Goal: Task Accomplishment & Management: Manage account settings

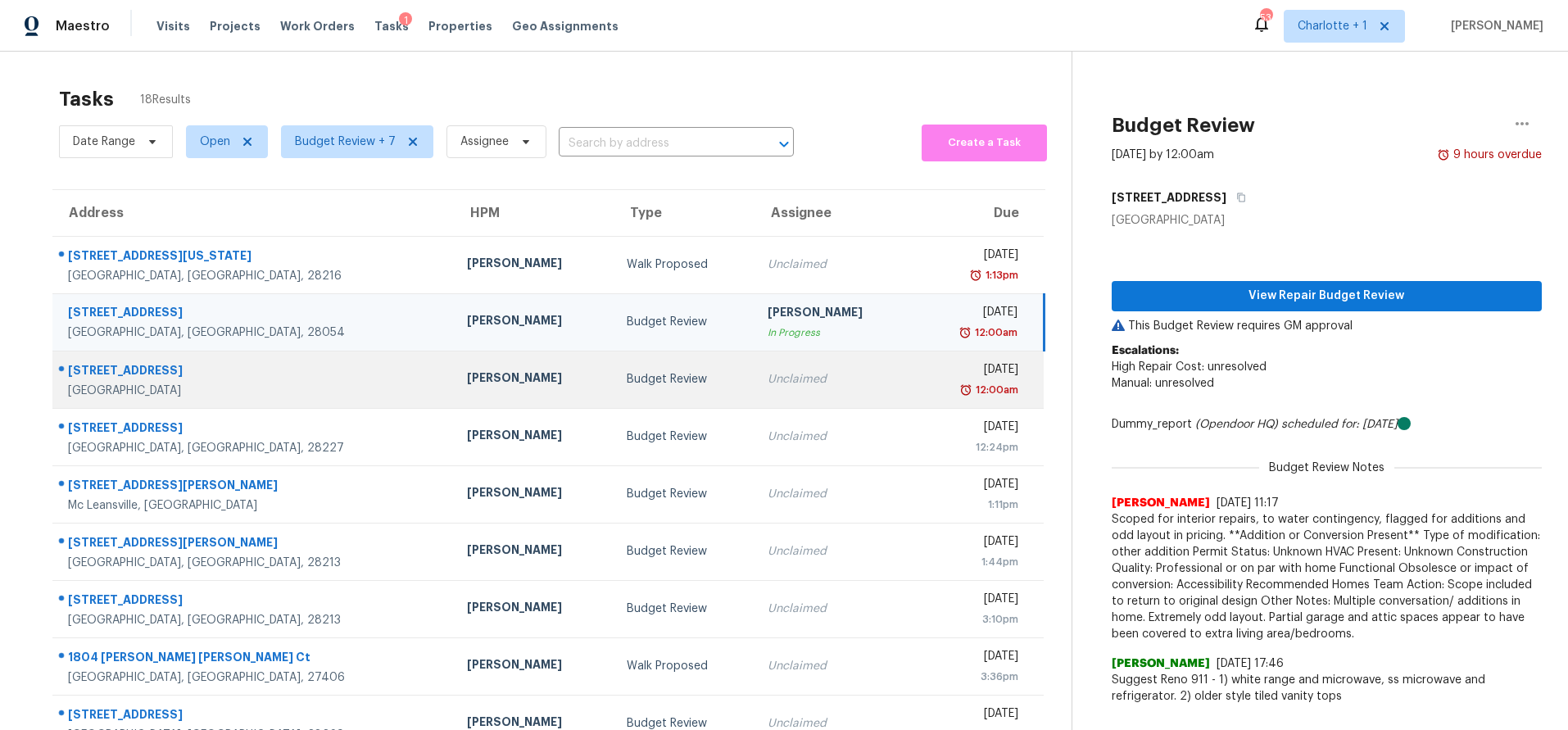
scroll to position [134, 0]
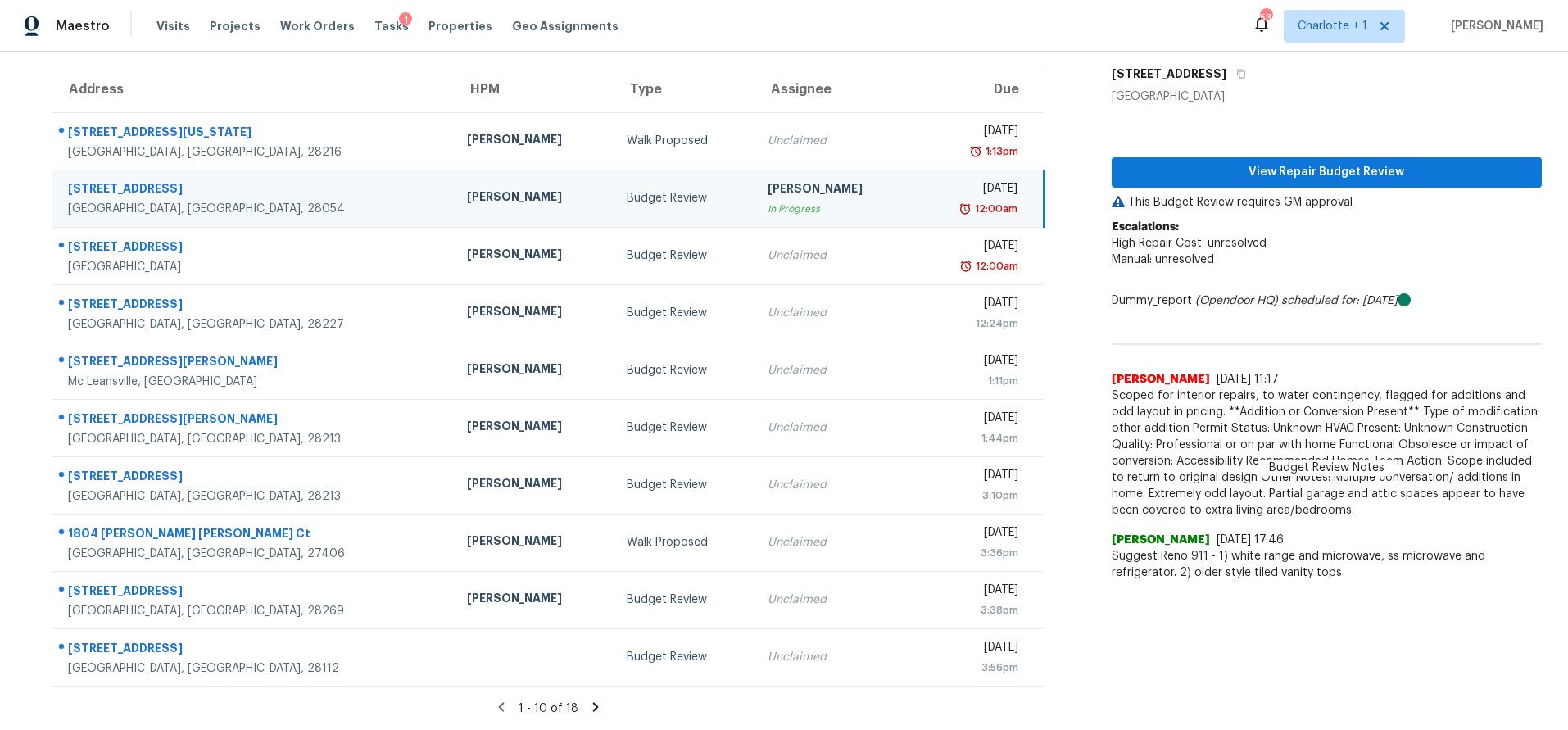
click at [588, 700] on icon at bounding box center [595, 707] width 15 height 15
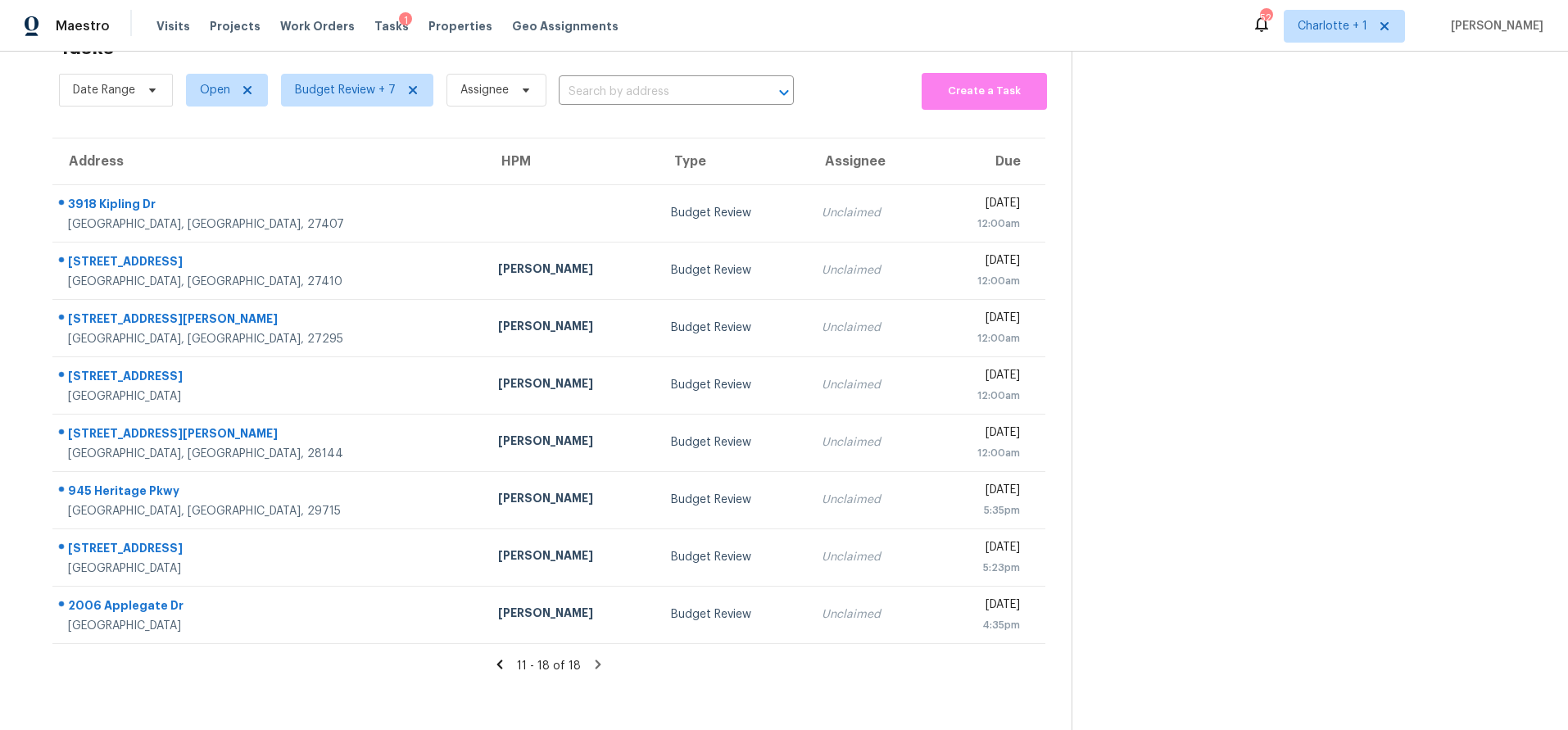
click at [494, 657] on icon at bounding box center [499, 664] width 15 height 15
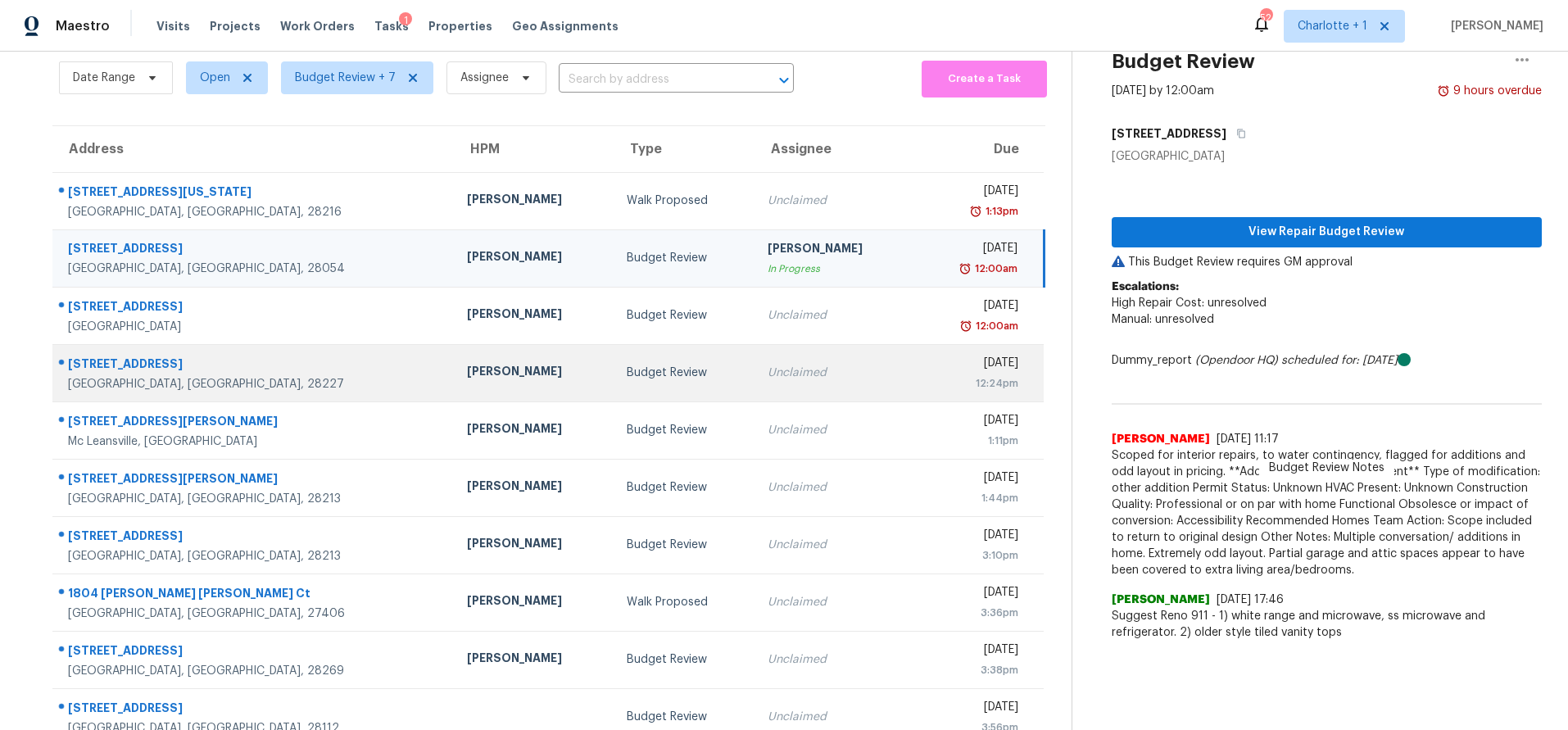
scroll to position [134, 0]
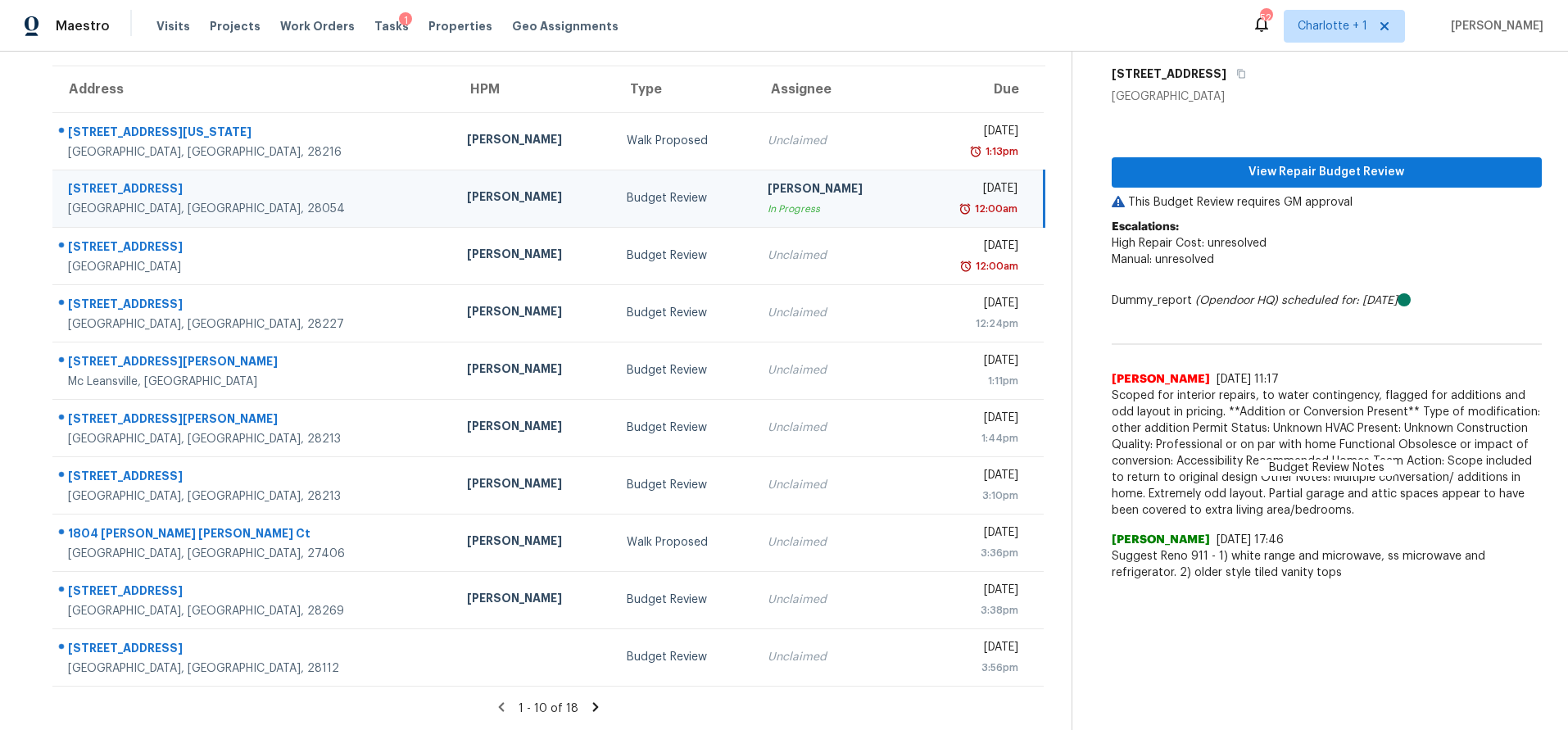
click at [306, 184] on td "2400 Amity Ave Gastonia, NC, 28054" at bounding box center [253, 198] width 402 height 57
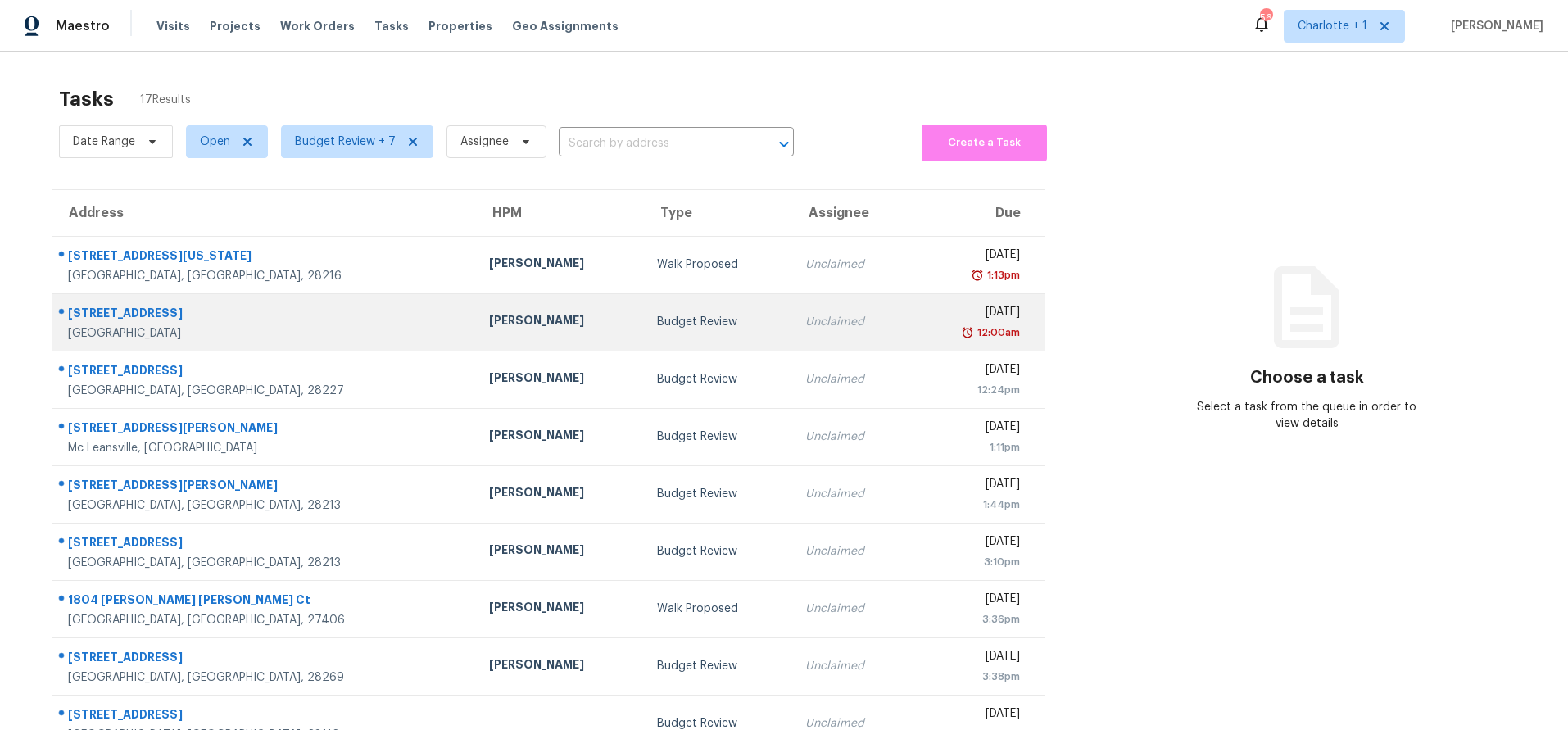
click at [476, 334] on td "[PERSON_NAME]" at bounding box center [560, 321] width 168 height 57
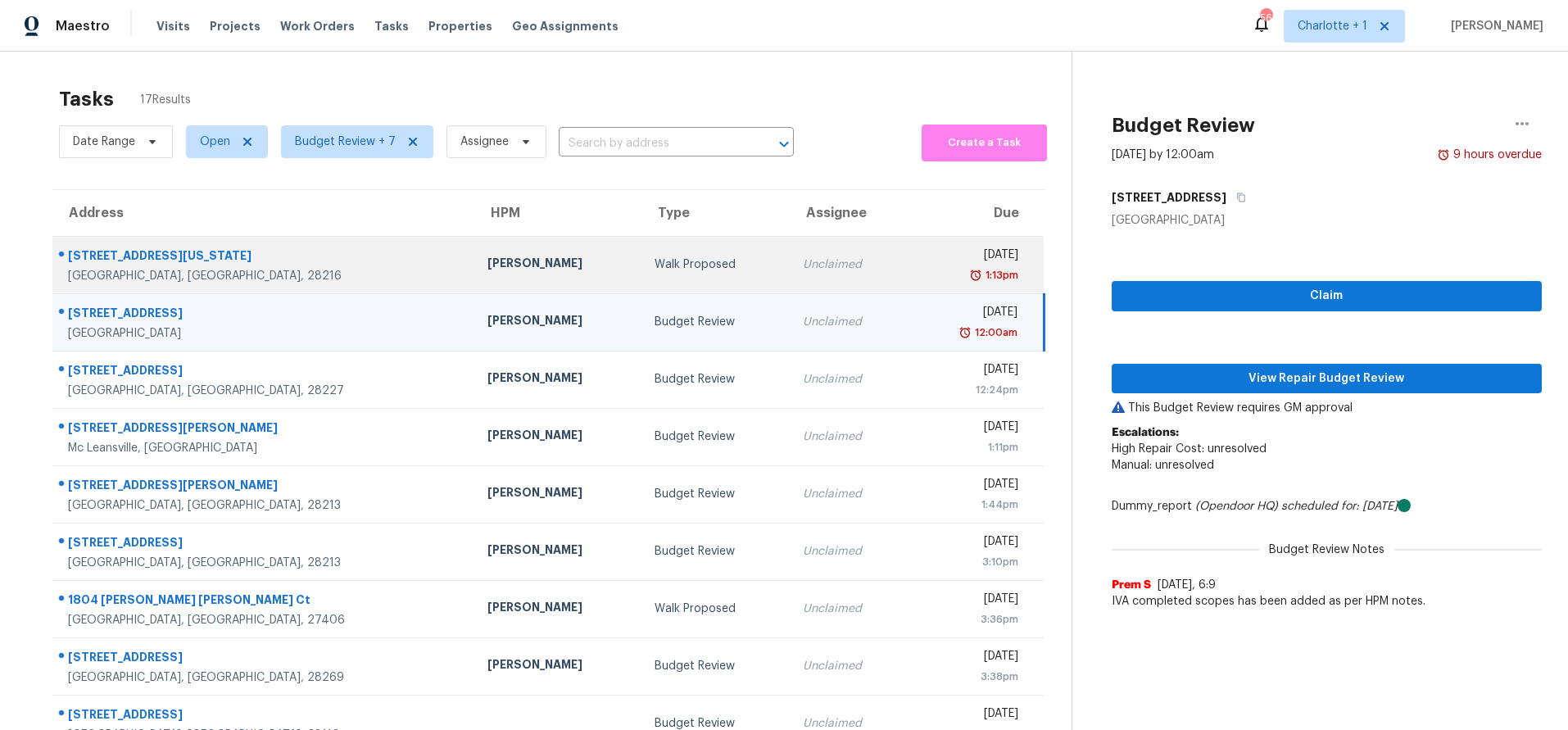
click at [655, 272] on div "Walk Proposed" at bounding box center [716, 264] width 122 height 16
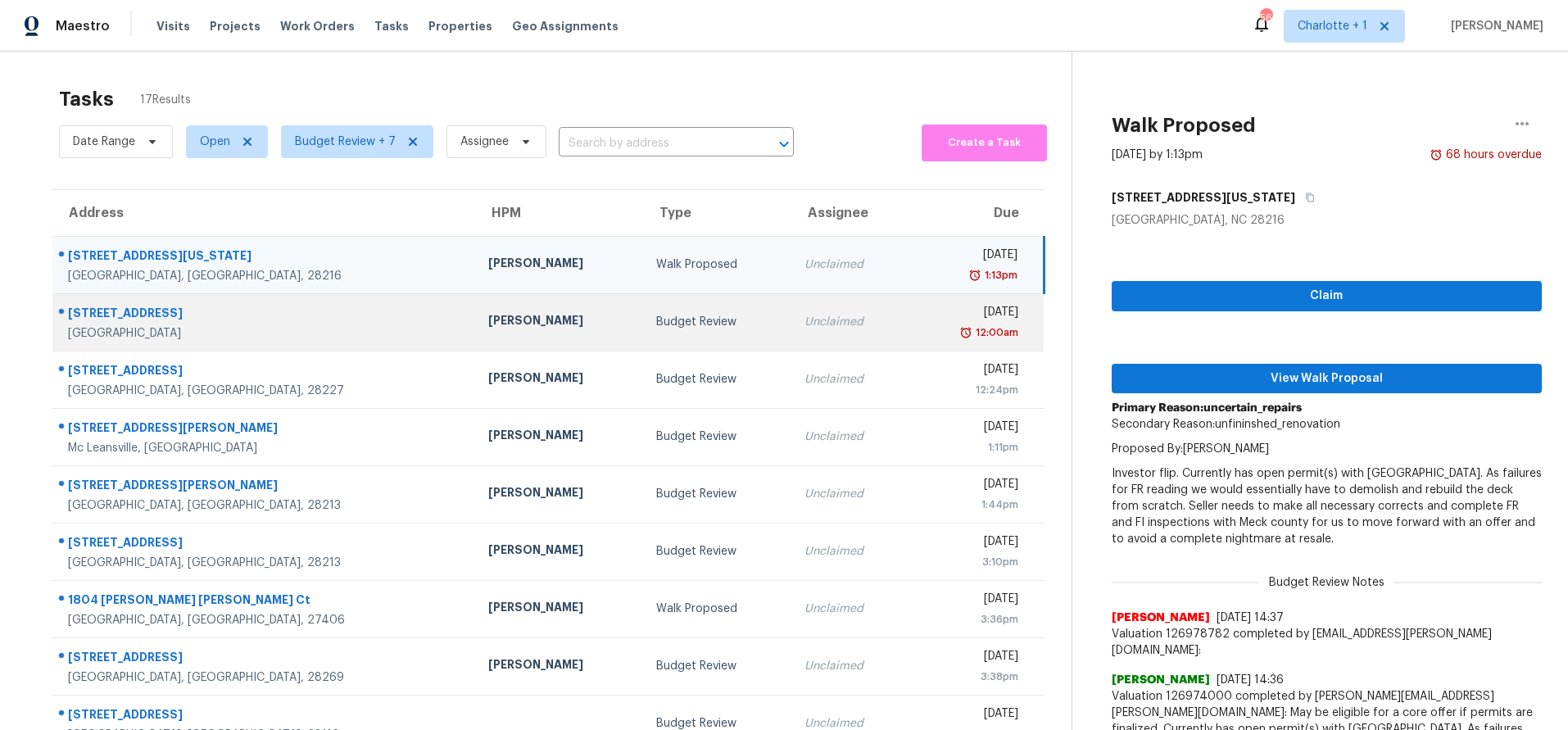
click at [488, 325] on div "Ryan Craven" at bounding box center [559, 322] width 142 height 20
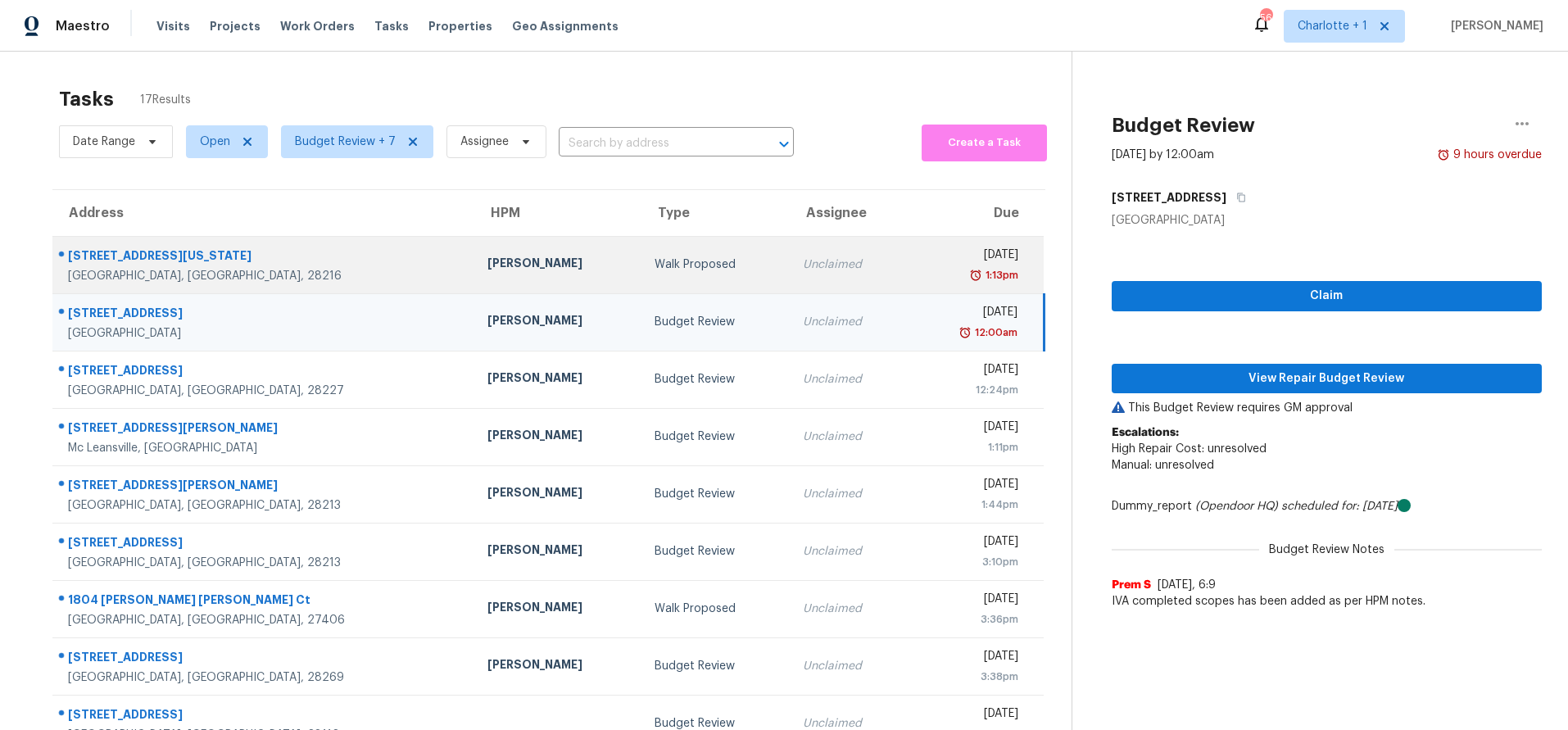
scroll to position [135, 0]
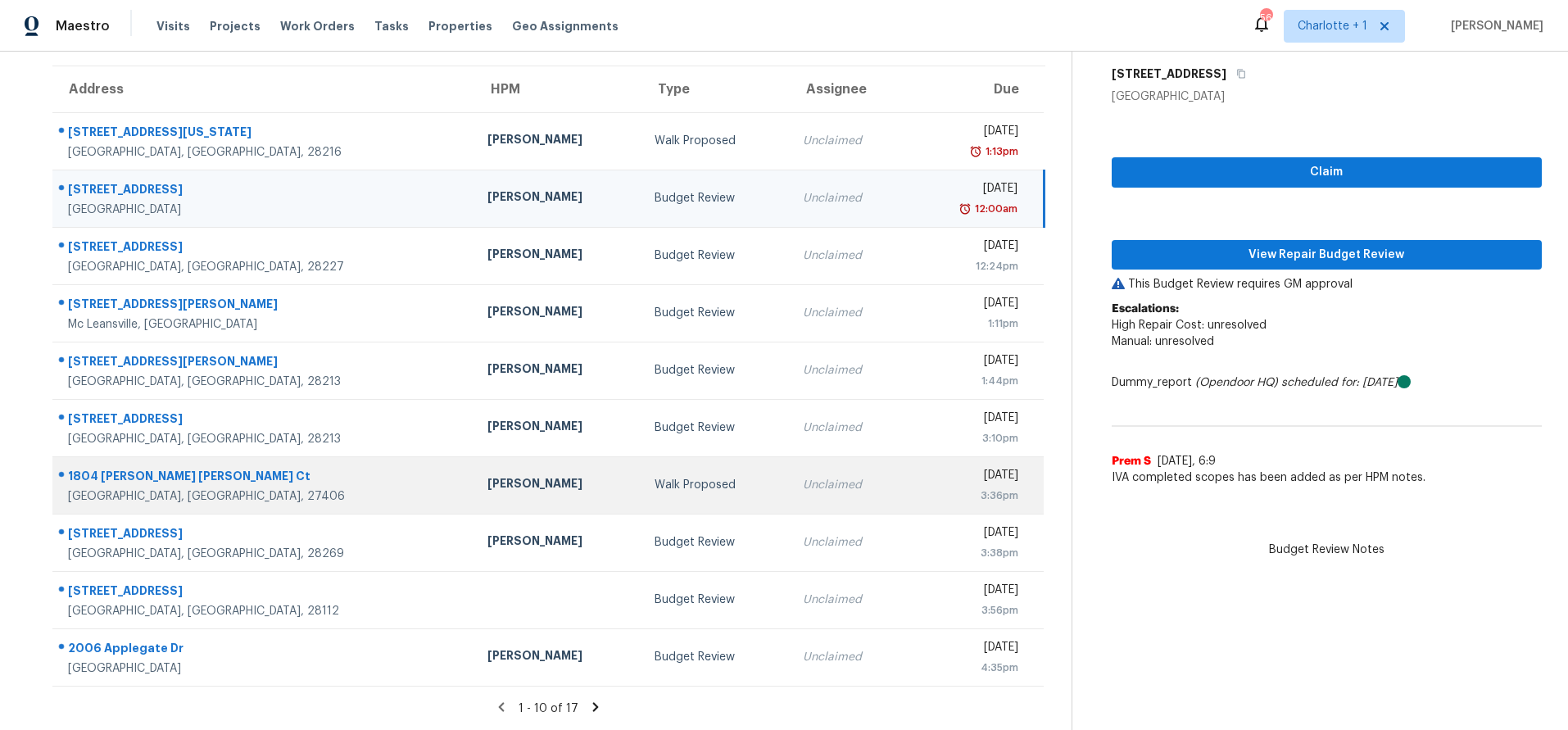
click at [246, 488] on div "Greensboro, NC, 27406" at bounding box center [264, 496] width 393 height 16
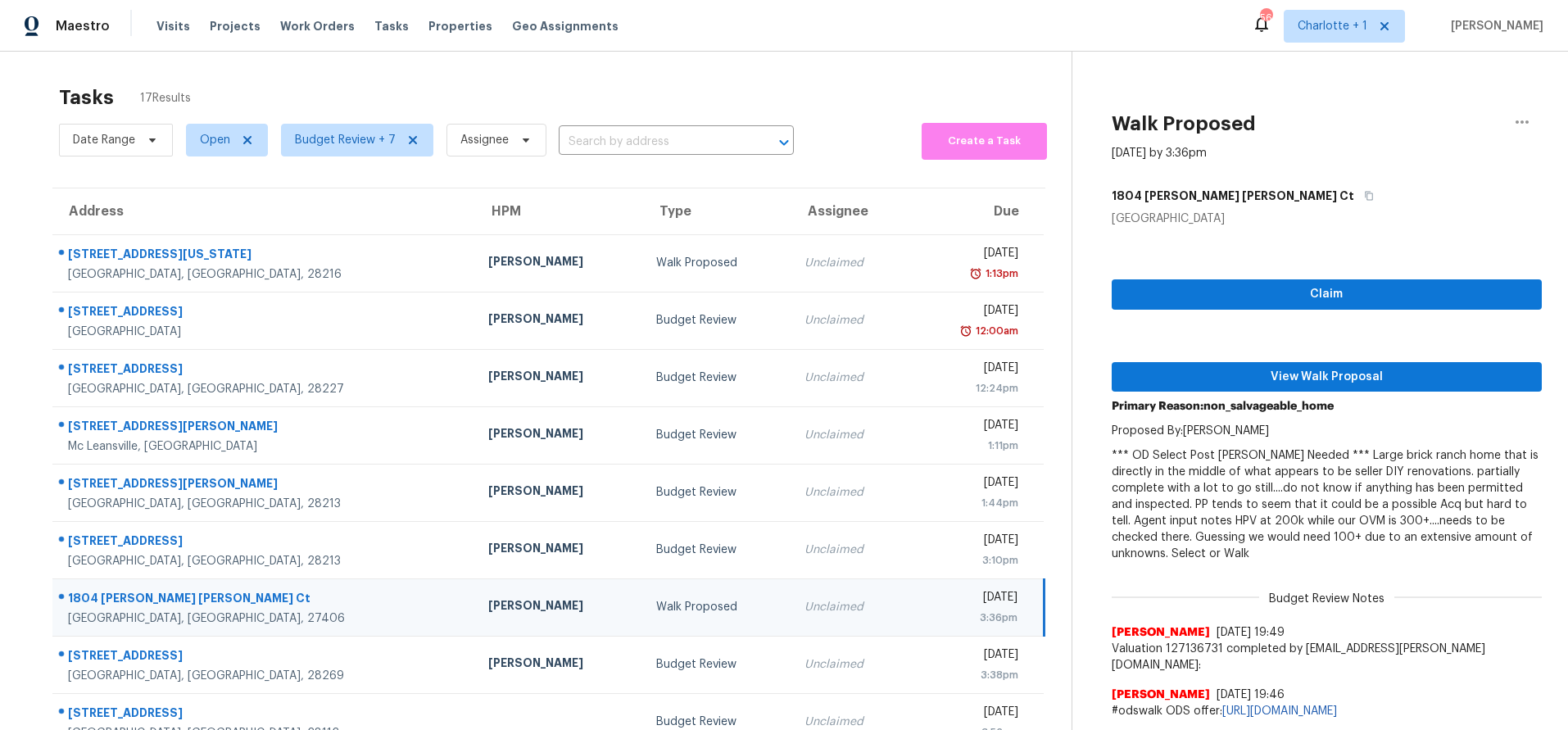
scroll to position [0, 0]
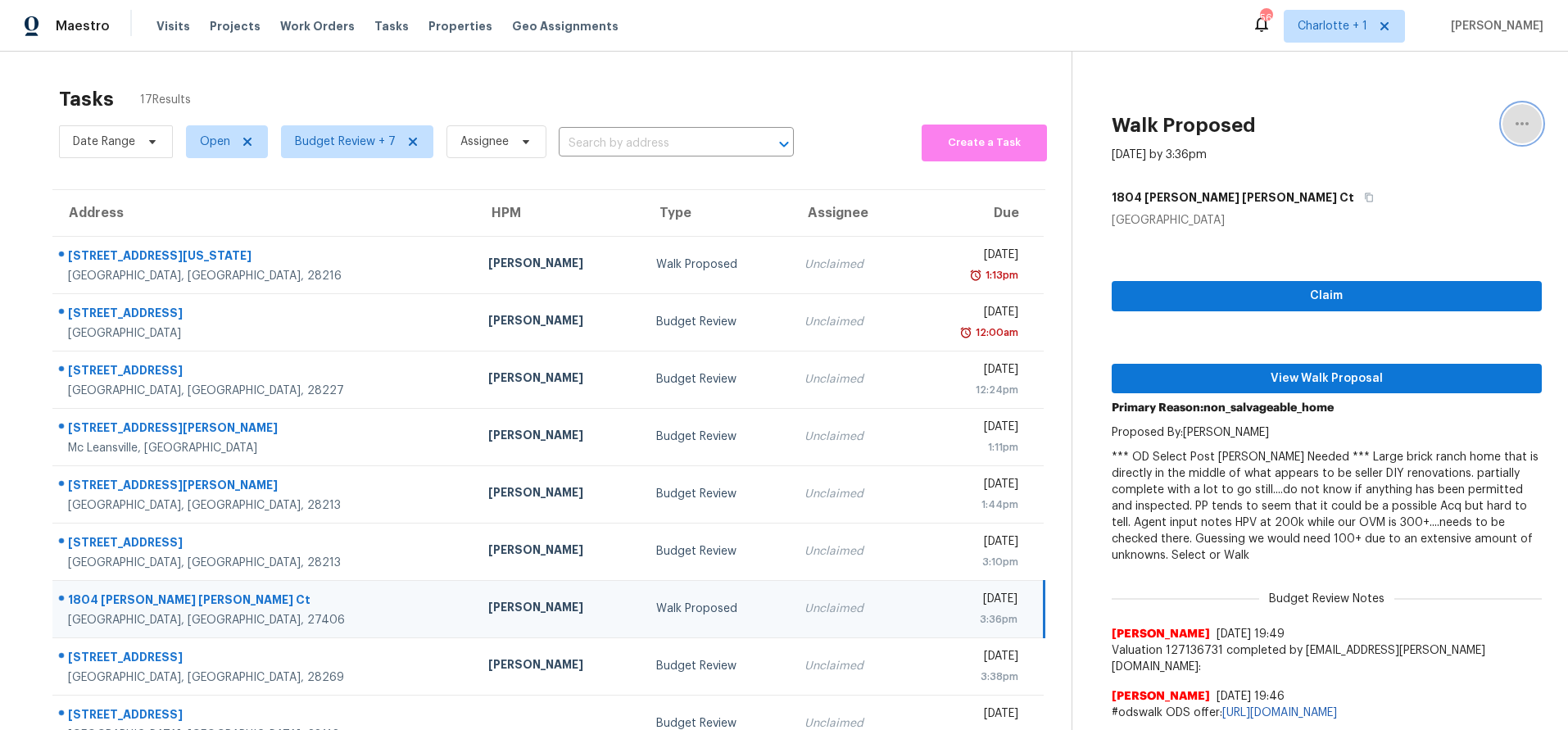
click at [1513, 121] on icon "button" at bounding box center [1523, 124] width 20 height 20
click at [1395, 129] on div "Cancel this task" at bounding box center [1417, 127] width 128 height 16
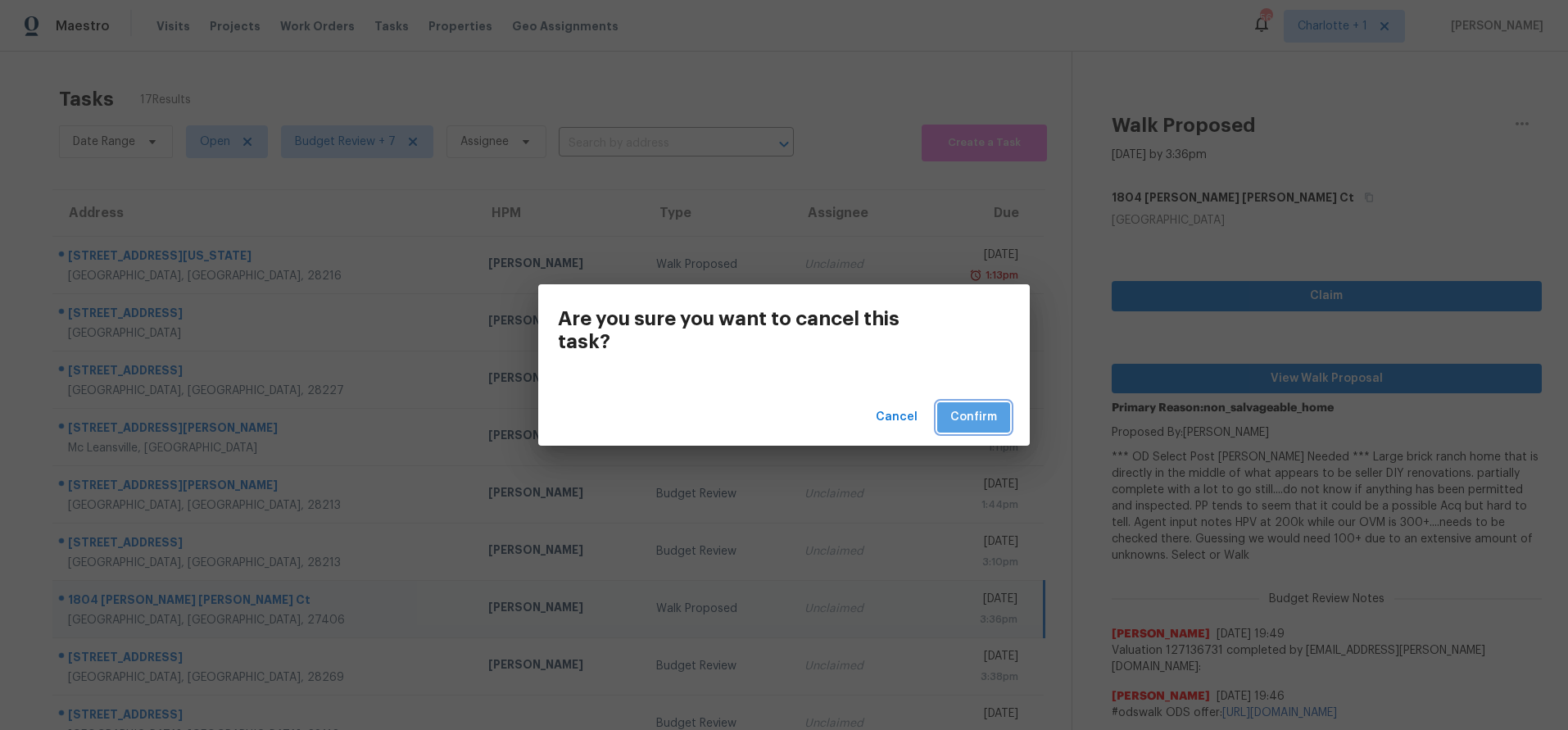
click at [946, 417] on button "Confirm" at bounding box center [973, 417] width 73 height 30
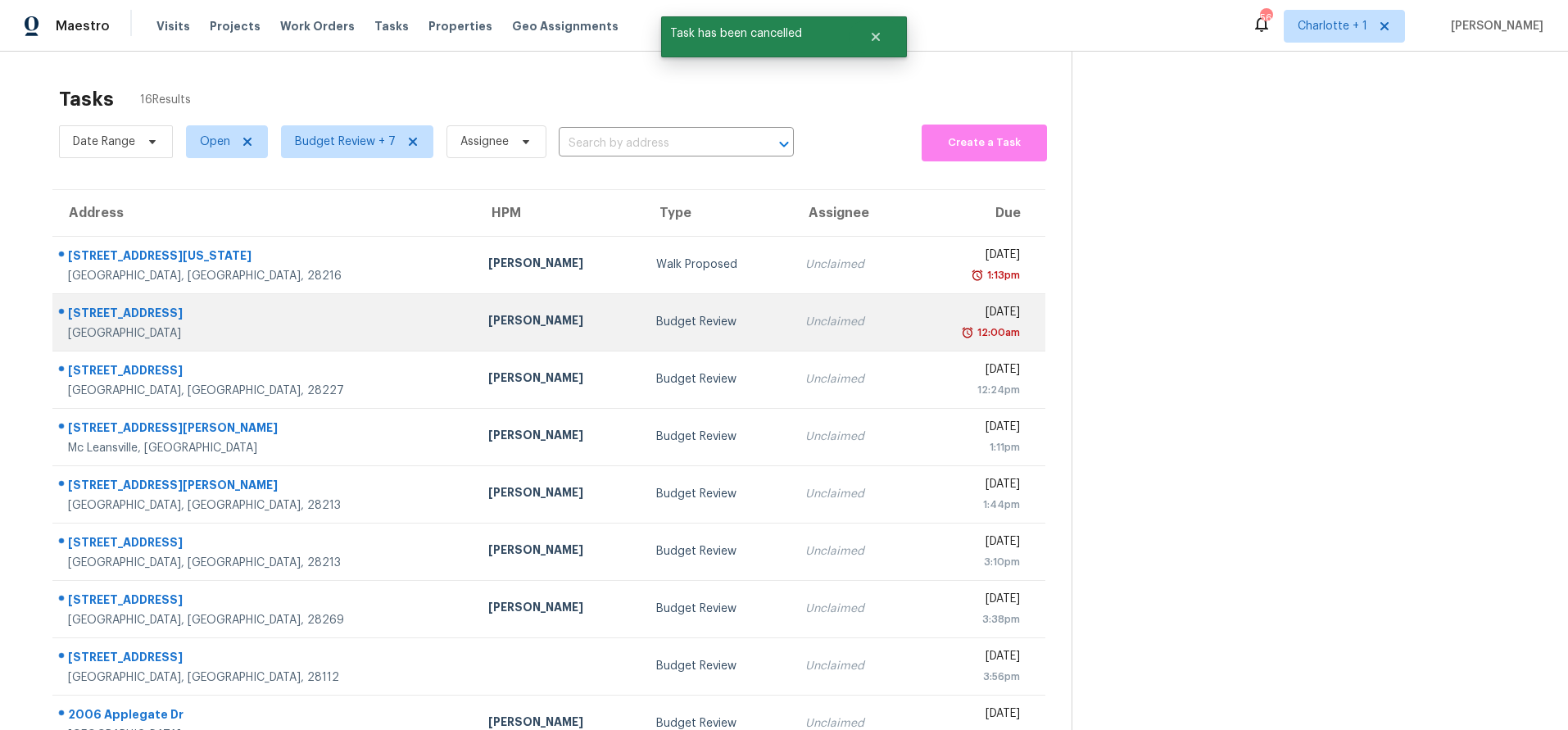
click at [488, 328] on div "Ryan Craven" at bounding box center [559, 322] width 142 height 20
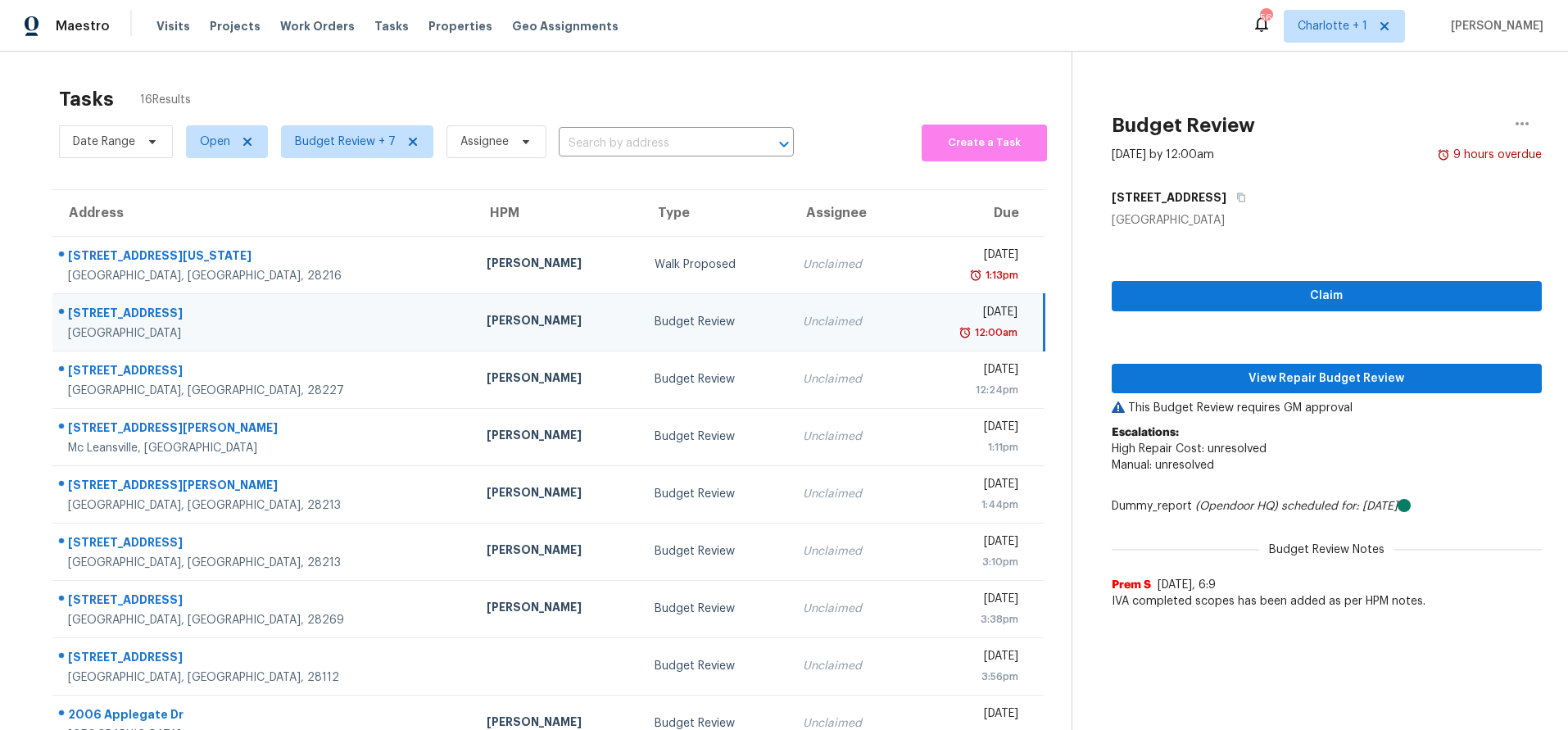
click at [474, 324] on td "Ryan Craven" at bounding box center [558, 321] width 168 height 57
click at [1215, 374] on span "View Repair Budget Review" at bounding box center [1327, 379] width 404 height 20
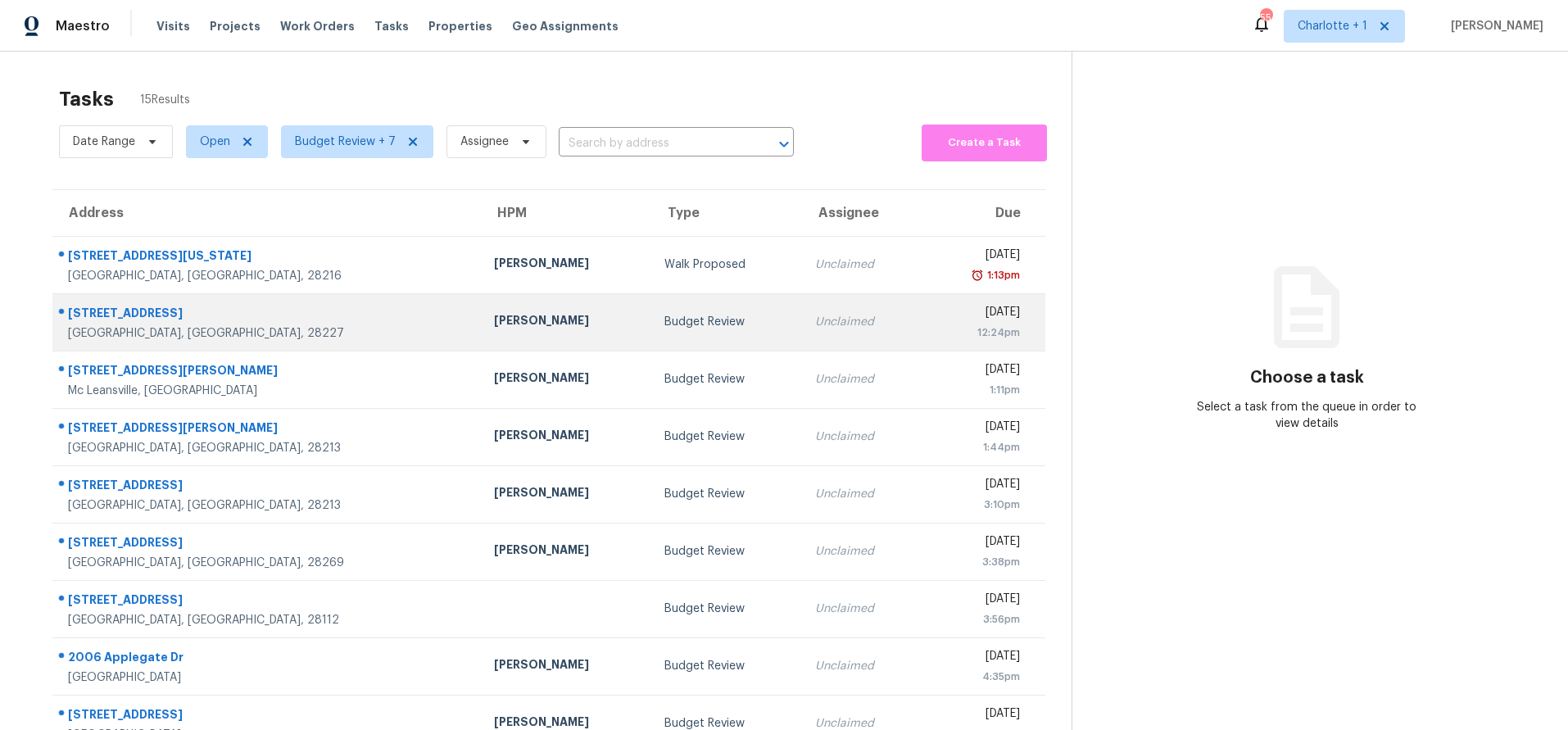
click at [298, 303] on div at bounding box center [260, 313] width 415 height 21
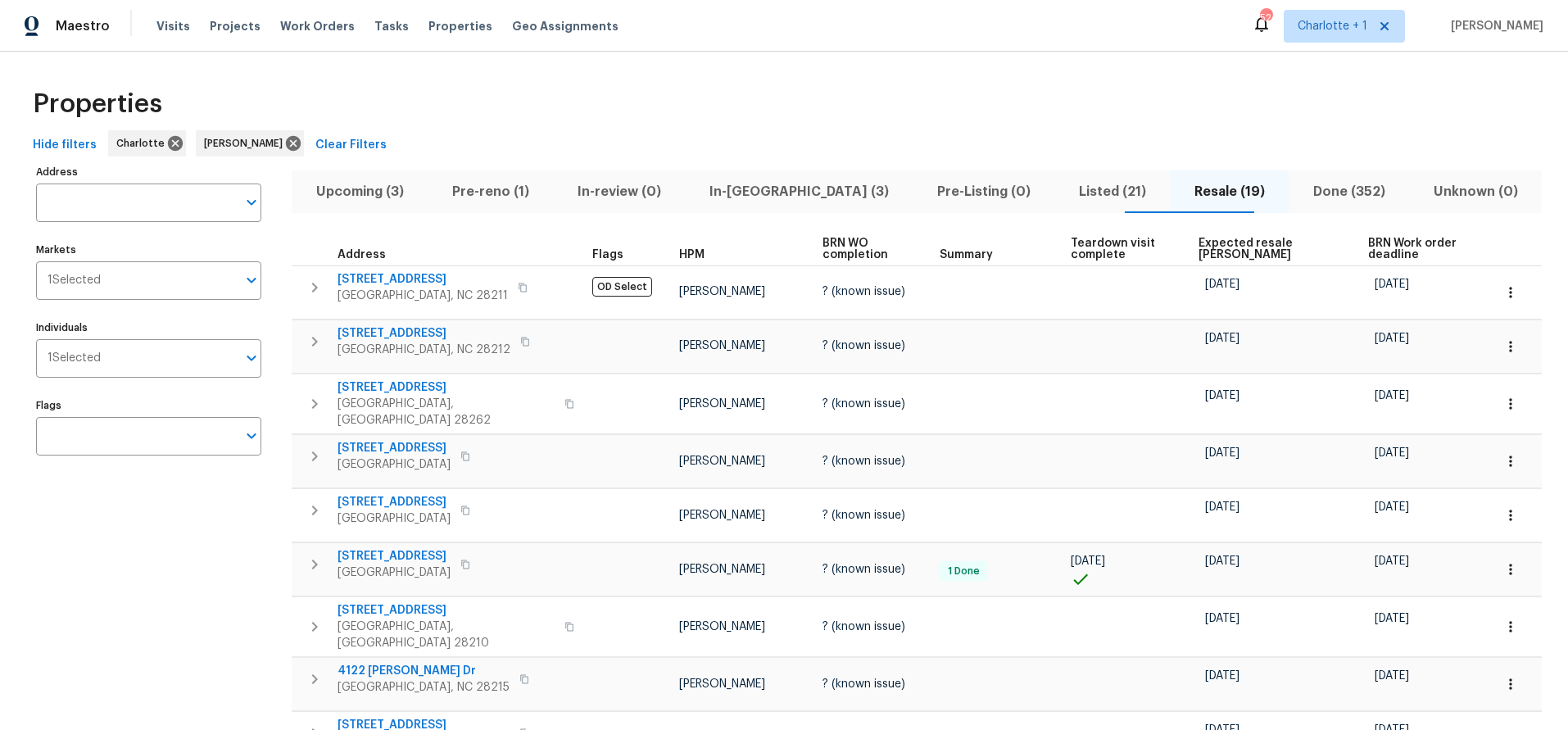
click at [330, 108] on div "Properties" at bounding box center [784, 104] width 1516 height 52
click at [286, 150] on icon at bounding box center [293, 143] width 15 height 15
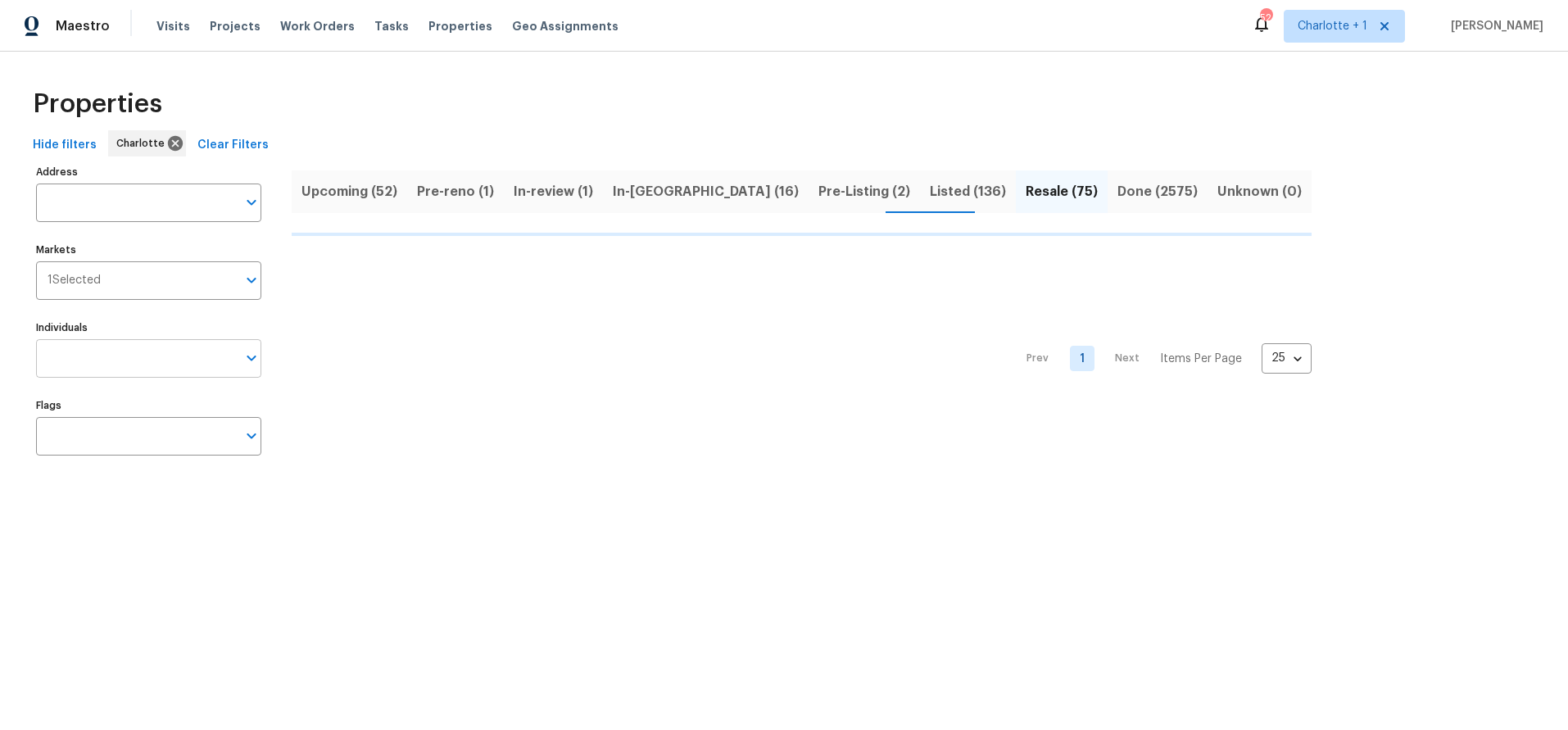
click at [100, 371] on input "Individuals" at bounding box center [136, 358] width 201 height 39
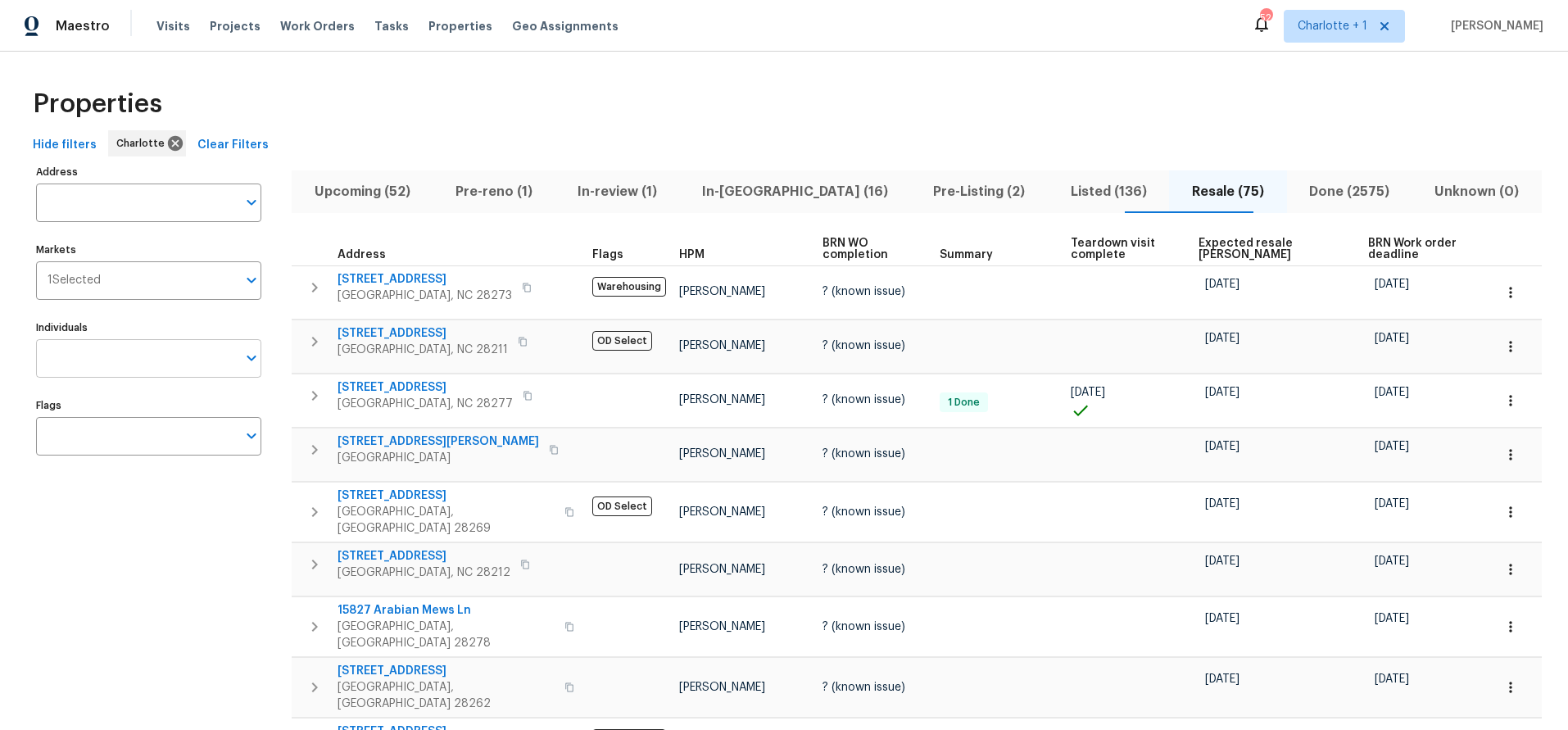
click at [102, 370] on input "Individuals" at bounding box center [136, 358] width 201 height 39
type input "[PERSON_NAME]"
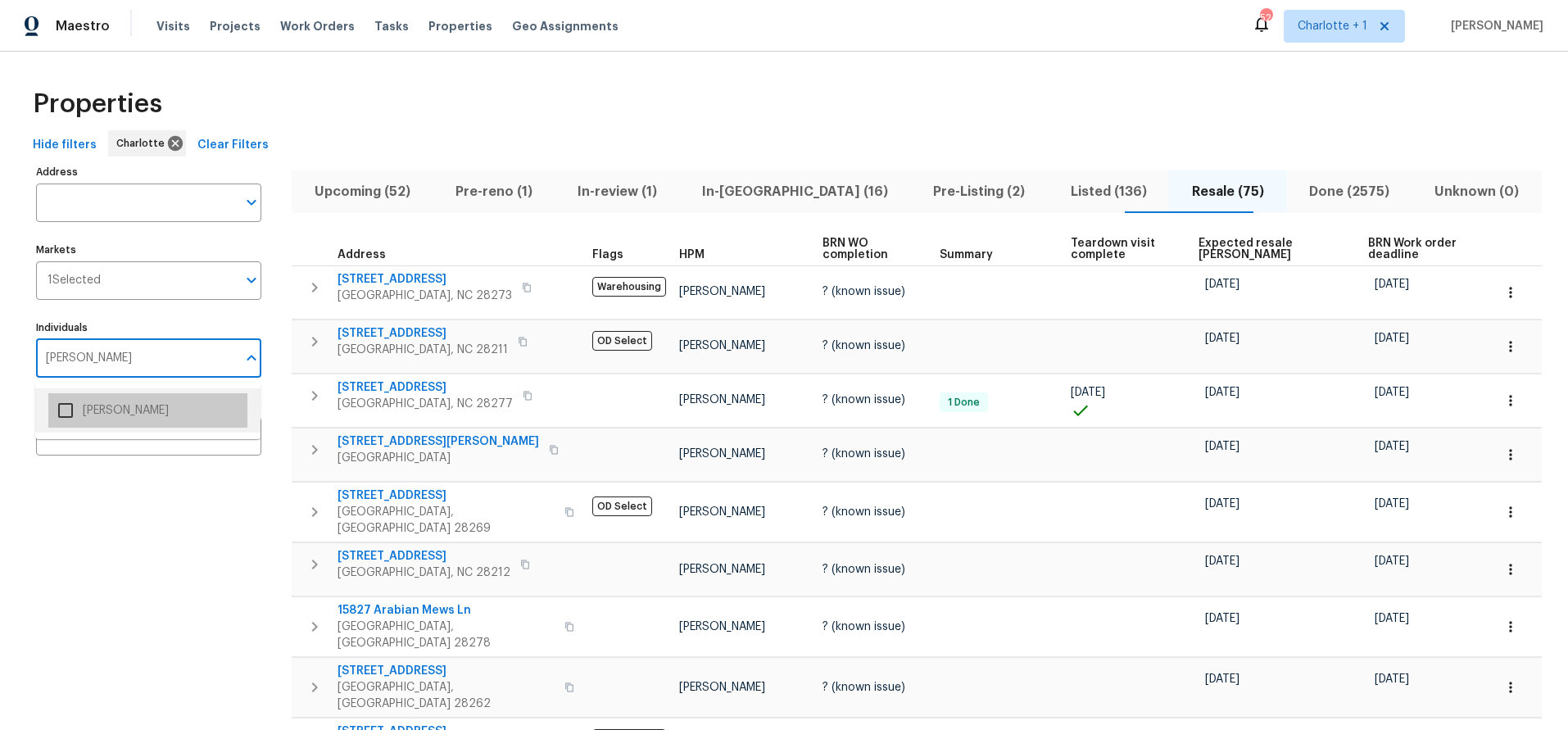
click at [91, 417] on li "[PERSON_NAME]" at bounding box center [147, 410] width 199 height 34
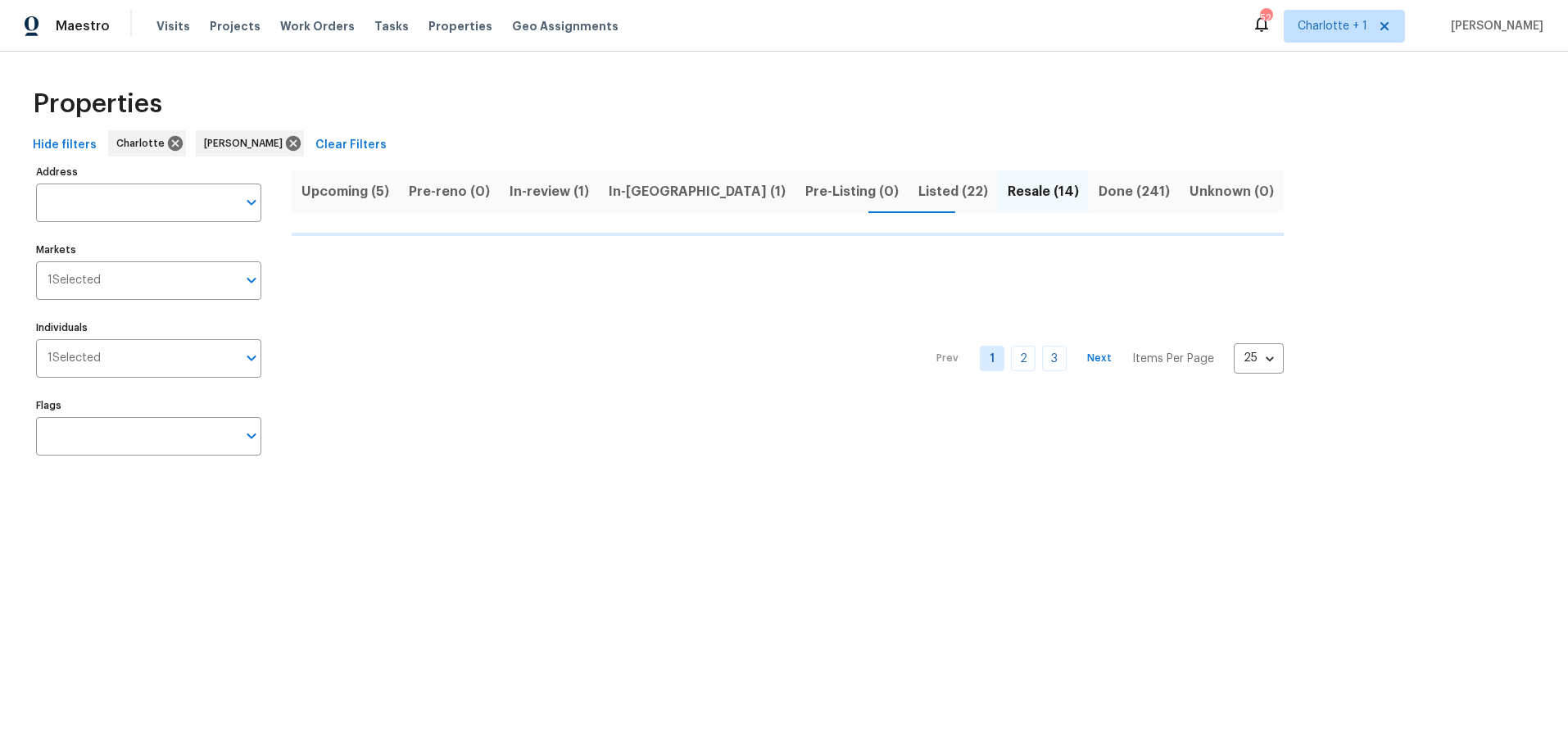
click at [383, 84] on div "Properties" at bounding box center [784, 104] width 1516 height 52
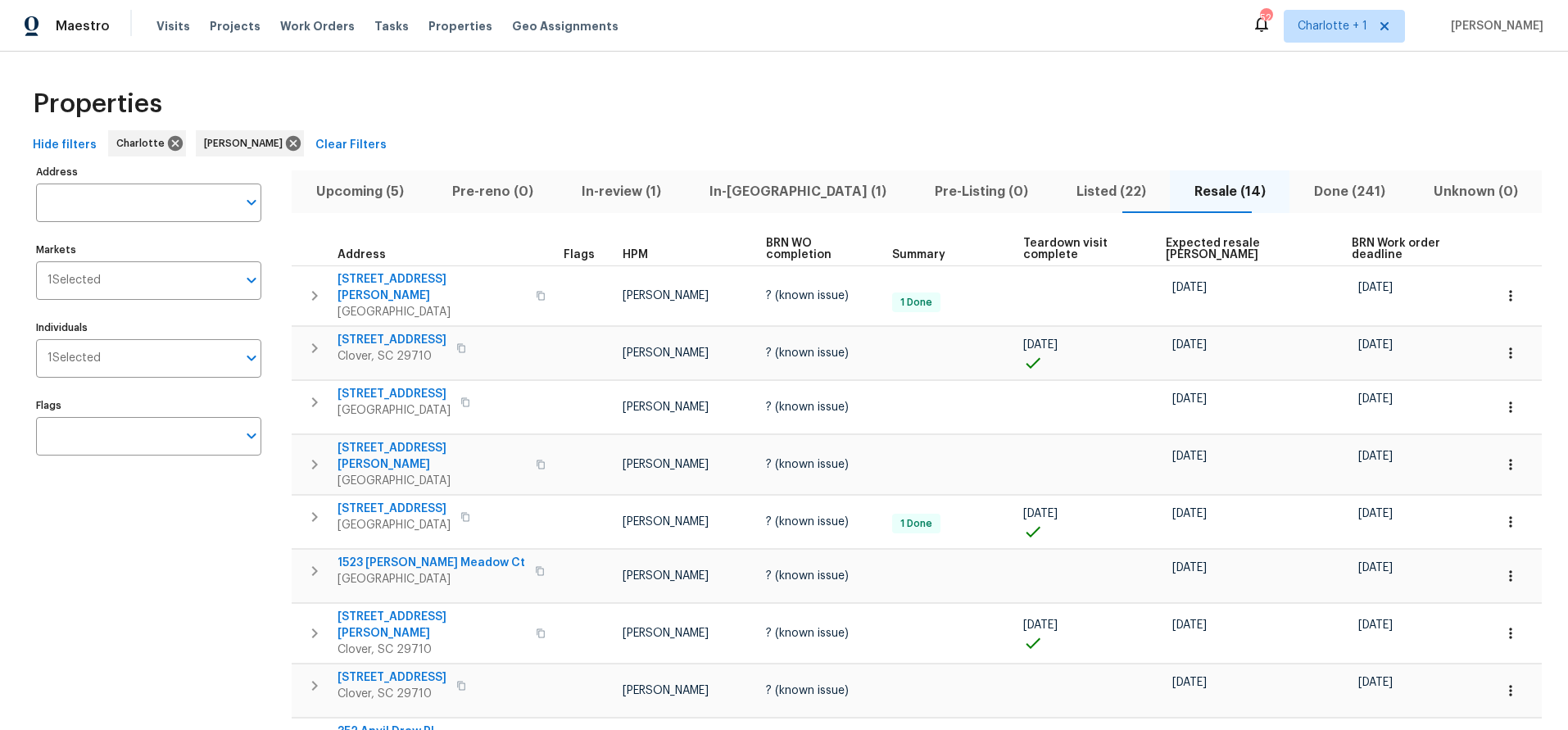
click at [809, 99] on div "Properties" at bounding box center [784, 104] width 1516 height 52
click at [996, 107] on div "Properties" at bounding box center [784, 104] width 1516 height 52
drag, startPoint x: 972, startPoint y: 177, endPoint x: 964, endPoint y: 156, distance: 22.5
click at [972, 175] on button "Pre-Listing (0)" at bounding box center [981, 191] width 142 height 43
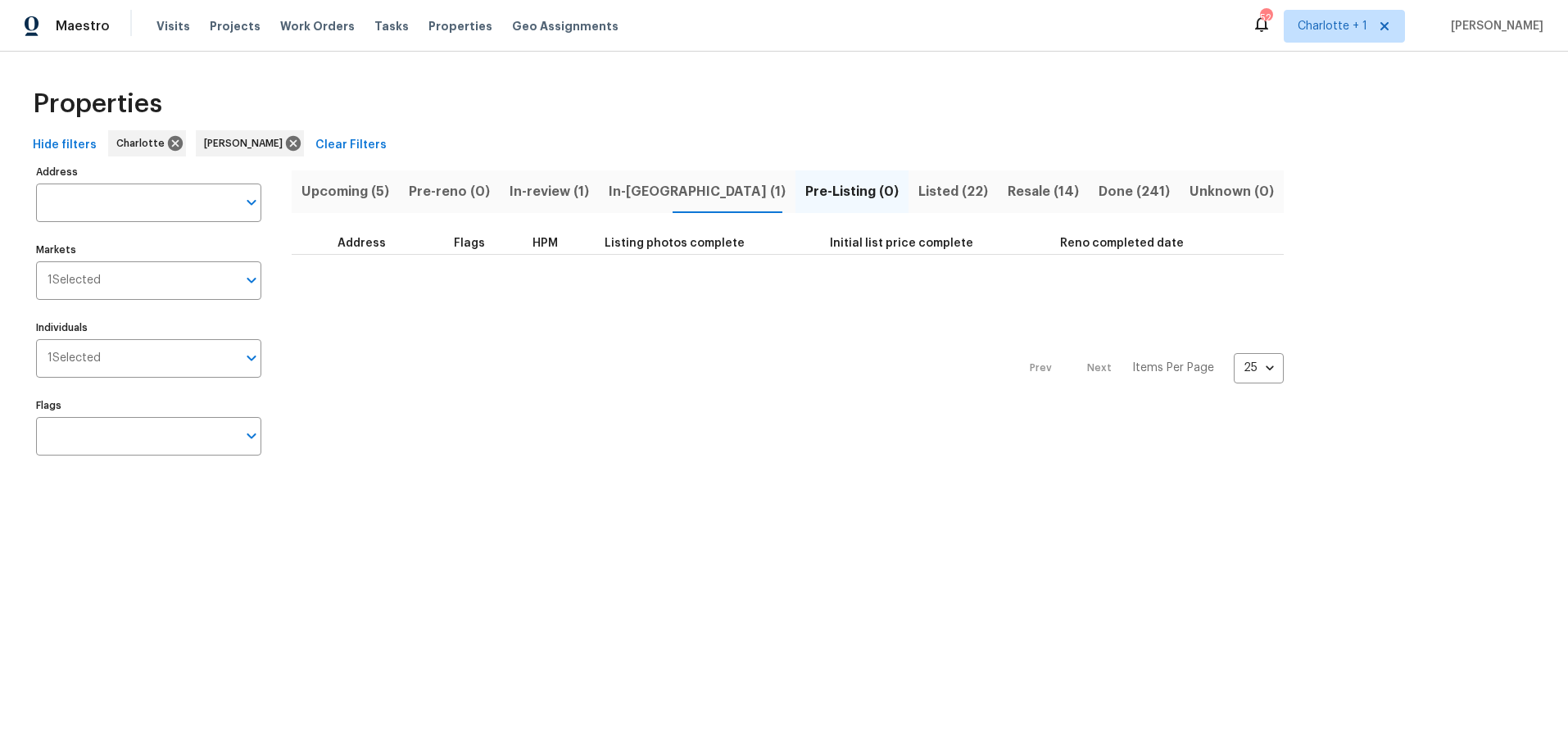
click at [943, 125] on div "Properties" at bounding box center [784, 104] width 1516 height 52
click at [510, 185] on span "In-review (1)" at bounding box center [549, 191] width 79 height 23
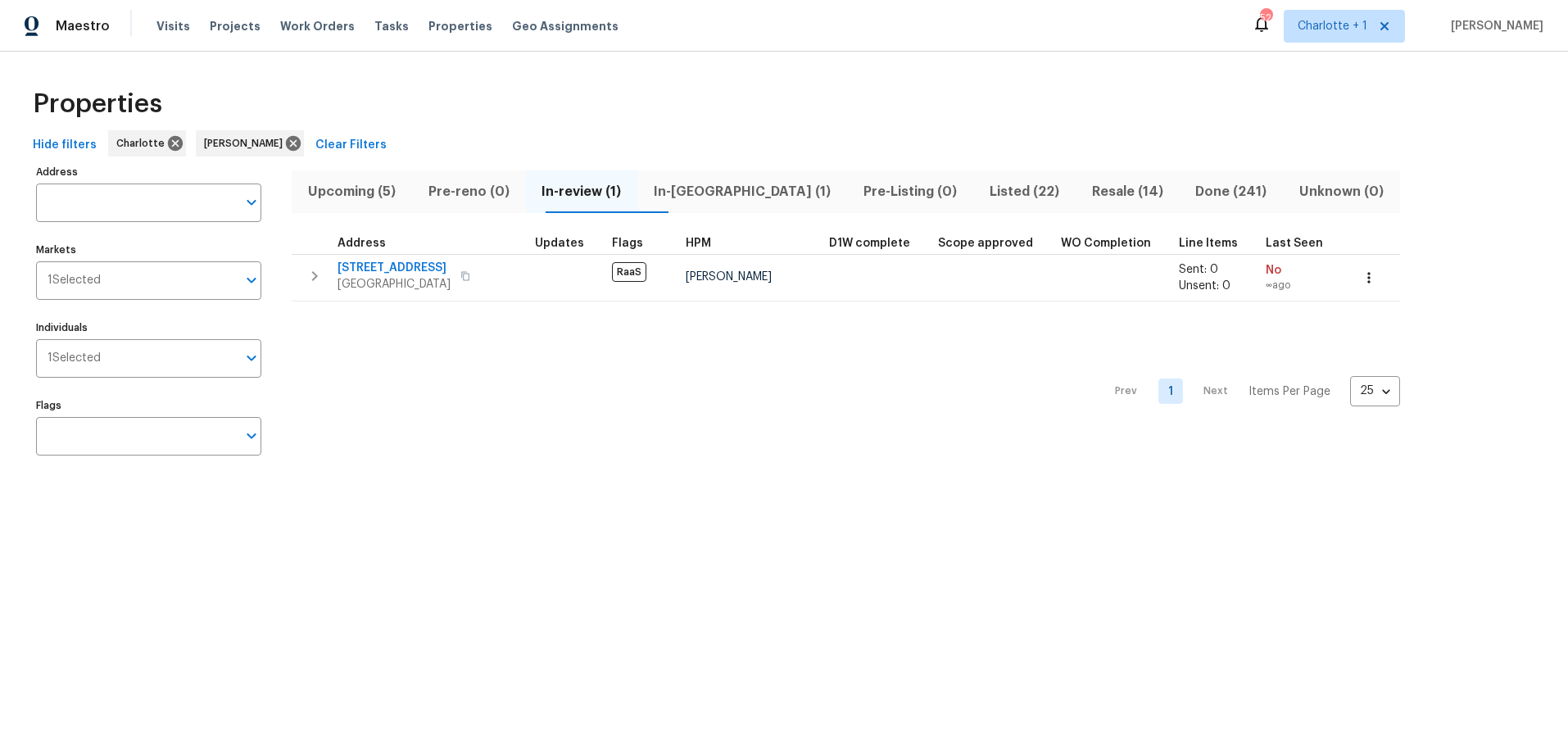
click at [647, 81] on div "Properties" at bounding box center [784, 104] width 1516 height 52
click at [703, 193] on span "In-reno (1)" at bounding box center [742, 191] width 190 height 23
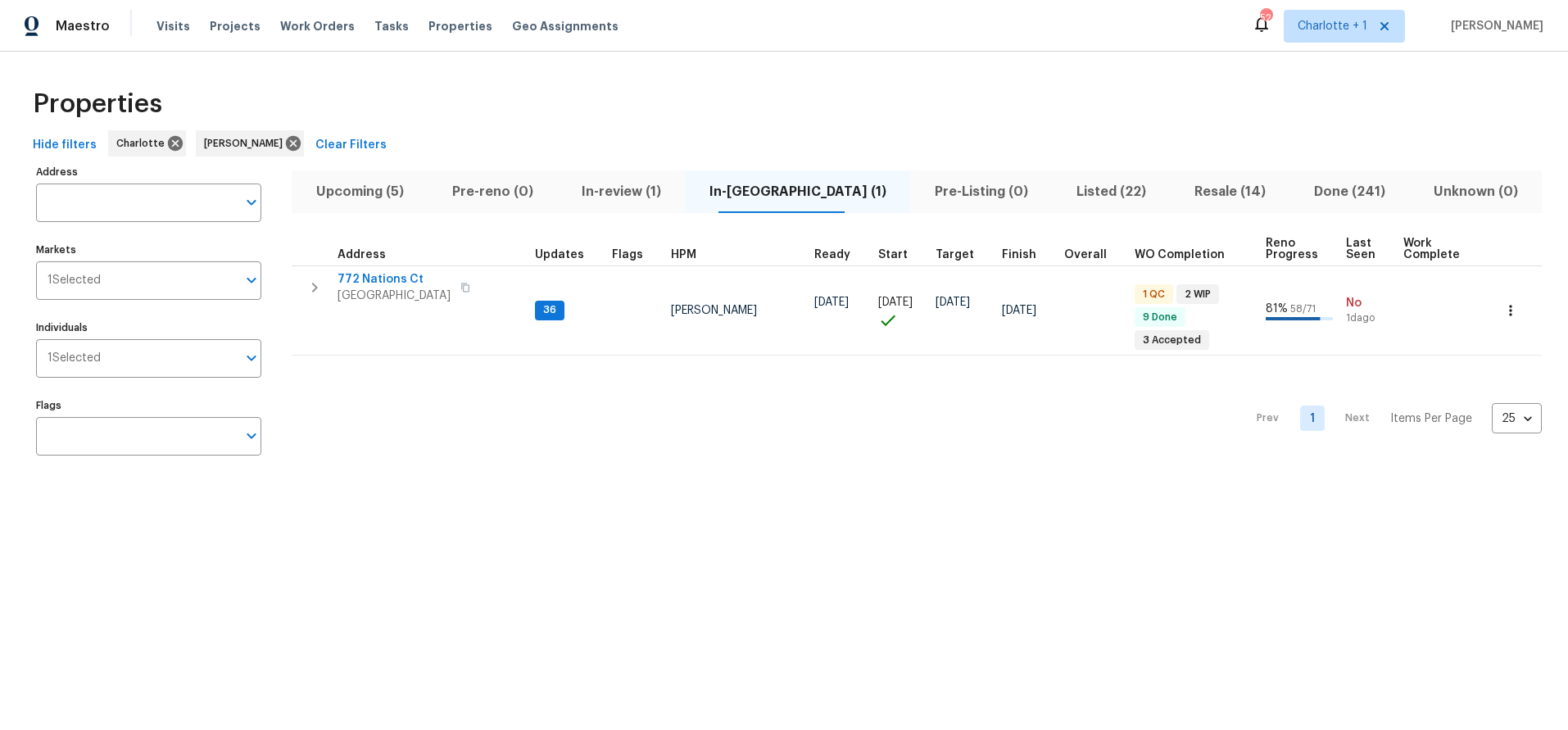
click at [674, 117] on div "Properties" at bounding box center [784, 104] width 1516 height 52
click at [934, 87] on div "Properties" at bounding box center [784, 104] width 1516 height 52
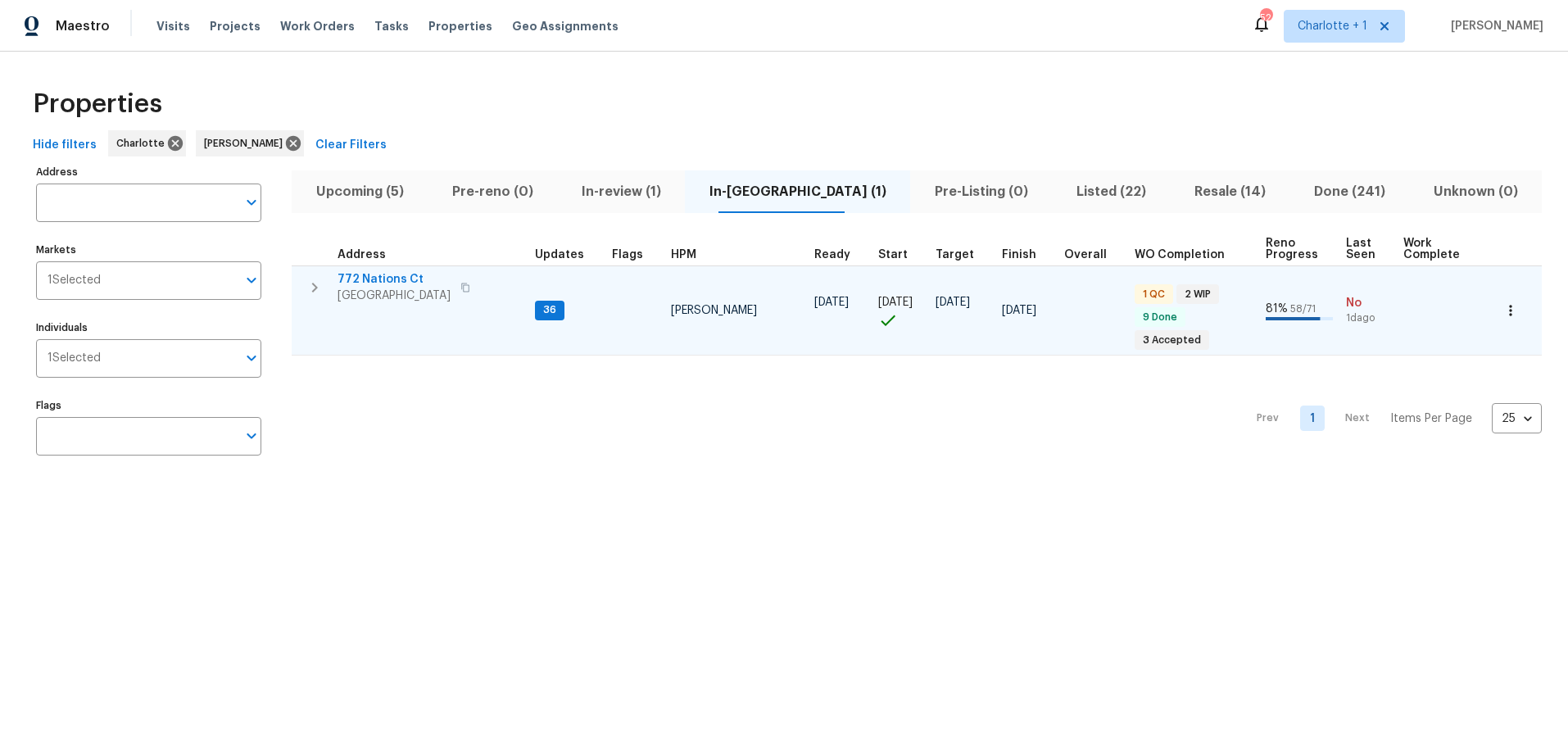
click at [395, 278] on span "772 Nations Ct" at bounding box center [394, 279] width 113 height 16
click at [1516, 311] on button "button" at bounding box center [1511, 311] width 36 height 36
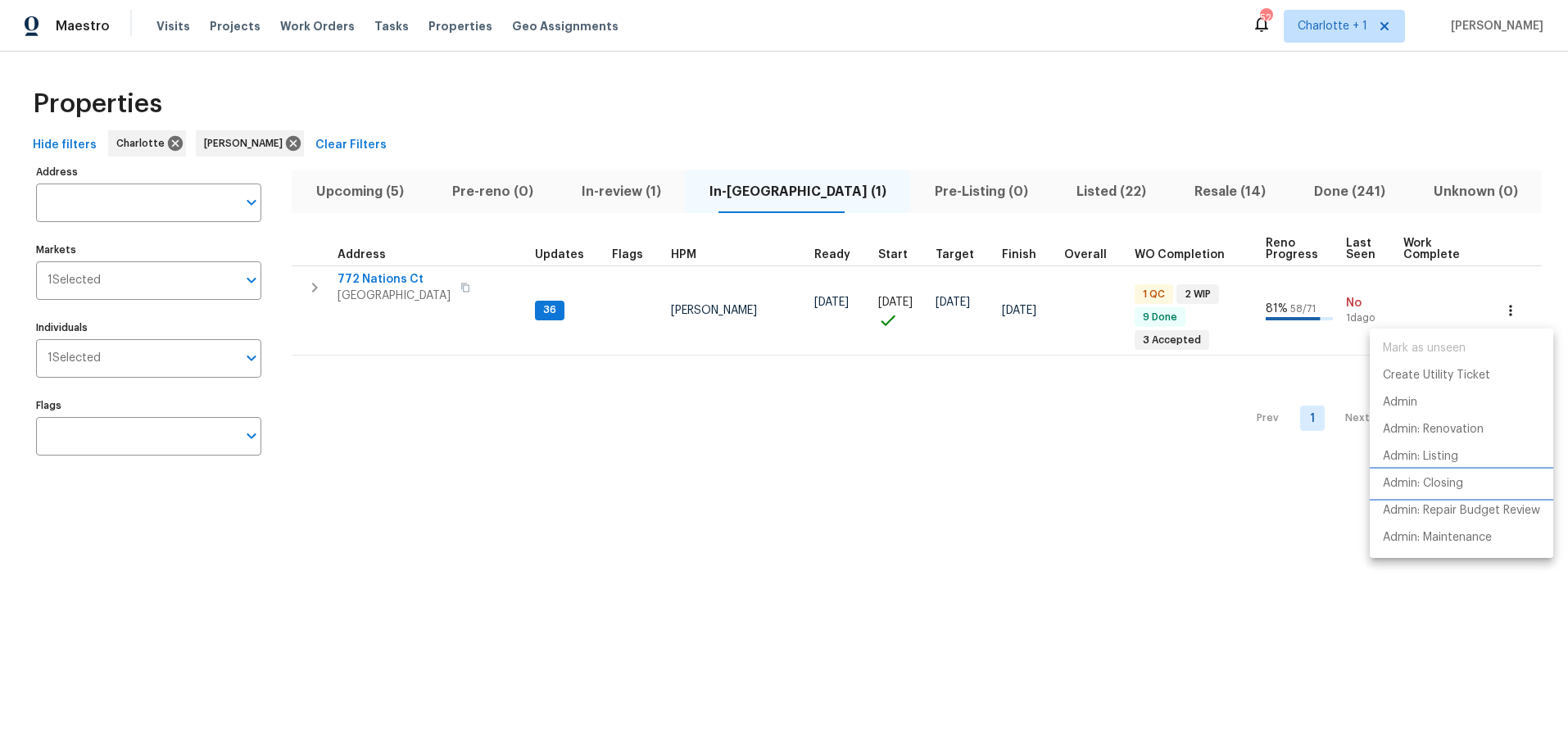
click at [1433, 486] on p "Admin: Closing" at bounding box center [1423, 483] width 80 height 17
click at [483, 98] on div at bounding box center [784, 365] width 1568 height 730
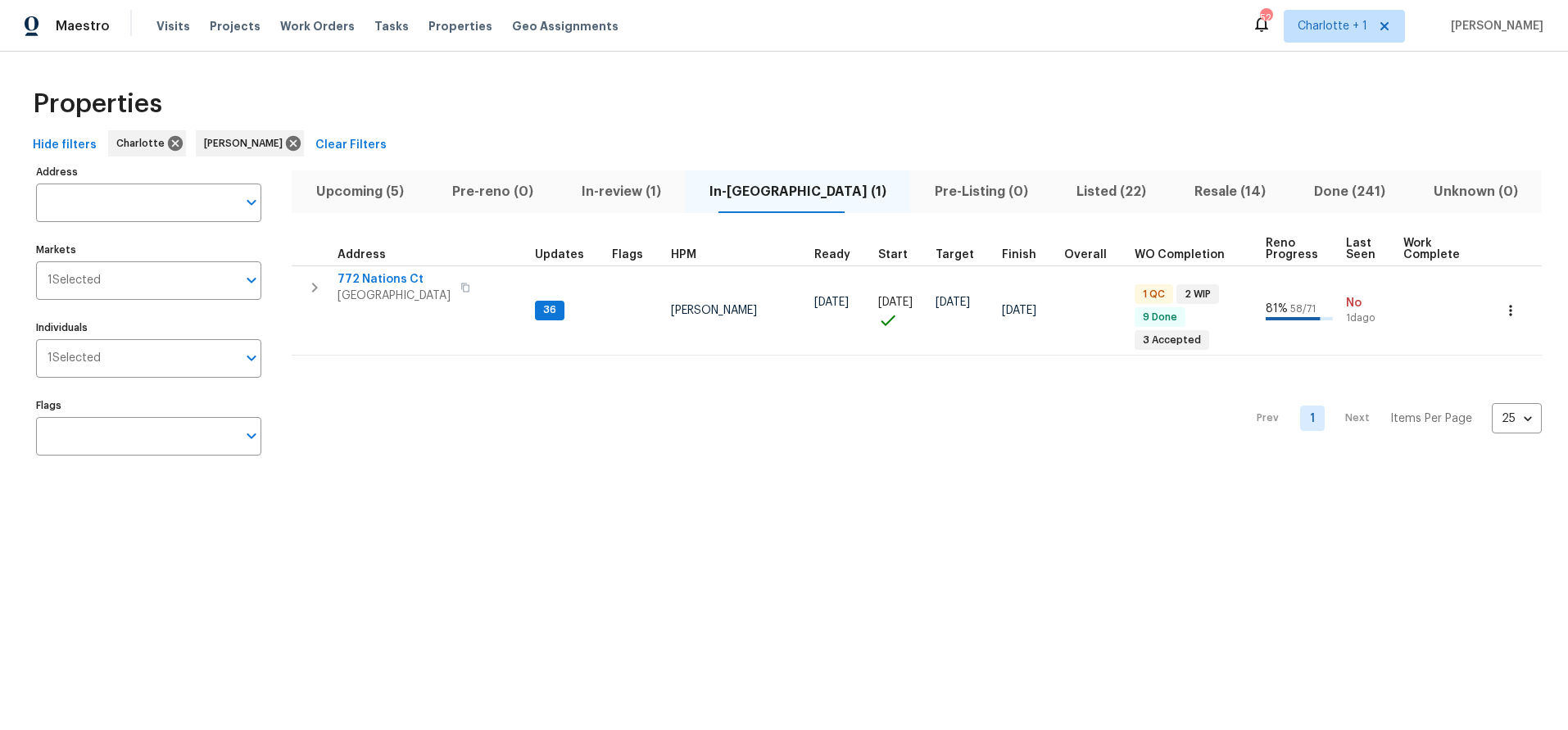
click at [1175, 405] on div "Prev 1 Next Items Per Page 25 25 ​" at bounding box center [917, 414] width 1250 height 116
click at [605, 193] on span "In-review (1)" at bounding box center [621, 191] width 108 height 23
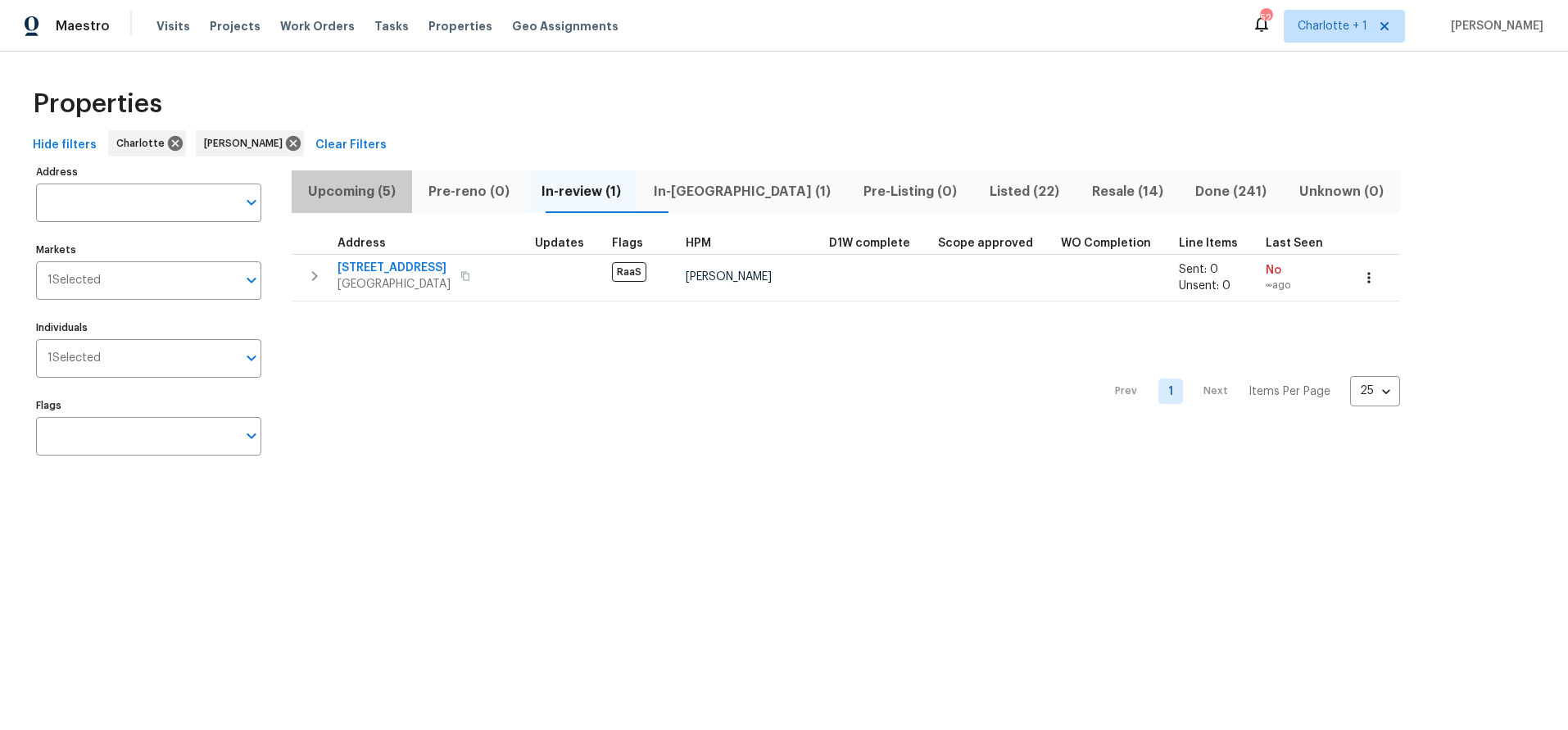
click at [370, 195] on span "Upcoming (5)" at bounding box center [352, 191] width 101 height 23
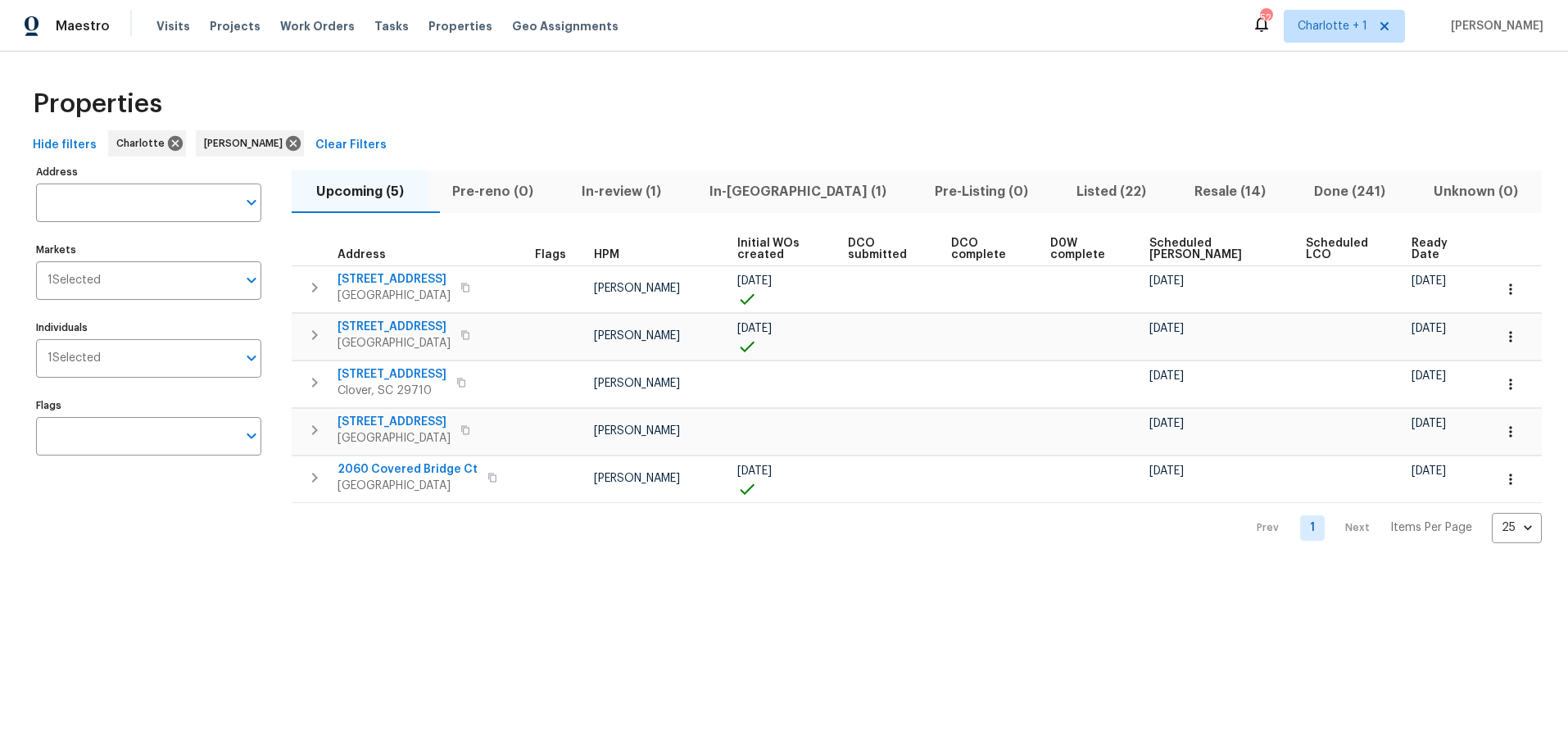
click at [1199, 196] on span "Resale (14)" at bounding box center [1230, 191] width 100 height 23
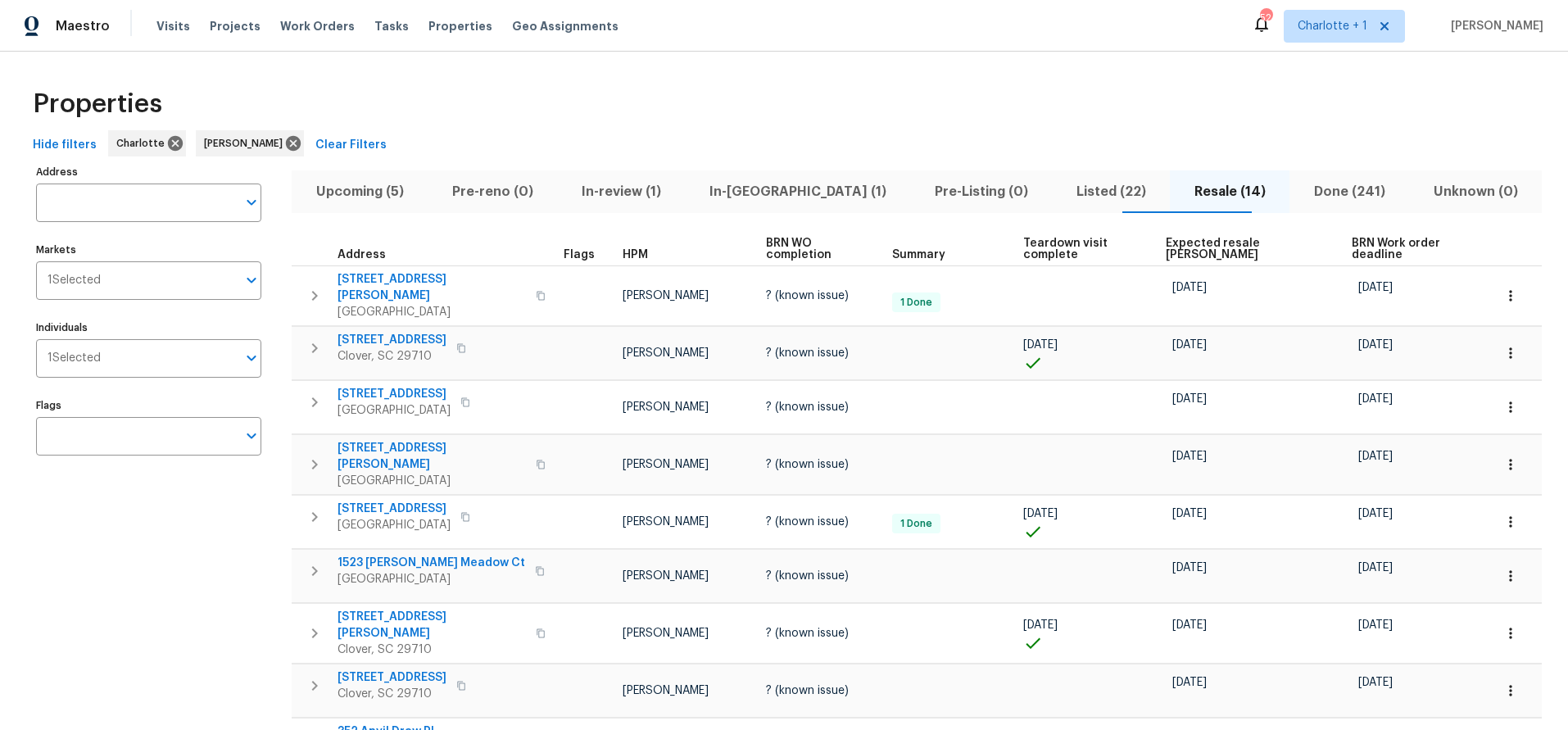
click at [1213, 247] on span "Expected resale COE" at bounding box center [1245, 249] width 158 height 23
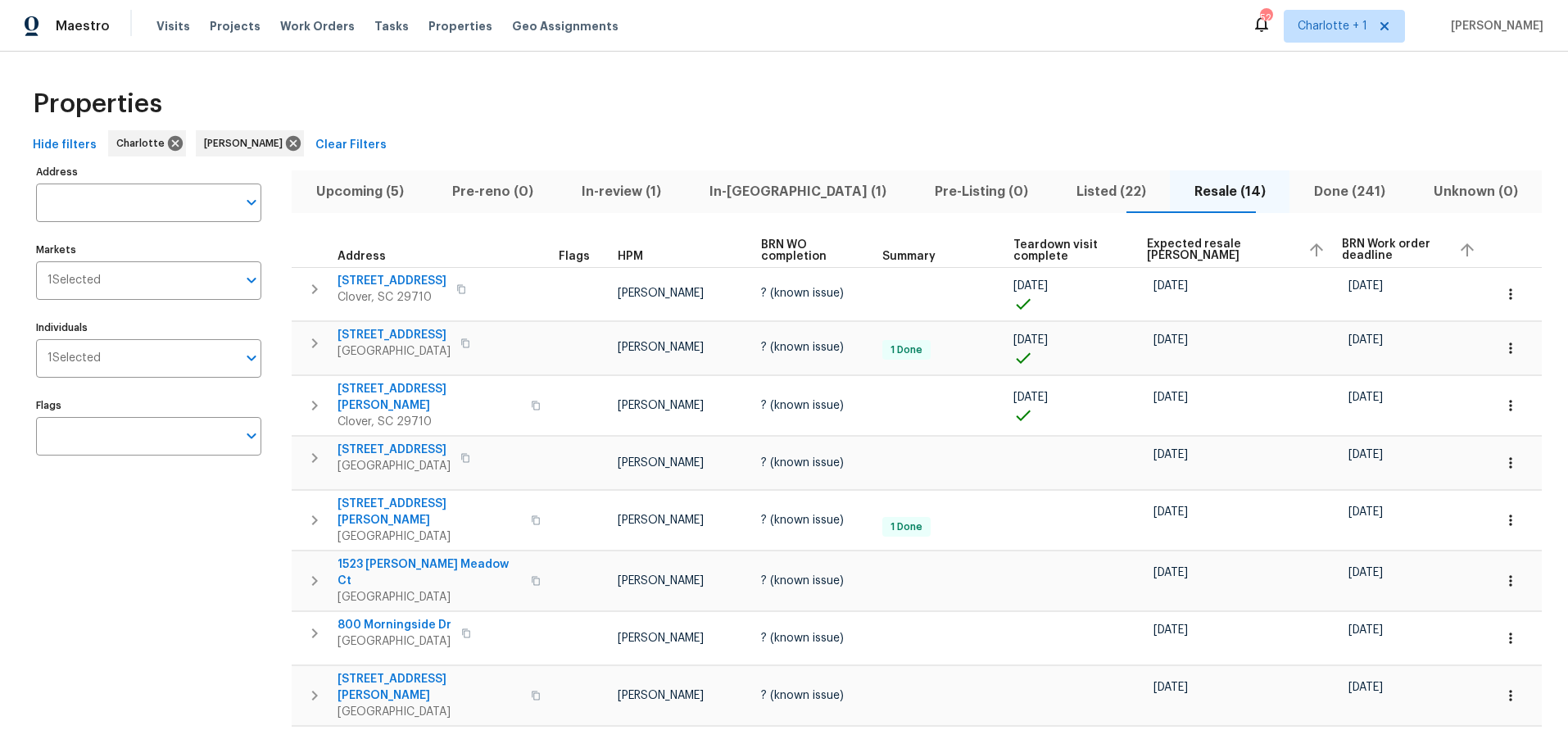
click at [1210, 245] on span "Expected resale COE" at bounding box center [1221, 249] width 148 height 23
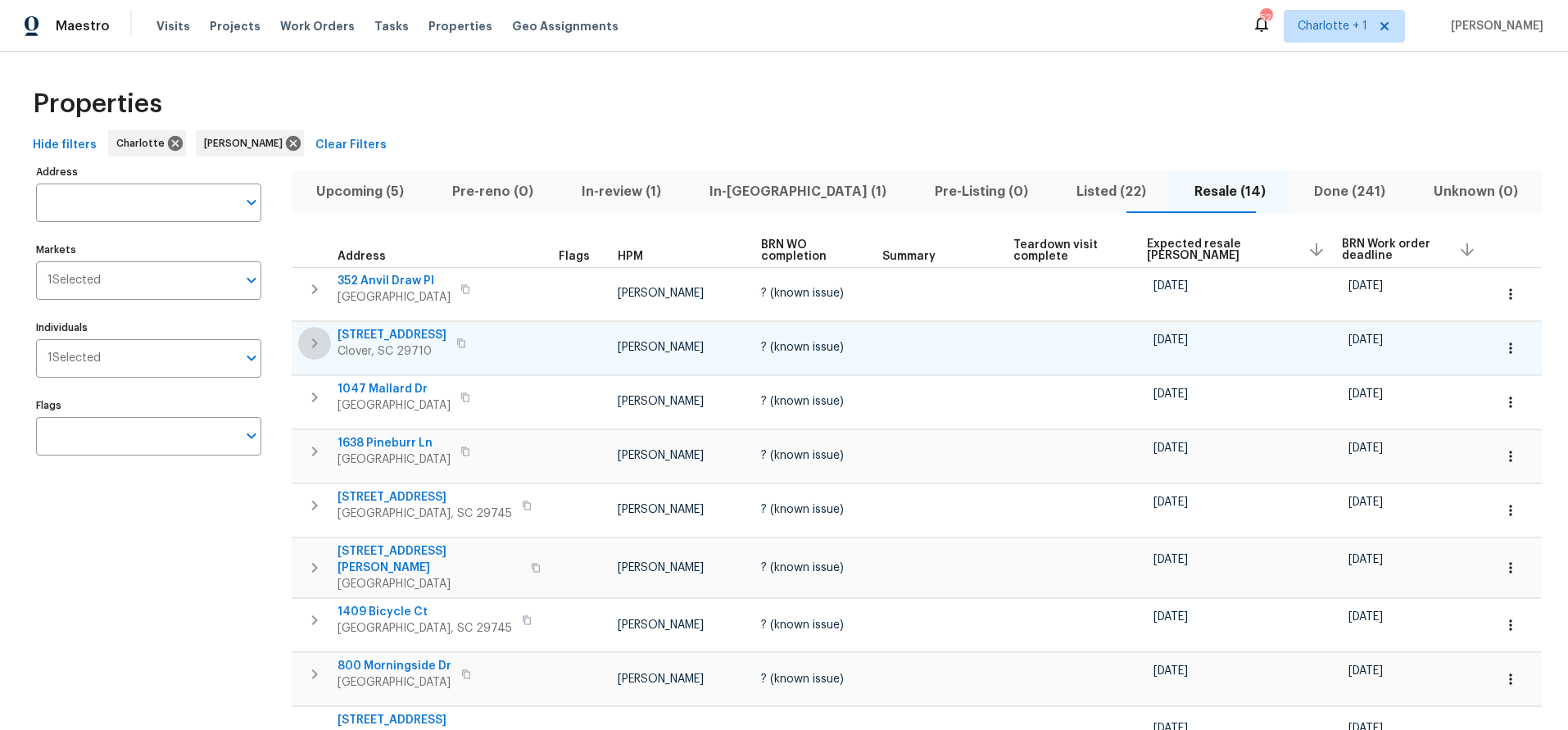
click at [320, 345] on icon "button" at bounding box center [315, 344] width 20 height 20
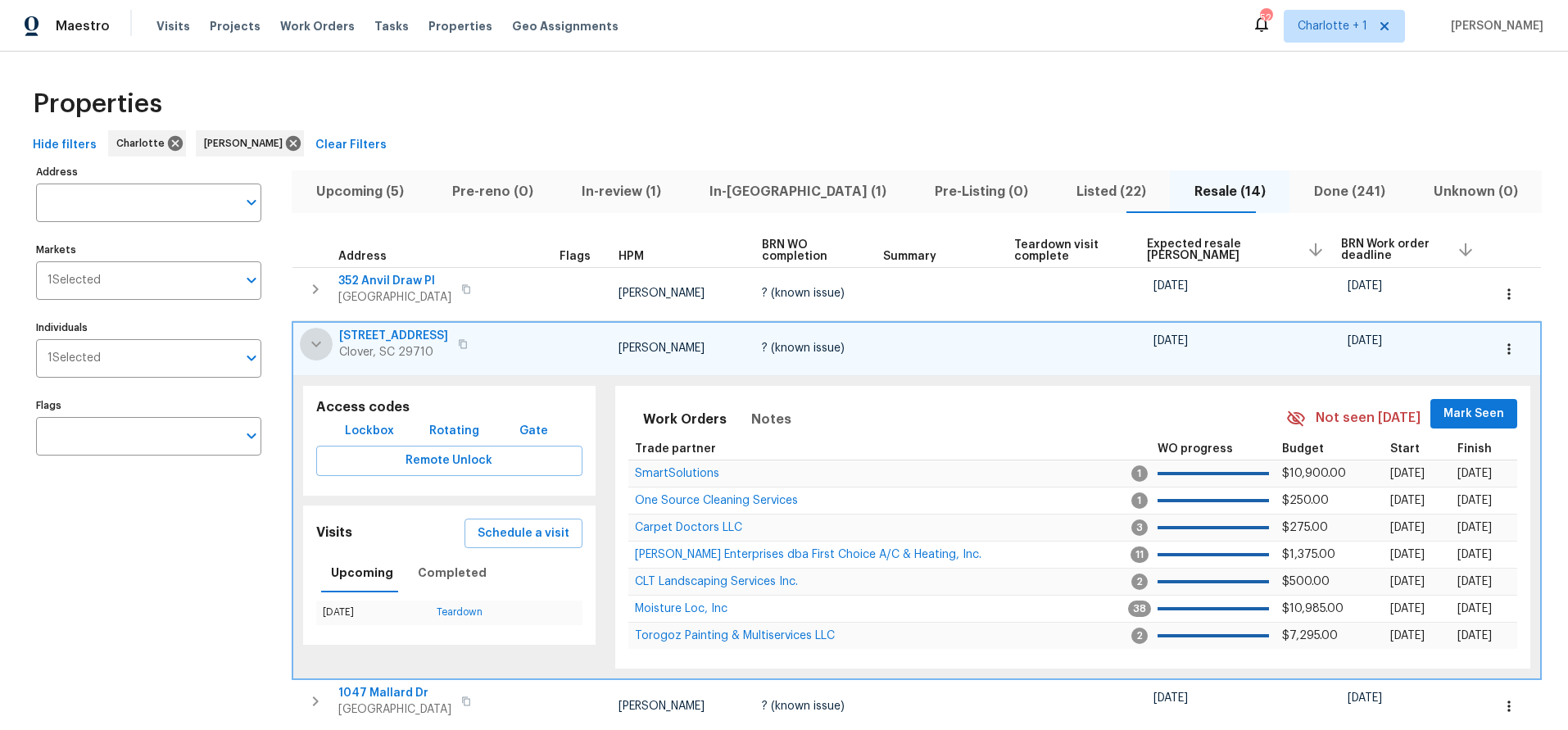
click at [311, 349] on icon "button" at bounding box center [316, 344] width 20 height 20
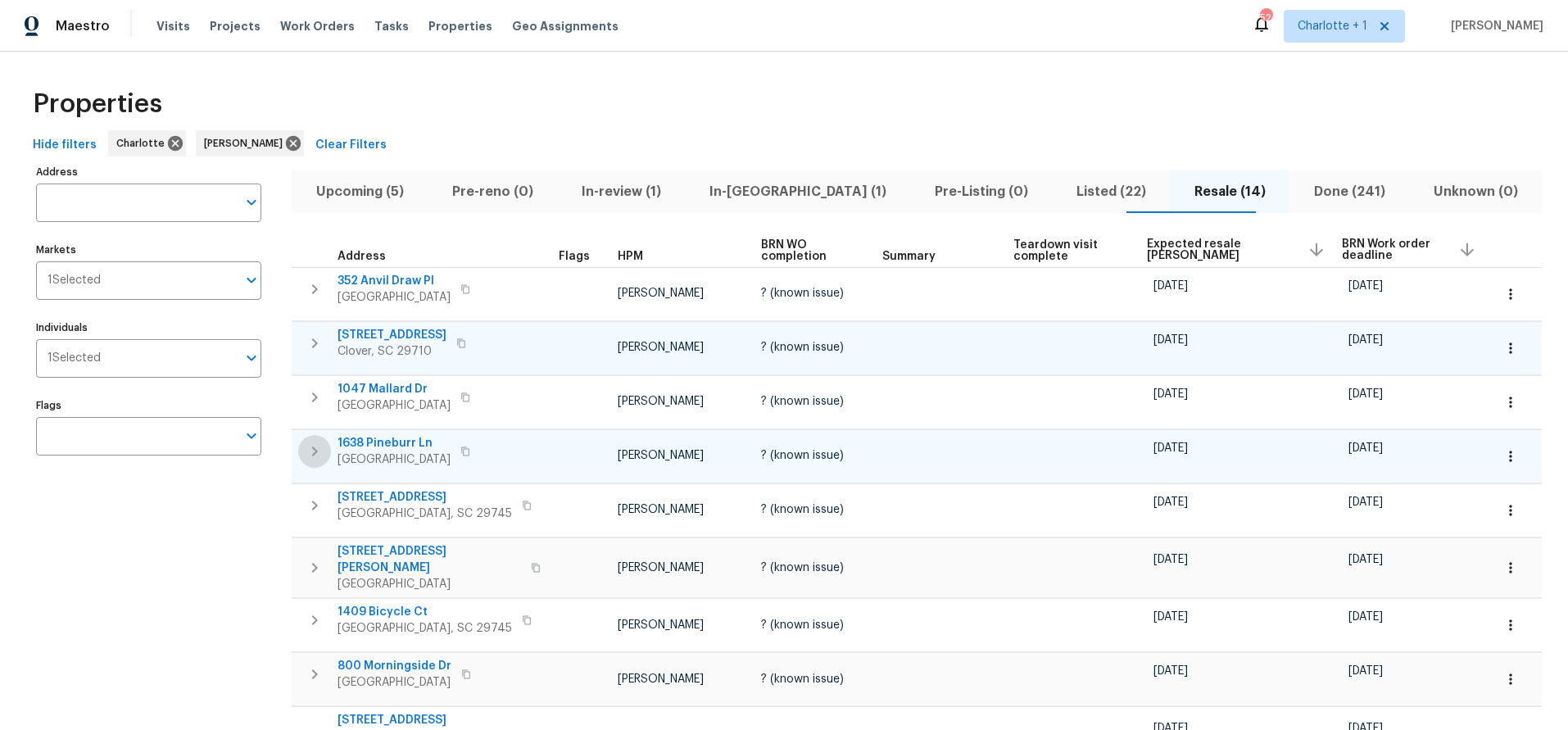
click at [310, 450] on icon "button" at bounding box center [315, 452] width 20 height 20
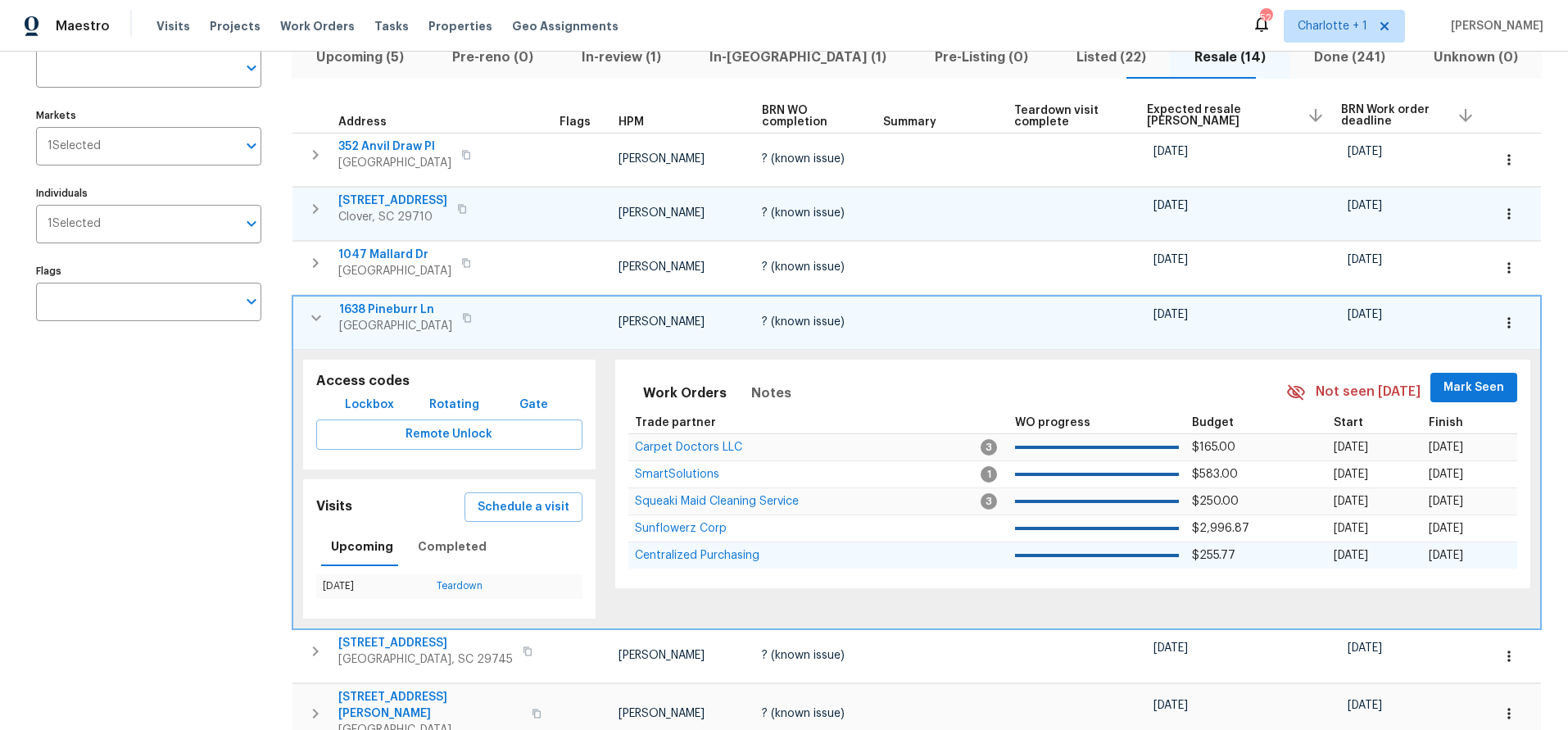
scroll to position [137, 0]
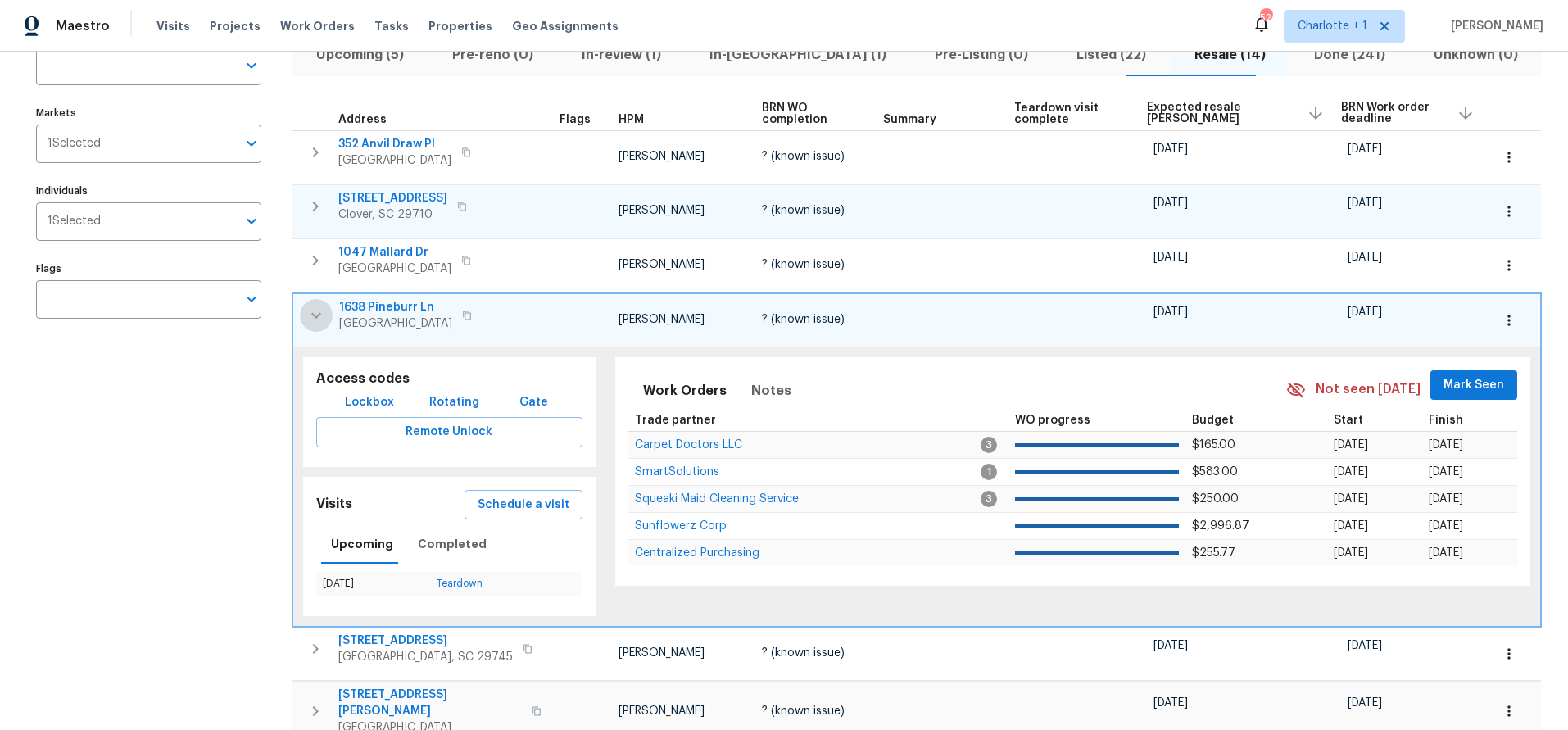
click at [312, 314] on icon "button" at bounding box center [316, 315] width 10 height 6
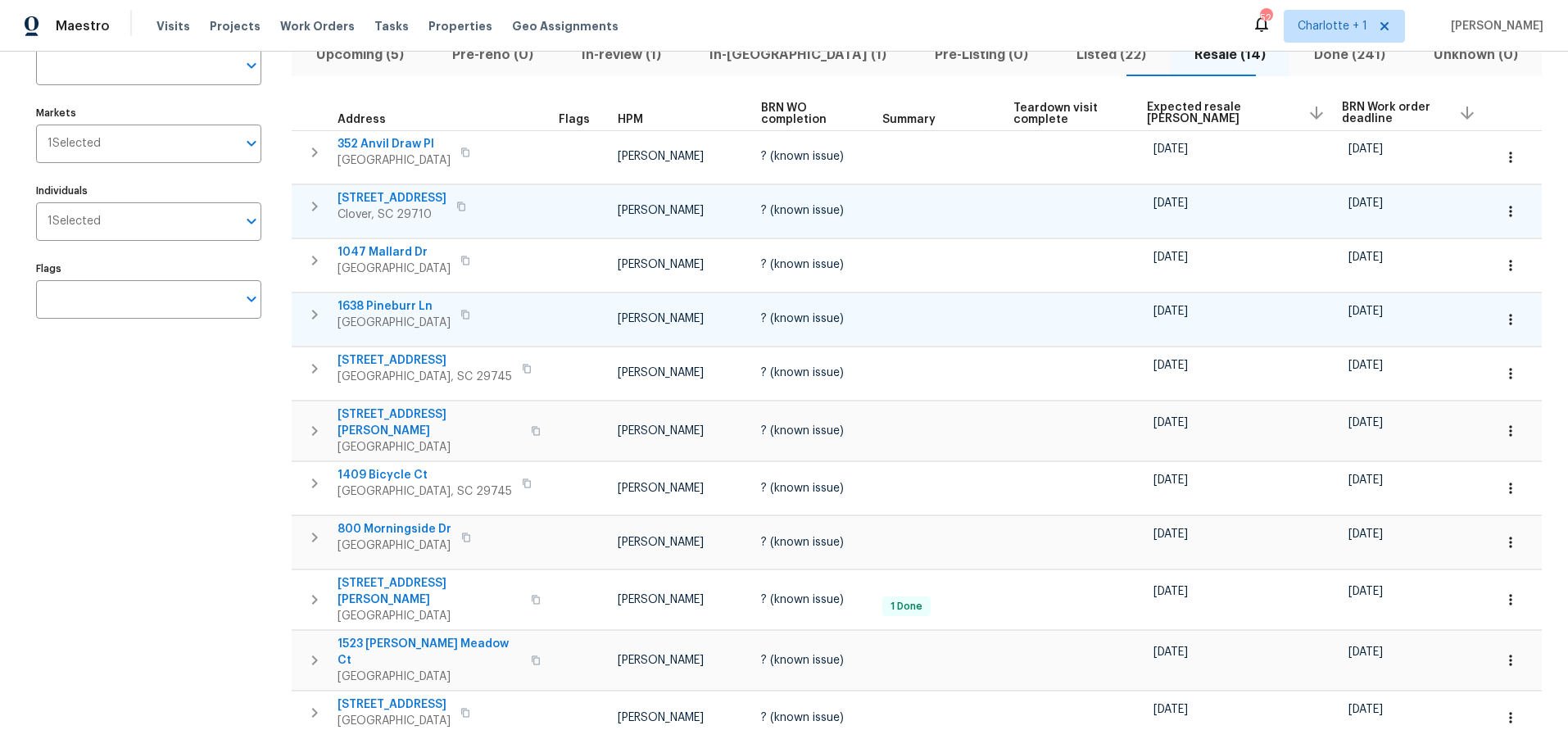
click at [100, 469] on div "Address Address Markets 1 Selected Markets Individuals 1 Selected Individuals F…" at bounding box center [159, 489] width 246 height 930
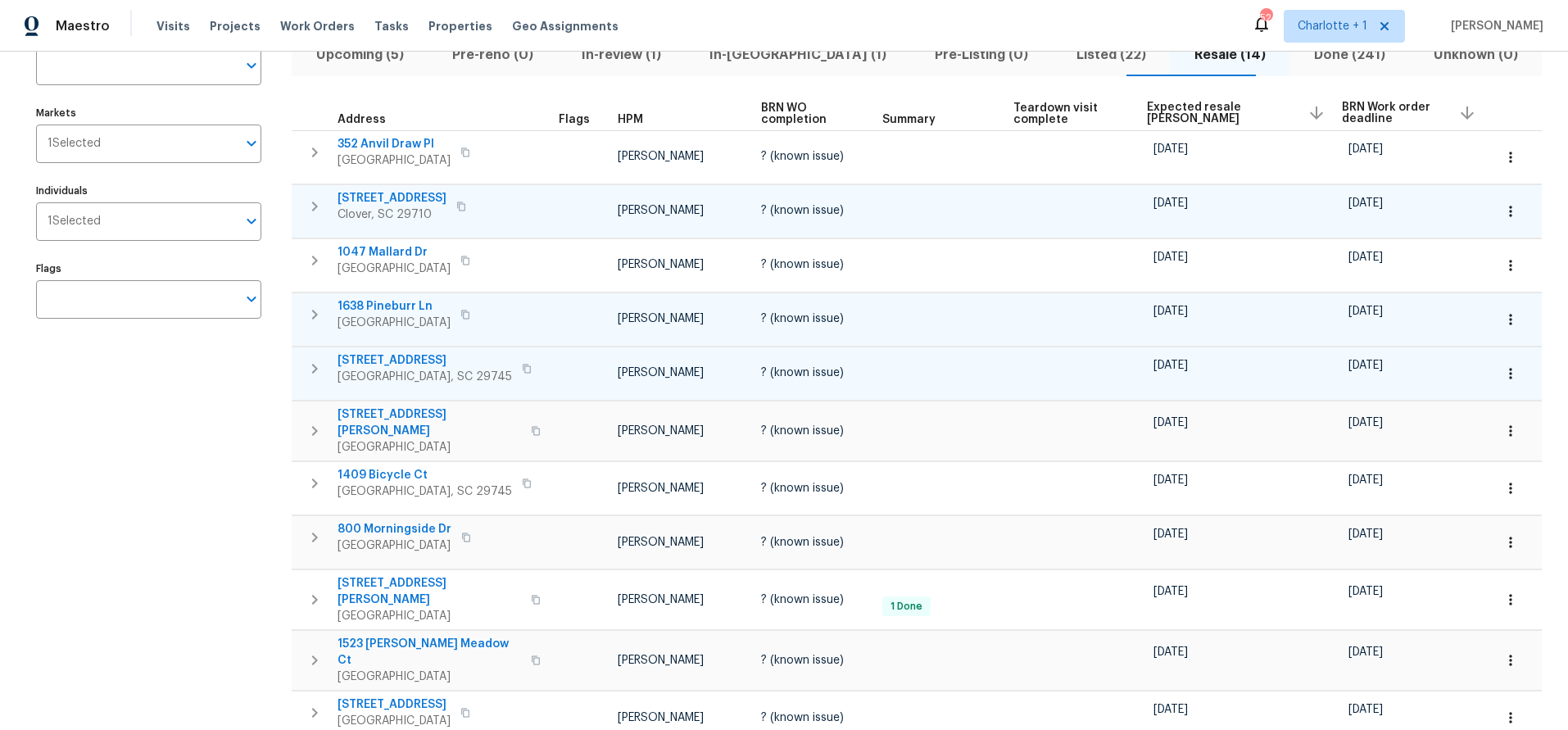
click at [303, 384] on td "2236 Sussex Rd York, SC 29745" at bounding box center [422, 368] width 261 height 43
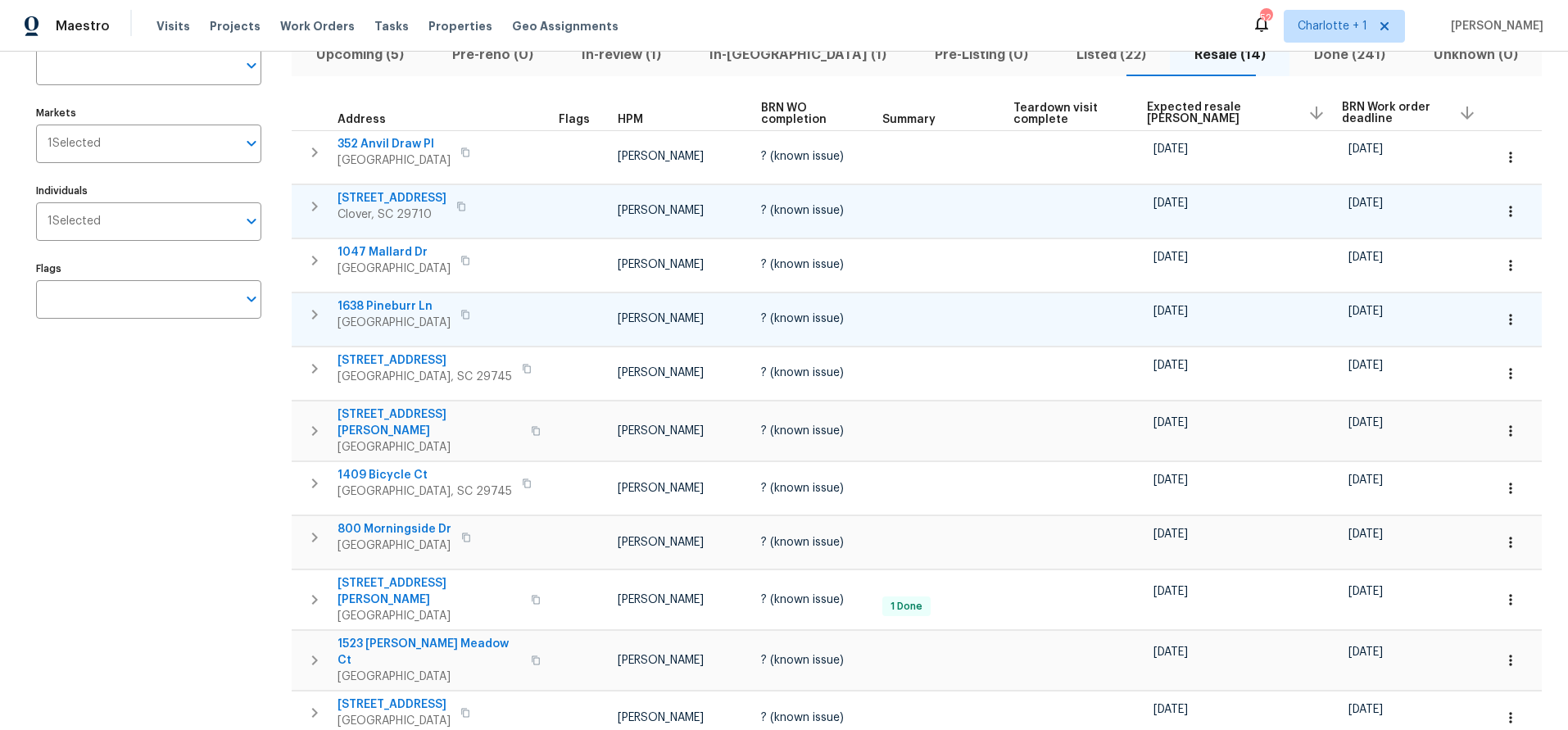
click at [214, 467] on div "Address Address Markets 1 Selected Markets Individuals 1 Selected Individuals F…" at bounding box center [159, 489] width 246 height 930
drag, startPoint x: 239, startPoint y: 392, endPoint x: 252, endPoint y: 385, distance: 14.7
click at [238, 392] on div "Address Address Markets 1 Selected Markets Individuals 1 Selected Individuals F…" at bounding box center [159, 489] width 246 height 930
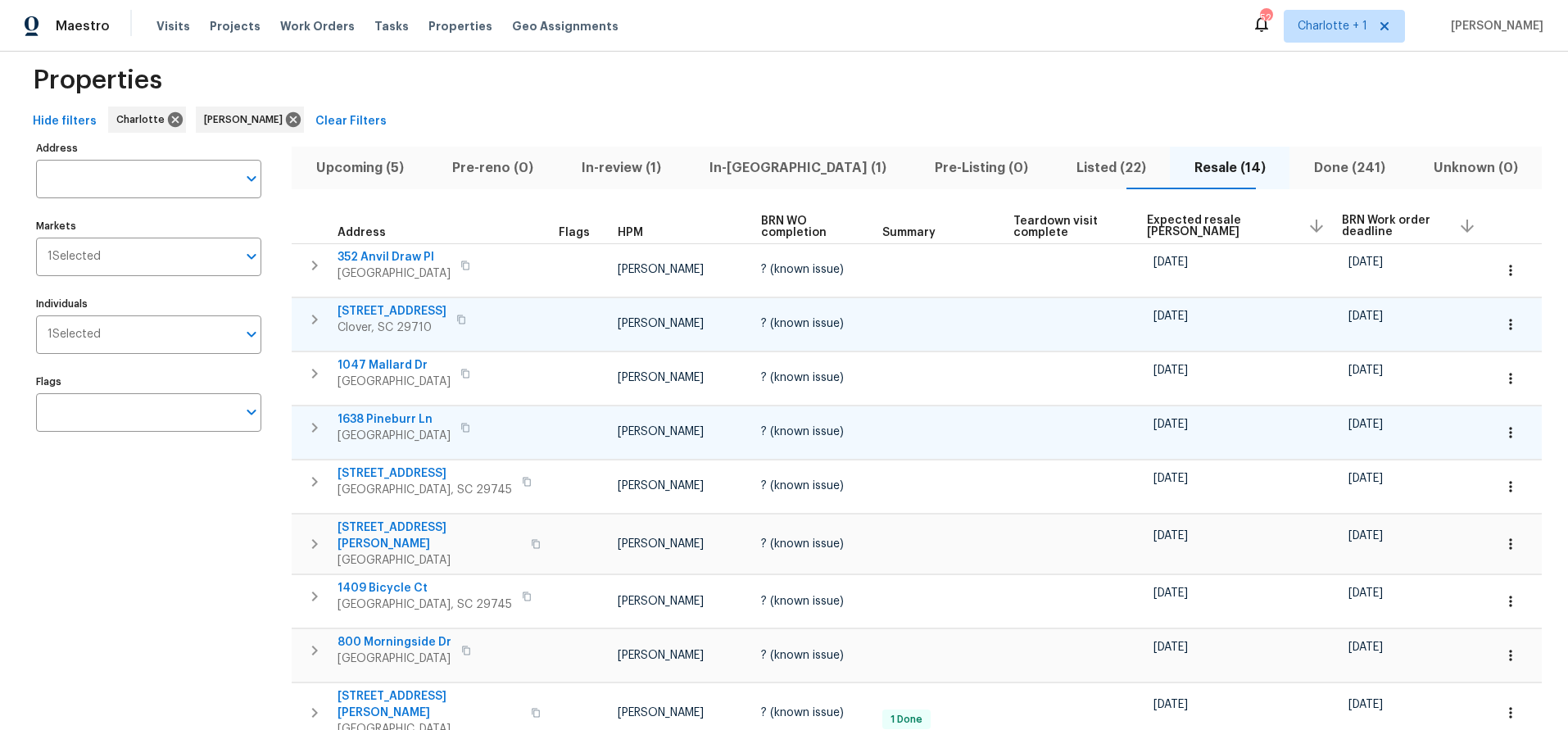
scroll to position [0, 0]
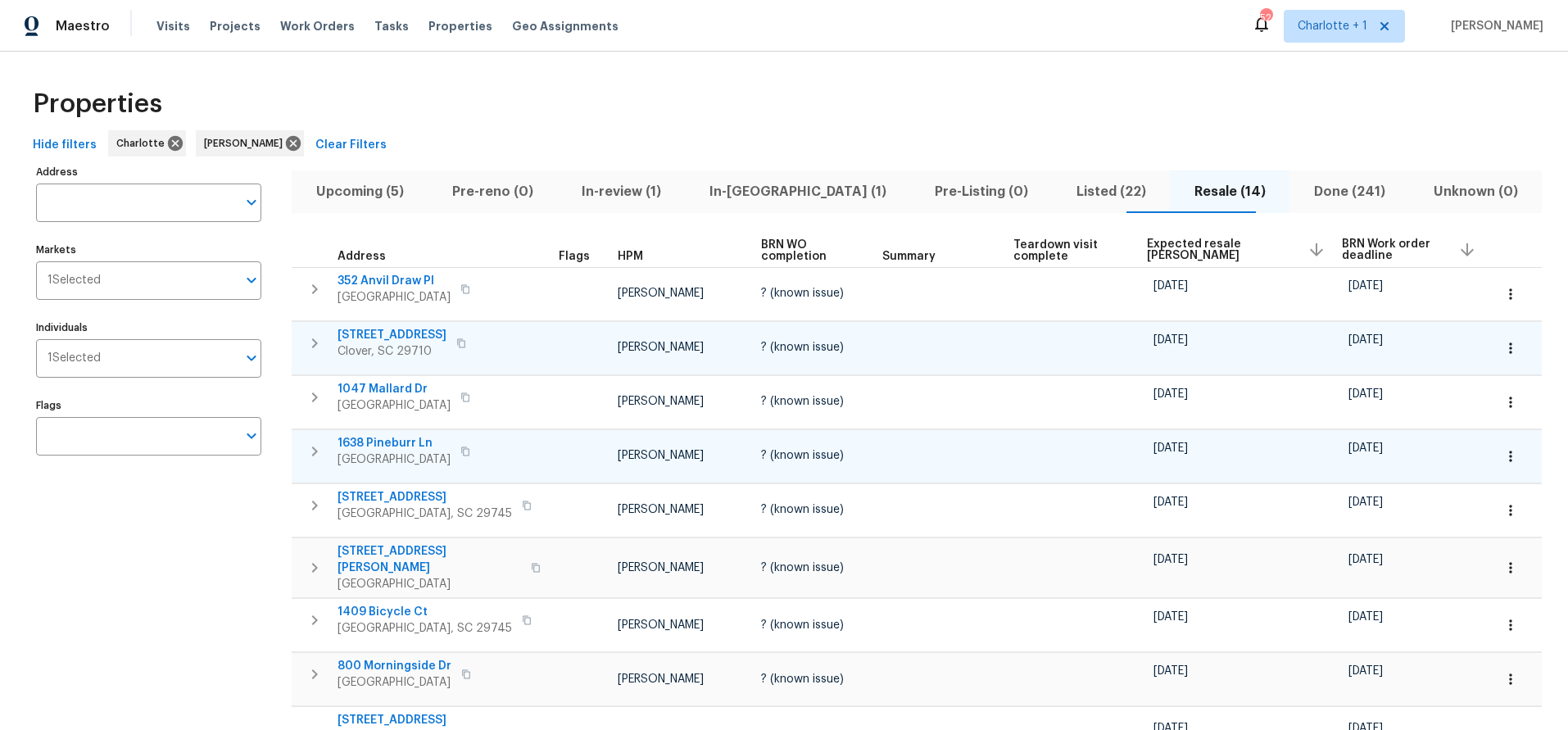
click at [956, 137] on div "Hide filters Charlotte Billy Towle Clear Filters" at bounding box center [784, 145] width 1516 height 30
click at [1028, 140] on div "Hide filters Charlotte Billy Towle Clear Filters" at bounding box center [784, 145] width 1516 height 30
click at [1062, 180] on span "Listed (22)" at bounding box center [1111, 191] width 98 height 23
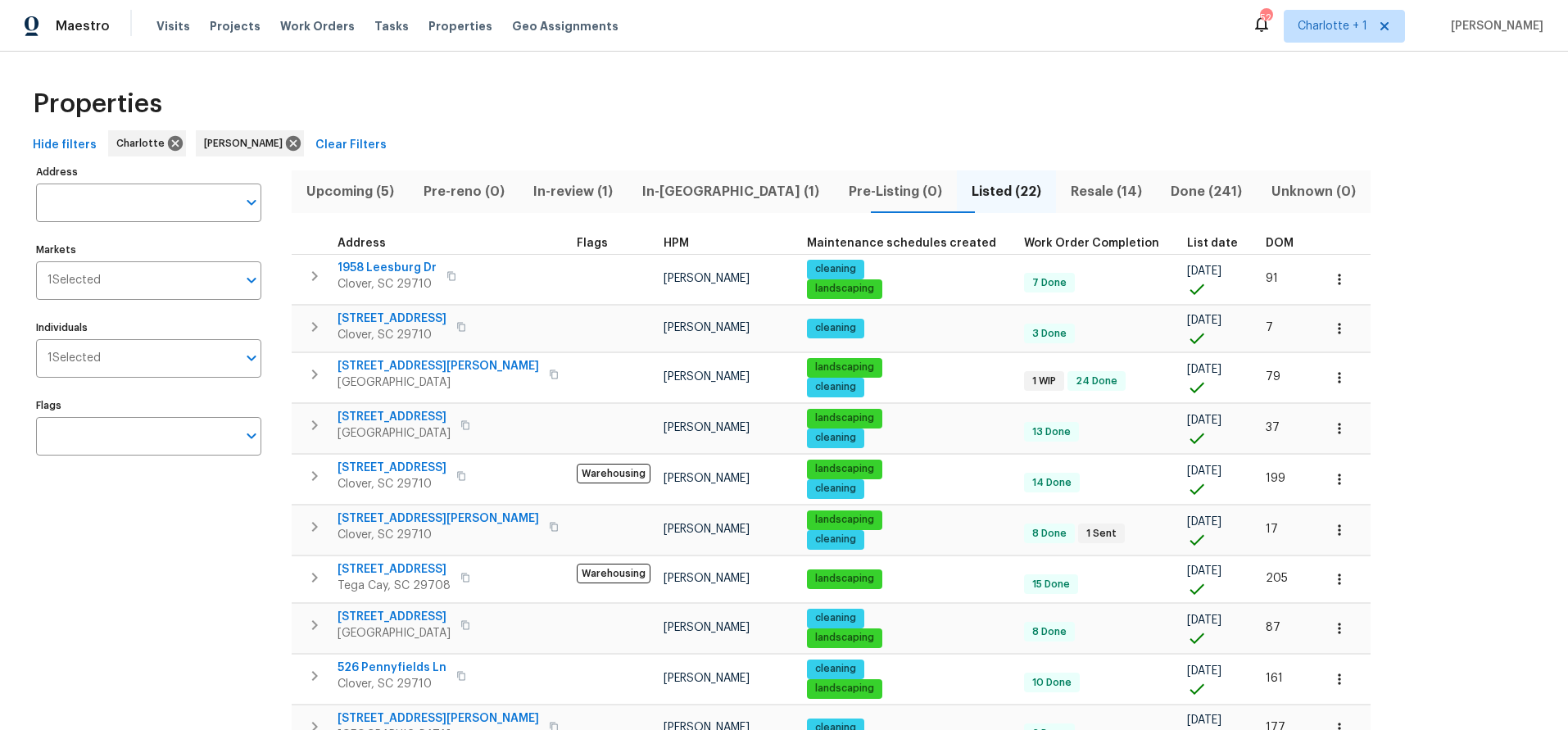
click at [1266, 238] on span "DOM" at bounding box center [1280, 243] width 28 height 11
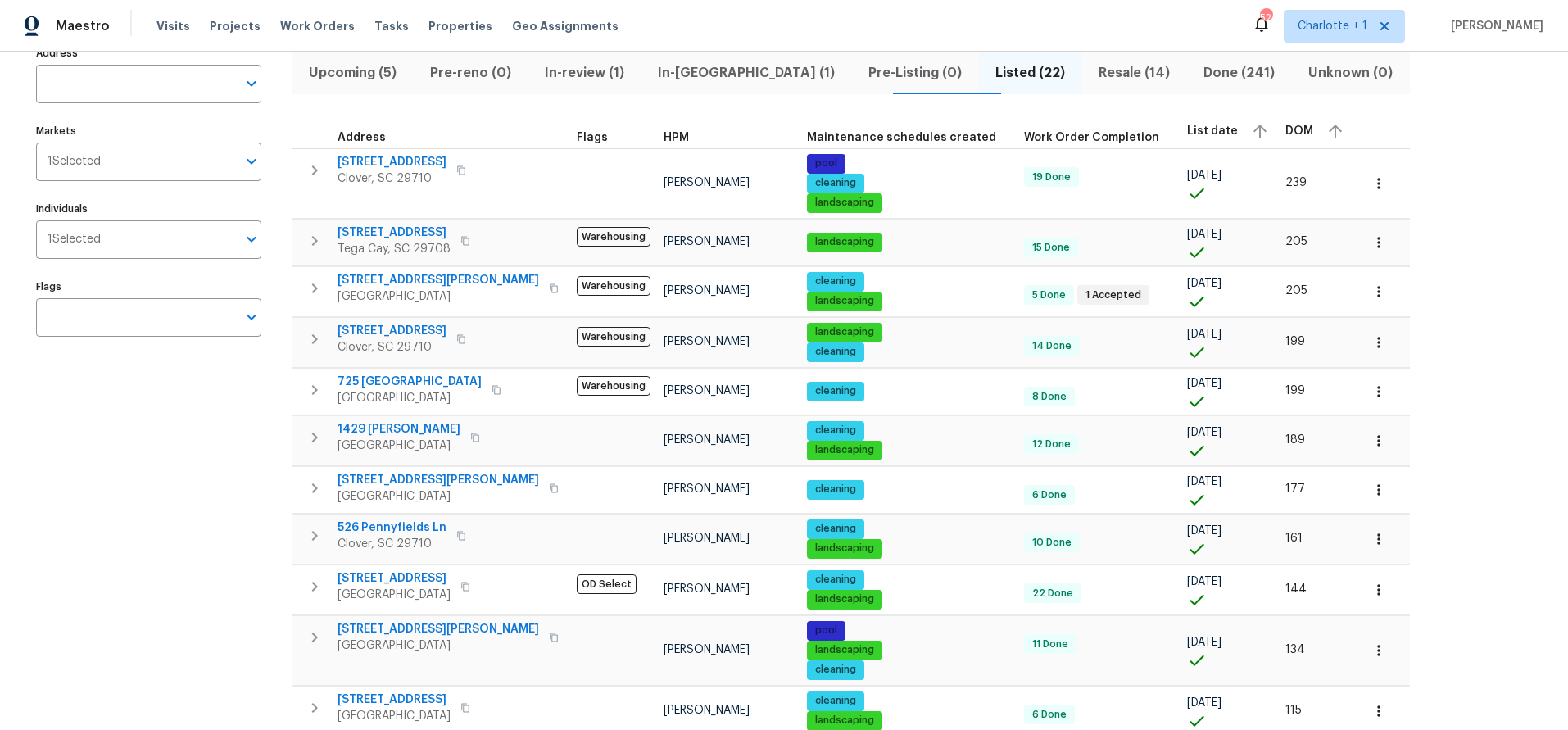
scroll to position [120, 0]
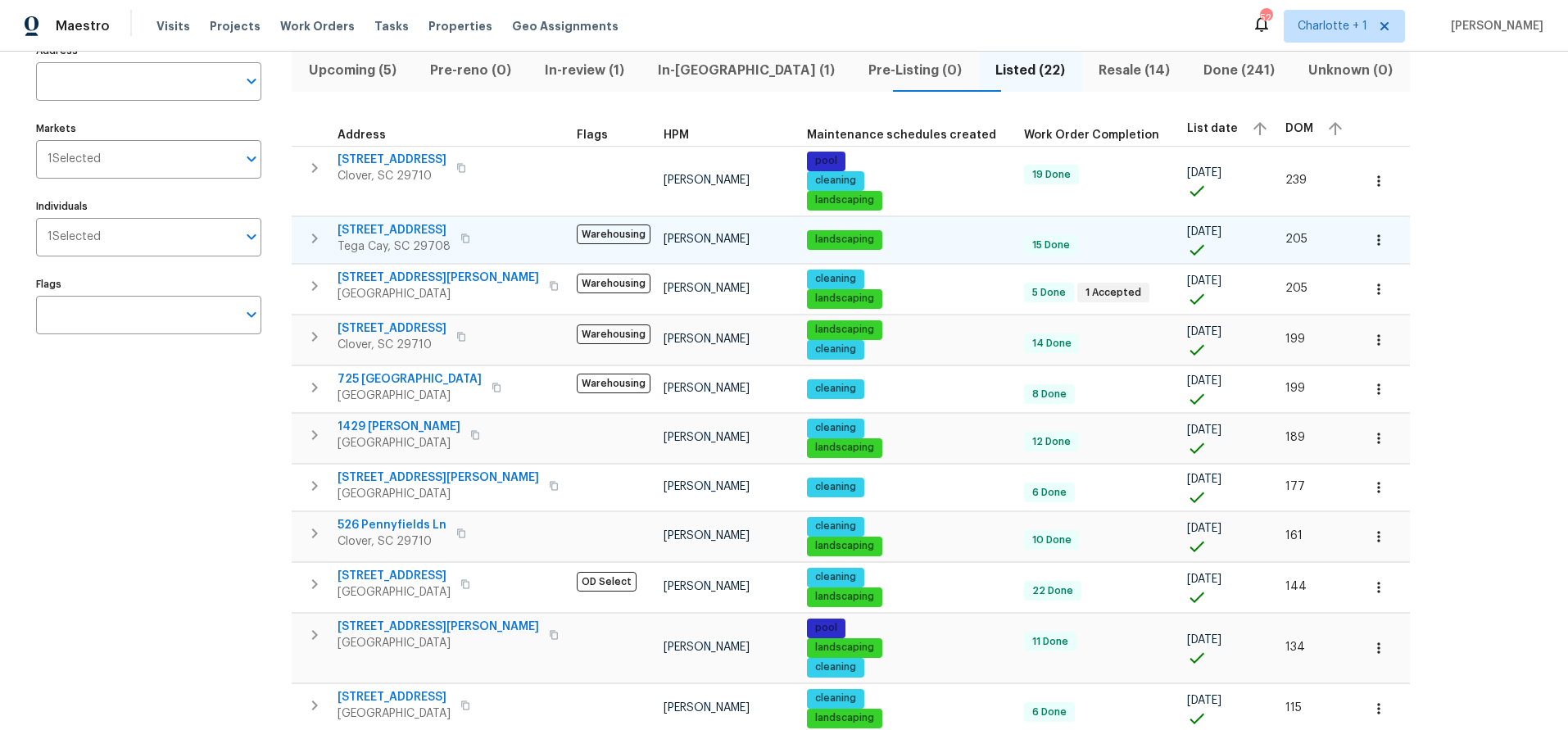
click at [312, 241] on icon "button" at bounding box center [315, 239] width 20 height 20
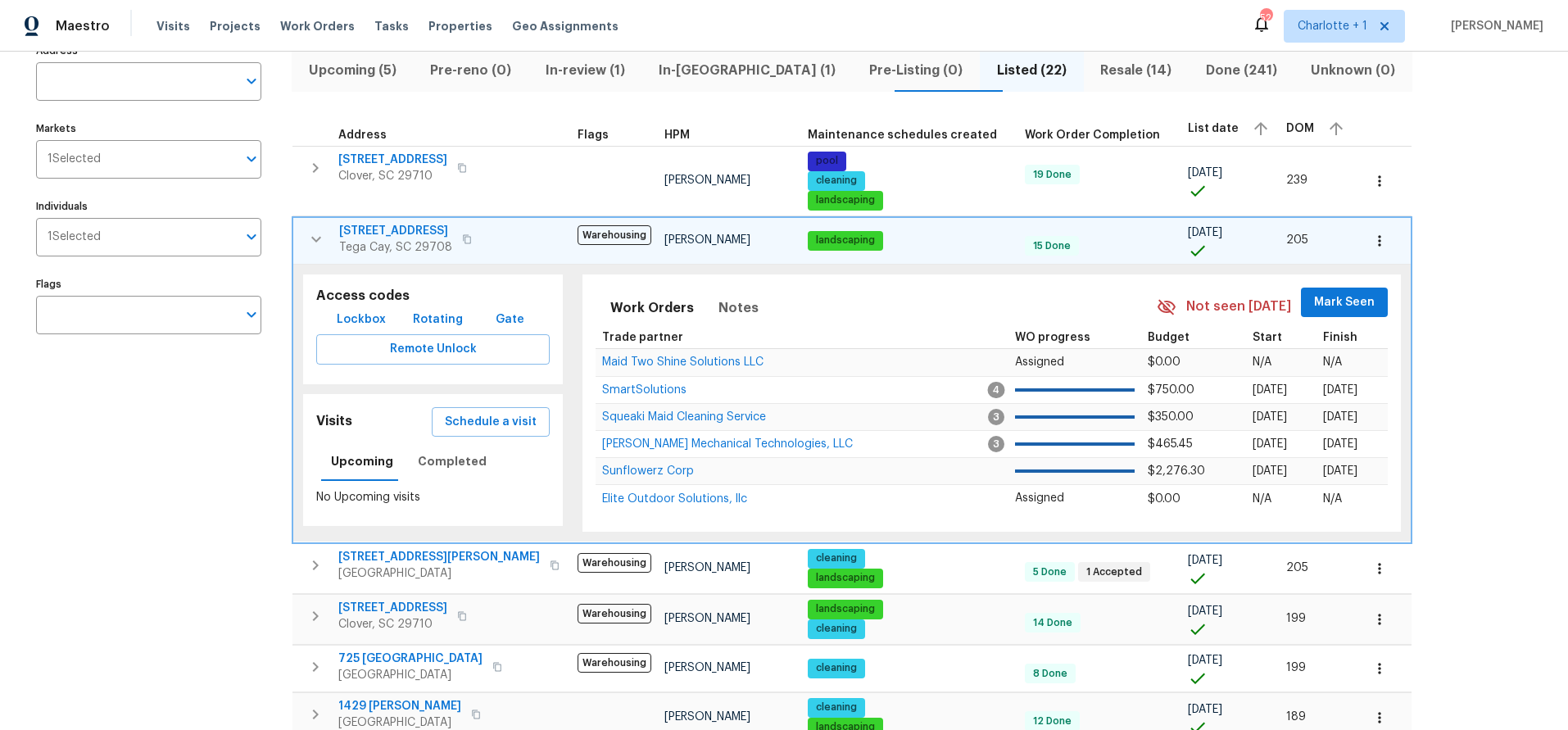
scroll to position [123, 0]
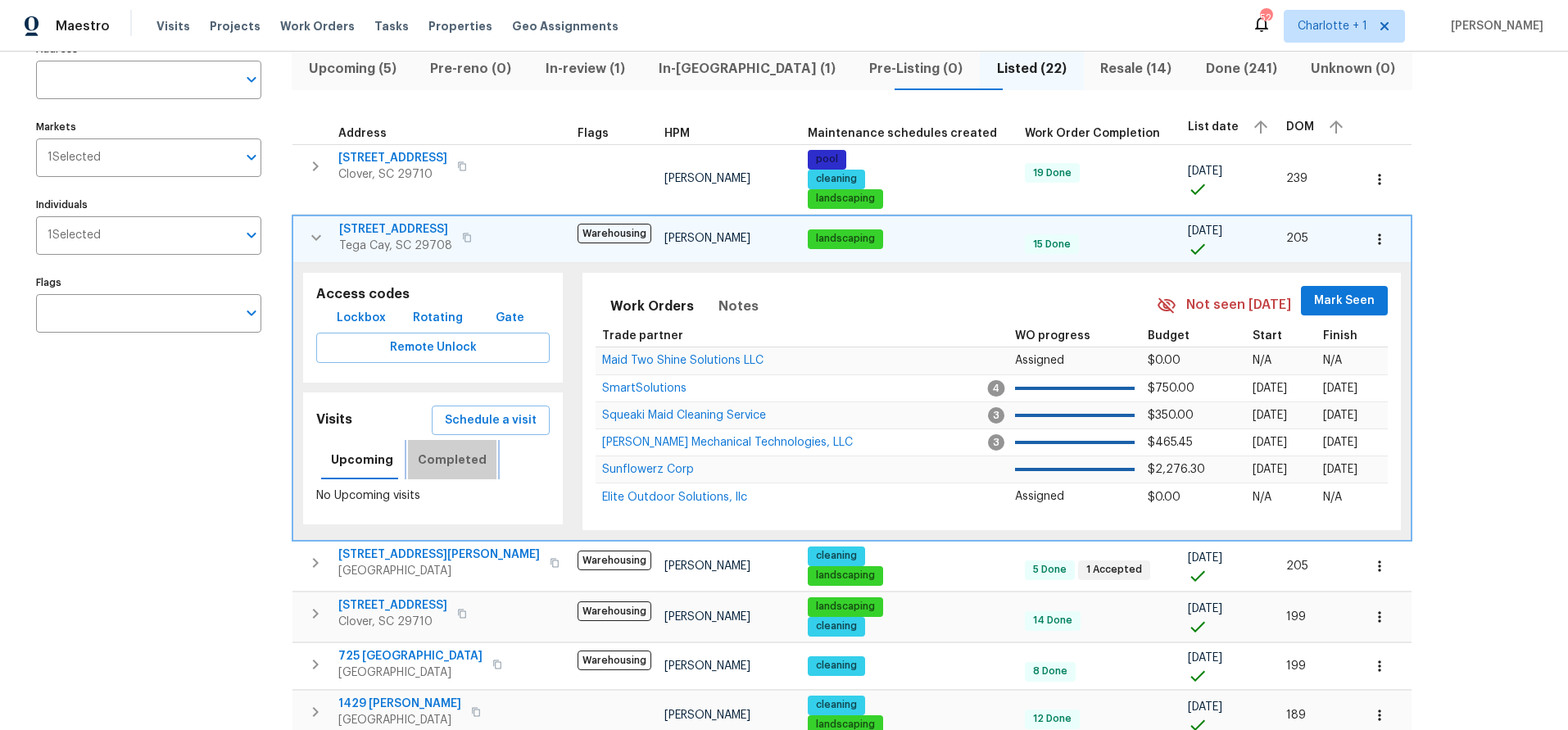
click at [448, 454] on span "Completed" at bounding box center [452, 460] width 69 height 20
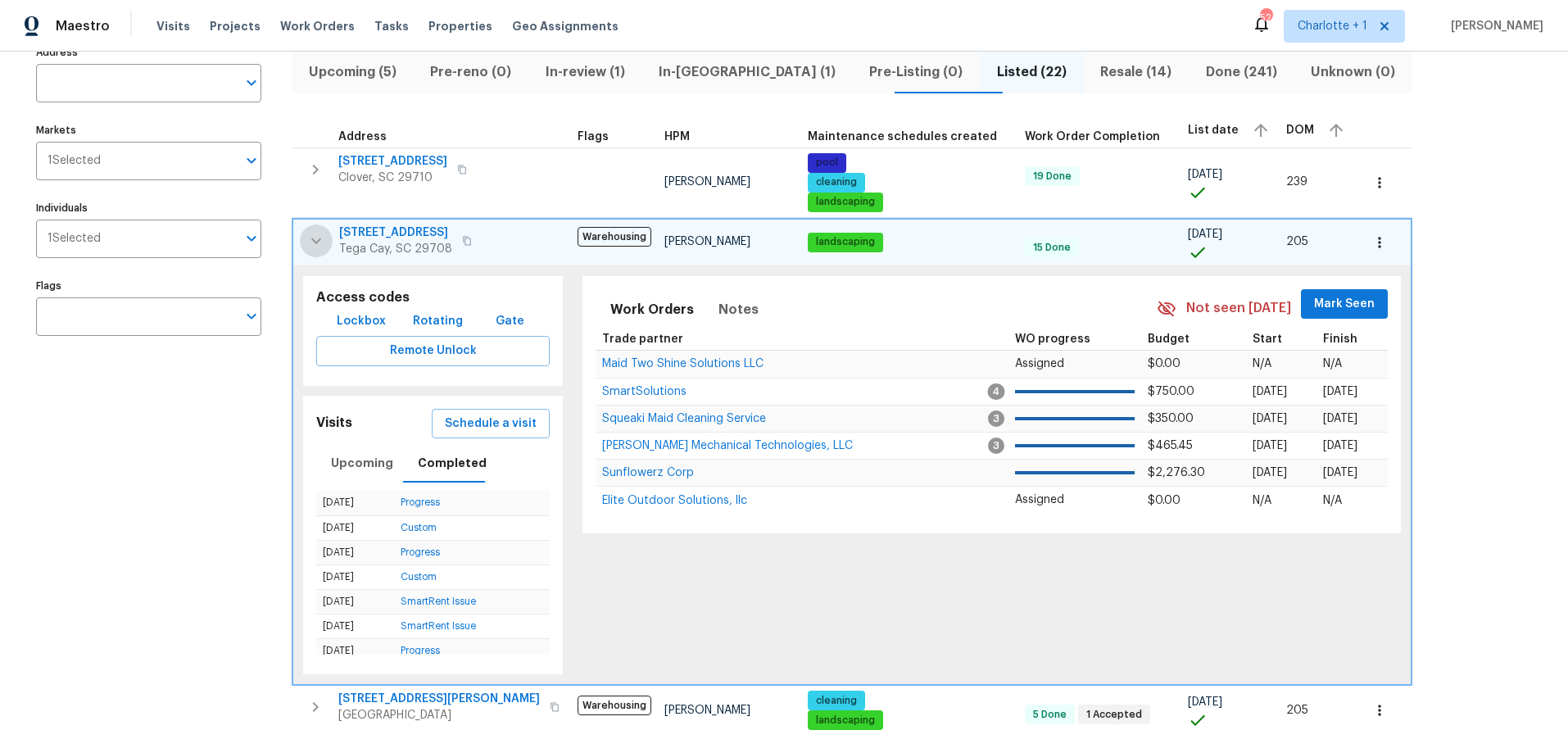
click at [320, 242] on icon "button" at bounding box center [316, 241] width 20 height 20
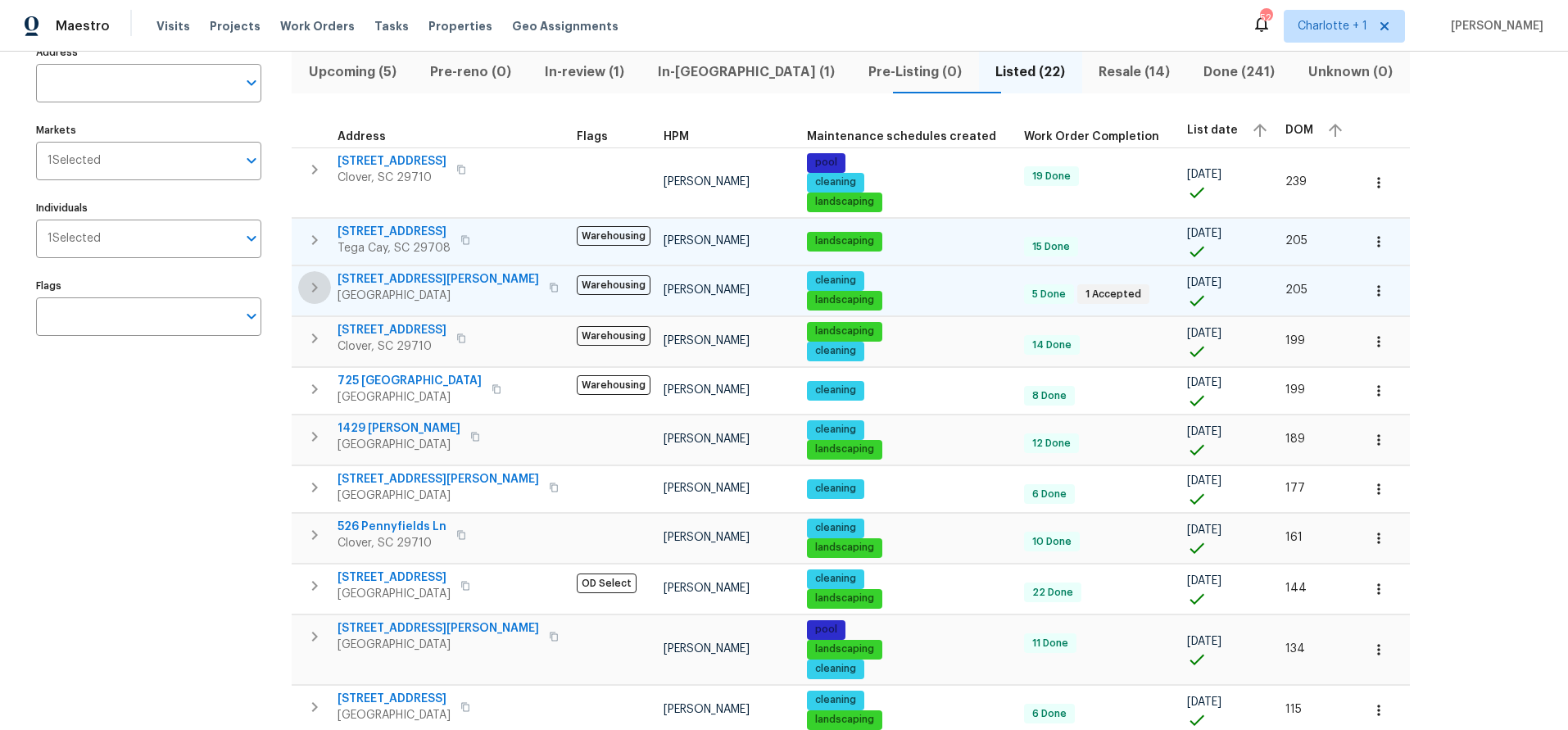
click at [315, 287] on icon "button" at bounding box center [315, 288] width 6 height 10
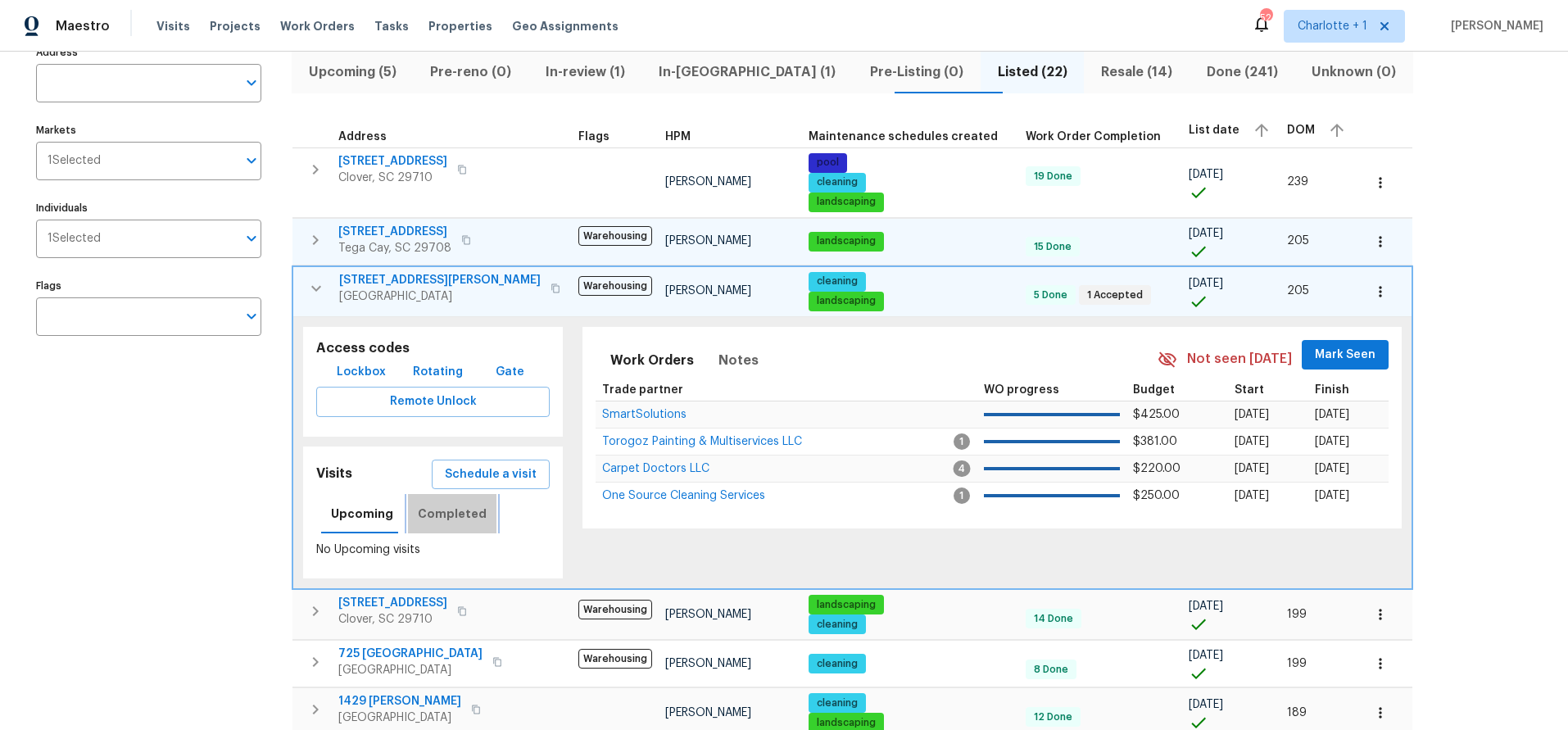
click at [459, 515] on span "Completed" at bounding box center [452, 514] width 69 height 20
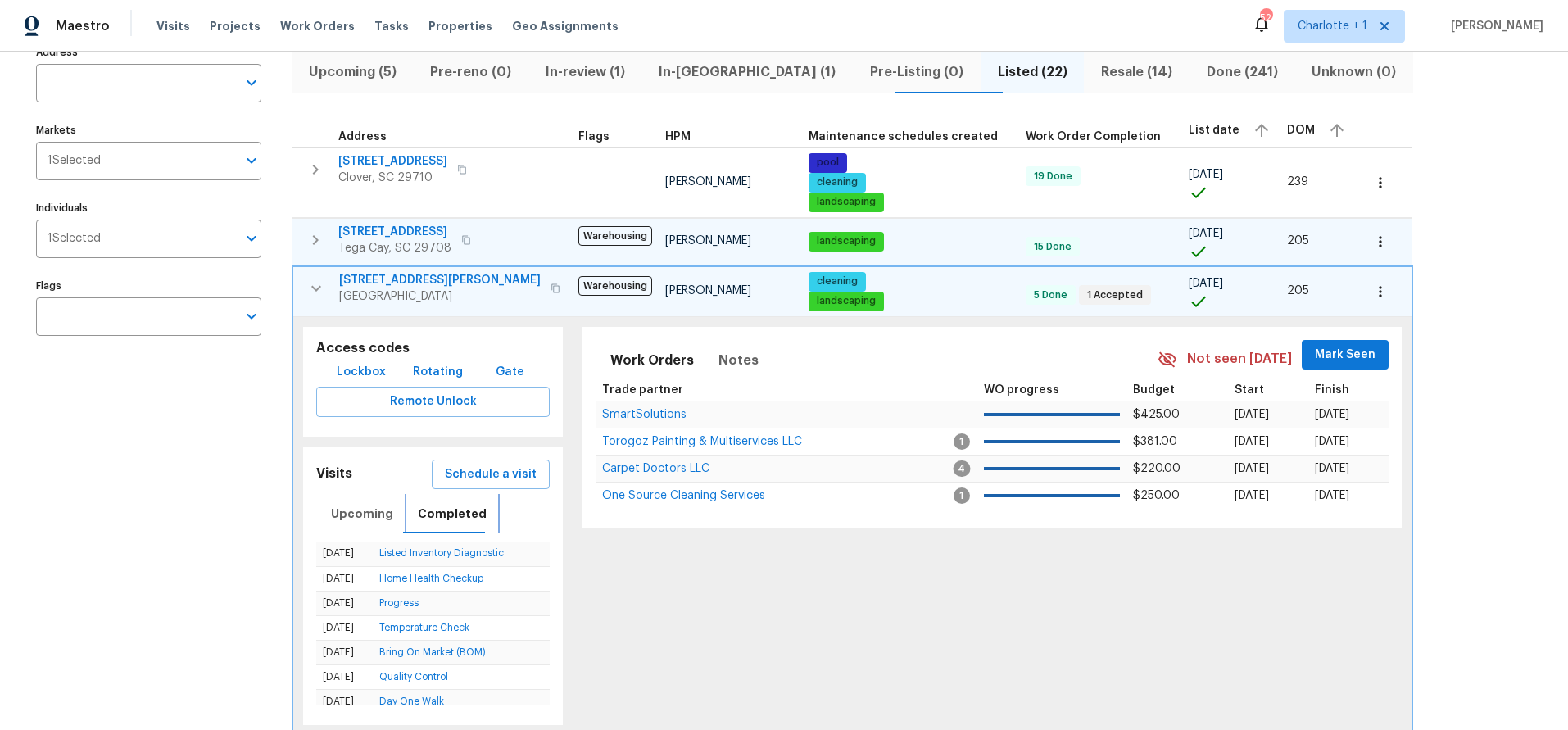
scroll to position [119, 0]
click at [413, 555] on link "Listed Inventory Diagnostic" at bounding box center [441, 554] width 125 height 10
click at [317, 291] on icon "button" at bounding box center [316, 289] width 20 height 20
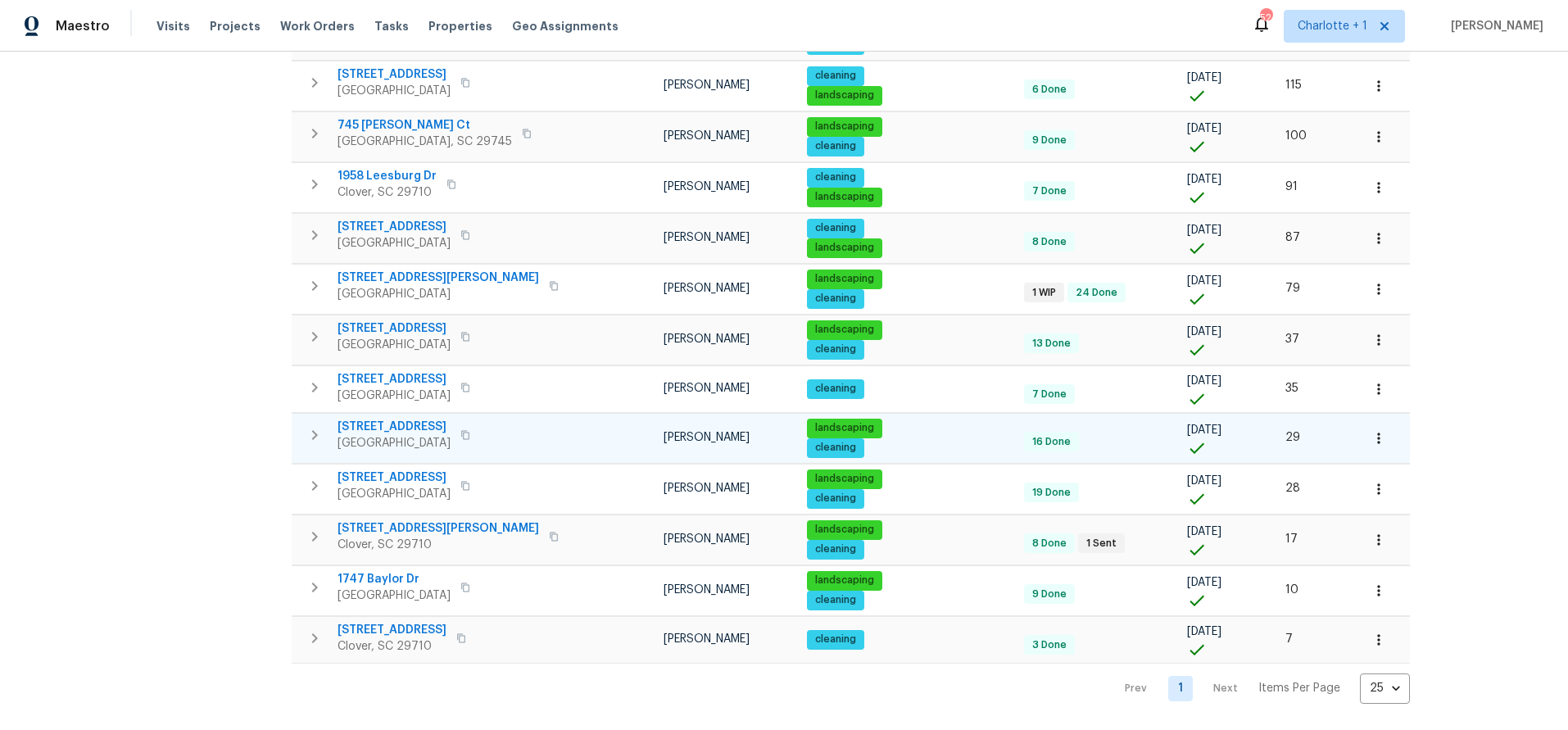
scroll to position [744, 0]
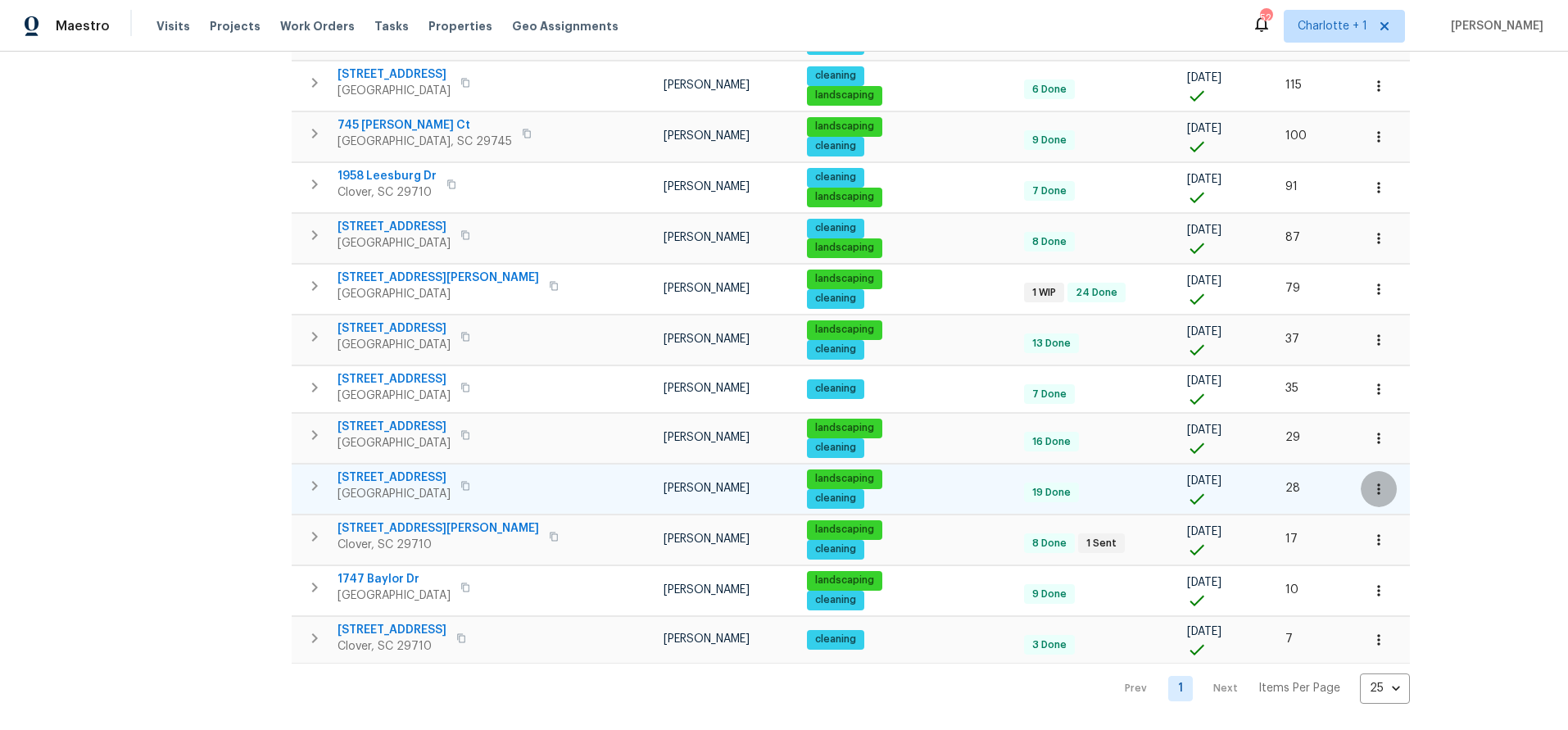
click at [1371, 487] on icon "button" at bounding box center [1379, 489] width 16 height 16
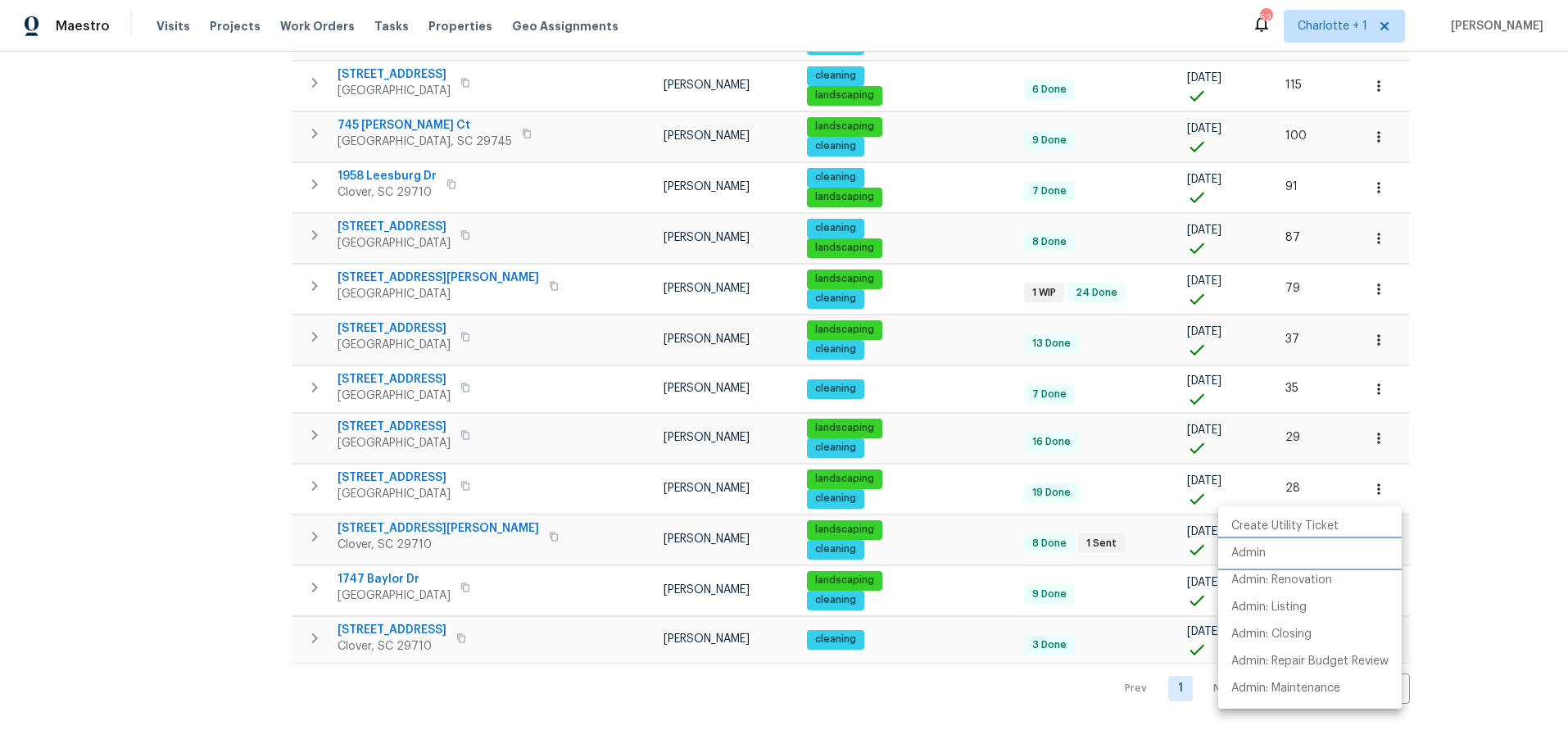
click at [1265, 554] on p "Admin" at bounding box center [1249, 553] width 34 height 17
click at [241, 428] on div at bounding box center [784, 365] width 1568 height 730
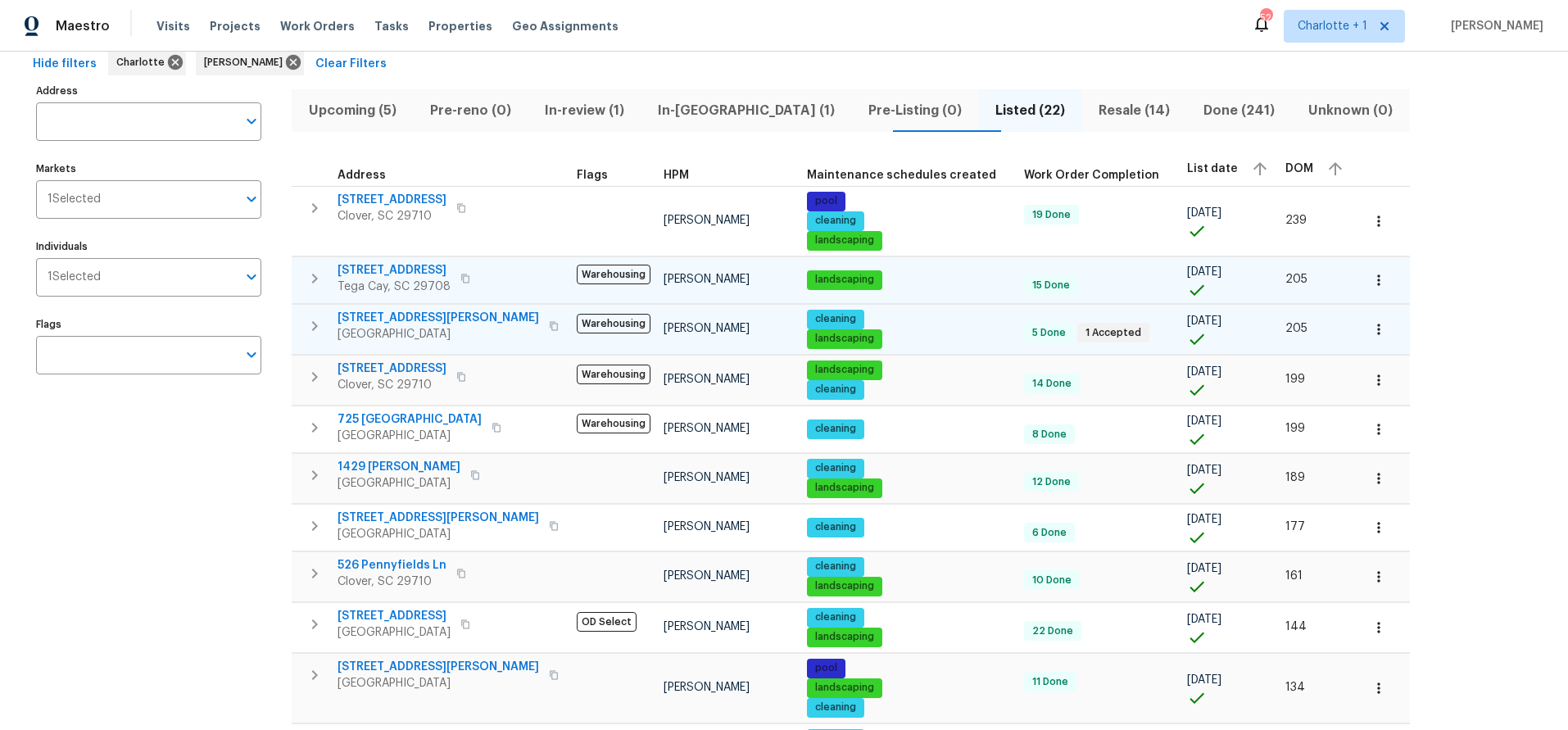
scroll to position [0, 0]
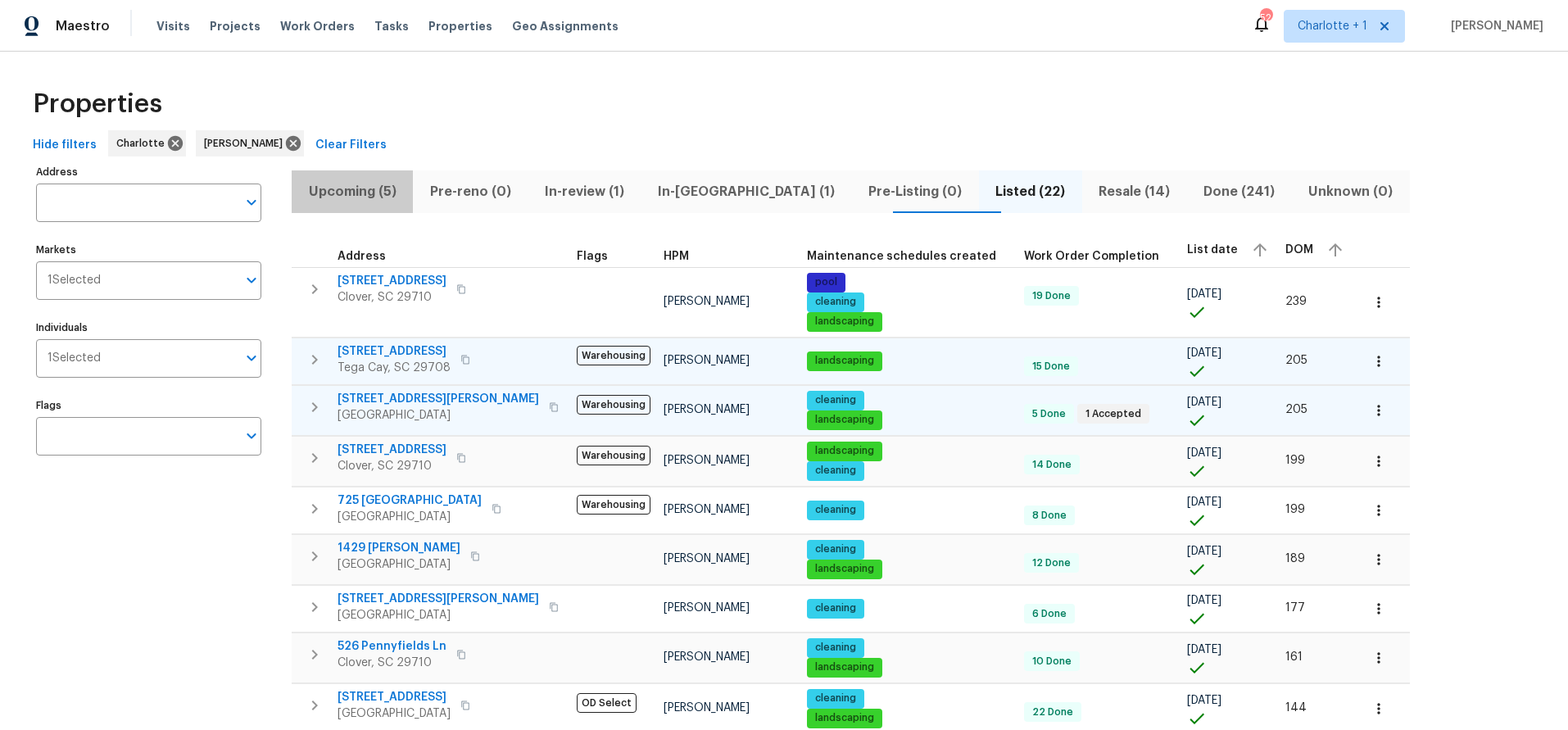
click at [357, 199] on span "Upcoming (5)" at bounding box center [353, 191] width 102 height 23
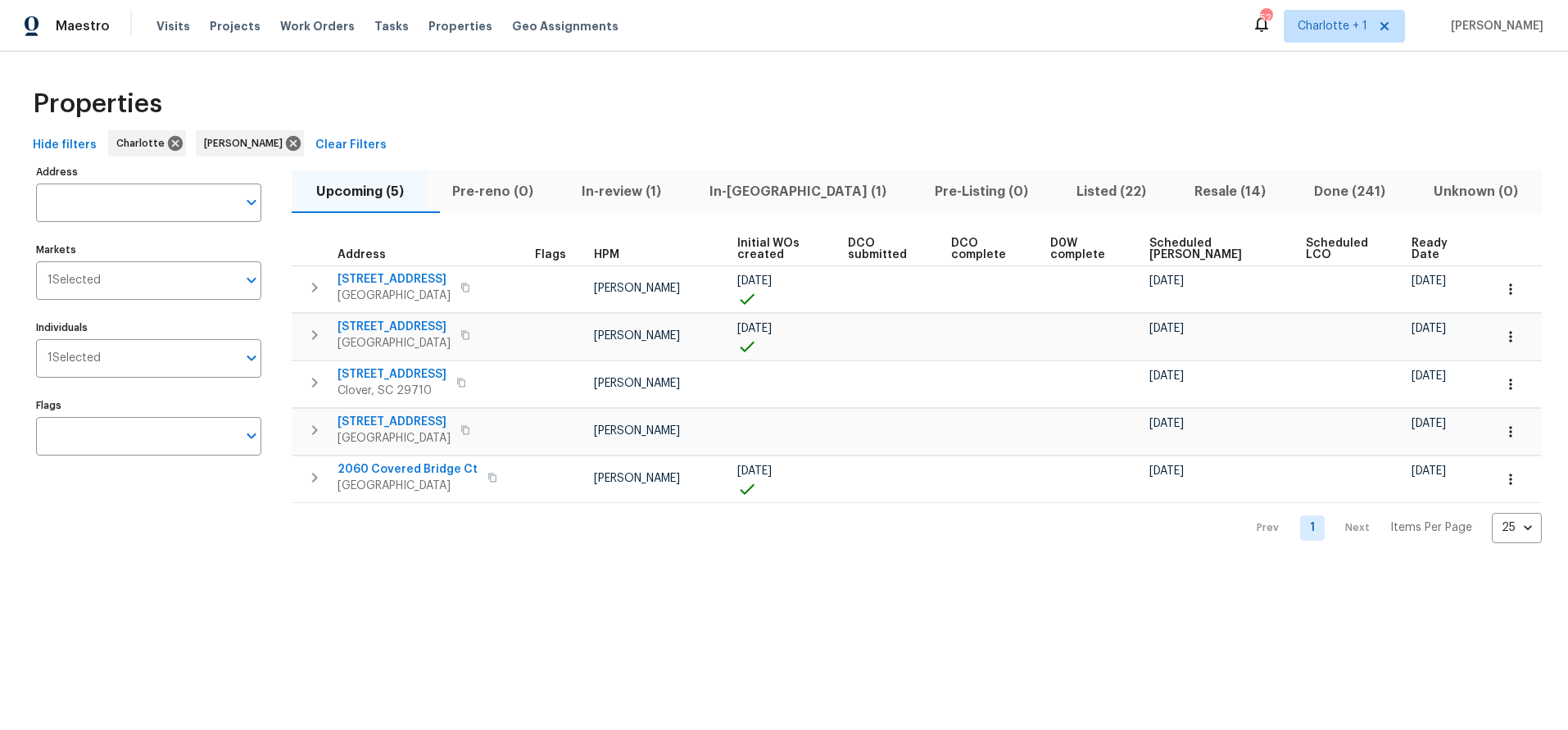
click at [1219, 241] on span "Scheduled COE" at bounding box center [1214, 249] width 129 height 23
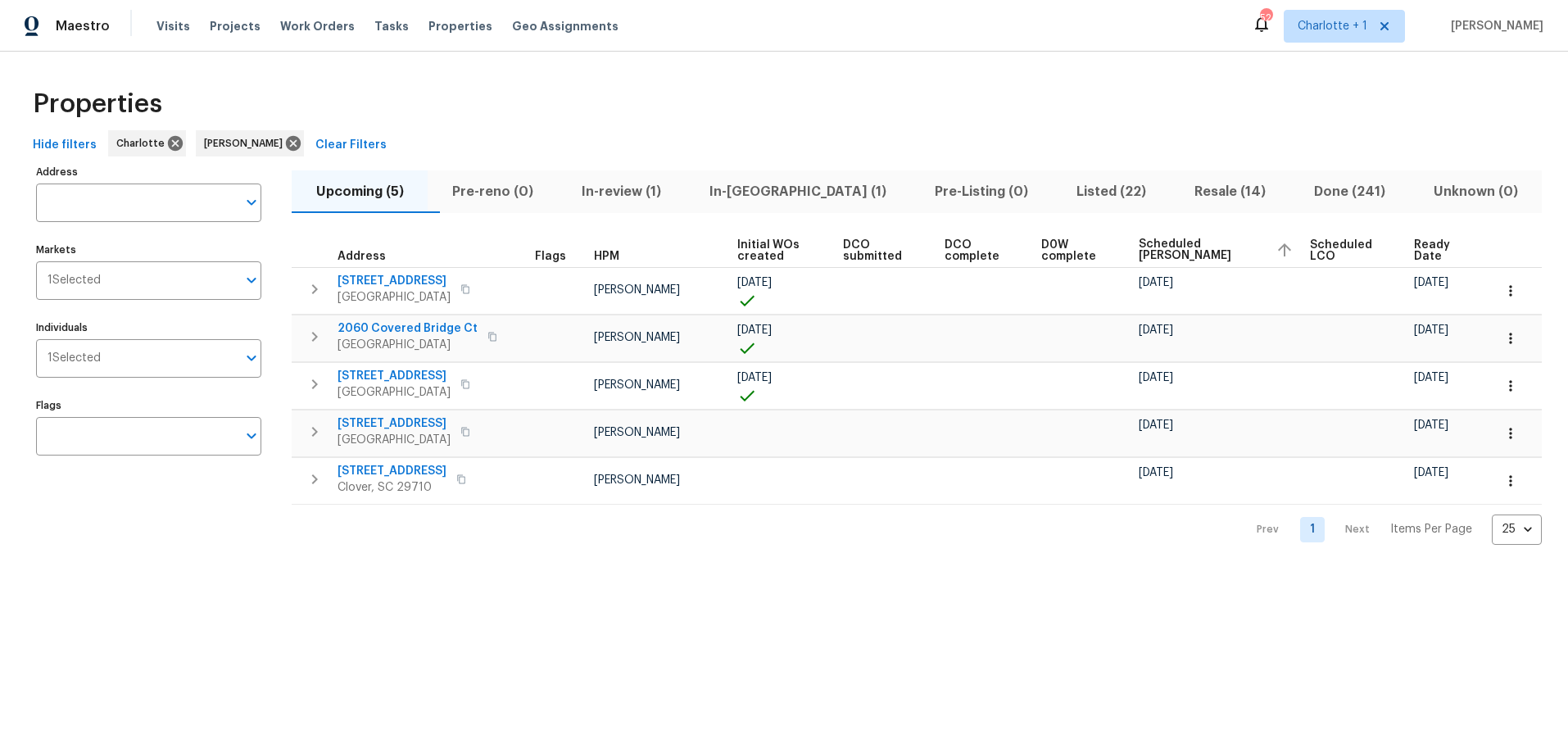
click at [327, 537] on div "Prev 1 Next Items Per Page 25 25 ​" at bounding box center [917, 525] width 1250 height 40
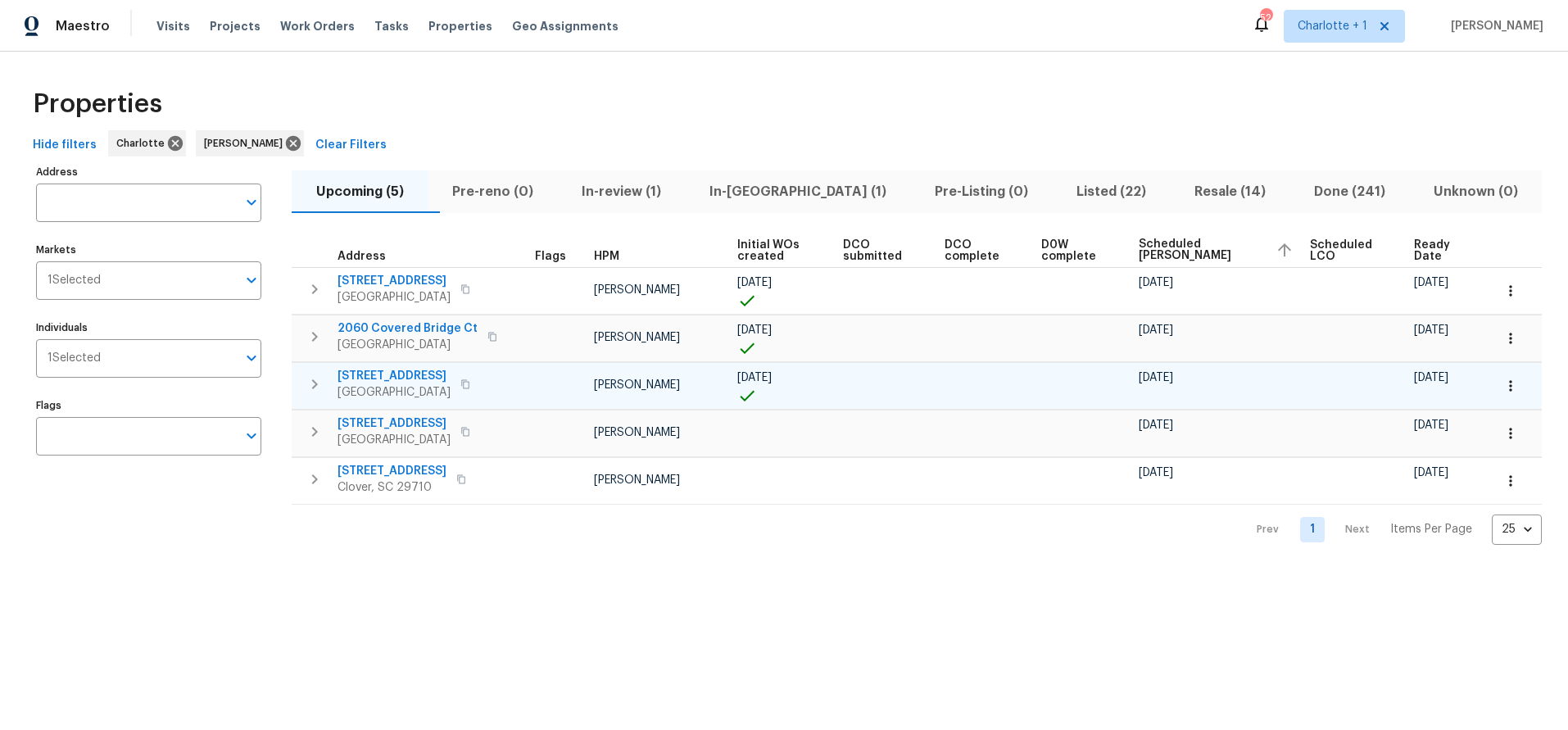
click at [1503, 382] on icon "button" at bounding box center [1511, 386] width 16 height 16
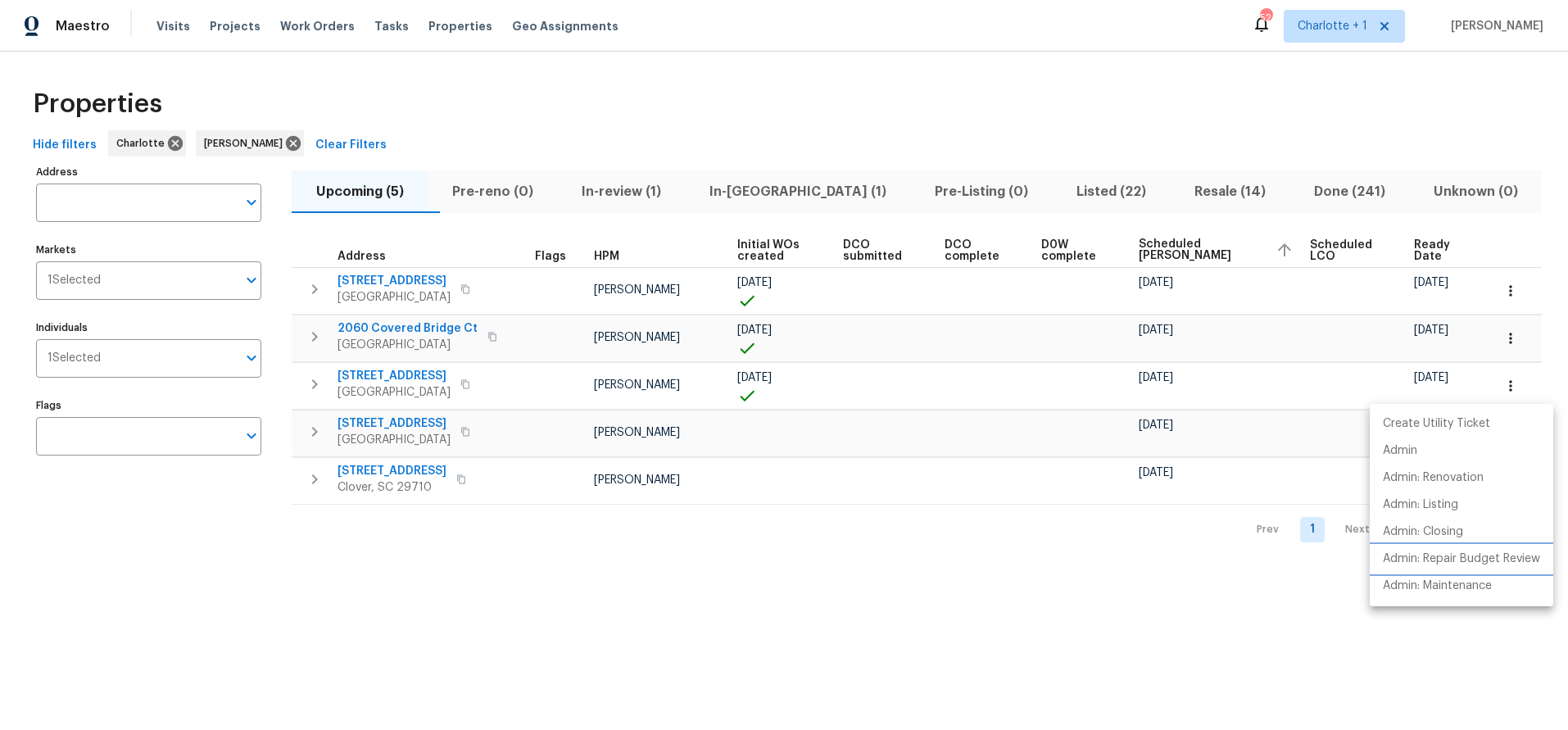
click at [1488, 557] on p "Admin: Repair Budget Review" at bounding box center [1461, 559] width 157 height 17
click at [1441, 157] on div at bounding box center [784, 365] width 1568 height 730
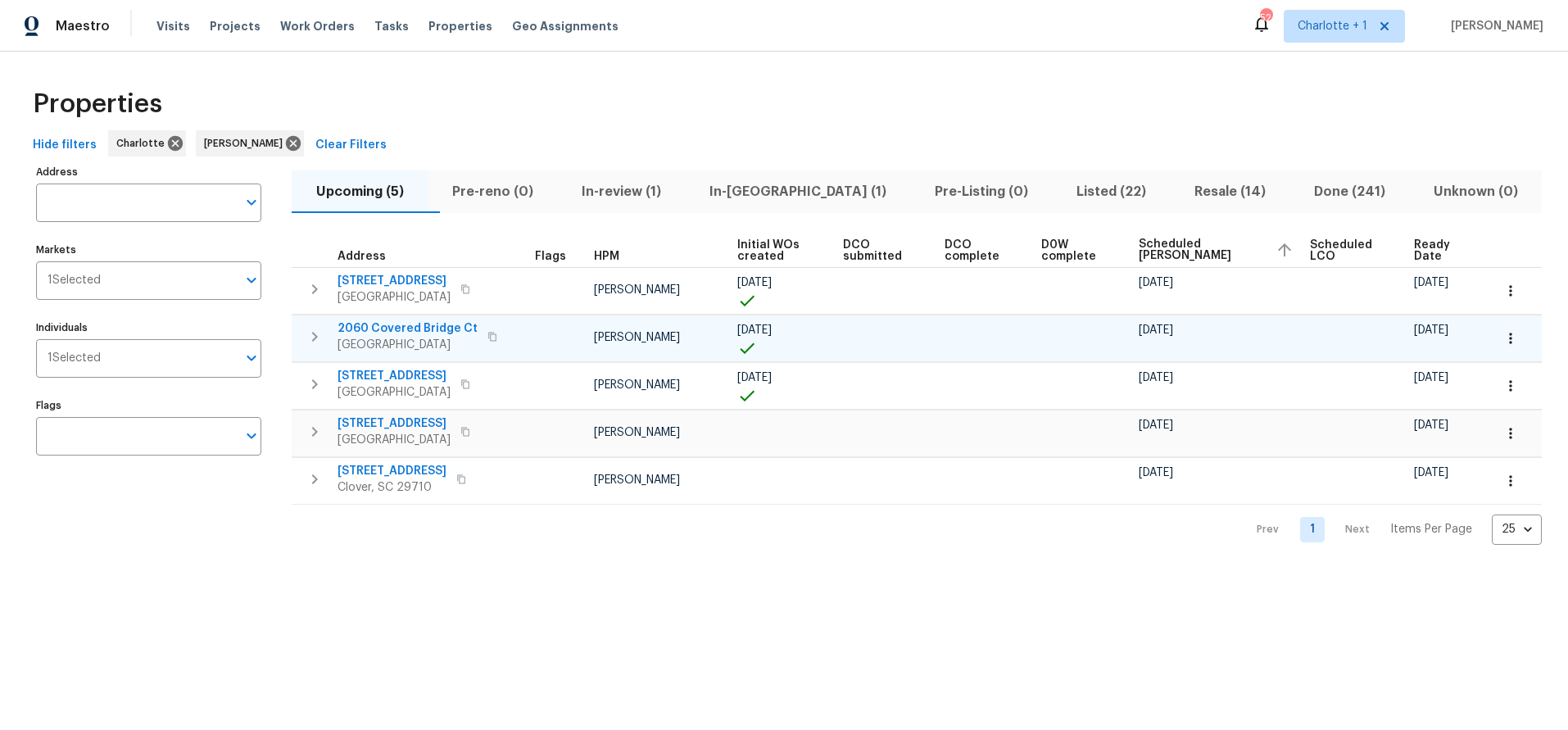
click at [1503, 335] on icon "button" at bounding box center [1511, 338] width 16 height 16
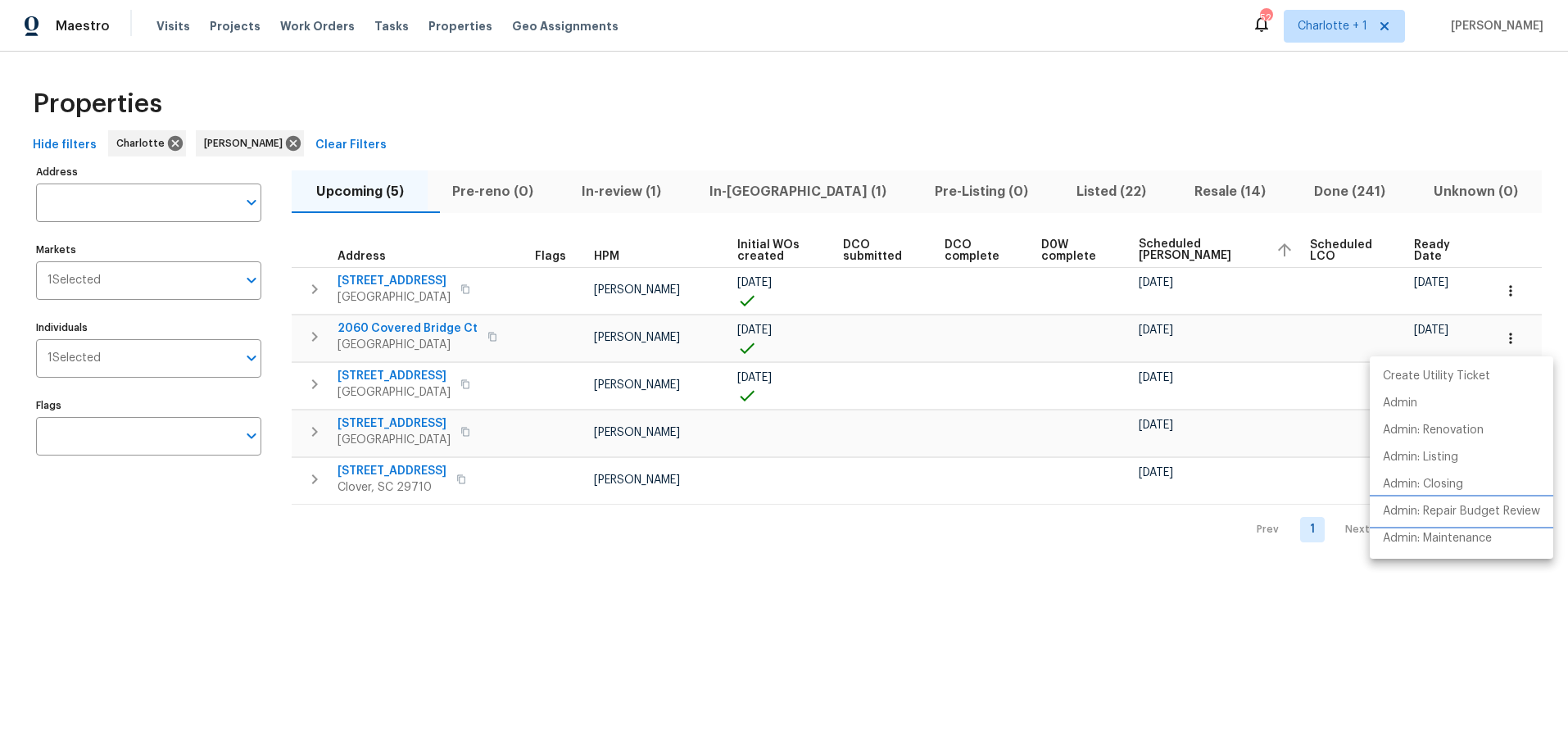
drag, startPoint x: 1448, startPoint y: 524, endPoint x: 1448, endPoint y: 511, distance: 13.1
click at [1448, 511] on li "Admin: Repair Budget Review" at bounding box center [1462, 511] width 184 height 27
click at [427, 111] on div at bounding box center [784, 365] width 1568 height 730
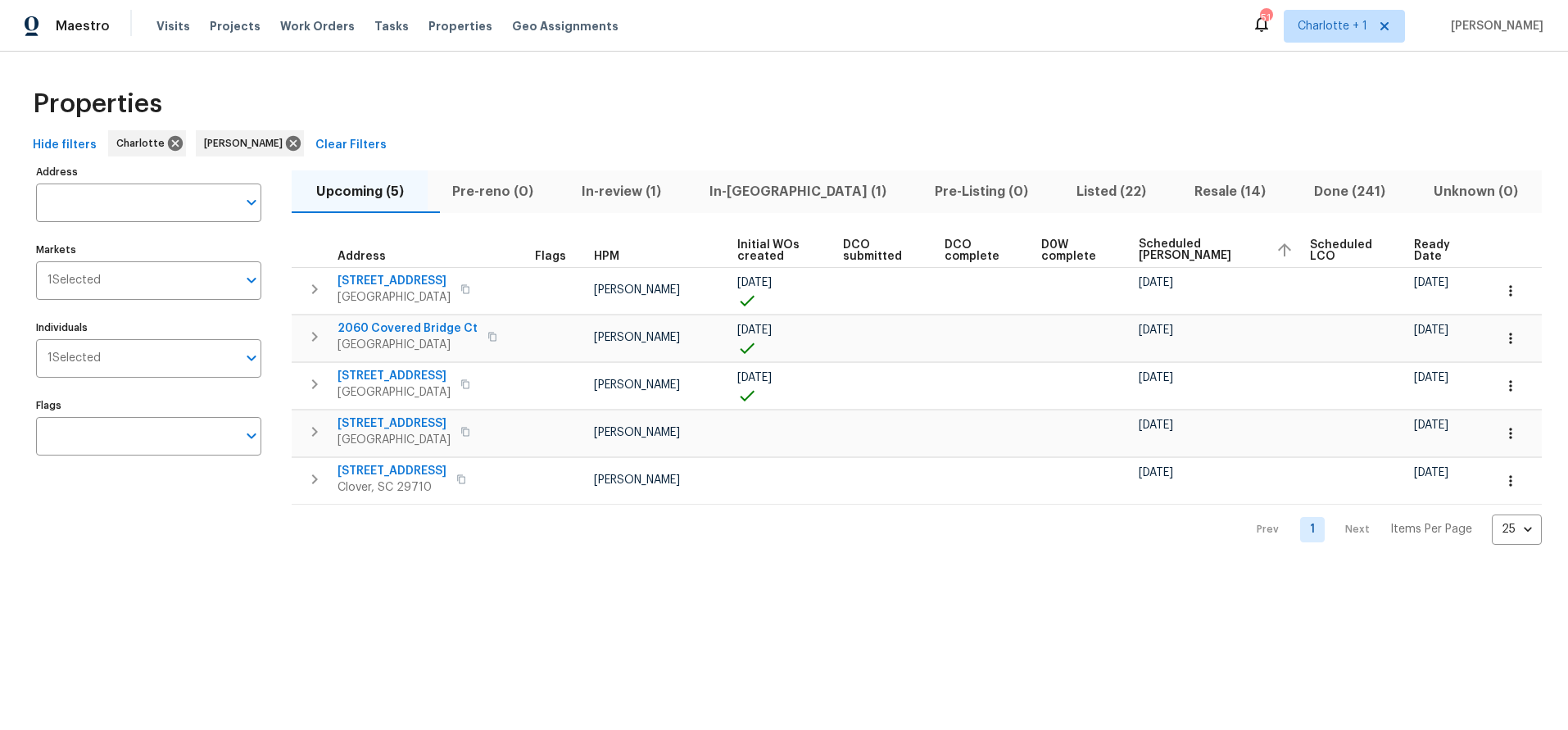
click at [225, 500] on div "Address Address Markets 1 Selected Markets Individuals 1 Selected Individuals F…" at bounding box center [159, 353] width 246 height 384
click at [862, 107] on div "Properties" at bounding box center [784, 104] width 1516 height 52
click at [242, 143] on span "Billy Towle" at bounding box center [246, 143] width 85 height 16
click at [286, 141] on icon at bounding box center [293, 143] width 15 height 15
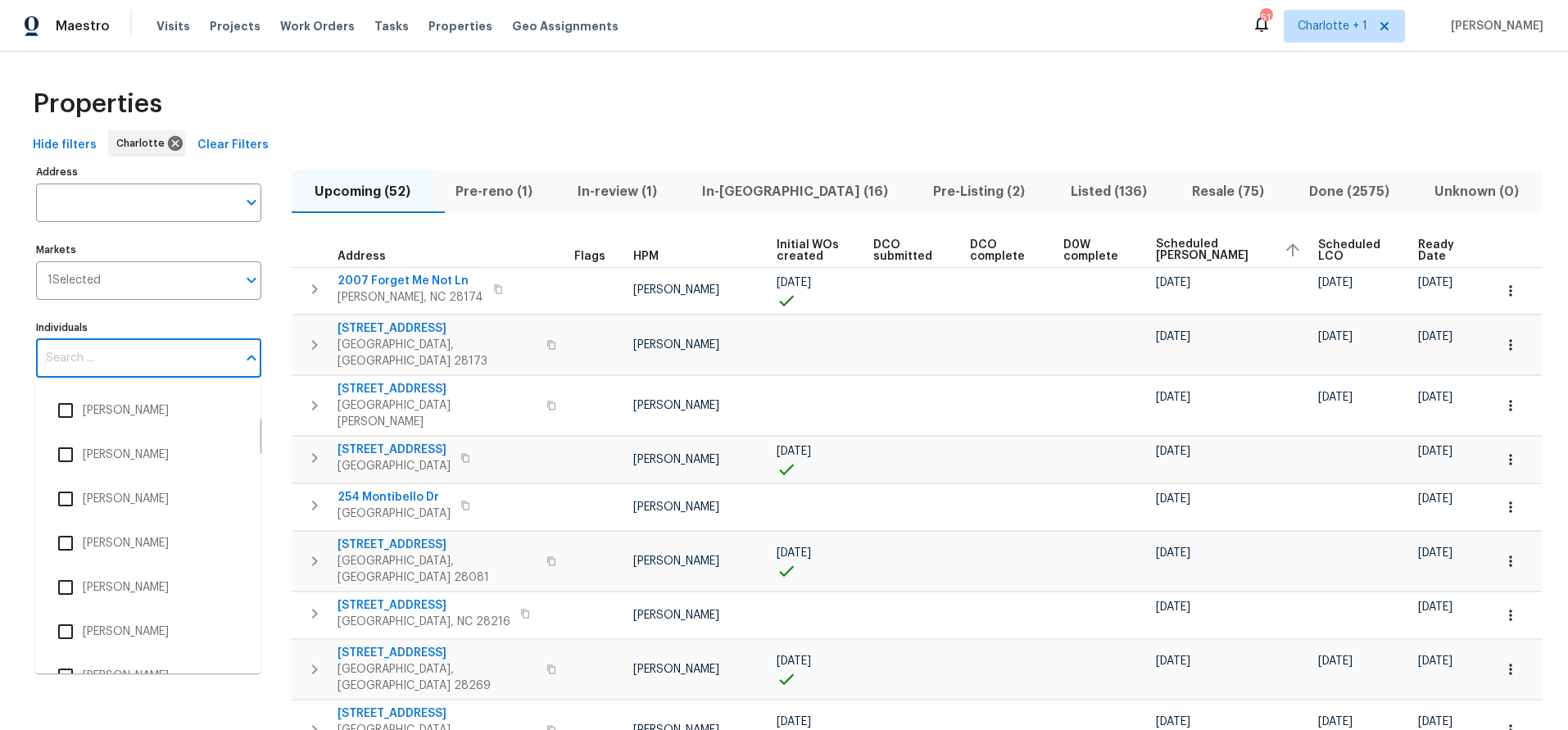
click at [89, 367] on input "Individuals" at bounding box center [136, 358] width 201 height 39
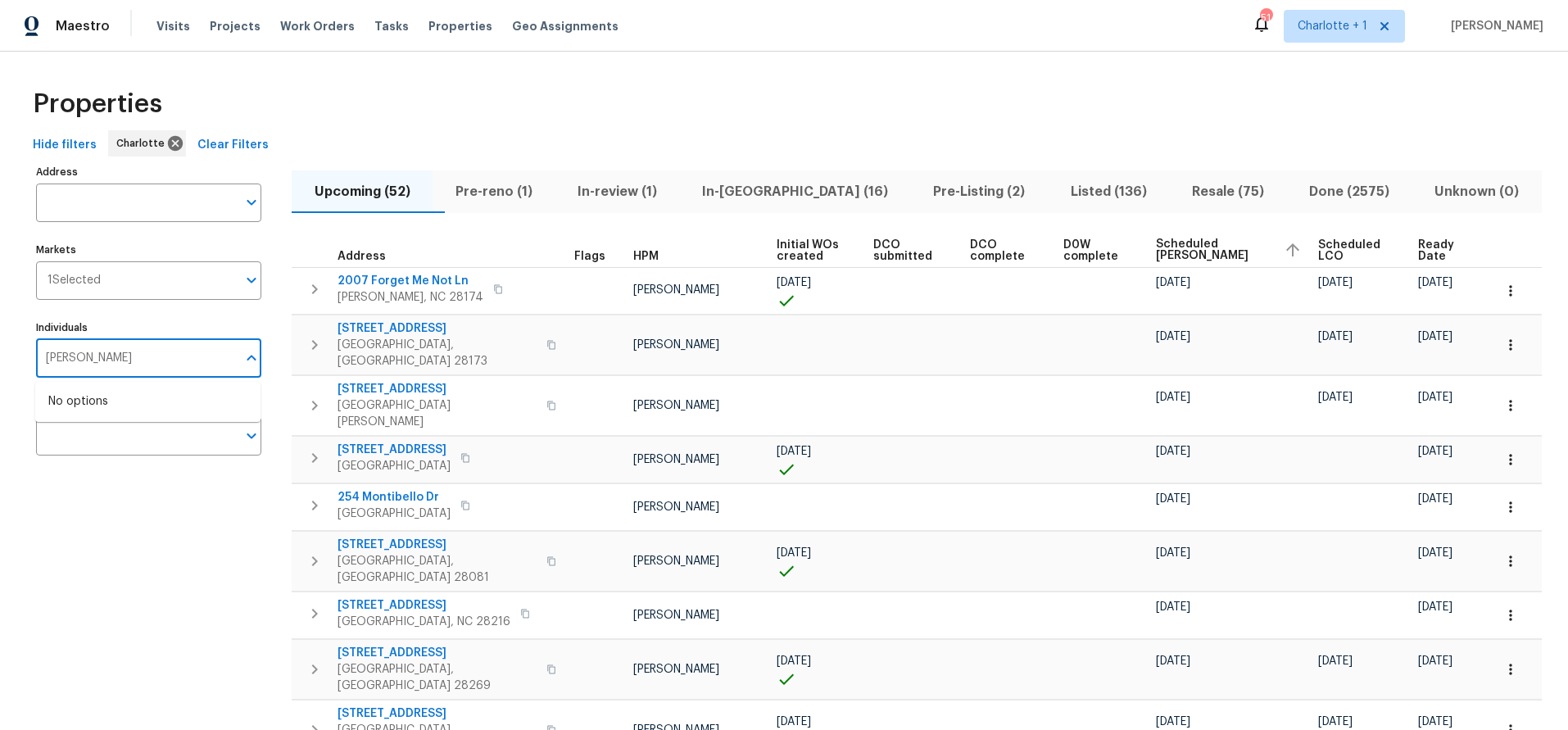
type input "matthew barnhart"
click at [103, 405] on li "[PERSON_NAME]" at bounding box center [147, 410] width 199 height 34
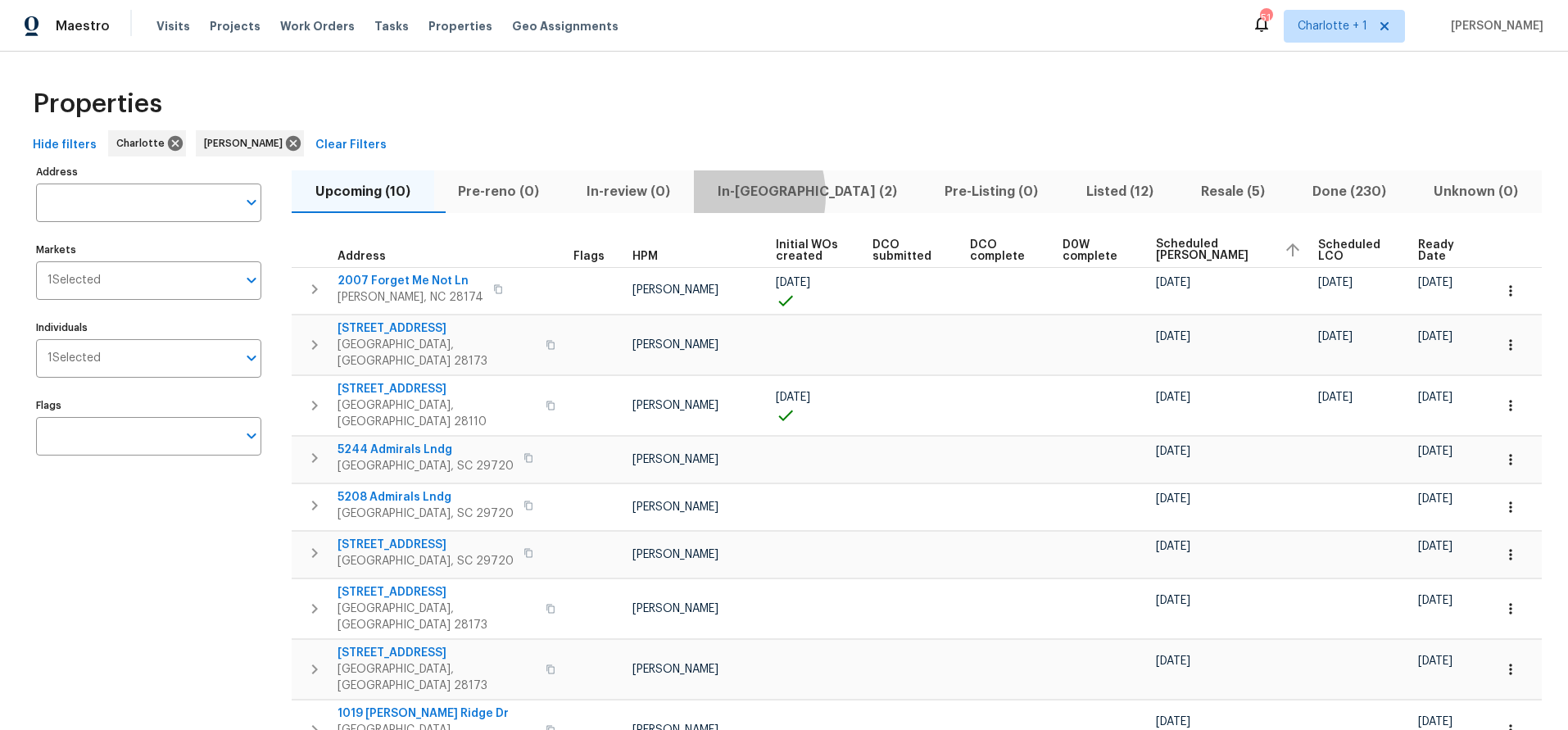
click at [755, 195] on span "In-reno (2)" at bounding box center [807, 191] width 207 height 23
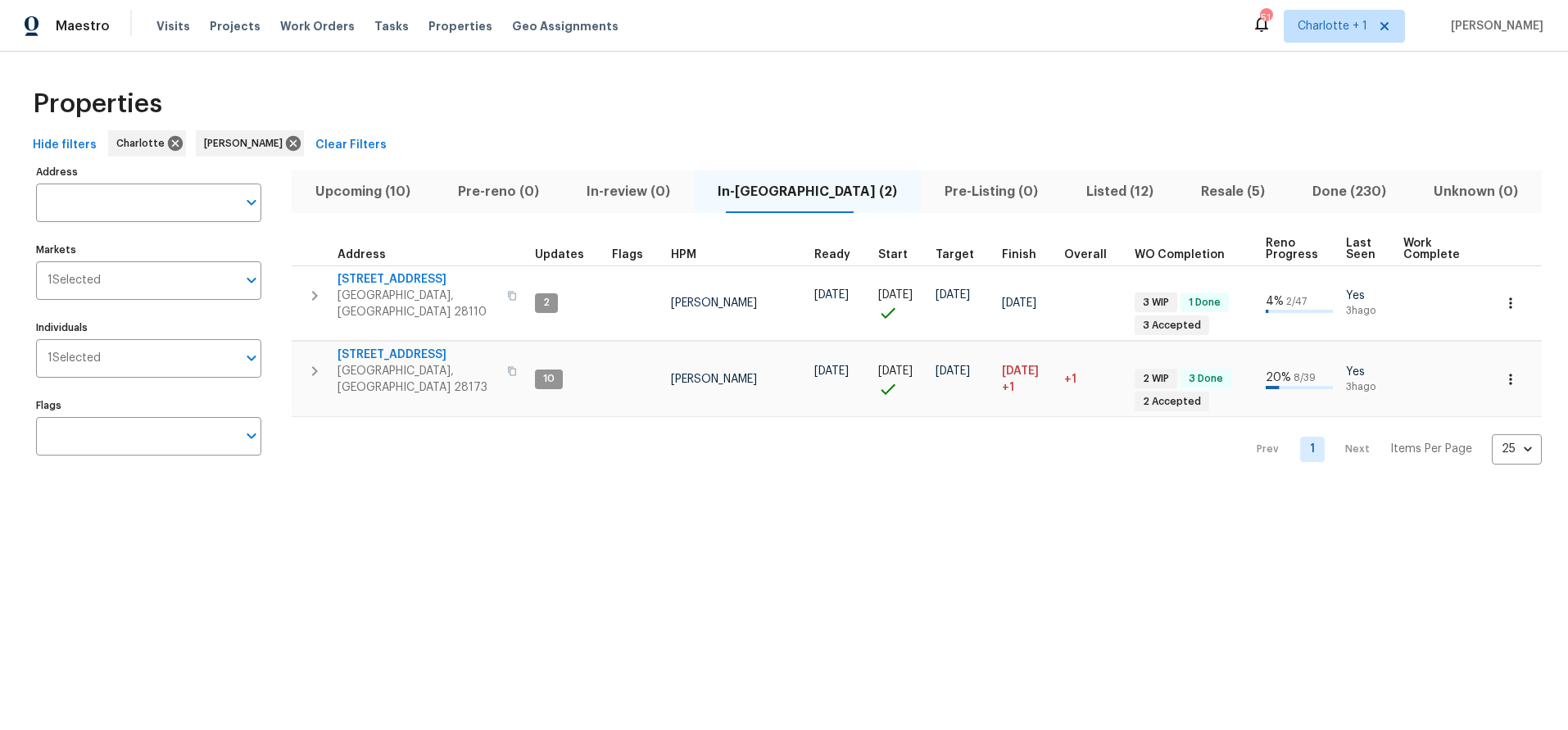
click at [588, 114] on div "Properties" at bounding box center [784, 104] width 1516 height 52
click at [138, 498] on html "Maestro Visits Projects Work Orders Tasks Properties Geo Assignments 51 Charlot…" at bounding box center [784, 249] width 1568 height 498
click at [953, 113] on div "Properties" at bounding box center [784, 104] width 1516 height 52
click at [702, 108] on div "Properties" at bounding box center [784, 104] width 1516 height 52
click at [474, 105] on div "Properties" at bounding box center [784, 104] width 1516 height 52
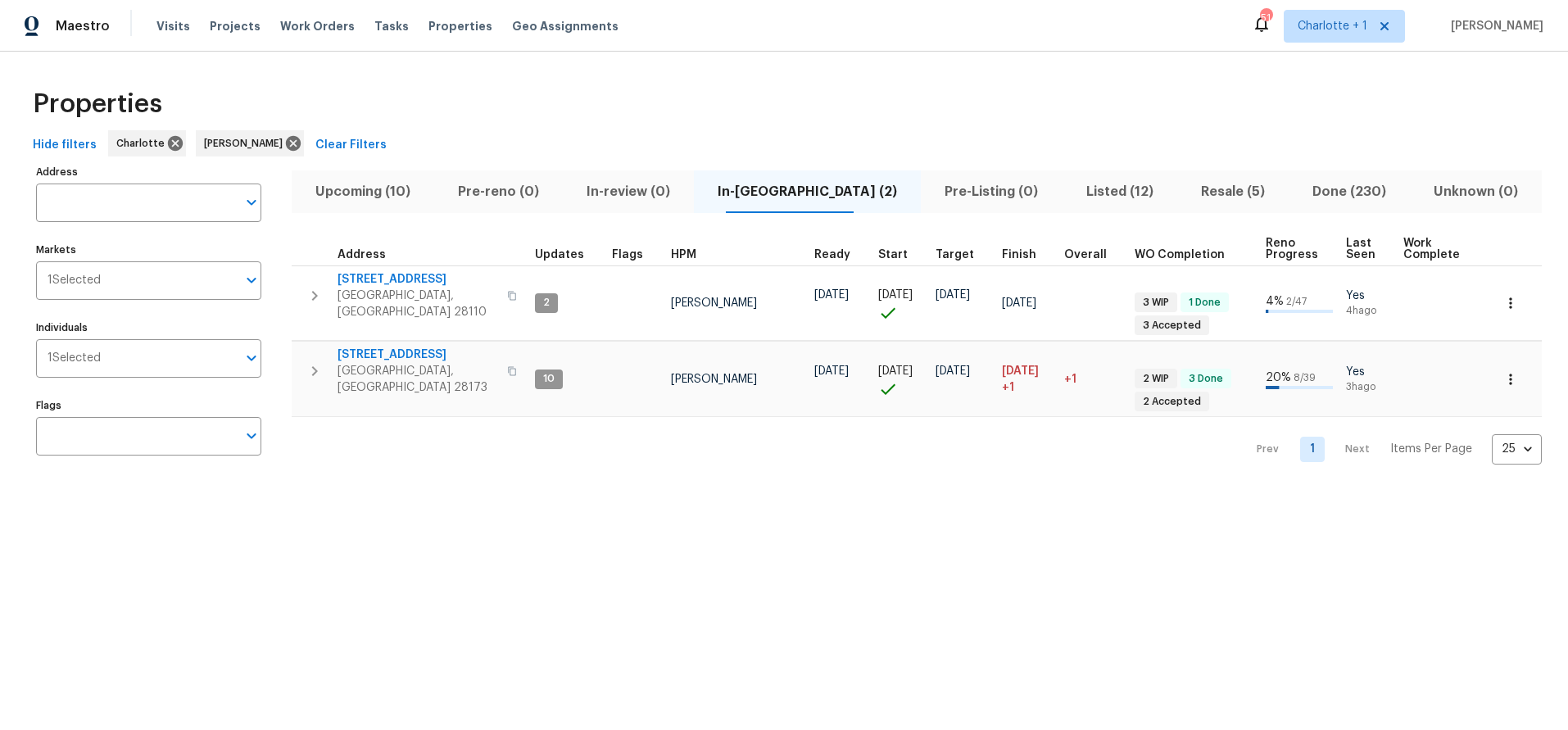
click at [422, 498] on html "Maestro Visits Projects Work Orders Tasks Properties Geo Assignments 51 Charlot…" at bounding box center [784, 249] width 1568 height 498
drag, startPoint x: 752, startPoint y: 123, endPoint x: 755, endPoint y: 183, distance: 59.9
click at [752, 125] on div "Properties" at bounding box center [784, 104] width 1516 height 52
click at [413, 197] on span "Upcoming (10)" at bounding box center [363, 191] width 123 height 23
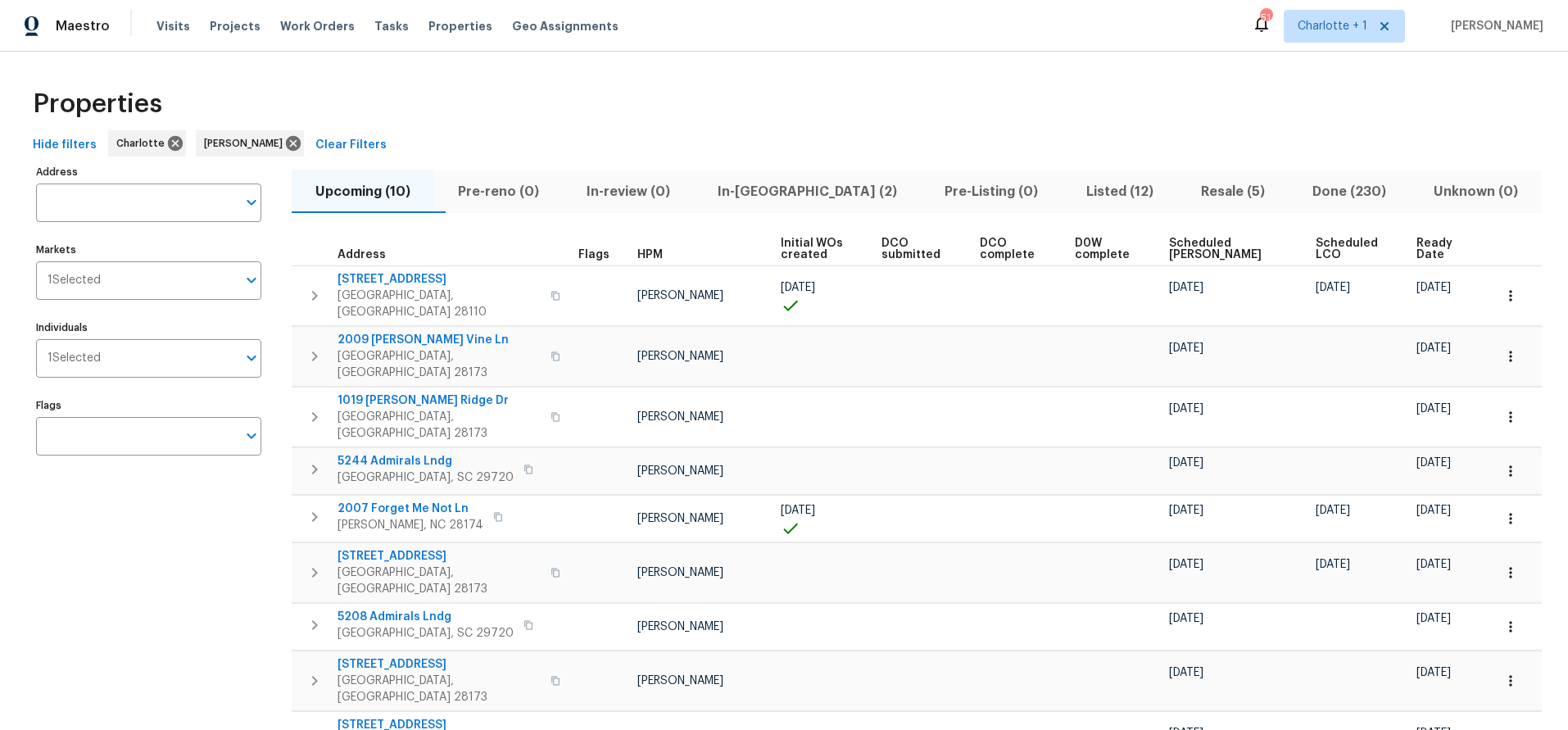
drag, startPoint x: 811, startPoint y: 66, endPoint x: 878, endPoint y: 160, distance: 115.3
click at [811, 66] on div "Properties Hide filters Charlotte Matthew Barnhart Clear Filters Address Addres…" at bounding box center [784, 469] width 1568 height 834
click at [1192, 262] on th "Scheduled COE" at bounding box center [1236, 250] width 147 height 34
click at [1191, 257] on span "Scheduled COE" at bounding box center [1228, 249] width 119 height 23
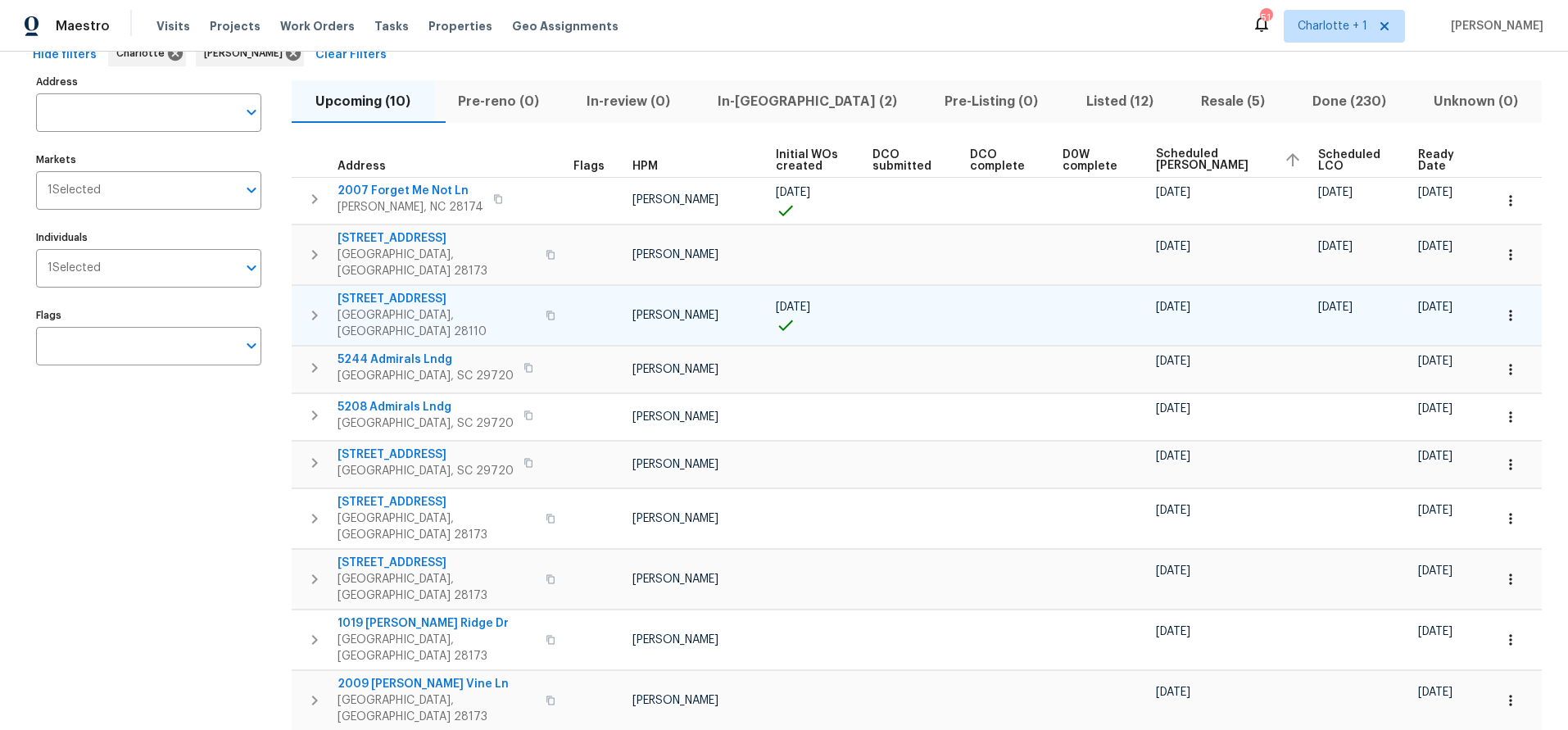
scroll to position [84, 0]
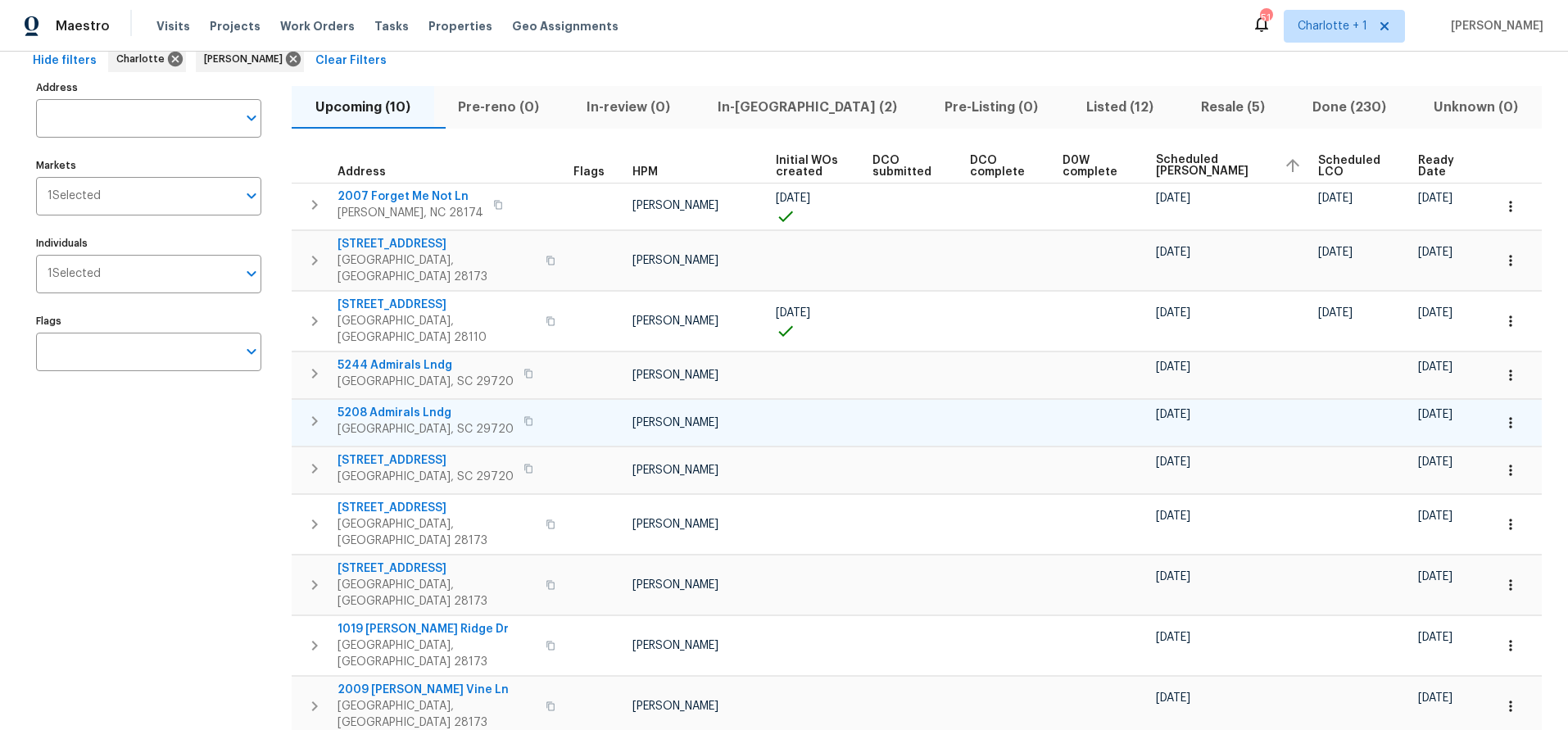
click at [323, 411] on icon "button" at bounding box center [315, 421] width 20 height 20
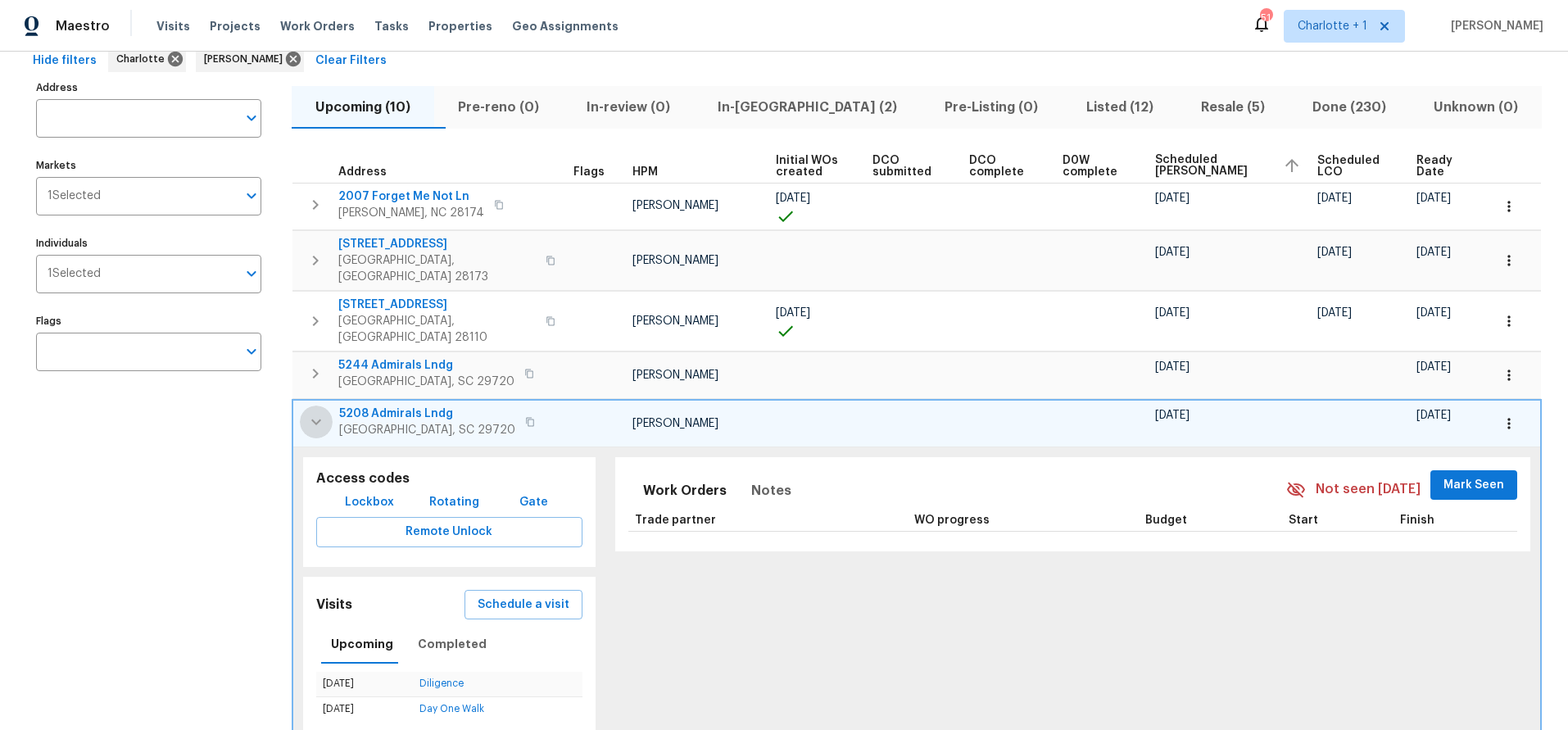
click at [320, 412] on icon "button" at bounding box center [316, 422] width 20 height 20
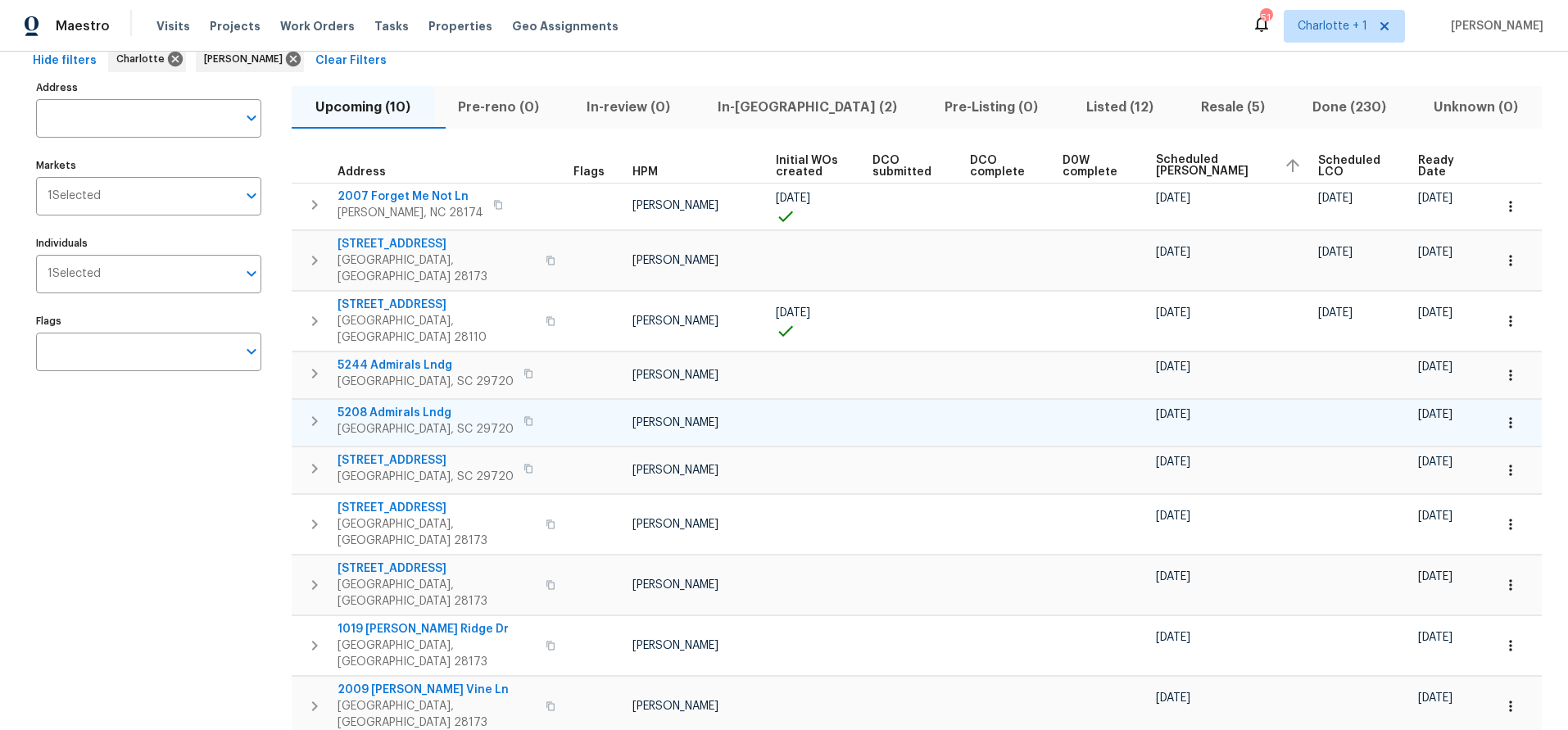
click at [247, 435] on div "Address Address Markets 1 Selected Markets Individuals 1 Selected Individuals F…" at bounding box center [159, 426] width 246 height 701
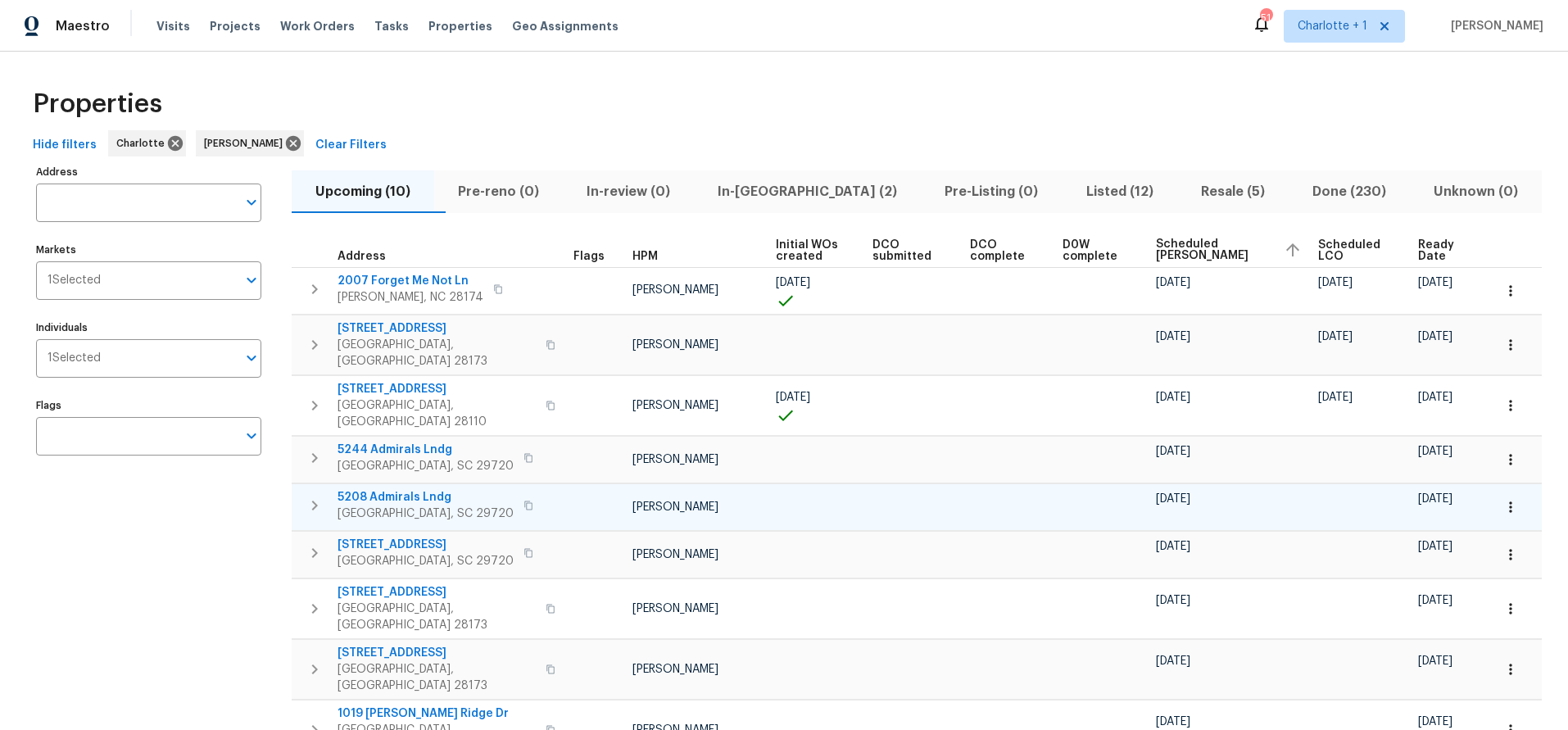
click at [559, 148] on div "Hide filters Charlotte Matthew Barnhart Clear Filters" at bounding box center [784, 145] width 1516 height 30
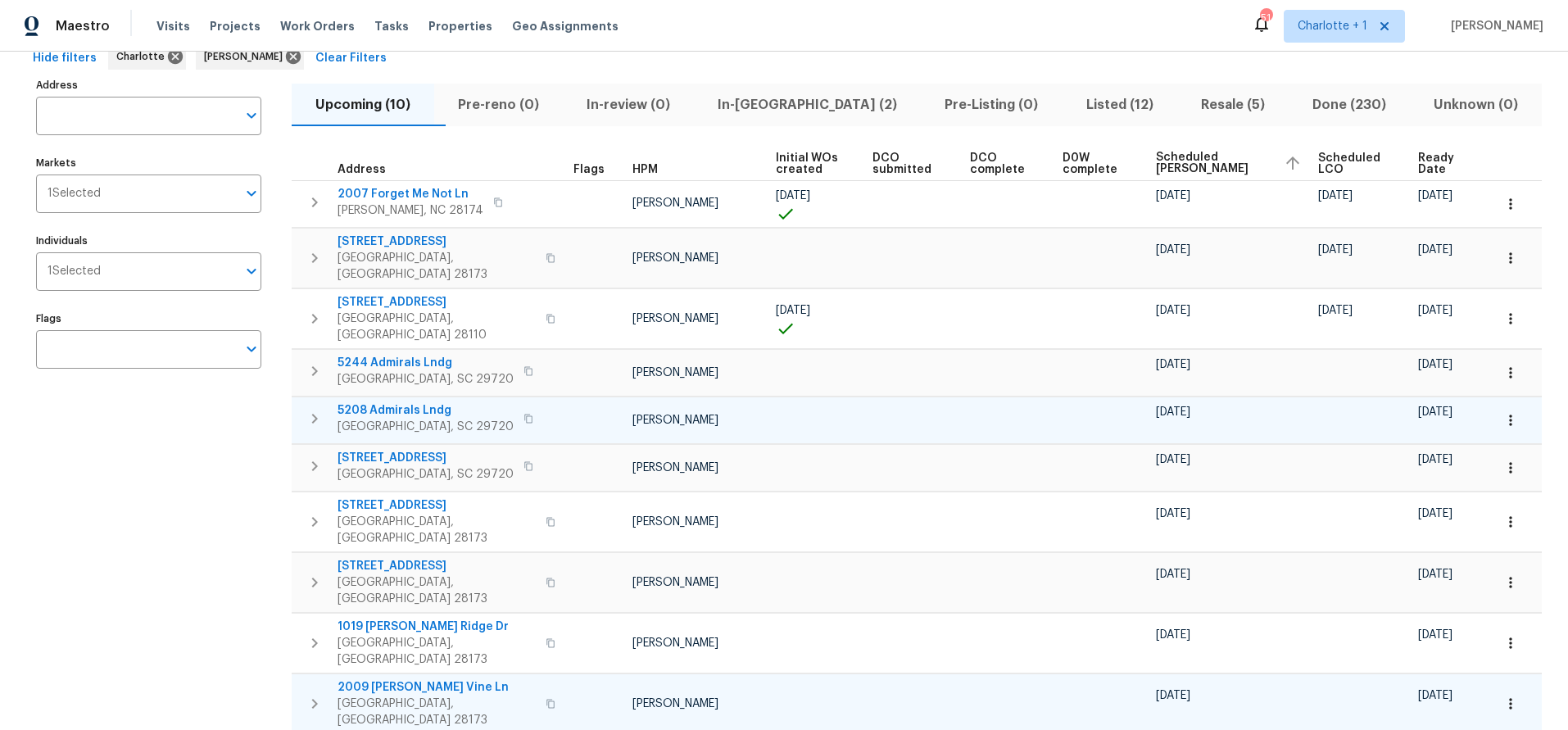
scroll to position [90, 0]
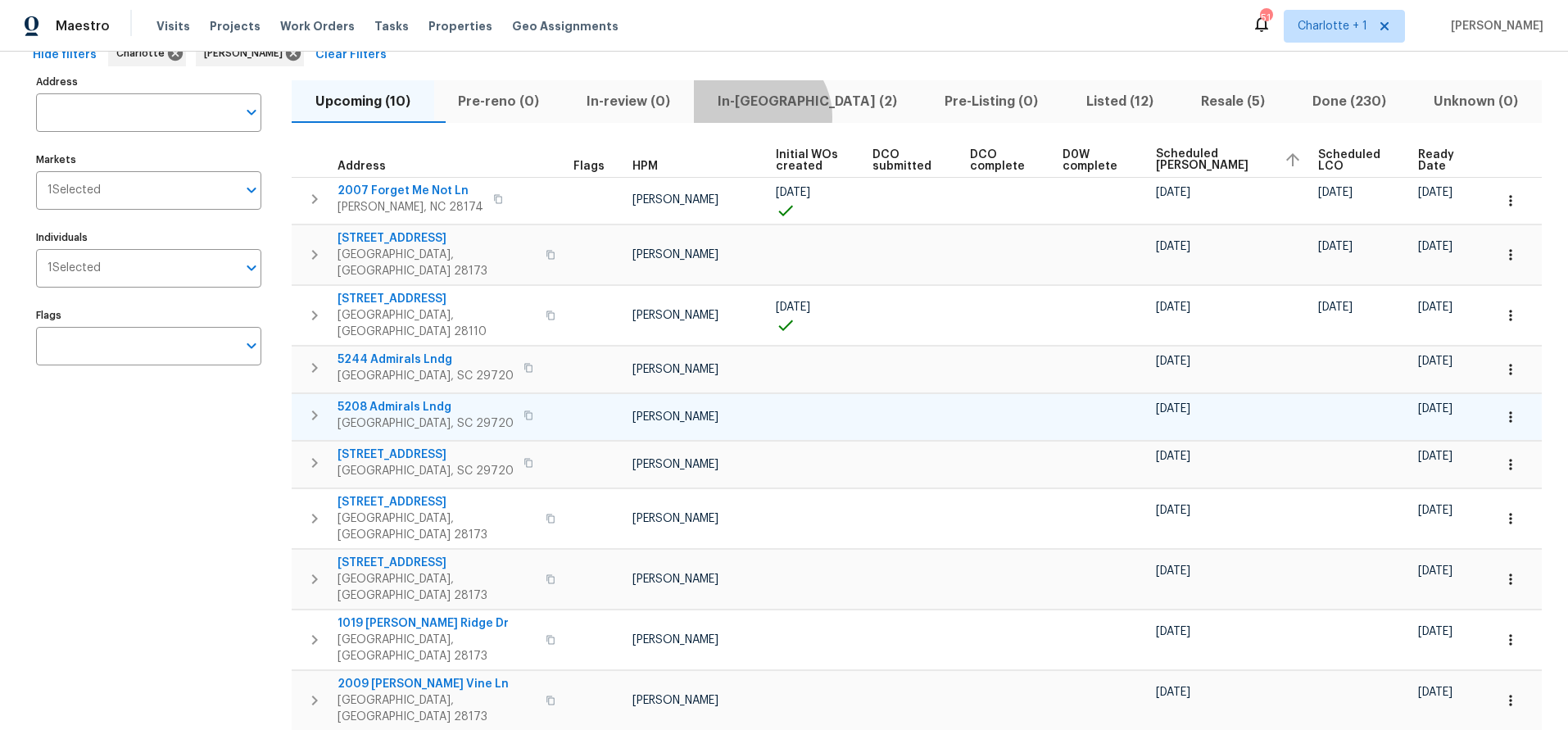
click at [788, 116] on button "In-reno (2)" at bounding box center [807, 101] width 227 height 43
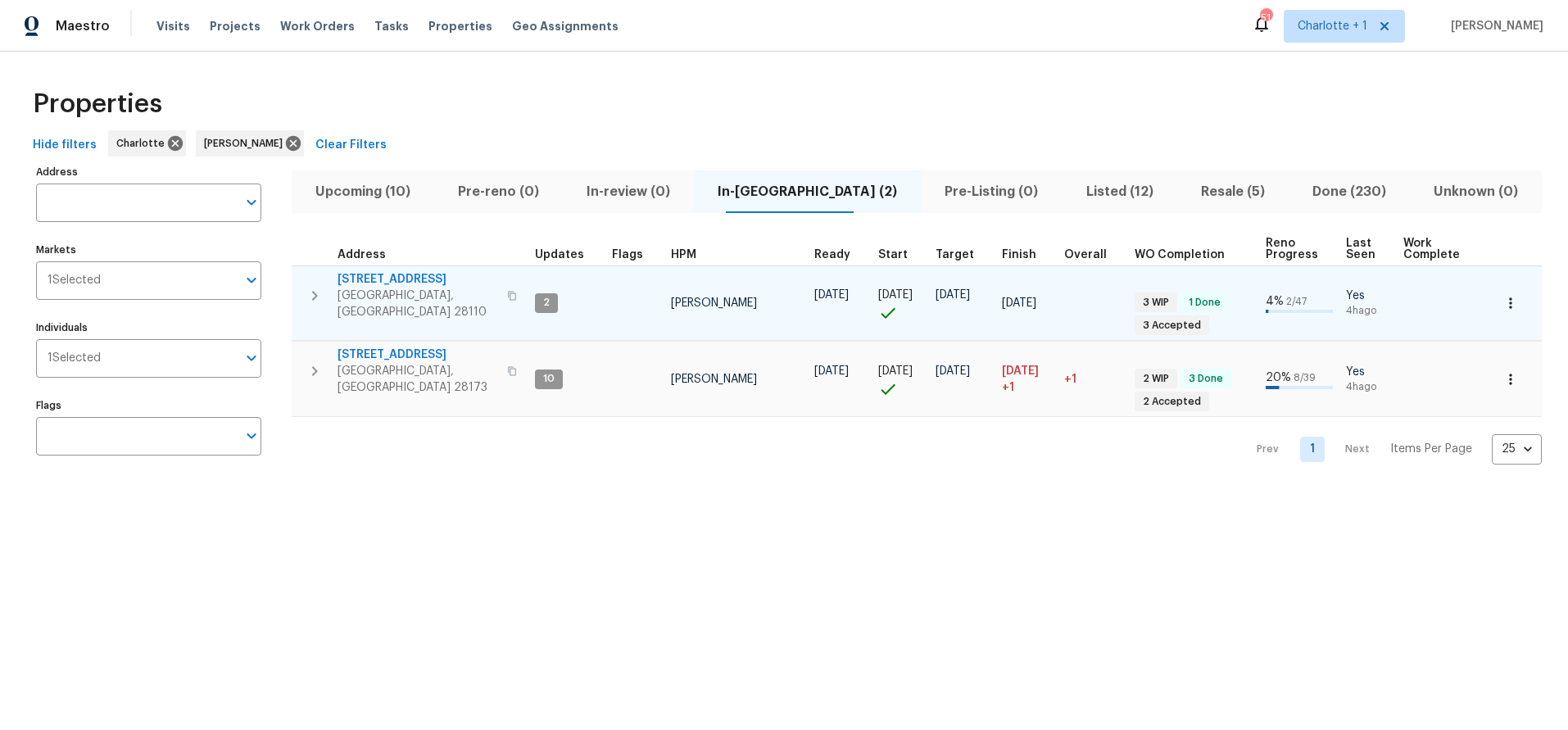
click at [316, 288] on icon "button" at bounding box center [315, 296] width 20 height 20
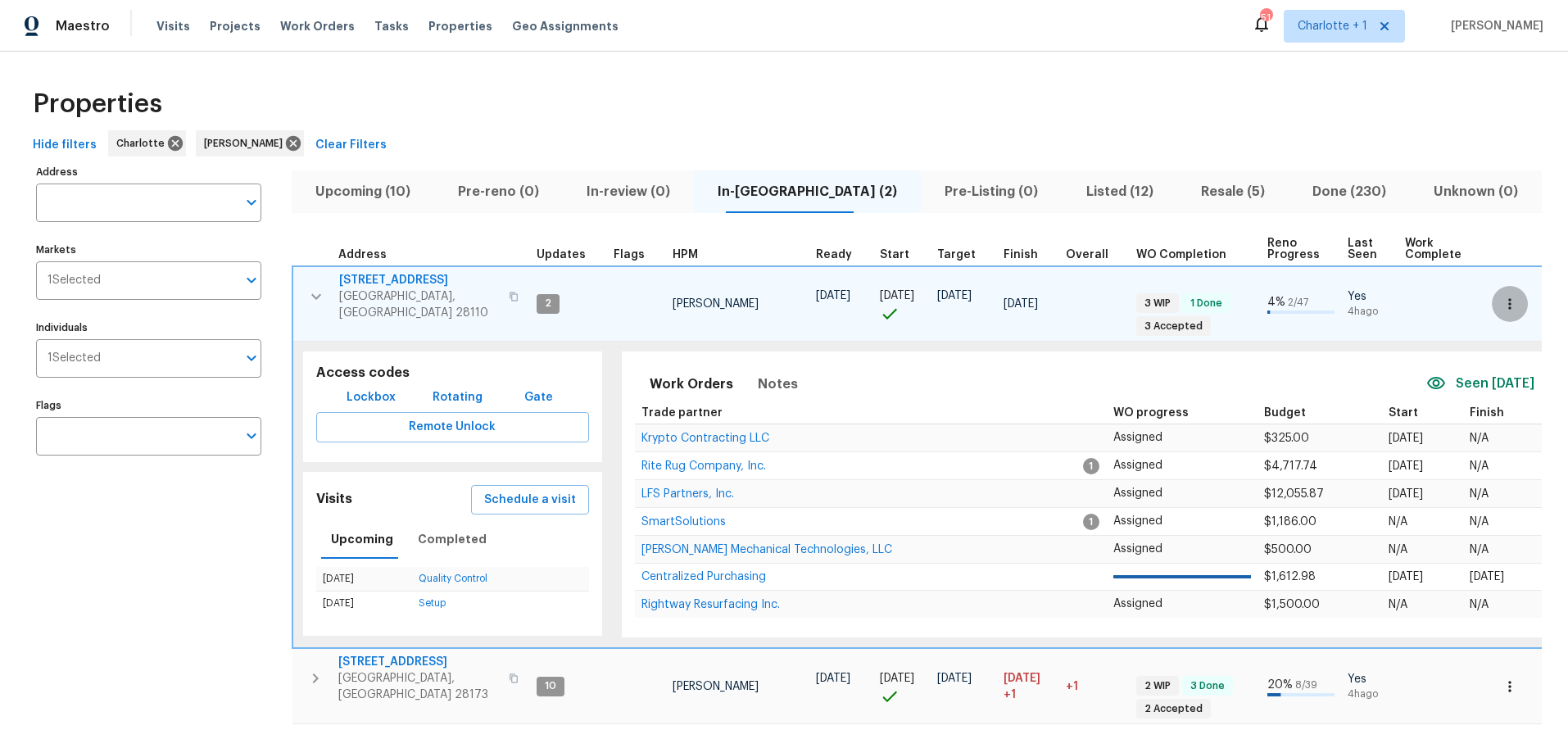
click at [1502, 301] on icon "button" at bounding box center [1510, 304] width 16 height 16
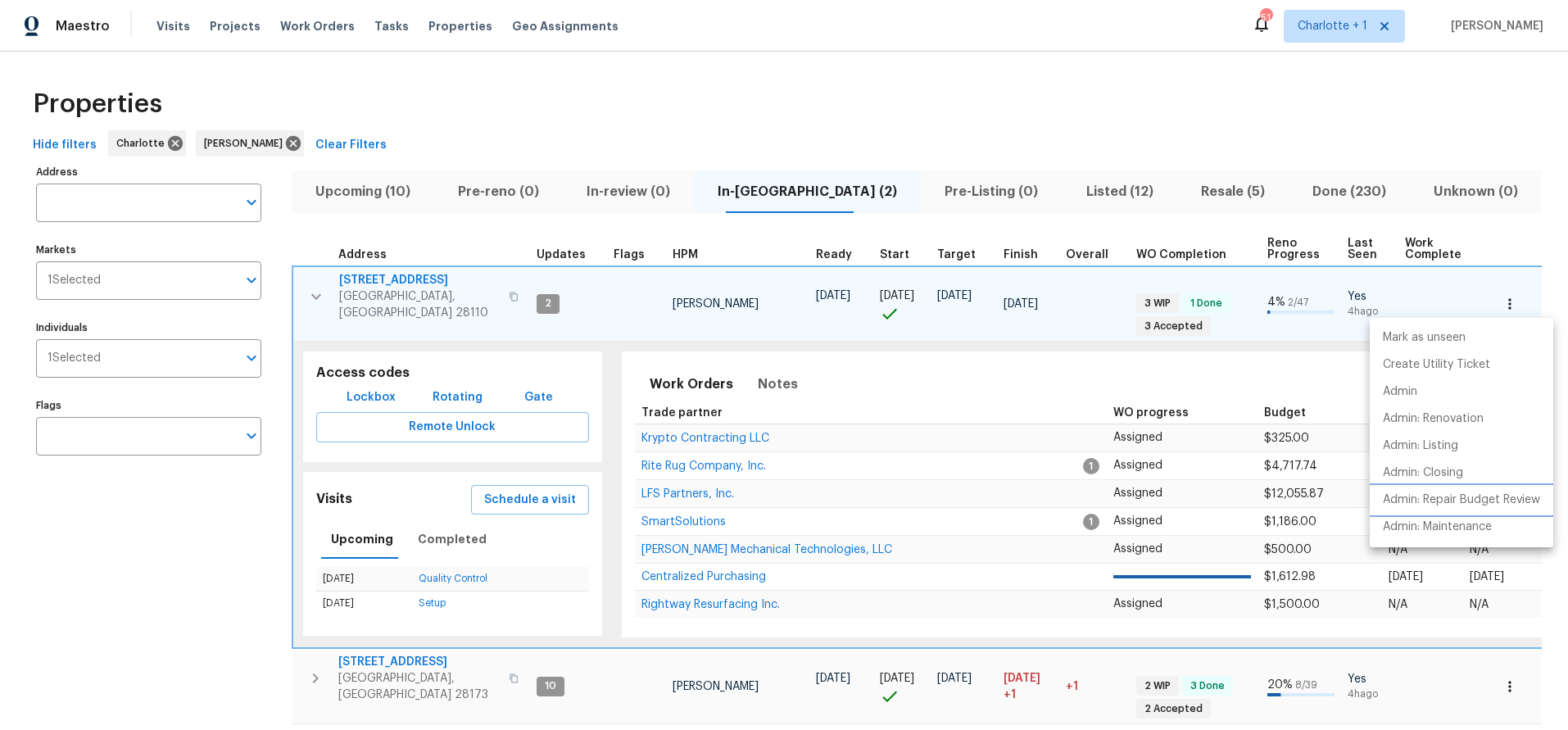
click at [1448, 493] on p "Admin: Repair Budget Review" at bounding box center [1461, 500] width 157 height 17
click at [921, 93] on div at bounding box center [784, 365] width 1568 height 730
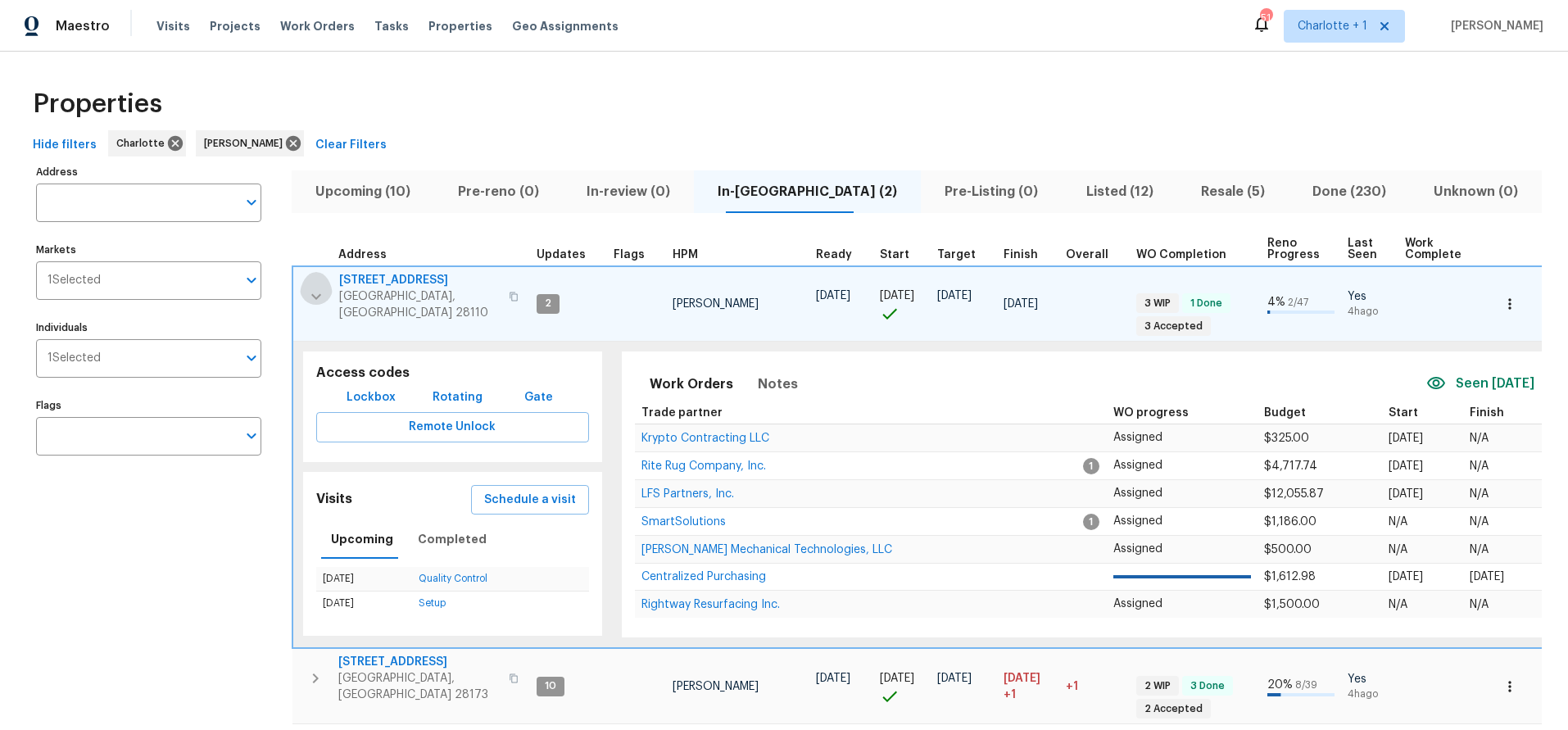
click at [320, 289] on icon "button" at bounding box center [316, 297] width 20 height 20
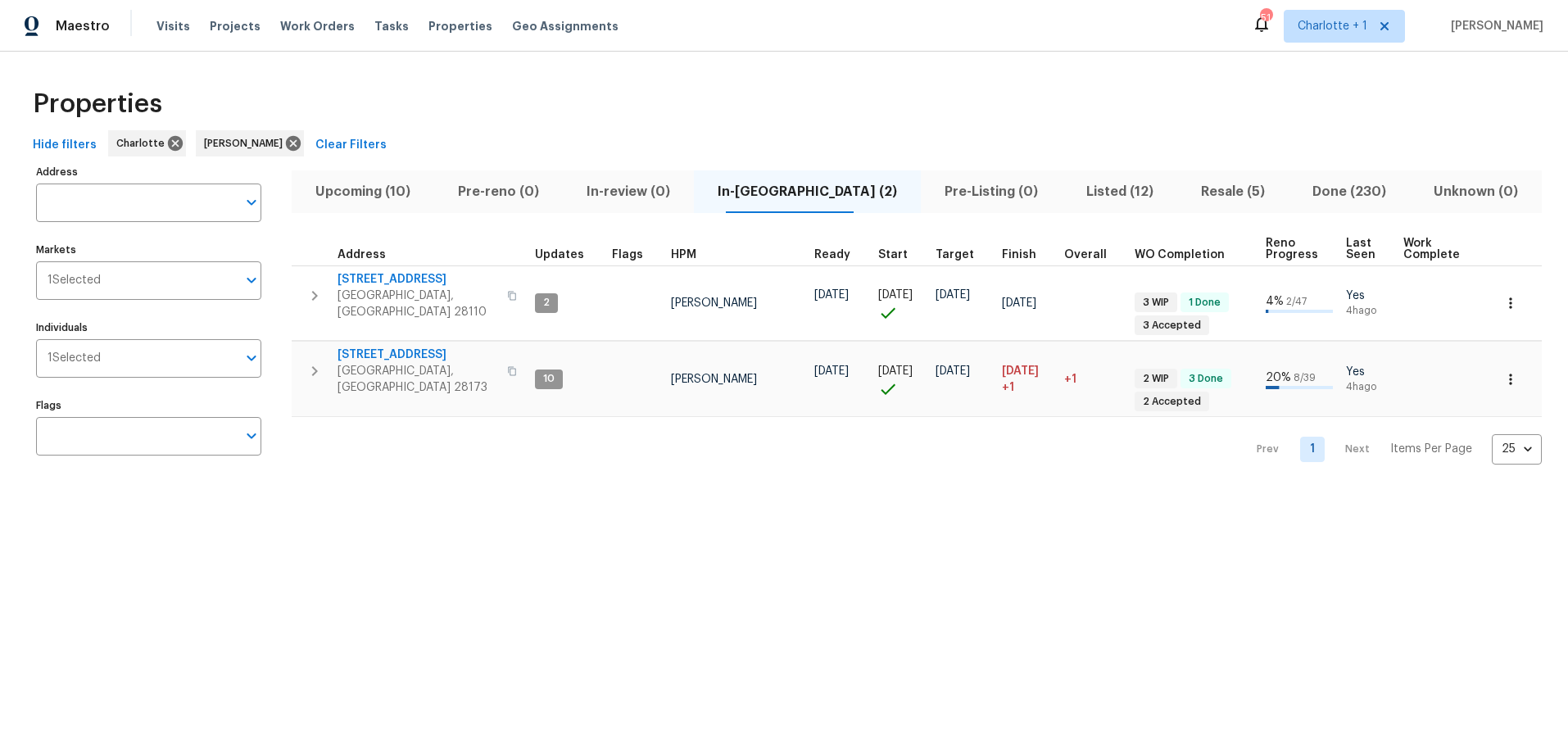
click at [433, 436] on div "Prev 1 Next Items Per Page 25 25 ​" at bounding box center [917, 444] width 1250 height 54
click at [312, 366] on icon "button" at bounding box center [315, 371] width 6 height 10
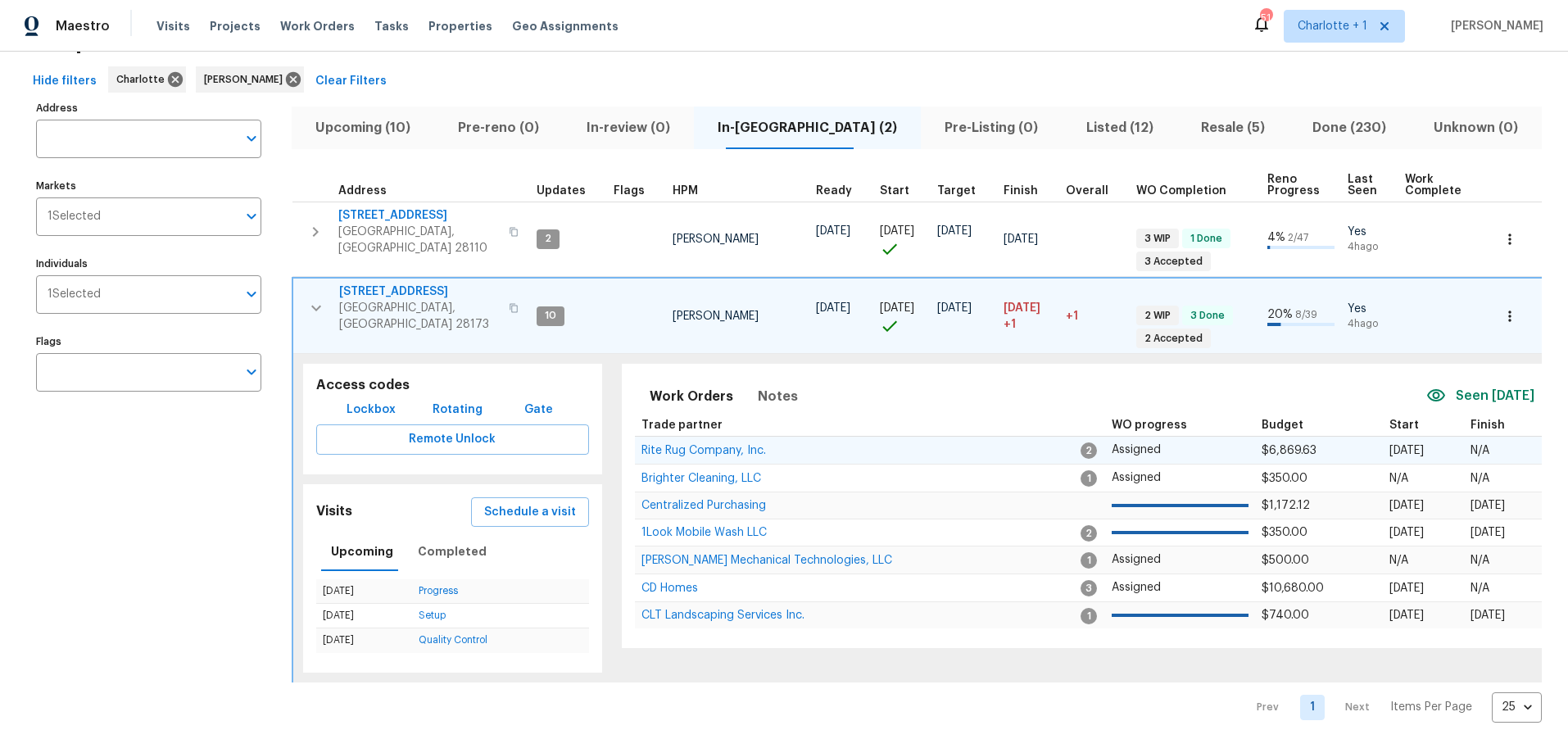
scroll to position [65, 0]
click at [1502, 307] on icon "button" at bounding box center [1510, 315] width 16 height 16
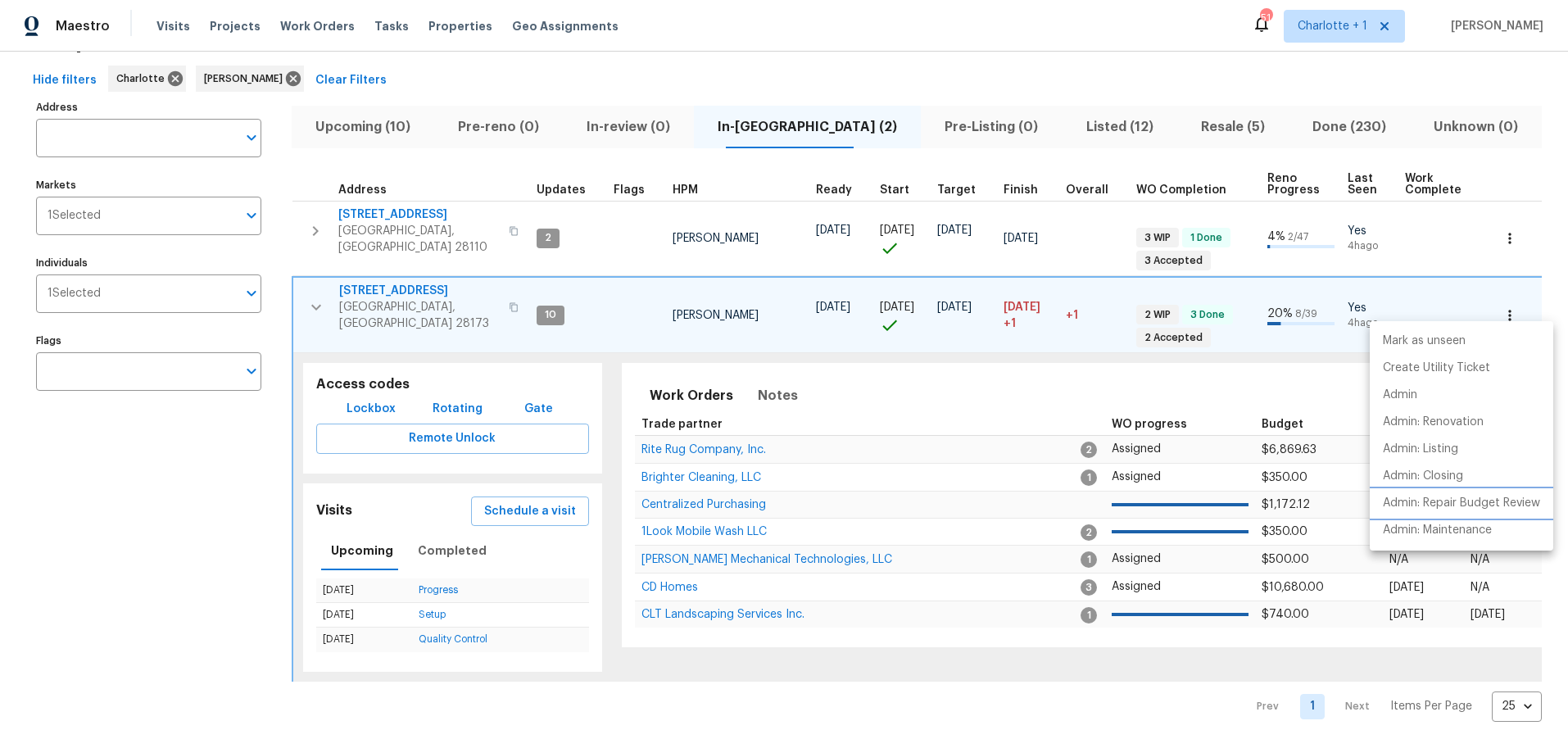
click at [1464, 507] on p "Admin: Repair Budget Review" at bounding box center [1461, 503] width 157 height 17
click at [307, 293] on div at bounding box center [784, 365] width 1568 height 730
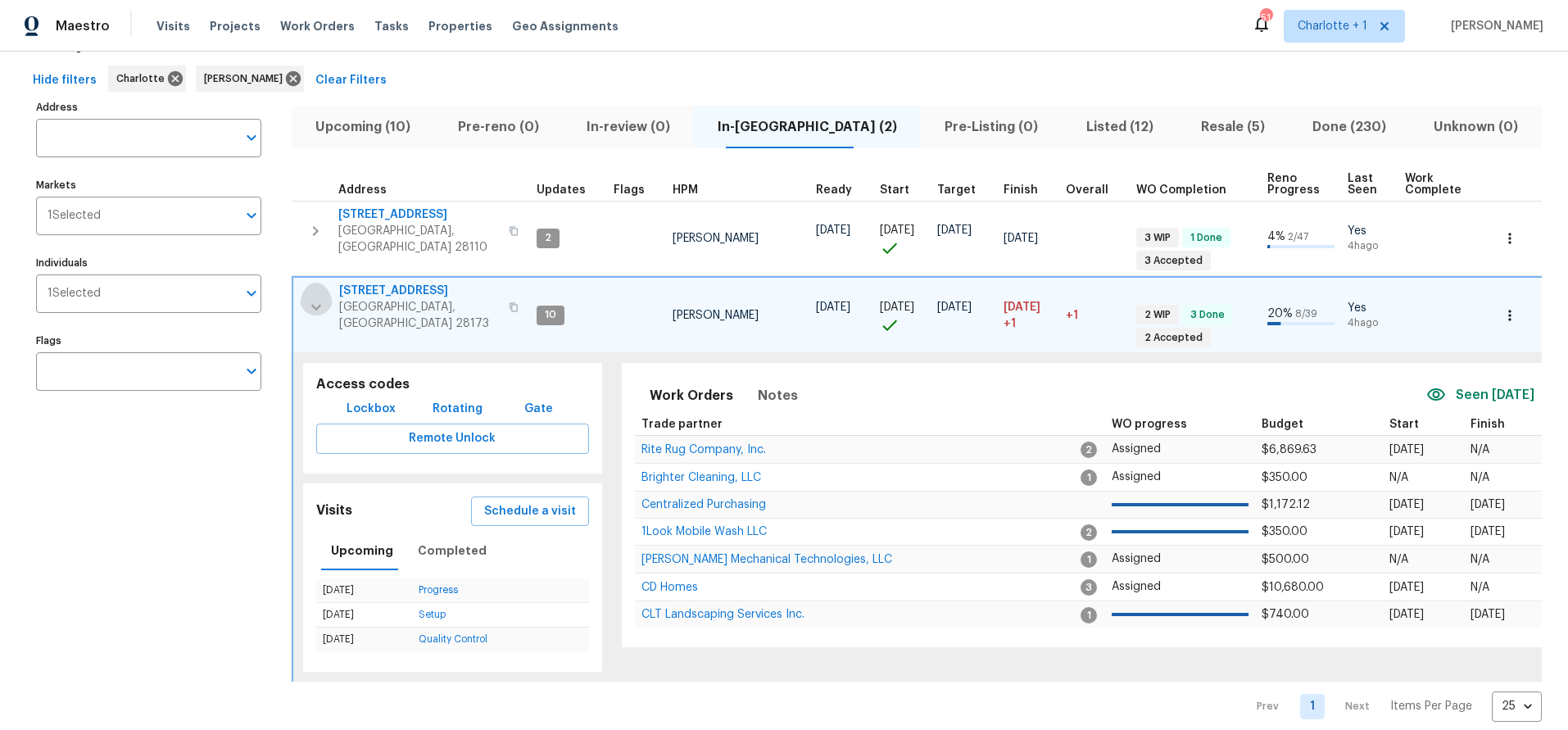
click at [313, 305] on icon "button" at bounding box center [316, 308] width 10 height 6
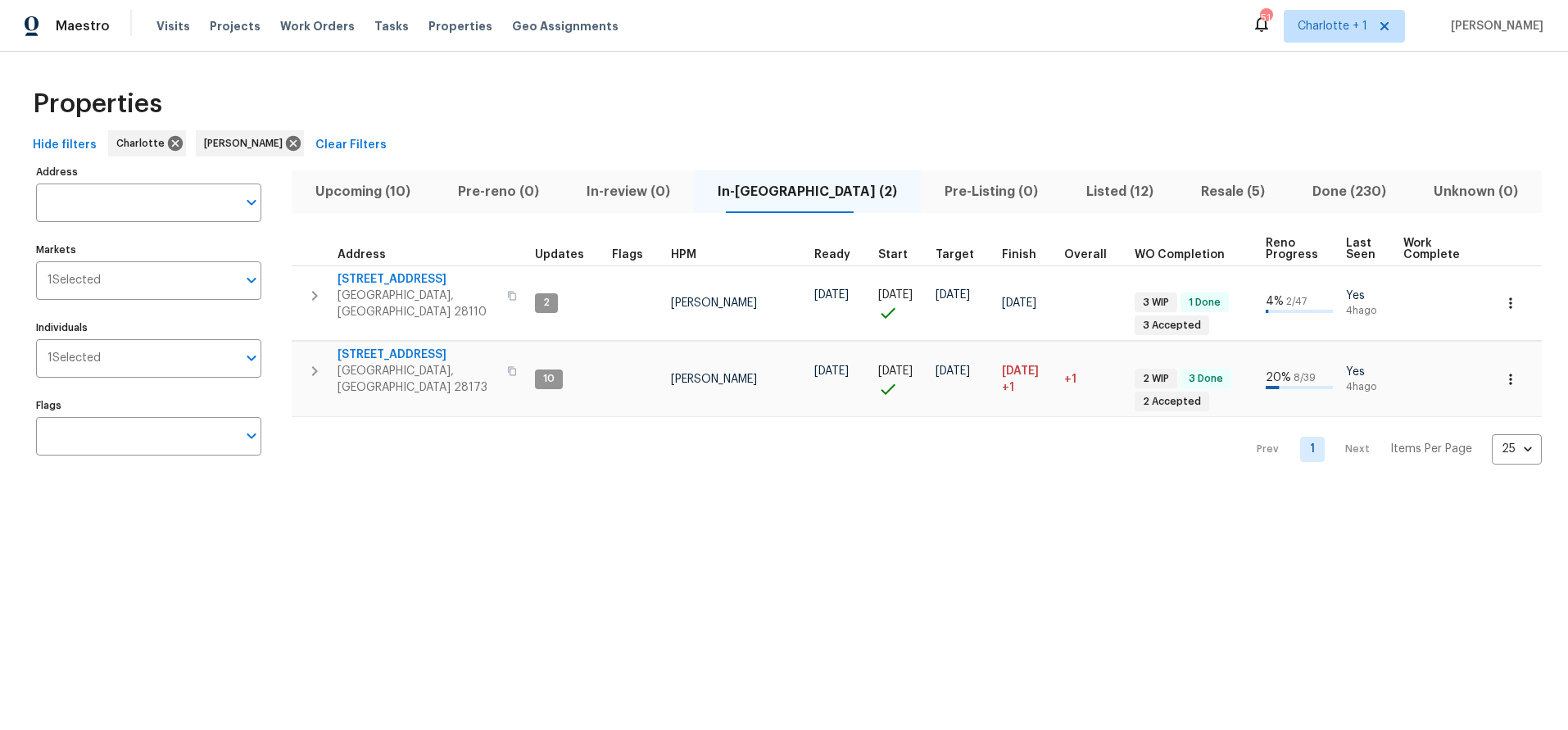
scroll to position [0, 0]
click at [975, 142] on div "Hide filters Charlotte Matthew Barnhart Clear Filters" at bounding box center [784, 145] width 1516 height 30
click at [1082, 155] on div "Hide filters Charlotte Matthew Barnhart Clear Filters" at bounding box center [784, 145] width 1516 height 30
click at [1178, 174] on button "Resale (5)" at bounding box center [1233, 191] width 111 height 43
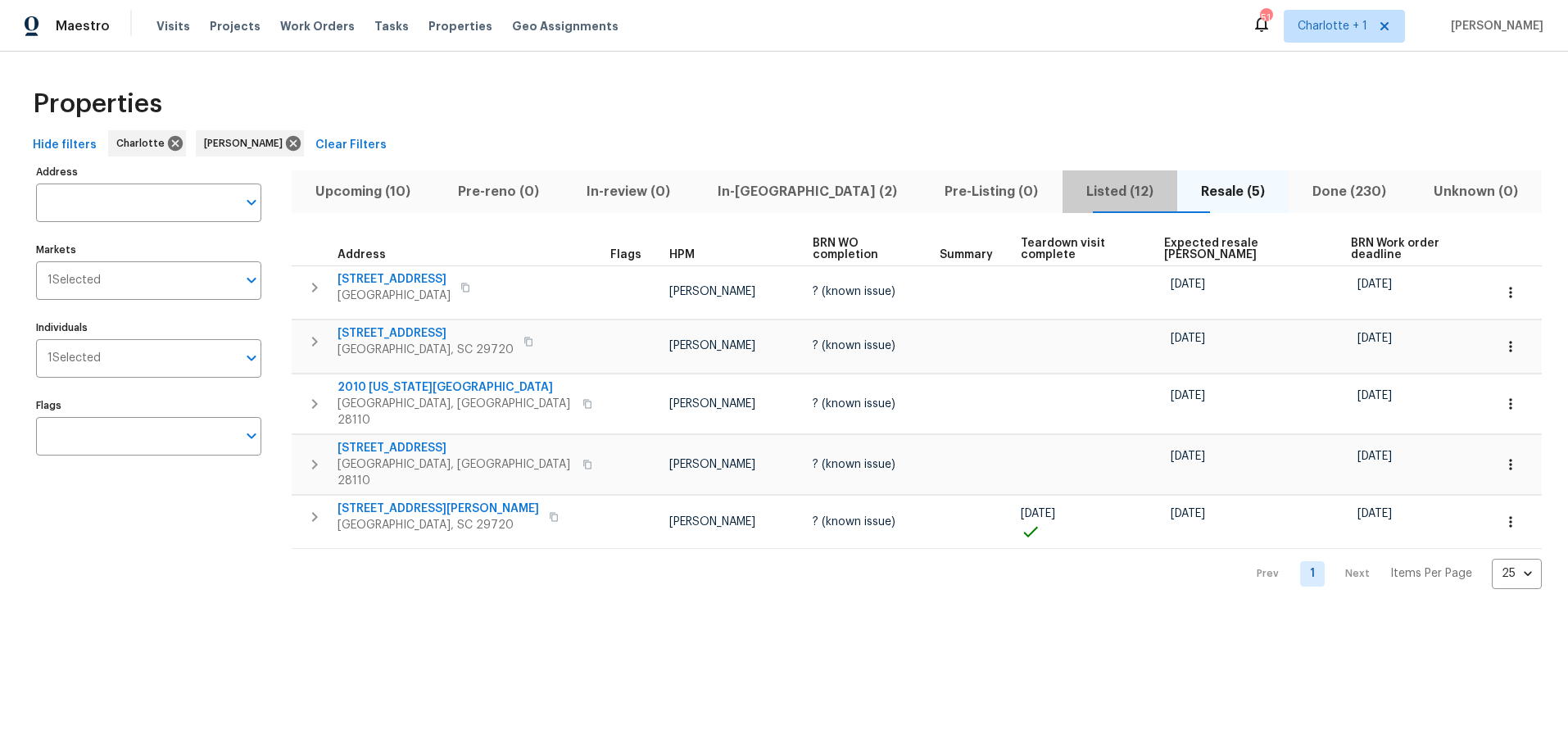
click at [1073, 193] on span "Listed (12)" at bounding box center [1120, 191] width 95 height 23
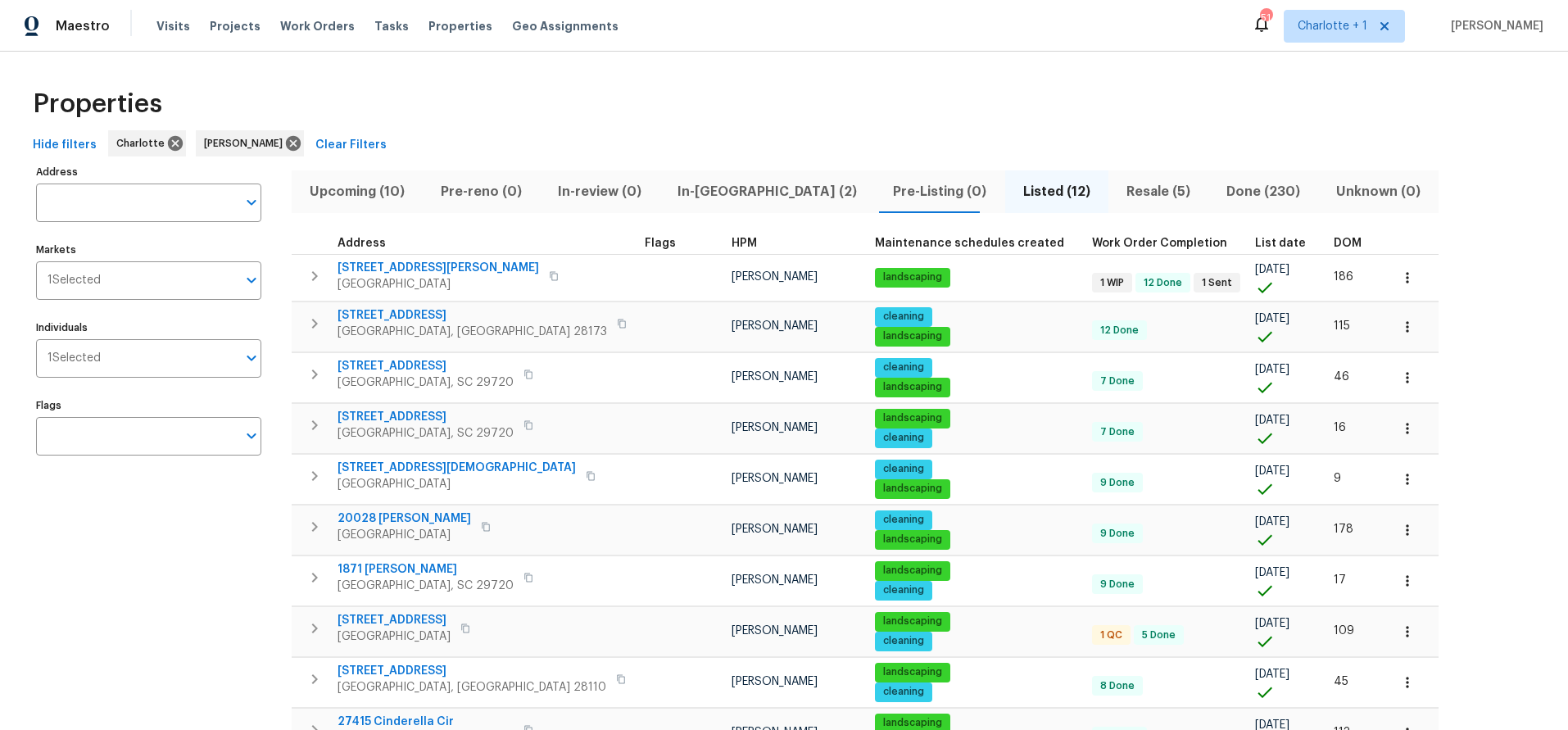
click at [1109, 204] on button "Resale (5)" at bounding box center [1159, 191] width 100 height 43
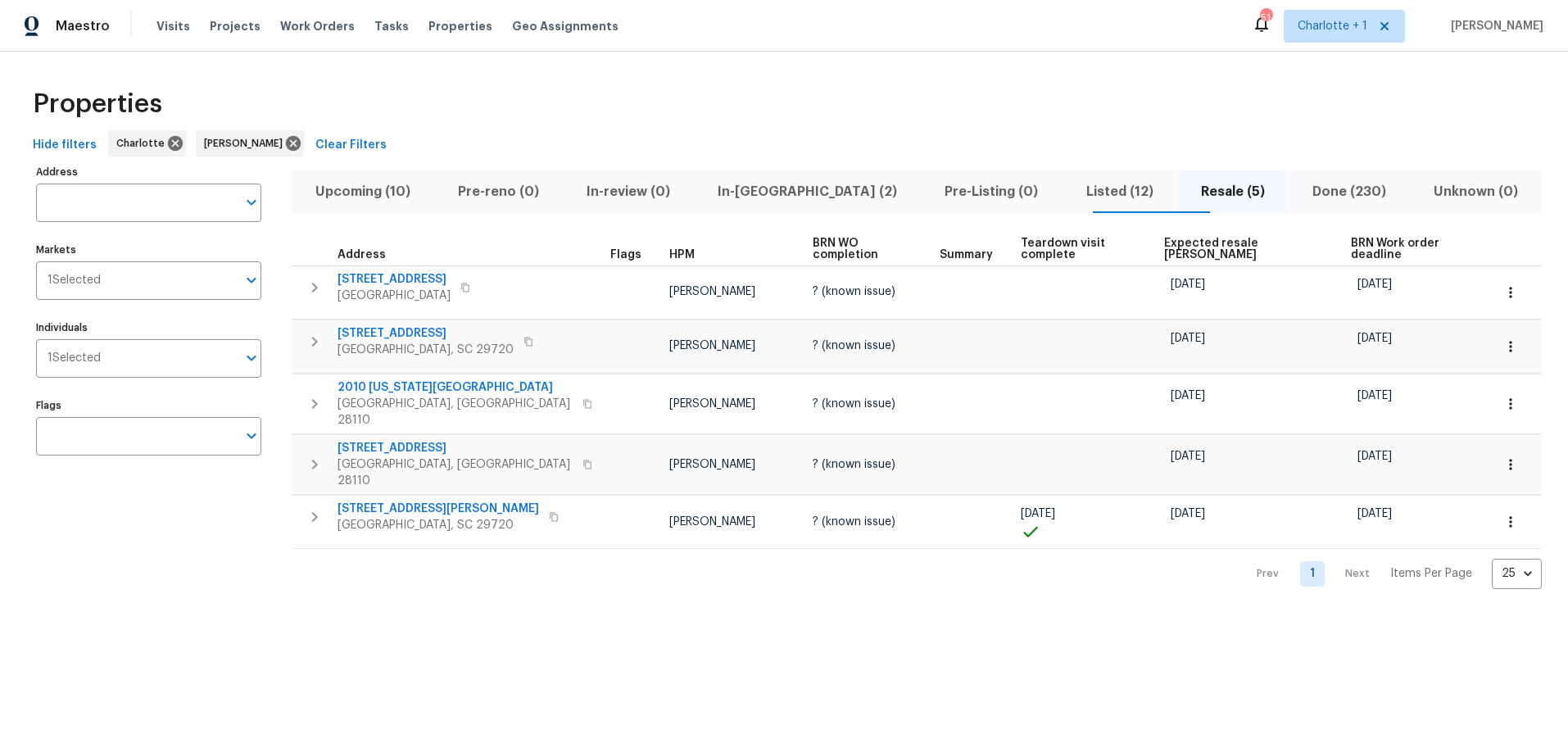
click at [233, 548] on div "Address Address Markets 1 Selected Markets Individuals 1 Selected Individuals F…" at bounding box center [159, 375] width 246 height 429
click at [882, 120] on div "Properties" at bounding box center [784, 104] width 1516 height 52
click at [1063, 179] on button "Listed (12)" at bounding box center [1120, 191] width 115 height 43
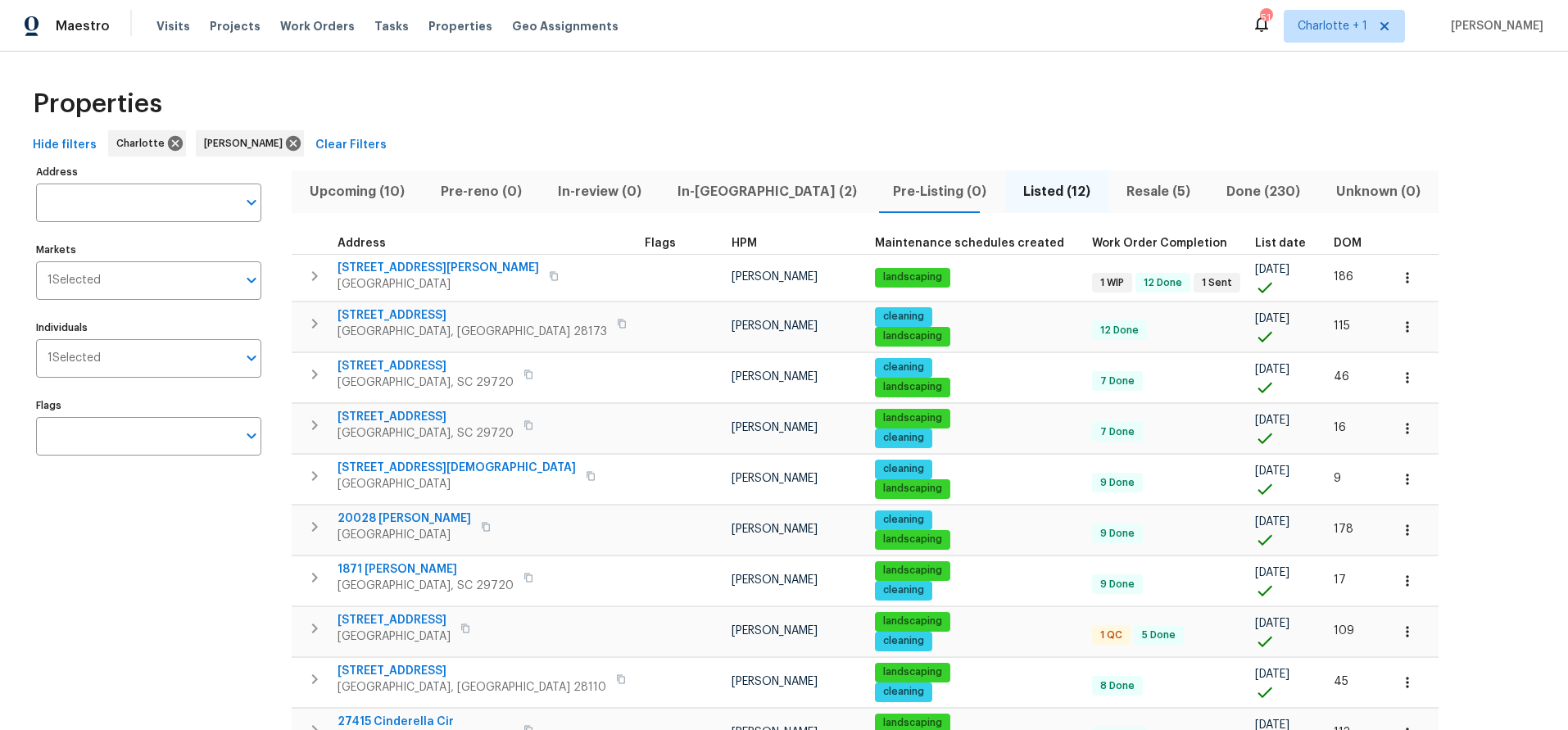
click at [1334, 246] on span "DOM" at bounding box center [1348, 243] width 28 height 11
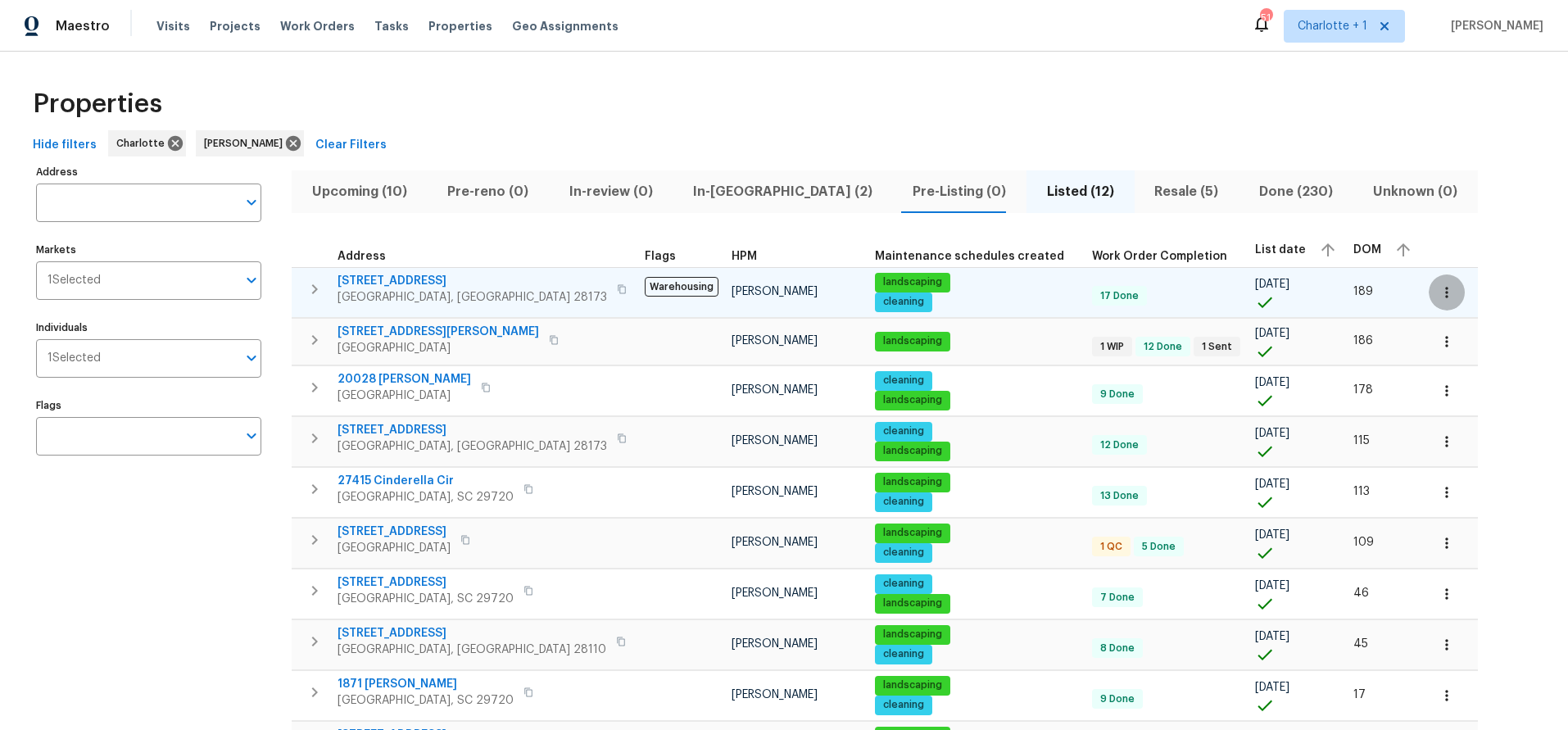
click at [1439, 296] on icon "button" at bounding box center [1447, 292] width 16 height 16
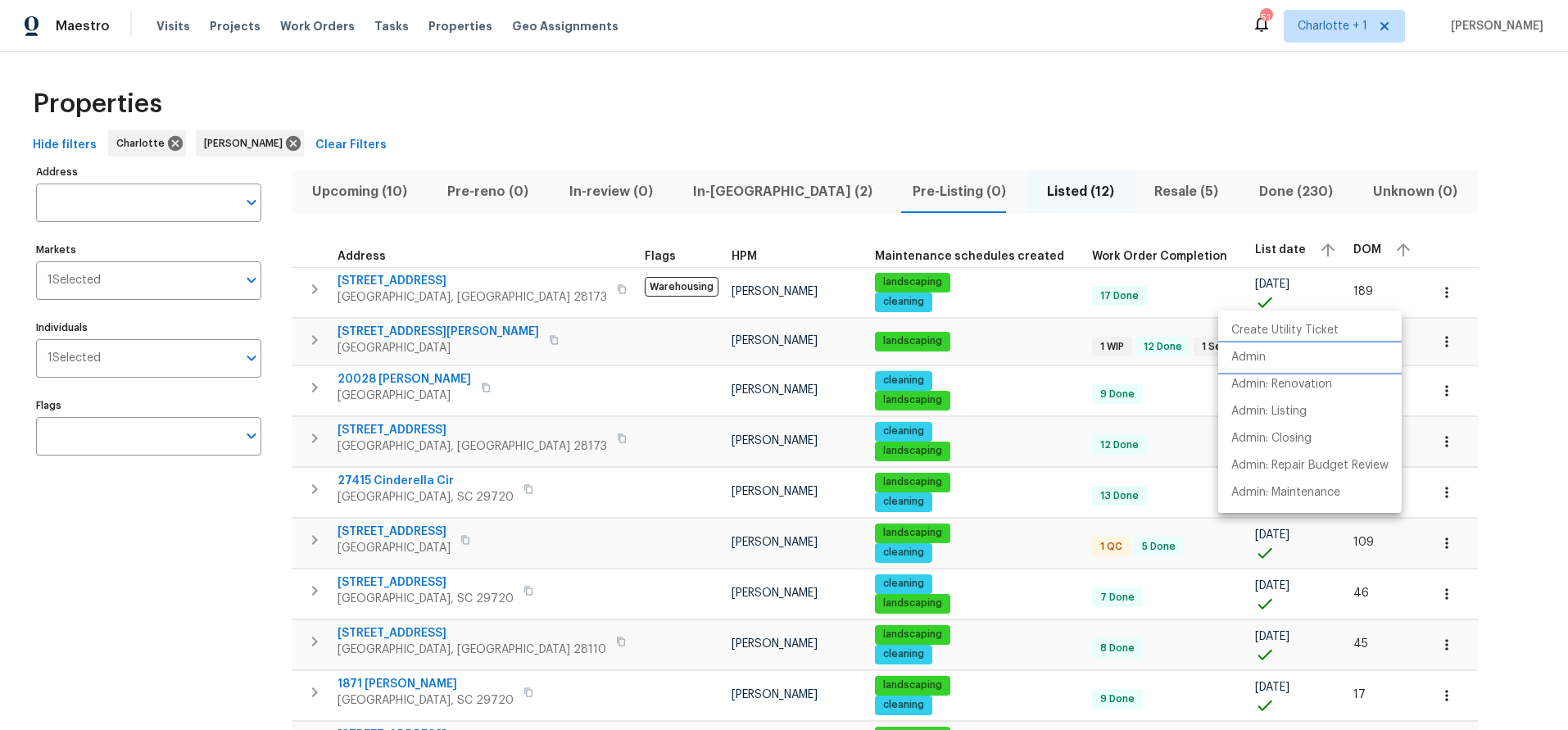
click at [1254, 361] on p "Admin" at bounding box center [1249, 357] width 34 height 17
click at [202, 579] on div at bounding box center [784, 365] width 1568 height 730
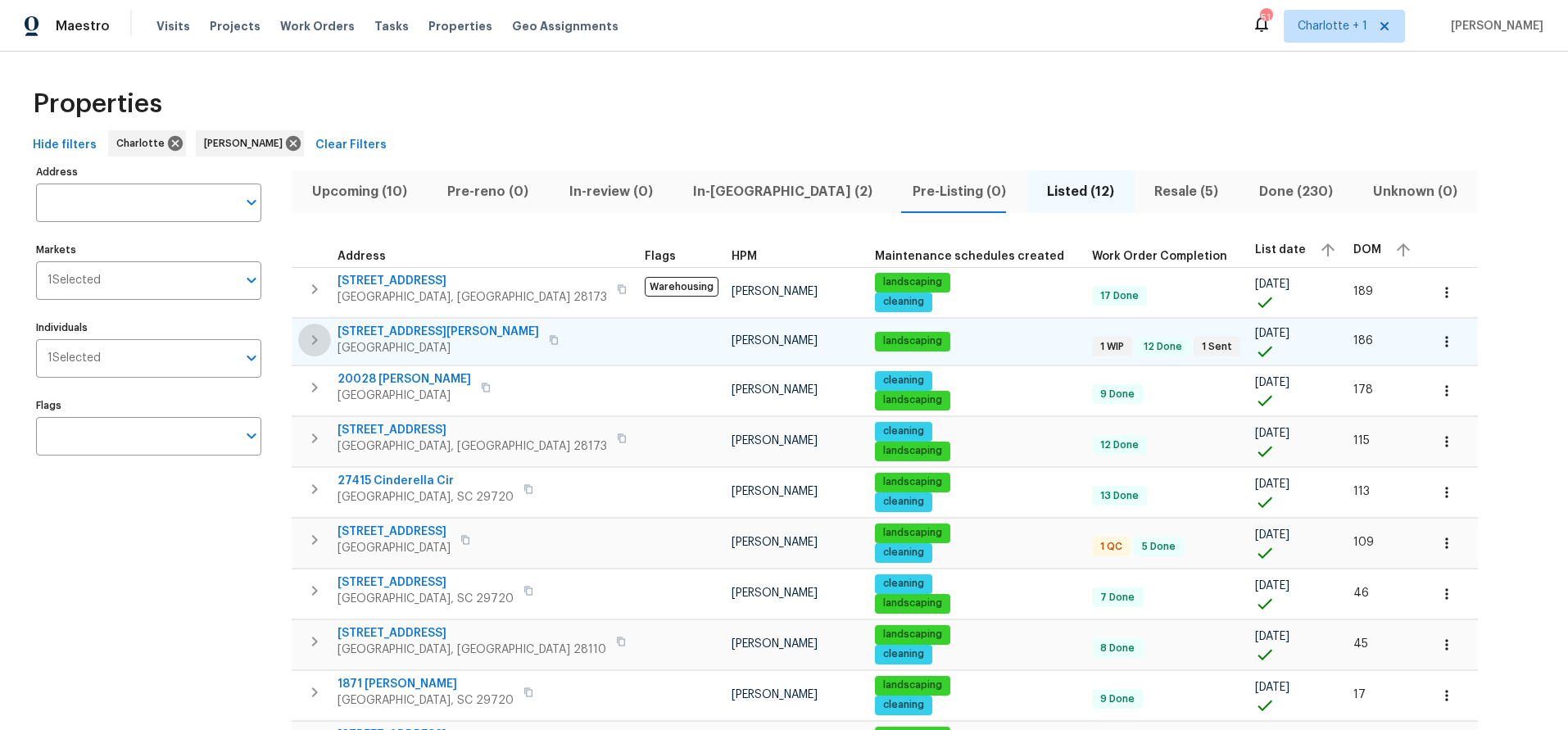
click at [309, 334] on icon "button" at bounding box center [315, 340] width 20 height 20
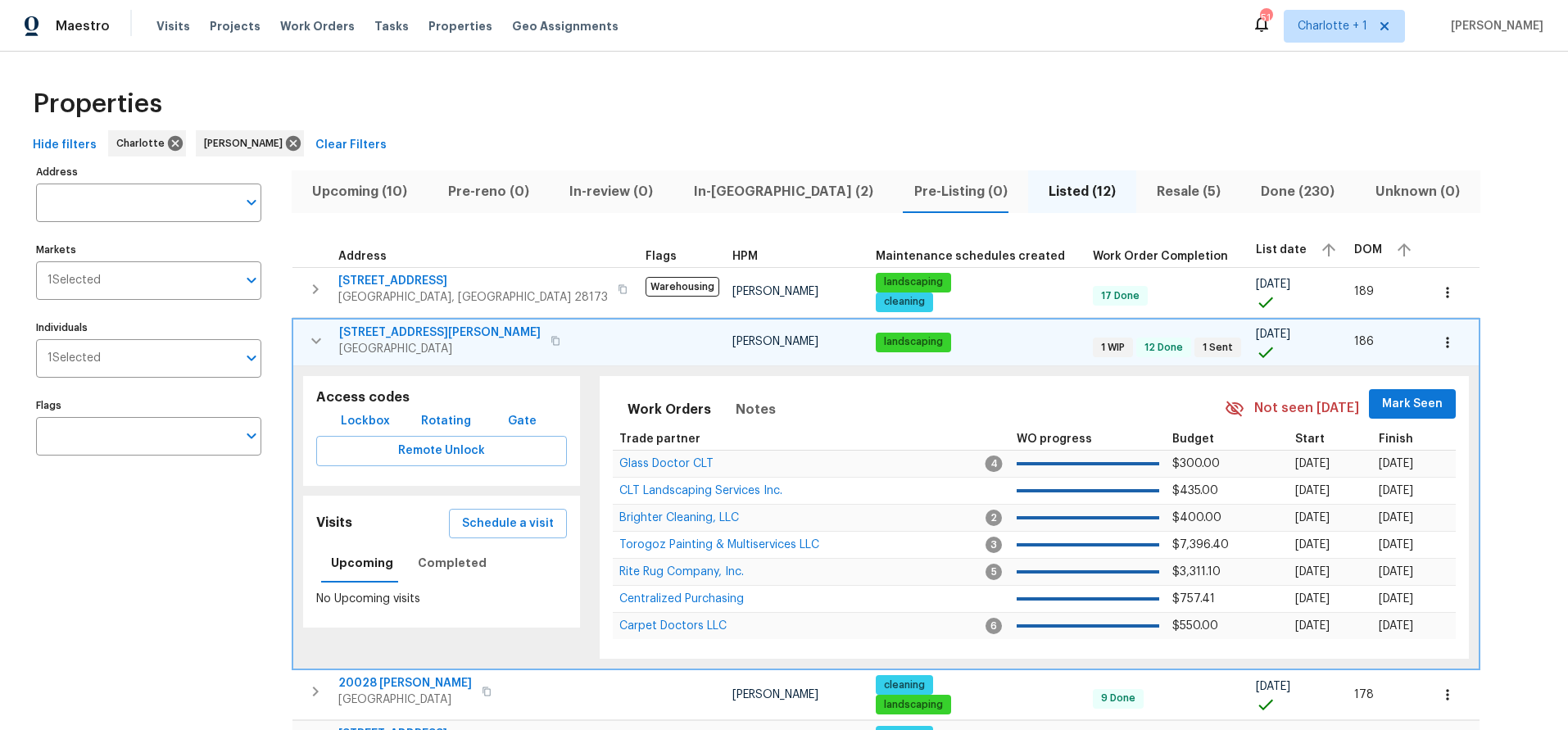
scroll to position [1, 0]
click at [306, 334] on icon "button" at bounding box center [316, 340] width 20 height 20
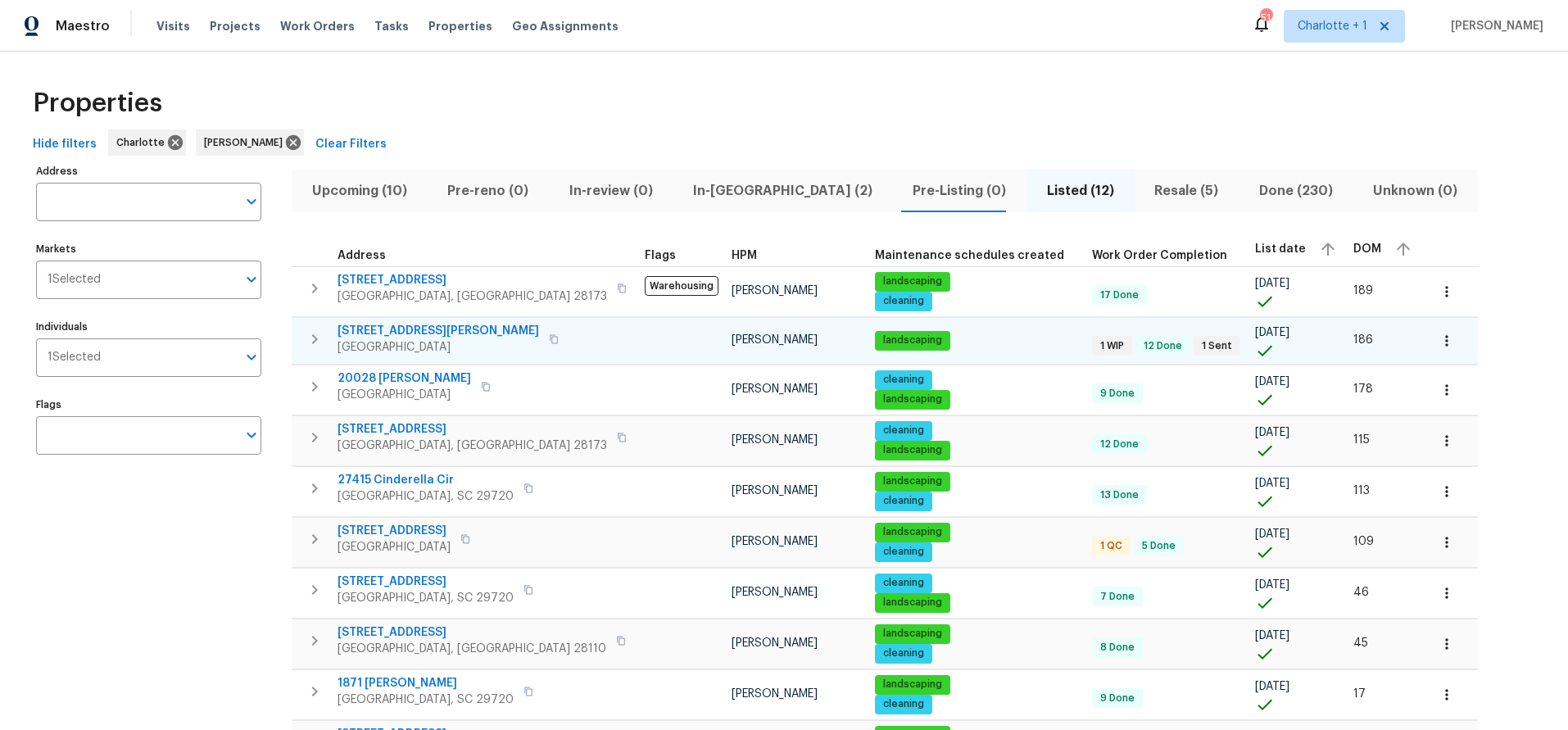
click at [361, 329] on span "5006 Brodie Ln" at bounding box center [439, 331] width 202 height 16
click at [168, 616] on div "Address Address Markets 1 Selected Markets Individuals 1 Selected Individuals F…" at bounding box center [159, 536] width 246 height 753
click at [1364, 246] on div "Address Address Markets 1 Selected Markets Individuals 1 Selected Individuals F…" at bounding box center [784, 536] width 1516 height 753
click at [1350, 178] on div "Address Address Markets 1 Selected Markets Individuals 1 Selected Individuals F…" at bounding box center [784, 536] width 1516 height 753
click at [242, 559] on div "Address Address Markets 1 Selected Markets Individuals 1 Selected Individuals F…" at bounding box center [159, 536] width 246 height 753
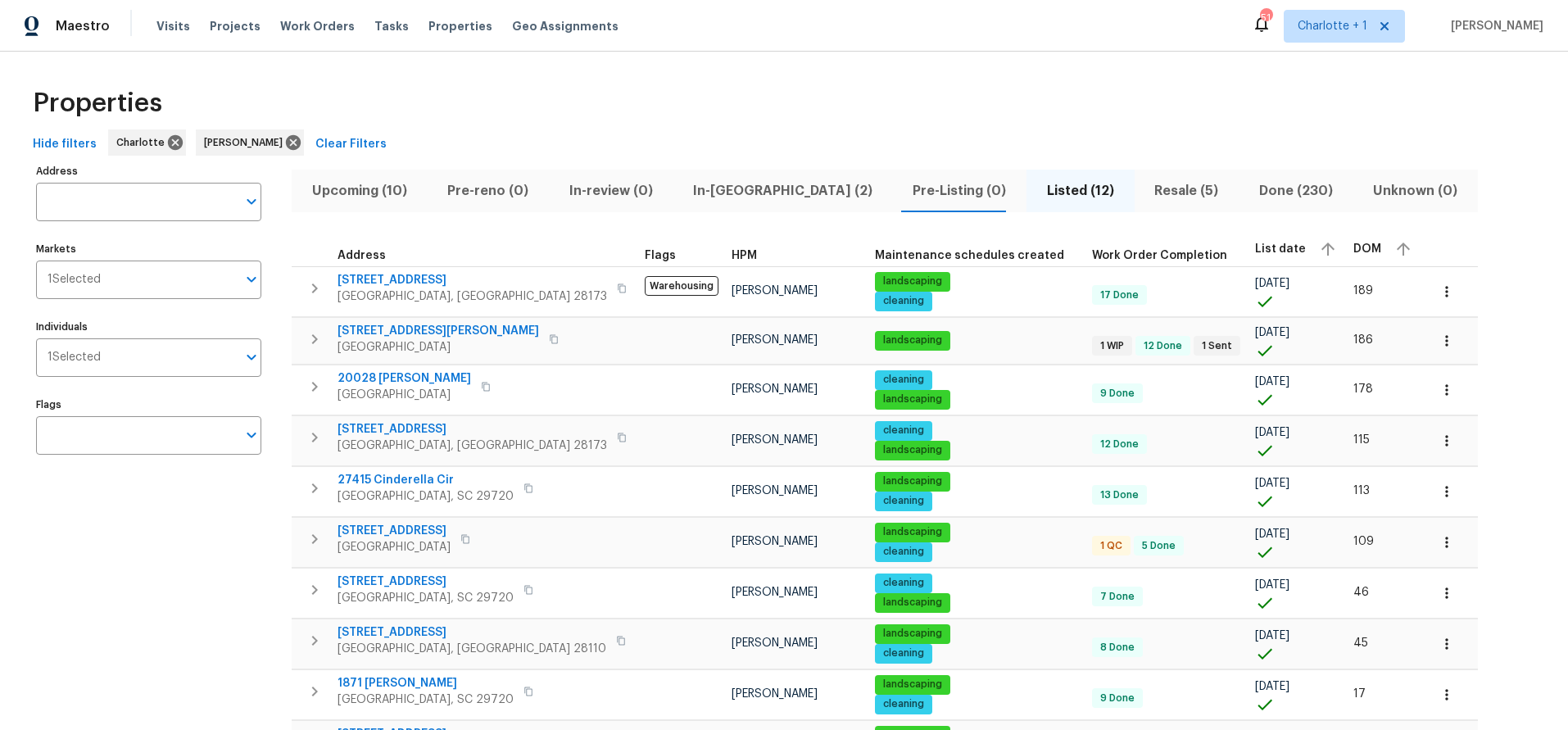
click at [245, 547] on div "Address Address Markets 1 Selected Markets Individuals 1 Selected Individuals F…" at bounding box center [159, 536] width 246 height 753
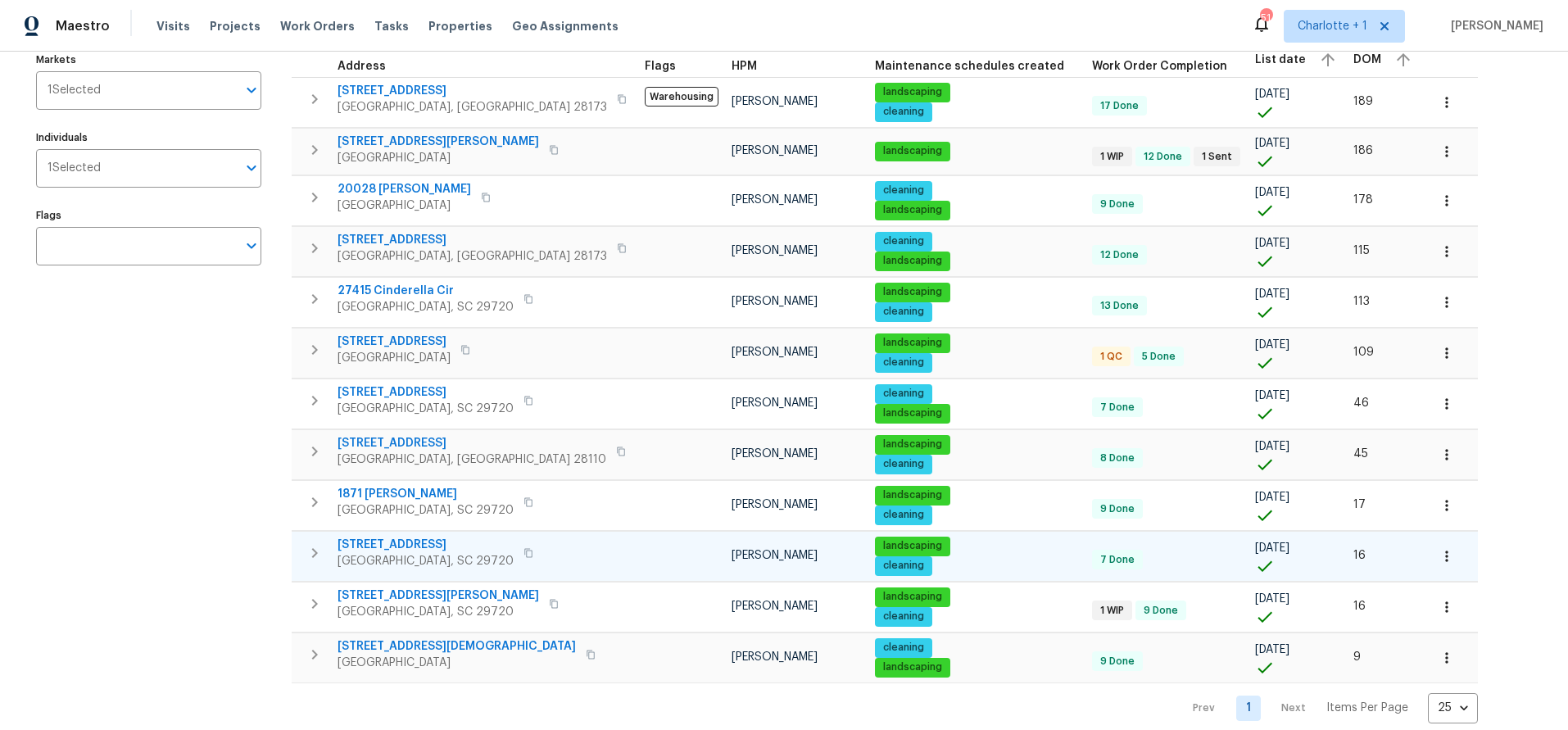
scroll to position [221, 0]
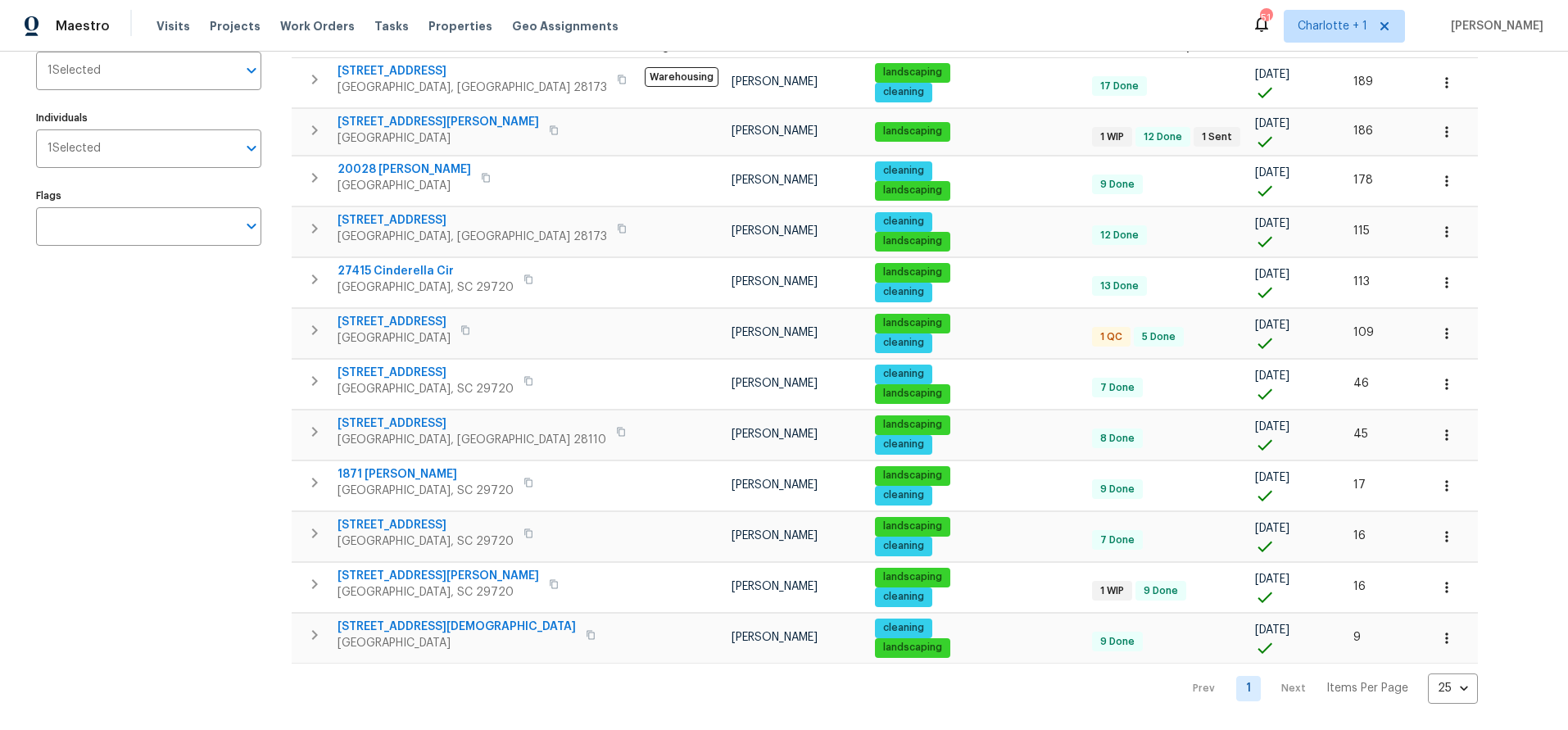
click at [264, 499] on div "Address Address Markets 1 Selected Markets Individuals 1 Selected Individuals F…" at bounding box center [159, 327] width 246 height 753
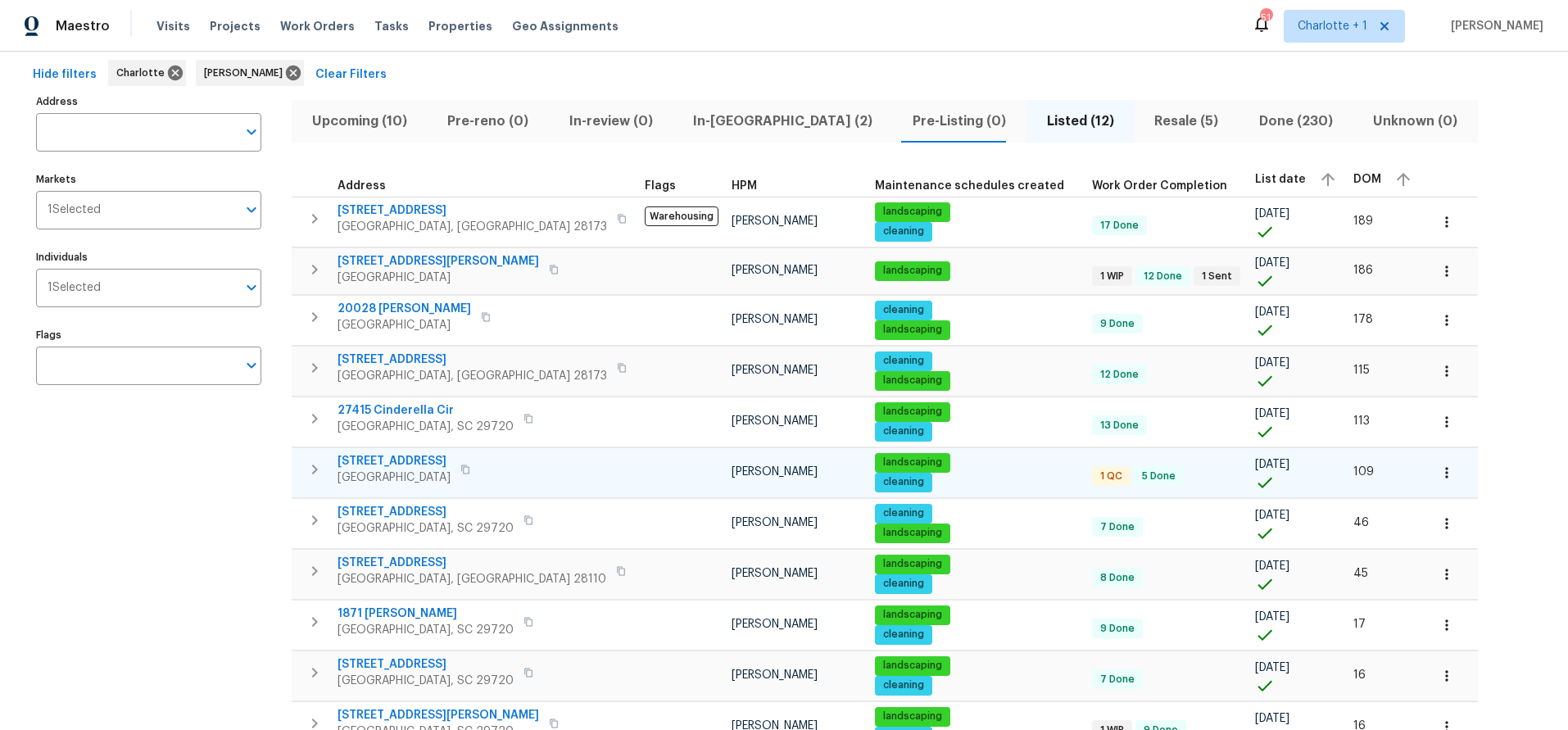
scroll to position [71, 0]
click at [398, 466] on span "3486 Duchess Ave" at bounding box center [394, 460] width 113 height 16
click at [229, 527] on div "Address Address Markets 1 Selected Markets Individuals 1 Selected Individuals F…" at bounding box center [159, 465] width 246 height 753
drag, startPoint x: 166, startPoint y: 579, endPoint x: 204, endPoint y: 559, distance: 43.6
click at [165, 579] on div "Address Address Markets 1 Selected Markets Individuals 1 Selected Individuals F…" at bounding box center [159, 465] width 246 height 753
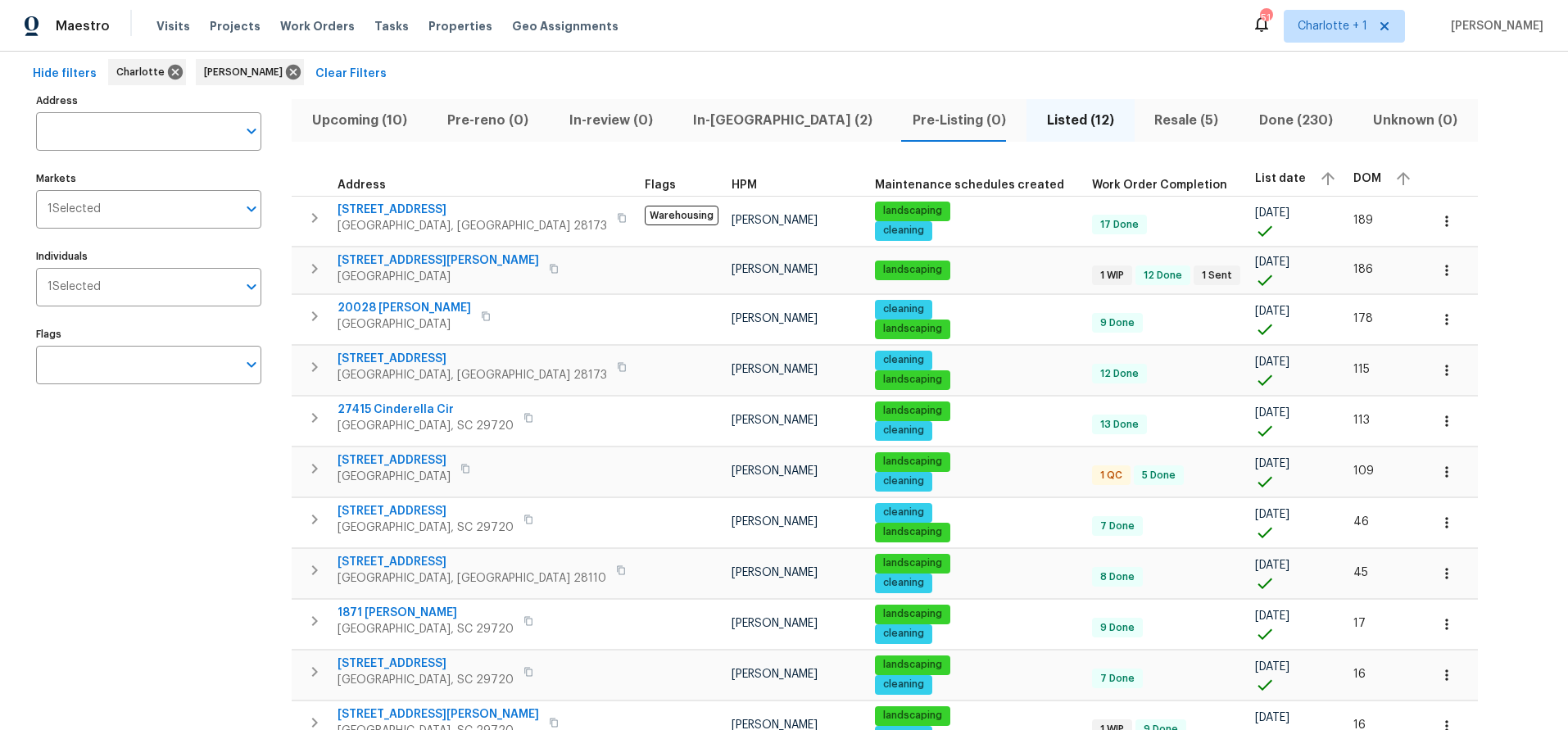
click at [1446, 342] on div "Address Address Markets 1 Selected Markets Individuals 1 Selected Individuals F…" at bounding box center [784, 465] width 1516 height 753
click at [157, 501] on div "Address Address Markets 1 Selected Markets Individuals 1 Selected Individuals F…" at bounding box center [159, 465] width 246 height 753
click at [133, 463] on div "Address Address Markets 1 Selected Markets Individuals 1 Selected Individuals F…" at bounding box center [159, 465] width 246 height 753
click at [243, 515] on div "Address Address Markets 1 Selected Markets Individuals 1 Selected Individuals F…" at bounding box center [159, 465] width 246 height 753
click at [1519, 234] on div "Address Address Markets 1 Selected Markets Individuals 1 Selected Individuals F…" at bounding box center [784, 465] width 1516 height 753
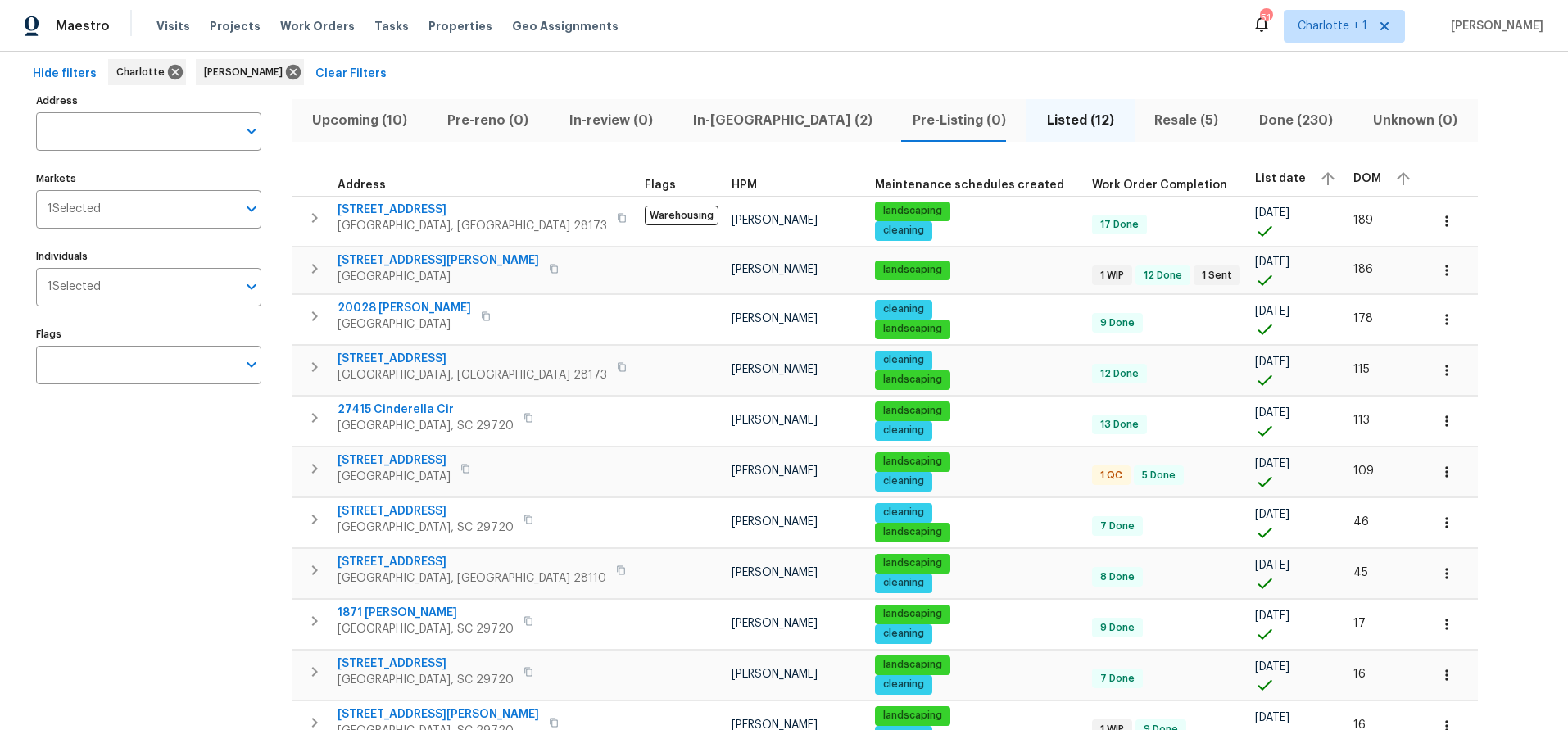
click at [149, 528] on div "Address Address Markets 1 Selected Markets Individuals 1 Selected Individuals F…" at bounding box center [159, 465] width 246 height 753
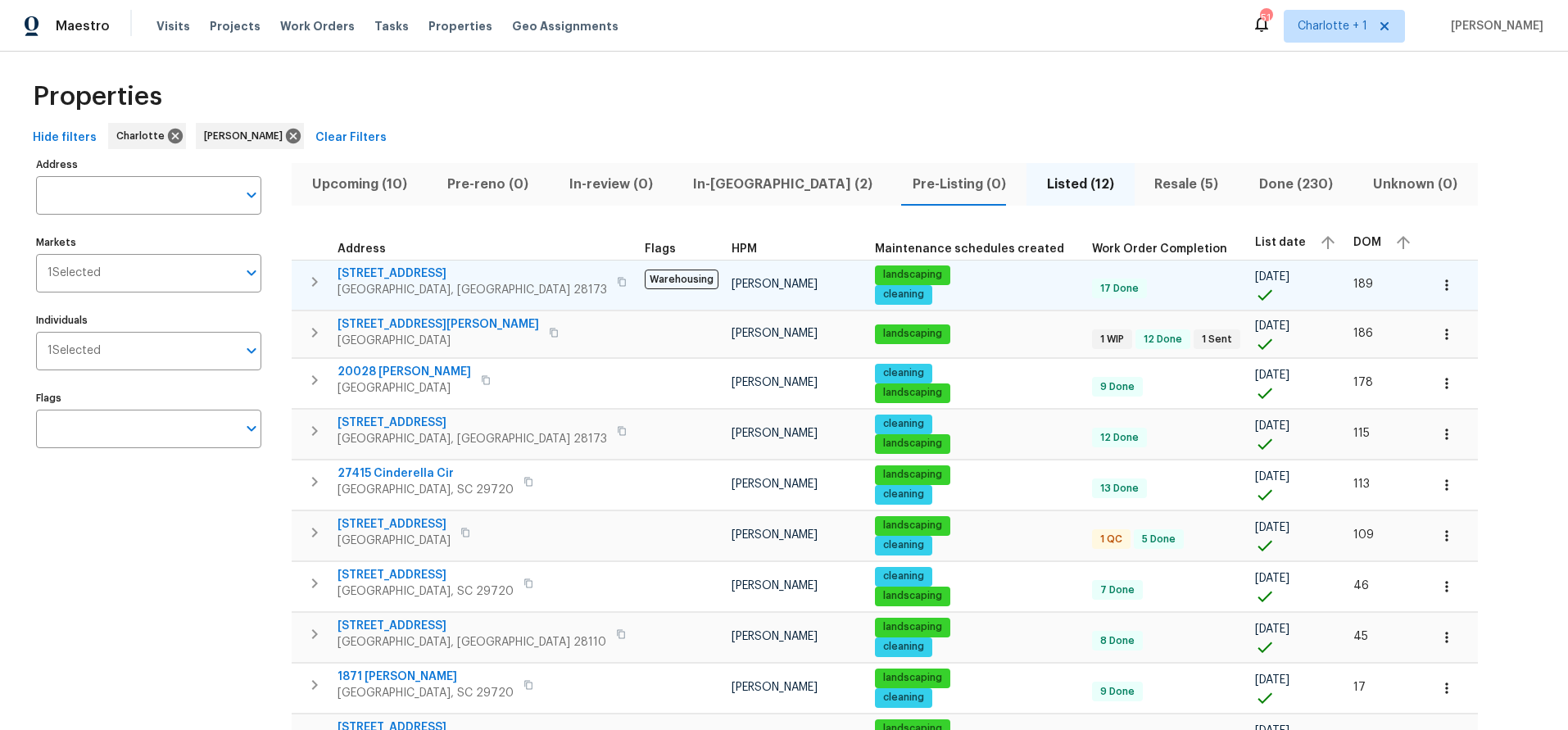
scroll to position [35, 0]
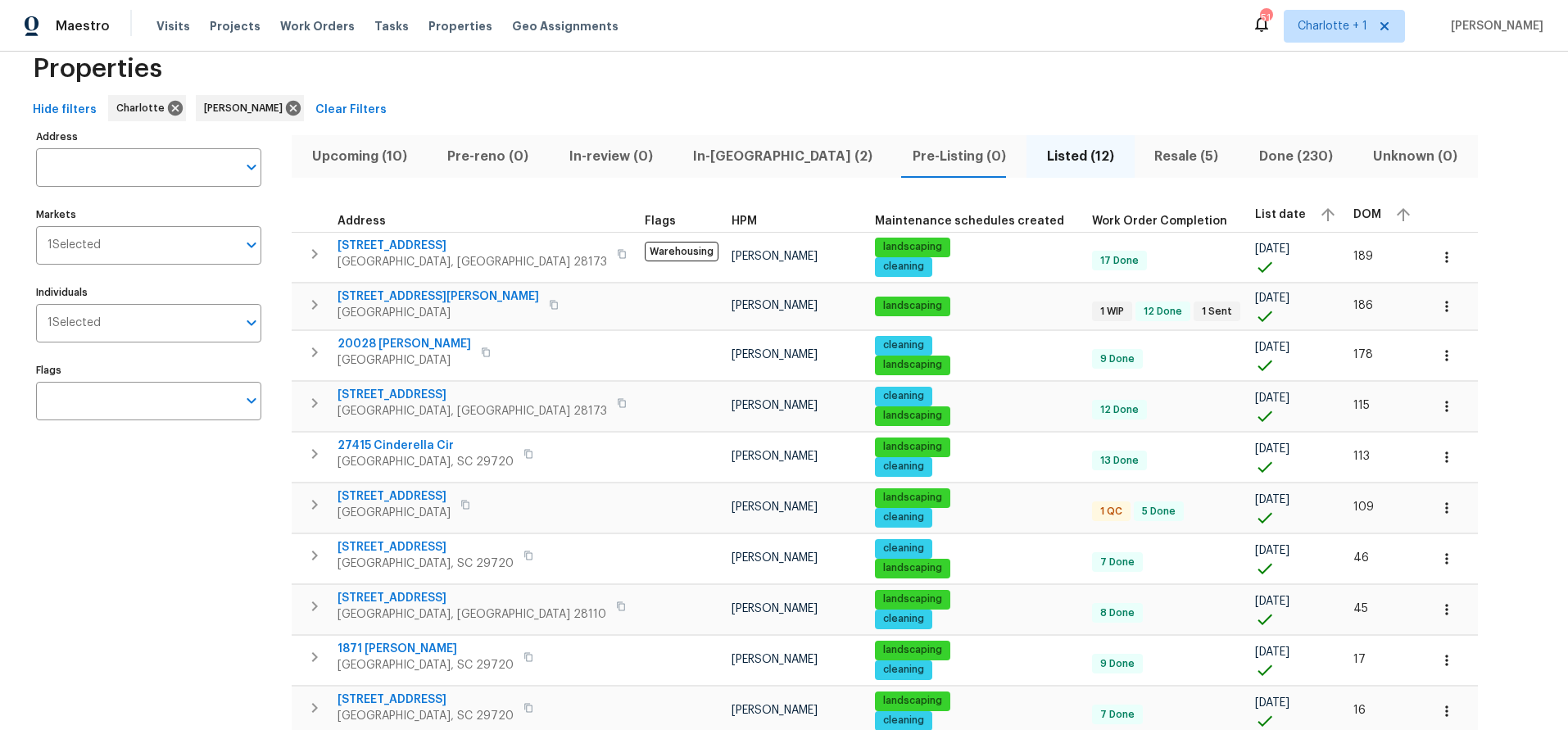
click at [1373, 303] on div "Address Address Markets 1 Selected Markets Individuals 1 Selected Individuals F…" at bounding box center [784, 501] width 1516 height 753
drag, startPoint x: 407, startPoint y: 157, endPoint x: 619, endPoint y: 86, distance: 222.9
click at [619, 86] on div "Properties Hide filters Charlotte Matthew Barnhart Clear Filters Address Addres…" at bounding box center [784, 460] width 1568 height 888
click at [633, 88] on div "Properties" at bounding box center [784, 69] width 1516 height 52
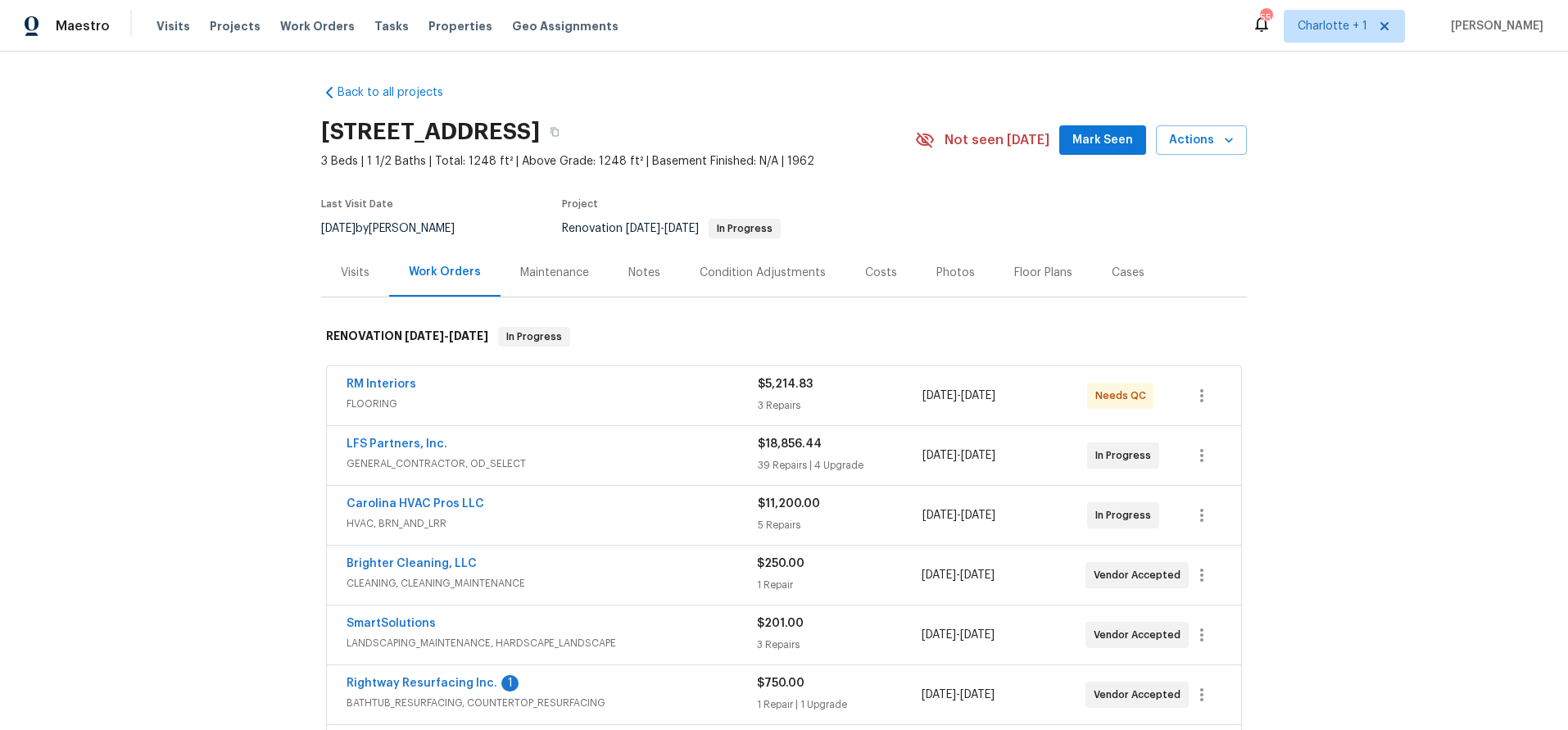
click at [1269, 259] on div "Back to all projects [STREET_ADDRESS] 3 Beds | 1 1/2 Baths | Total: 1248 ft² | …" at bounding box center [784, 391] width 1568 height 679
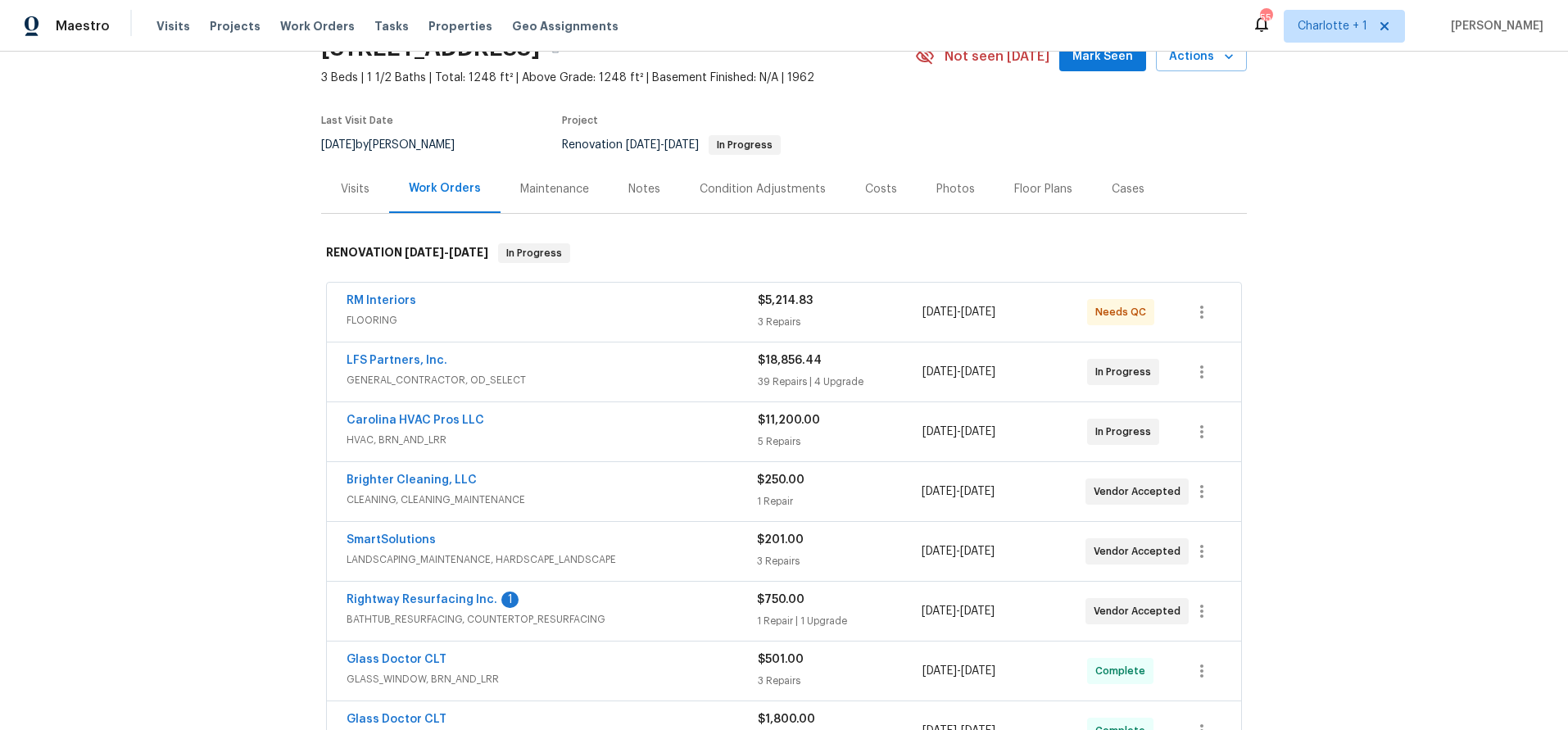
scroll to position [84, 0]
click at [505, 306] on div "RM Interiors" at bounding box center [552, 302] width 411 height 20
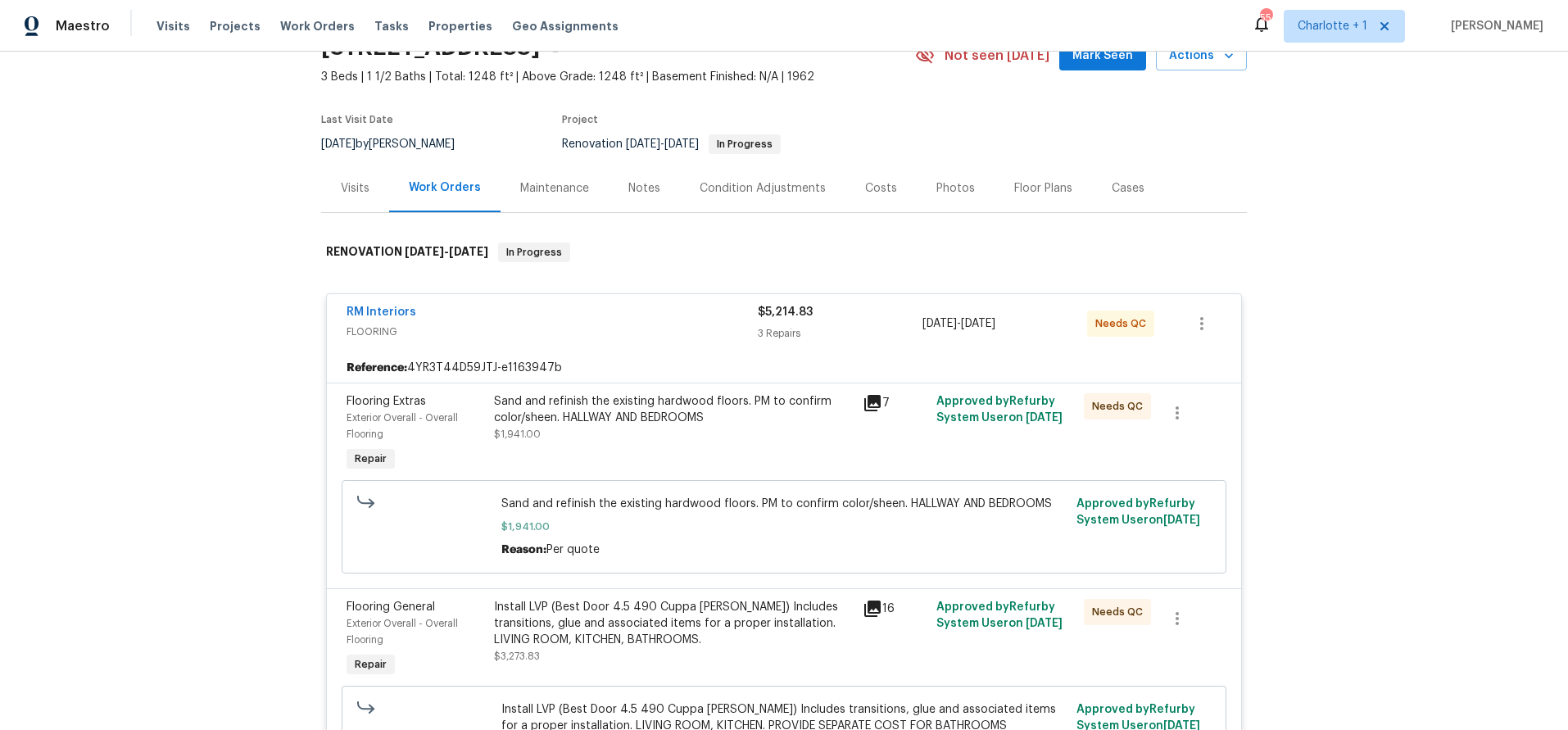
click at [573, 398] on div "Sand and refinish the existing hardwood floors. PM to confirm color/sheen. HALL…" at bounding box center [673, 409] width 359 height 33
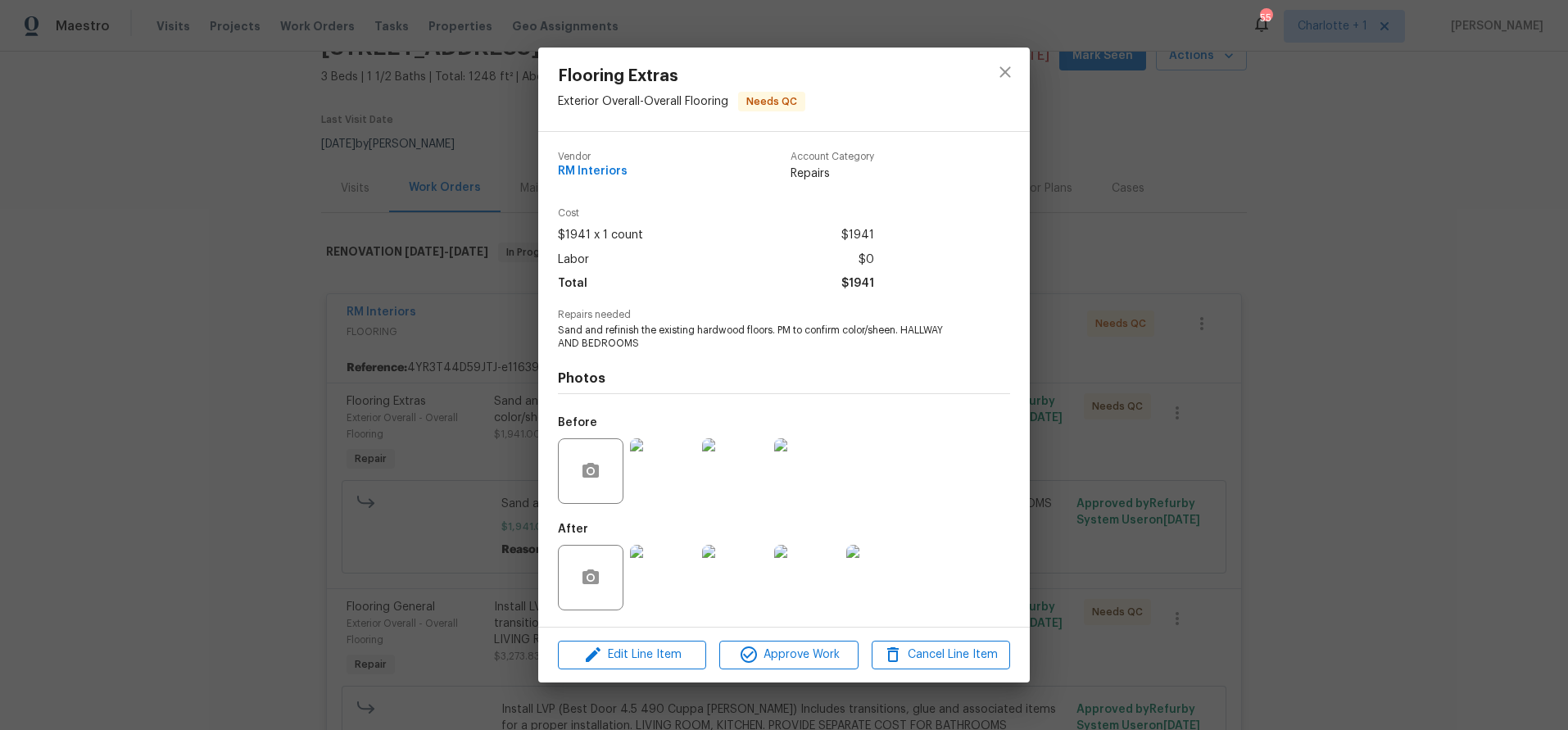
click at [665, 566] on img at bounding box center [663, 578] width 66 height 66
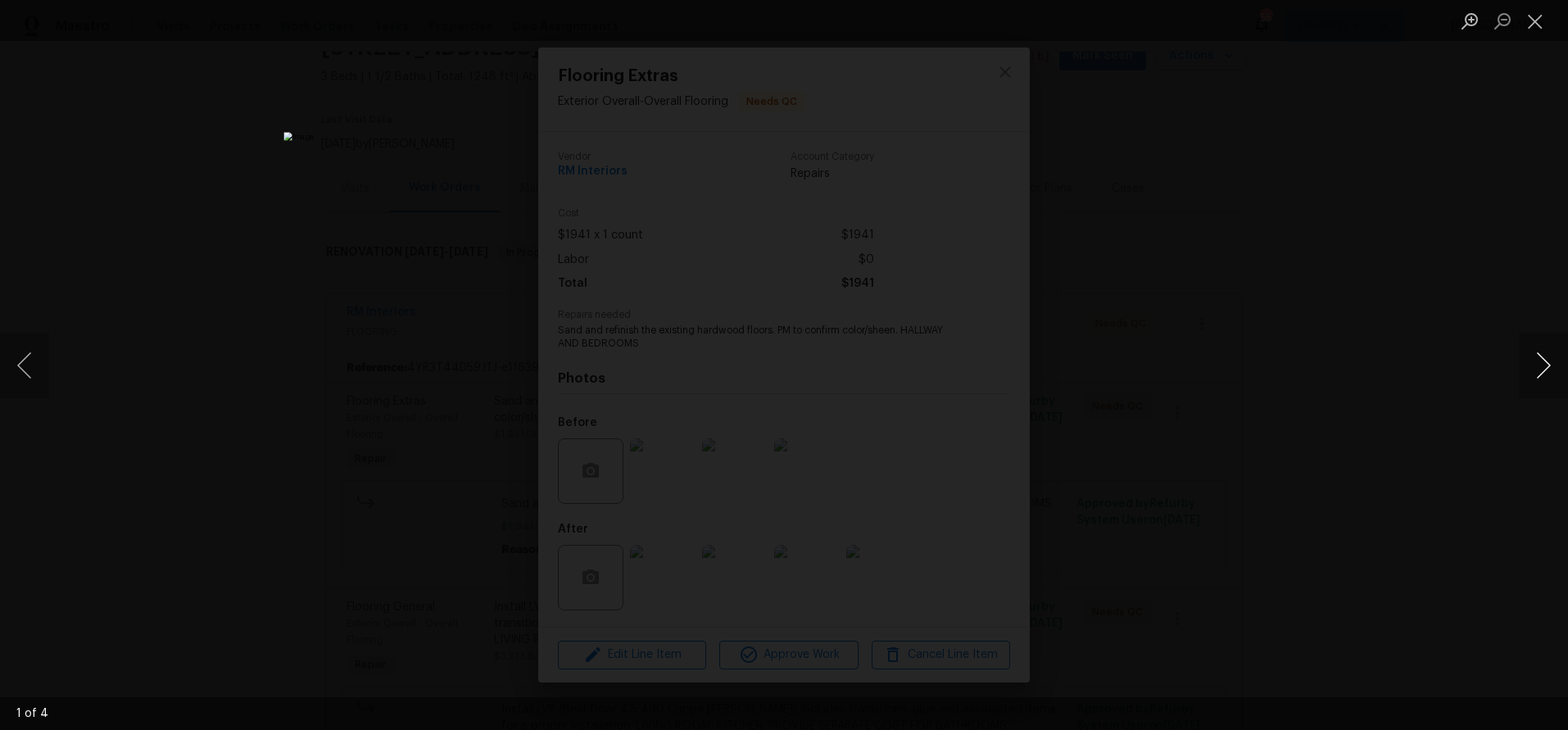
click at [1559, 375] on button "Next image" at bounding box center [1543, 366] width 49 height 66
click at [1550, 374] on button "Next image" at bounding box center [1543, 366] width 49 height 66
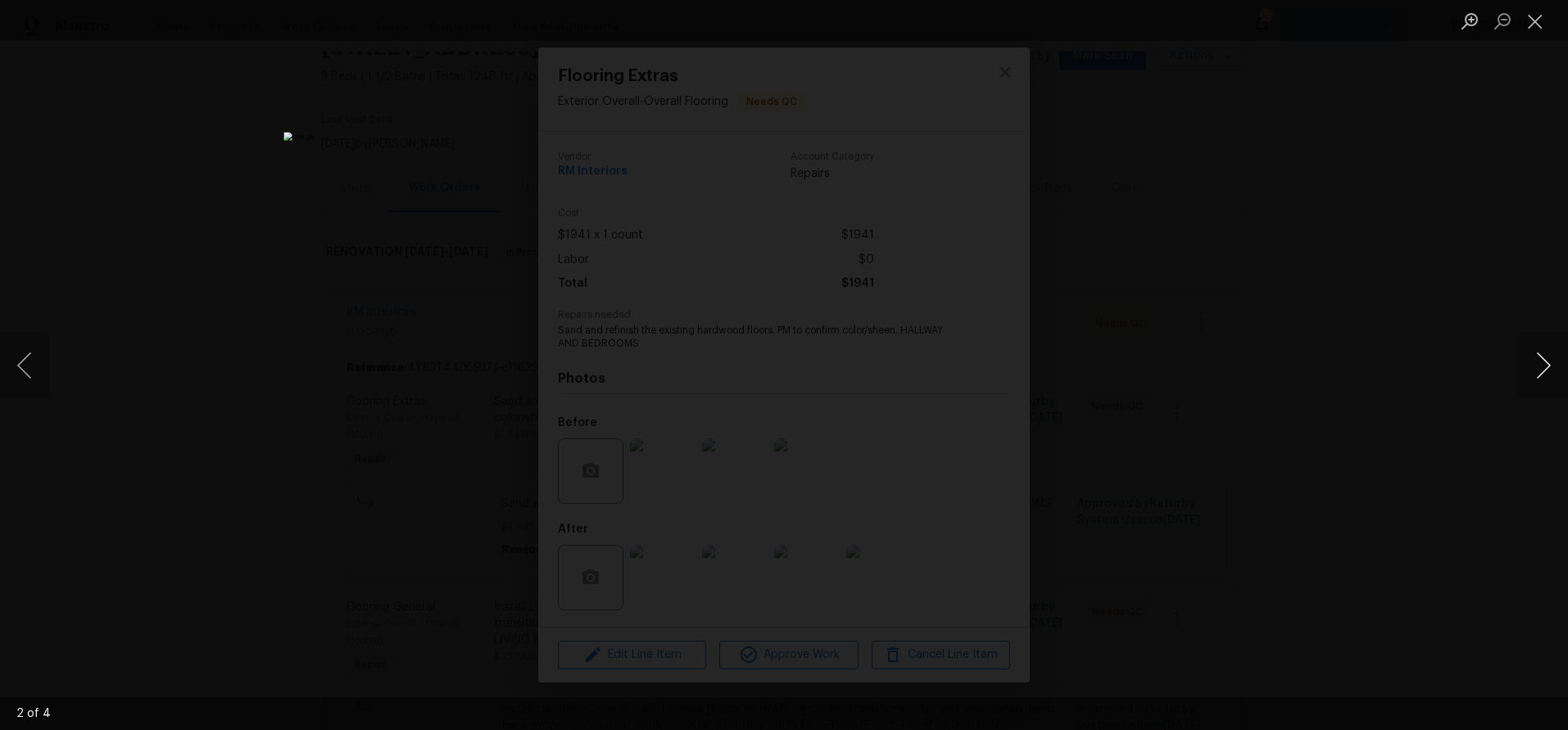
click at [1550, 374] on button "Next image" at bounding box center [1543, 366] width 49 height 66
drag, startPoint x: 1477, startPoint y: 256, endPoint x: 1366, endPoint y: 257, distance: 111.5
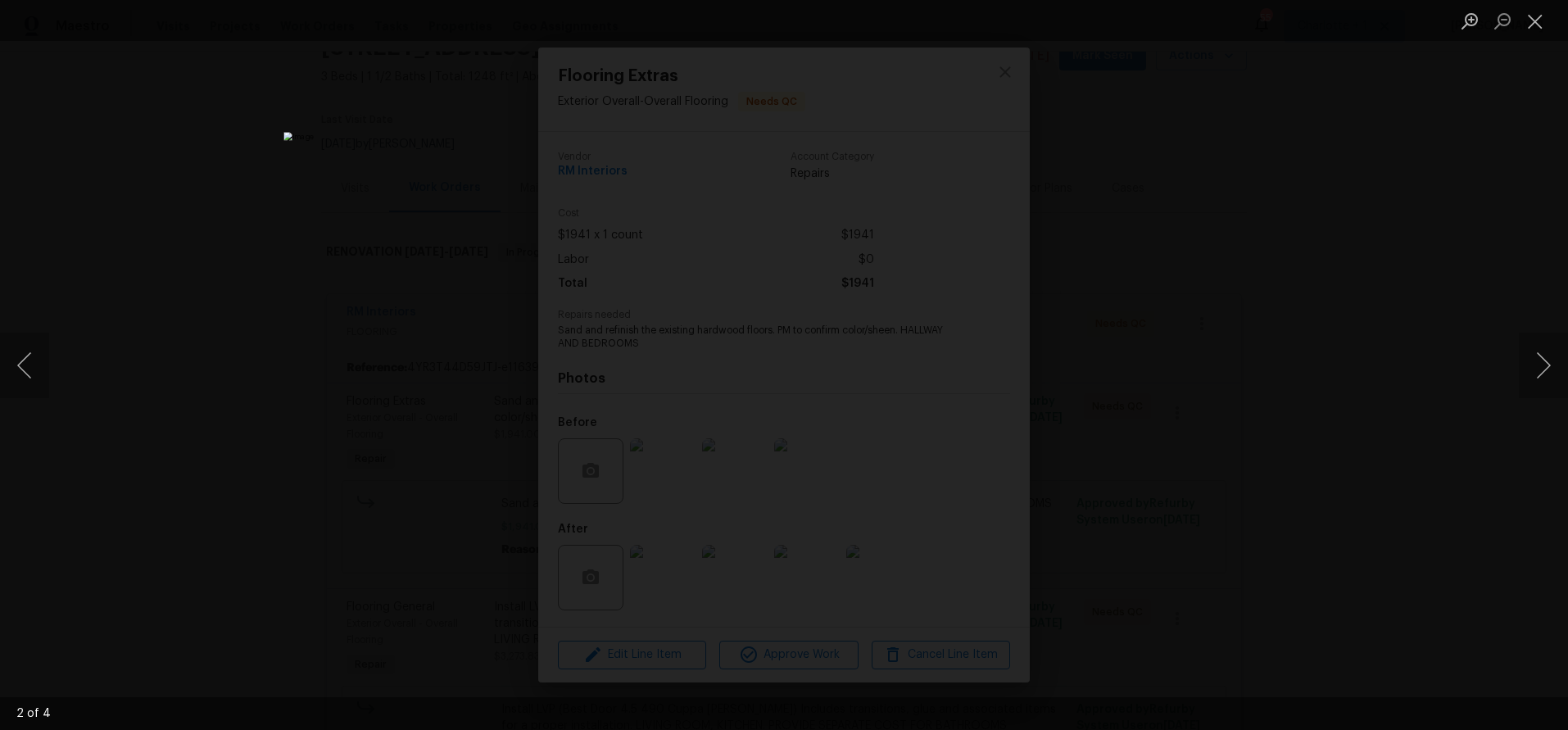
click at [1477, 256] on div "Lightbox" at bounding box center [784, 365] width 1568 height 730
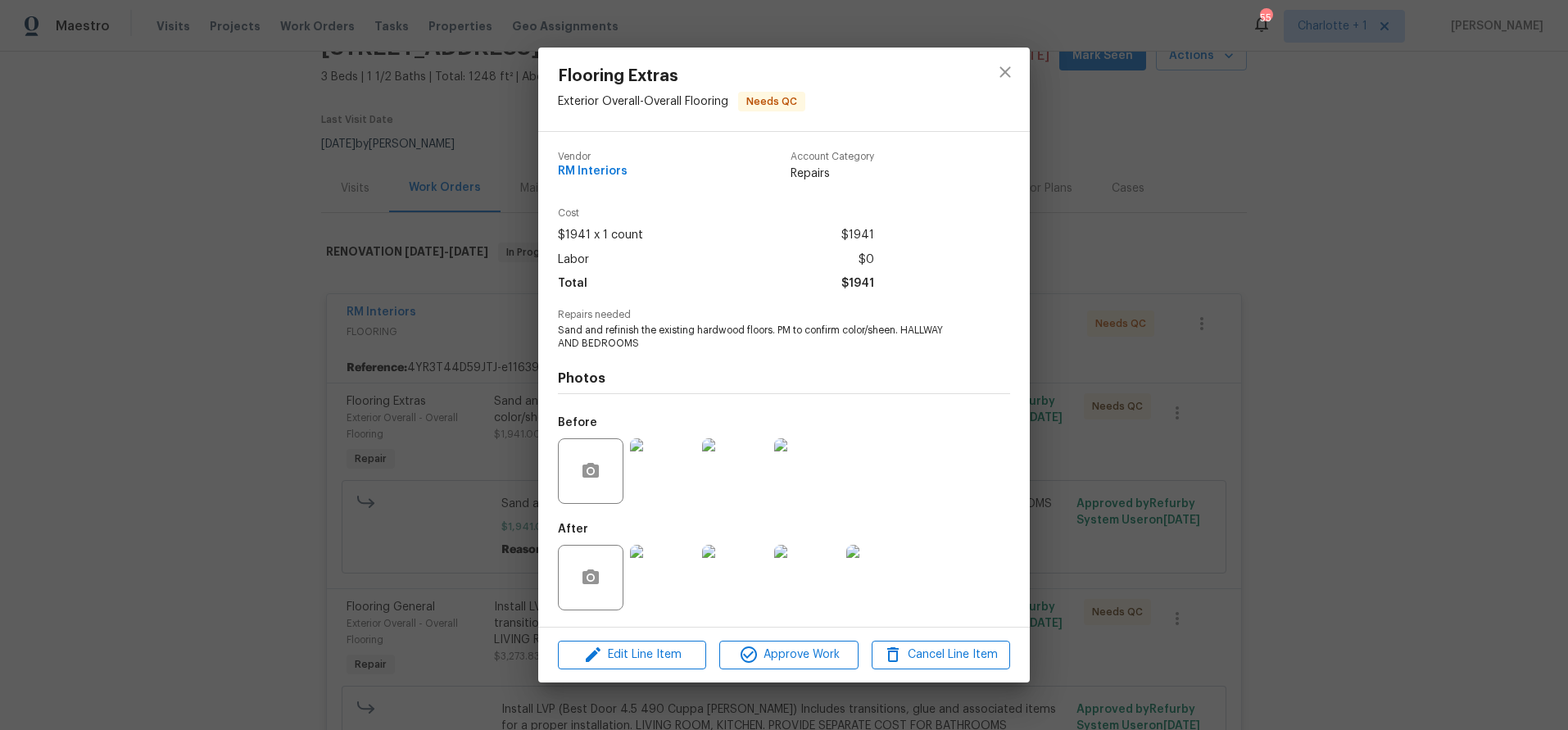
click at [651, 490] on img at bounding box center [663, 471] width 66 height 66
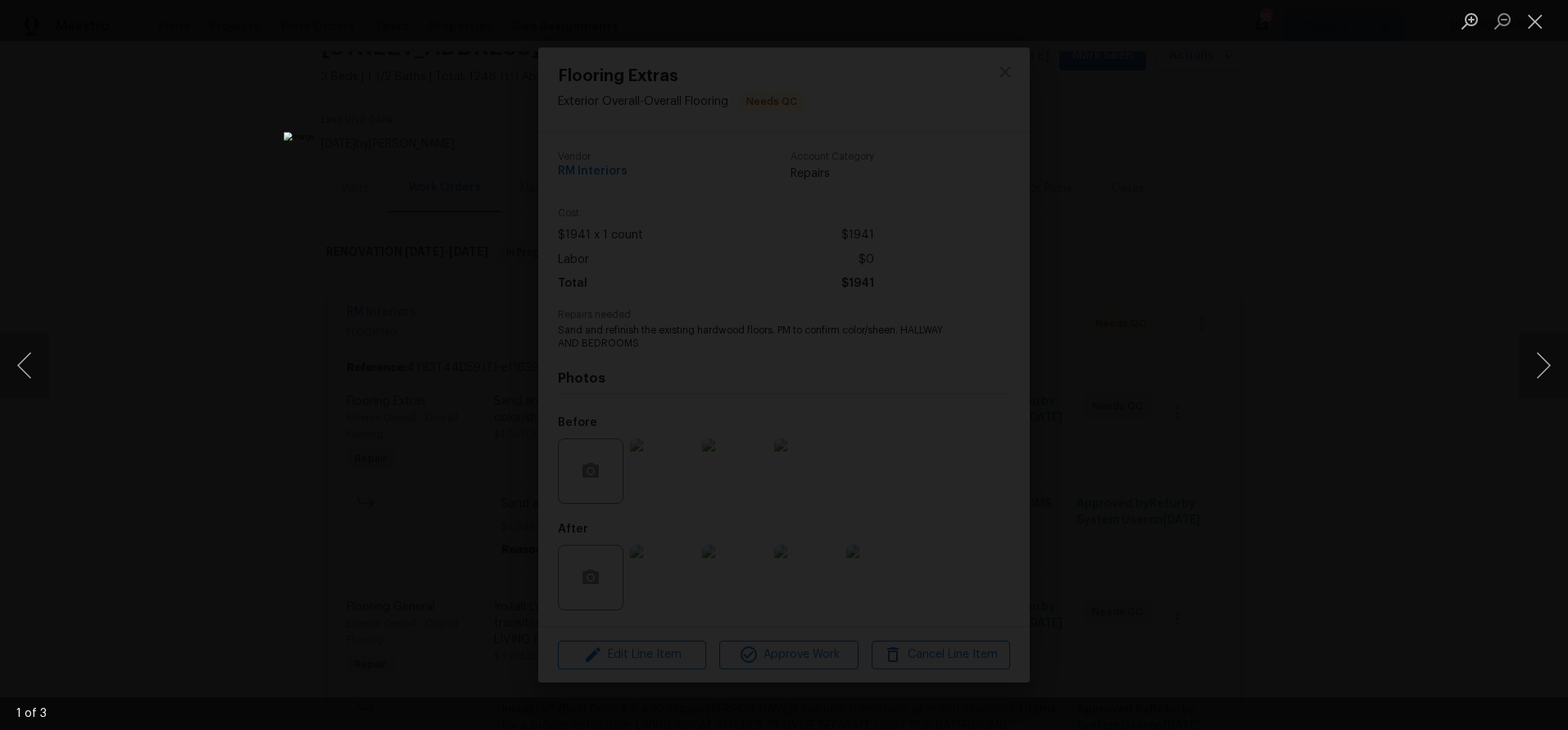
drag, startPoint x: 1409, startPoint y: 267, endPoint x: 1365, endPoint y: 239, distance: 51.6
click at [1409, 267] on div "Lightbox" at bounding box center [784, 365] width 1568 height 730
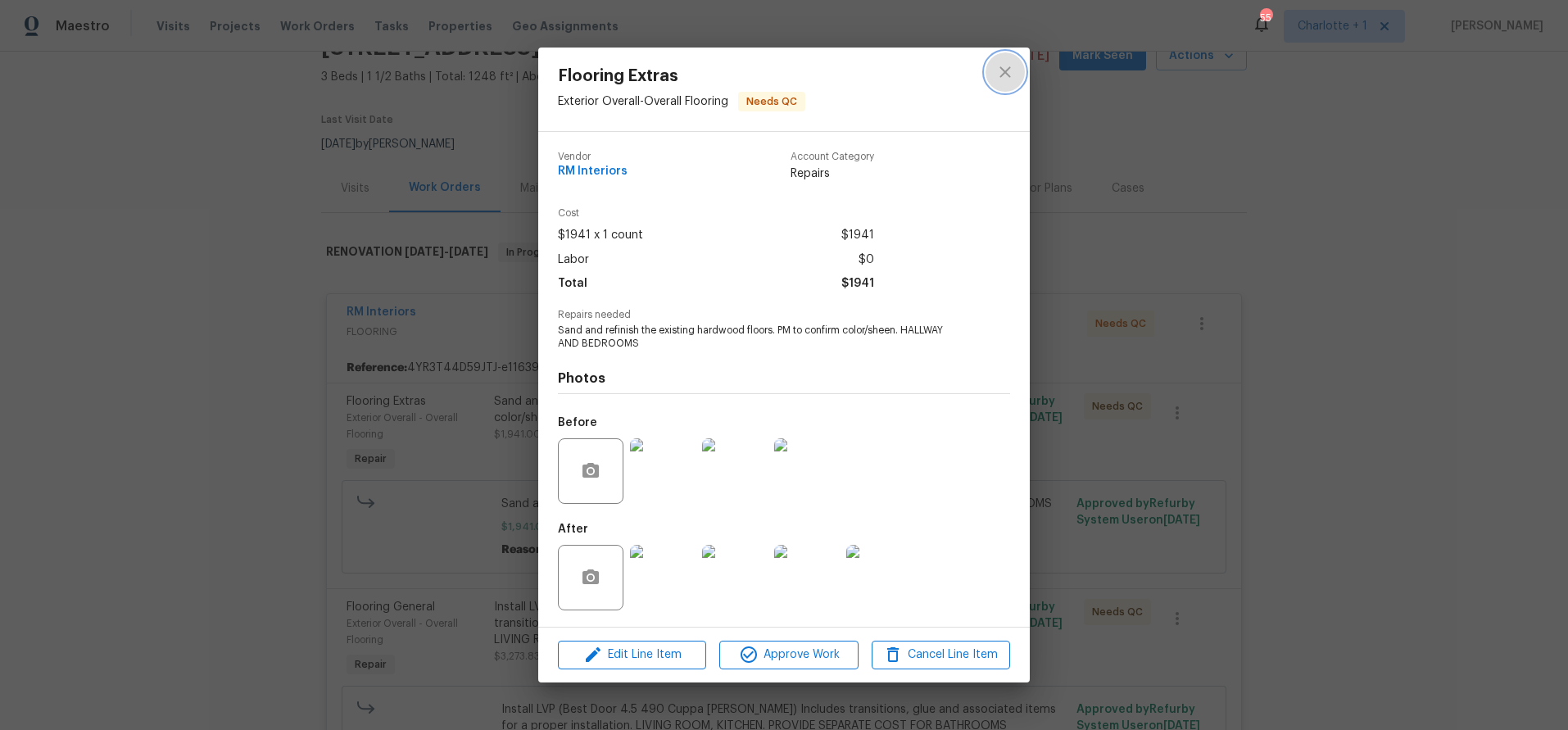
click at [1002, 72] on icon "close" at bounding box center [1006, 72] width 20 height 20
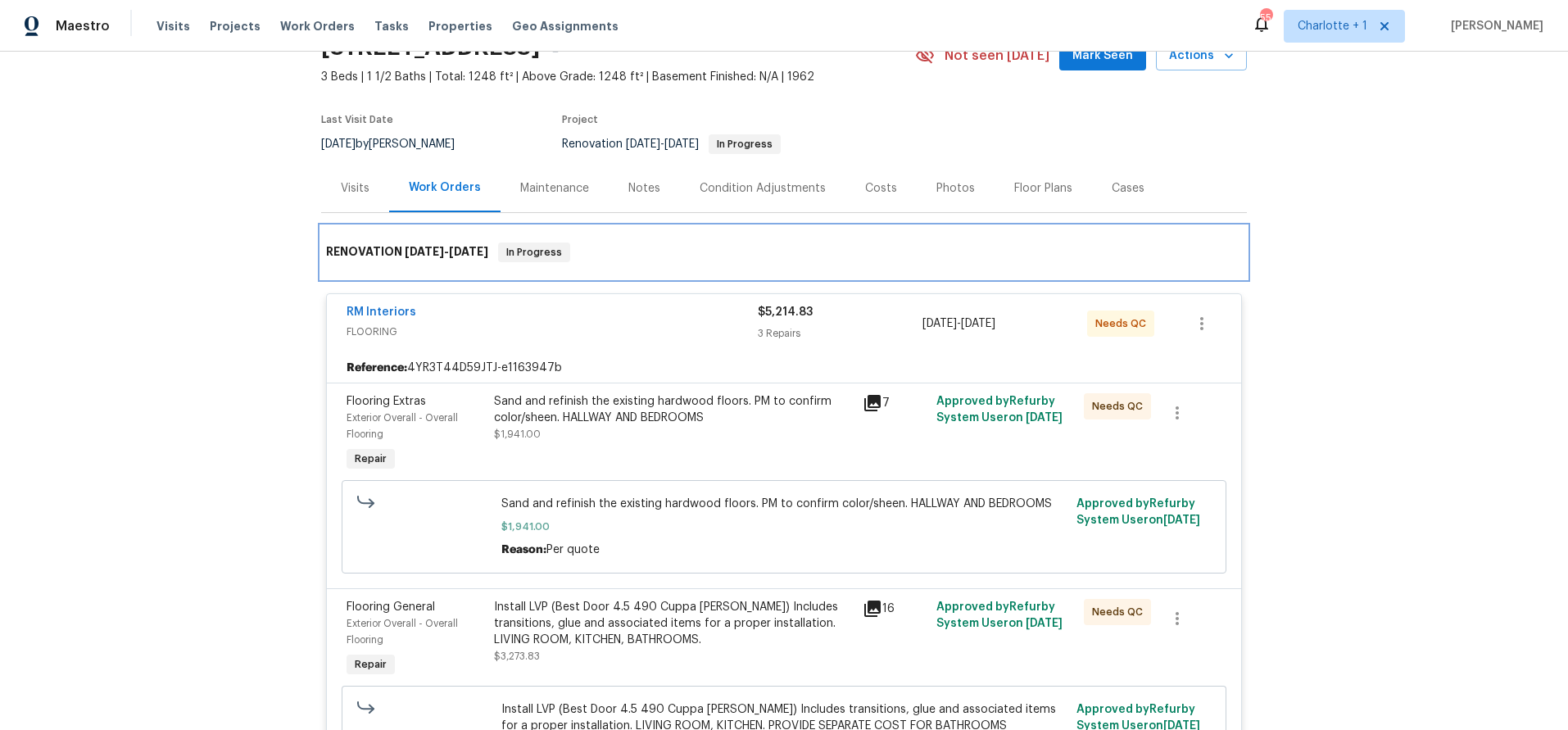
drag, startPoint x: 315, startPoint y: 251, endPoint x: 348, endPoint y: 267, distance: 37.4
click at [321, 251] on div "RENOVATION 9/3/25 - 10/31/25 In Progress" at bounding box center [784, 252] width 926 height 52
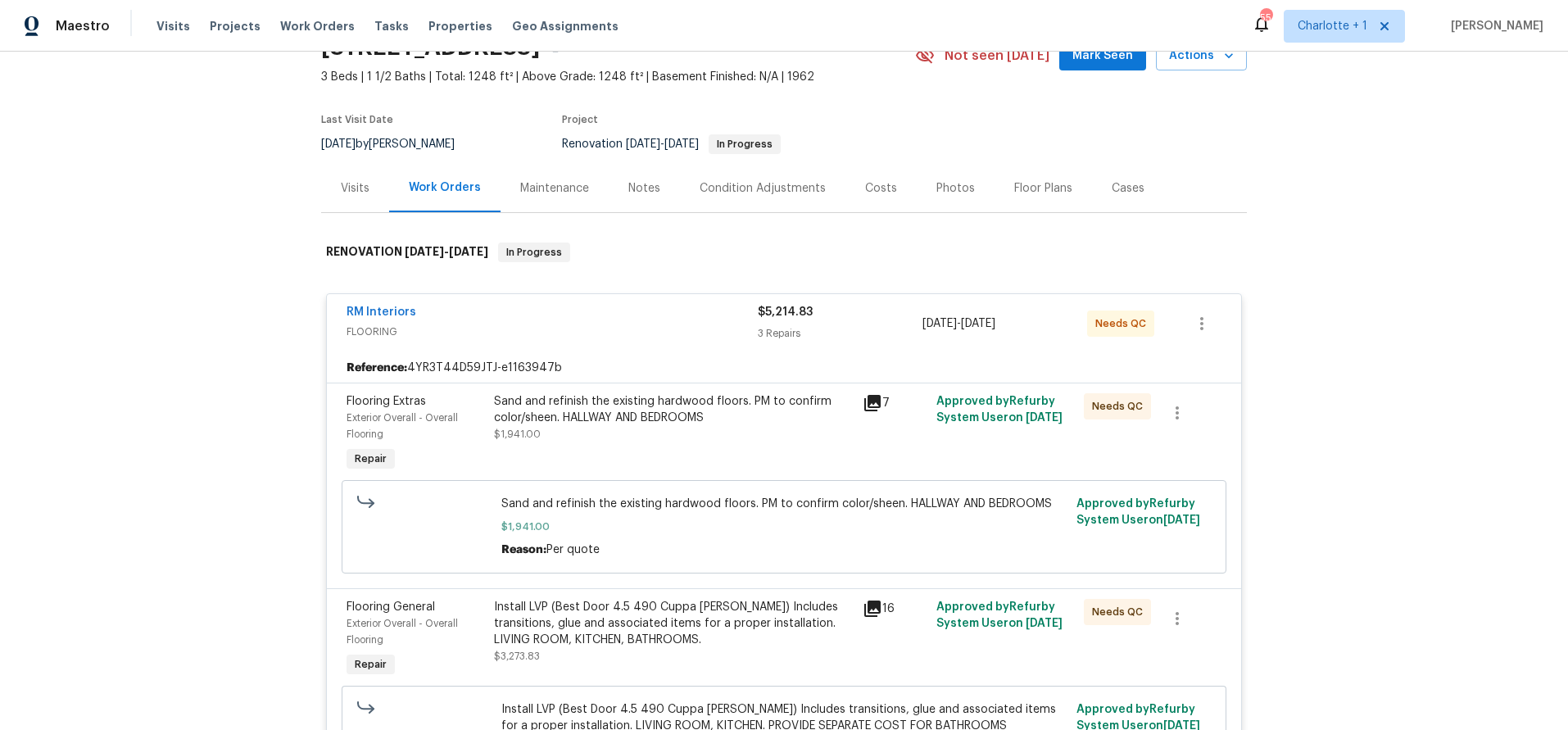
click at [470, 304] on div "RM Interiors" at bounding box center [552, 314] width 411 height 20
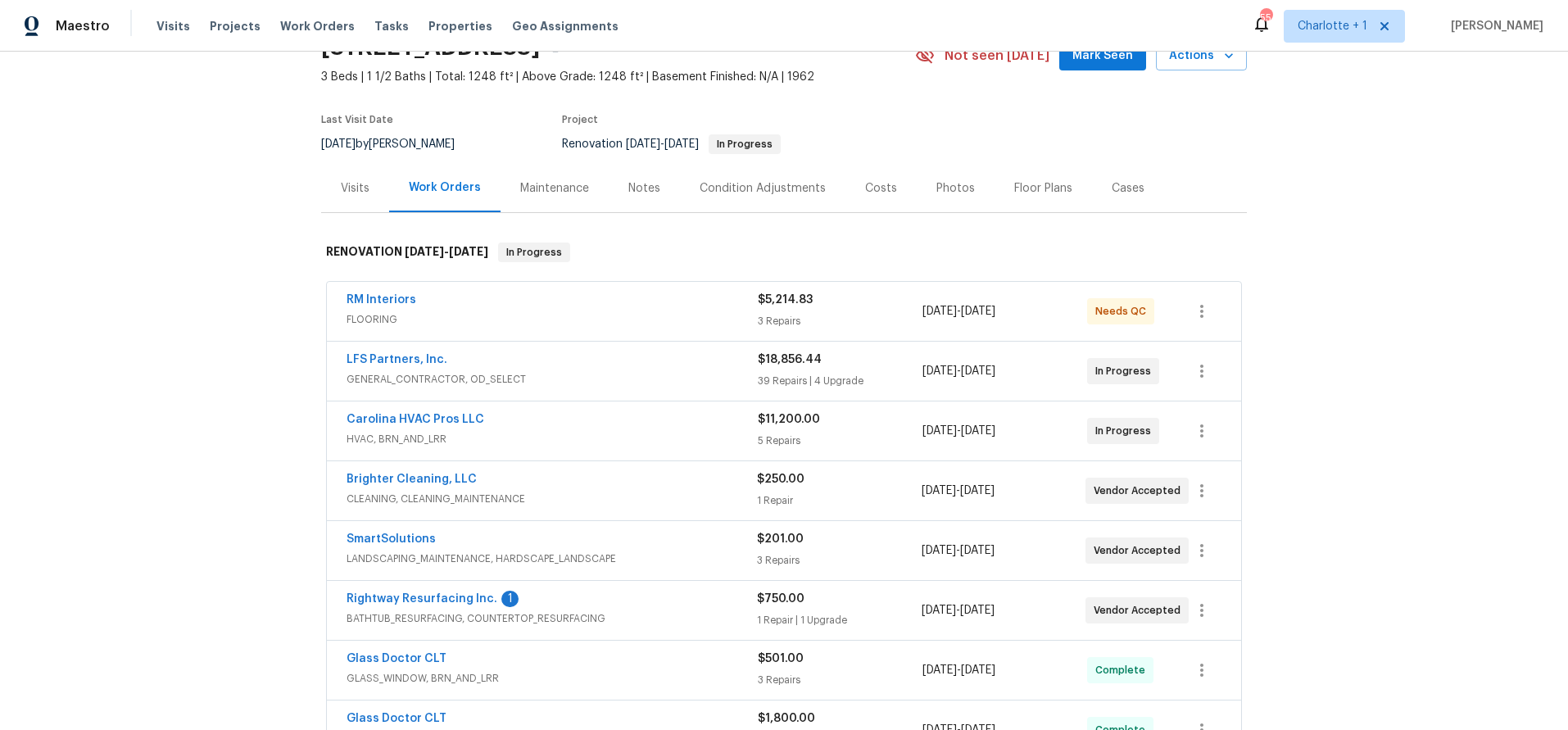
click at [636, 426] on div "Carolina HVAC Pros LLC" at bounding box center [552, 421] width 411 height 20
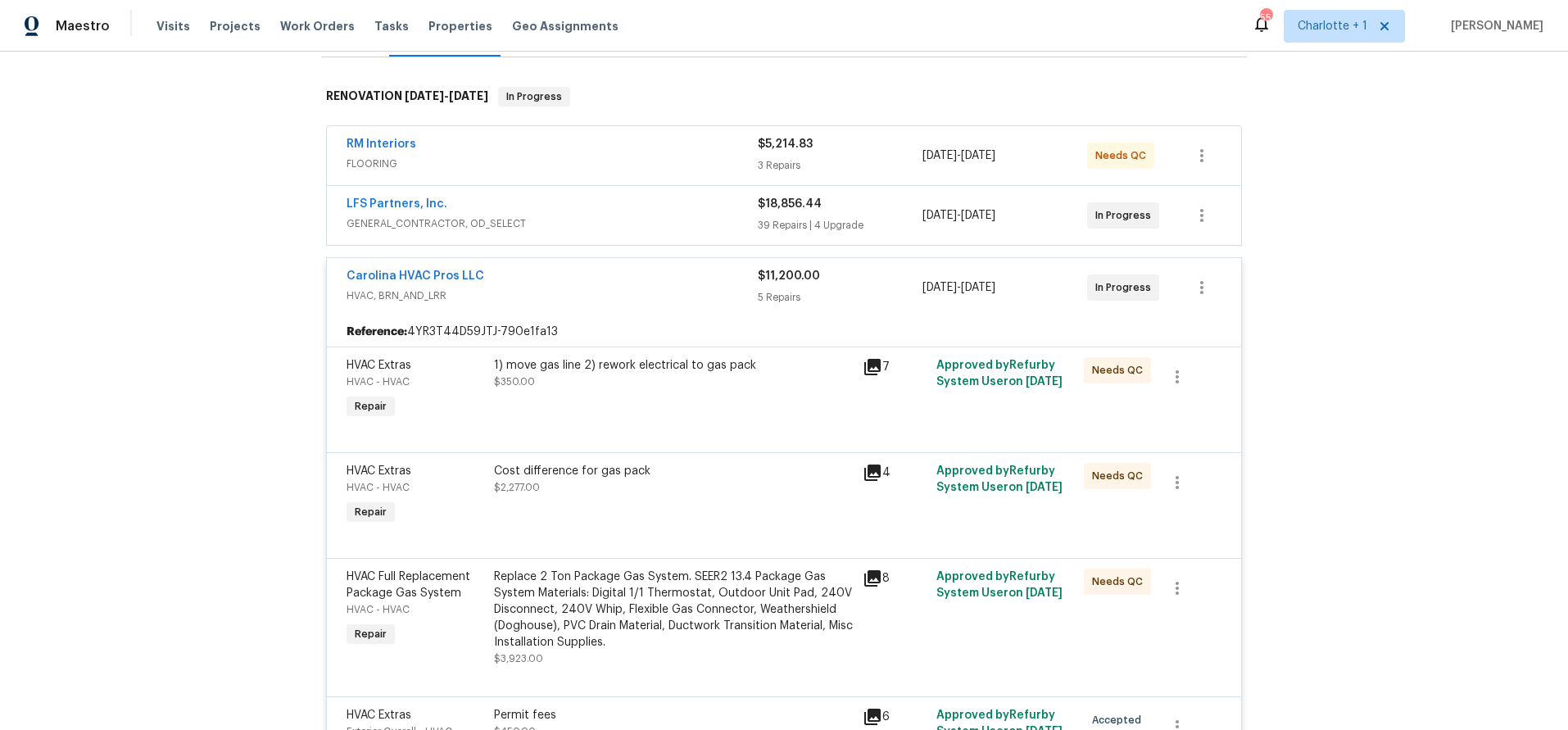
scroll to position [245, 0]
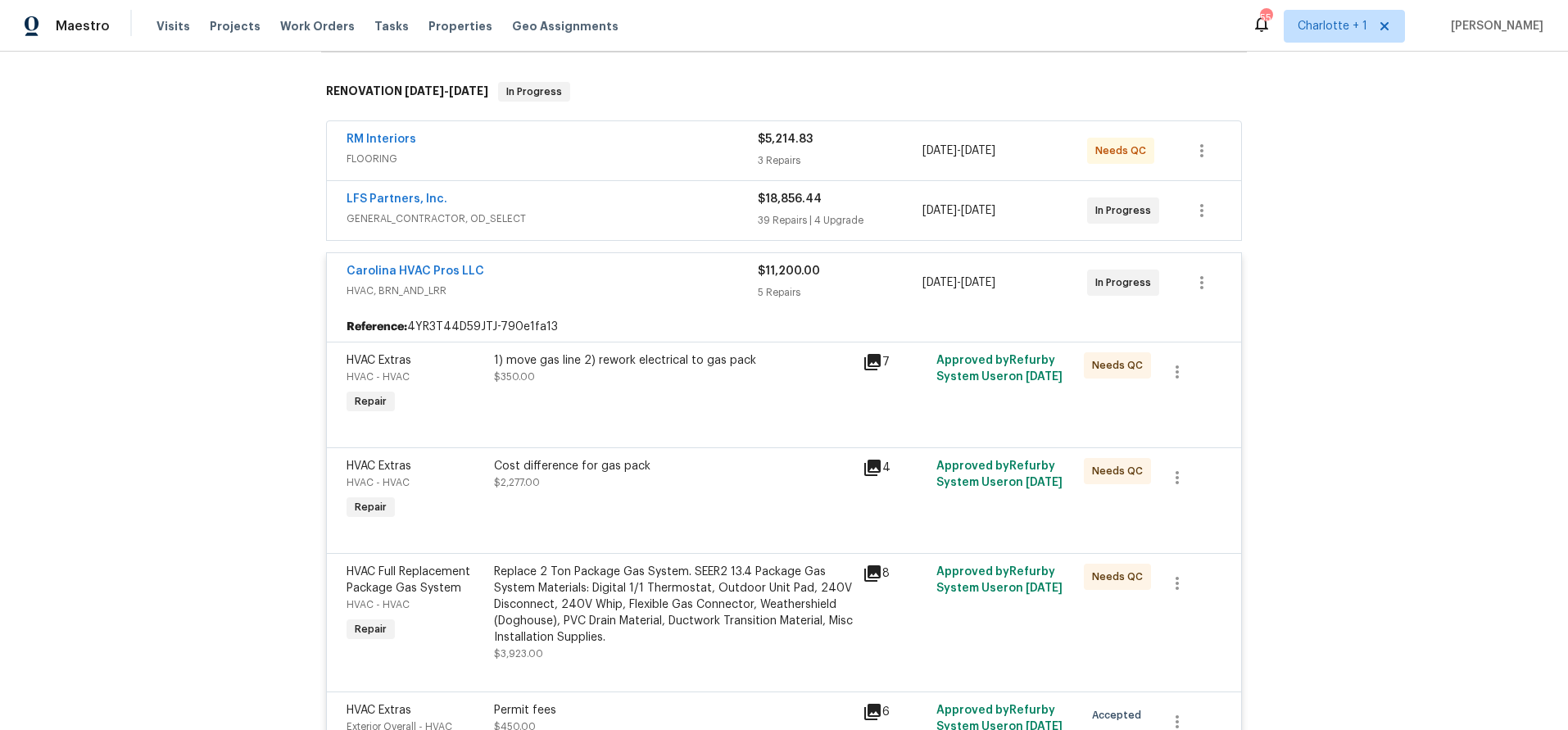
click at [610, 512] on div "Cost difference for gas pack $2,277.00" at bounding box center [673, 490] width 369 height 75
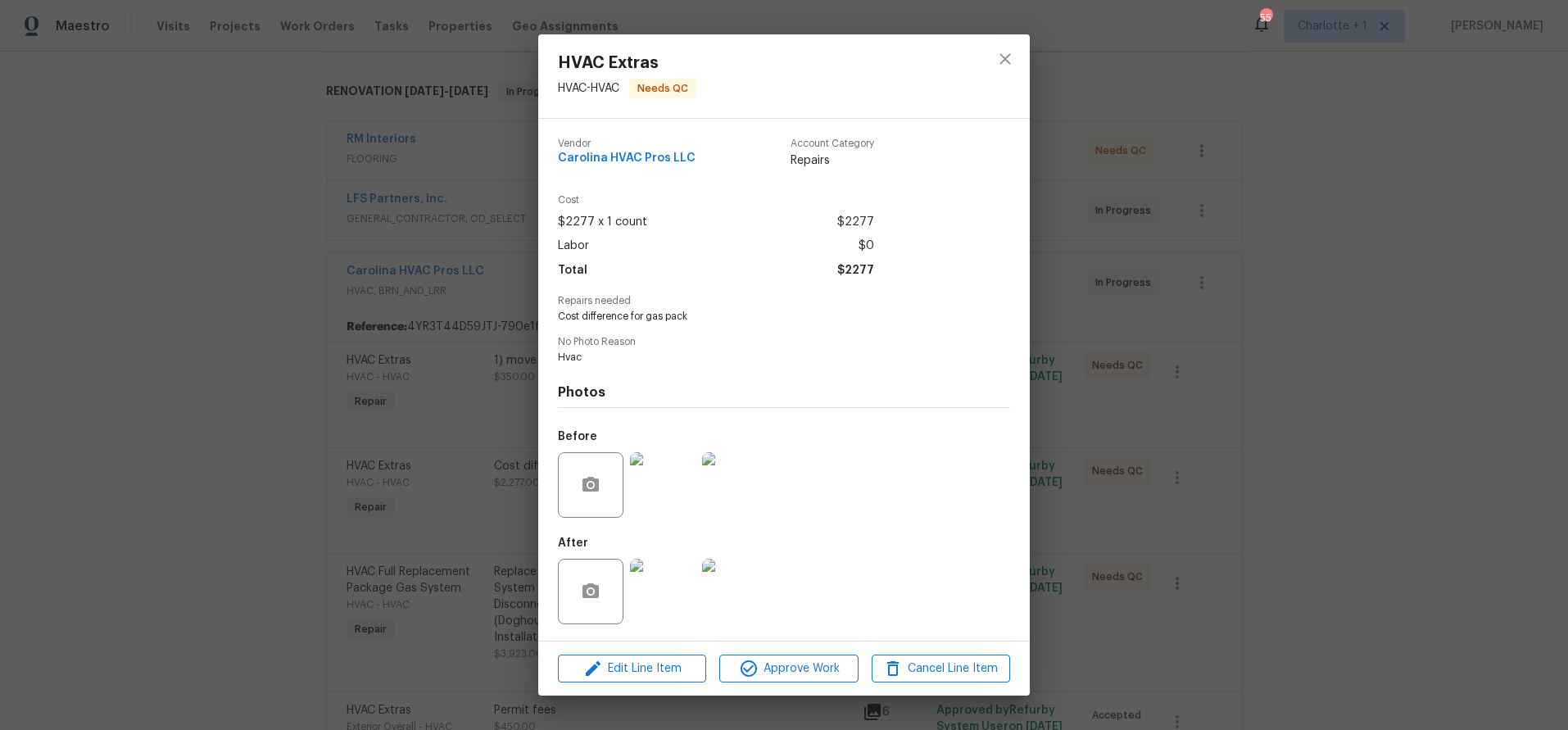
click at [663, 517] on div at bounding box center [663, 485] width 72 height 85
click at [666, 497] on img at bounding box center [663, 485] width 66 height 66
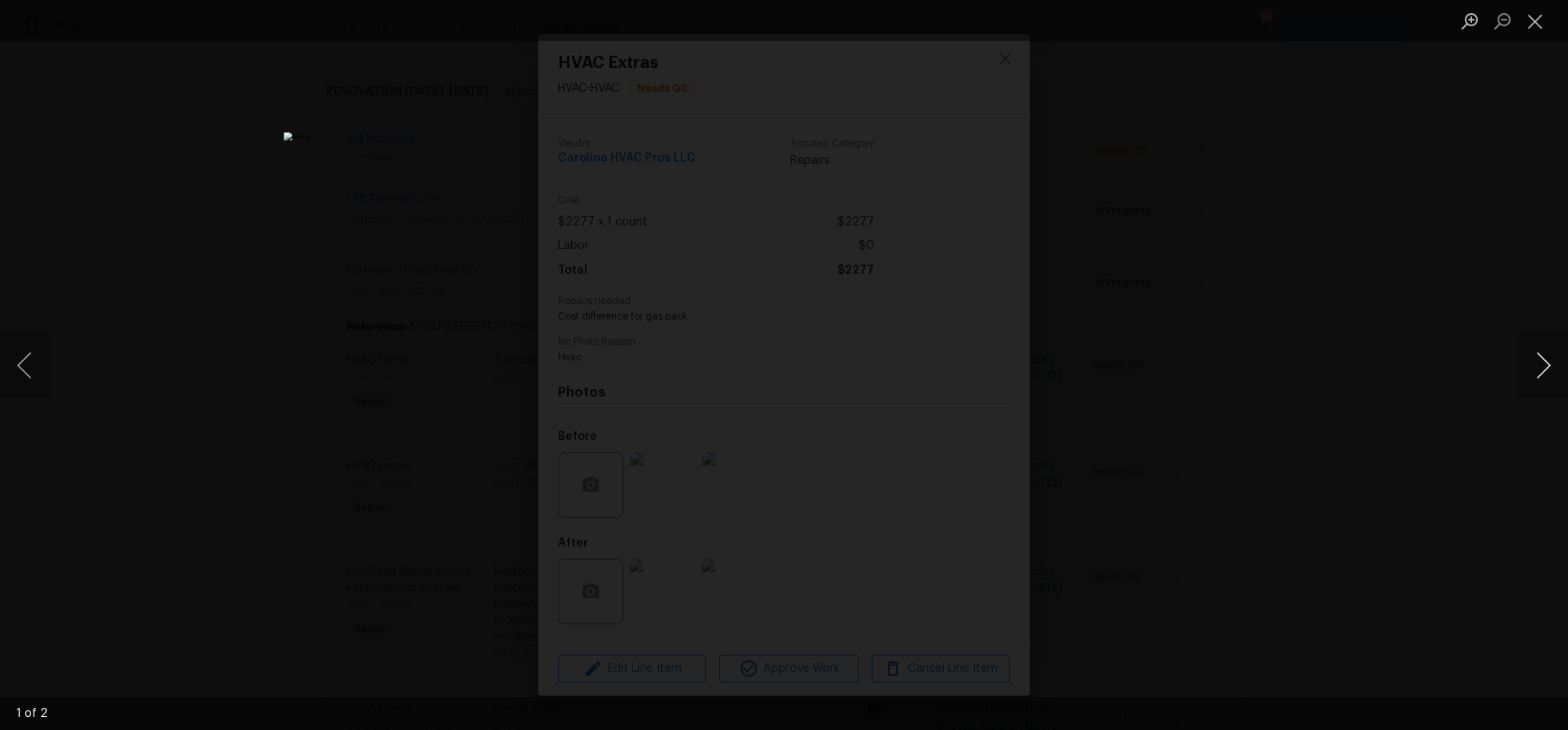
click at [1540, 370] on button "Next image" at bounding box center [1543, 366] width 49 height 66
drag, startPoint x: 1113, startPoint y: 335, endPoint x: 1034, endPoint y: 336, distance: 78.7
click at [1110, 335] on div "Lightbox" at bounding box center [784, 365] width 1568 height 730
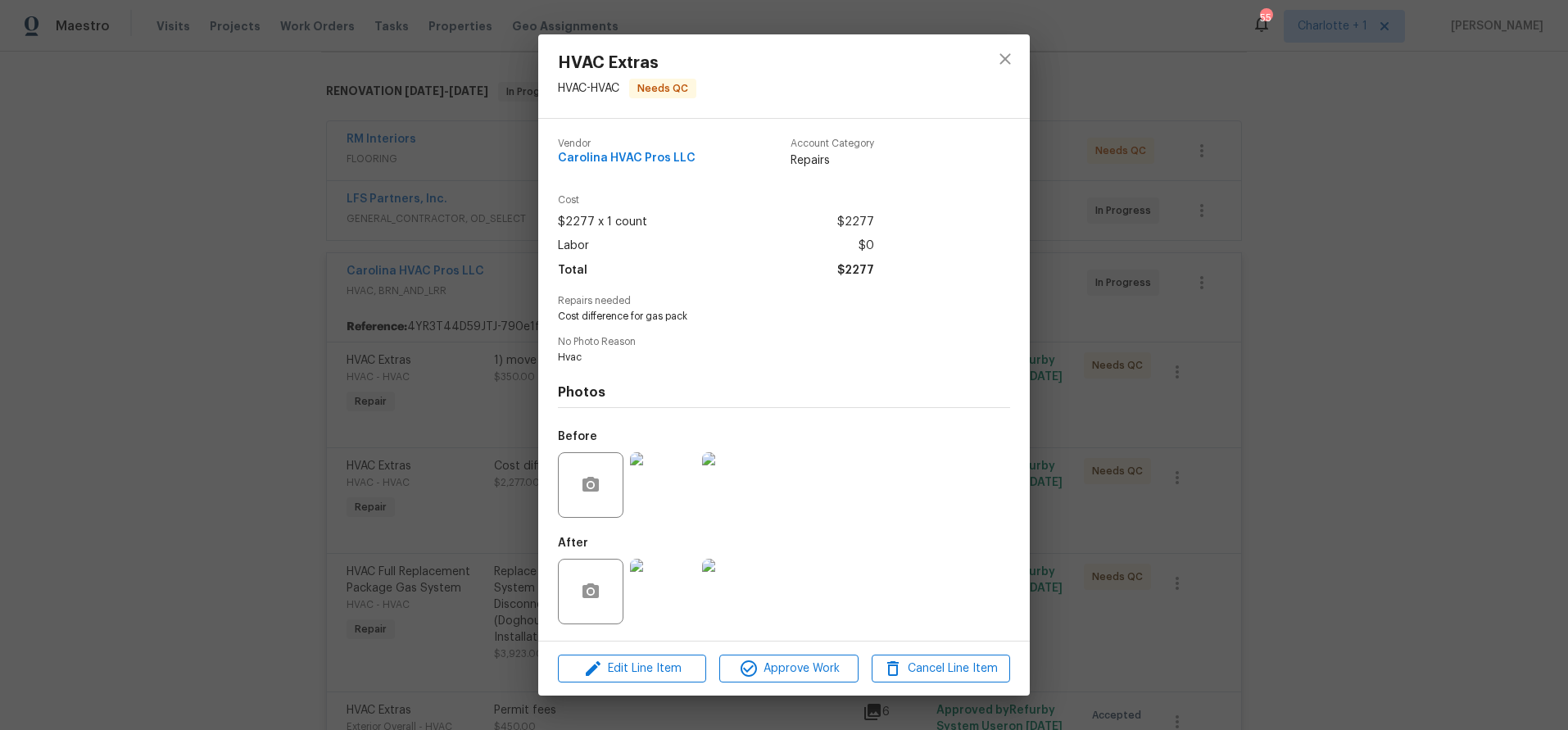
click at [640, 592] on img at bounding box center [663, 592] width 66 height 66
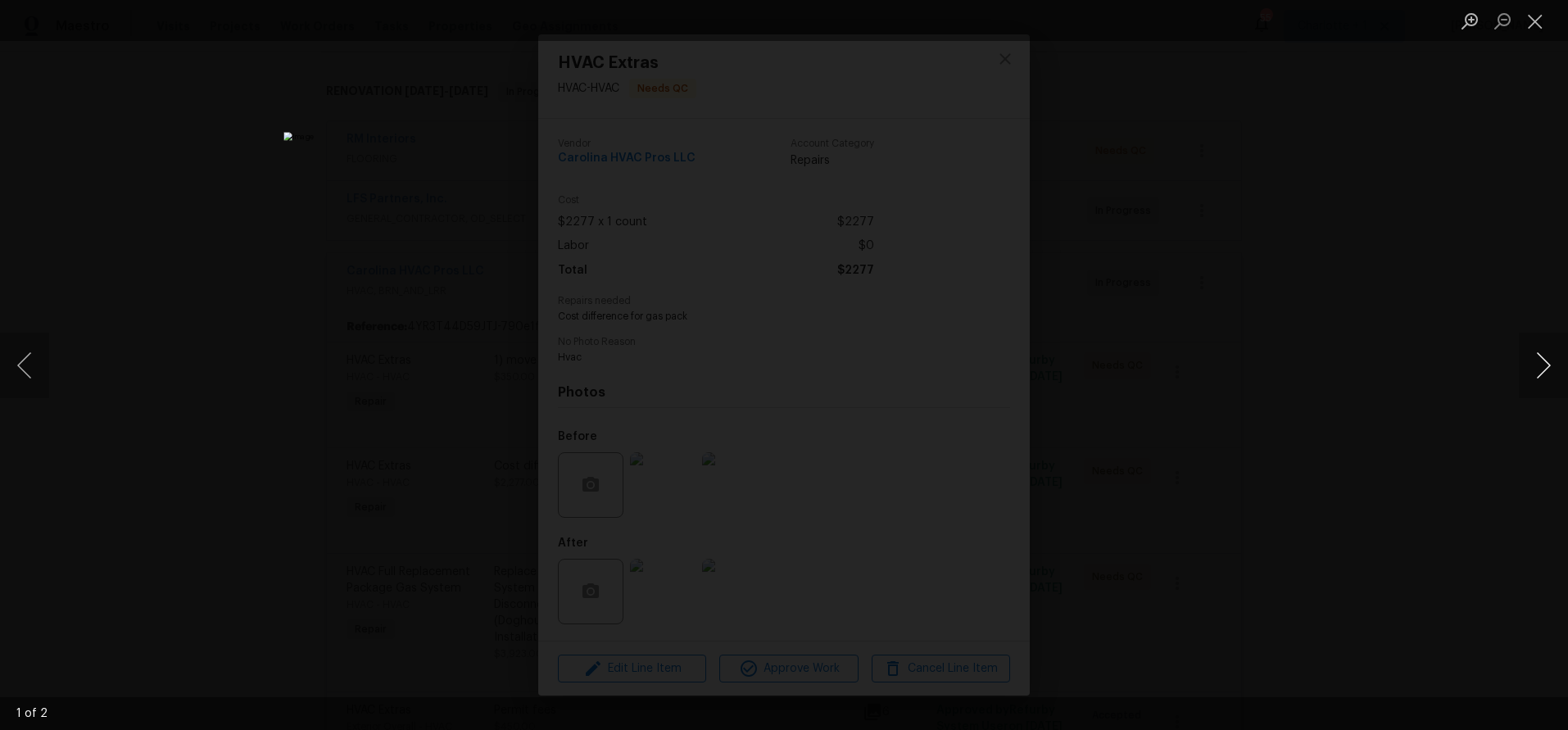
click at [1531, 367] on button "Next image" at bounding box center [1543, 366] width 49 height 66
click at [1528, 367] on button "Next image" at bounding box center [1543, 366] width 49 height 66
click at [1337, 184] on div "Lightbox" at bounding box center [784, 365] width 1568 height 730
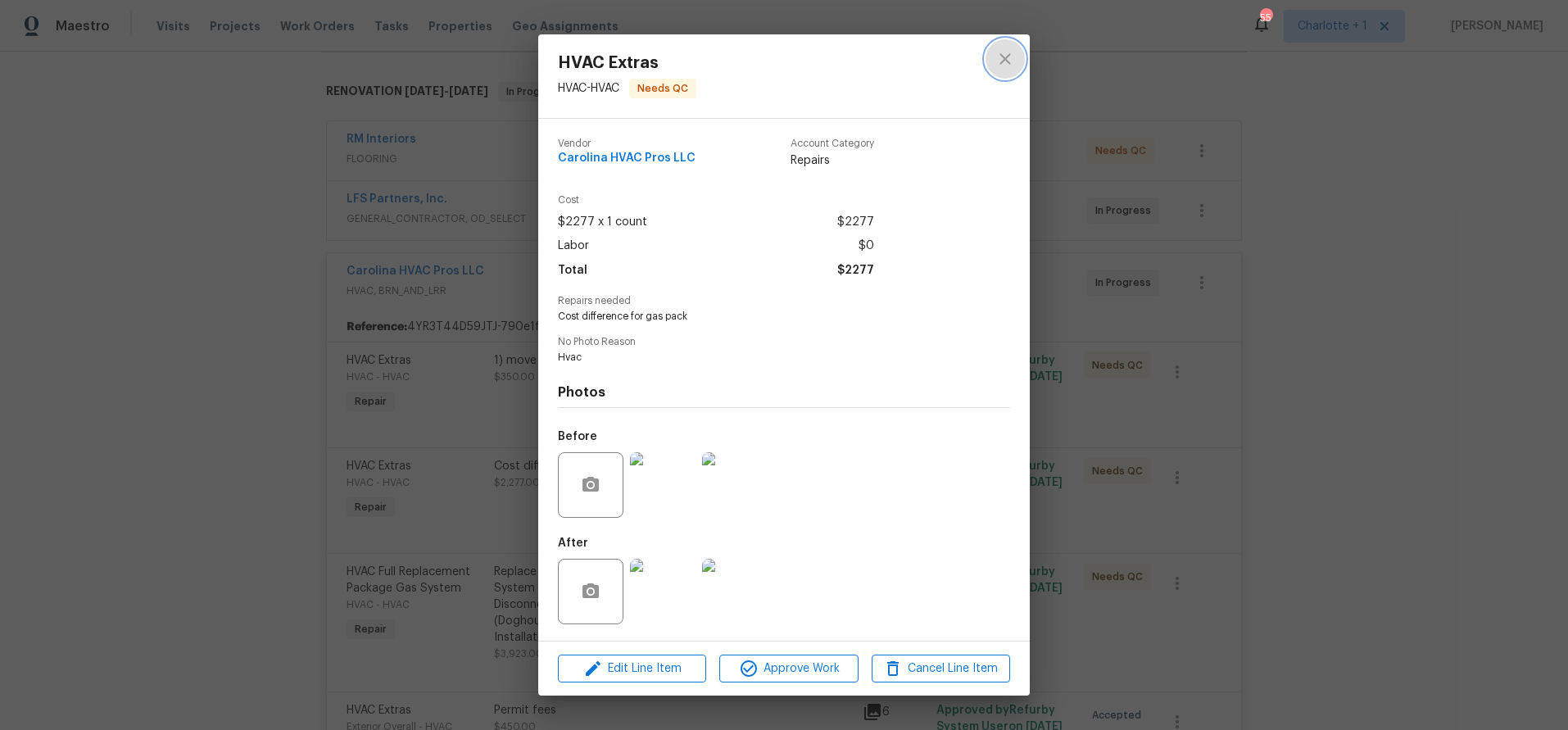
click at [1008, 67] on icon "close" at bounding box center [1006, 59] width 20 height 20
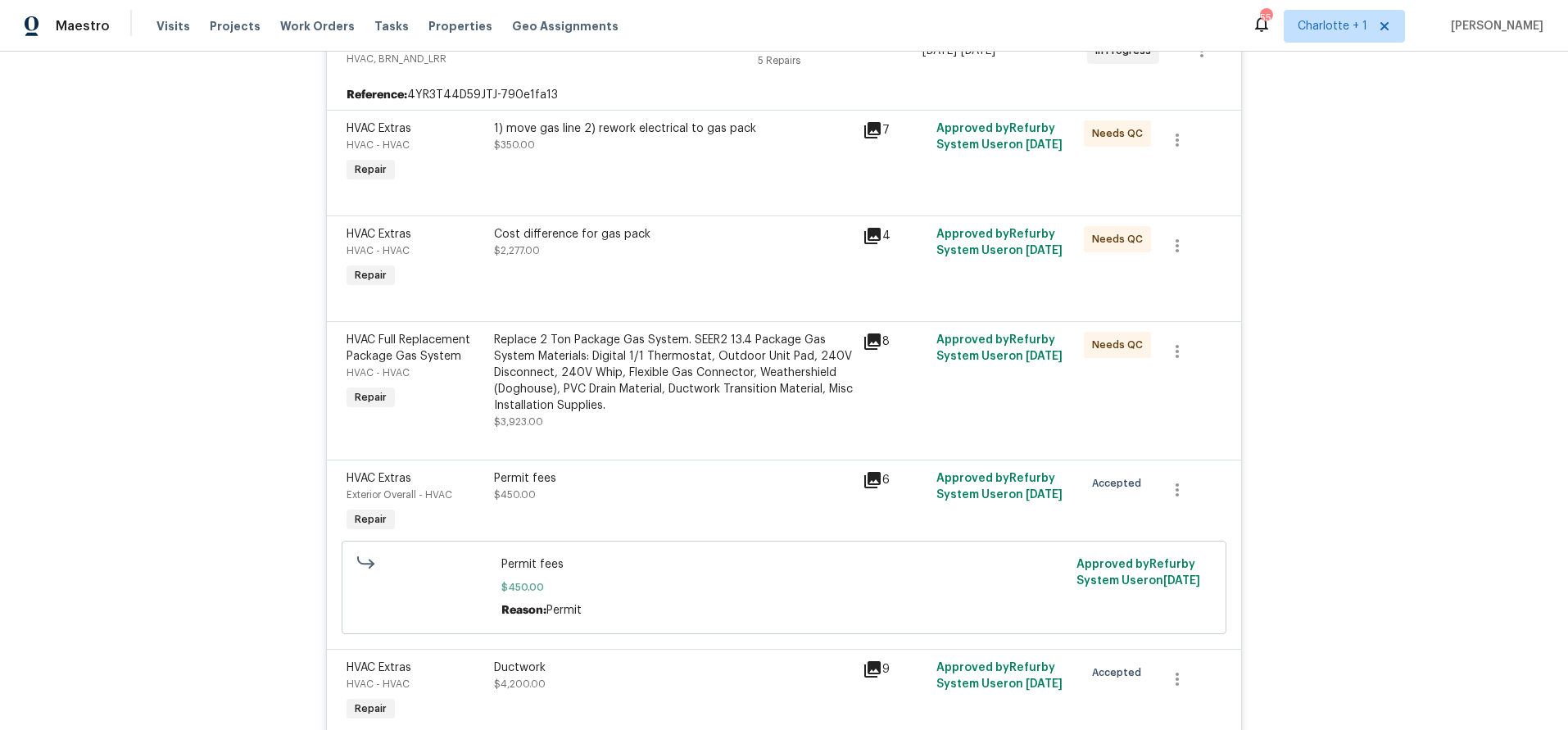
scroll to position [479, 0]
click at [573, 364] on div "Replace 2 Ton Package Gas System. SEER2 13.4 Package Gas System Materials: Digi…" at bounding box center [673, 371] width 359 height 82
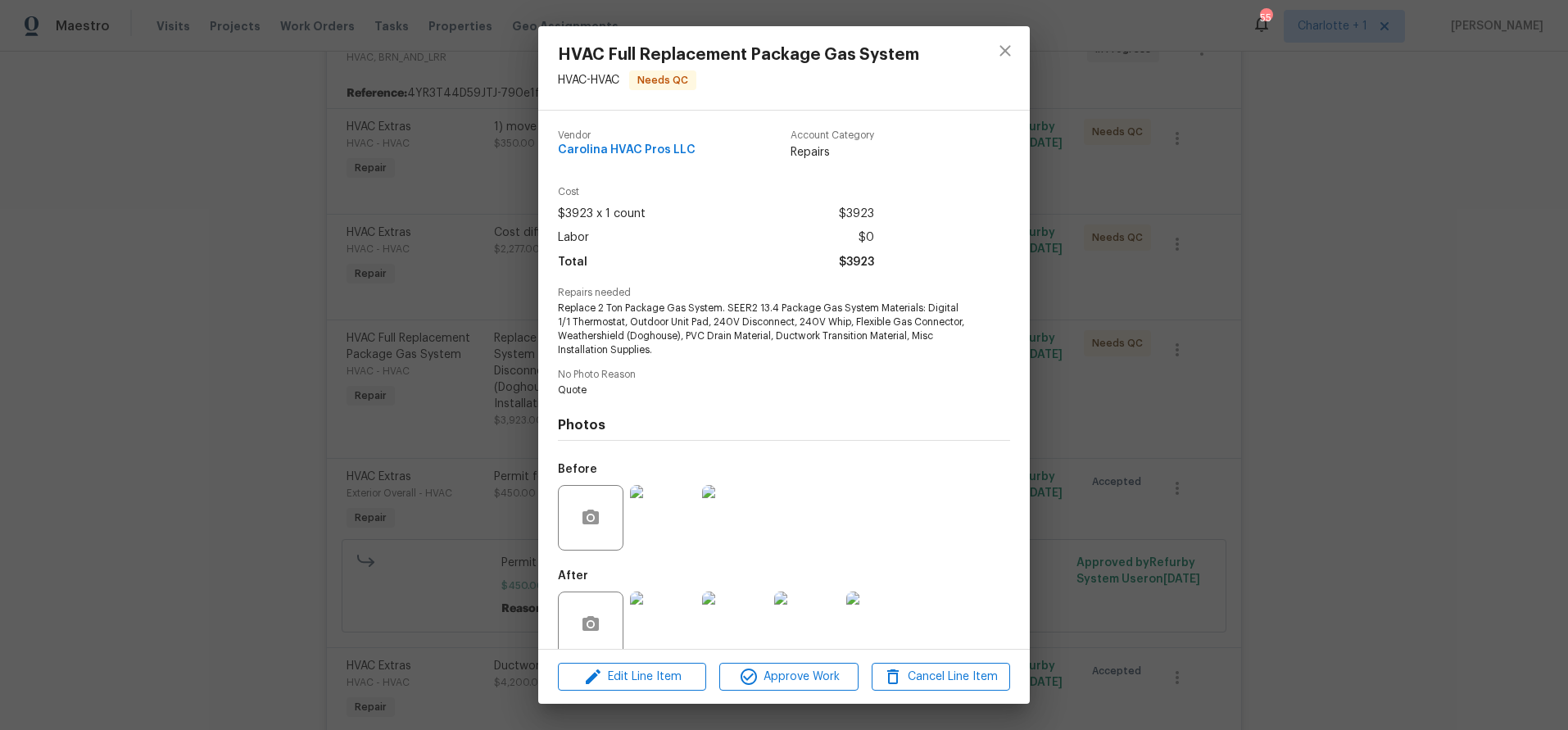
scroll to position [25, 0]
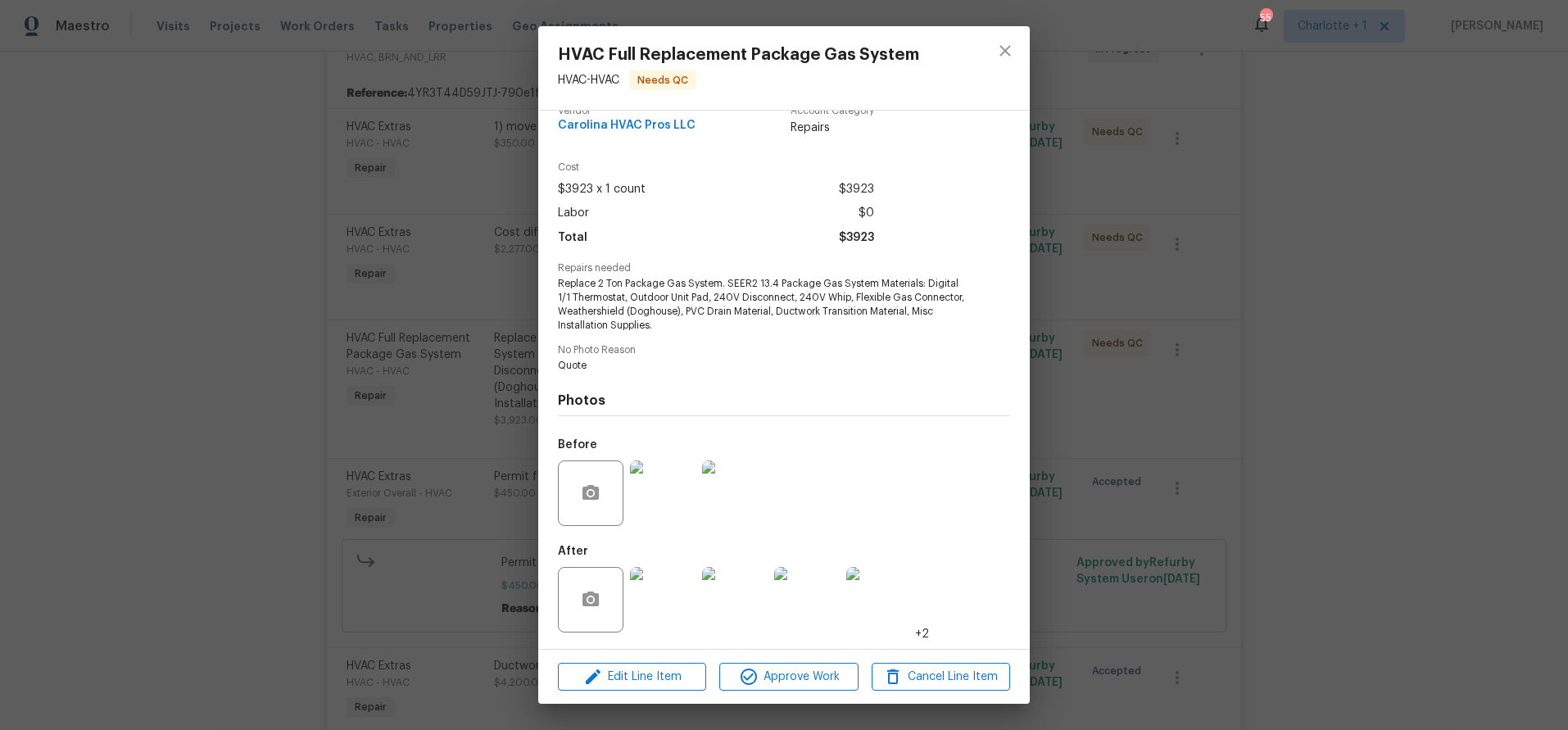
click at [665, 613] on img at bounding box center [663, 600] width 66 height 66
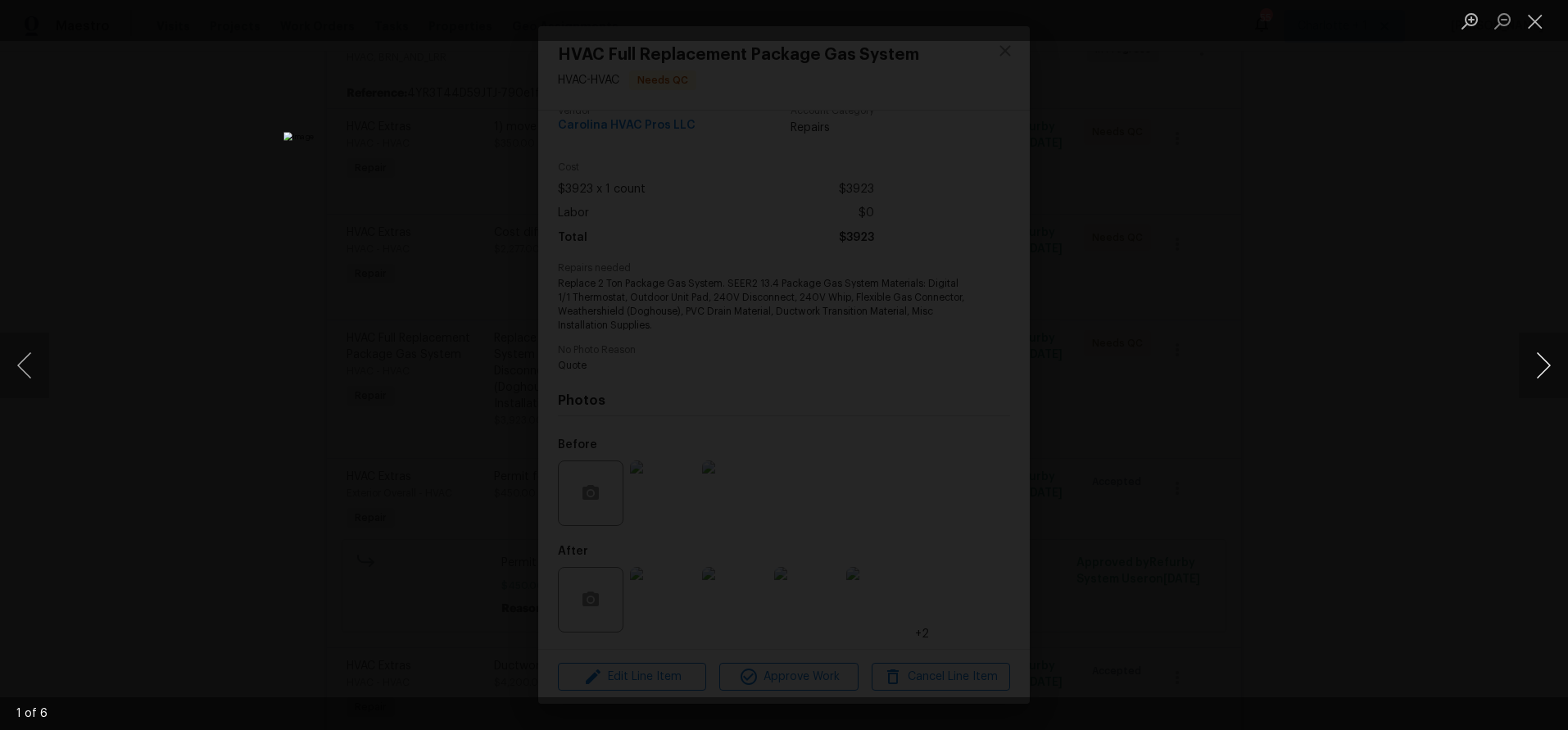
click at [1535, 356] on button "Next image" at bounding box center [1543, 366] width 49 height 66
click at [1533, 356] on button "Next image" at bounding box center [1543, 366] width 49 height 66
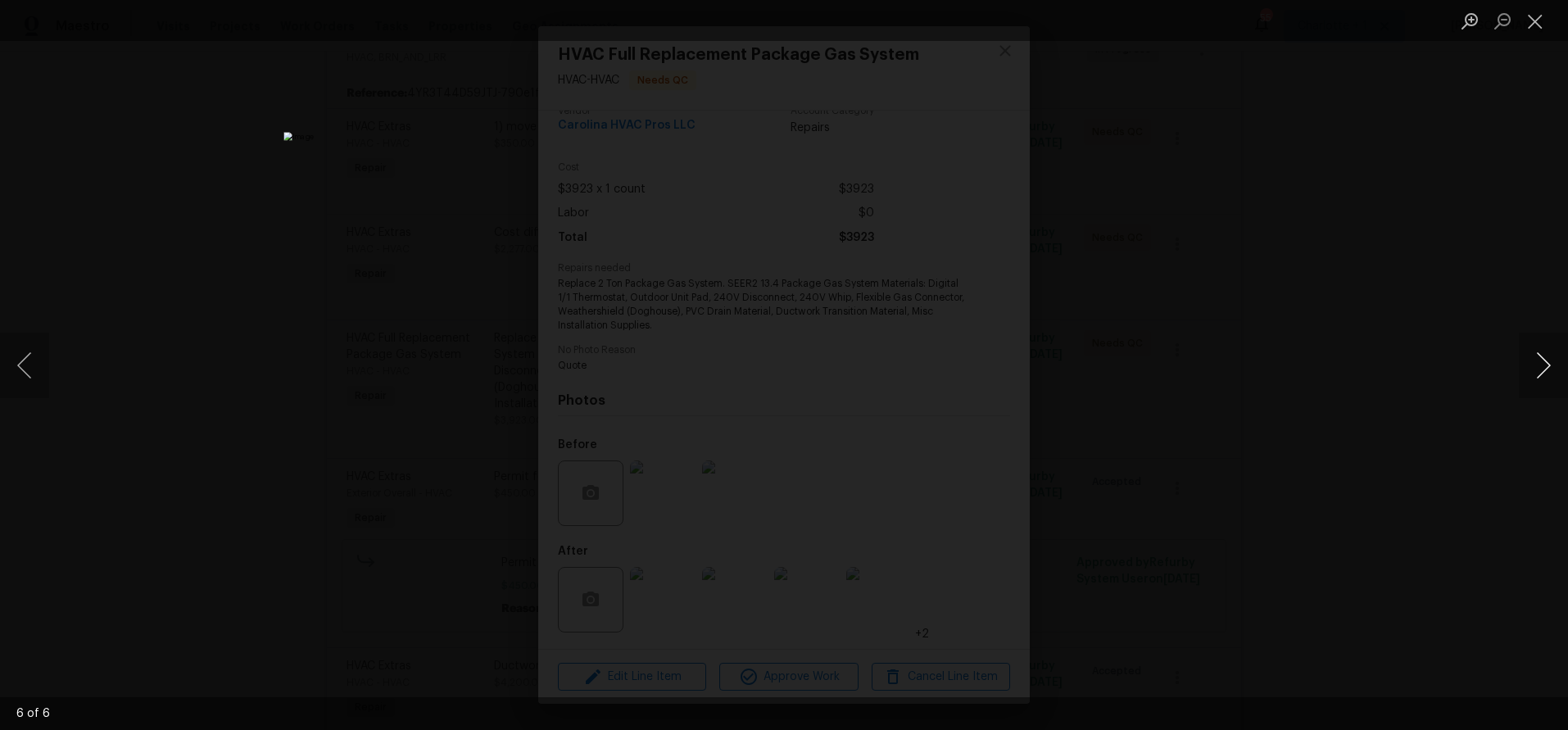
click at [1533, 356] on button "Next image" at bounding box center [1543, 366] width 49 height 66
click at [1364, 188] on div "Lightbox" at bounding box center [784, 365] width 1568 height 730
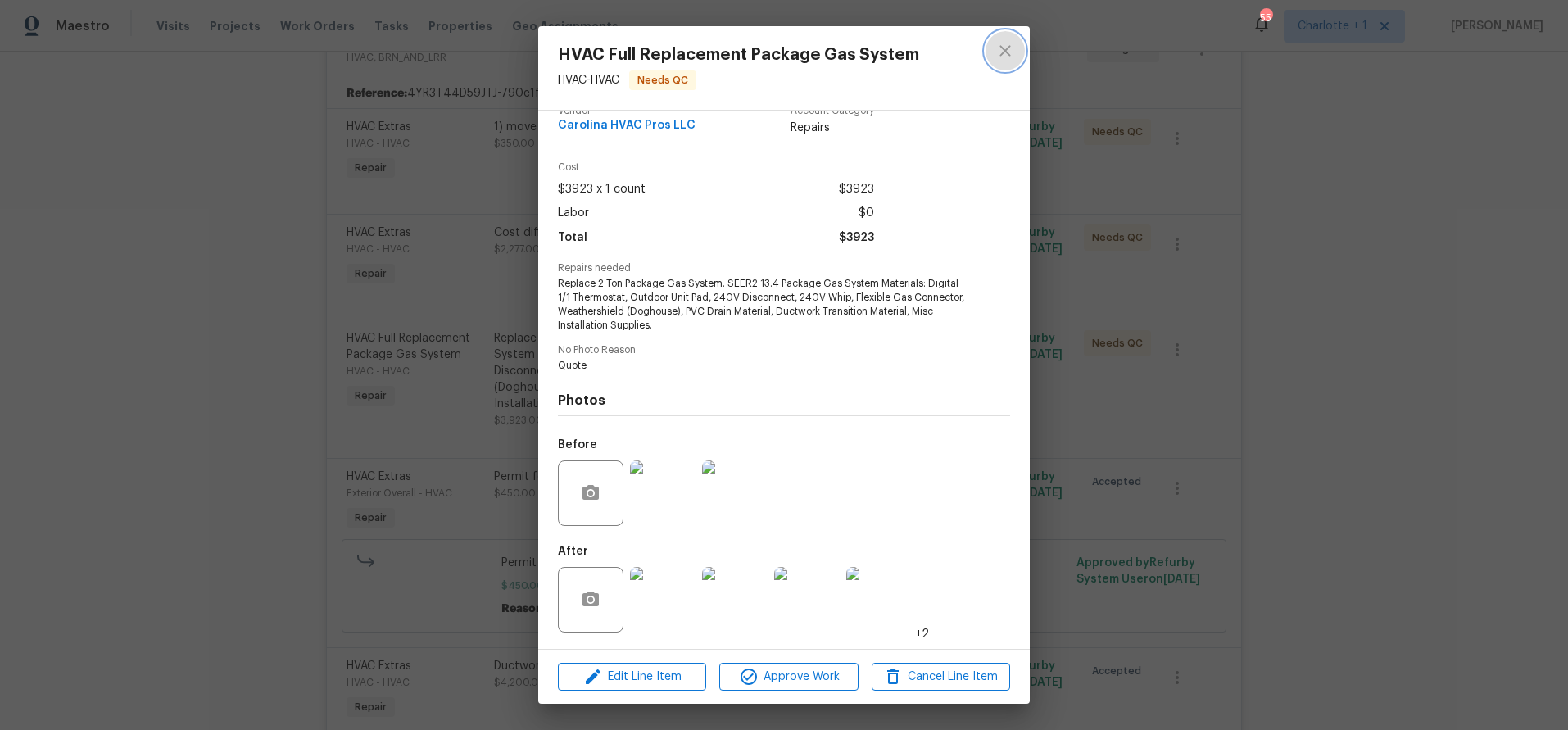
click at [1002, 36] on button "close" at bounding box center [1005, 50] width 39 height 39
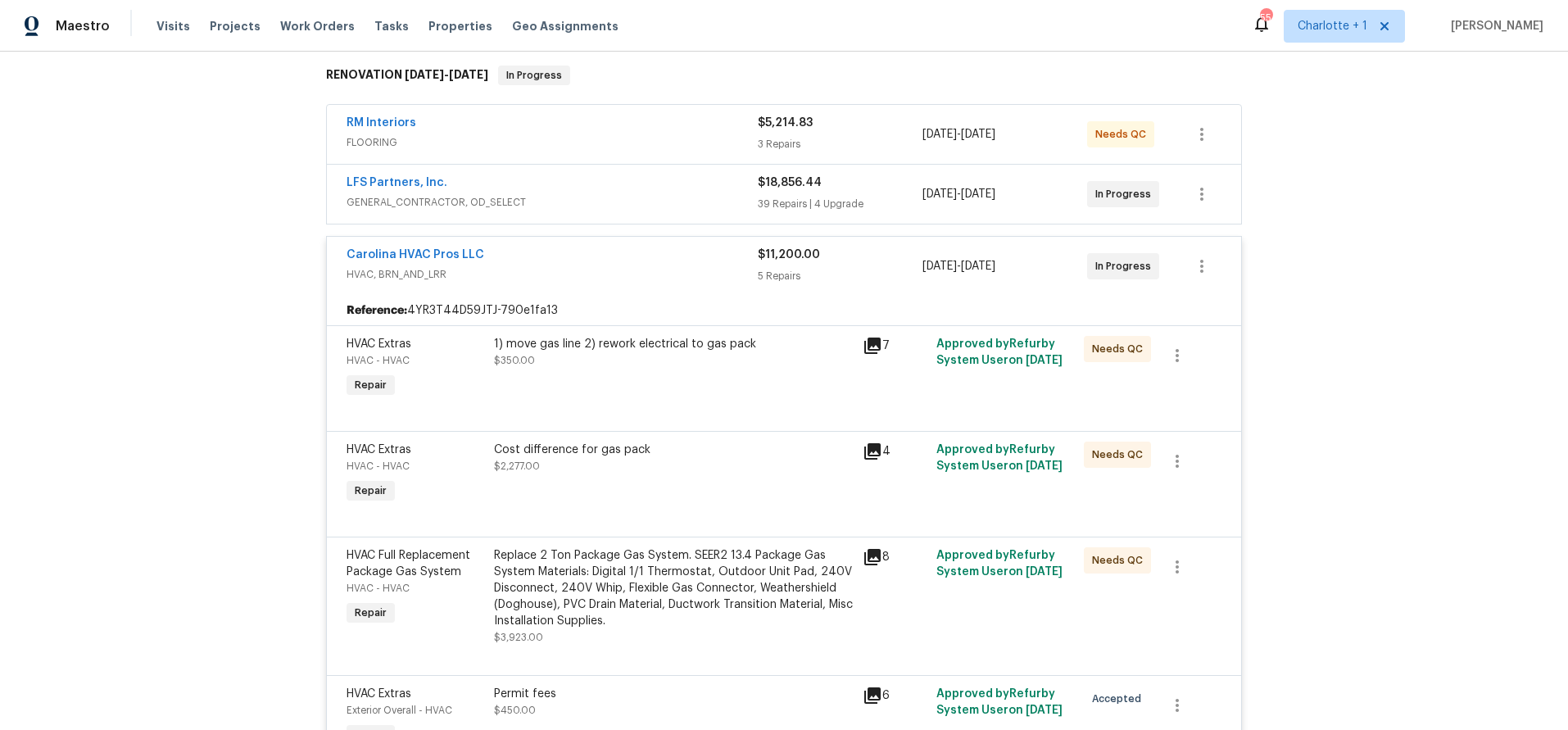
scroll to position [216, 0]
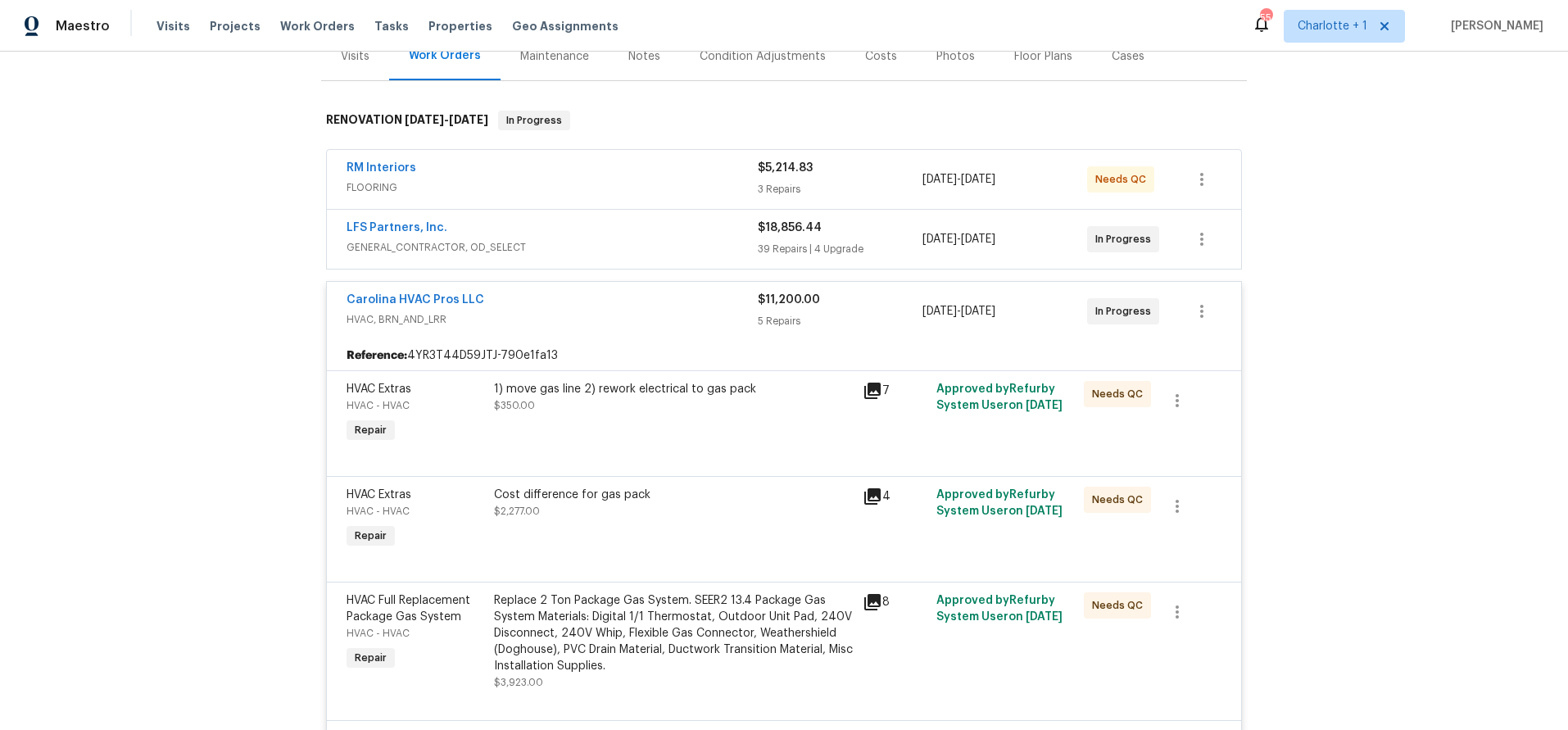
click at [664, 295] on div "Carolina HVAC Pros LLC" at bounding box center [552, 302] width 411 height 20
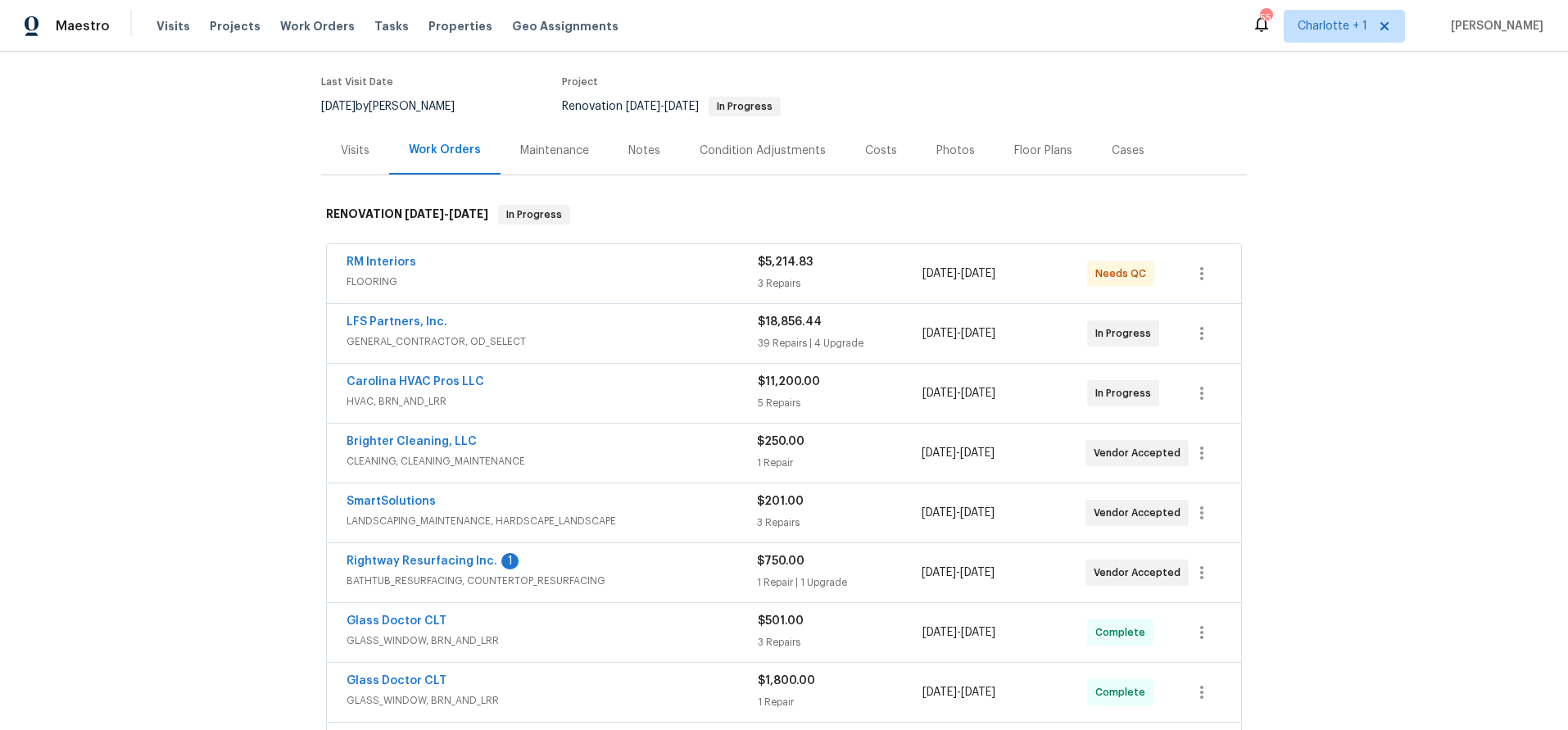
scroll to position [0, 0]
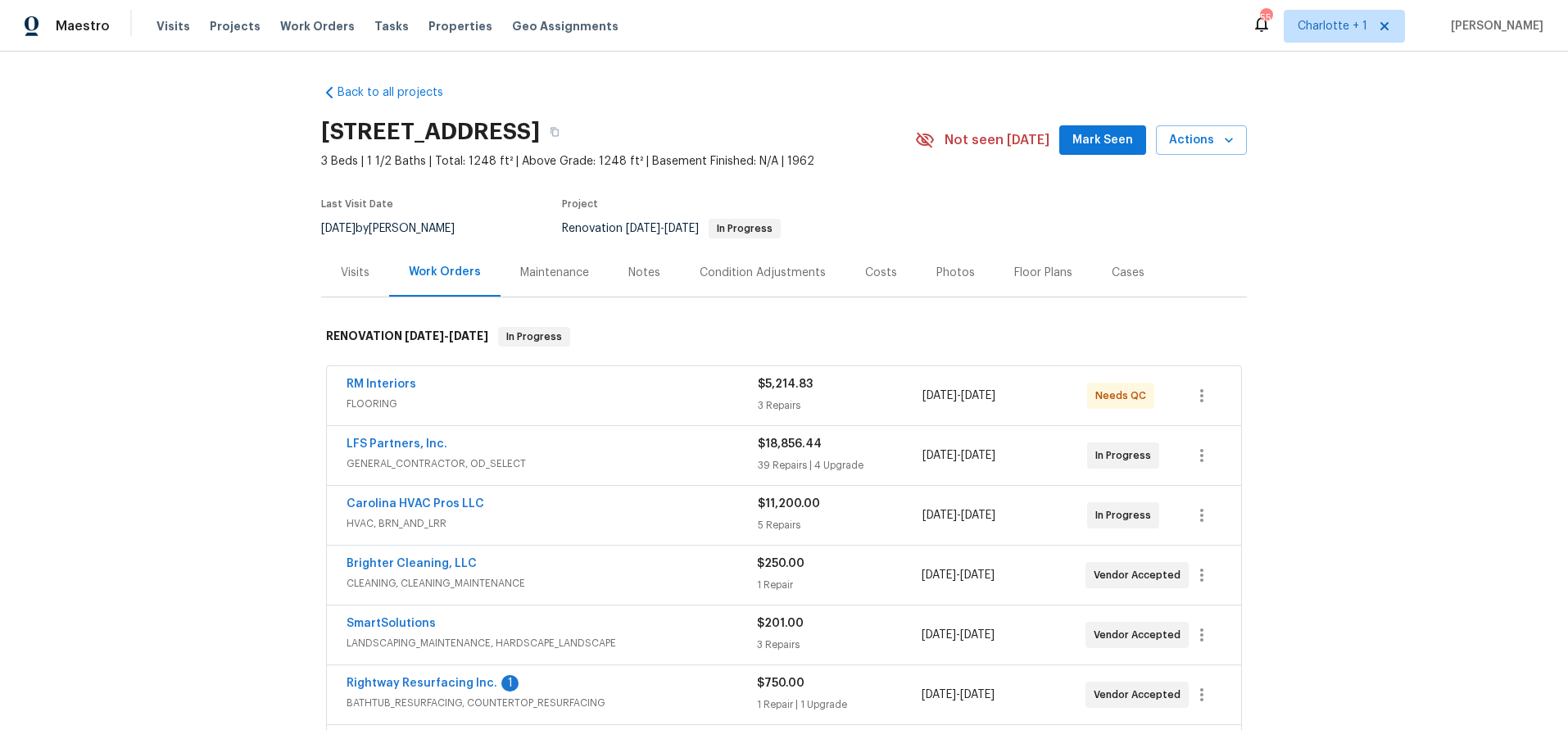
drag, startPoint x: 876, startPoint y: 235, endPoint x: 869, endPoint y: 261, distance: 27.2
click at [876, 238] on section "772 Nations Ct, Rock Hill, SC 29730 3 Beds | 1 1/2 Baths | Total: 1248 ft² | Ab…" at bounding box center [784, 180] width 926 height 138
click at [865, 268] on div "Costs" at bounding box center [881, 273] width 32 height 16
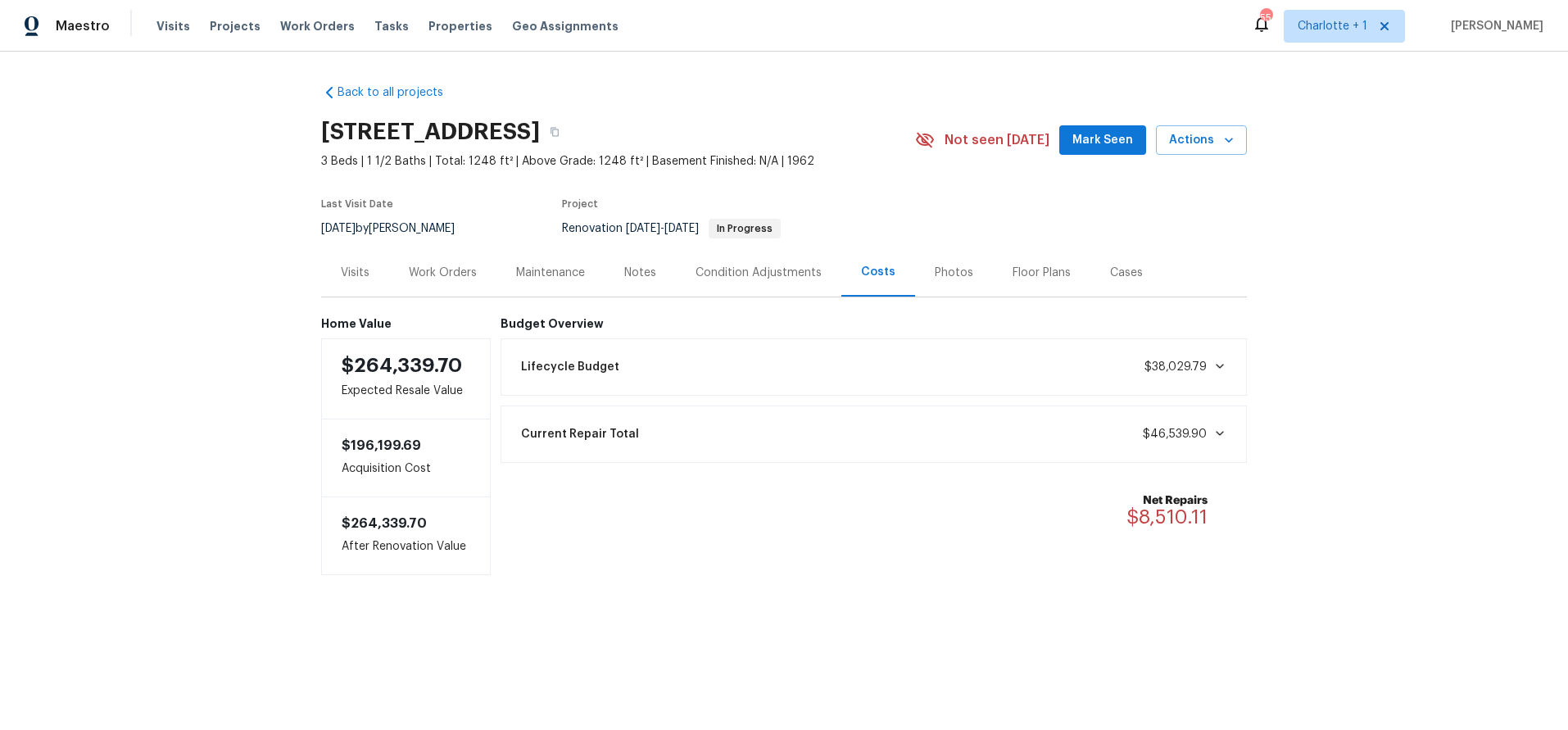
click at [1436, 244] on div "Back to all projects 772 Nations Ct, Rock Hill, SC 29730 3 Beds | 1 1/2 Baths |…" at bounding box center [784, 363] width 1568 height 622
drag, startPoint x: 190, startPoint y: 215, endPoint x: 331, endPoint y: 306, distance: 167.7
click at [190, 215] on div "Back to all projects 772 Nations Ct, Rock Hill, SC 29730 3 Beds | 1 1/2 Baths |…" at bounding box center [784, 363] width 1568 height 622
click at [1368, 287] on div "Back to all projects 772 Nations Ct, Rock Hill, SC 29730 3 Beds | 1 1/2 Baths |…" at bounding box center [784, 363] width 1568 height 622
click at [1367, 285] on div "Back to all projects 772 Nations Ct, Rock Hill, SC 29730 3 Beds | 1 1/2 Baths |…" at bounding box center [784, 363] width 1568 height 622
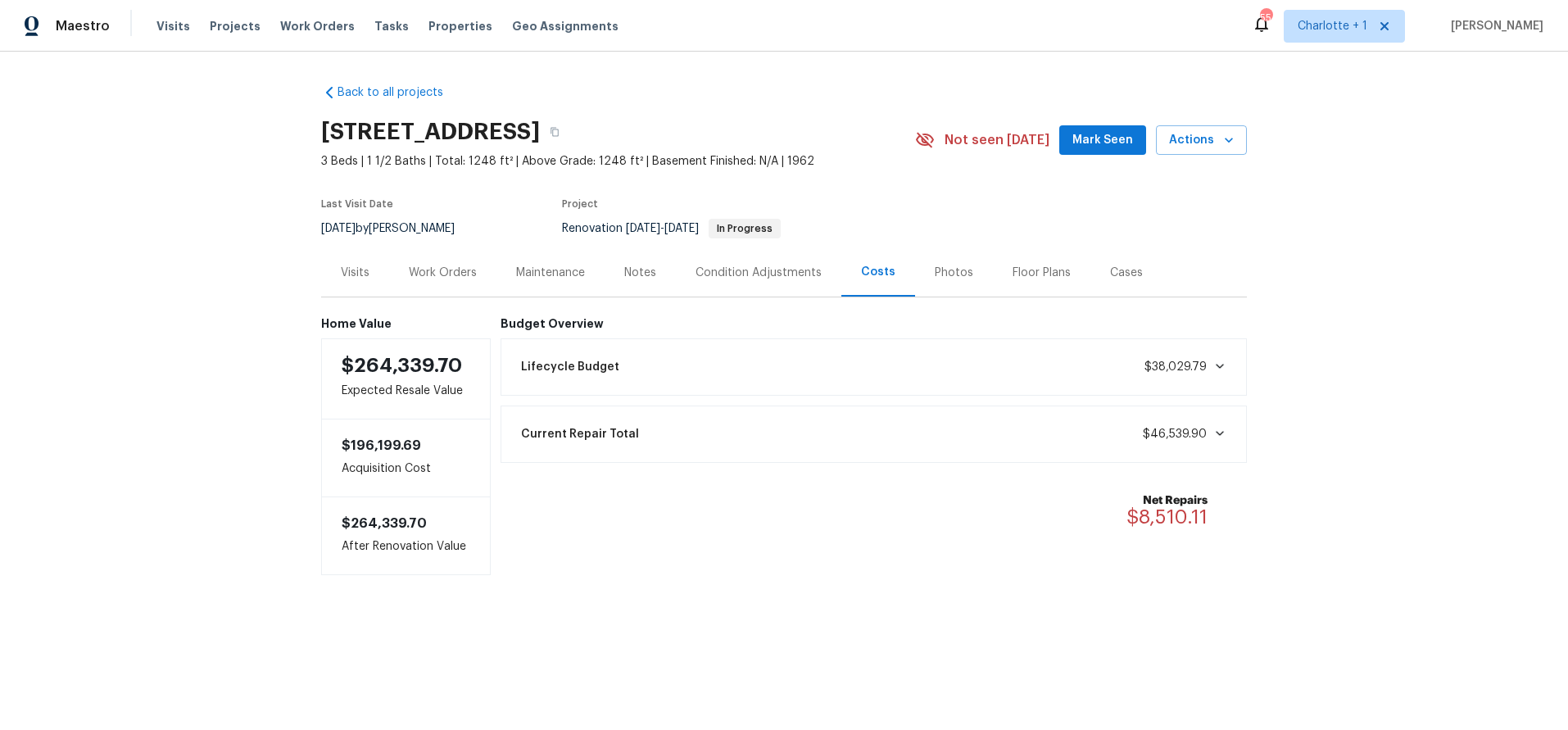
click at [241, 262] on div "Back to all projects 772 Nations Ct, Rock Hill, SC 29730 3 Beds | 1 1/2 Baths |…" at bounding box center [784, 363] width 1568 height 622
click at [462, 276] on div "Work Orders" at bounding box center [443, 273] width 68 height 16
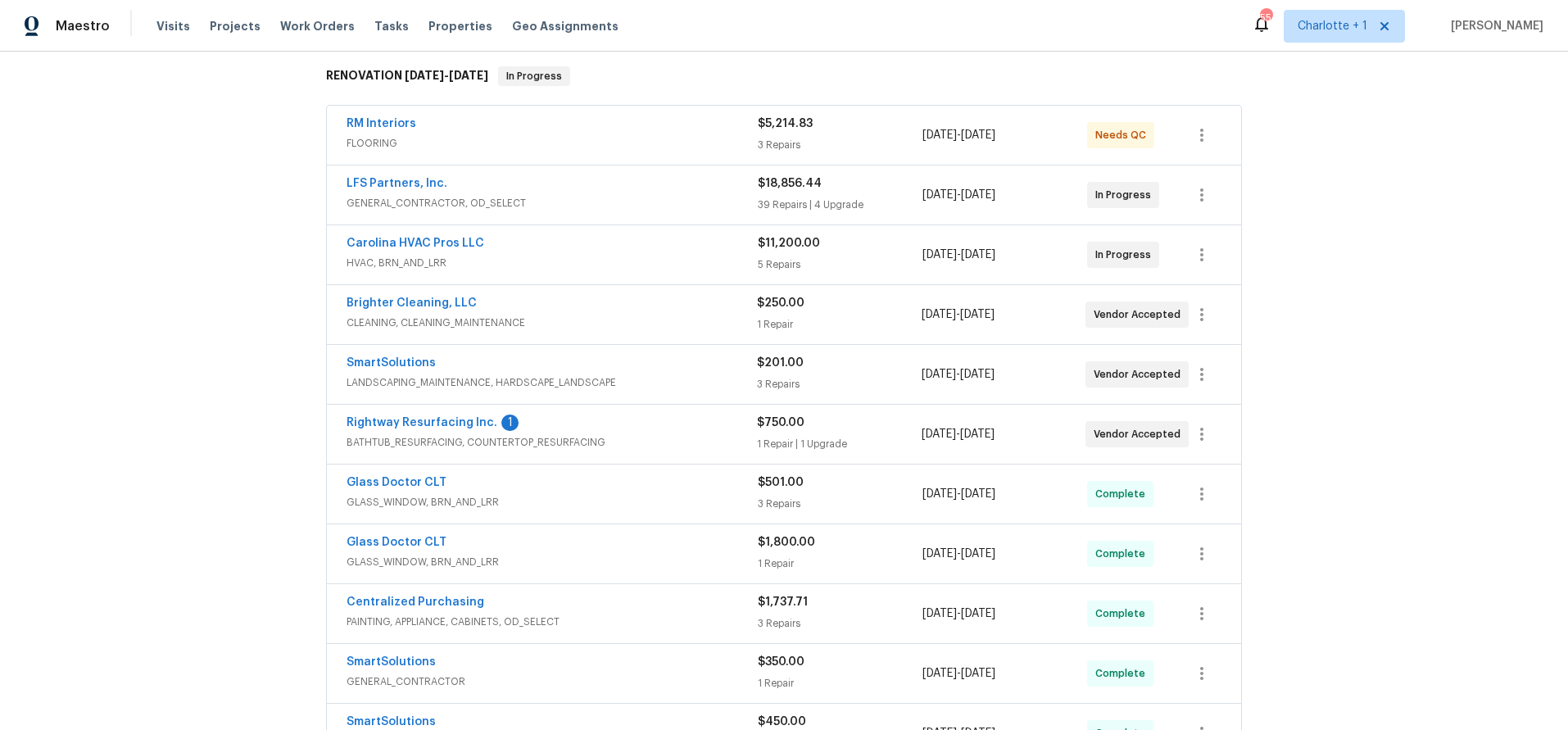
scroll to position [265, 0]
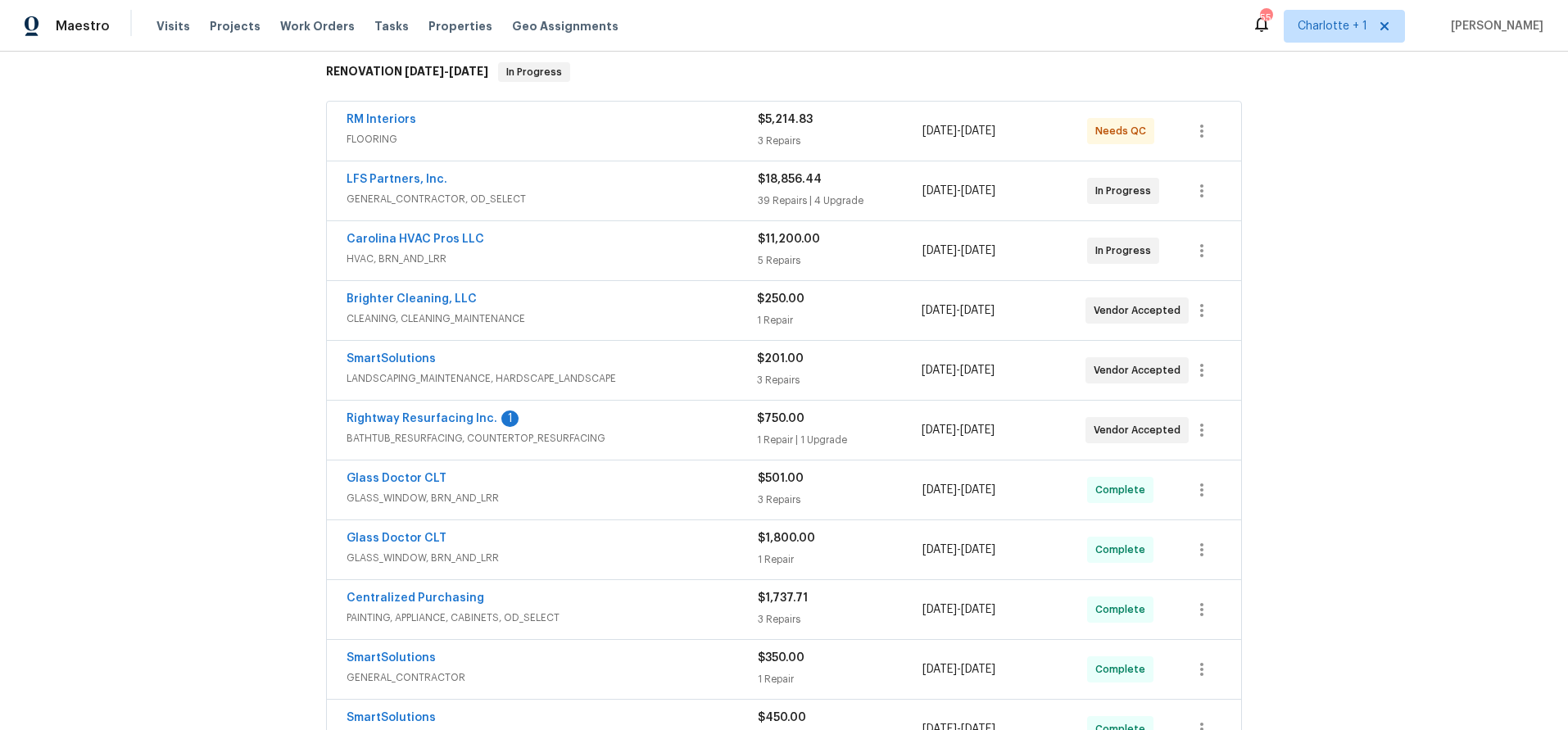
click at [224, 392] on div "Back to all projects 772 Nations Ct, Rock Hill, SC 29730 3 Beds | 1 1/2 Baths |…" at bounding box center [784, 391] width 1568 height 679
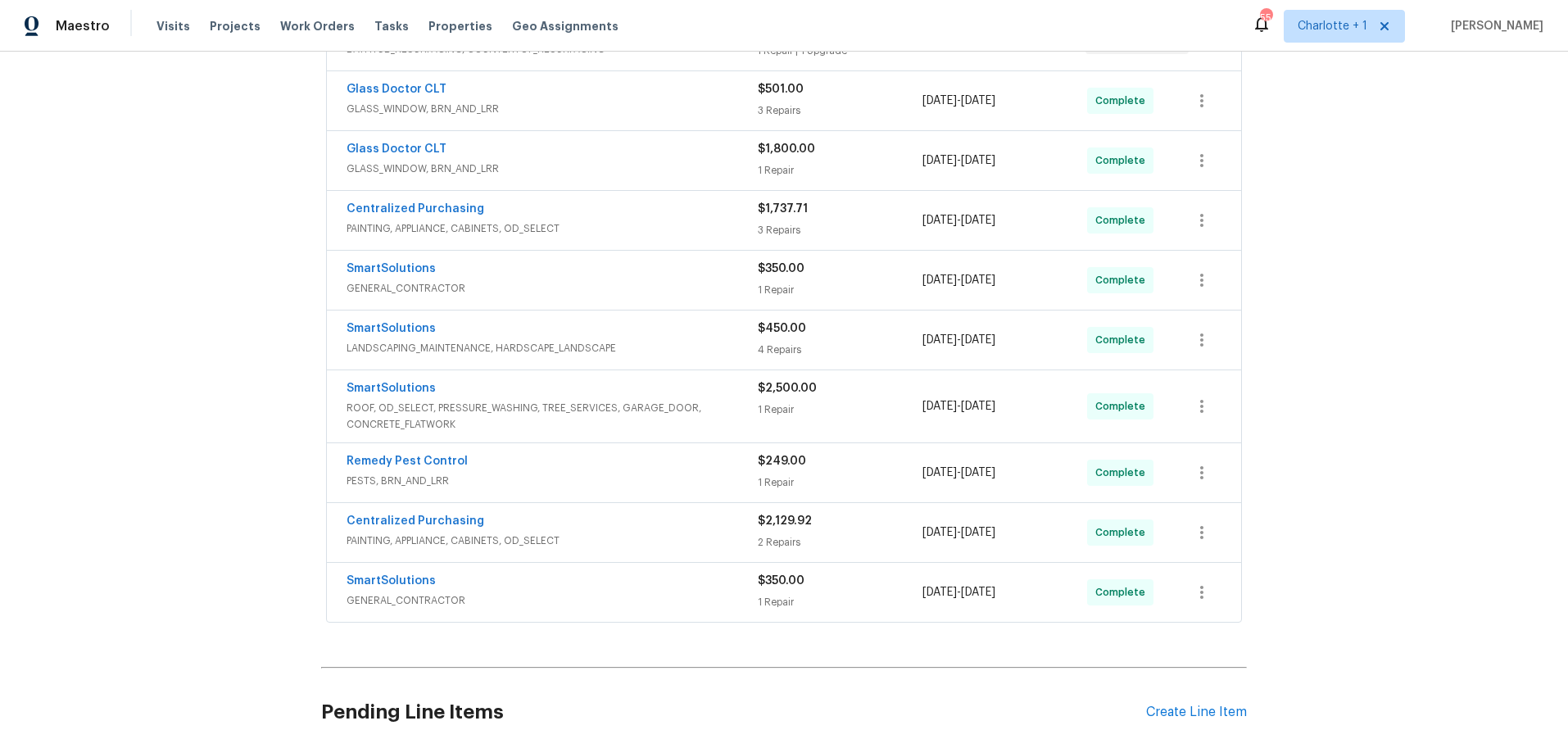
scroll to position [655, 0]
click at [733, 417] on span "ROOF, OD_SELECT, PRESSURE_WASHING, TREE_SERVICES, GARAGE_DOOR, CONCRETE_FLATWORK" at bounding box center [552, 415] width 411 height 33
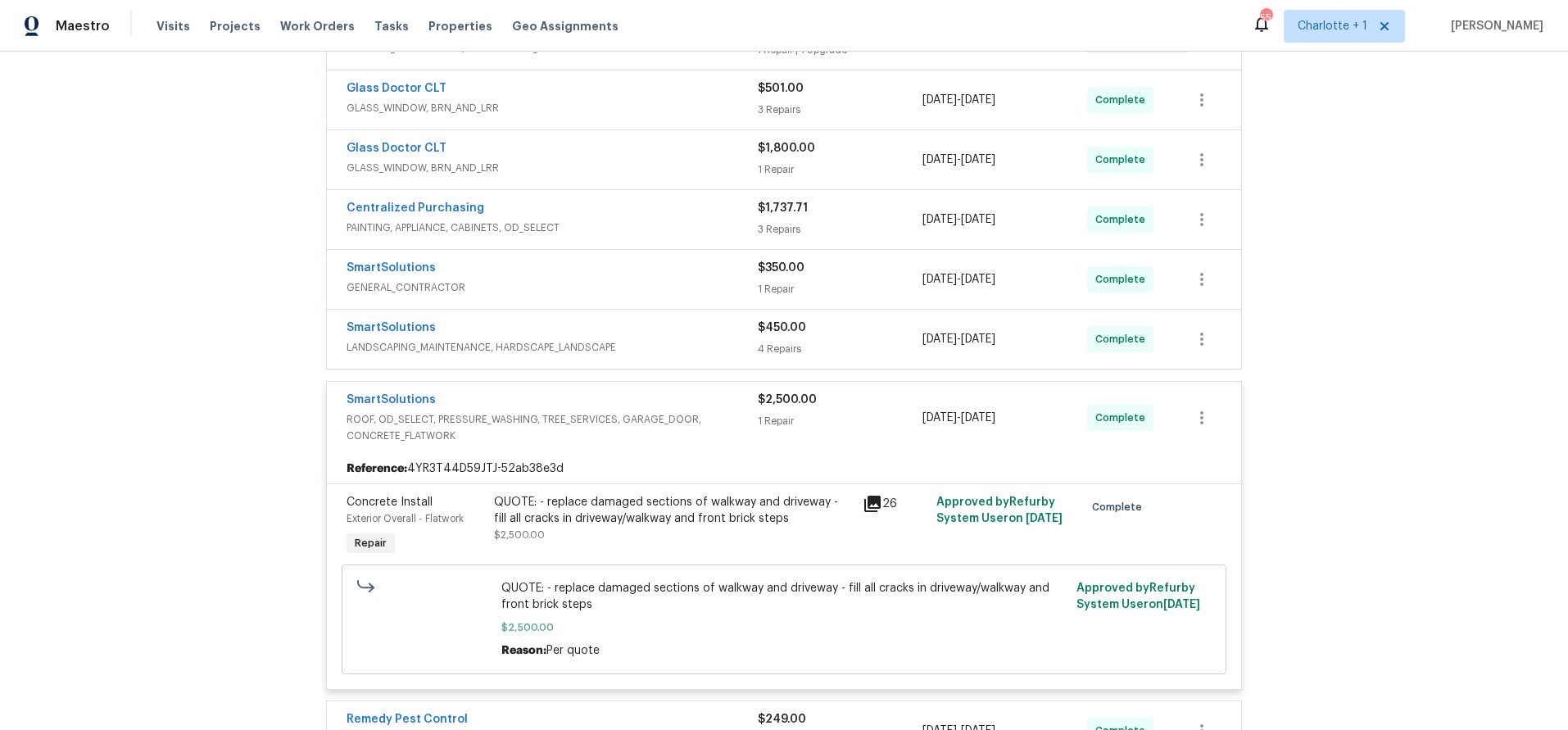
click at [707, 410] on div "SmartSolutions" at bounding box center [552, 402] width 411 height 20
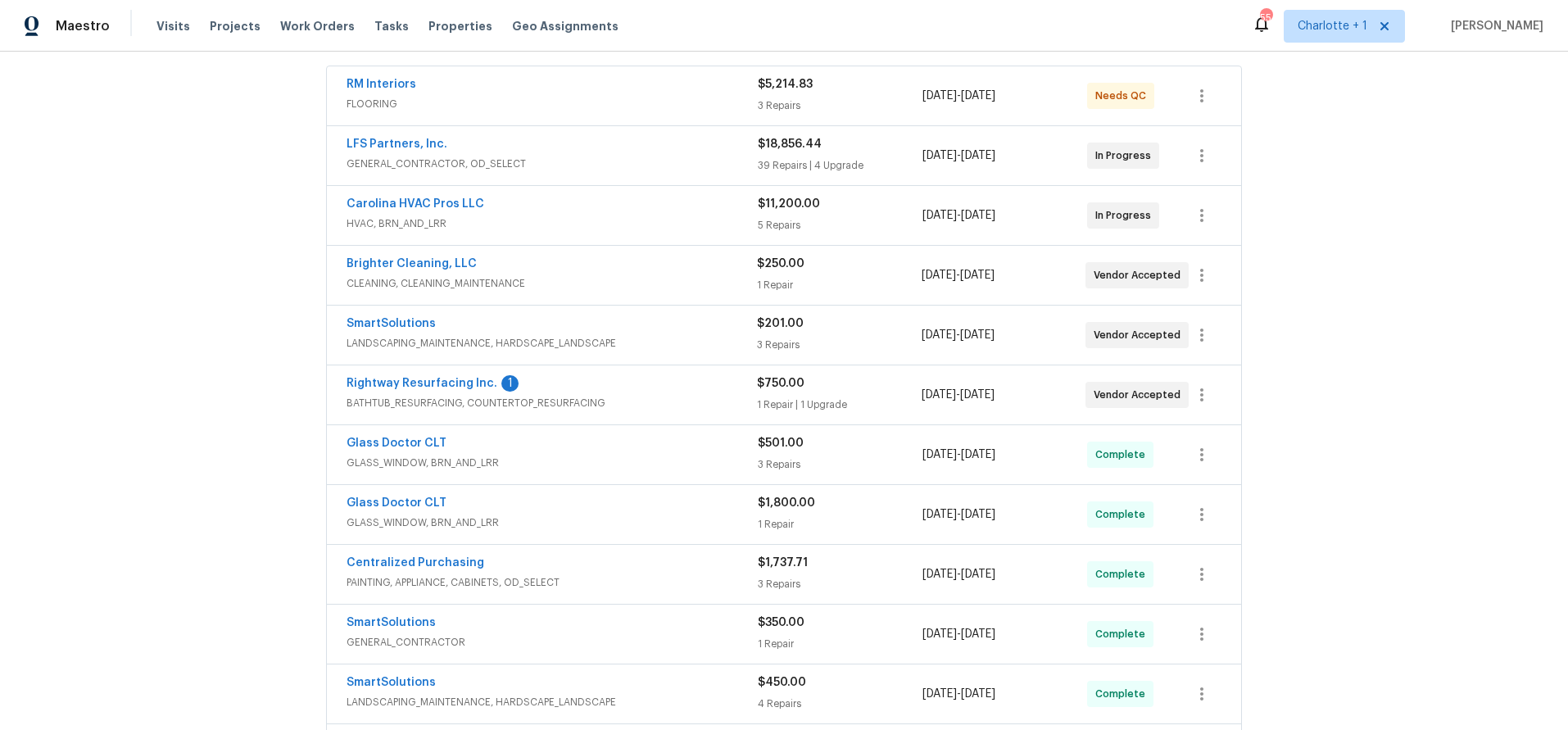
scroll to position [339, 0]
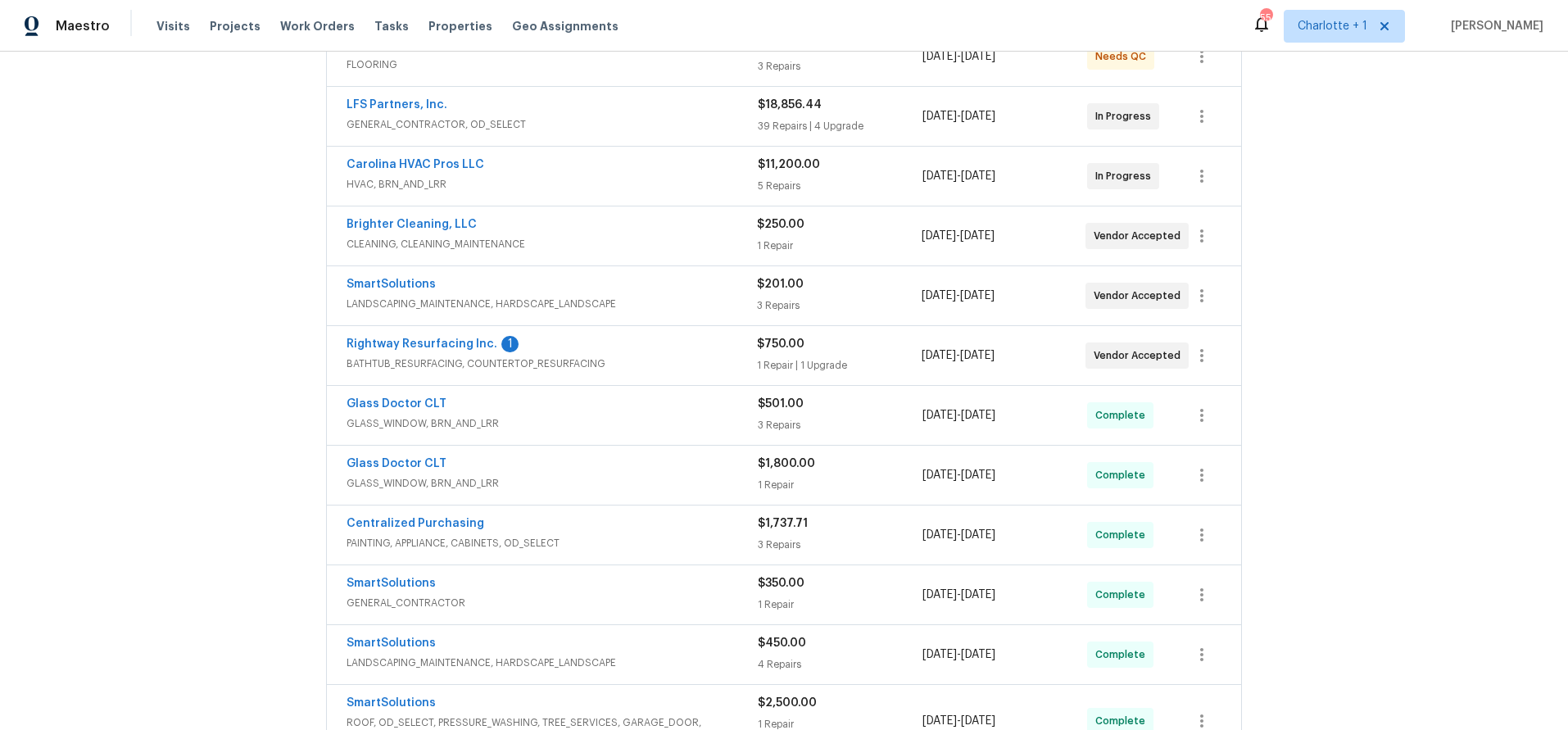
click at [229, 116] on div "Back to all projects 772 Nations Ct, Rock Hill, SC 29730 3 Beds | 1 1/2 Baths |…" at bounding box center [784, 391] width 1568 height 679
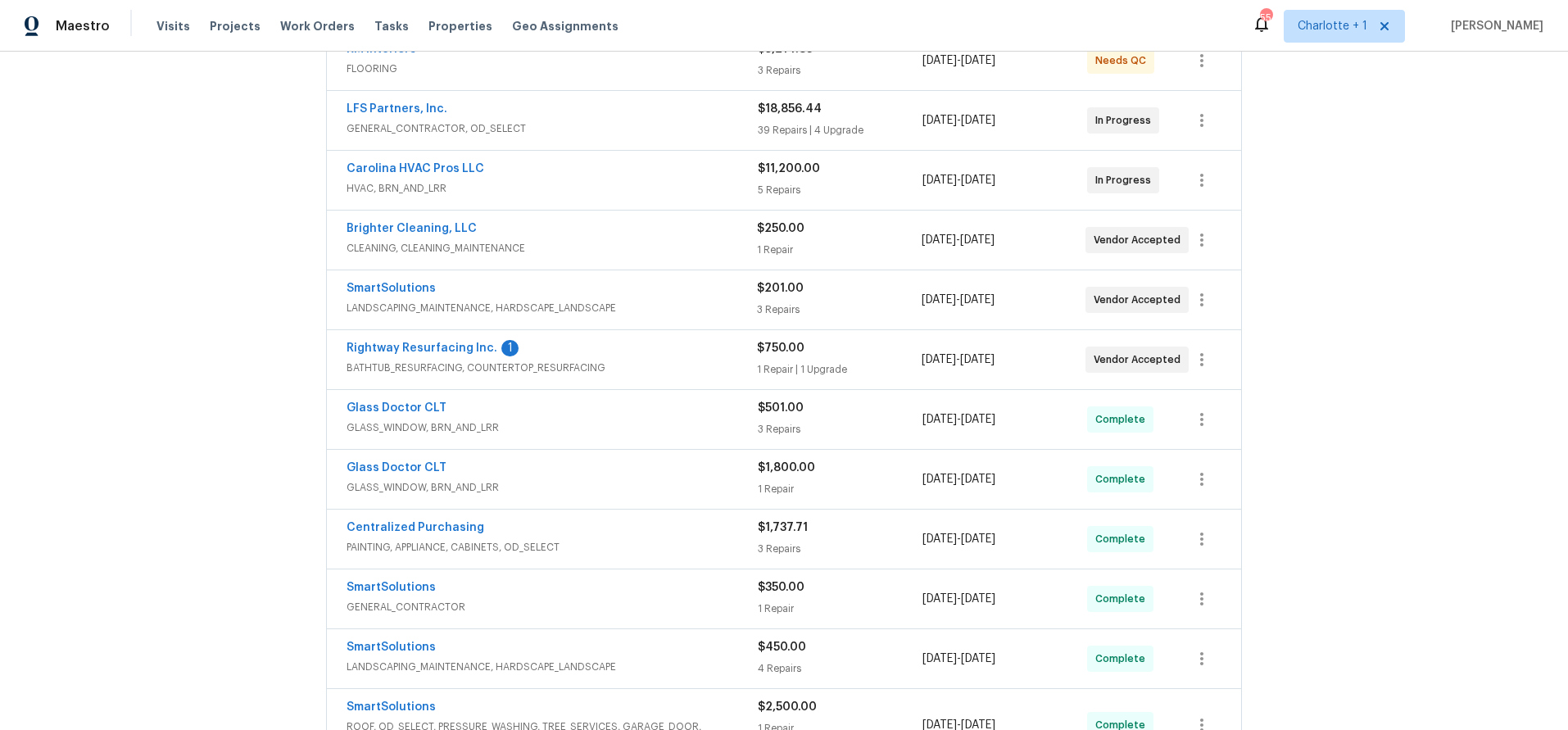
scroll to position [0, 0]
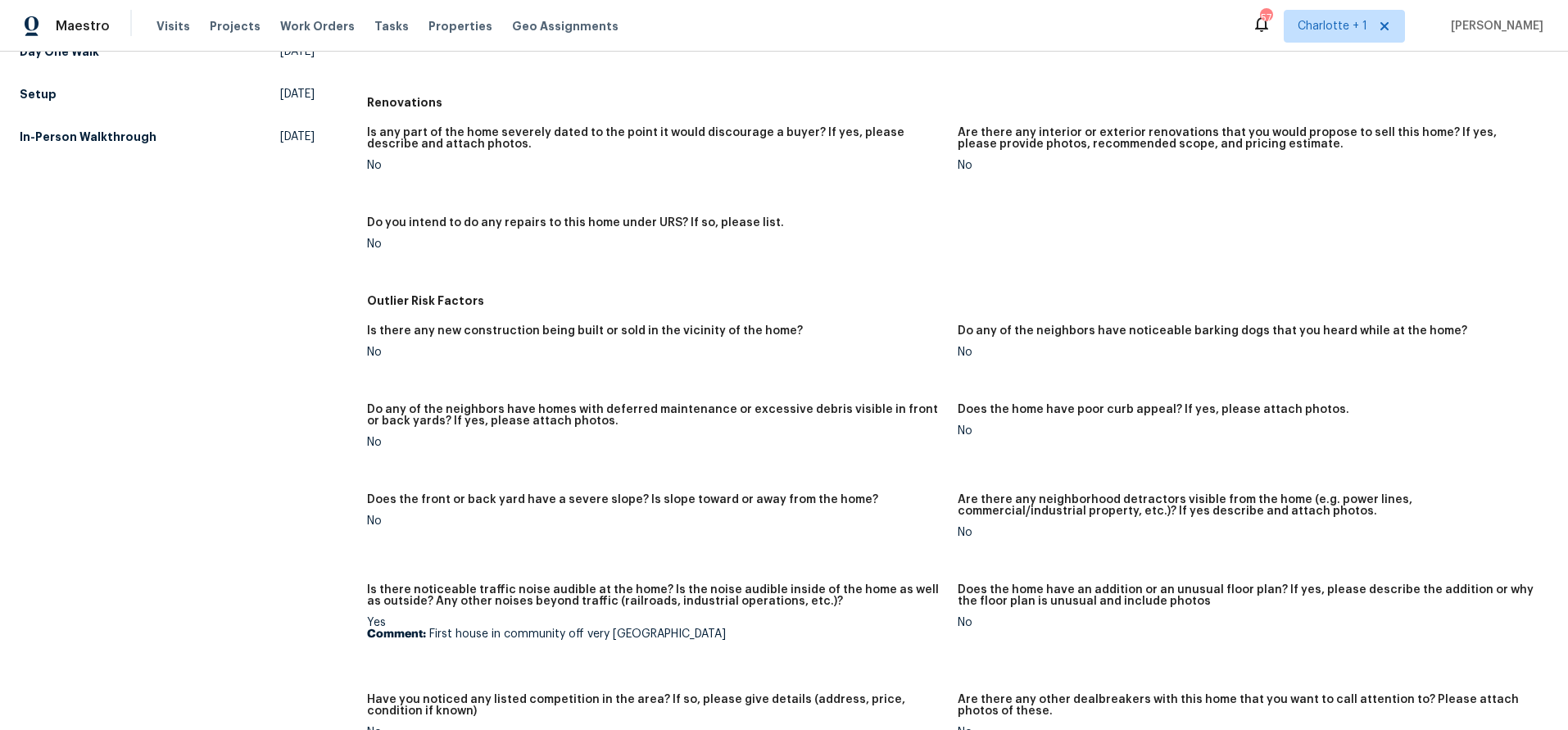
scroll to position [134, 0]
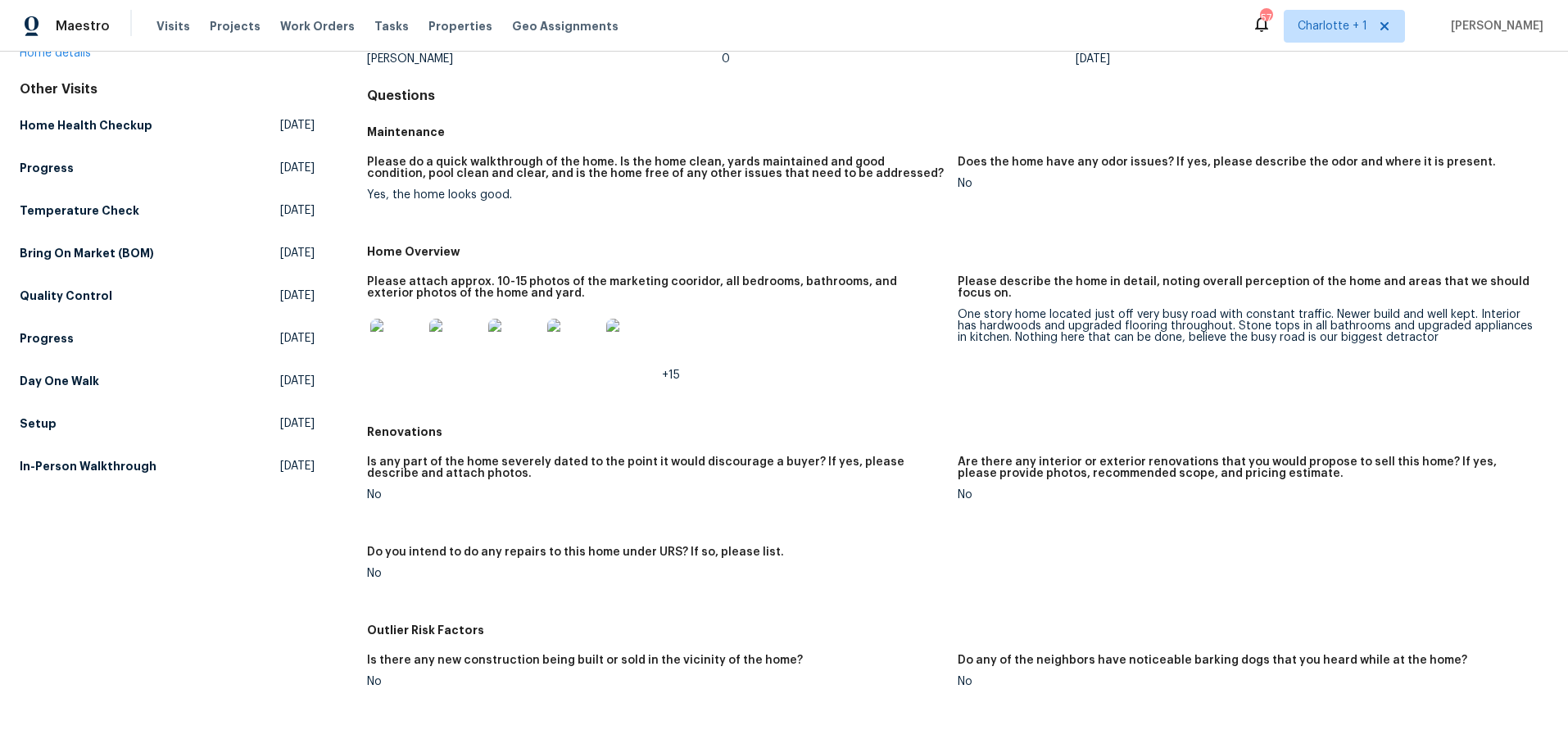
click at [393, 350] on img at bounding box center [396, 345] width 52 height 52
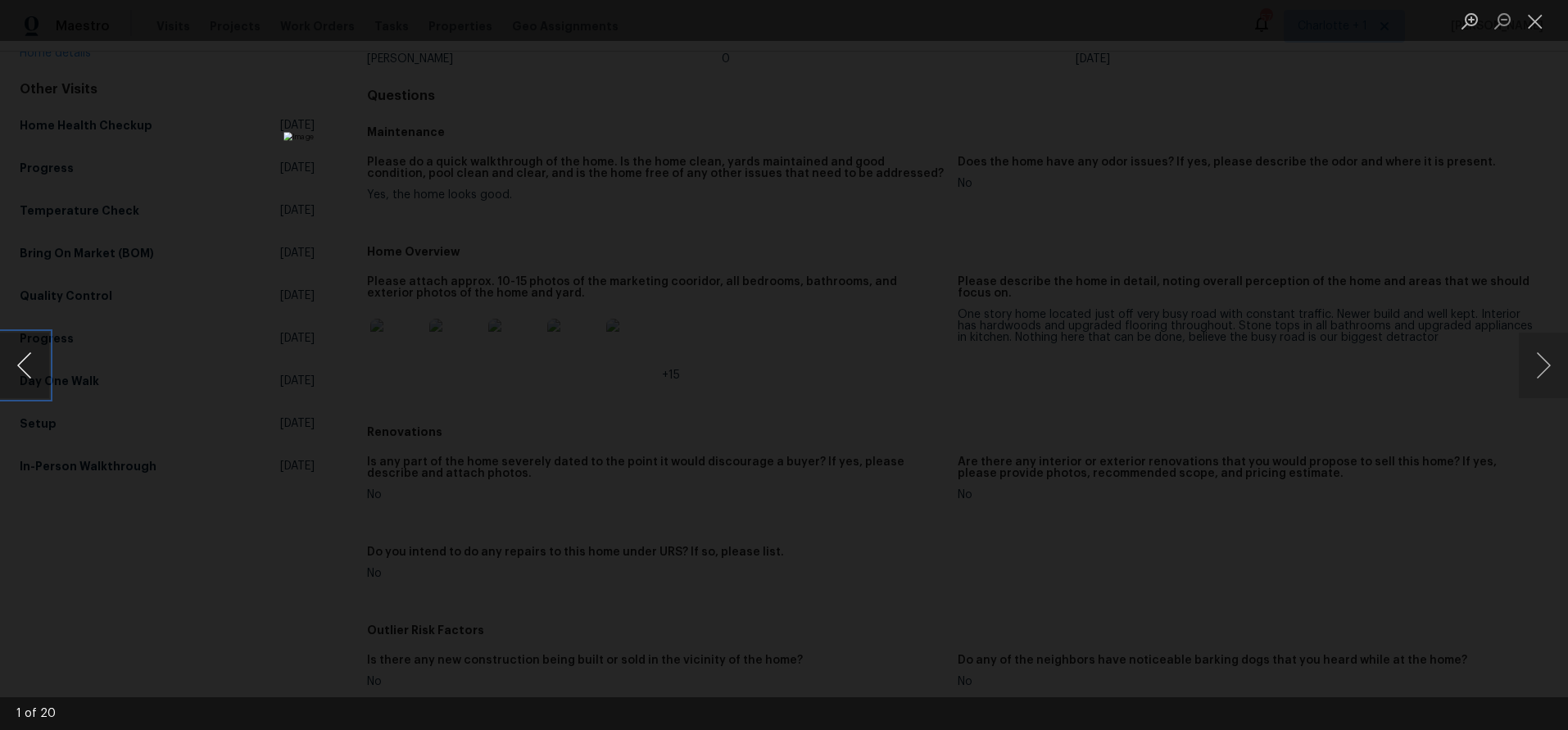
click at [32, 353] on button "Previous image" at bounding box center [24, 366] width 49 height 66
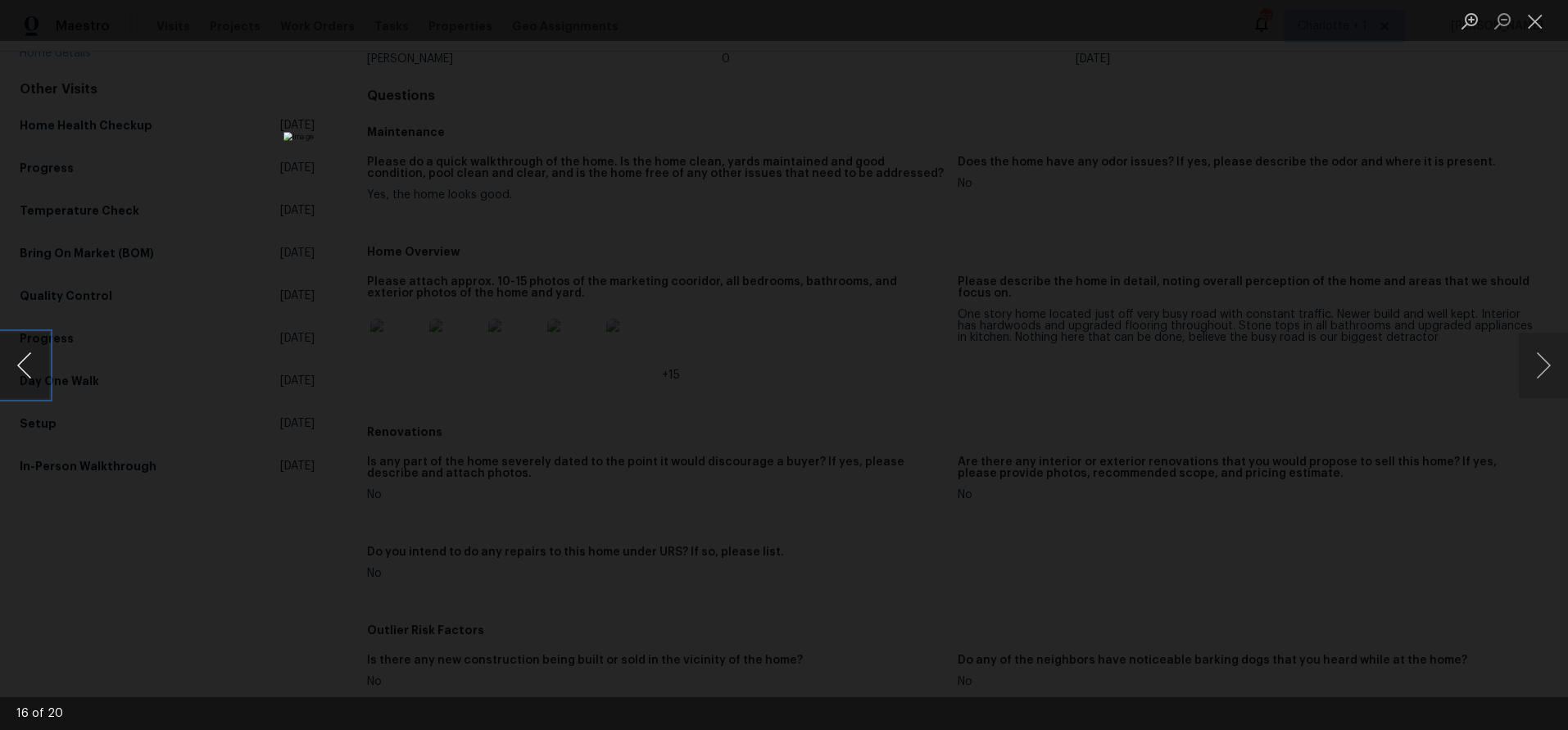
click at [32, 353] on button "Previous image" at bounding box center [24, 366] width 49 height 66
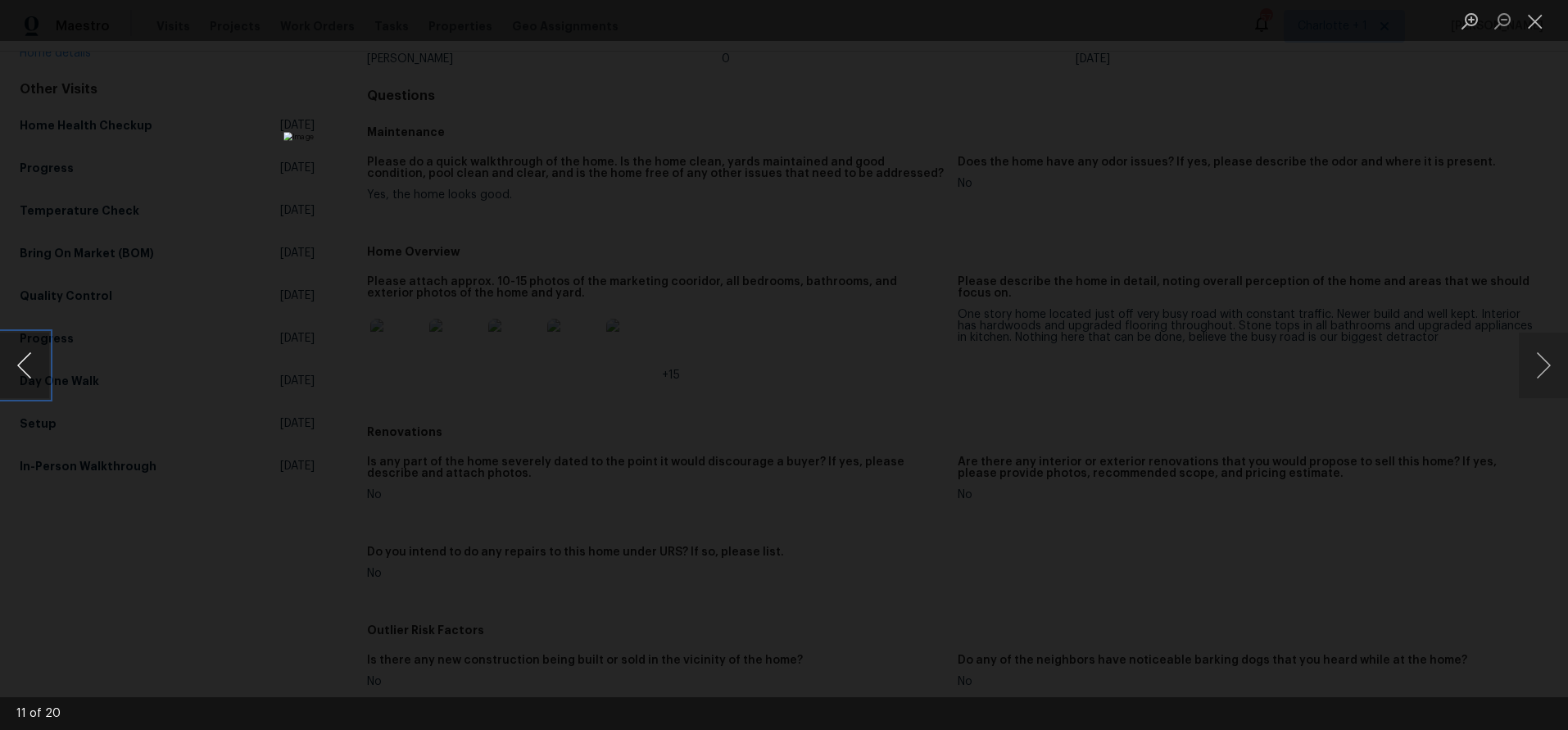
click at [32, 353] on button "Previous image" at bounding box center [24, 366] width 49 height 66
click at [250, 323] on div "Lightbox" at bounding box center [784, 365] width 1568 height 730
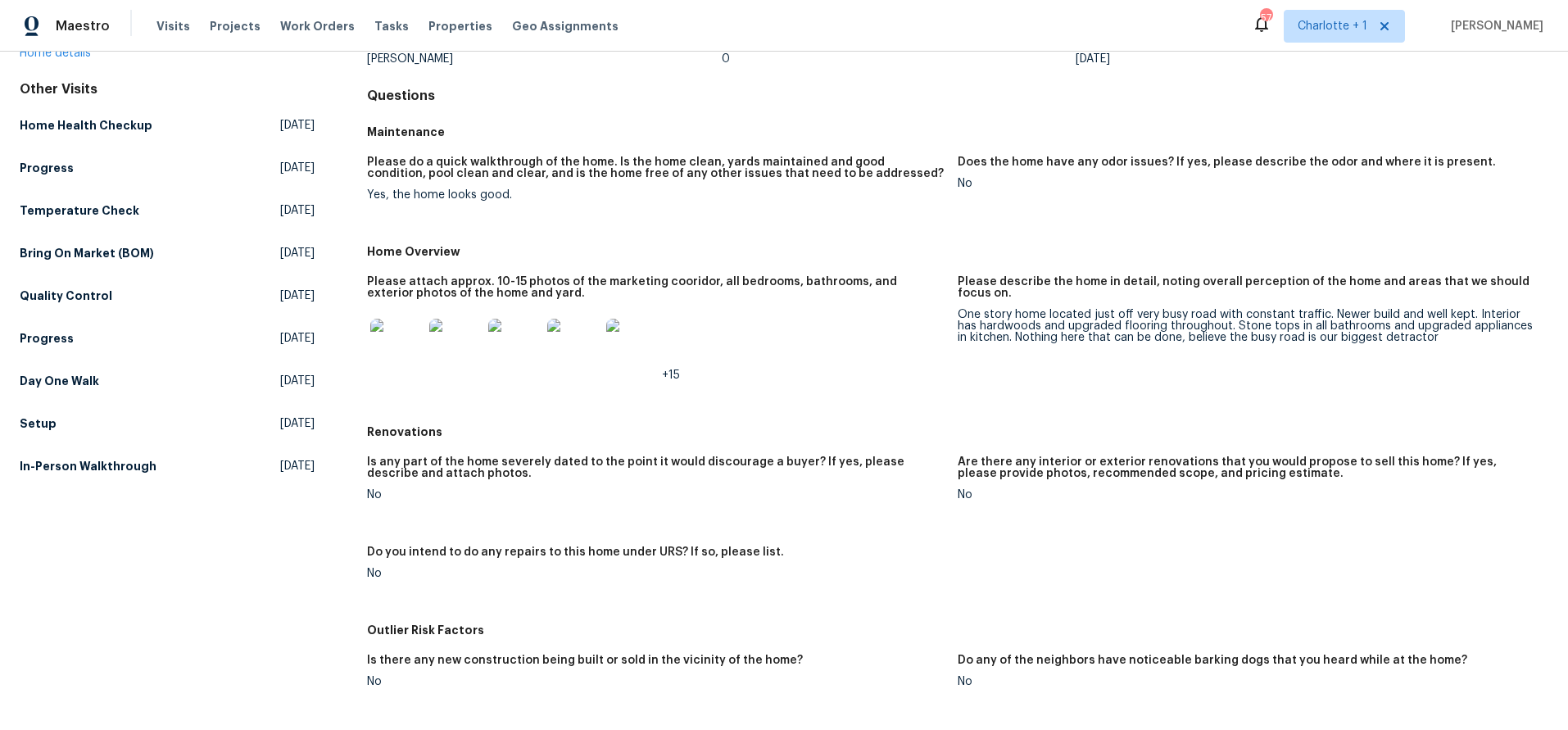
scroll to position [0, 0]
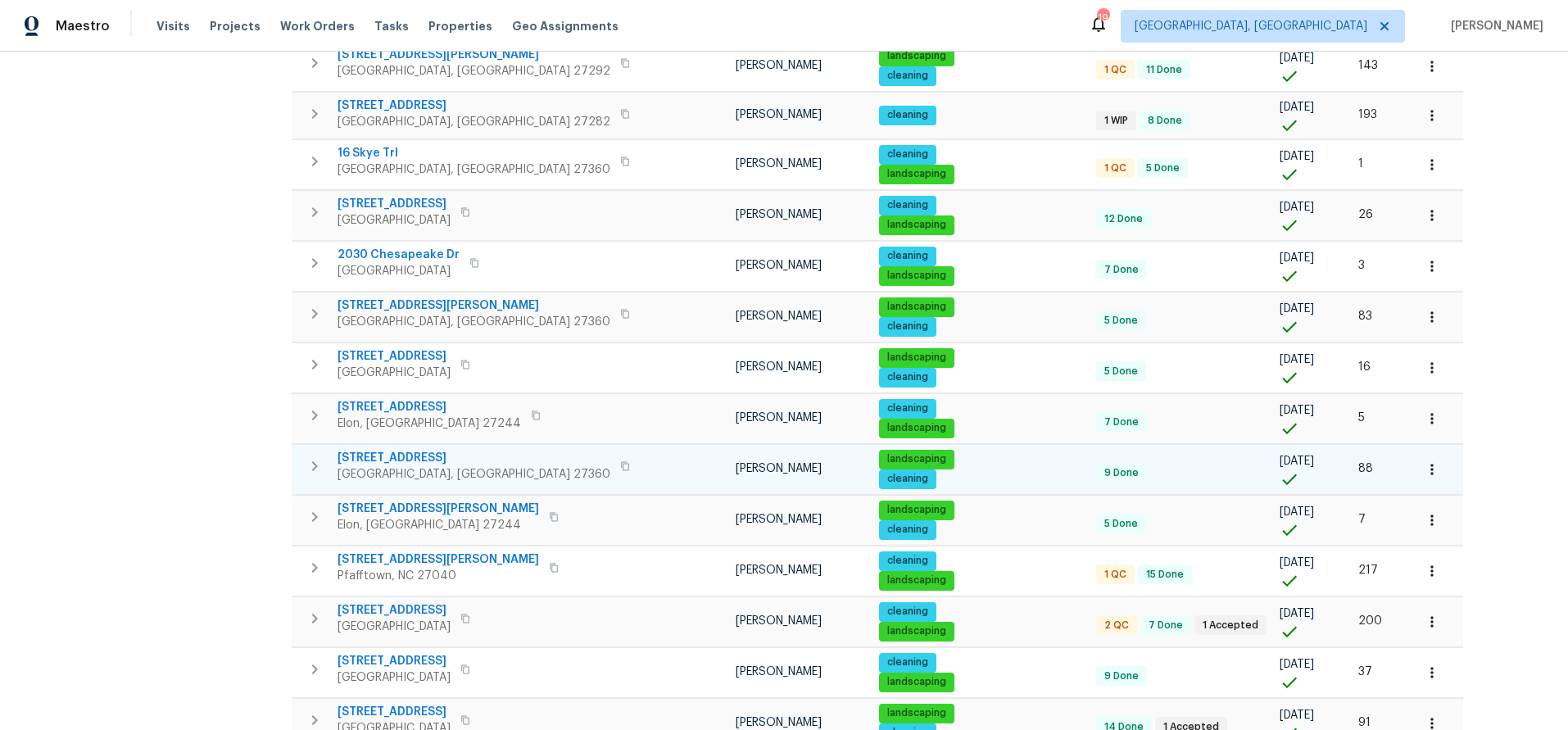
scroll to position [326, 0]
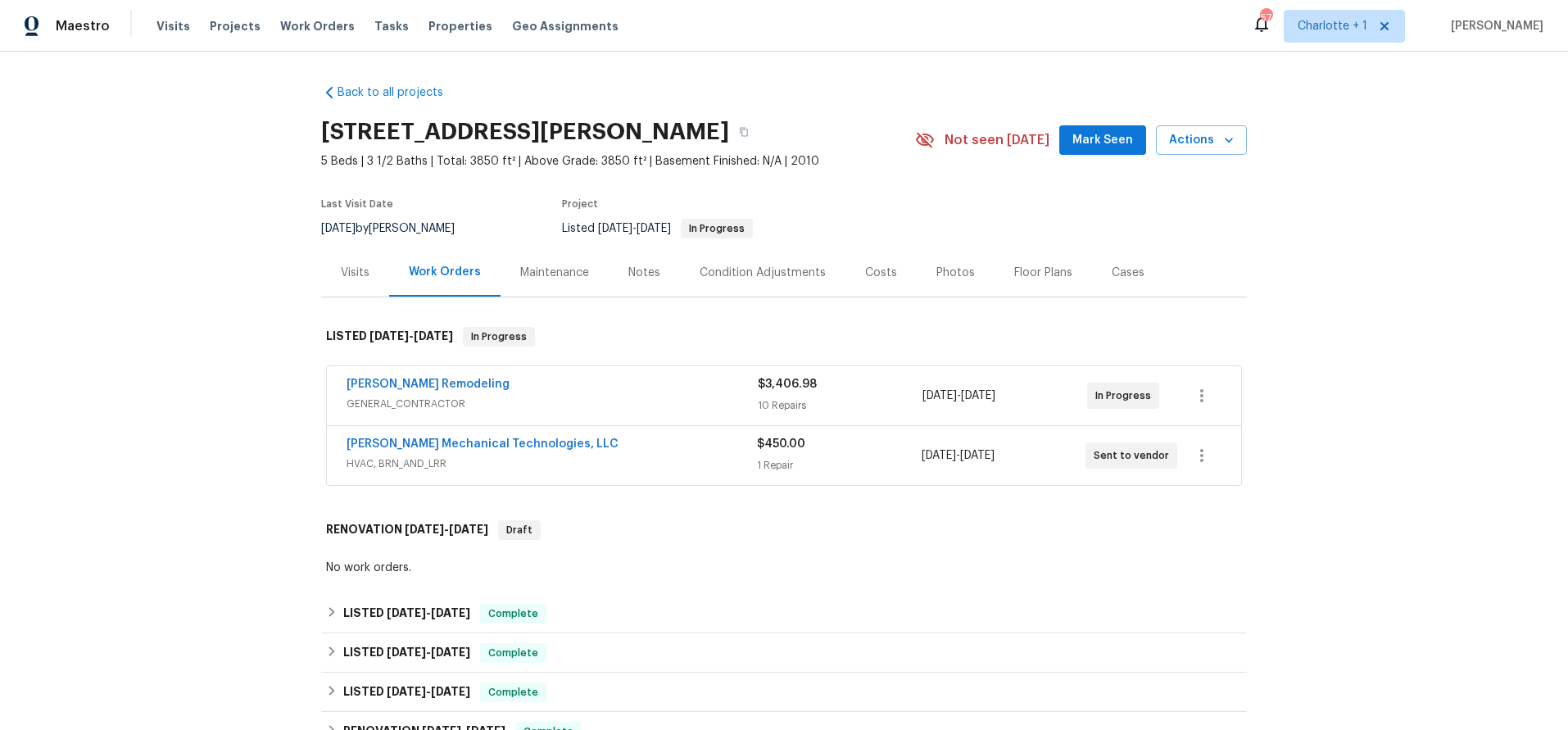
click at [649, 388] on div "[PERSON_NAME] Remodeling" at bounding box center [552, 386] width 411 height 20
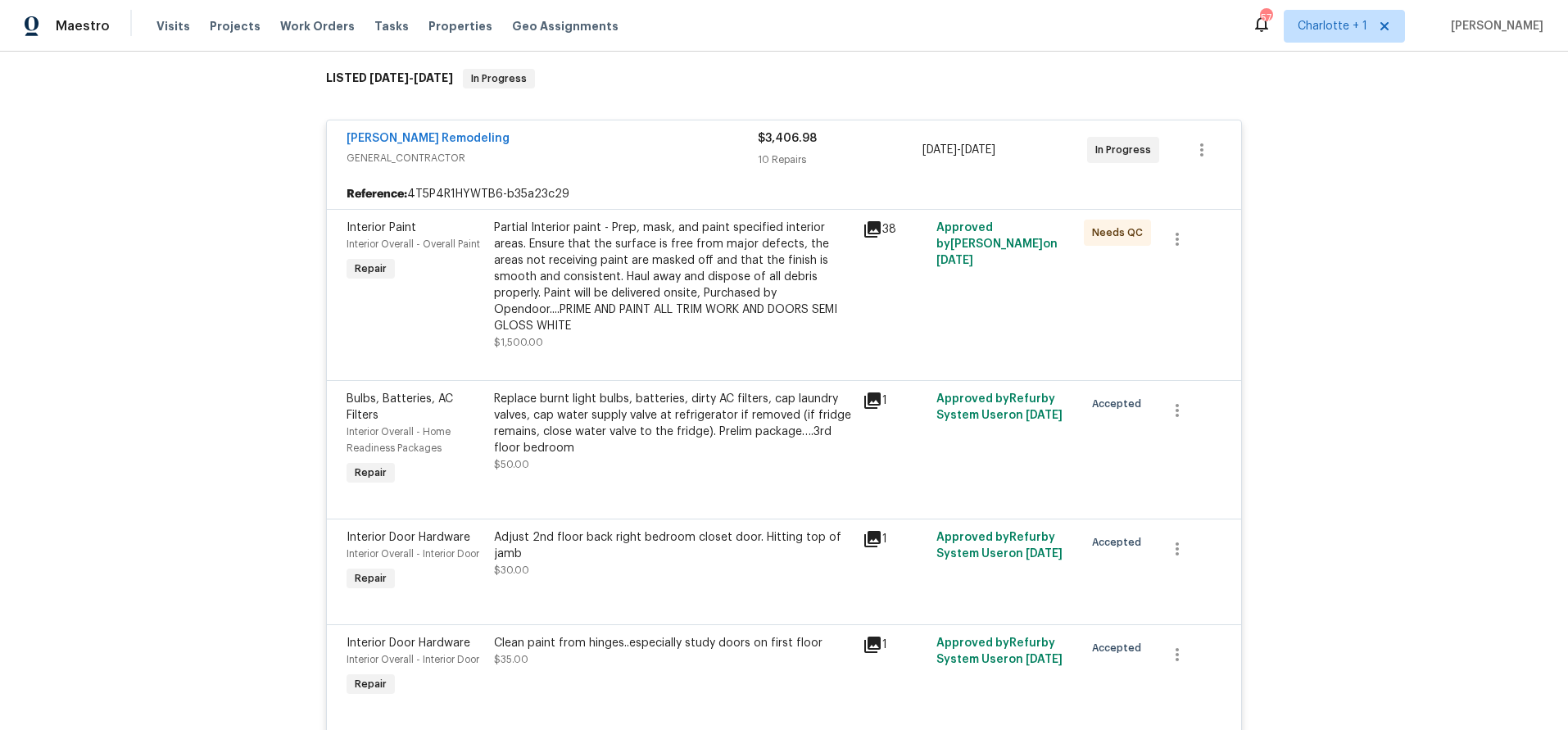
scroll to position [175, 0]
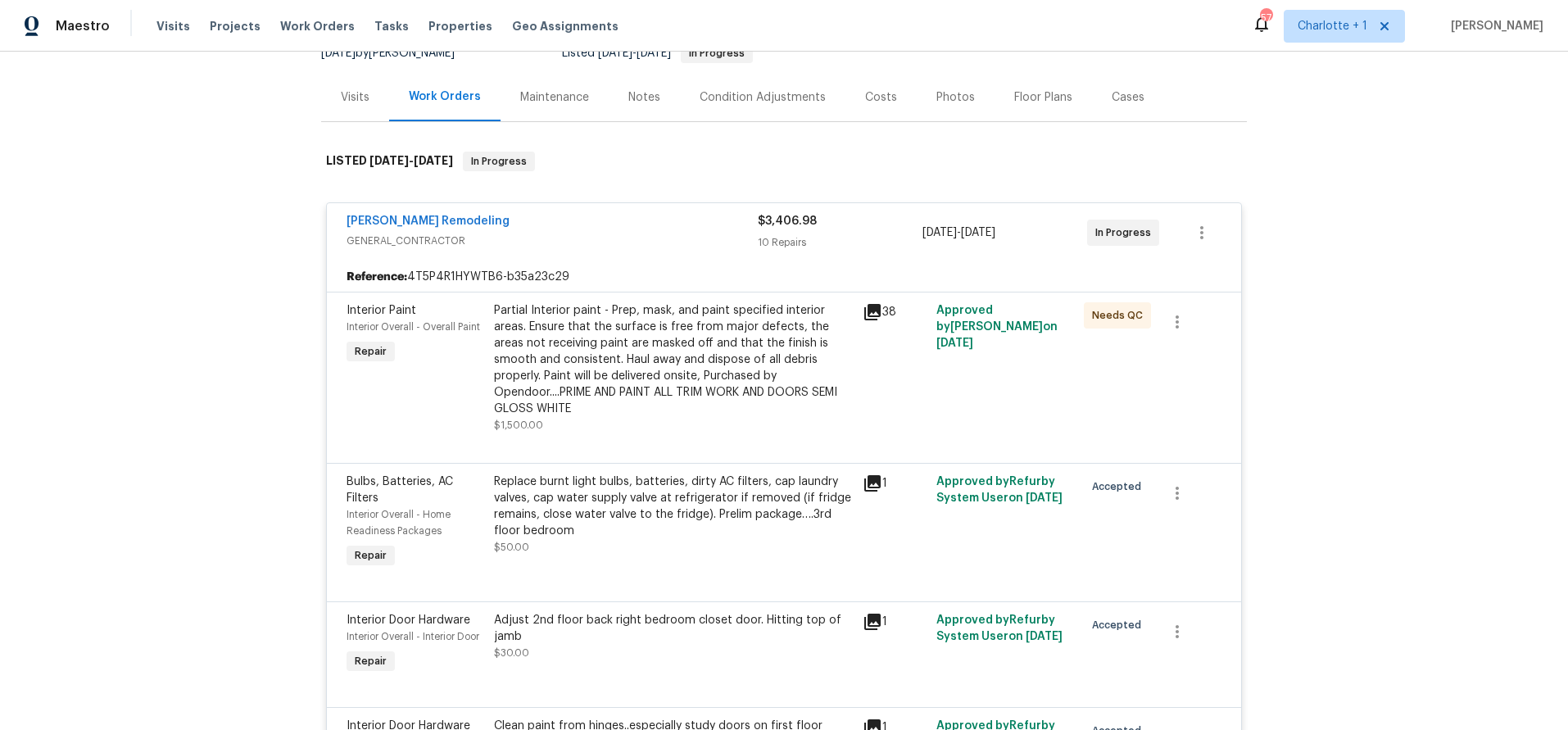
click at [573, 209] on div "[PERSON_NAME] Remodeling GENERAL_CONTRACTOR $3,406.98 10 Repairs [DATE] - [DATE…" at bounding box center [784, 232] width 915 height 59
click at [542, 228] on div "[PERSON_NAME] Remodeling" at bounding box center [552, 223] width 411 height 20
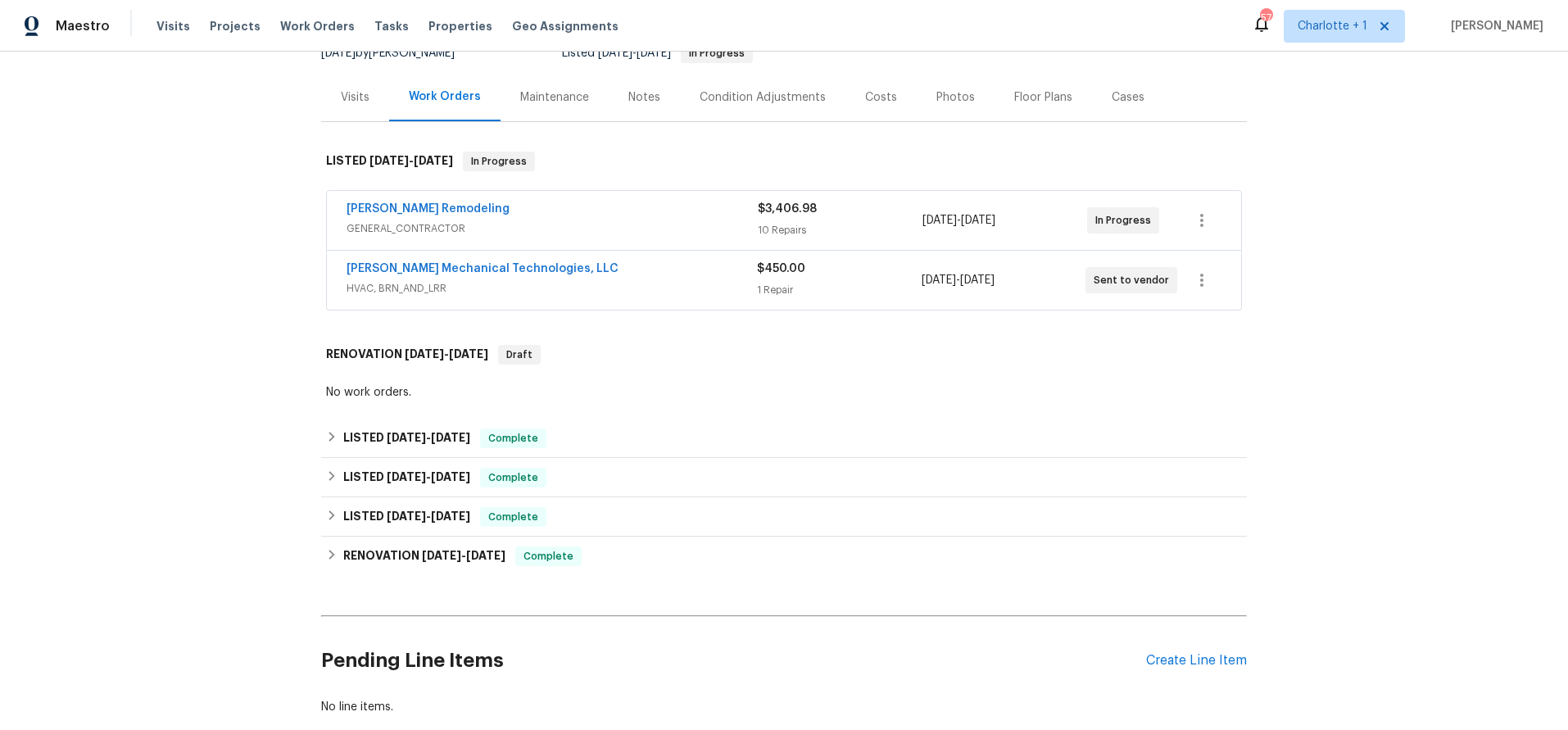
click at [246, 308] on div "Back to all projects [STREET_ADDRESS][PERSON_NAME] 5 Beds | 3 1/2 Baths | Total…" at bounding box center [784, 391] width 1568 height 679
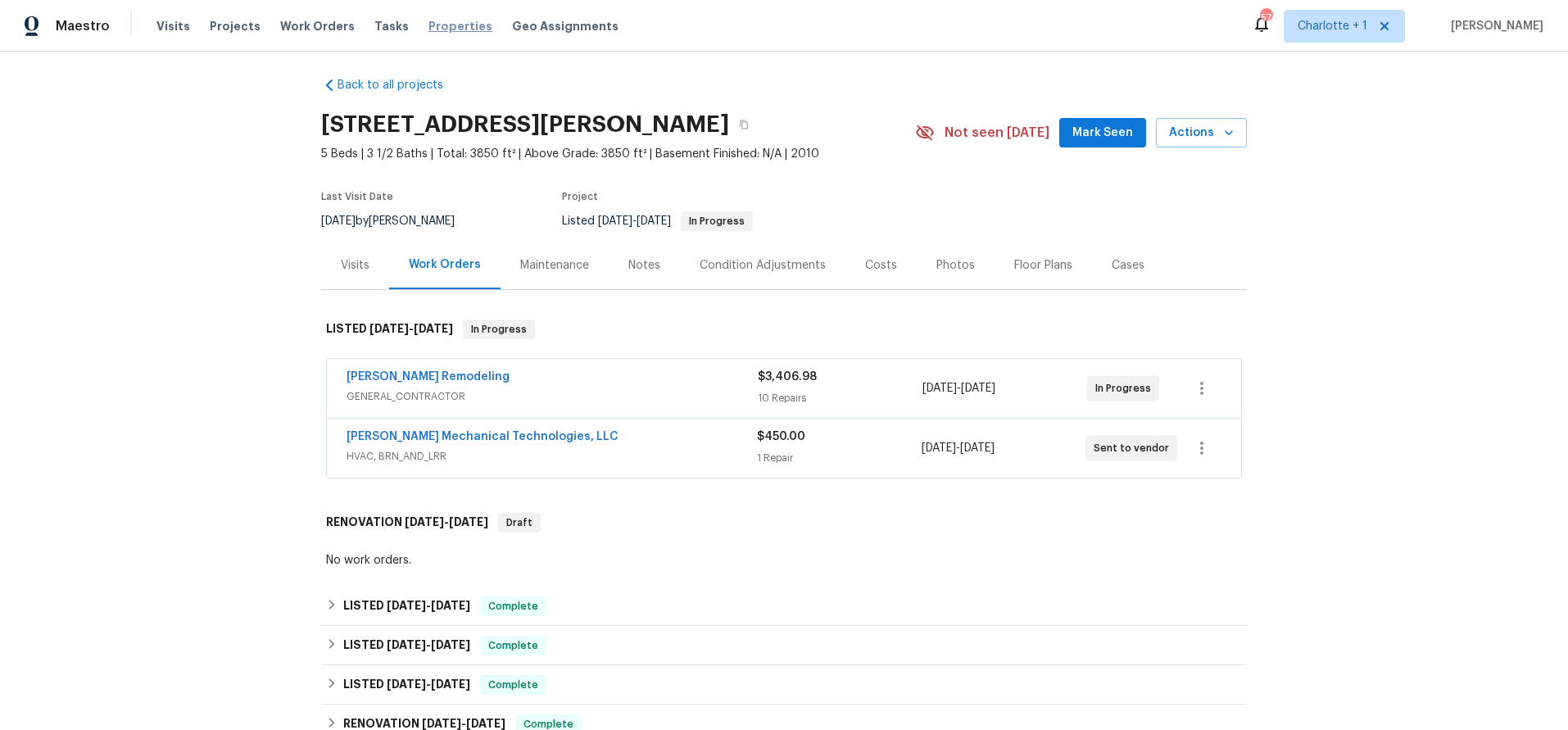
scroll to position [0, 0]
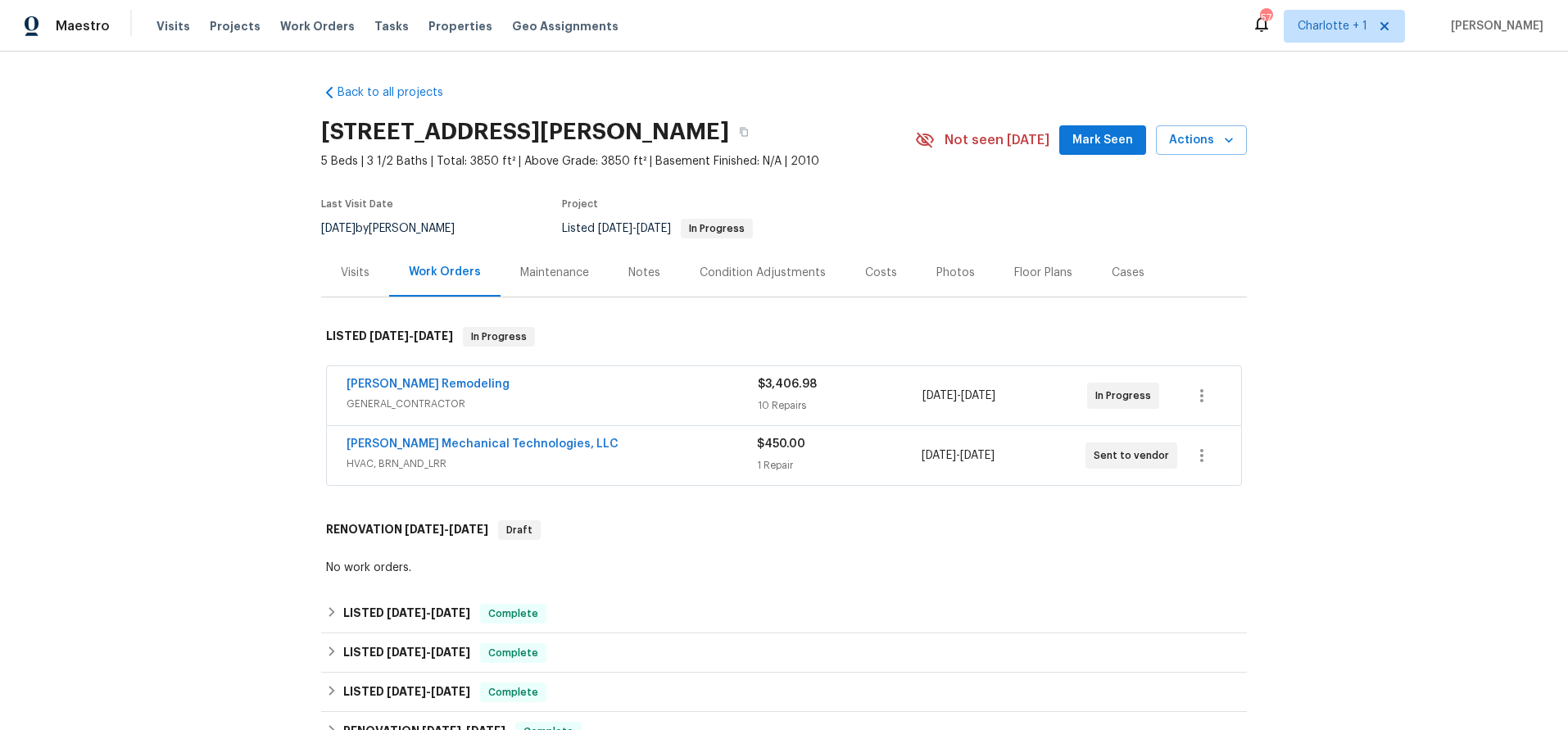
click at [230, 223] on div "Back to all projects [STREET_ADDRESS][PERSON_NAME] 5 Beds | 3 1/2 Baths | Total…" at bounding box center [784, 391] width 1568 height 679
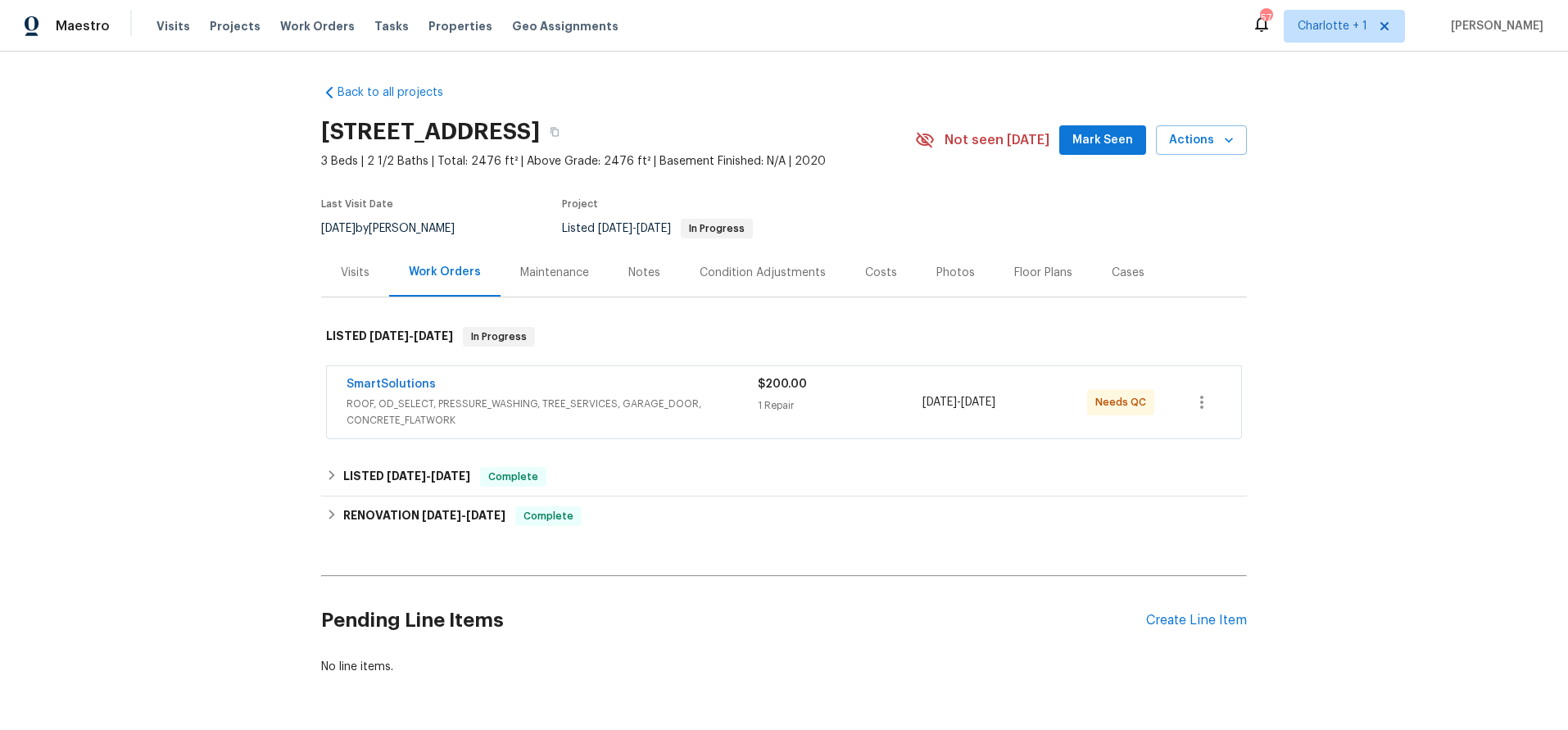
click at [692, 398] on span "ROOF, OD_SELECT, PRESSURE_WASHING, TREE_SERVICES, GARAGE_DOOR, CONCRETE_FLATWORK" at bounding box center [552, 412] width 411 height 33
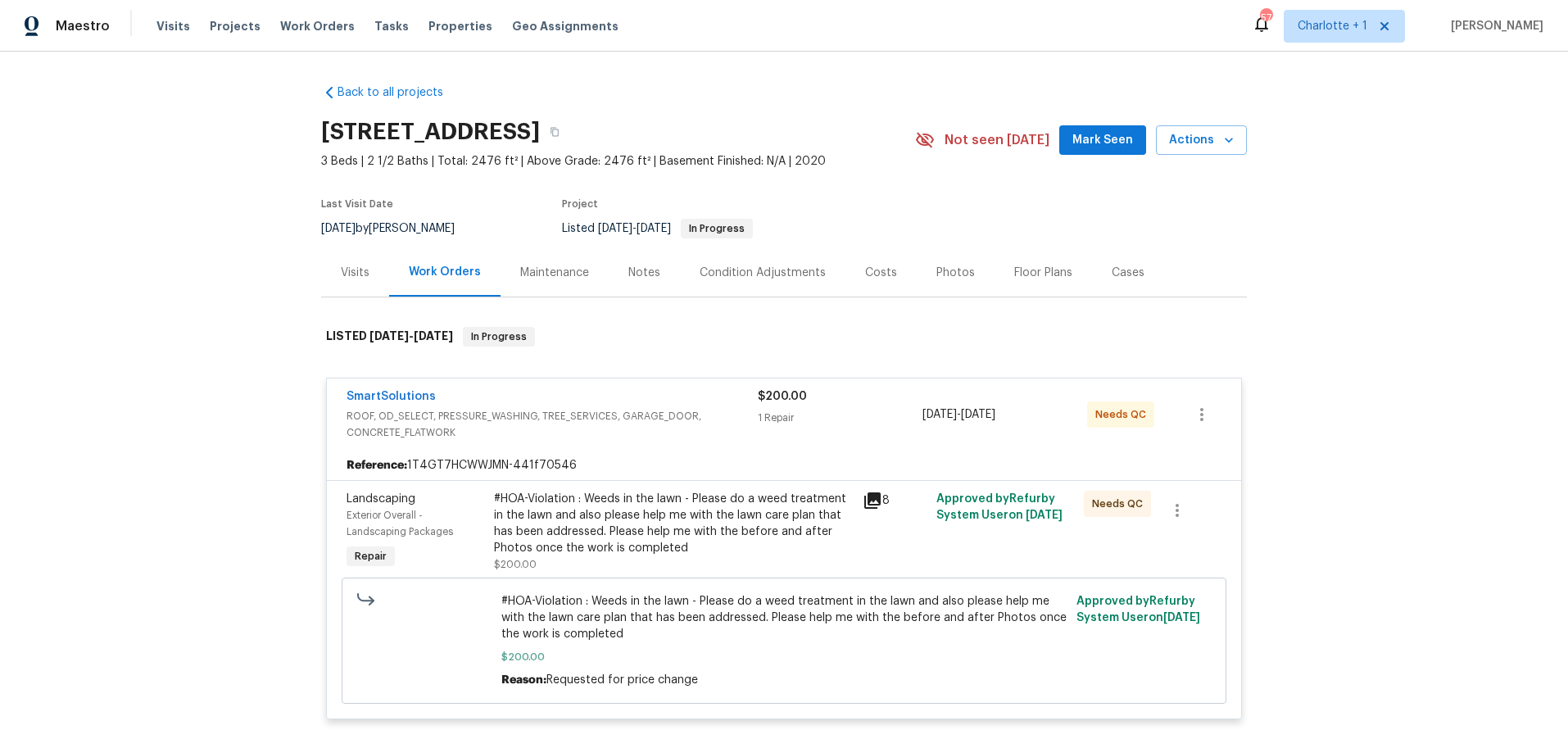
click at [656, 518] on div "#HOA-Violation : Weeds in the lawn - Please do a weed treatment in the lawn and…" at bounding box center [673, 524] width 359 height 66
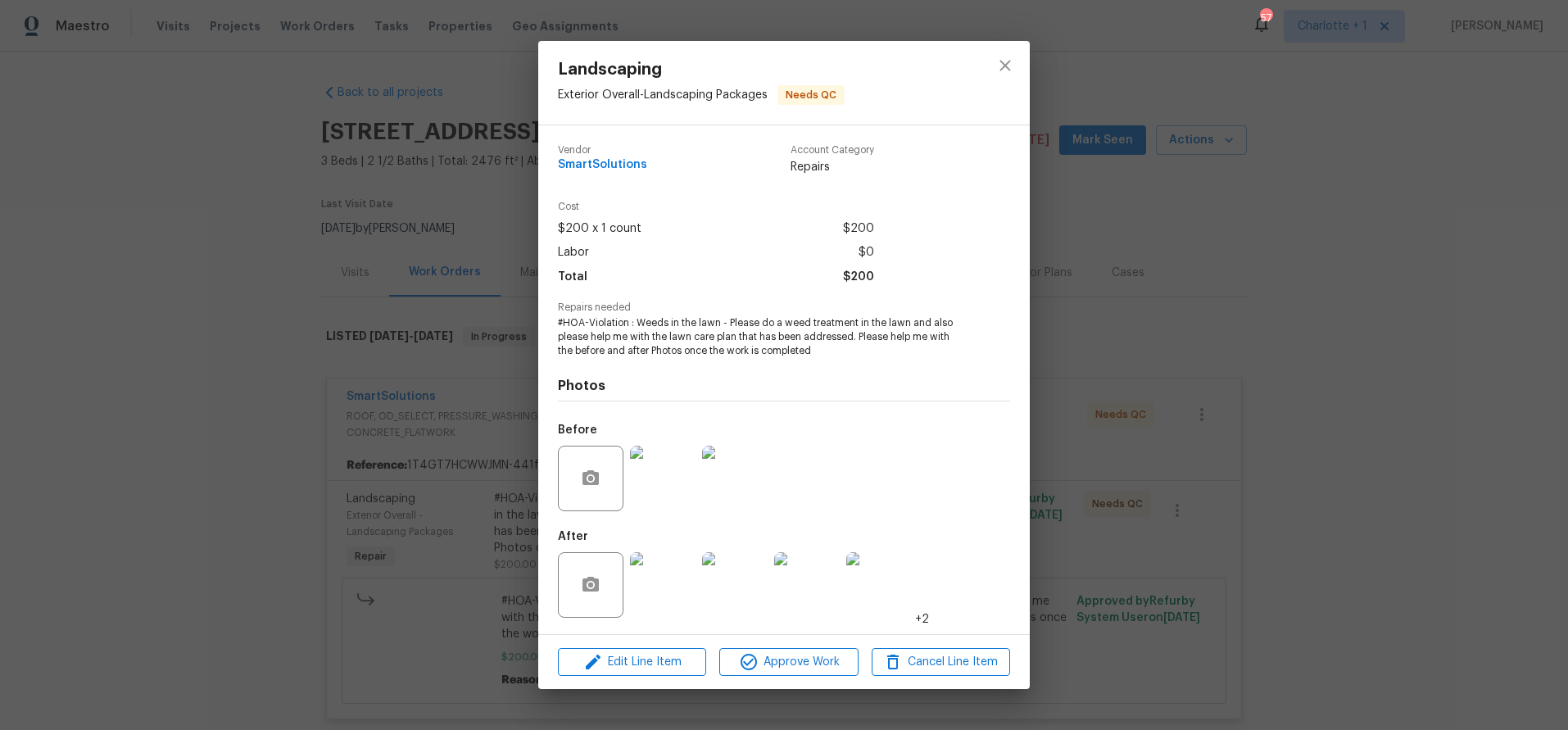
click at [659, 598] on img at bounding box center [663, 585] width 66 height 66
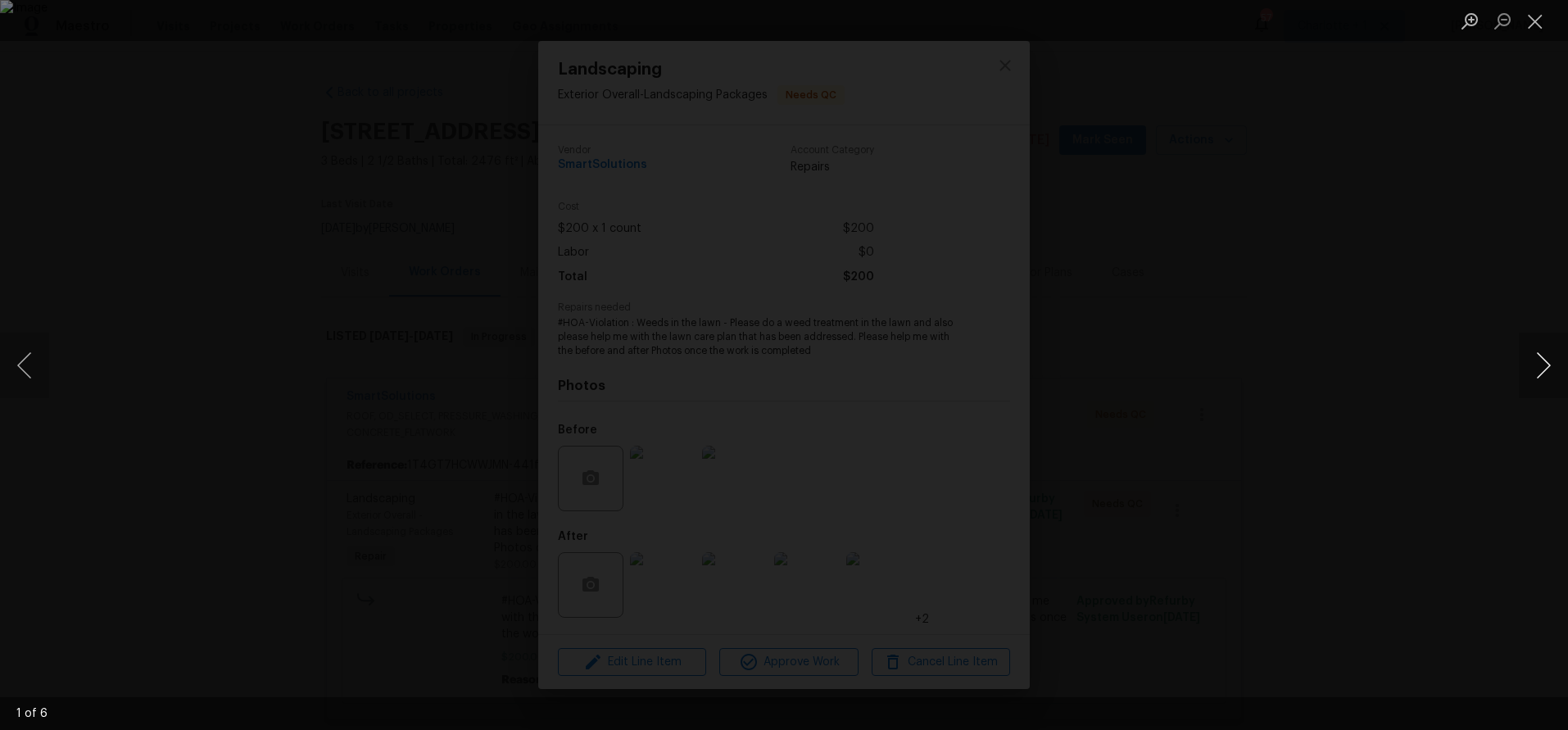
click at [1545, 369] on button "Next image" at bounding box center [1543, 366] width 49 height 66
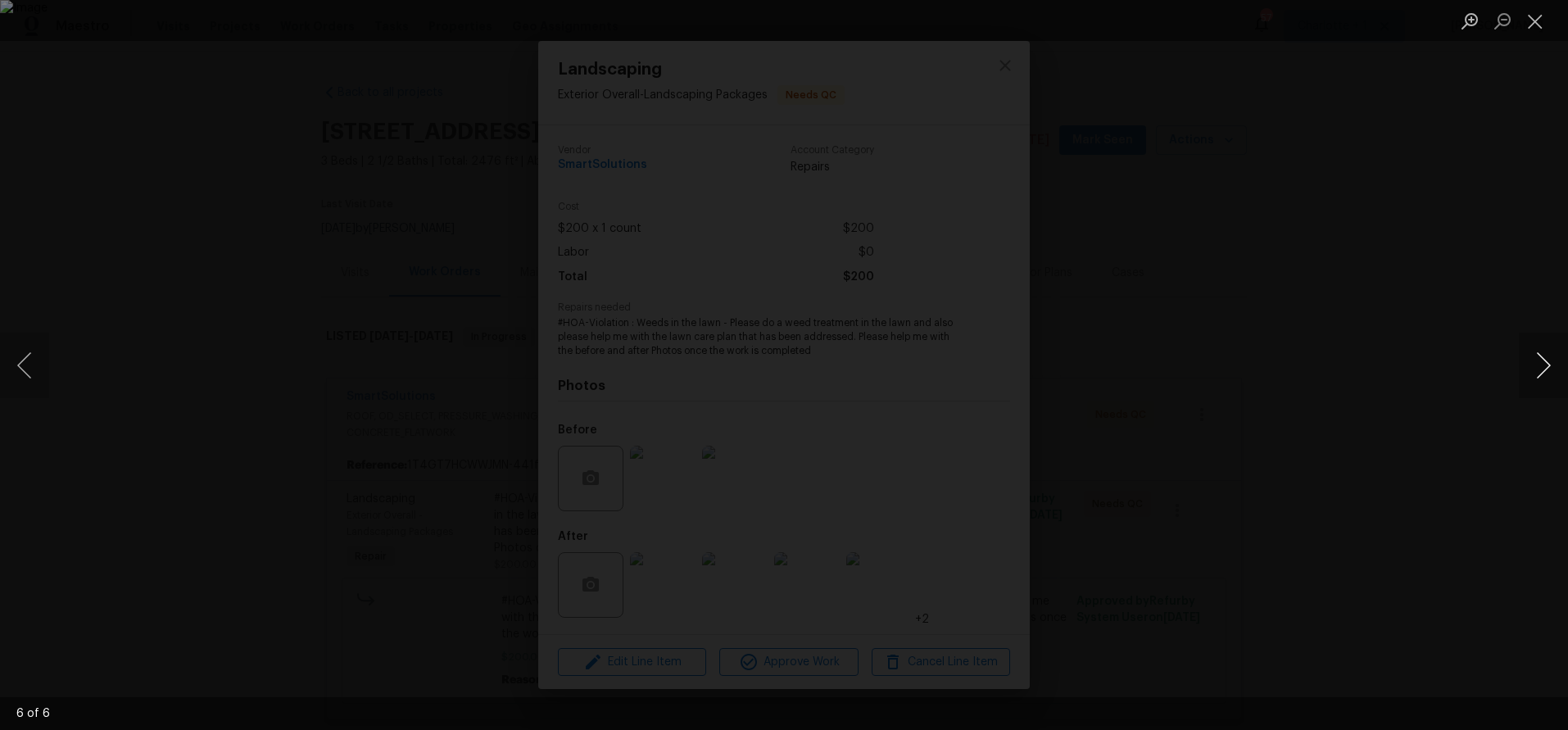
click at [1545, 369] on button "Next image" at bounding box center [1543, 366] width 49 height 66
drag, startPoint x: 1427, startPoint y: 230, endPoint x: 1419, endPoint y: 231, distance: 8.2
click at [1427, 230] on div "Lightbox" at bounding box center [784, 365] width 1568 height 730
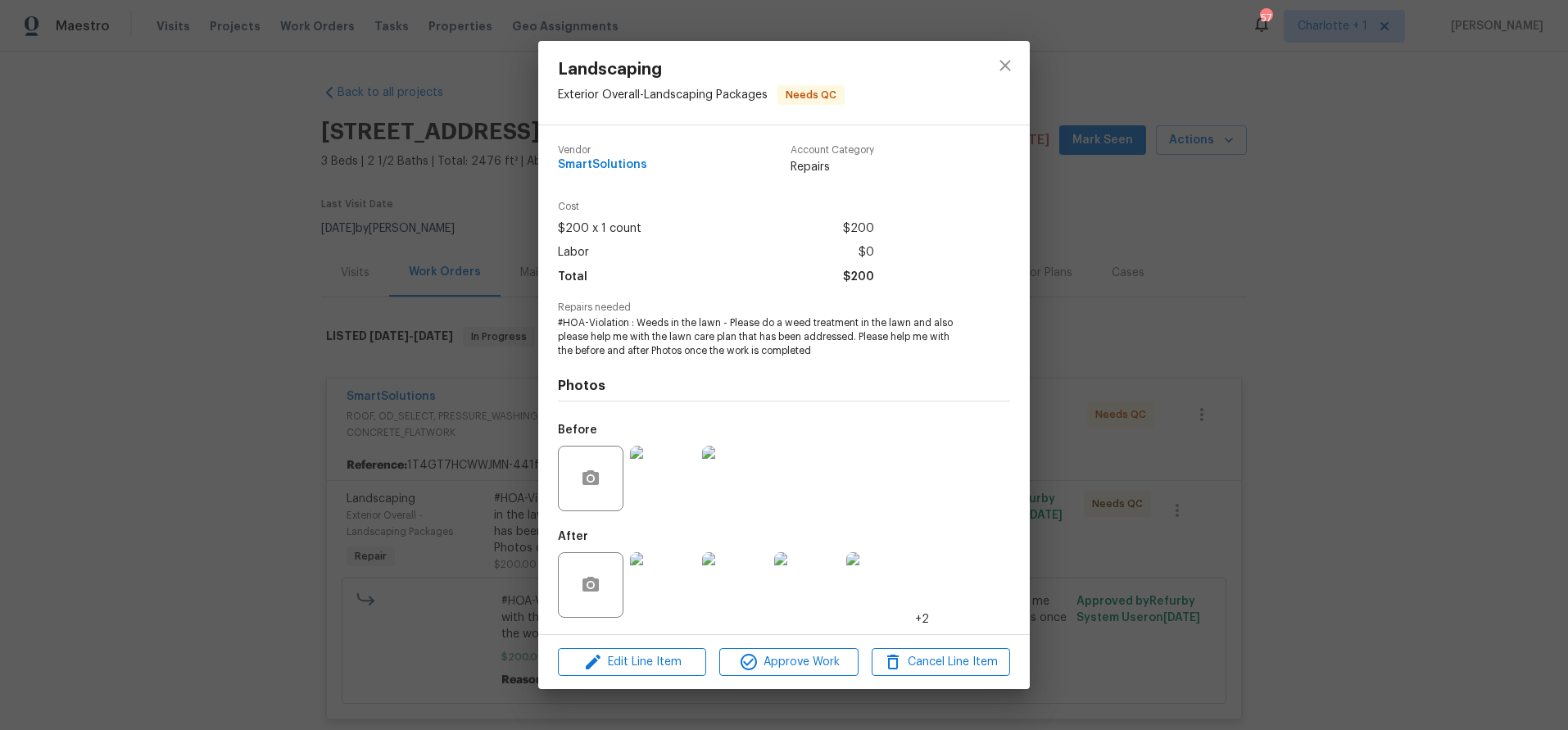
click at [648, 470] on img at bounding box center [663, 479] width 66 height 66
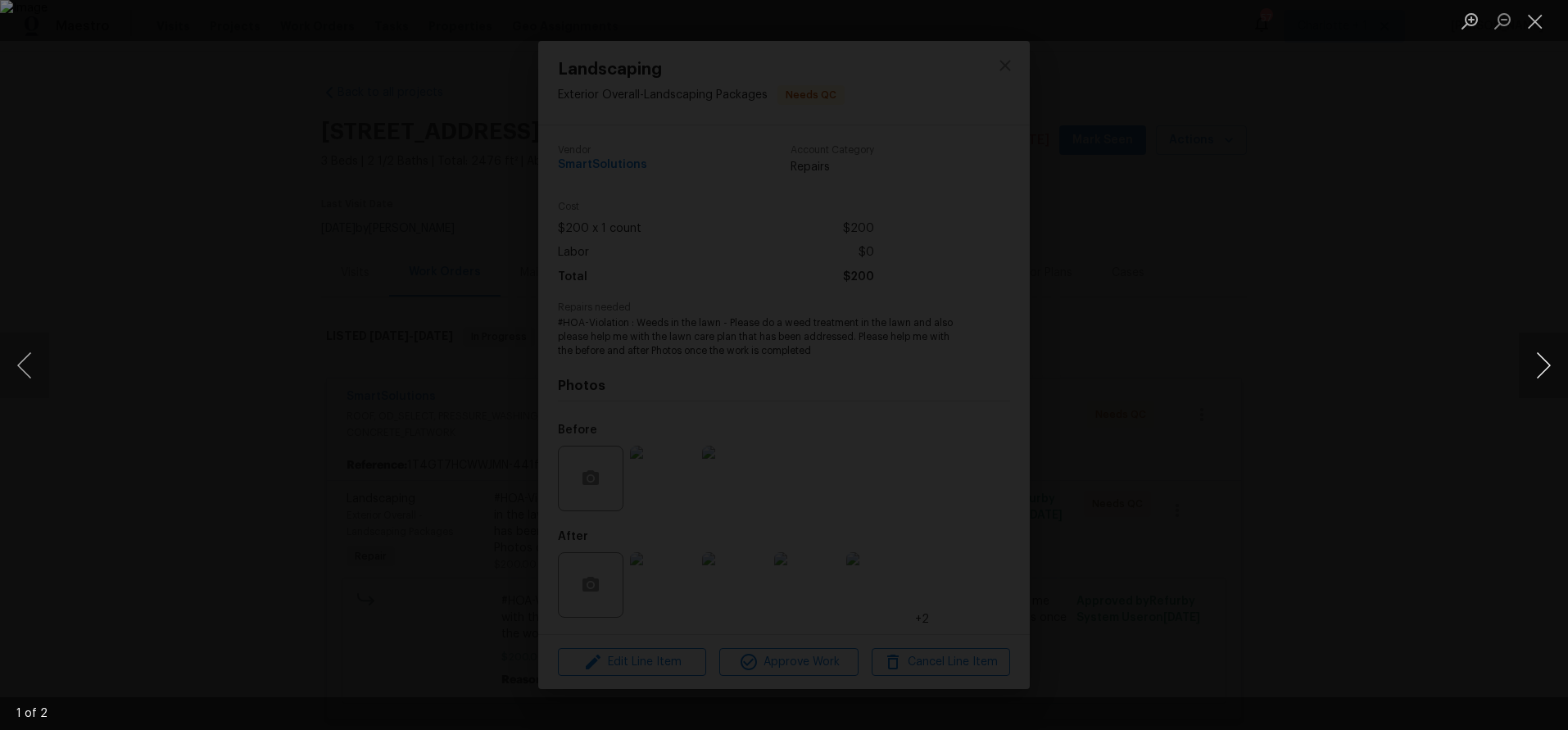
click at [1522, 361] on button "Next image" at bounding box center [1543, 366] width 49 height 66
drag, startPoint x: 1187, startPoint y: 267, endPoint x: 831, endPoint y: 307, distance: 357.9
click at [1187, 267] on div "Lightbox" at bounding box center [784, 365] width 1568 height 730
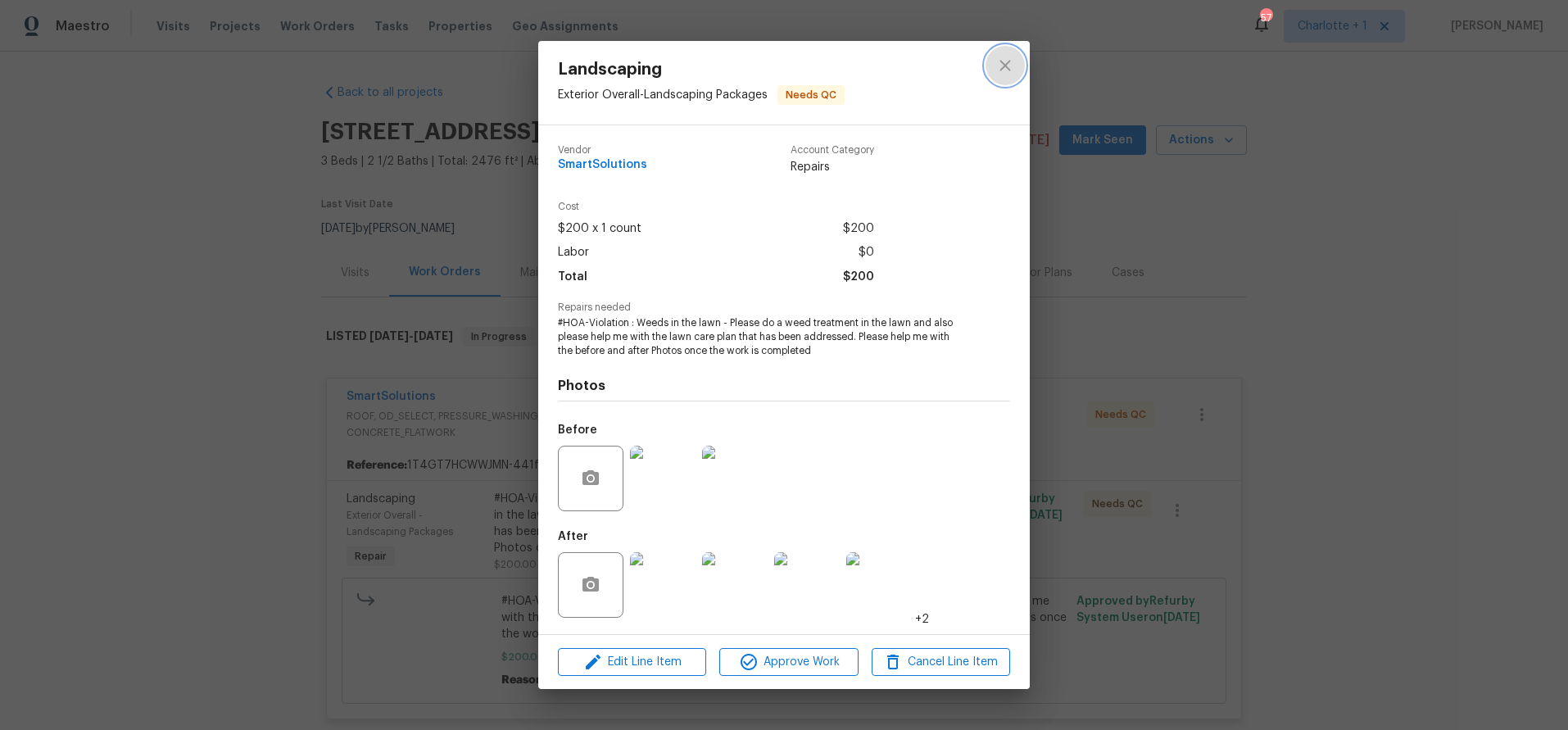
drag, startPoint x: 997, startPoint y: 70, endPoint x: 912, endPoint y: 99, distance: 89.9
click at [997, 70] on icon "close" at bounding box center [1006, 66] width 20 height 20
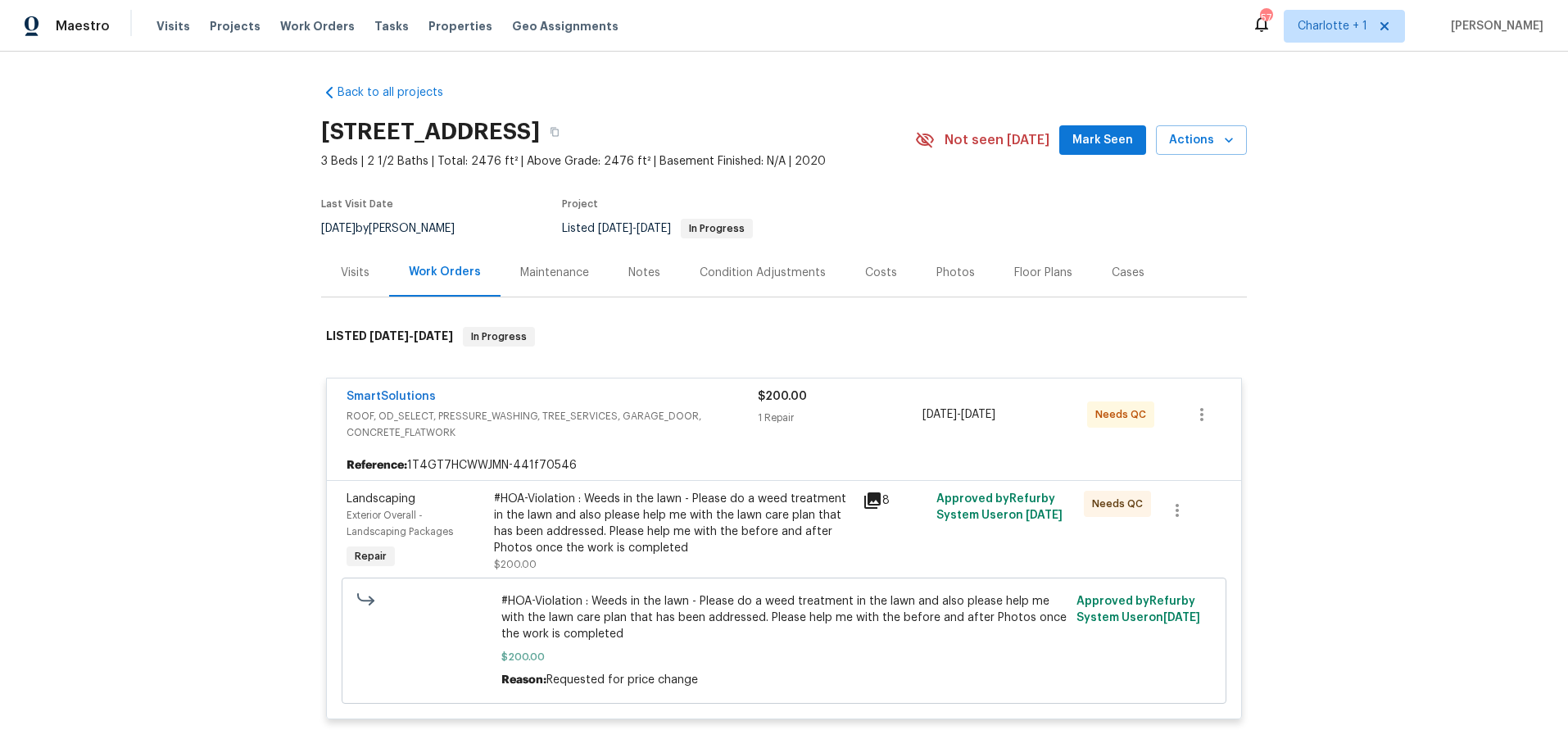
click at [655, 399] on div "SmartSolutions" at bounding box center [552, 398] width 411 height 20
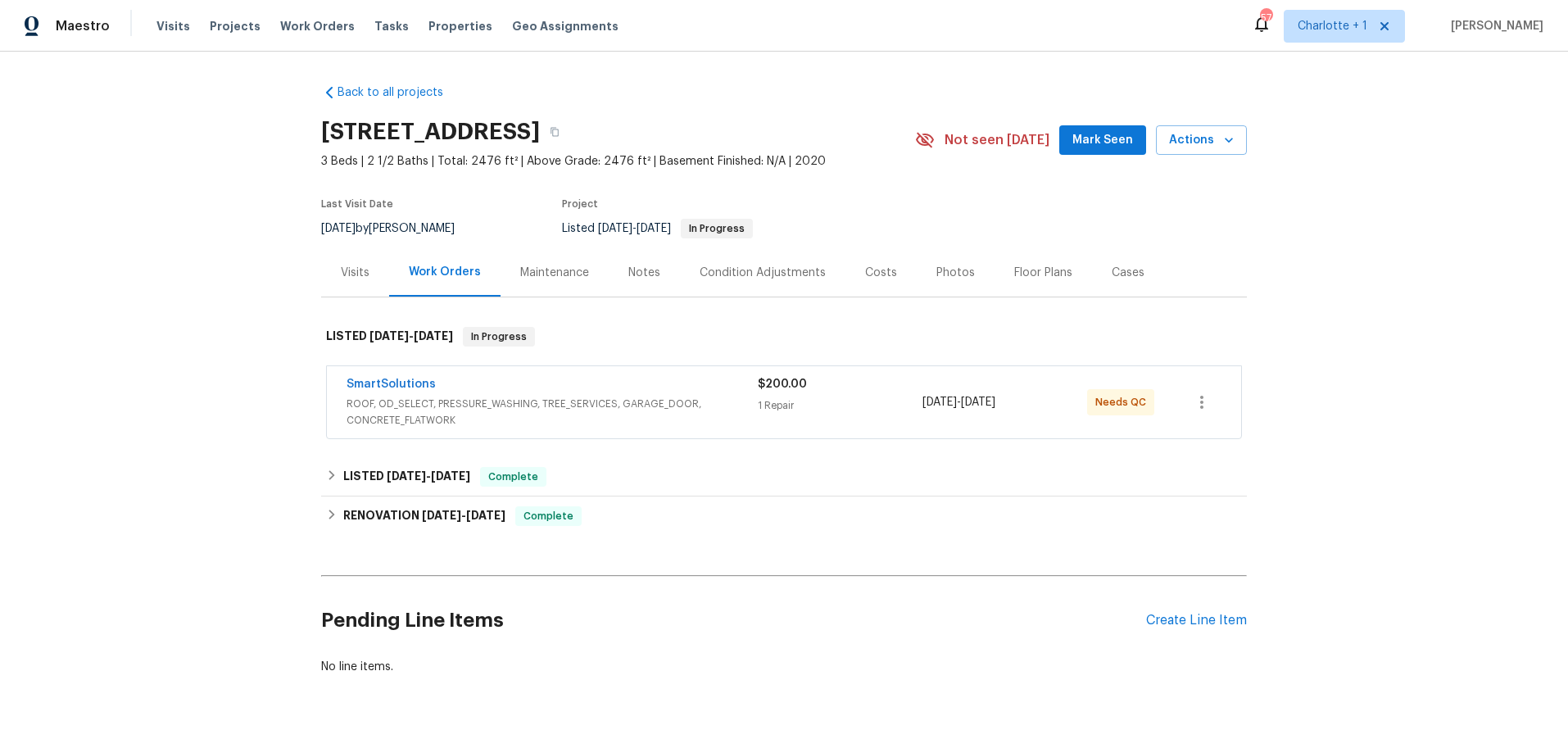
drag, startPoint x: 94, startPoint y: 414, endPoint x: 110, endPoint y: 403, distance: 18.9
click at [94, 414] on div "Back to all projects 3486 Duchess Ave, Fort Mill, SC 29707 3 Beds | 2 1/2 Baths…" at bounding box center [784, 391] width 1568 height 679
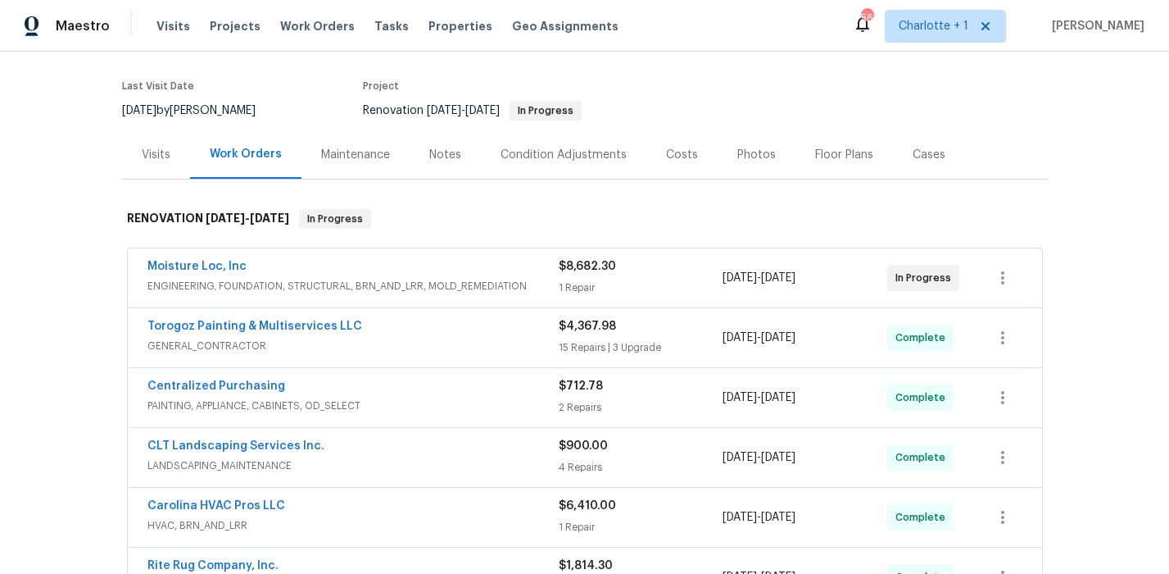
scroll to position [122, 0]
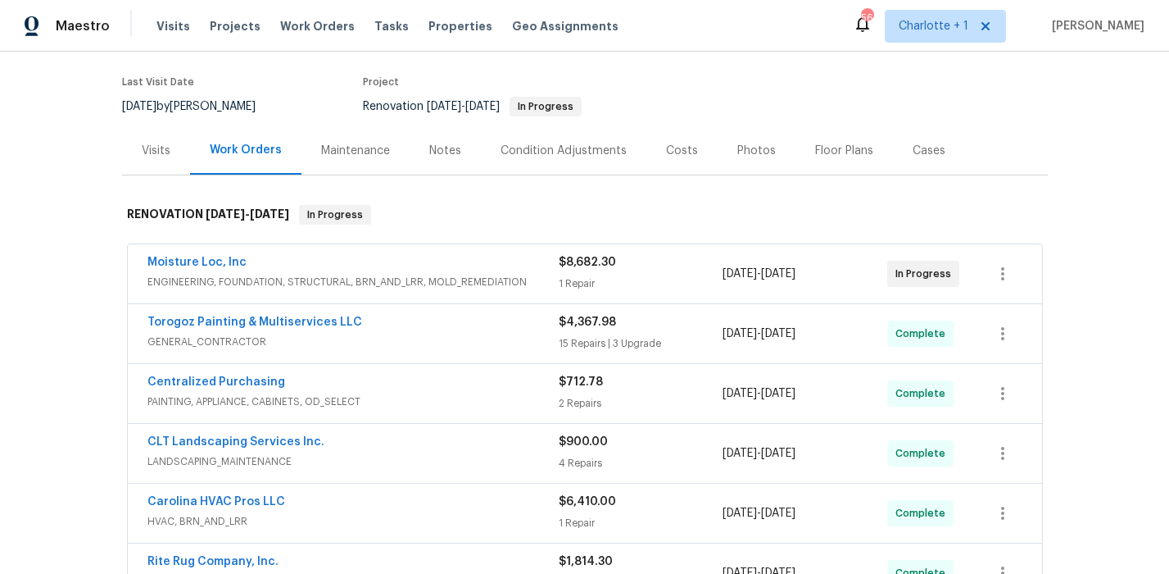
click at [684, 152] on div "Costs" at bounding box center [682, 150] width 71 height 48
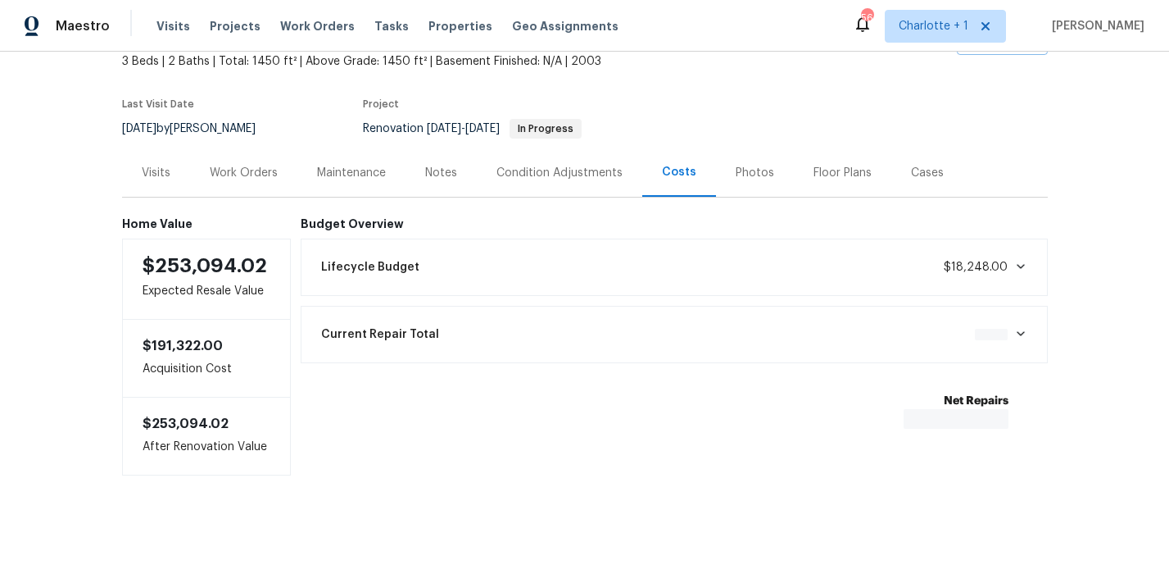
scroll to position [113, 0]
click at [737, 165] on div "Photos" at bounding box center [755, 173] width 39 height 16
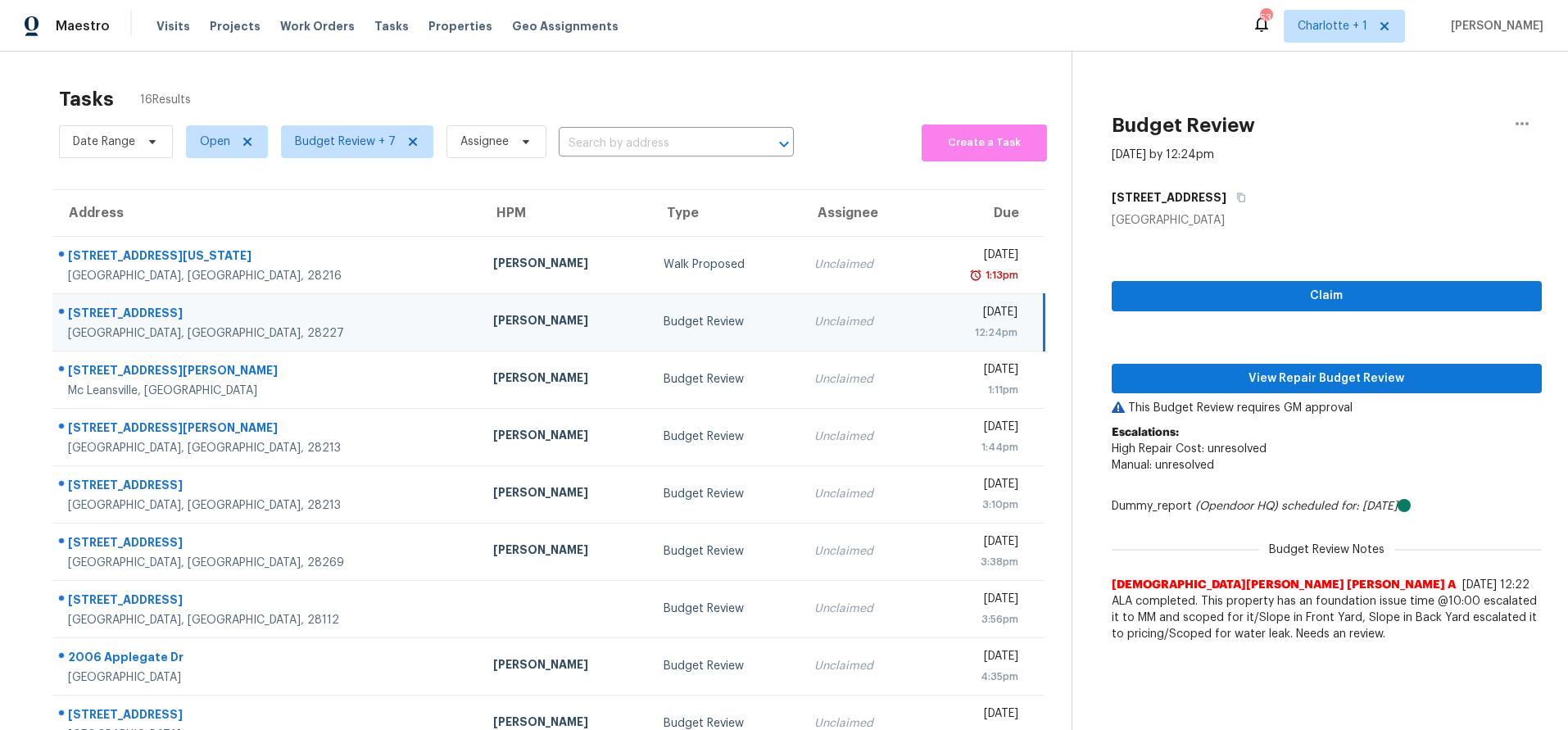
click at [480, 338] on td "[PERSON_NAME]" at bounding box center [565, 321] width 170 height 57
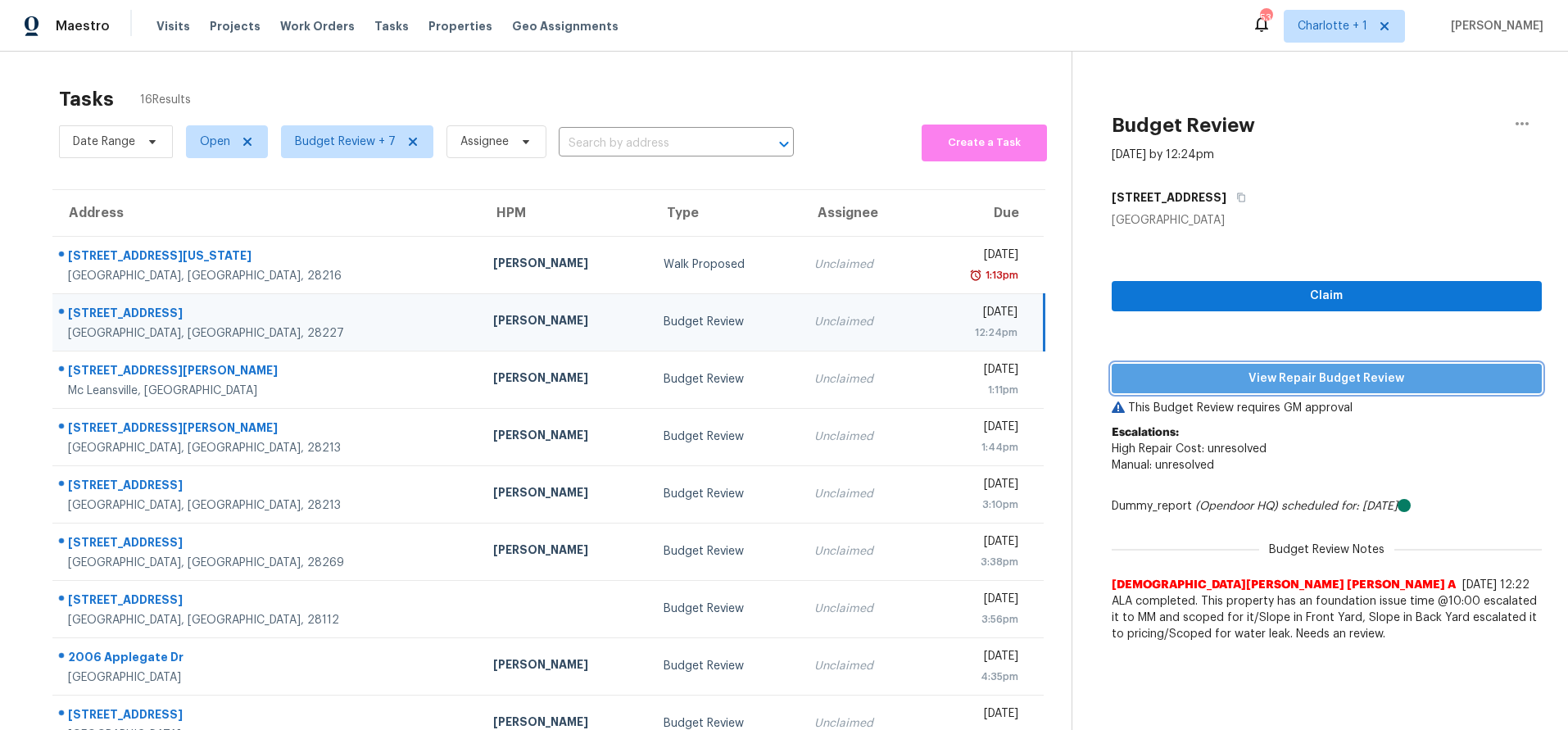
click at [1309, 378] on span "View Repair Budget Review" at bounding box center [1327, 379] width 404 height 20
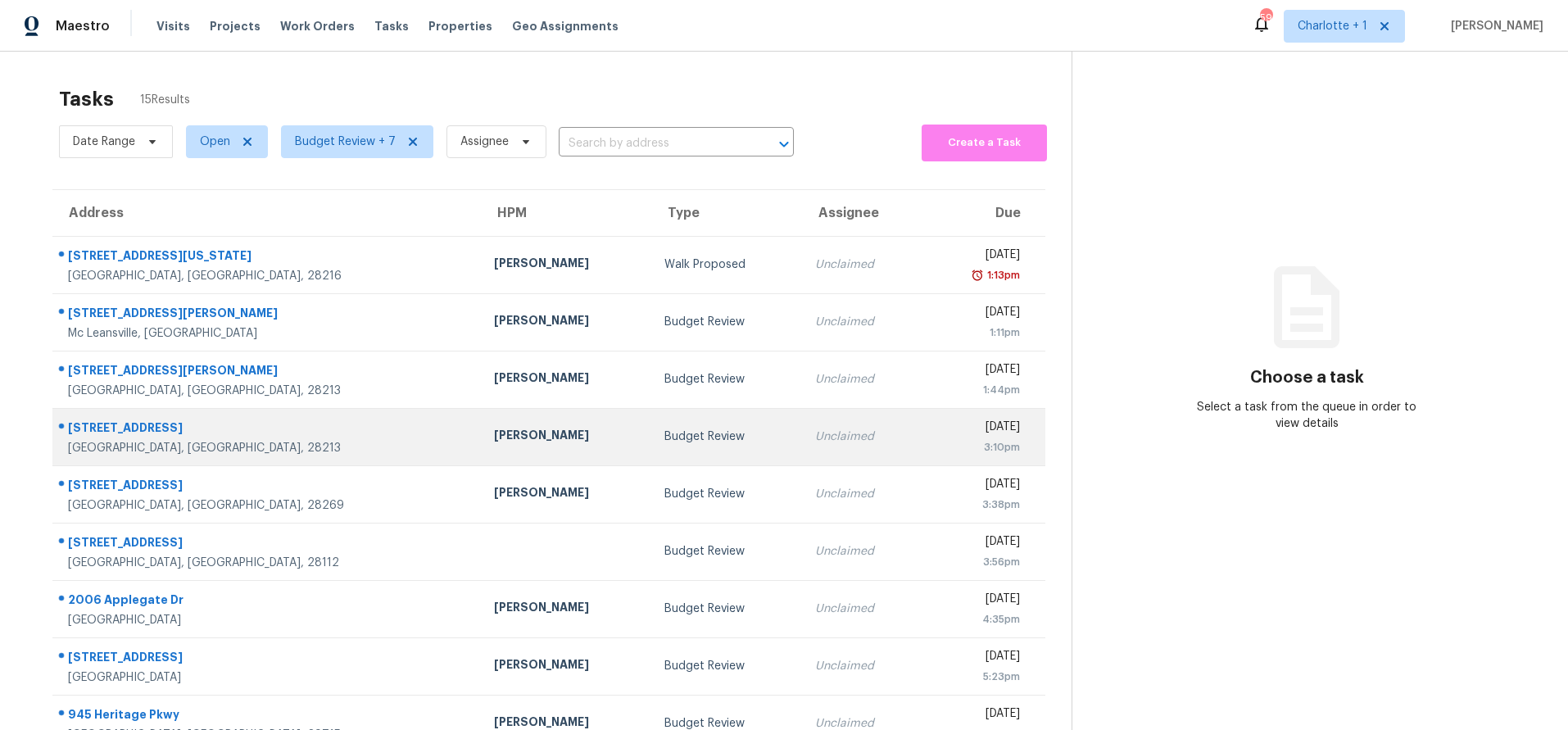
scroll to position [135, 0]
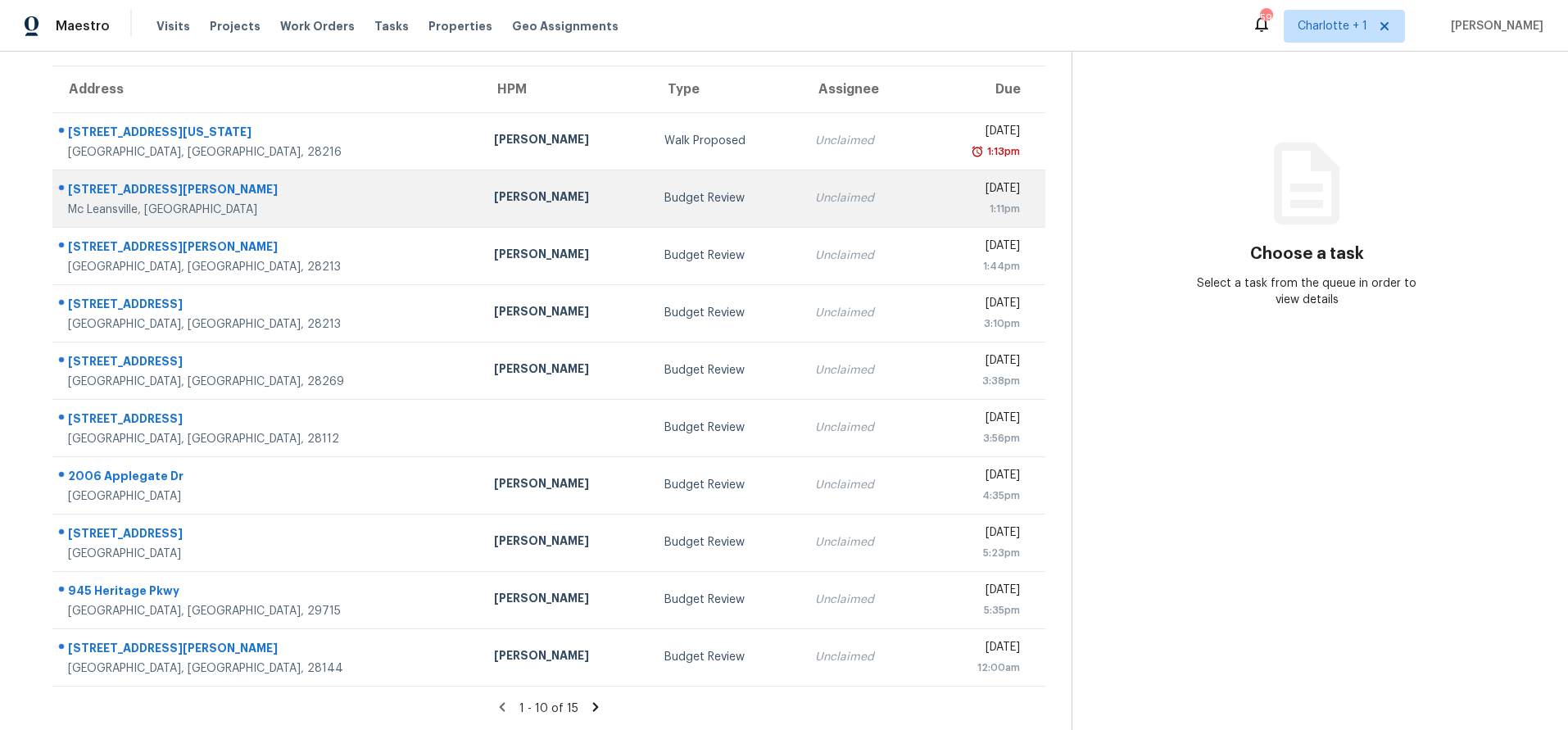
click at [935, 181] on div "[DATE]" at bounding box center [977, 190] width 84 height 20
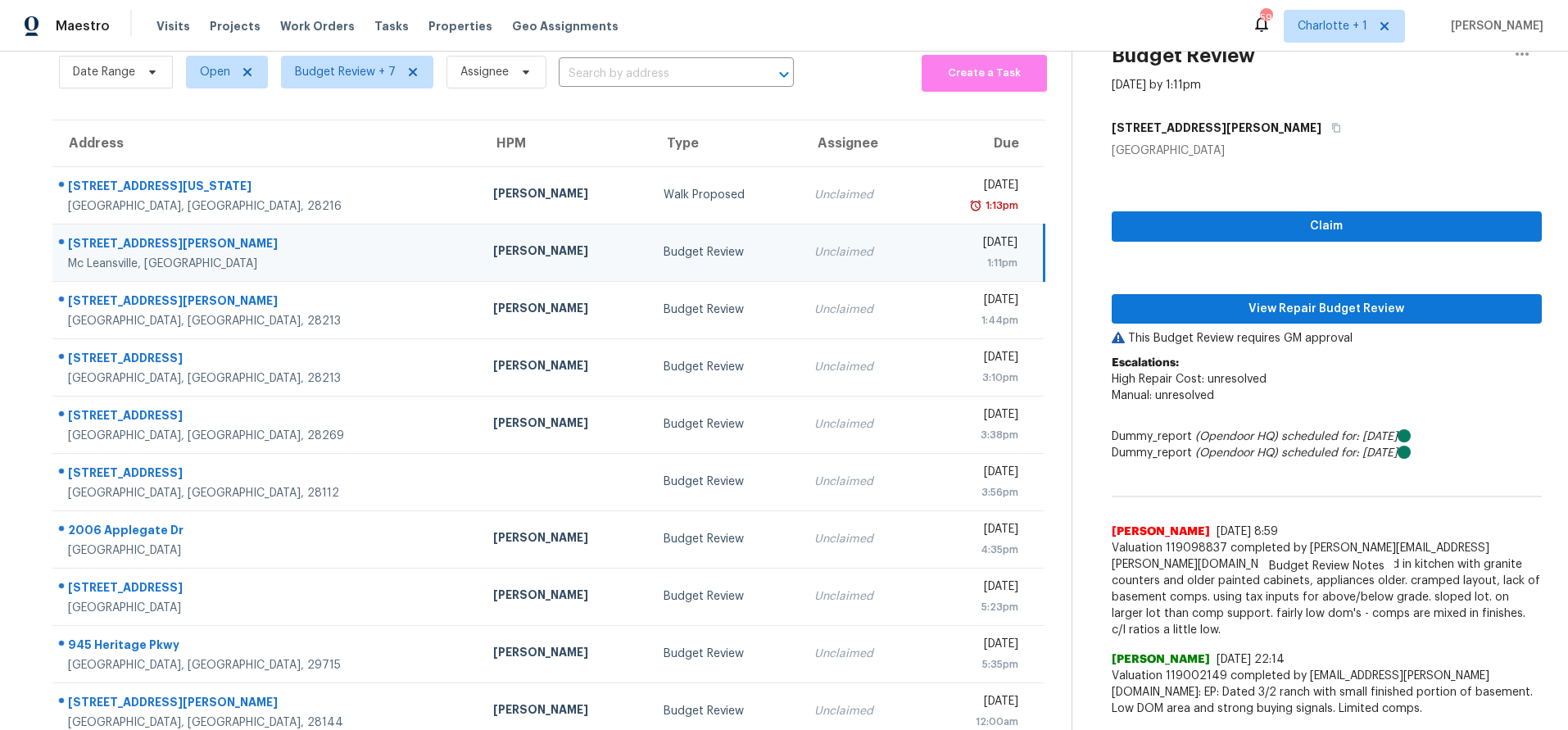
scroll to position [60, 0]
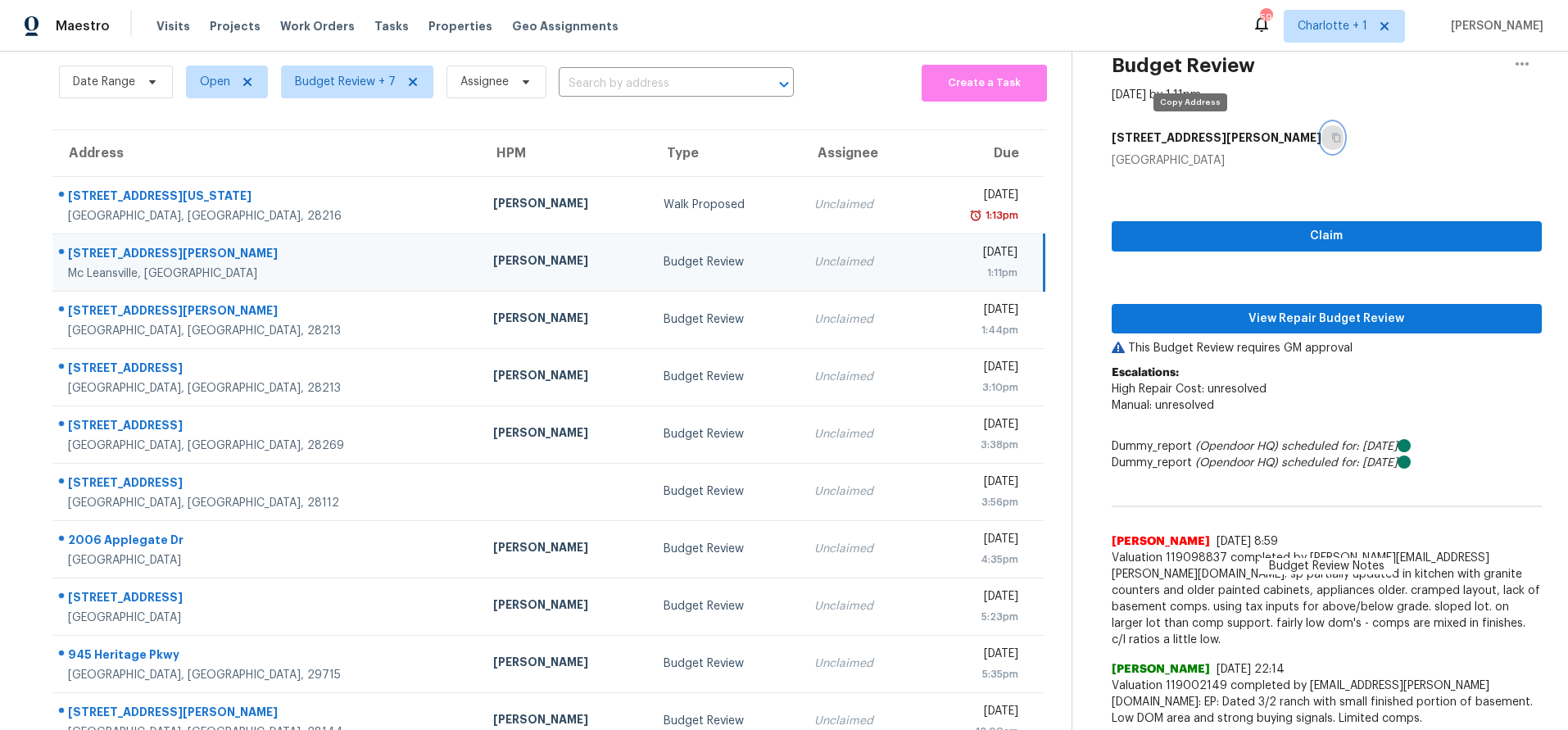
click at [1322, 143] on button "button" at bounding box center [1333, 138] width 22 height 30
click at [1322, 138] on button "button" at bounding box center [1333, 138] width 22 height 30
click at [493, 253] on div "Ken Romain" at bounding box center [565, 262] width 144 height 20
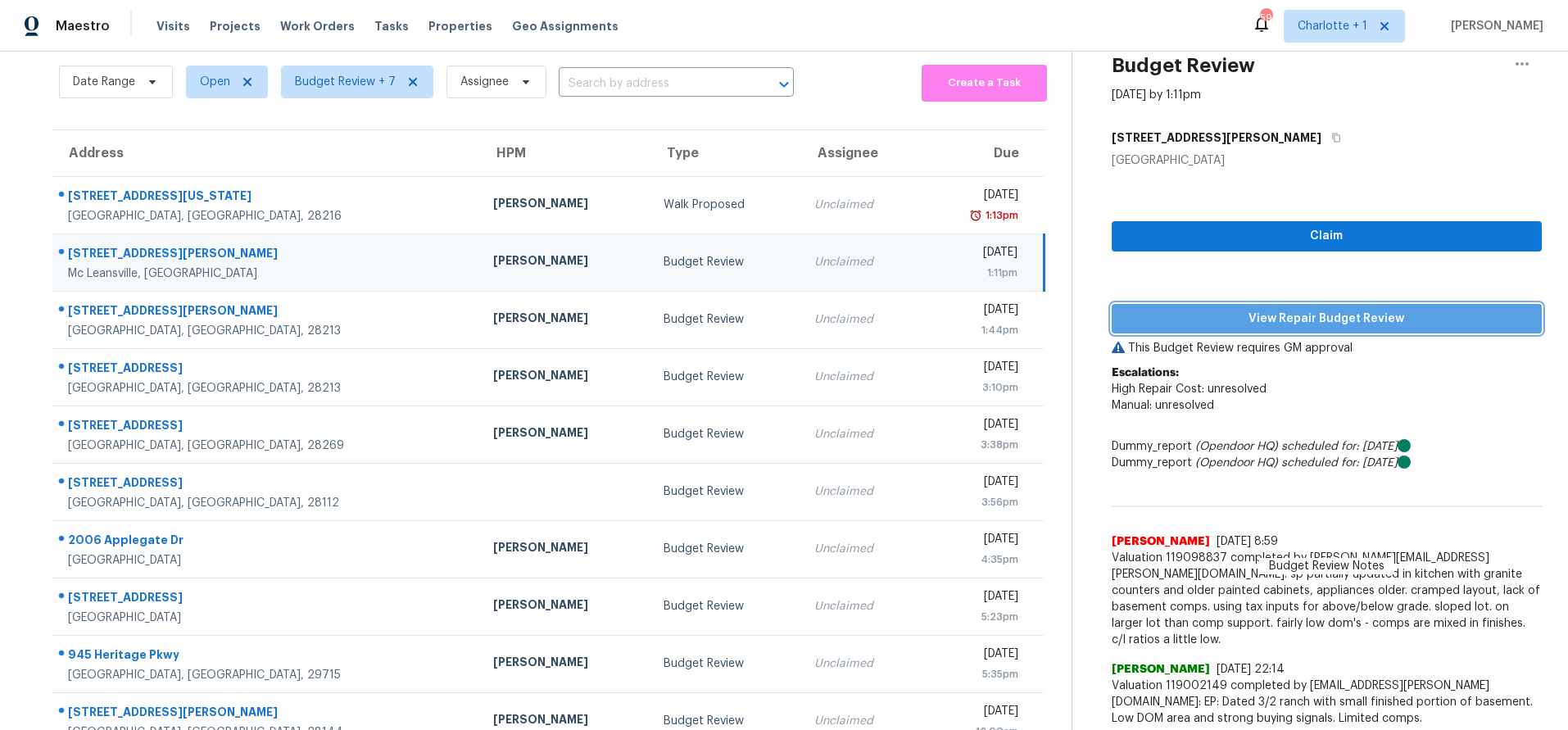
click at [1180, 329] on button "View Repair Budget Review" at bounding box center [1327, 319] width 430 height 30
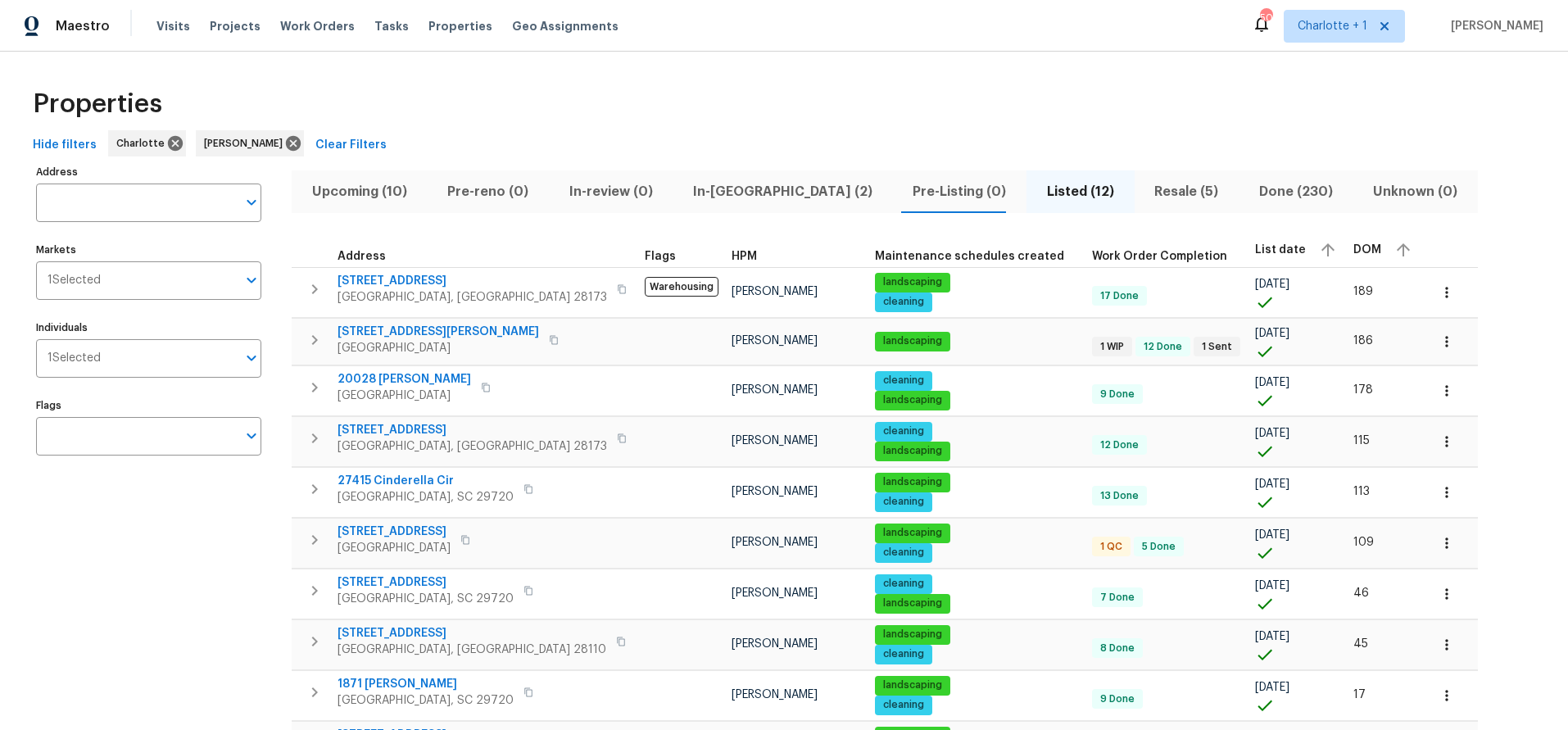
scroll to position [35, 0]
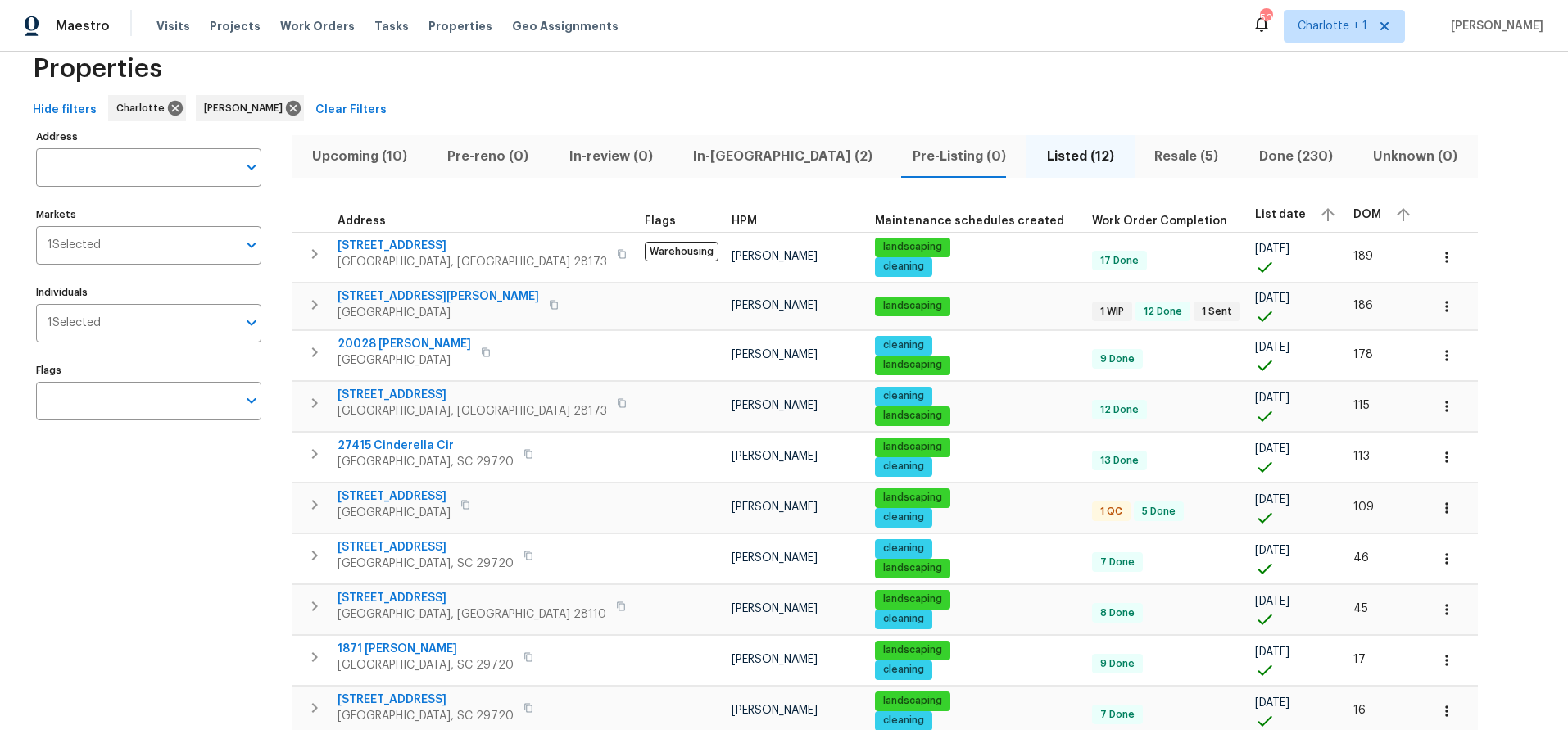
drag, startPoint x: 524, startPoint y: 86, endPoint x: 389, endPoint y: 84, distance: 134.4
click at [511, 84] on div "Properties" at bounding box center [784, 69] width 1516 height 52
drag, startPoint x: 289, startPoint y: 110, endPoint x: 271, endPoint y: 125, distance: 23.3
click at [289, 110] on icon at bounding box center [293, 108] width 18 height 18
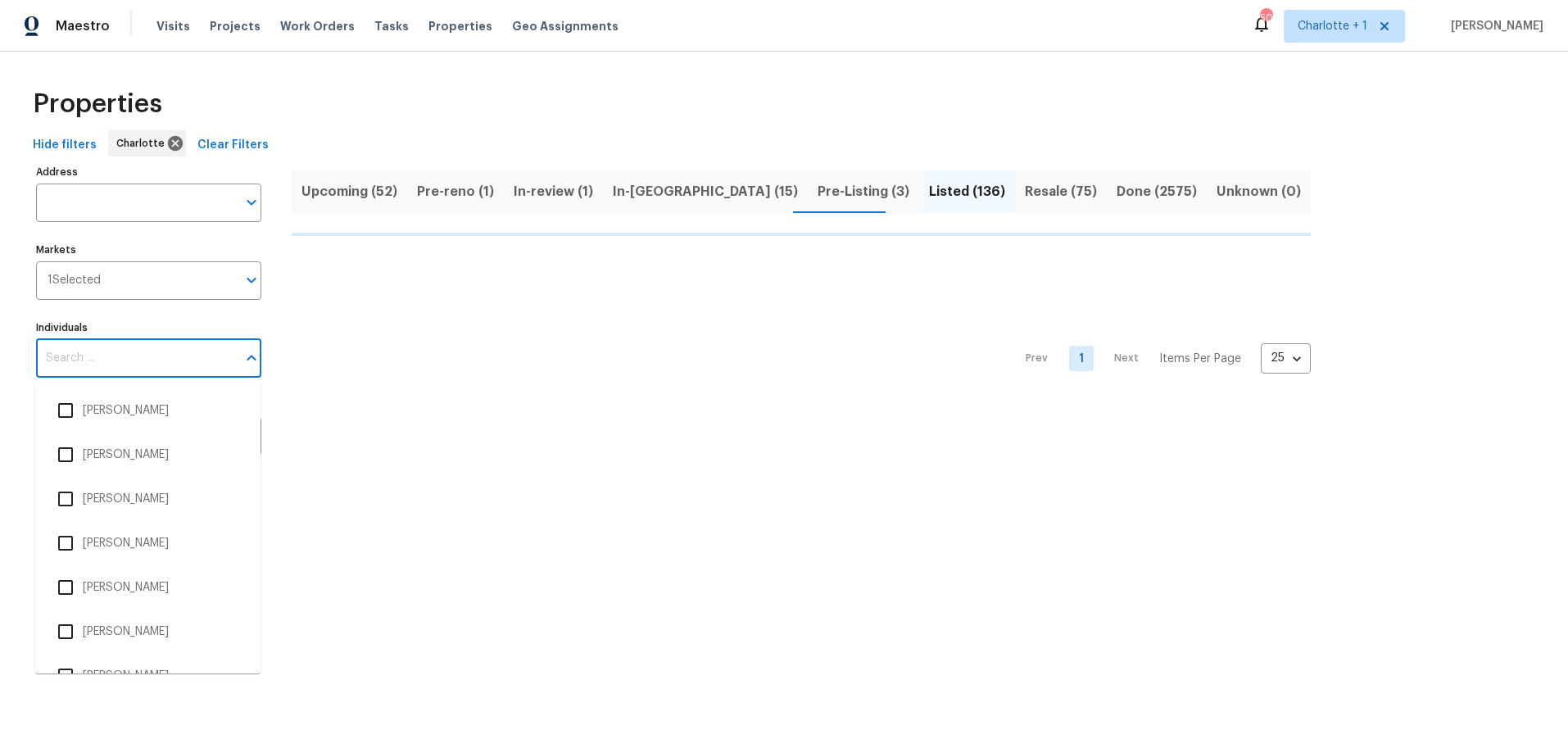
click at [80, 367] on input "Individuals" at bounding box center [136, 358] width 201 height 39
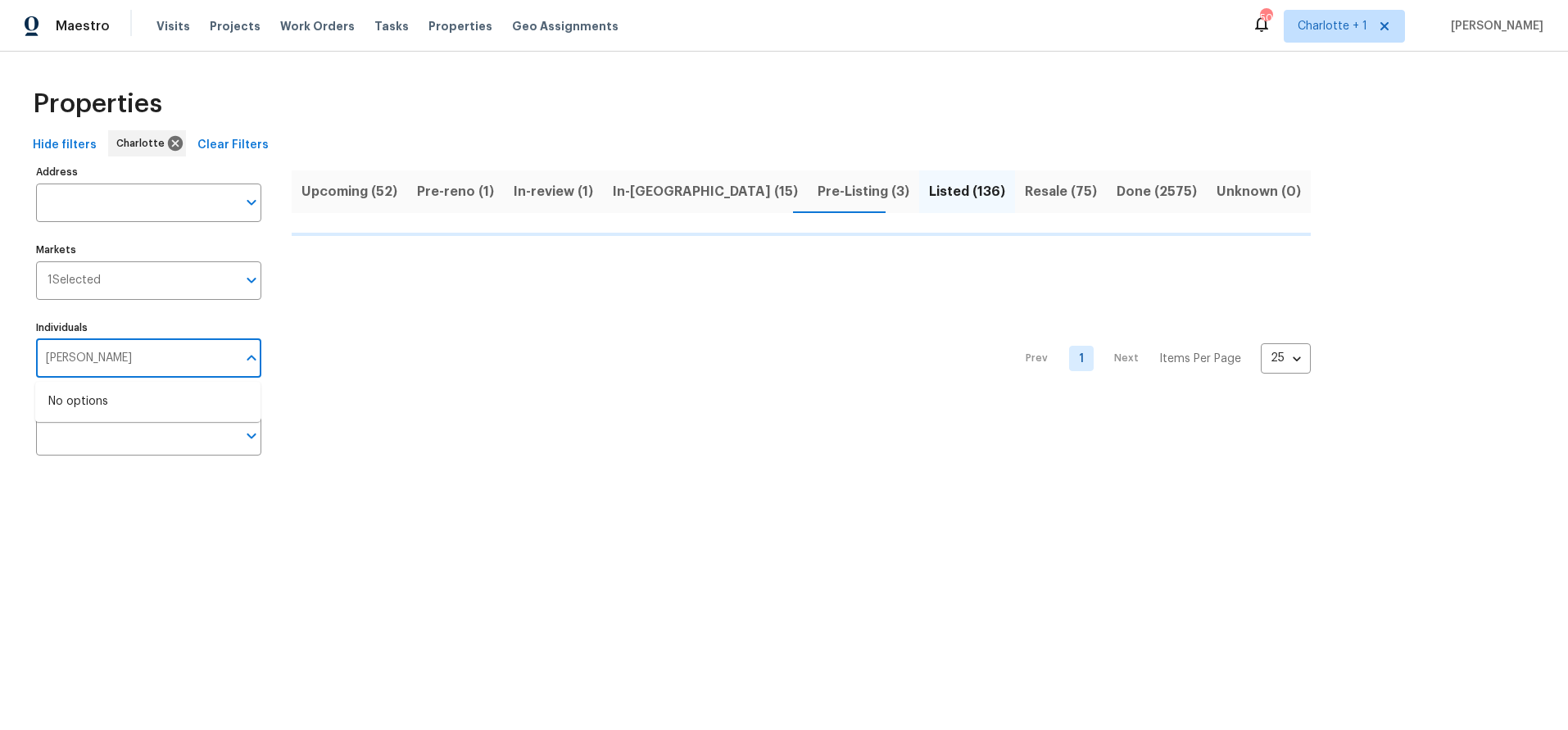
type input "ryan crav"
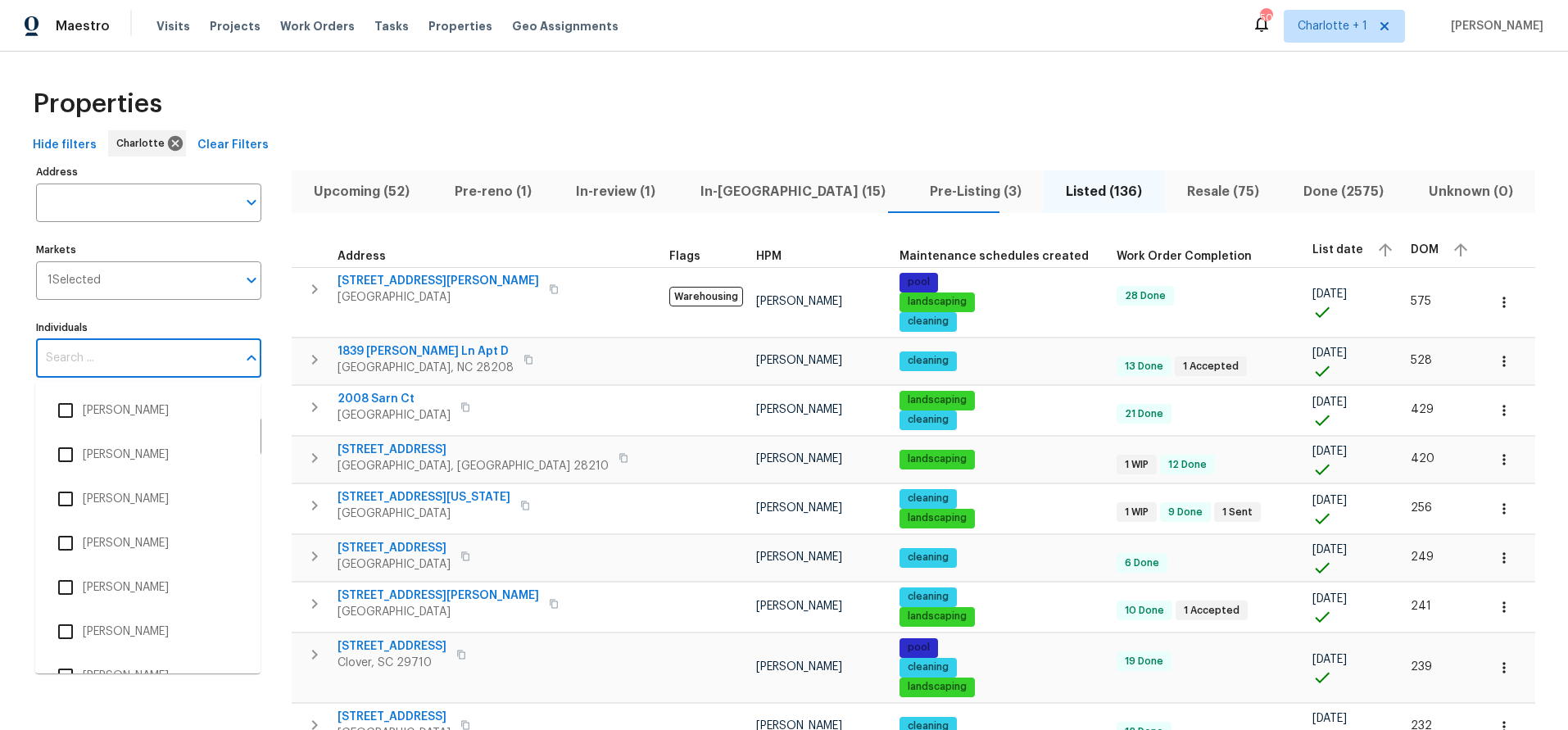
click at [114, 362] on input "Individuals" at bounding box center [136, 358] width 201 height 39
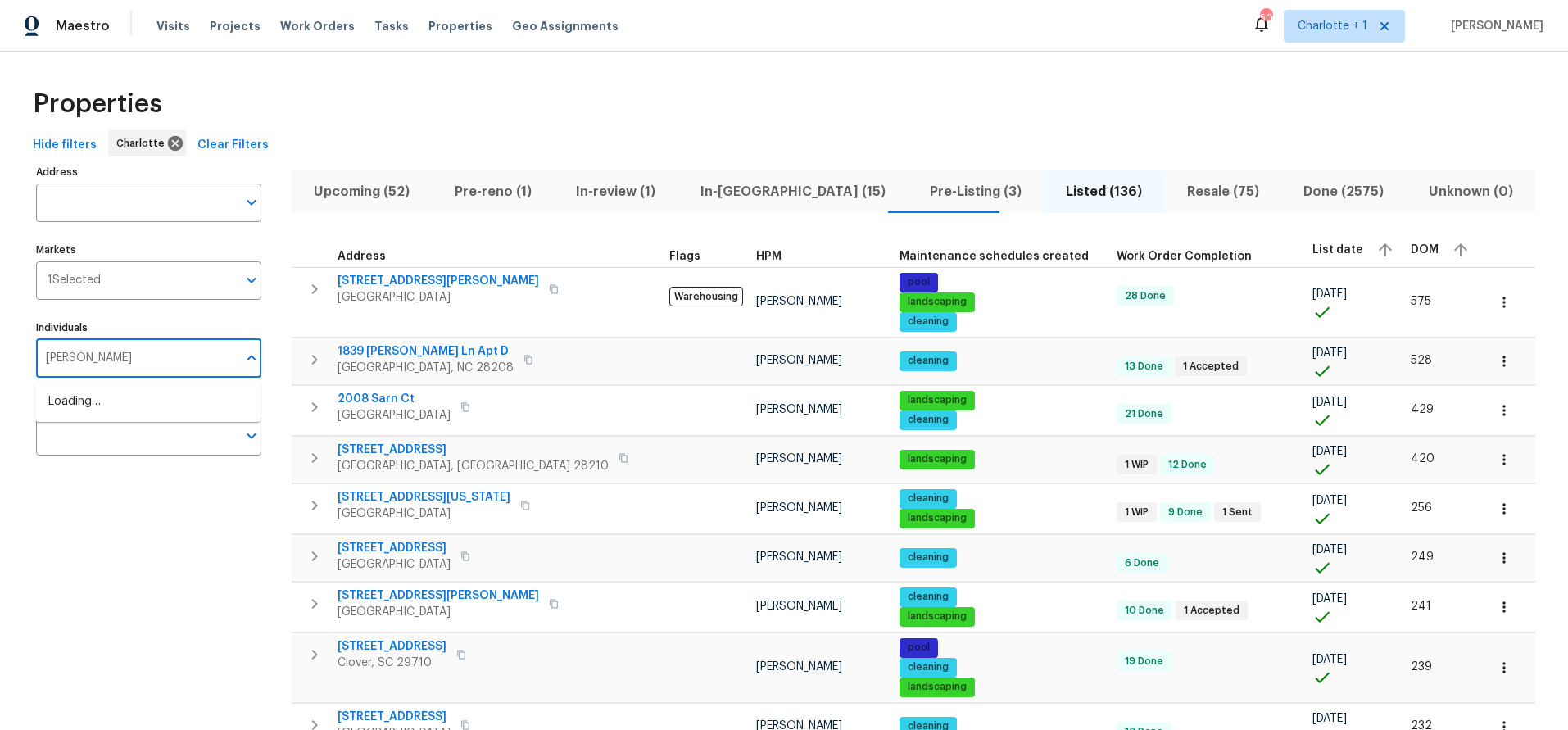
type input "ryan craven"
click at [129, 406] on li "[PERSON_NAME]" at bounding box center [147, 410] width 199 height 34
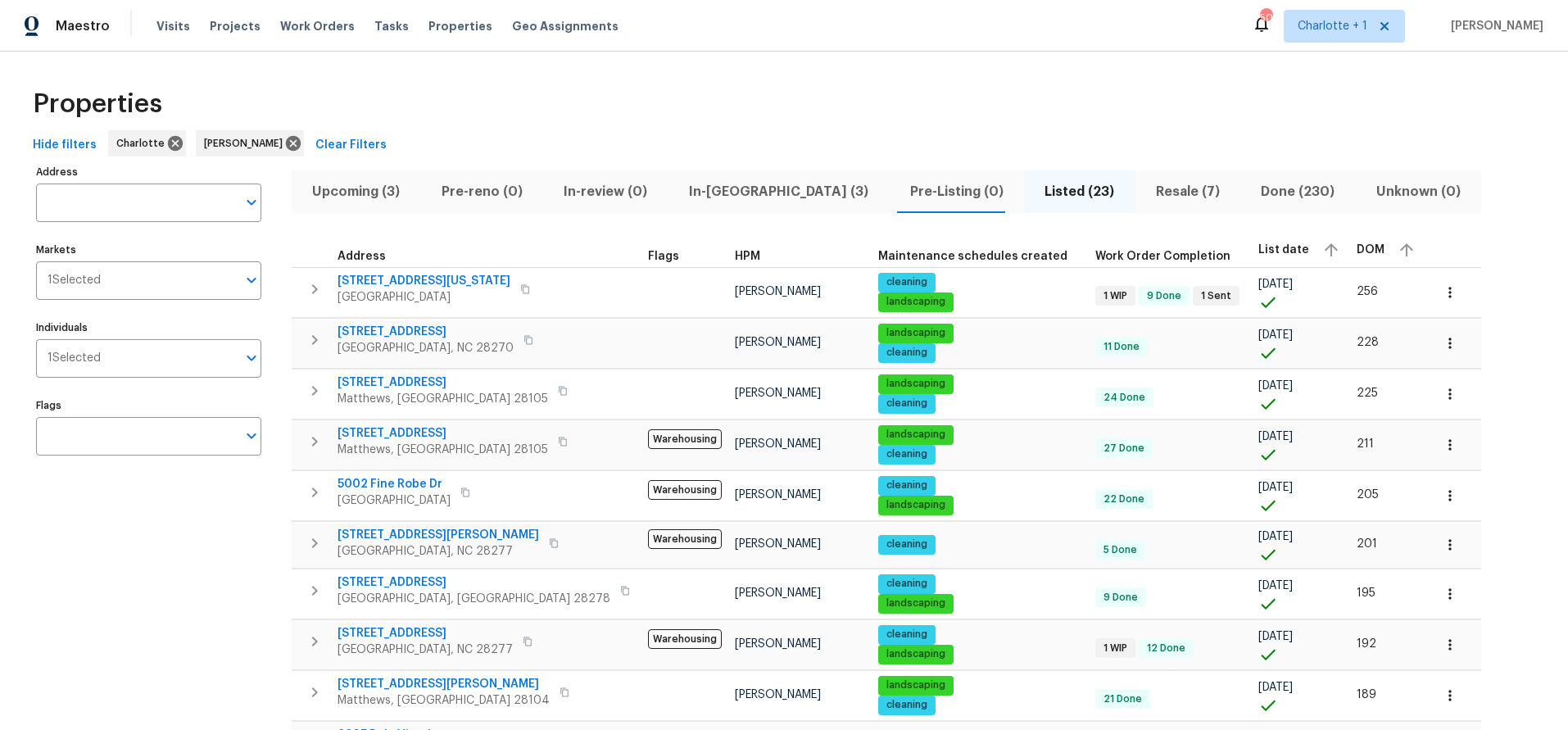
click at [733, 201] on span "In-reno (3)" at bounding box center [780, 191] width 202 height 23
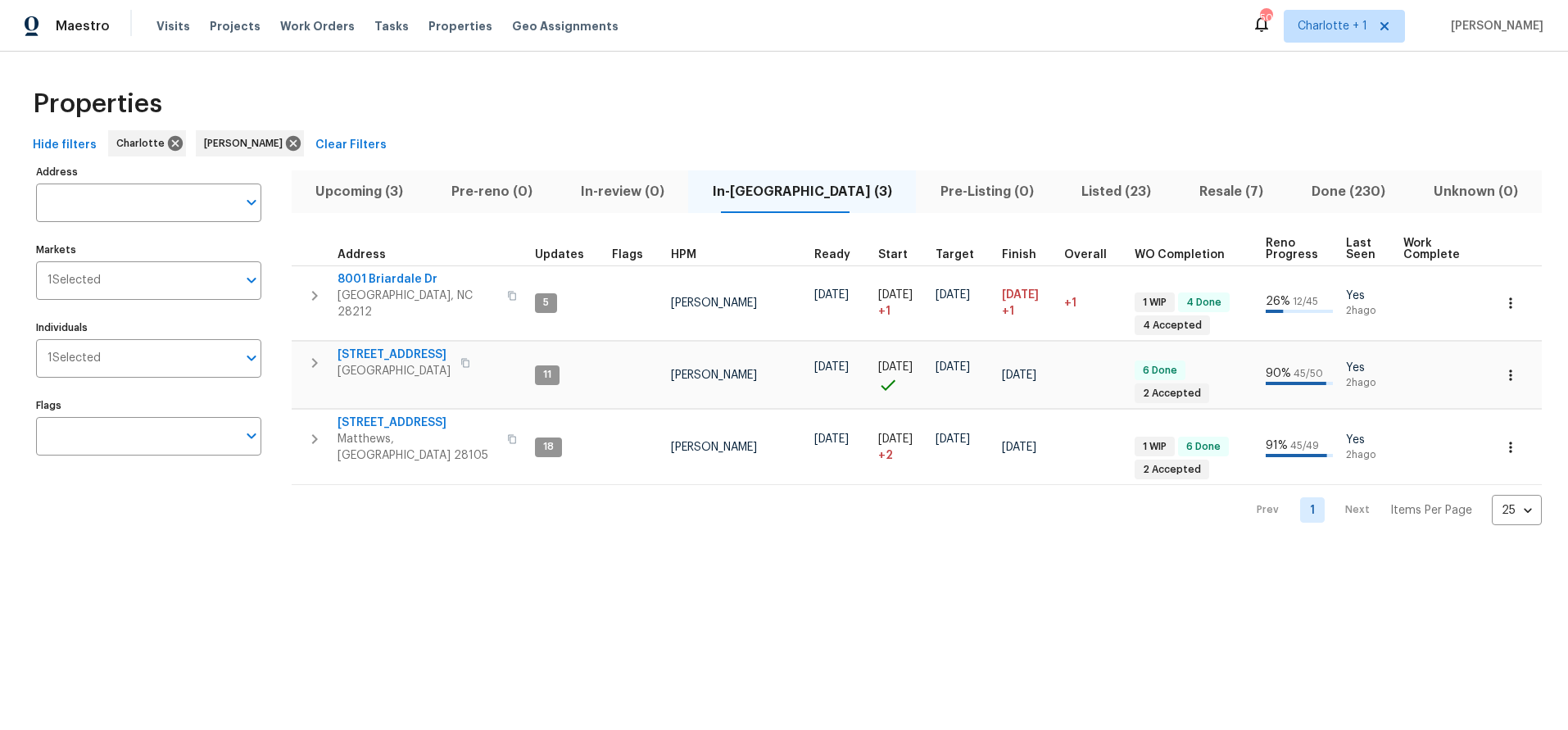
drag, startPoint x: 483, startPoint y: 79, endPoint x: 243, endPoint y: 89, distance: 240.3
click at [483, 79] on div "Properties" at bounding box center [784, 104] width 1516 height 52
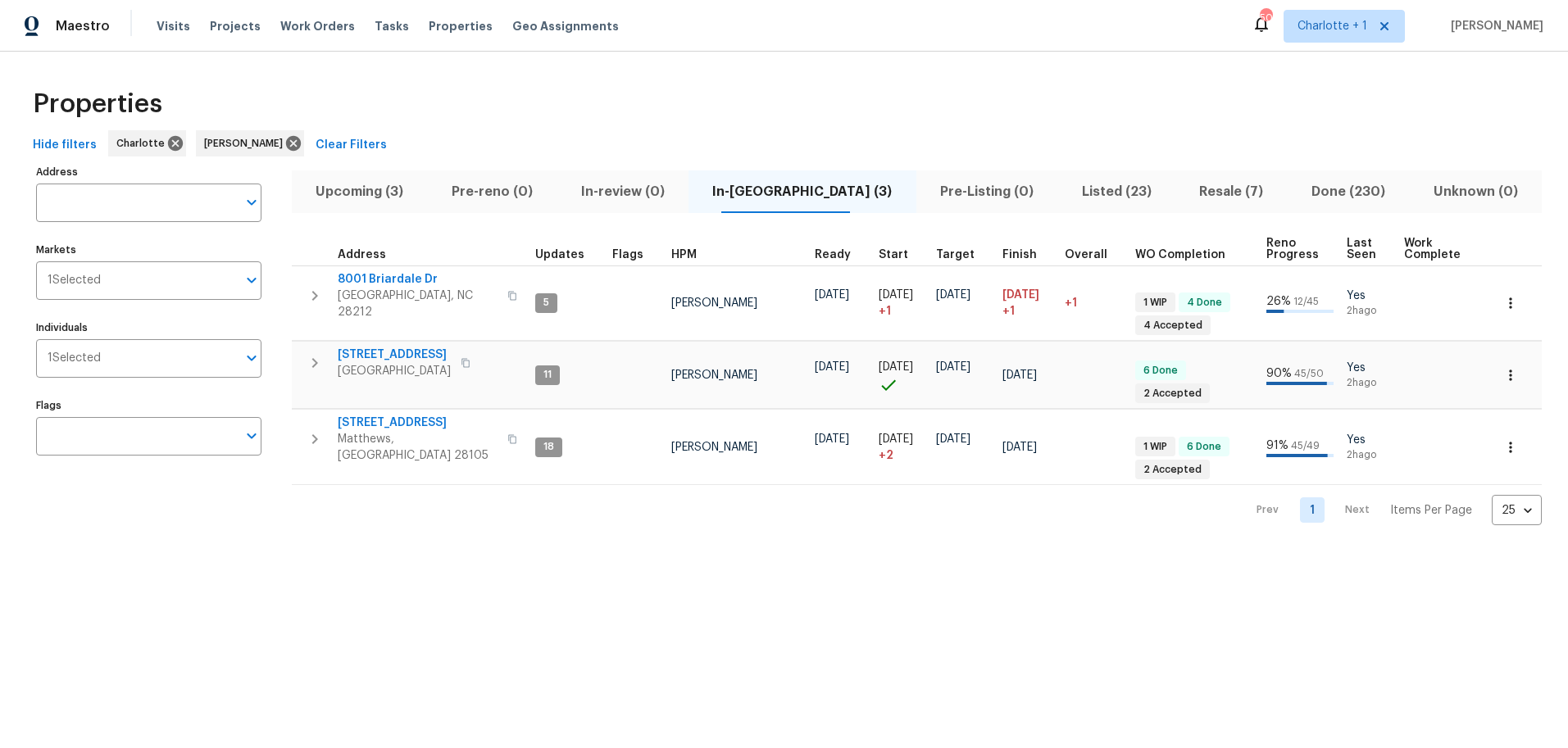
click at [583, 66] on div "Properties Hide filters Charlotte Ryan Craven Clear Filters Address Address Mar…" at bounding box center [784, 302] width 1568 height 500
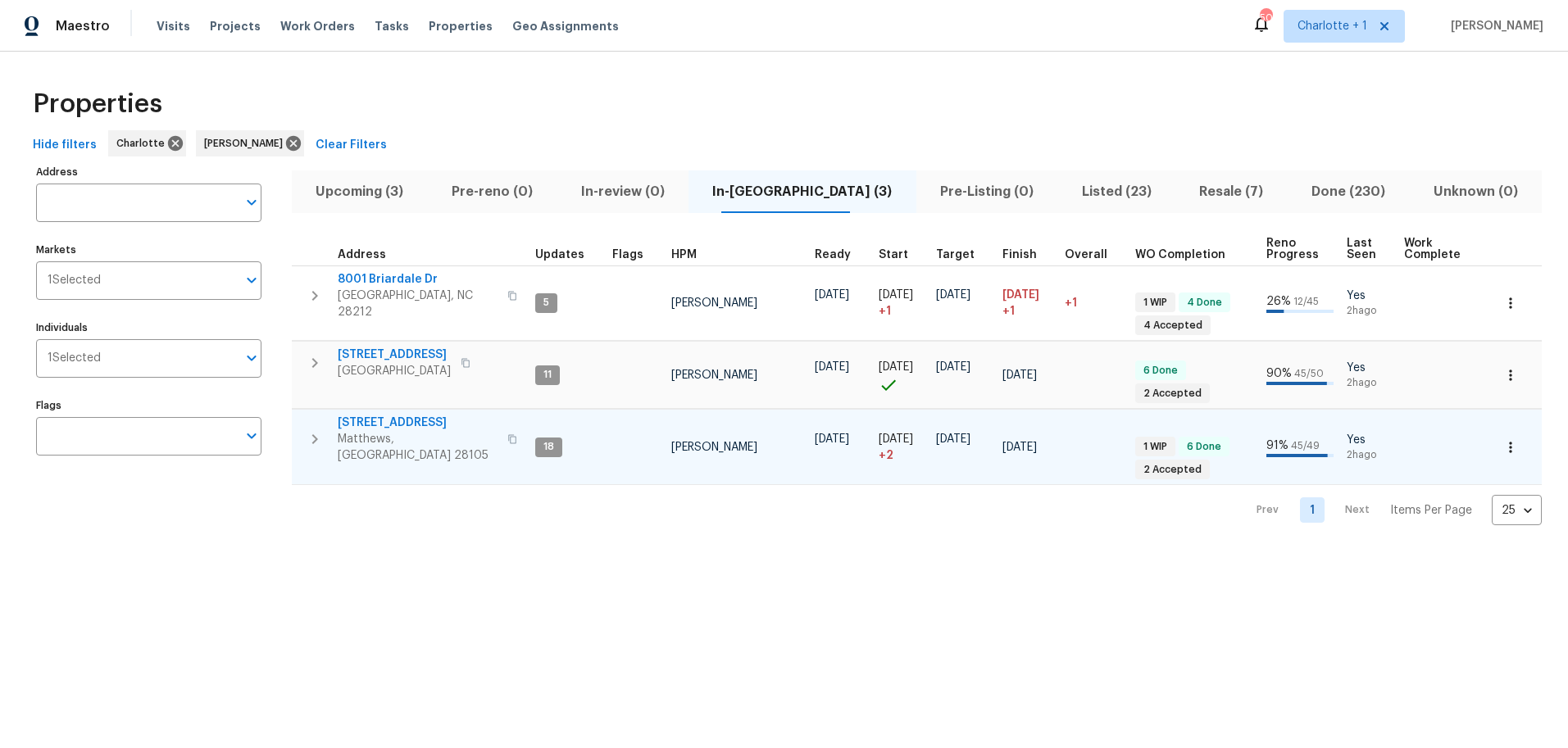
click at [430, 415] on span "3915 Cameron Run Ln" at bounding box center [418, 423] width 160 height 16
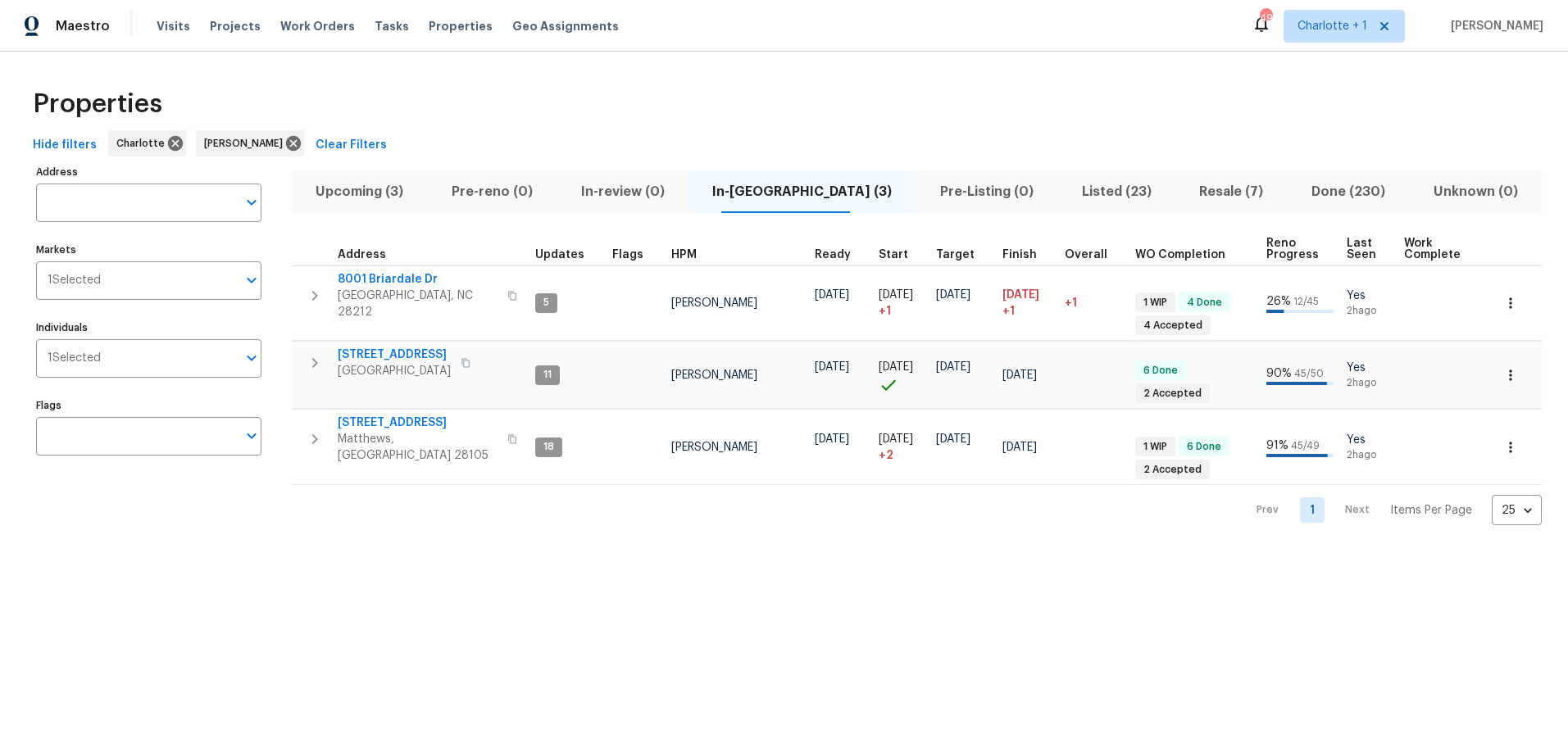
drag, startPoint x: 557, startPoint y: 102, endPoint x: 506, endPoint y: 146, distance: 68.0
click at [557, 102] on div "Properties" at bounding box center [783, 104] width 1515 height 52
click at [368, 352] on span "[STREET_ADDRESS]" at bounding box center [394, 355] width 113 height 16
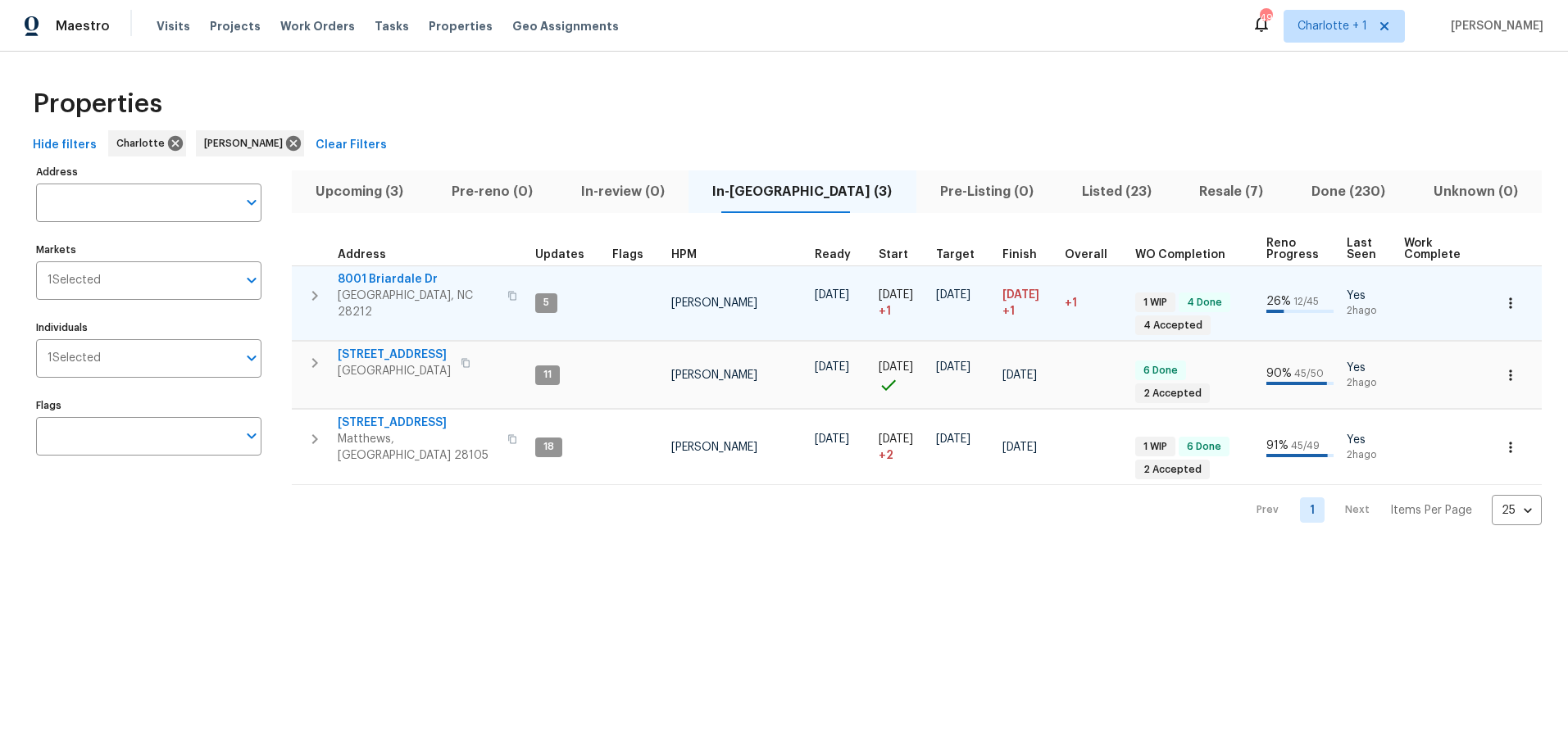
click at [384, 283] on span "8001 Briardale Dr" at bounding box center [418, 279] width 160 height 16
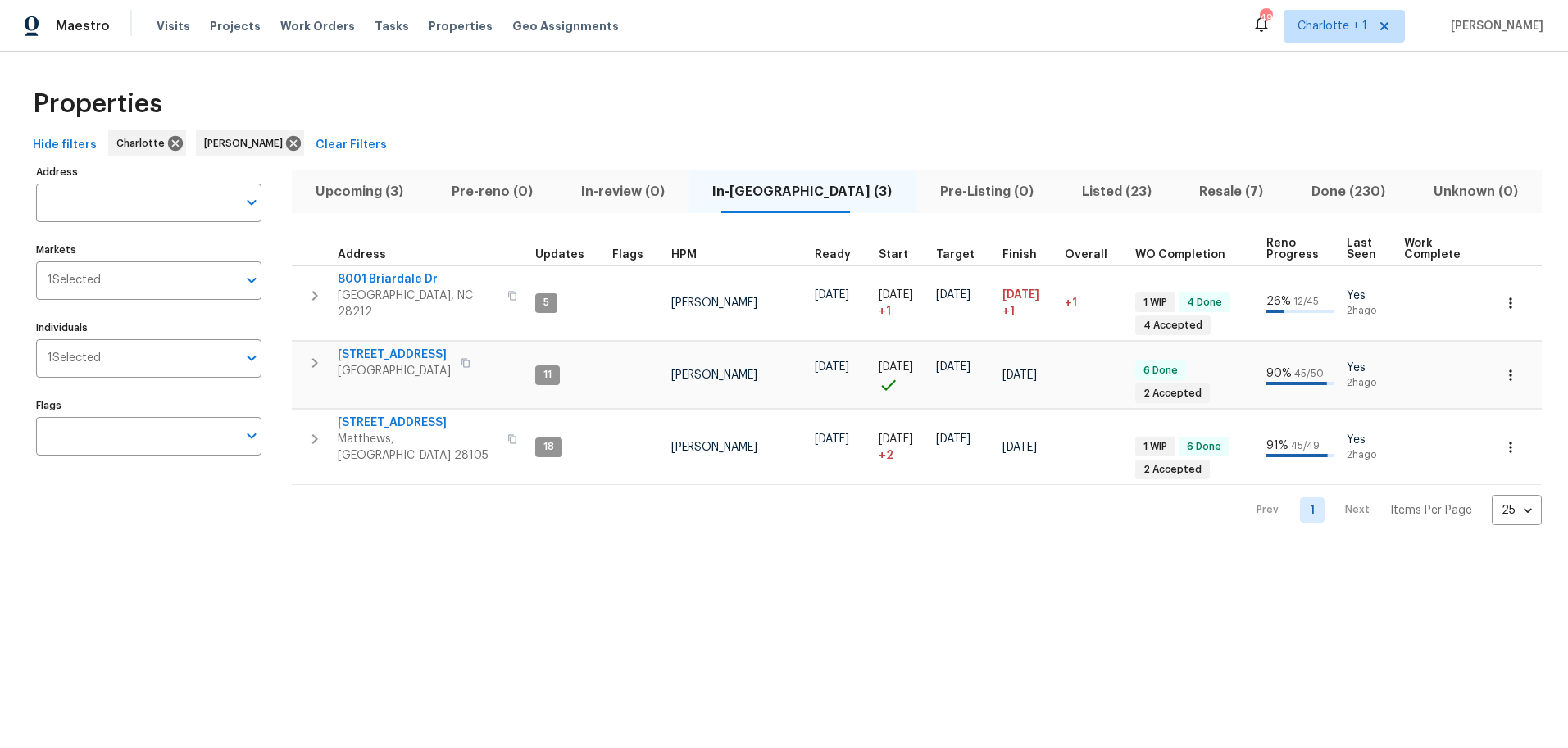
click at [445, 134] on div "Hide filters Charlotte Ryan Craven Clear Filters" at bounding box center [783, 145] width 1515 height 30
click at [627, 74] on div "Properties Hide filters Charlotte Ryan Craven Clear Filters Address Address Mar…" at bounding box center [784, 302] width 1568 height 500
click at [898, 86] on div "Properties" at bounding box center [783, 104] width 1515 height 52
click at [1185, 189] on span "Resale (7)" at bounding box center [1231, 191] width 93 height 23
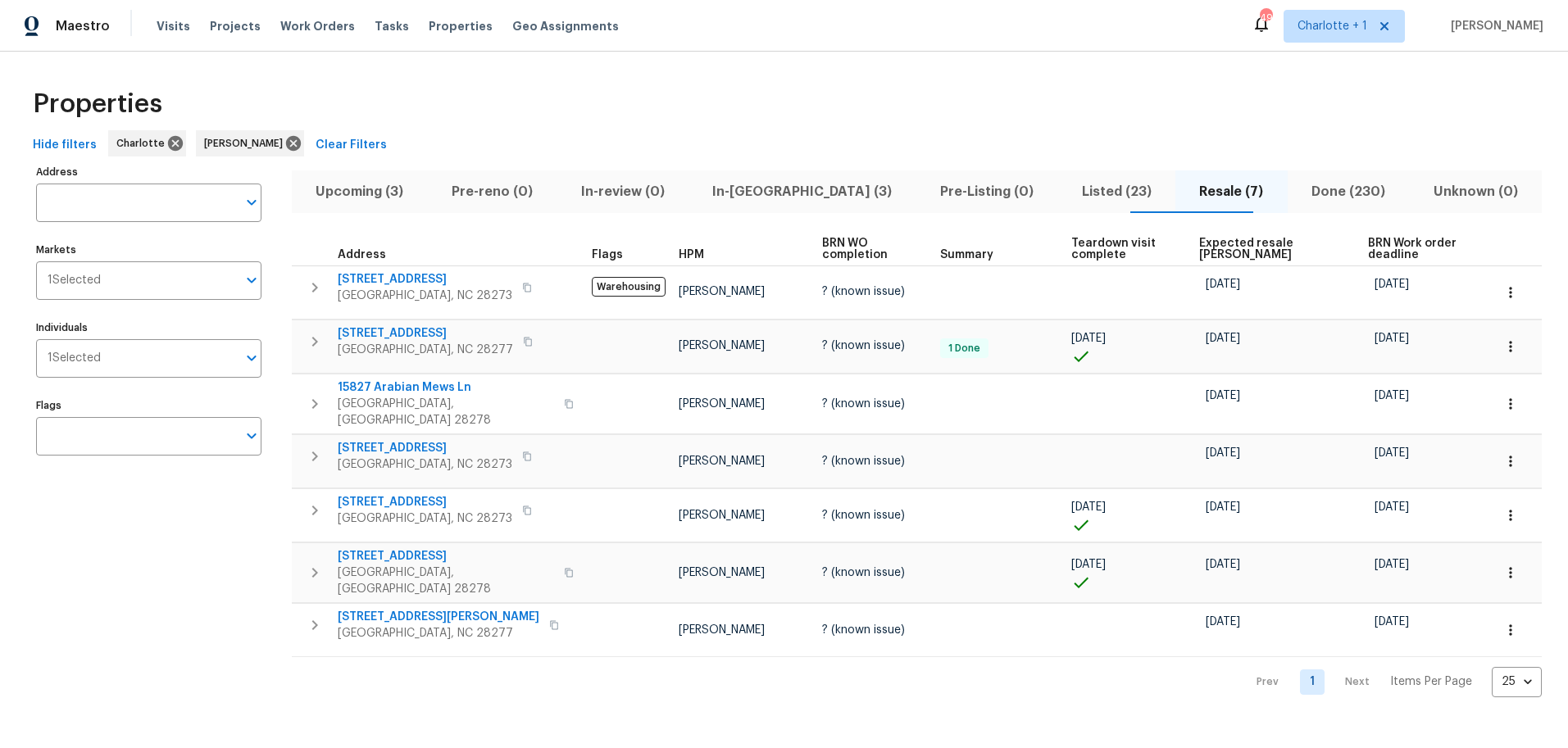
click at [1203, 241] on span "Expected resale COE" at bounding box center [1269, 249] width 141 height 23
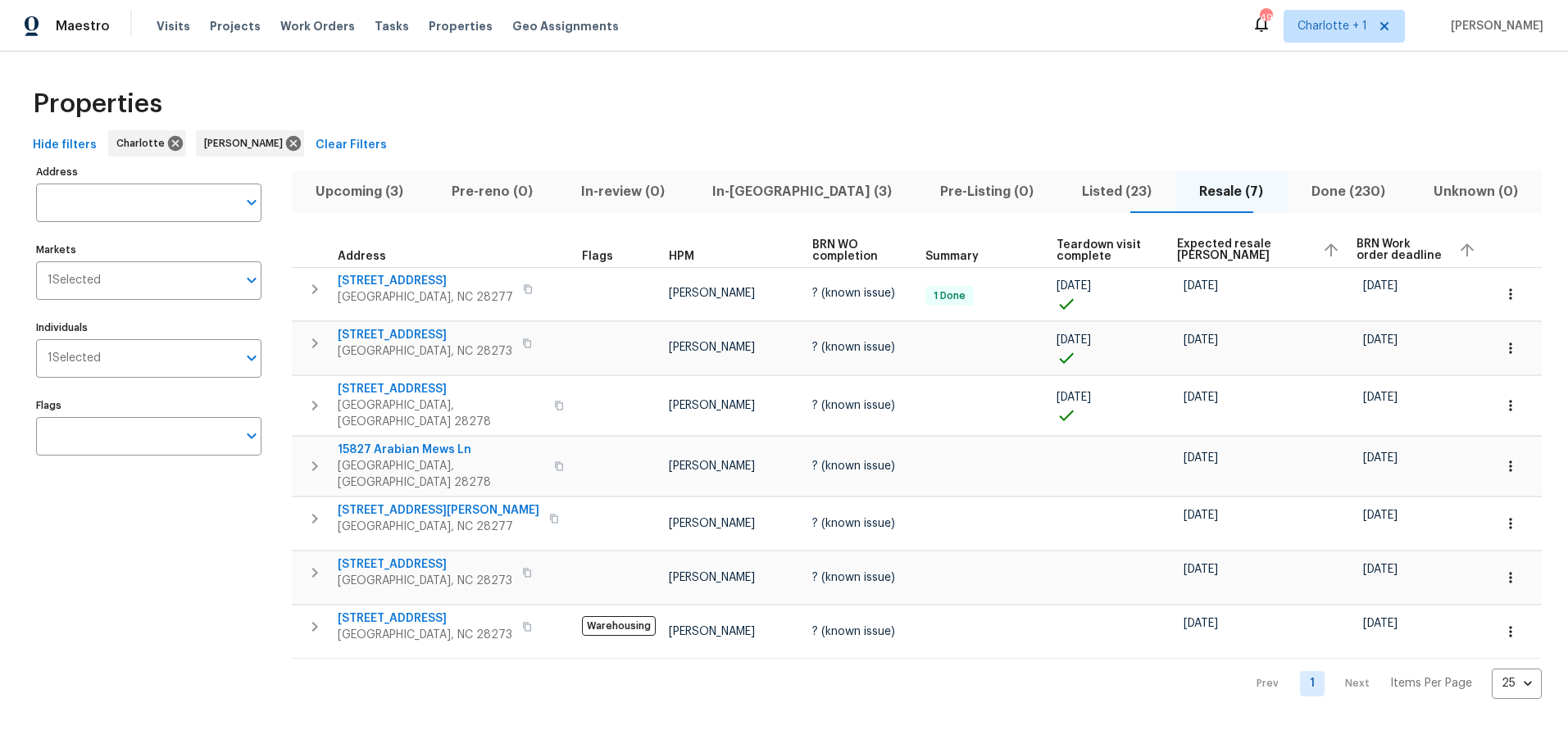
click at [1203, 241] on span "Expected resale COE" at bounding box center [1243, 249] width 133 height 23
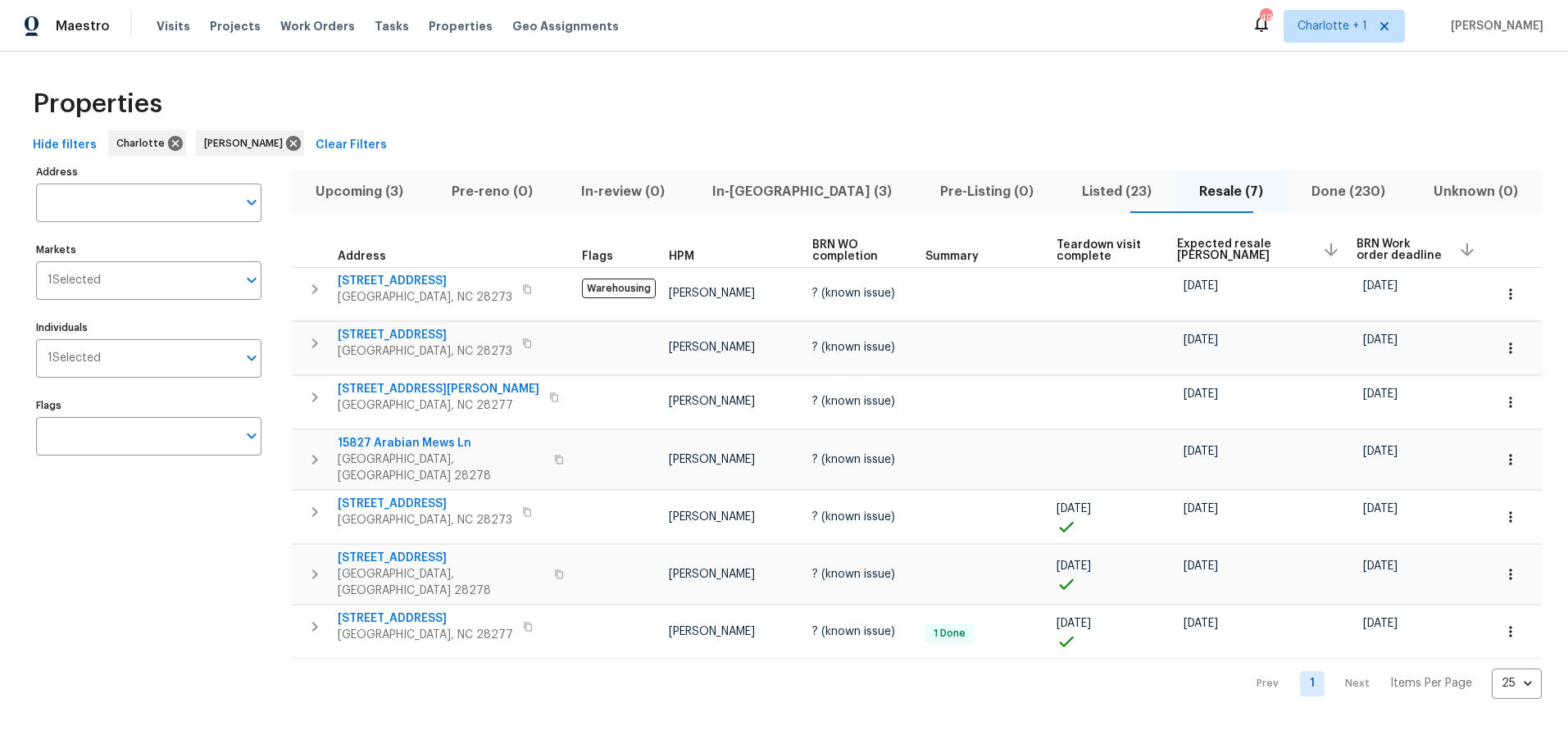
click at [536, 106] on div "Properties" at bounding box center [783, 104] width 1515 height 52
click at [404, 338] on span "2222 Merimac Dr" at bounding box center [425, 335] width 175 height 16
click at [165, 520] on div "Address Address Markets 1 Selected Markets Individuals 1 Selected Individuals F…" at bounding box center [159, 430] width 246 height 538
click at [152, 540] on div "Address Address Markets 1 Selected Markets Individuals 1 Selected Individuals F…" at bounding box center [159, 430] width 246 height 538
click at [1137, 142] on div "Hide filters Charlotte Ryan Craven Clear Filters" at bounding box center [783, 145] width 1515 height 30
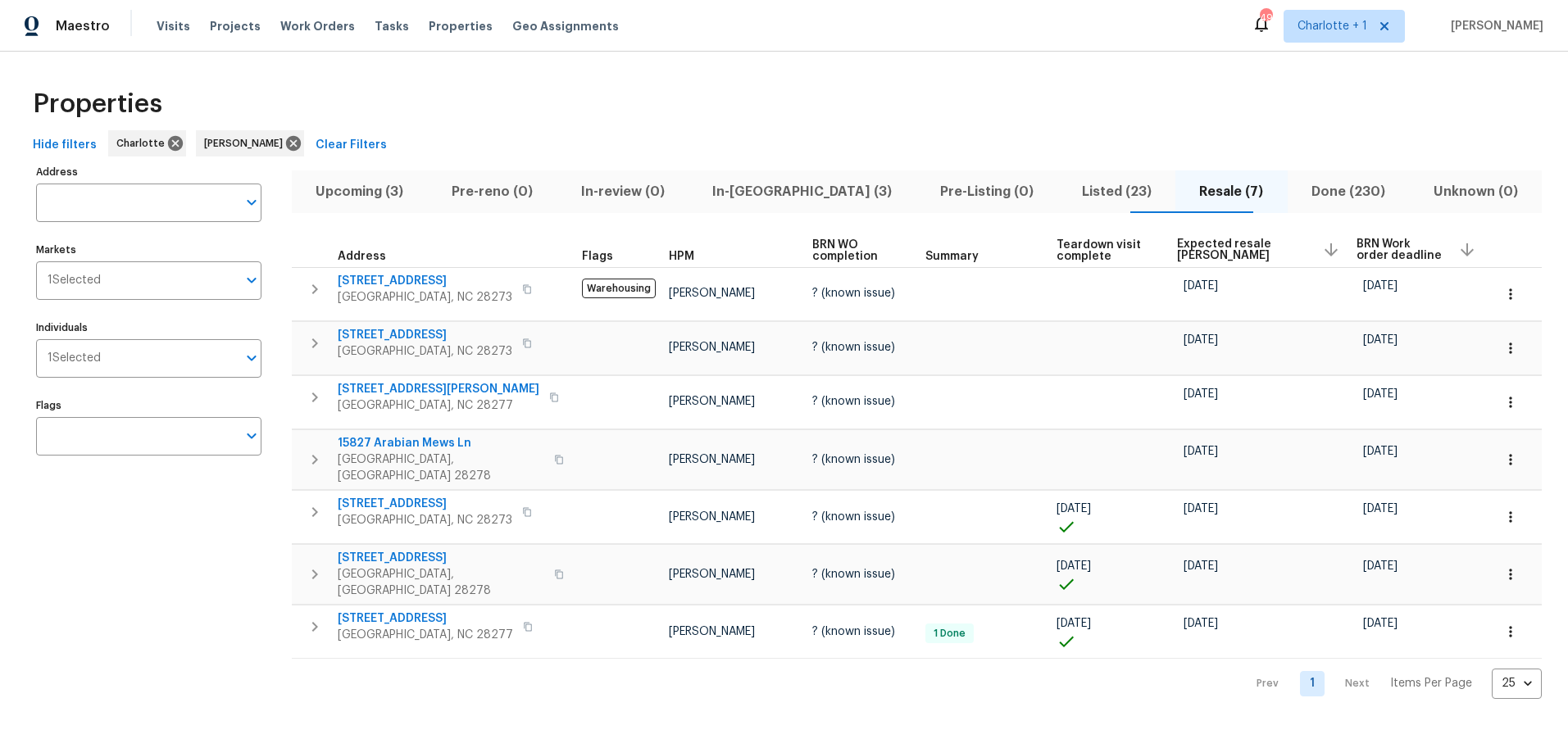
click at [965, 133] on div "Hide filters Charlotte Ryan Craven Clear Filters" at bounding box center [783, 145] width 1515 height 30
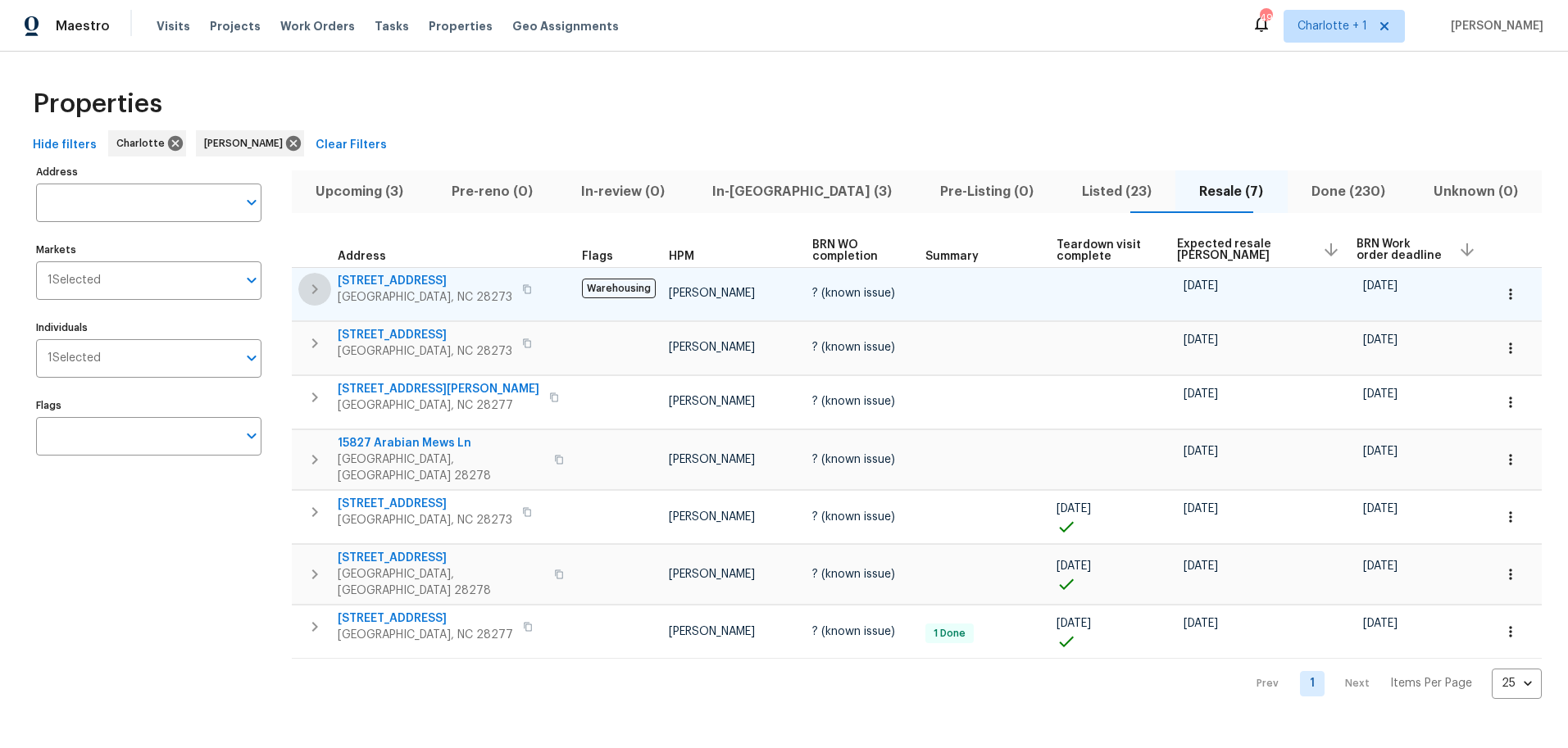
click at [315, 285] on icon "button" at bounding box center [315, 289] width 20 height 20
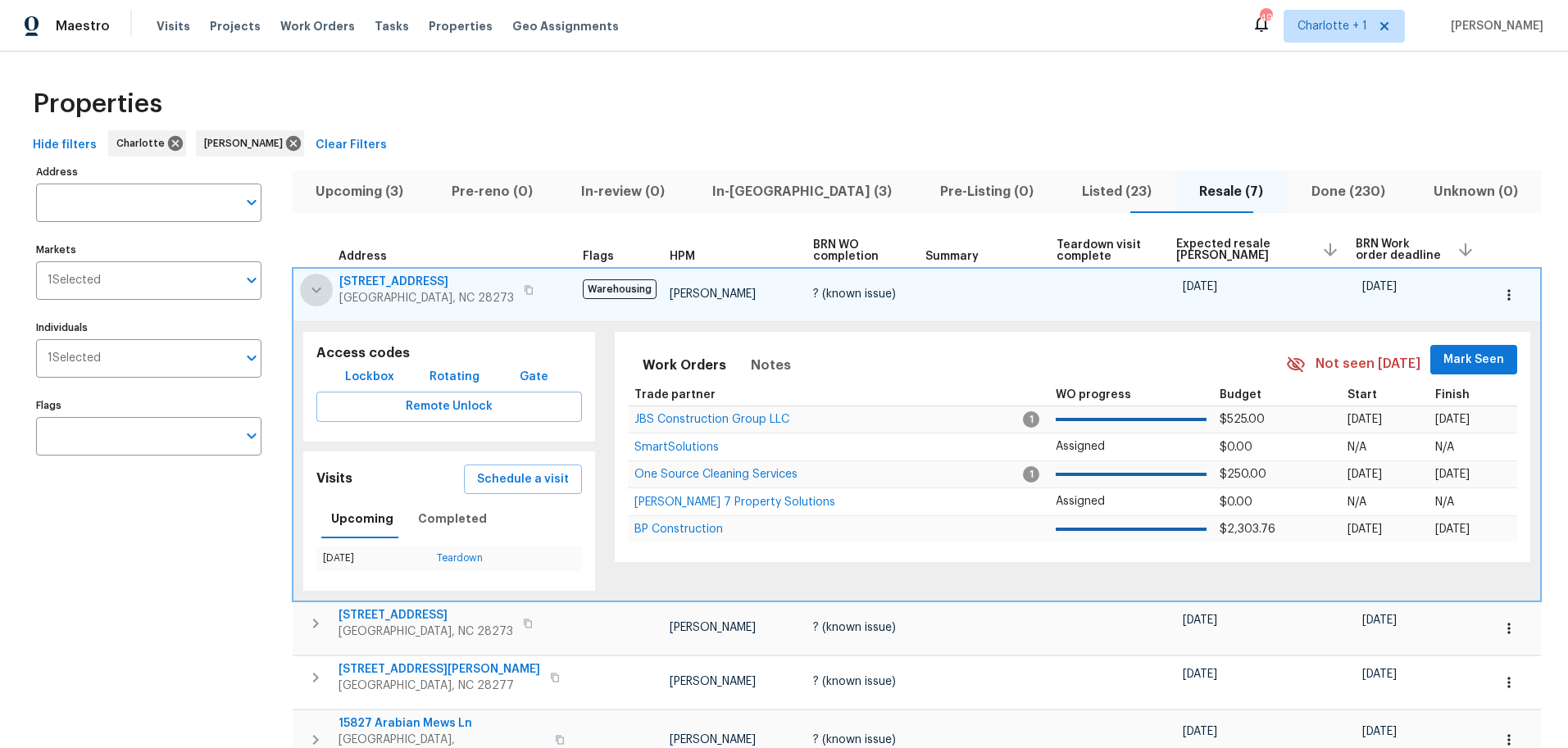
click at [324, 285] on icon "button" at bounding box center [316, 290] width 20 height 20
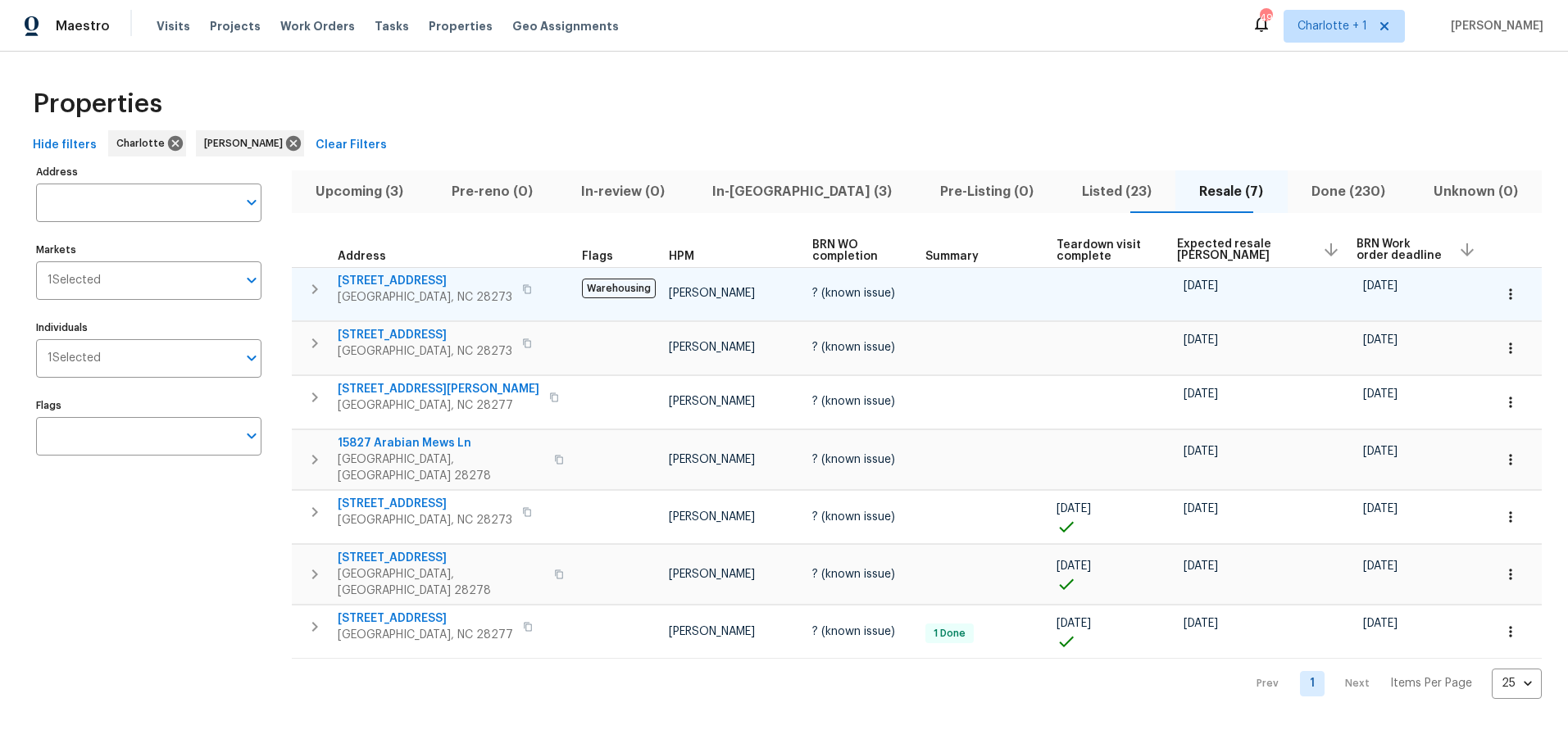
click at [728, 97] on div "Properties" at bounding box center [783, 104] width 1515 height 52
click at [1092, 171] on button "Listed (23)" at bounding box center [1116, 191] width 118 height 43
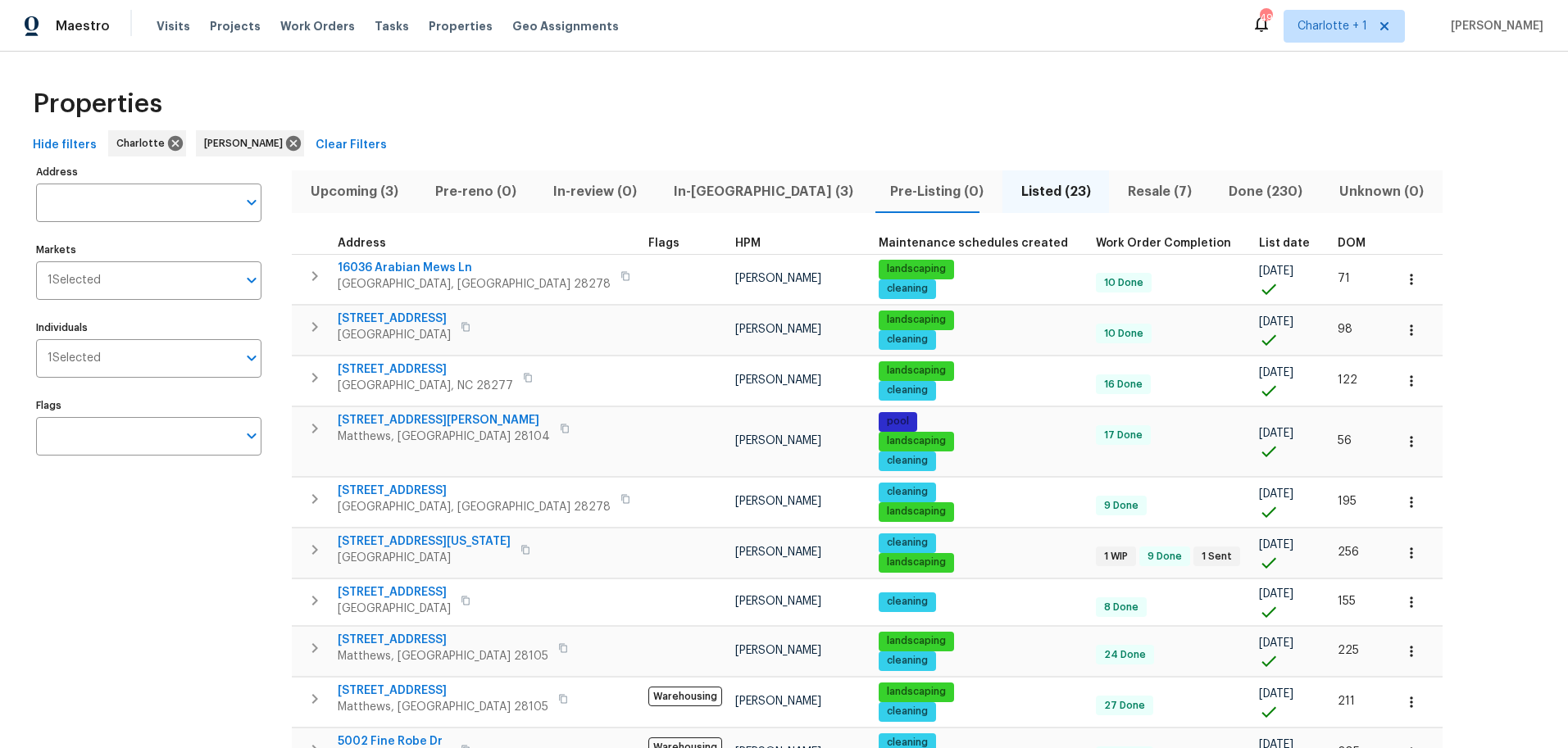
click at [1337, 238] on span "DOM" at bounding box center [1351, 243] width 28 height 11
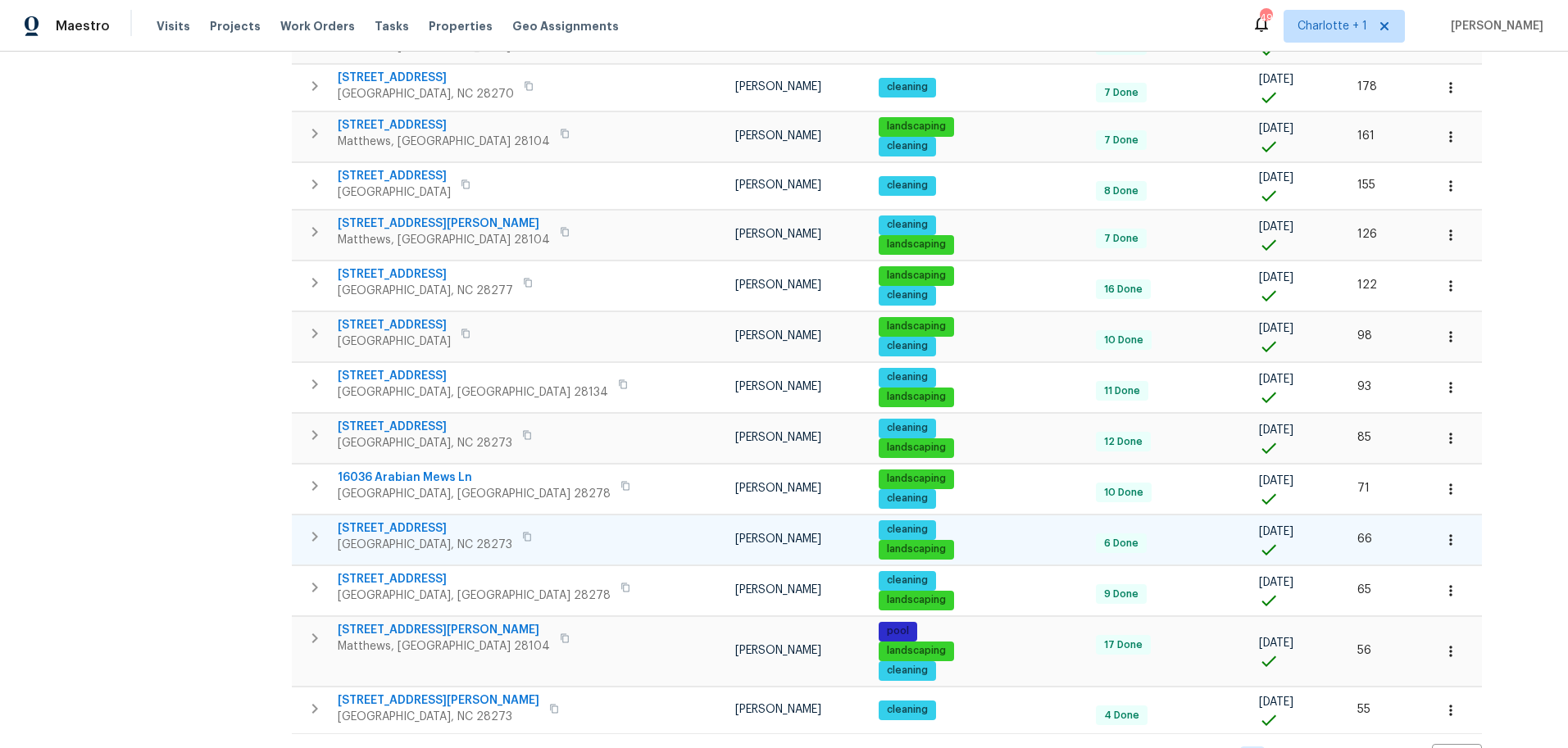
scroll to position [738, 0]
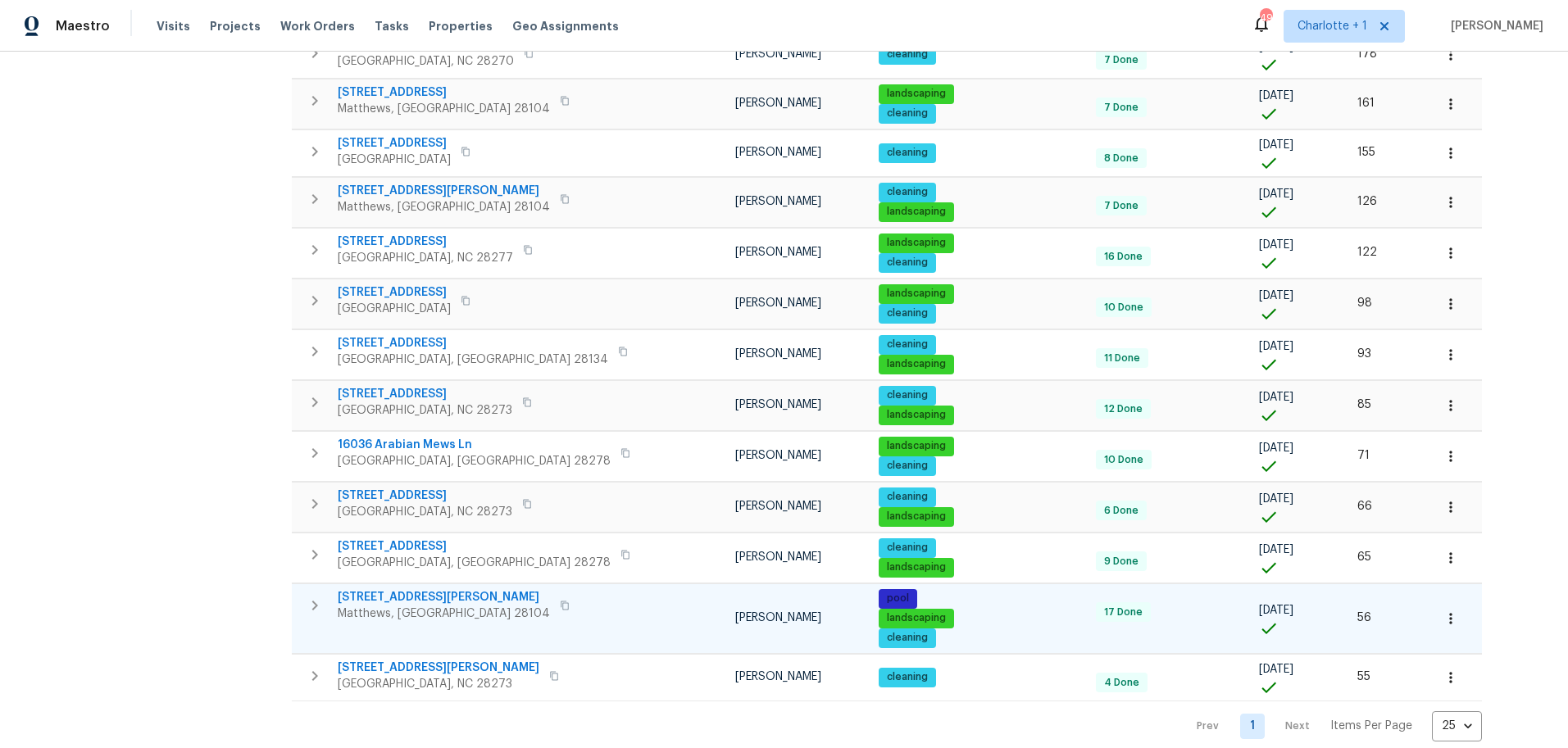
click at [402, 598] on span "8117 Shannon Woods Ln" at bounding box center [444, 597] width 212 height 16
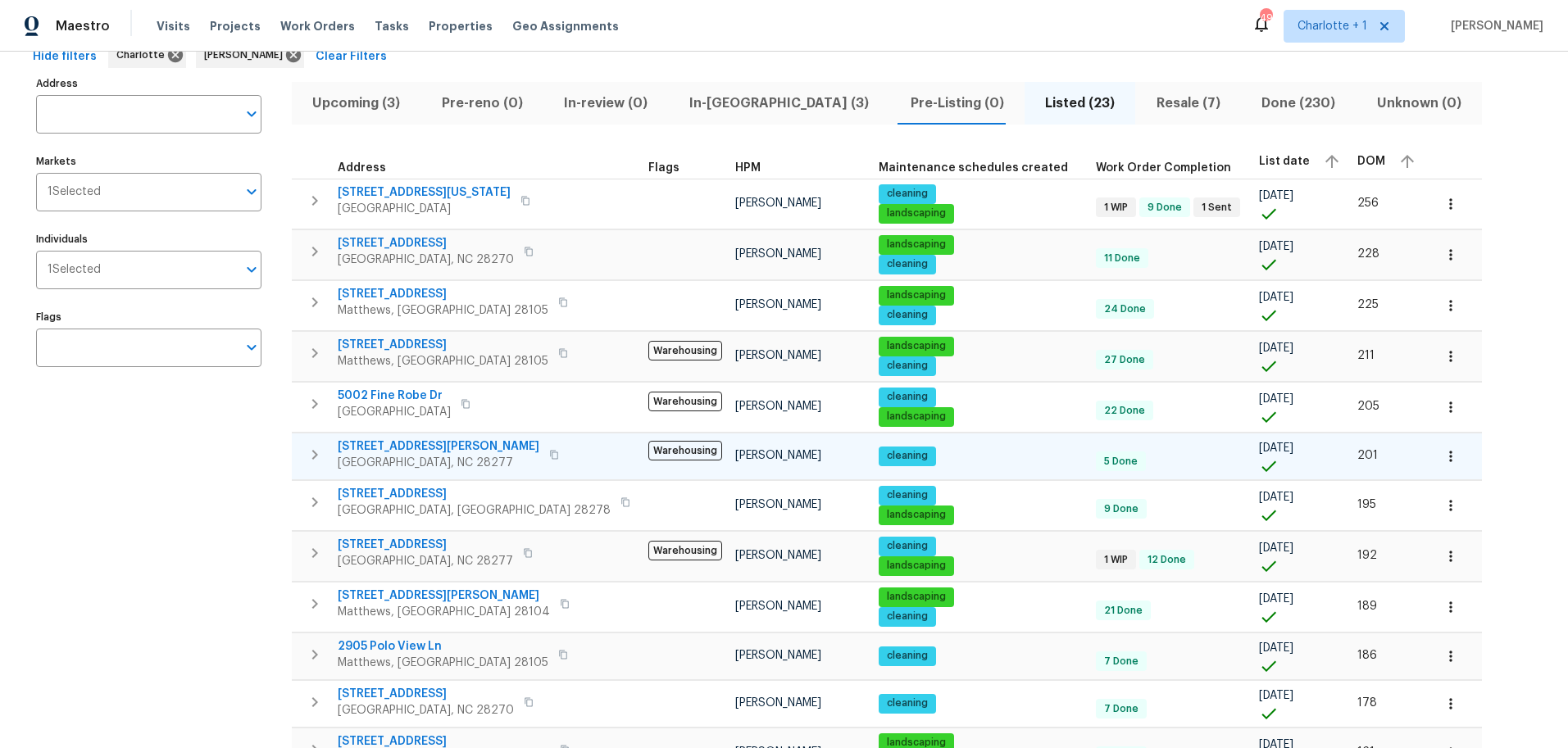
scroll to position [0, 0]
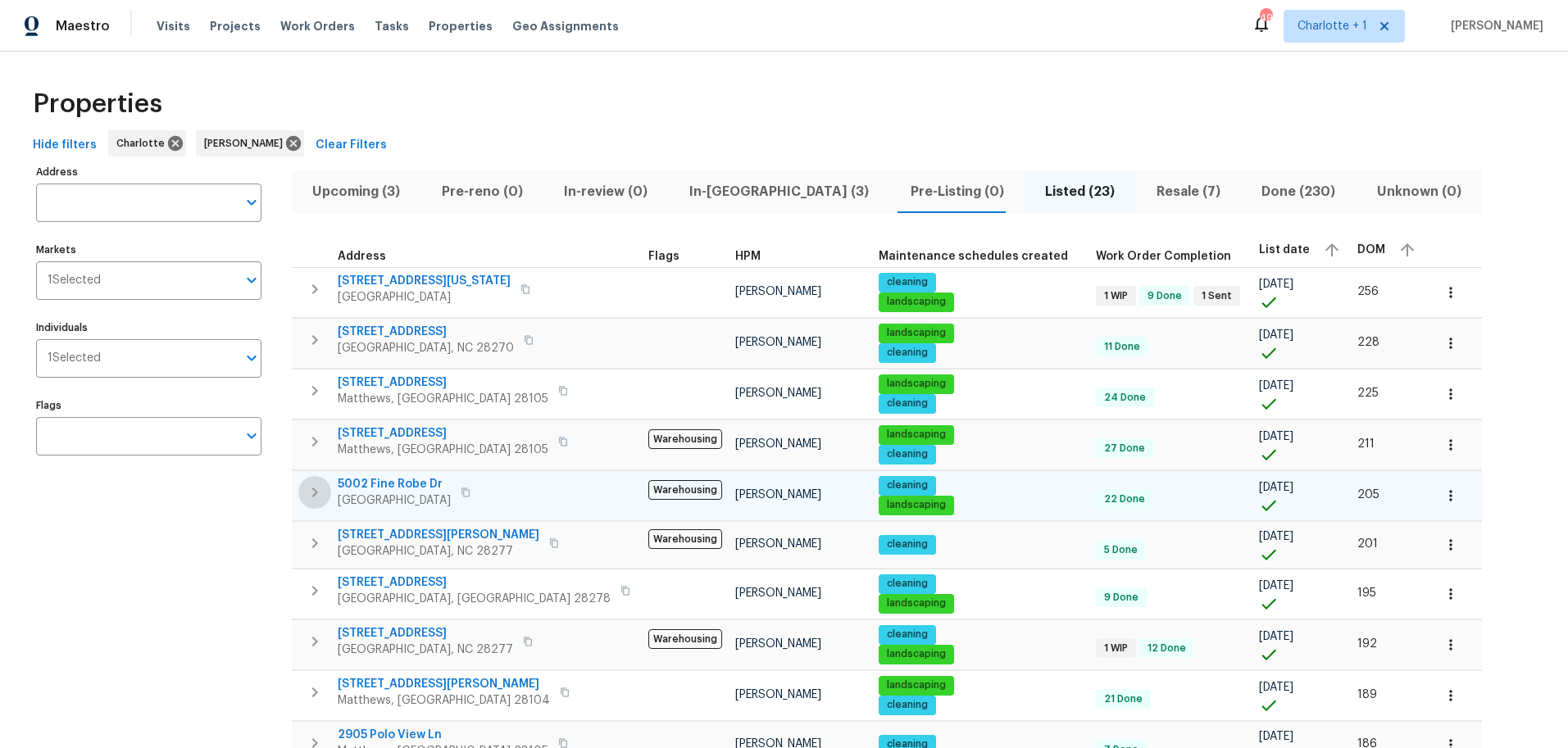
click at [313, 497] on icon "button" at bounding box center [315, 493] width 20 height 20
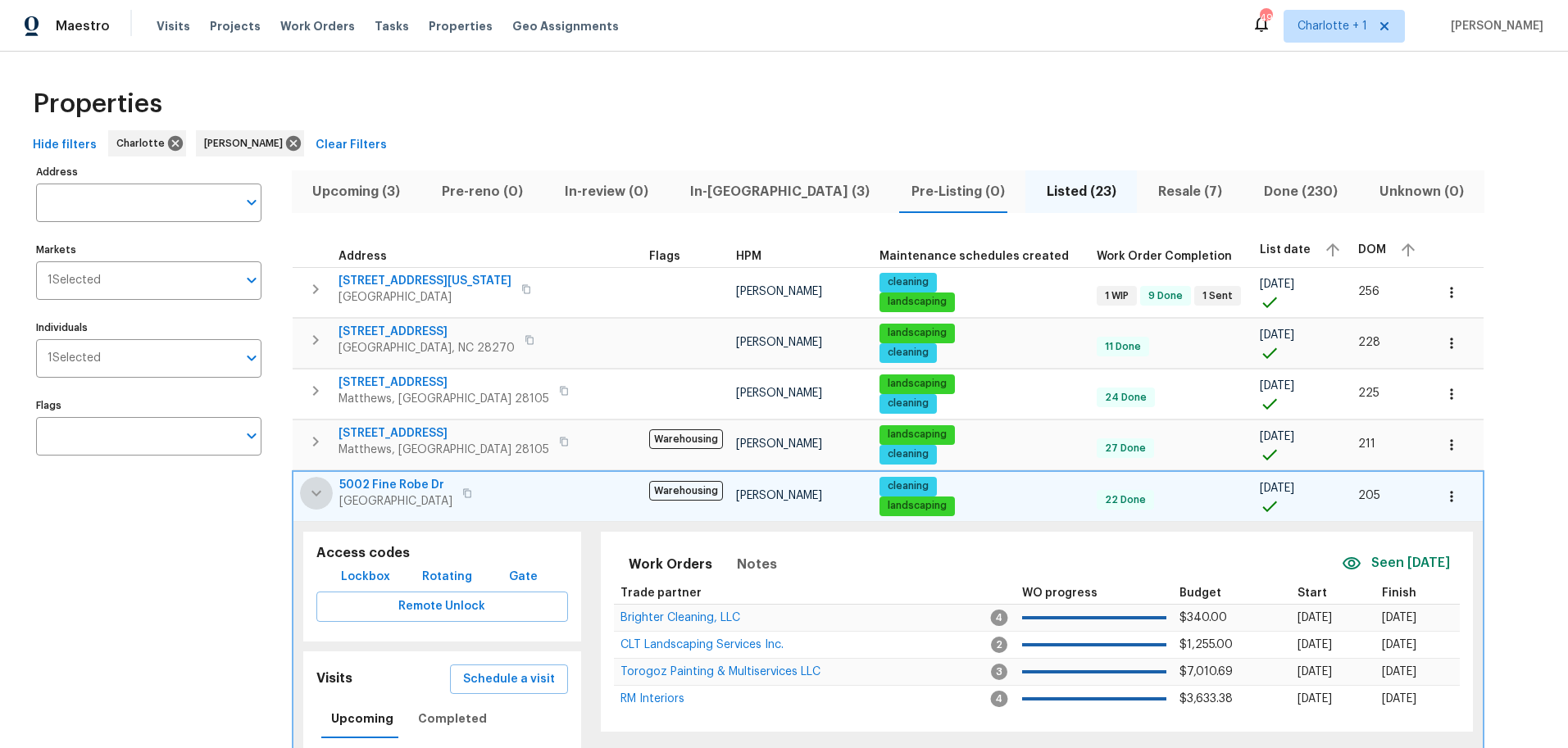
click at [313, 497] on icon "button" at bounding box center [316, 493] width 20 height 20
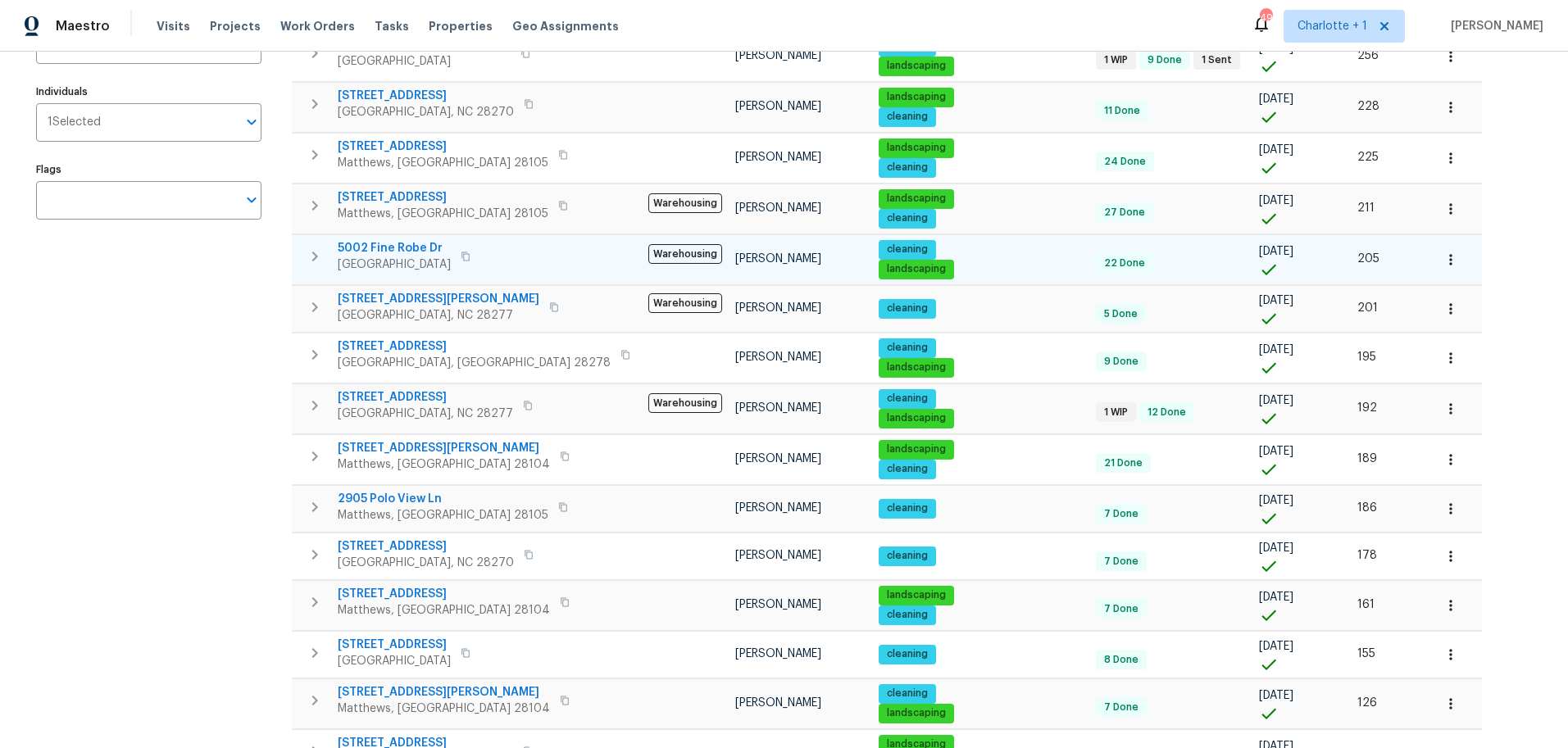
scroll to position [222, 0]
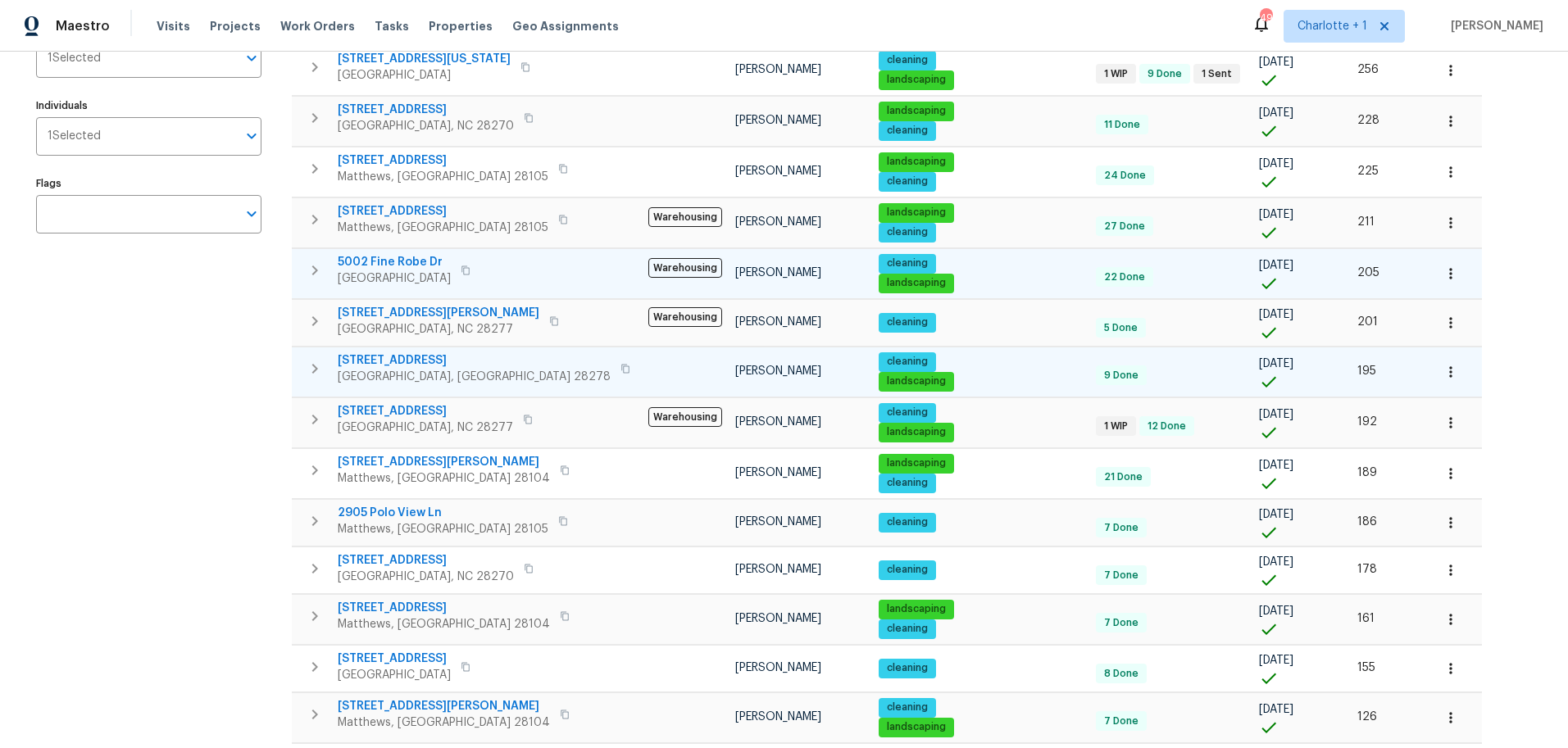
click at [323, 365] on icon "button" at bounding box center [315, 369] width 20 height 20
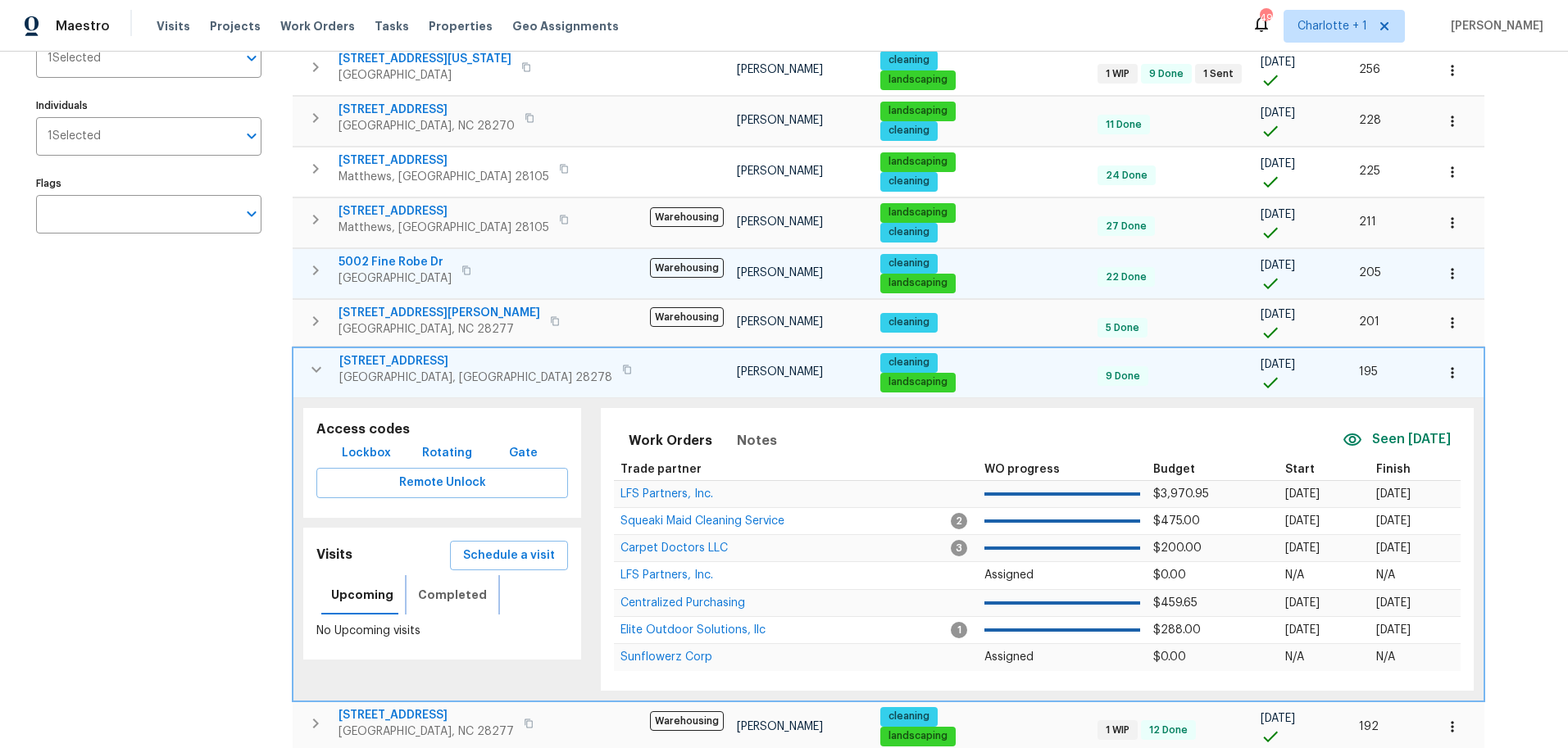
click at [452, 605] on button "Completed" at bounding box center [452, 594] width 89 height 39
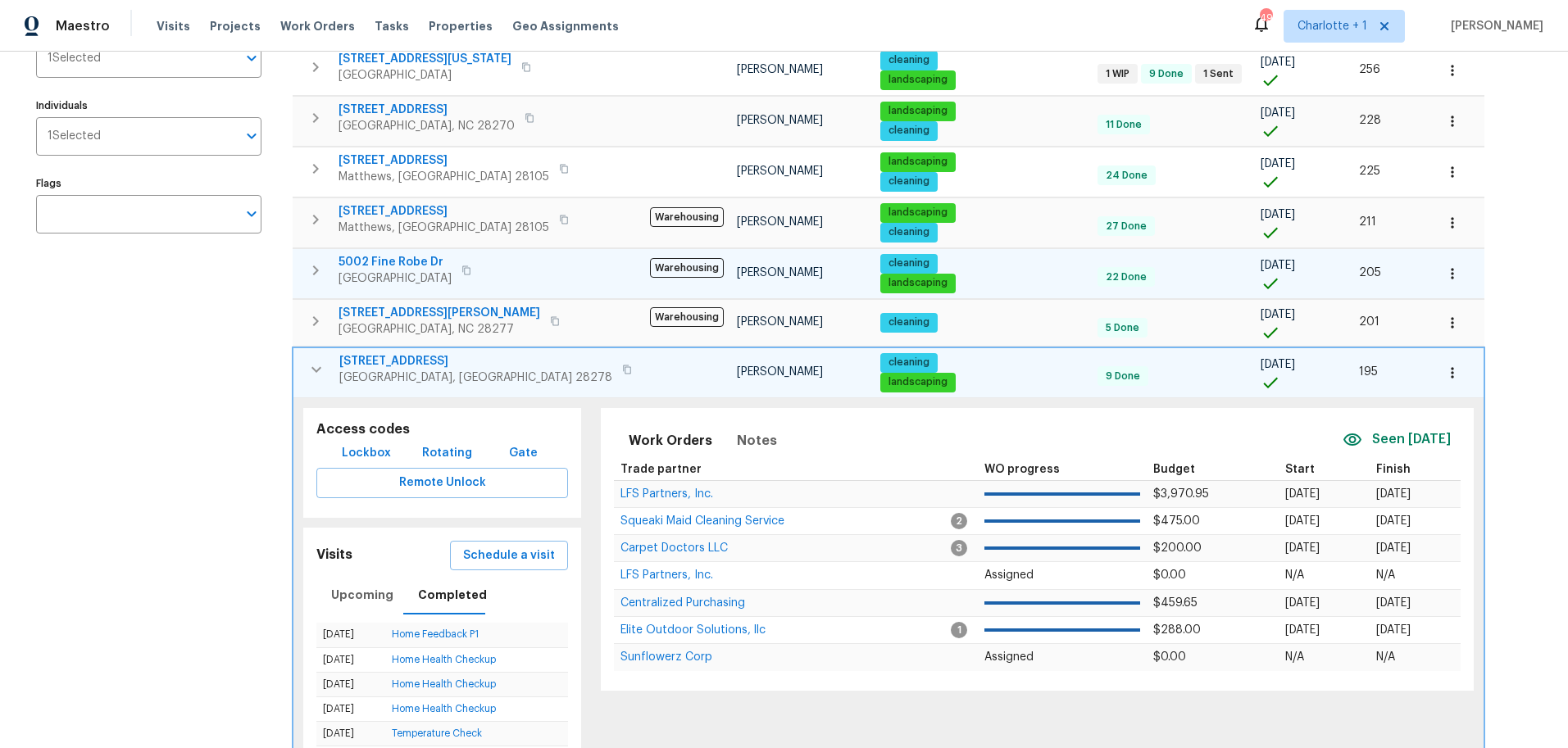
click at [330, 379] on td "15633 Aviary Orchard Way Charlotte, NC 28278" at bounding box center [468, 369] width 350 height 43
click at [323, 365] on icon "button" at bounding box center [316, 370] width 20 height 20
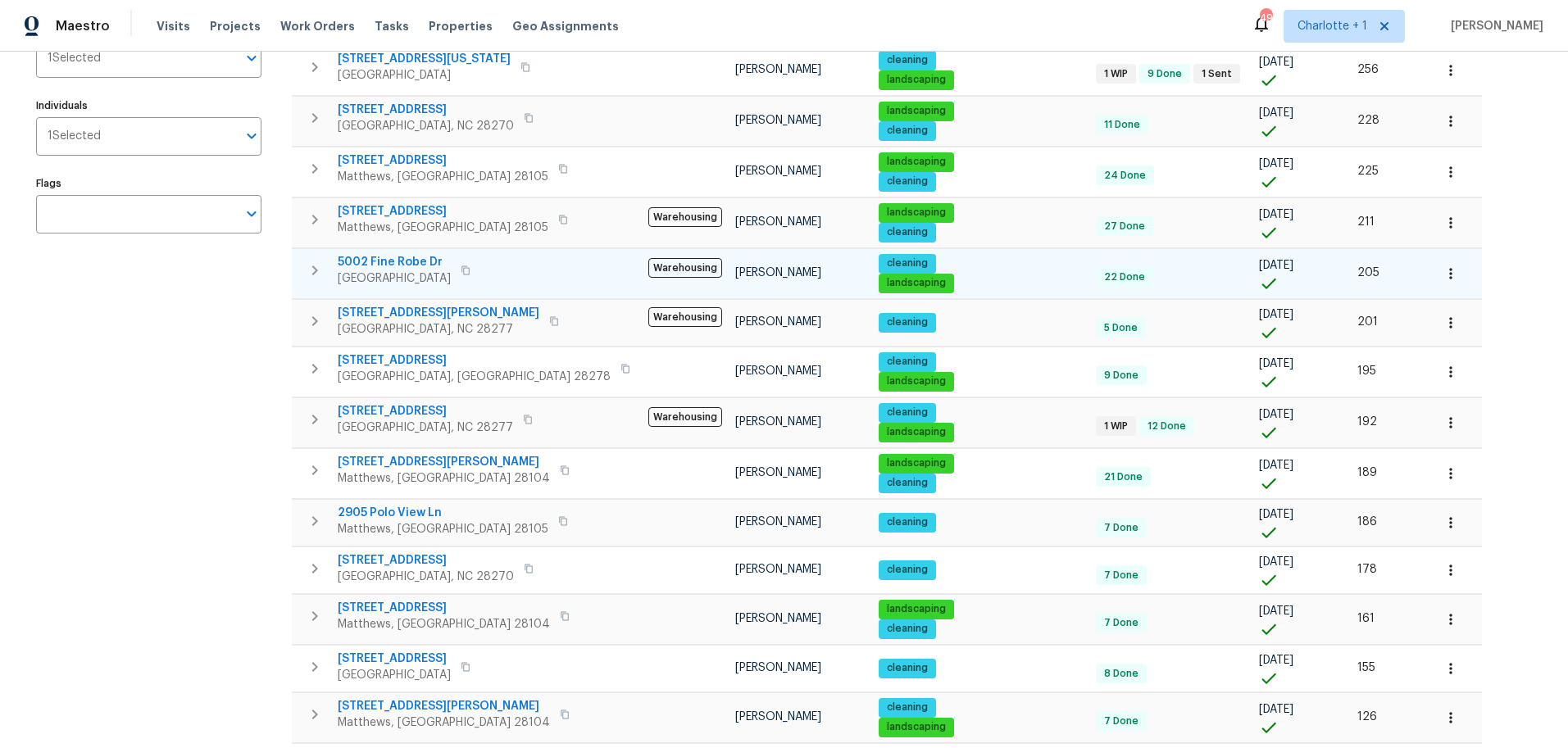
click at [234, 390] on div "Address Address Markets 1 Selected Markets Individuals 1 Selected Individuals F…" at bounding box center [159, 598] width 246 height 1318
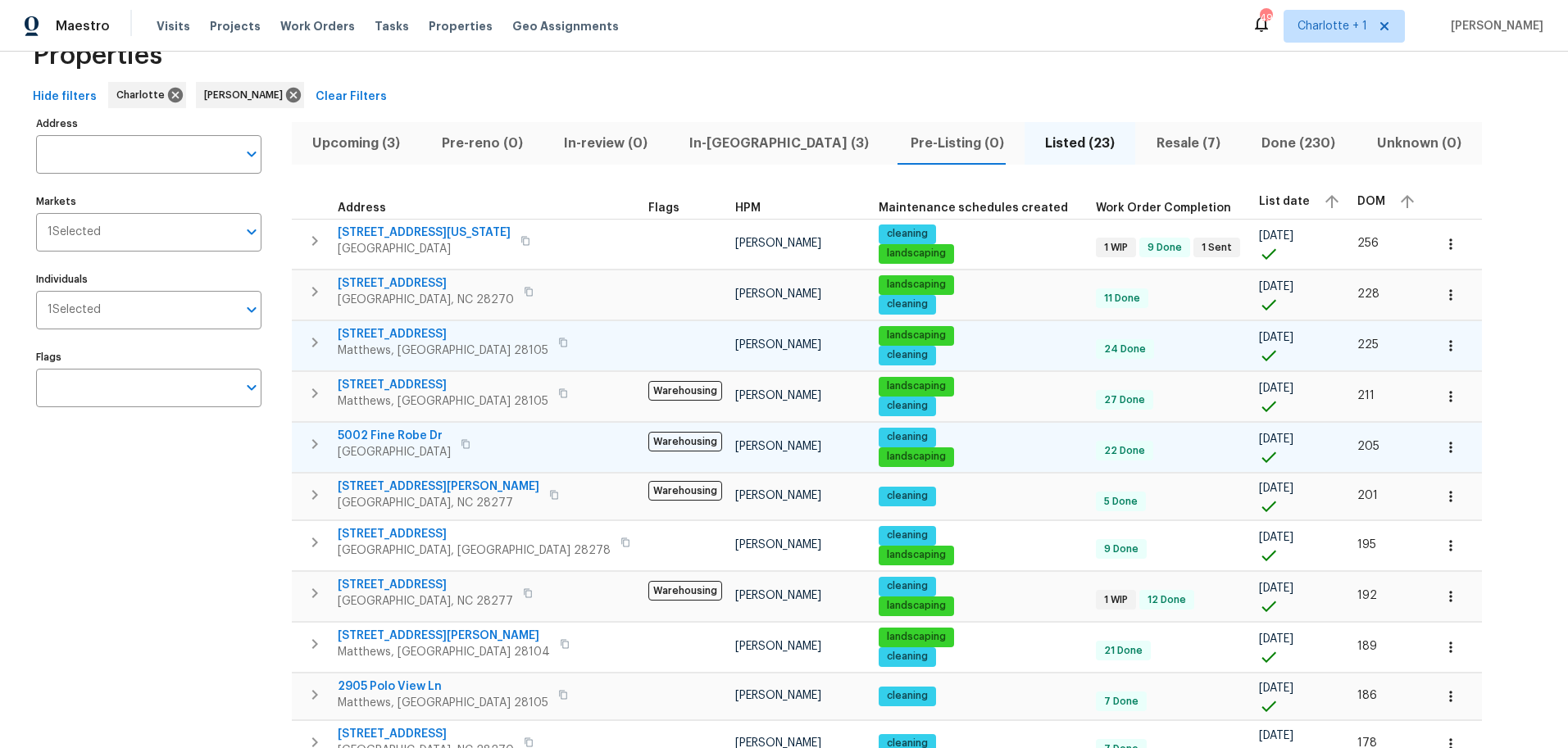
scroll to position [48, 0]
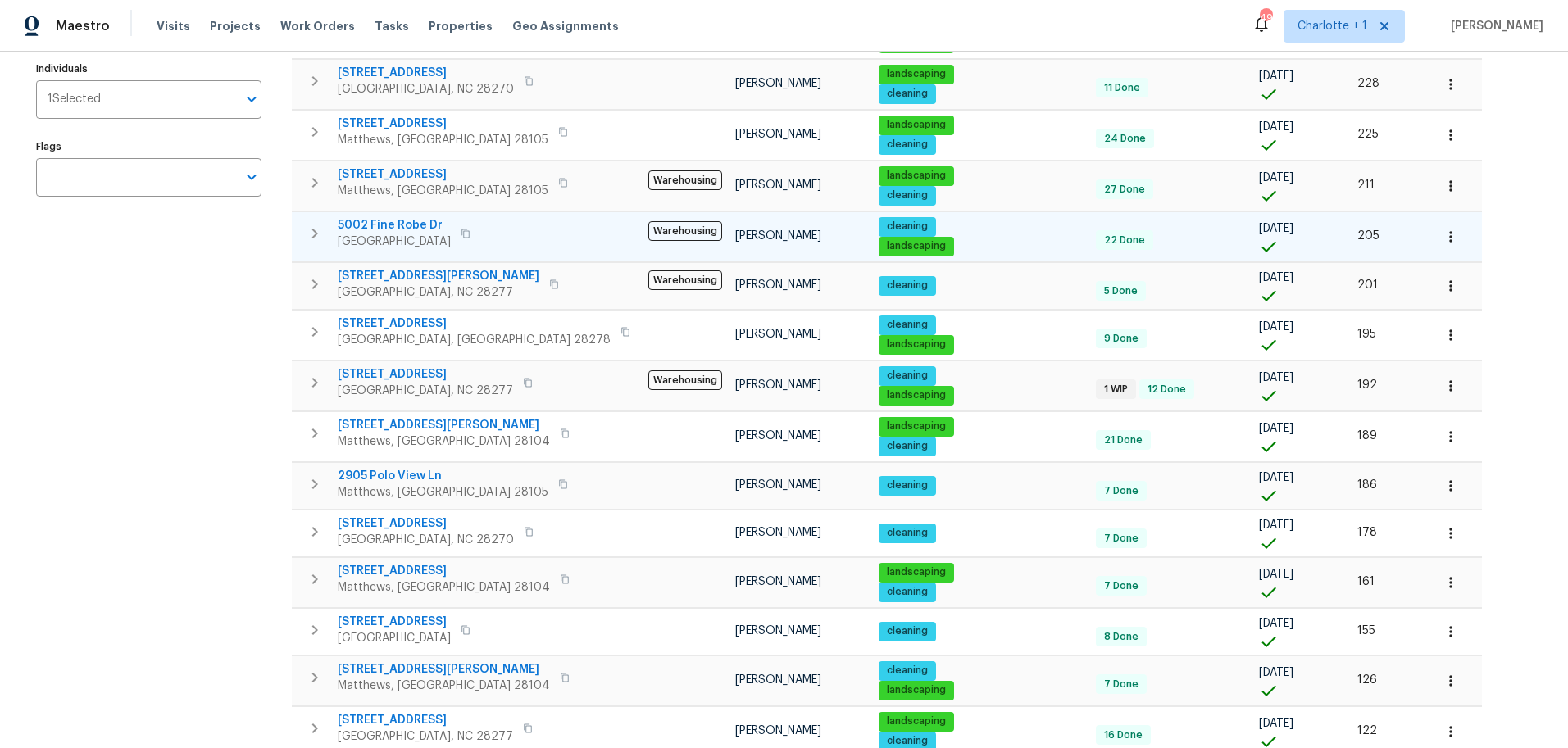
scroll to position [260, 0]
click at [130, 479] on div "Address Address Markets 1 Selected Markets Individuals 1 Selected Individuals F…" at bounding box center [159, 560] width 246 height 1318
click at [411, 570] on span "5104 Shannamara Dr" at bounding box center [444, 570] width 212 height 16
click at [1442, 587] on icon "button" at bounding box center [1450, 582] width 16 height 16
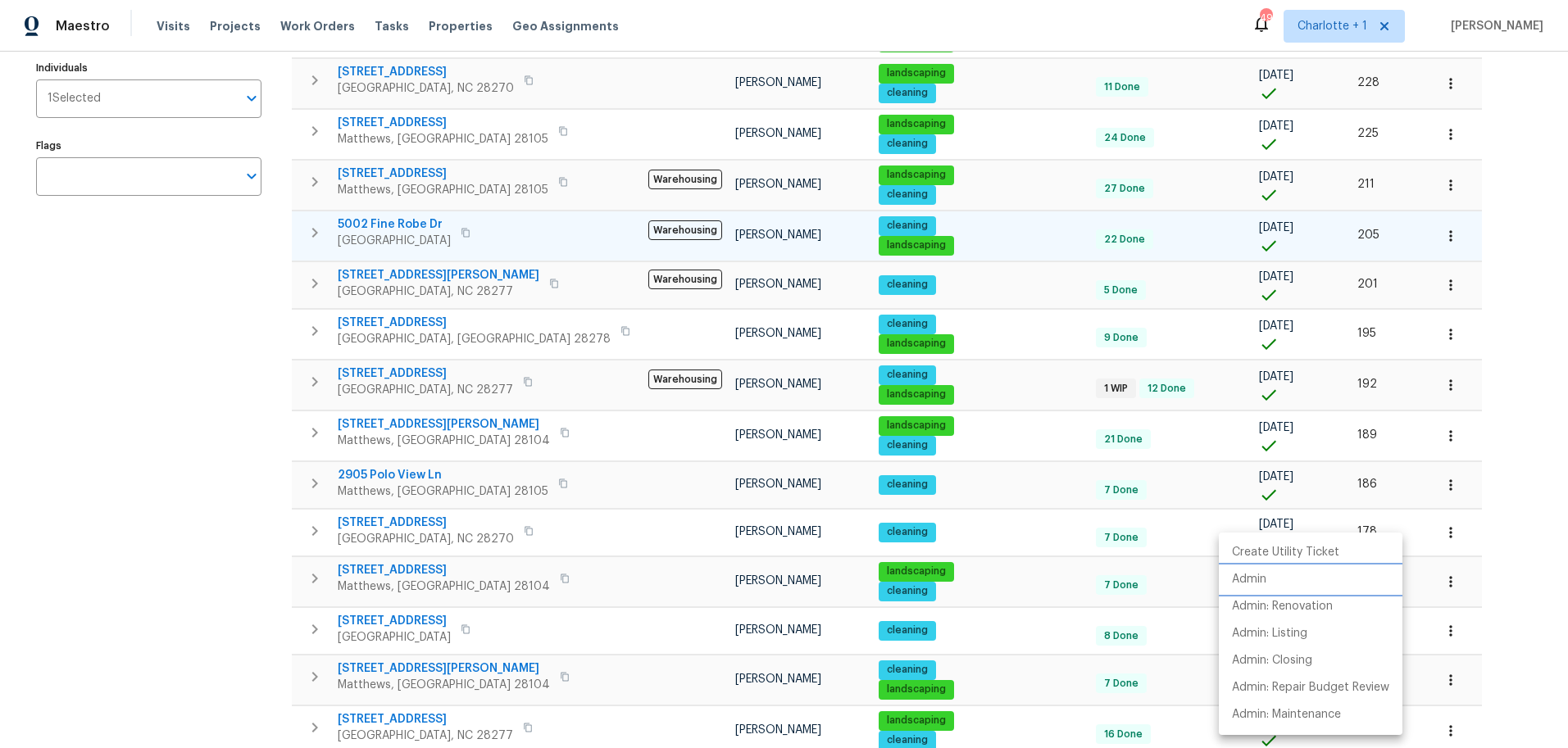
click at [1227, 579] on li "Admin" at bounding box center [1311, 579] width 184 height 27
click at [1496, 374] on div at bounding box center [784, 374] width 1568 height 748
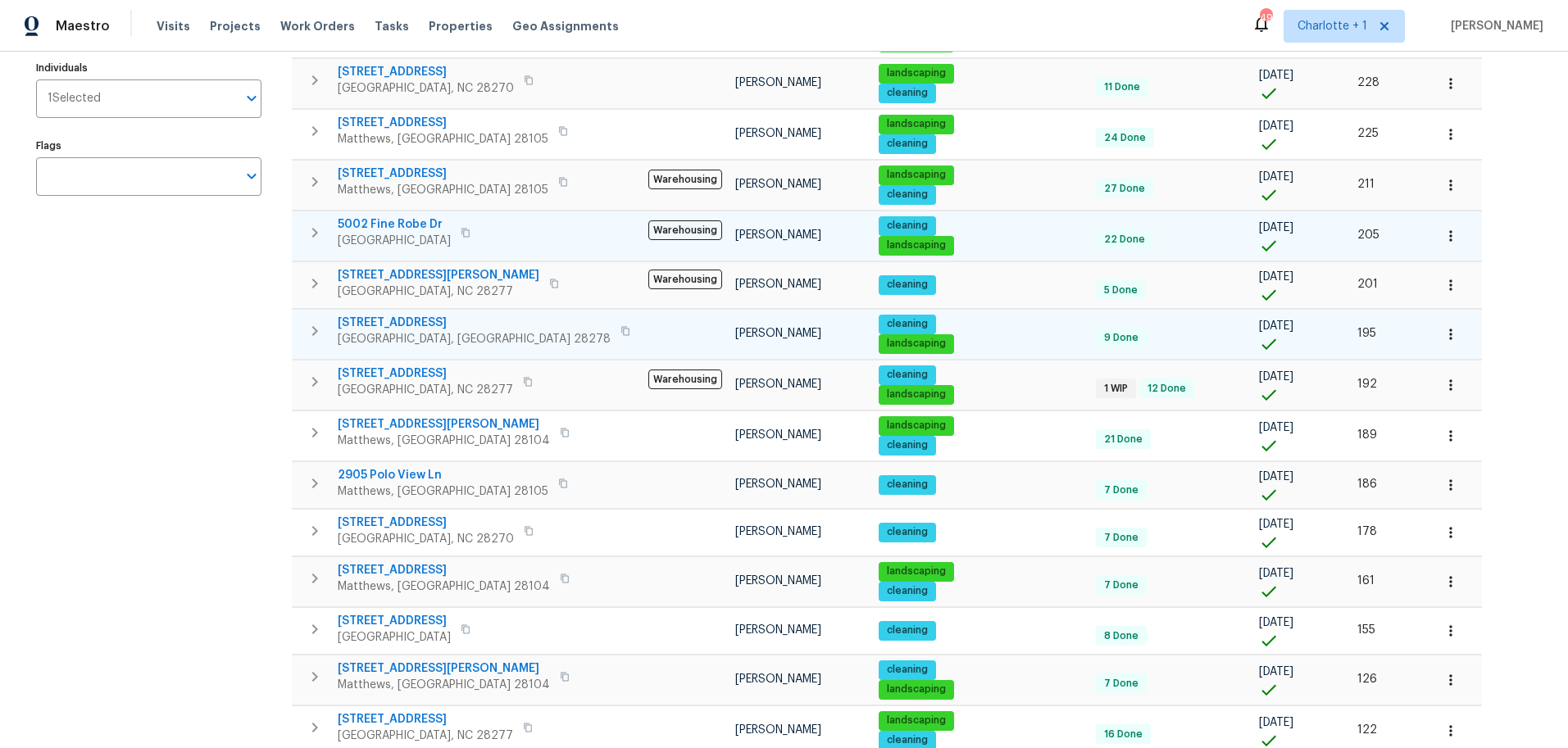
click at [1426, 309] on td at bounding box center [1454, 334] width 56 height 50
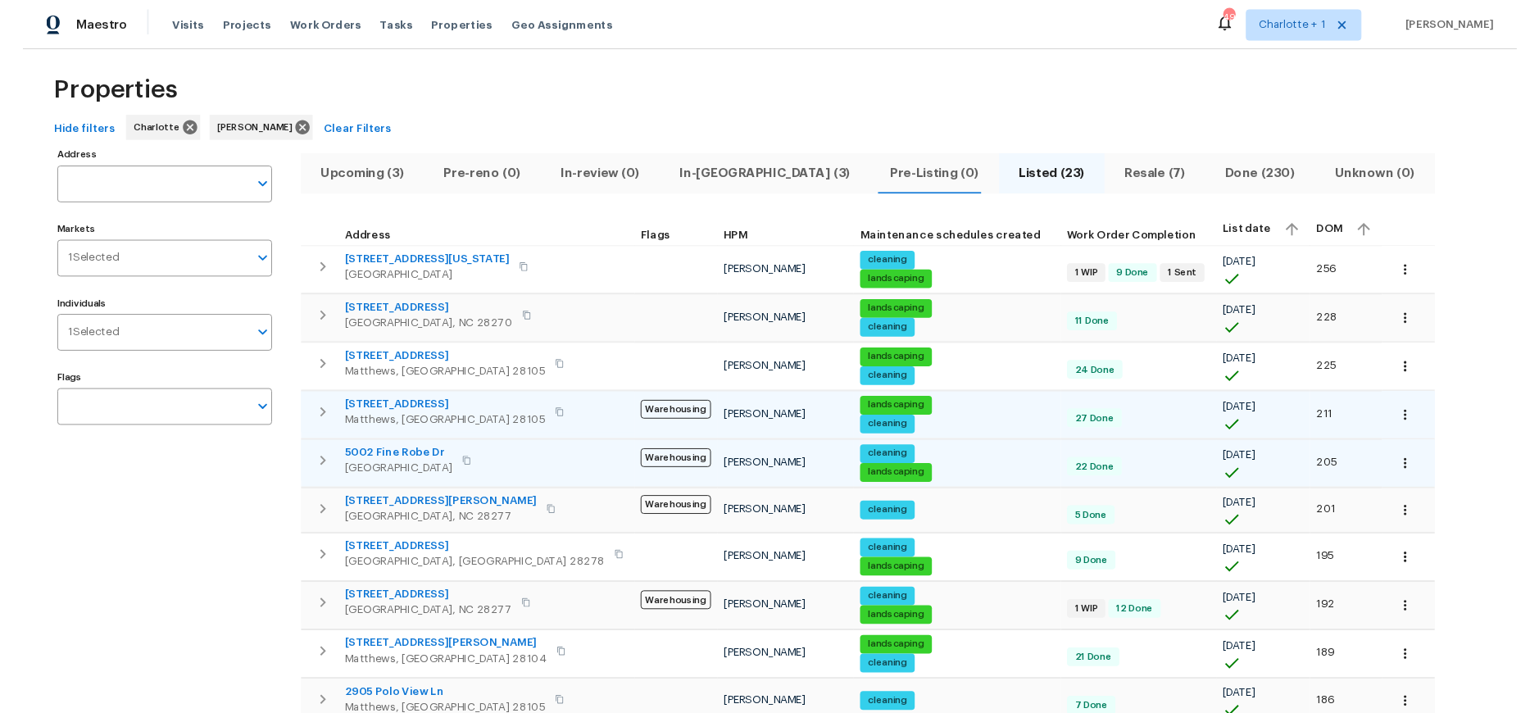
scroll to position [8, 0]
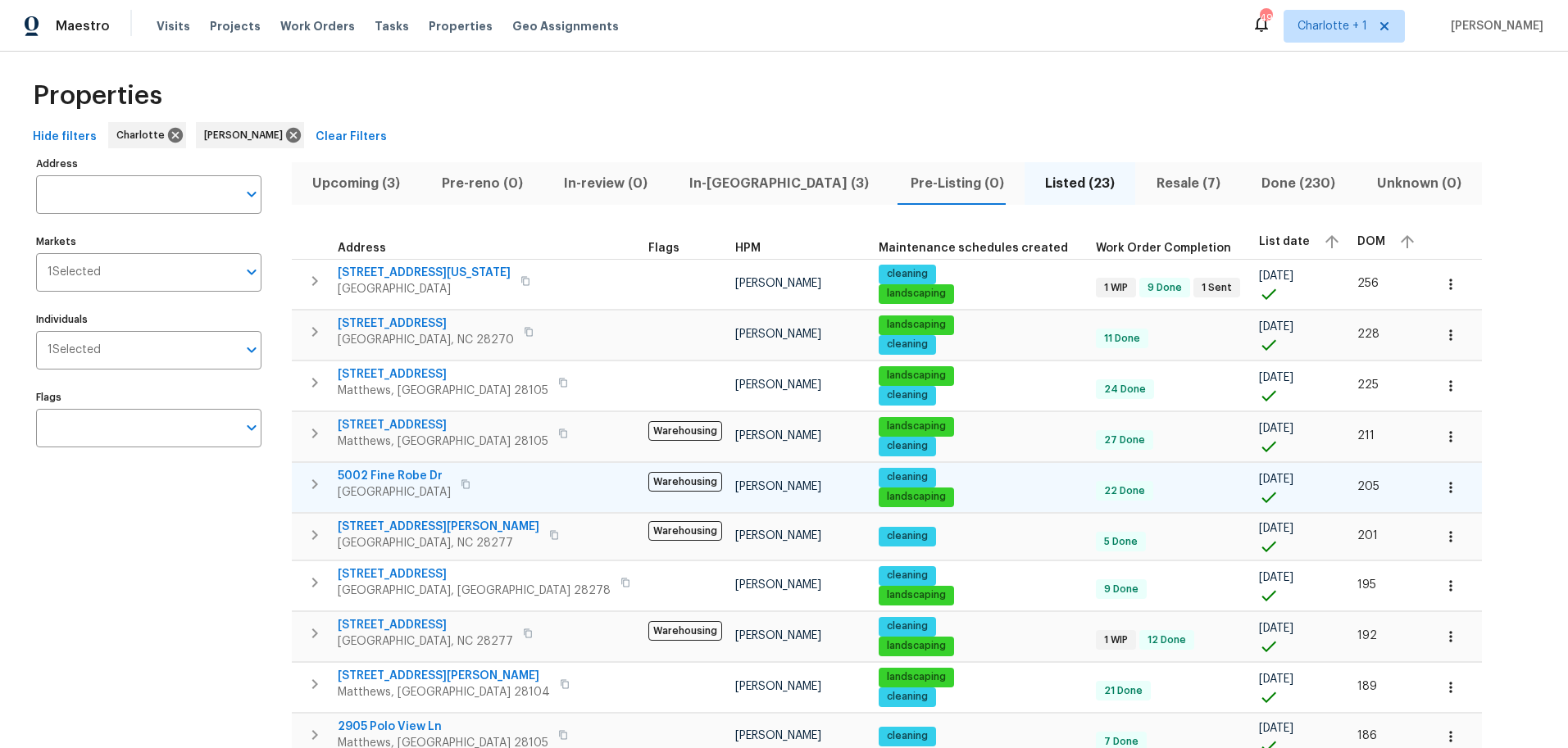
click at [845, 93] on div "Properties" at bounding box center [783, 96] width 1515 height 52
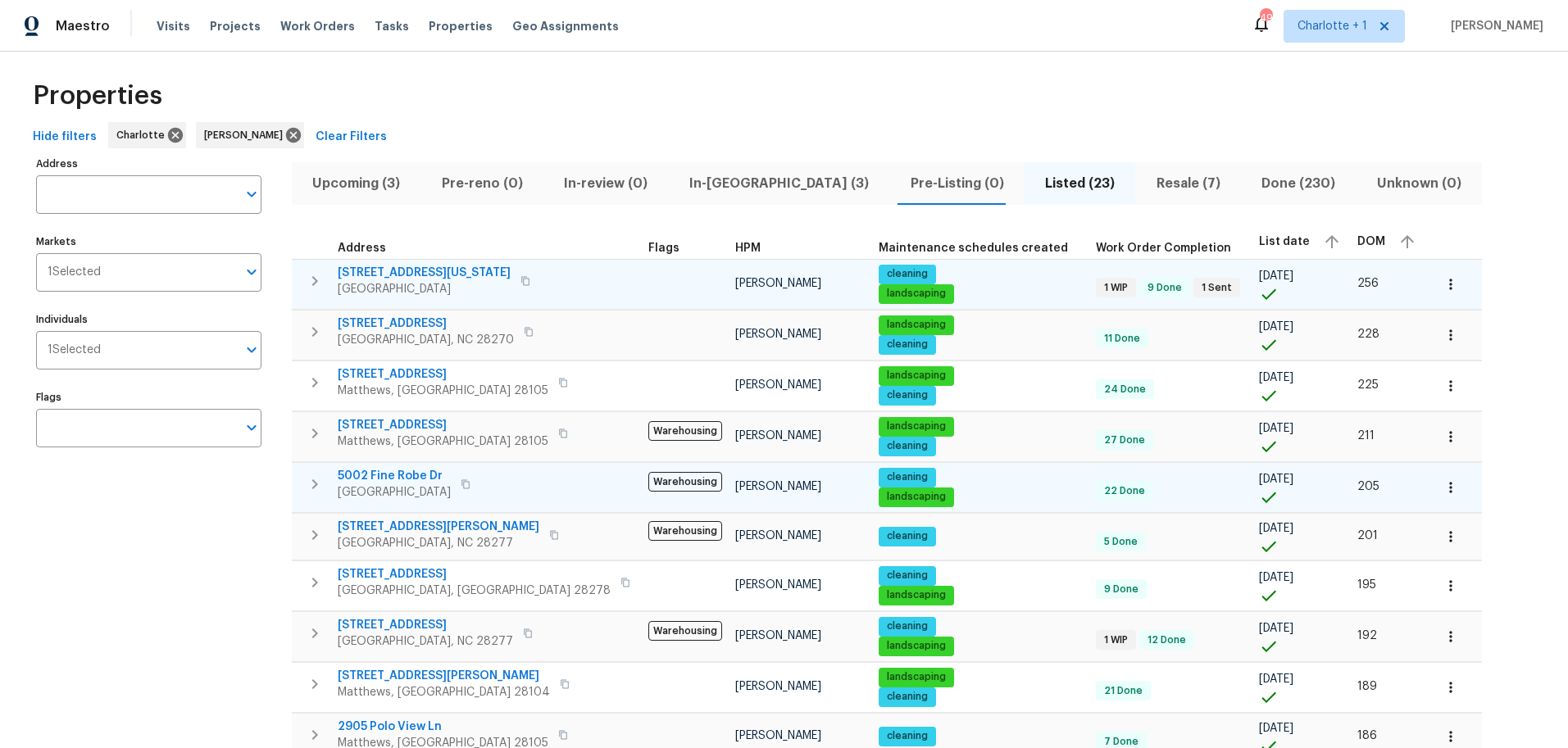
drag, startPoint x: 542, startPoint y: 285, endPoint x: 524, endPoint y: 283, distance: 17.4
click at [642, 285] on td at bounding box center [685, 284] width 87 height 50
click at [523, 281] on td "14916 Oregon Oak Ct Mint Hill, NC 28227" at bounding box center [467, 281] width 350 height 43
click at [511, 276] on div "14916 Oregon Oak Ct Mint Hill, NC 28227" at bounding box center [436, 281] width 197 height 33
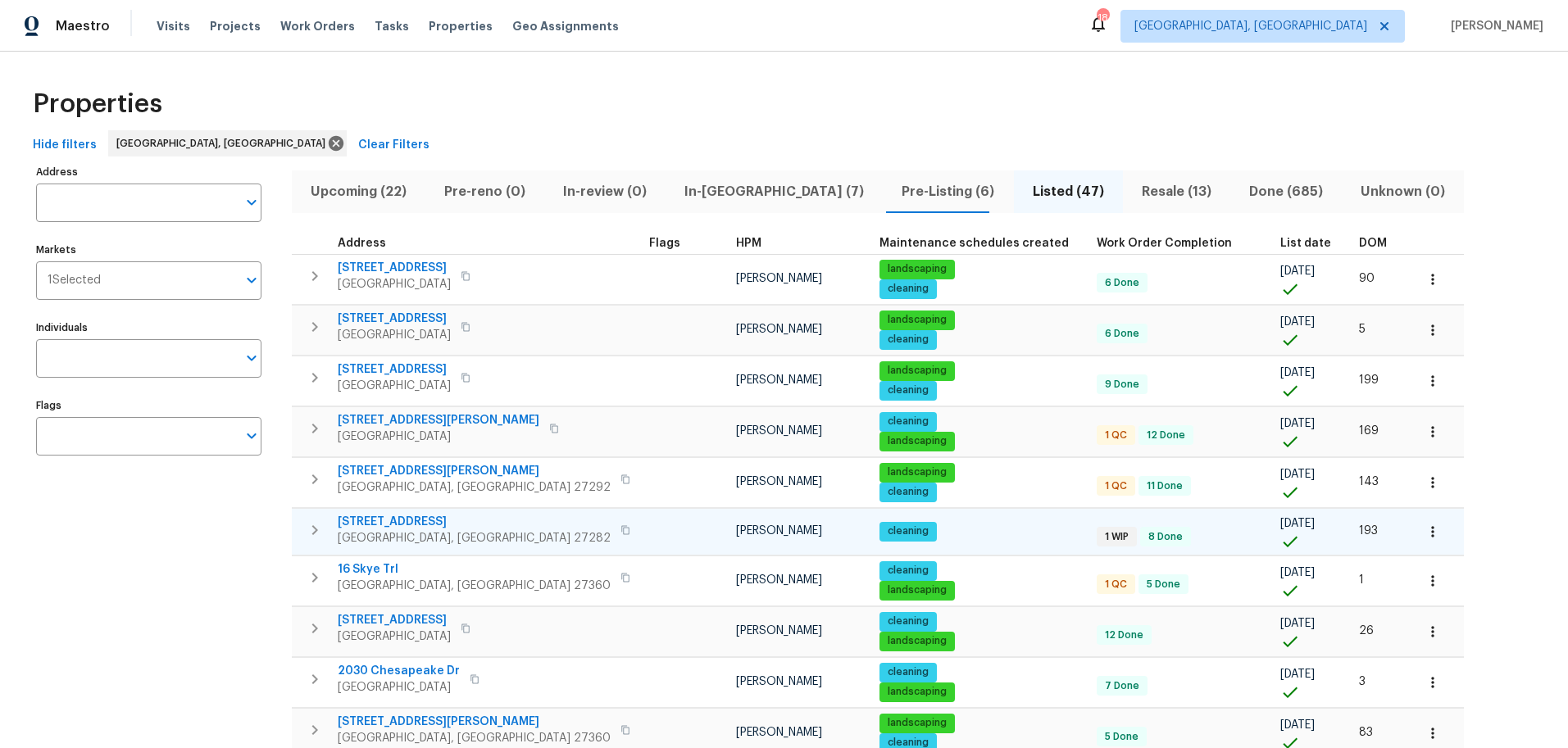
scroll to position [326, 0]
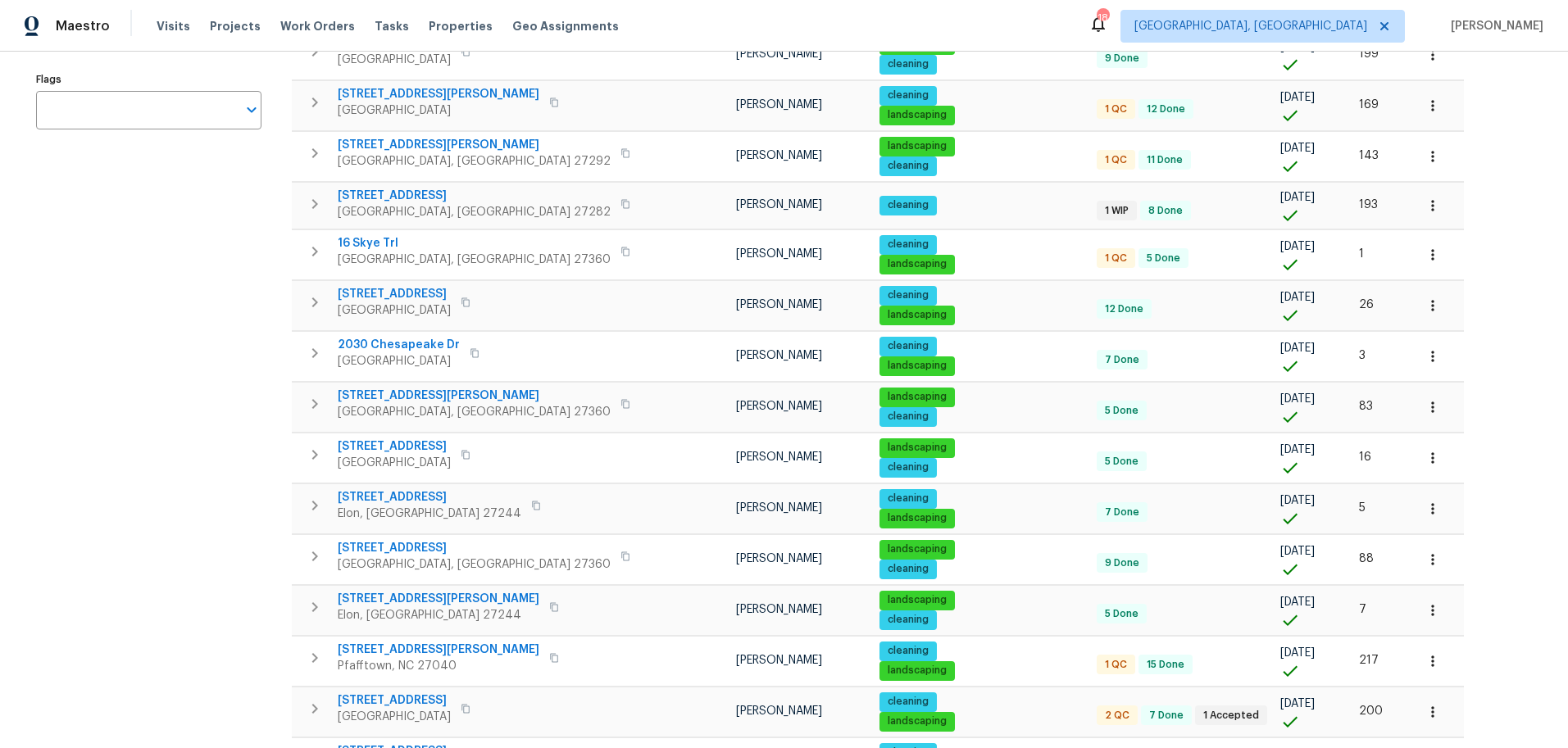
click at [1411, 344] on div "Address Address Markets 1 Selected Markets Individuals Individuals Flags Flags …" at bounding box center [783, 529] width 1515 height 1391
click at [1405, 153] on div "Address Address Markets 1 Selected Markets Individuals Individuals Flags Flags …" at bounding box center [783, 529] width 1515 height 1391
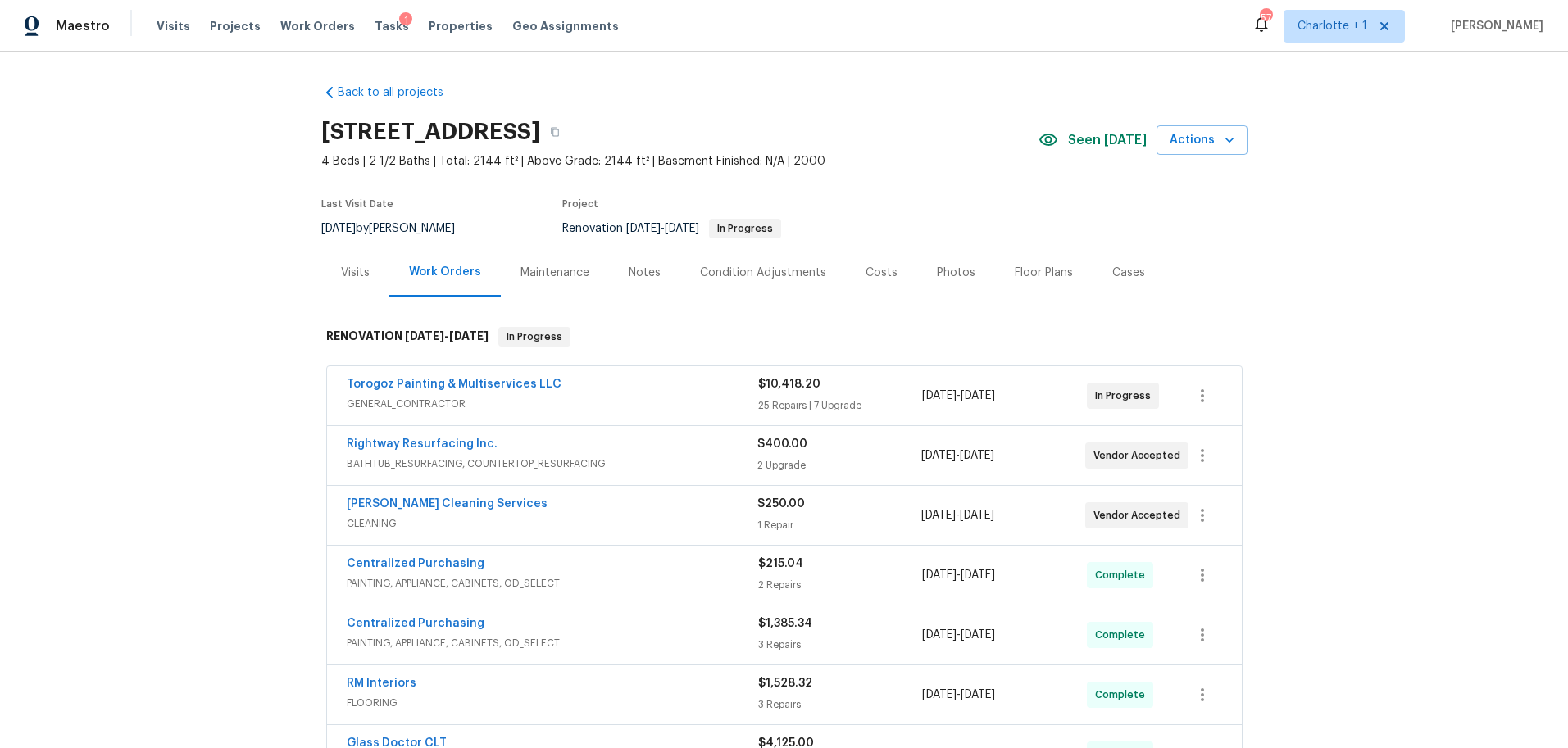
drag, startPoint x: 1358, startPoint y: 270, endPoint x: 1192, endPoint y: 290, distance: 166.7
click at [1358, 270] on div "Back to all projects 3915 Cameron Run Ln, Matthews, NC 28105 4 Beds | 2 1/2 Bat…" at bounding box center [784, 400] width 1568 height 697
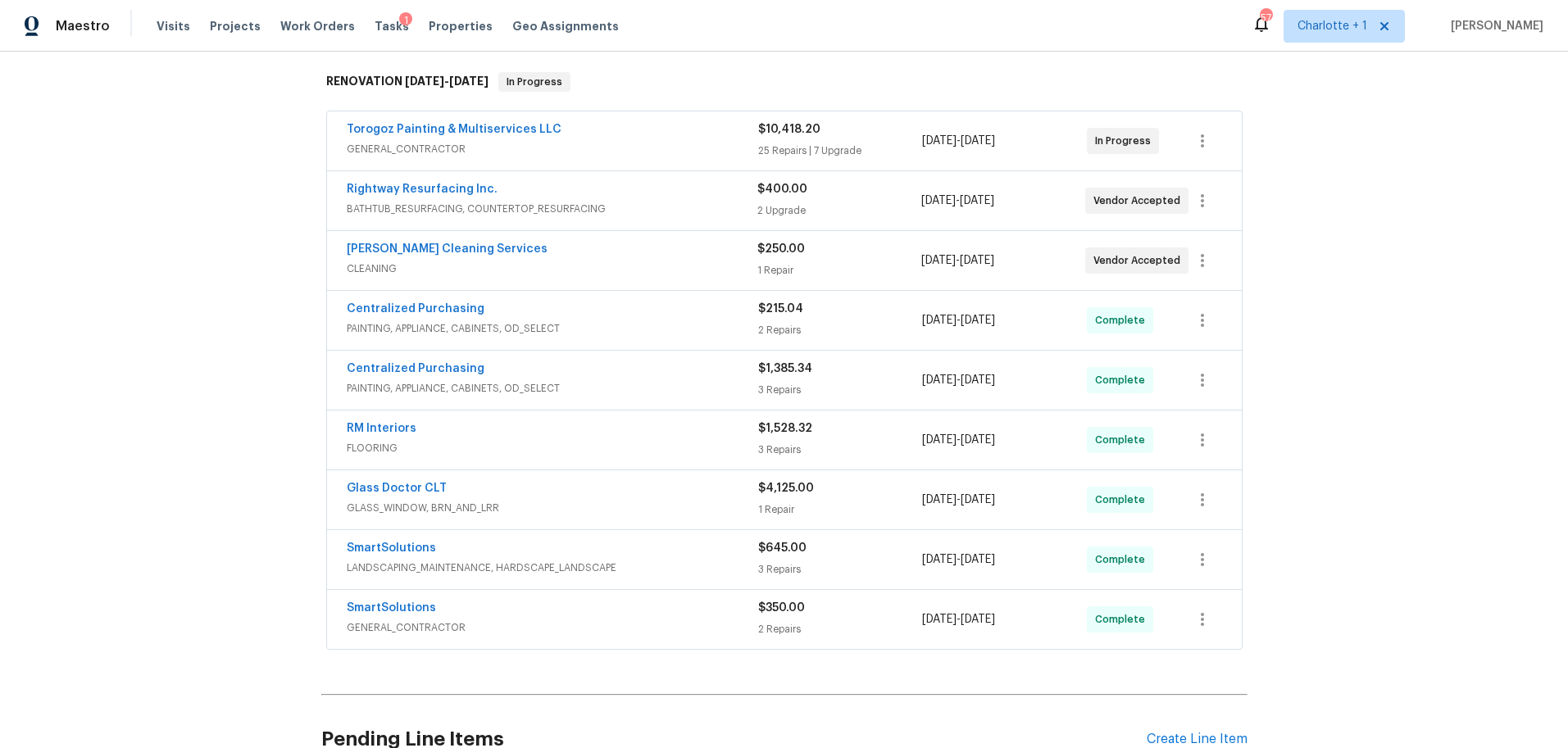
scroll to position [266, 0]
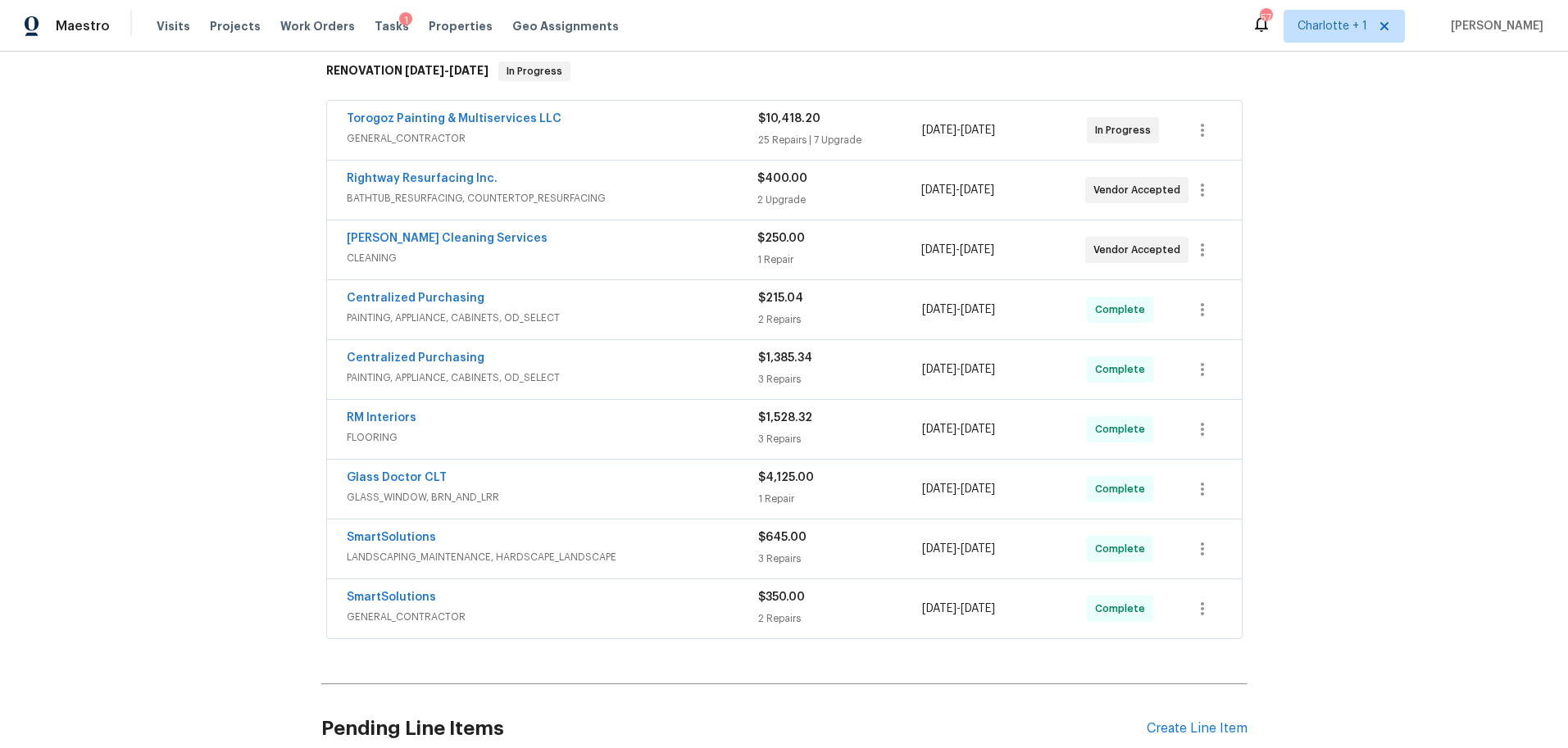
click at [618, 499] on span "GLASS_WINDOW, BRN_AND_LRR" at bounding box center [552, 497] width 411 height 16
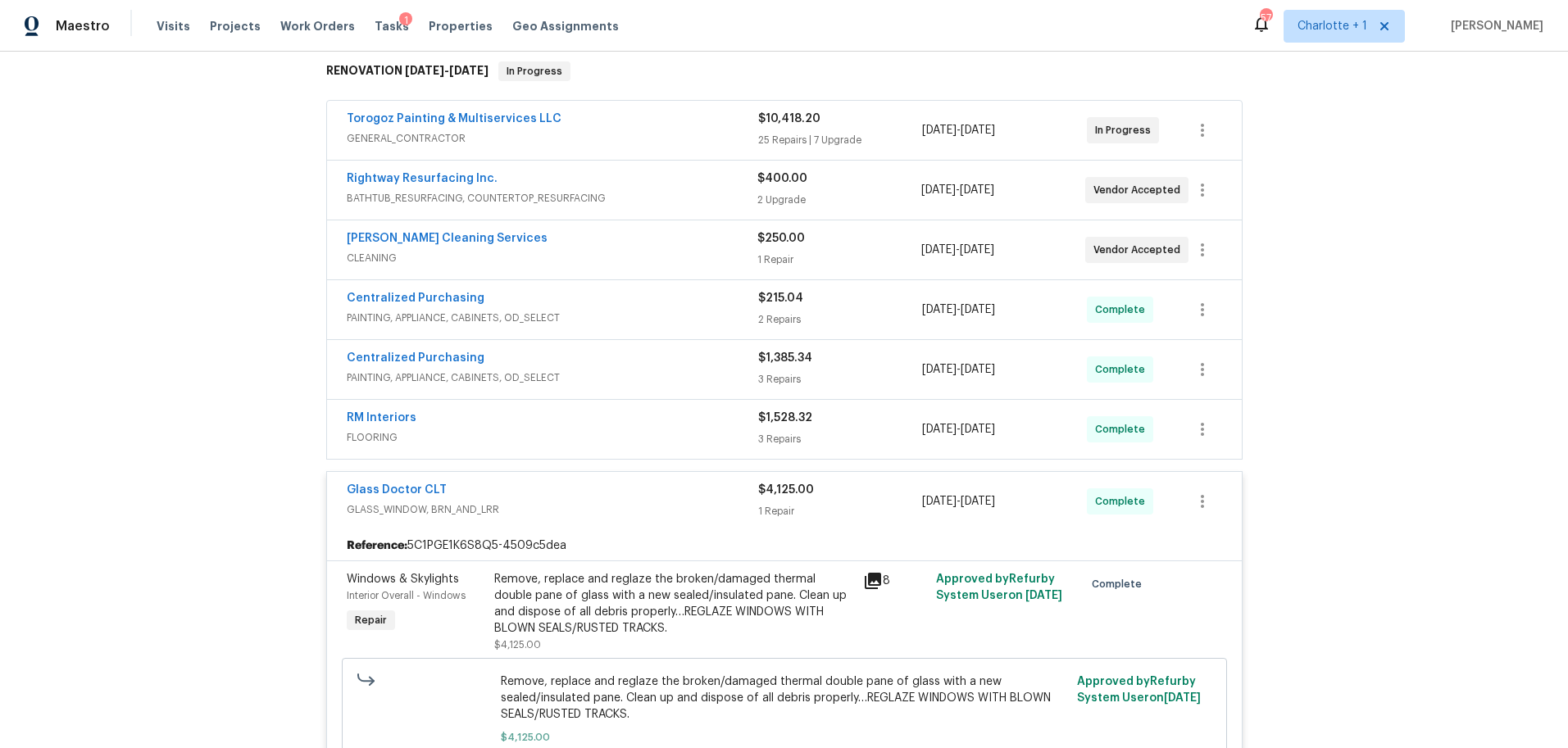
click at [632, 606] on div "Remove, replace and reglaze the broken/damaged thermal double pane of glass wit…" at bounding box center [673, 604] width 359 height 66
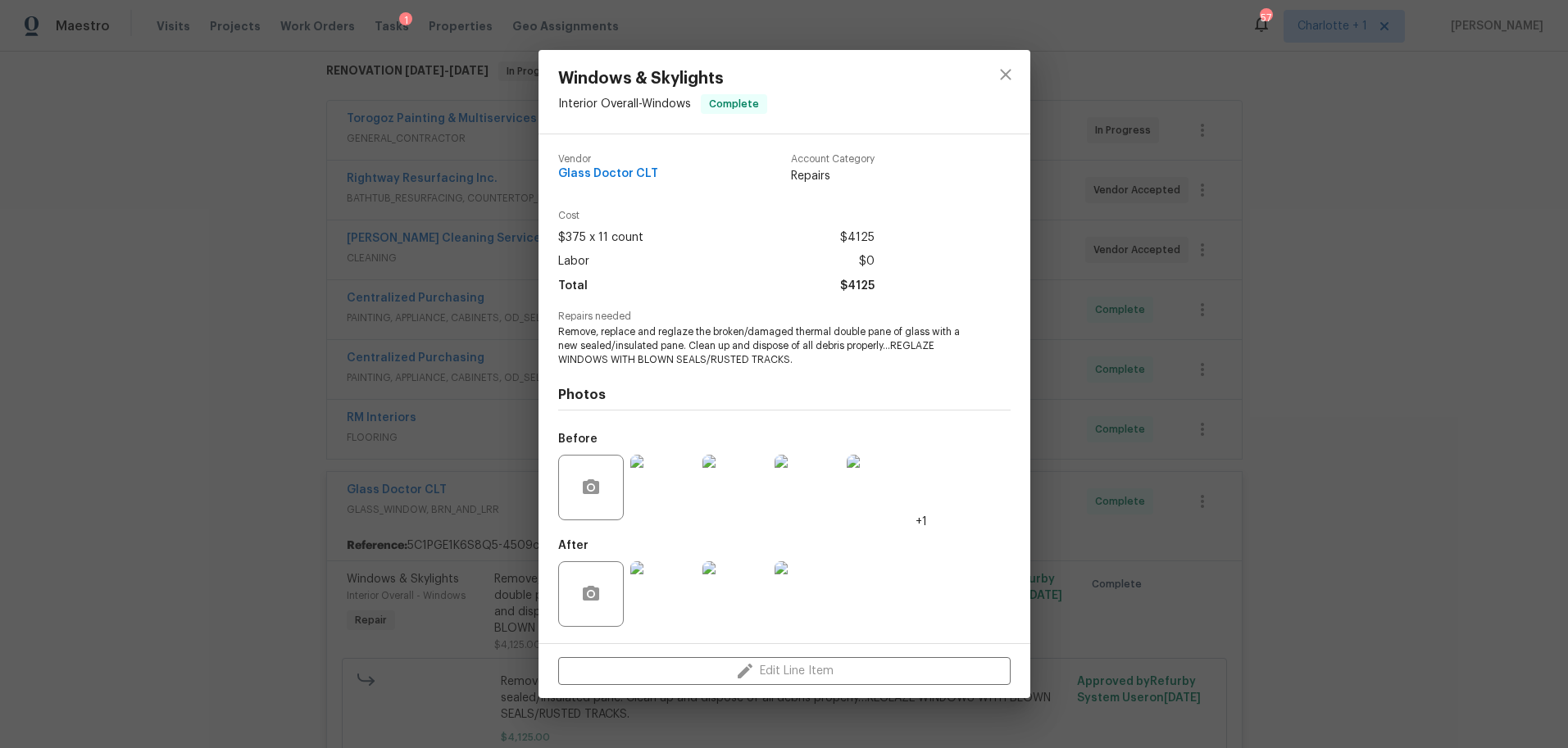
click at [665, 505] on img at bounding box center [663, 488] width 66 height 66
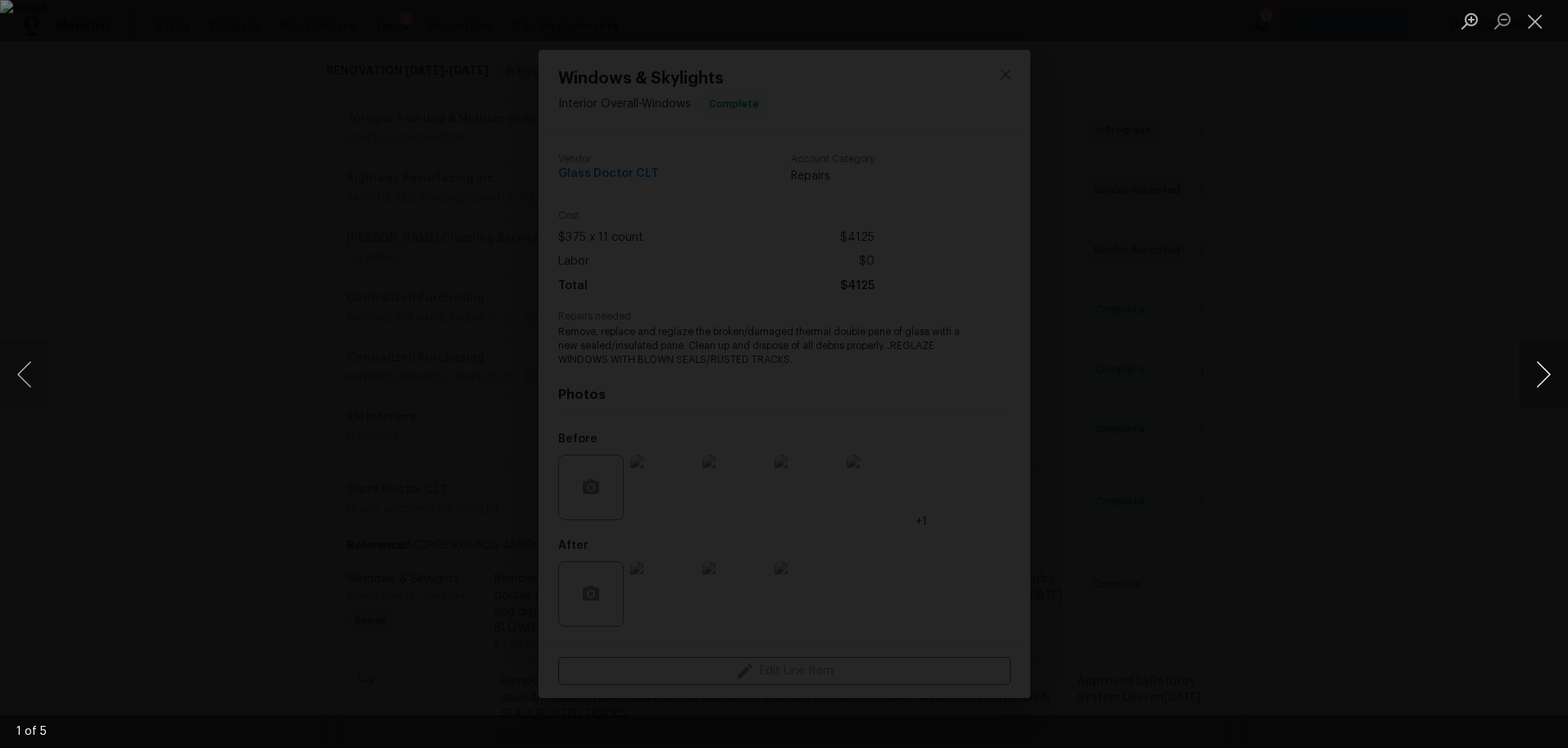
click at [1535, 379] on button "Next image" at bounding box center [1542, 375] width 49 height 66
click at [1534, 379] on button "Next image" at bounding box center [1542, 375] width 49 height 66
click at [1371, 132] on div "Lightbox" at bounding box center [784, 374] width 1568 height 748
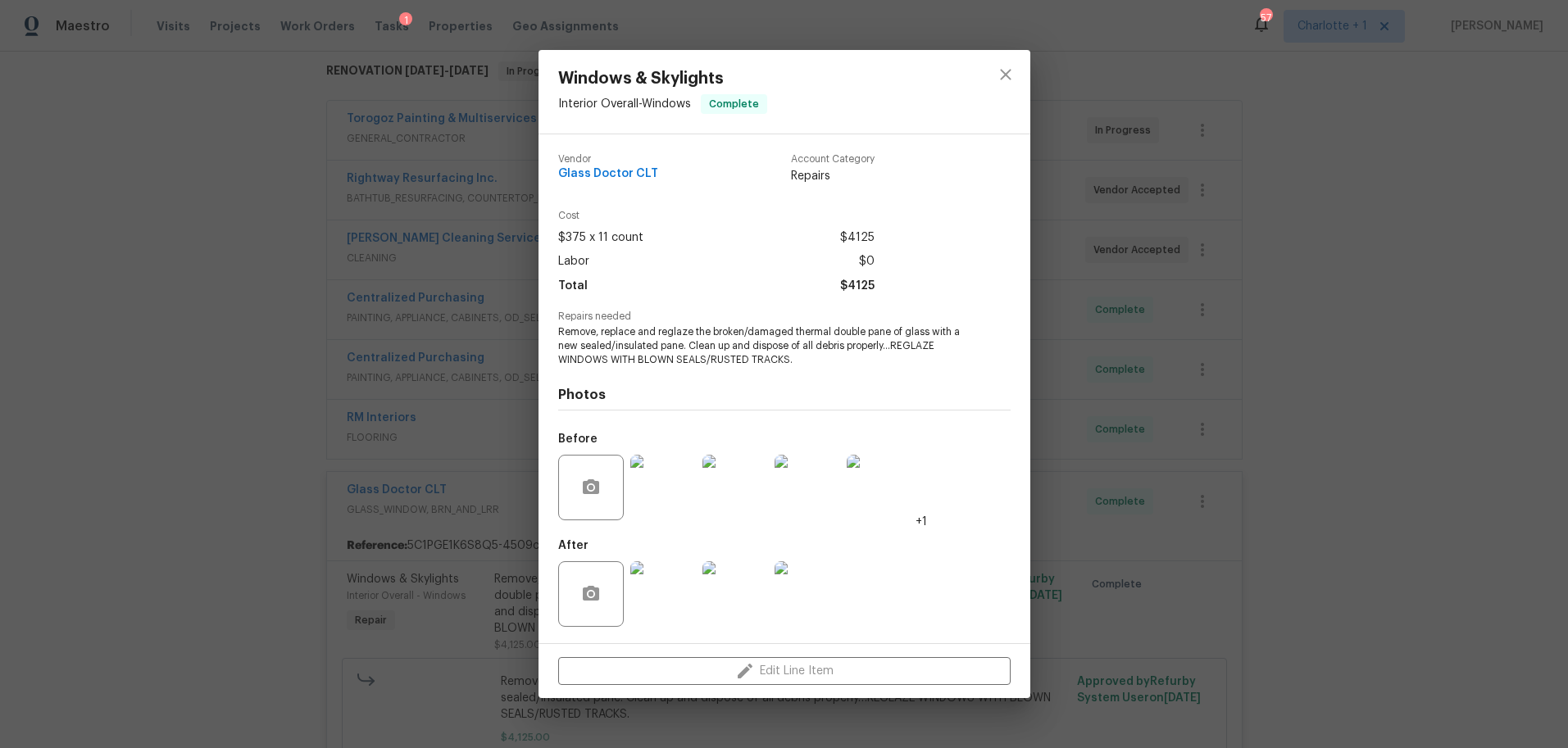
click at [654, 585] on img at bounding box center [663, 594] width 66 height 66
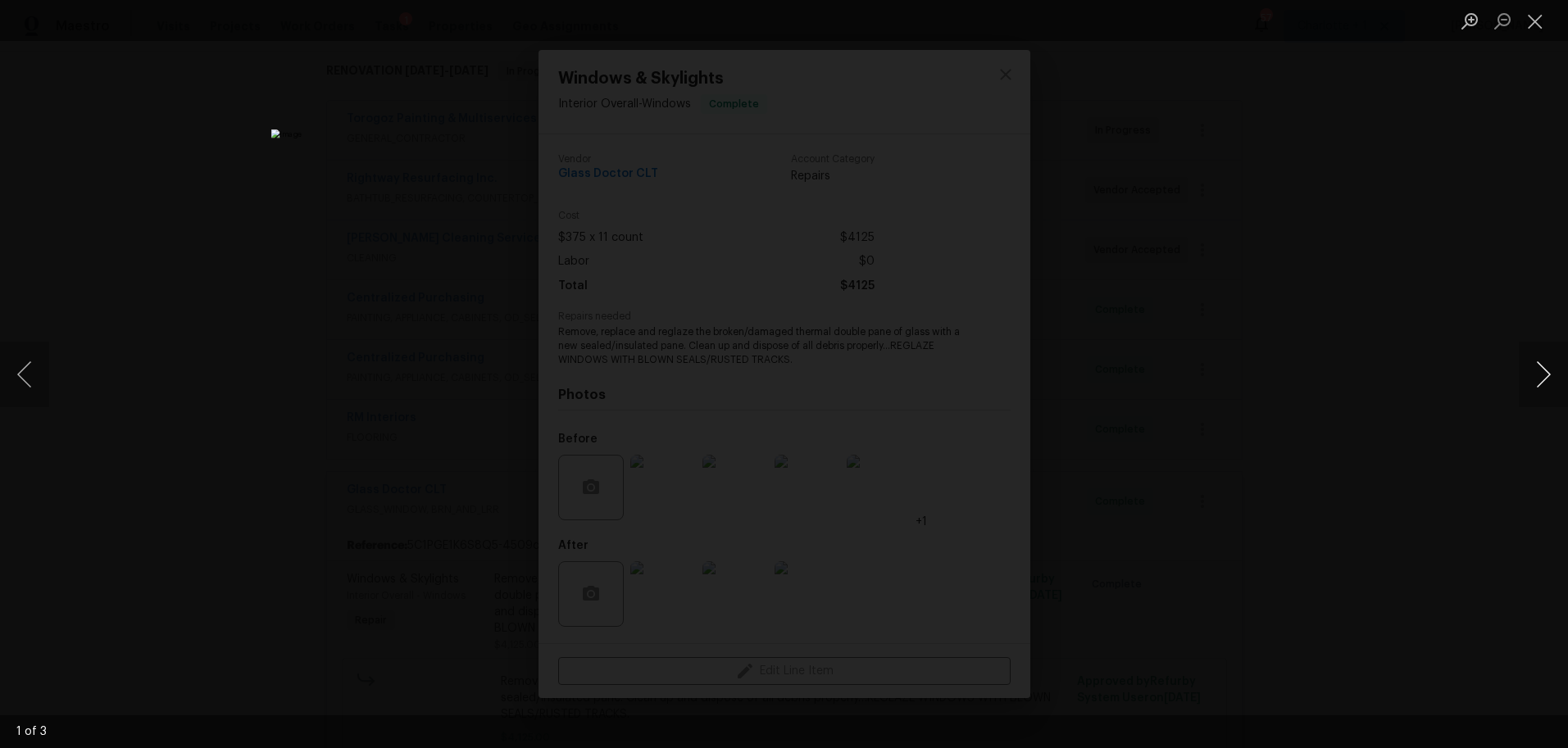
click at [1534, 380] on button "Next image" at bounding box center [1542, 375] width 49 height 66
click at [1534, 381] on button "Next image" at bounding box center [1542, 375] width 49 height 66
click at [1283, 189] on div "Lightbox" at bounding box center [784, 374] width 1568 height 748
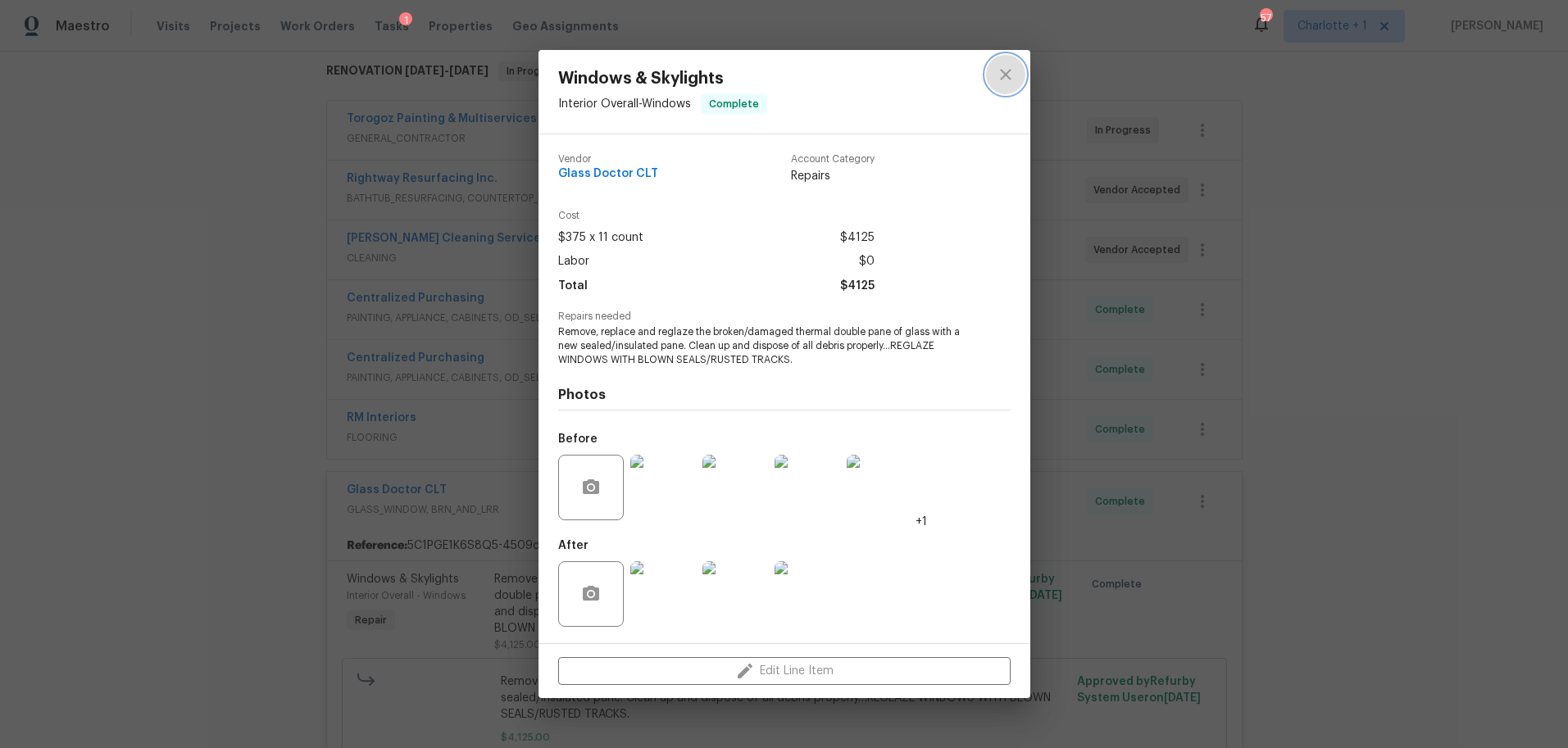
click at [1005, 83] on icon "close" at bounding box center [1006, 75] width 20 height 20
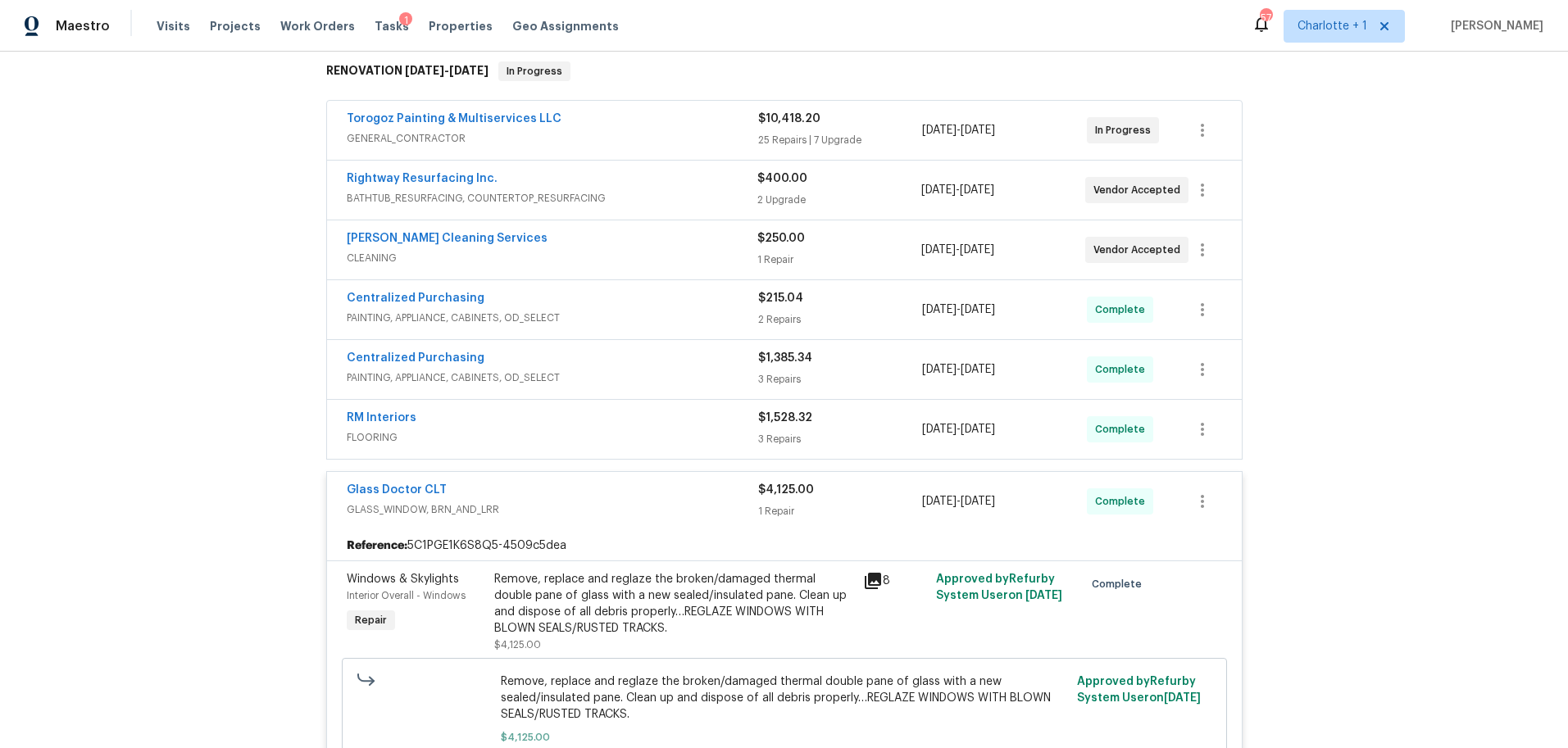
click at [650, 483] on div "Glass Doctor CLT" at bounding box center [552, 492] width 411 height 20
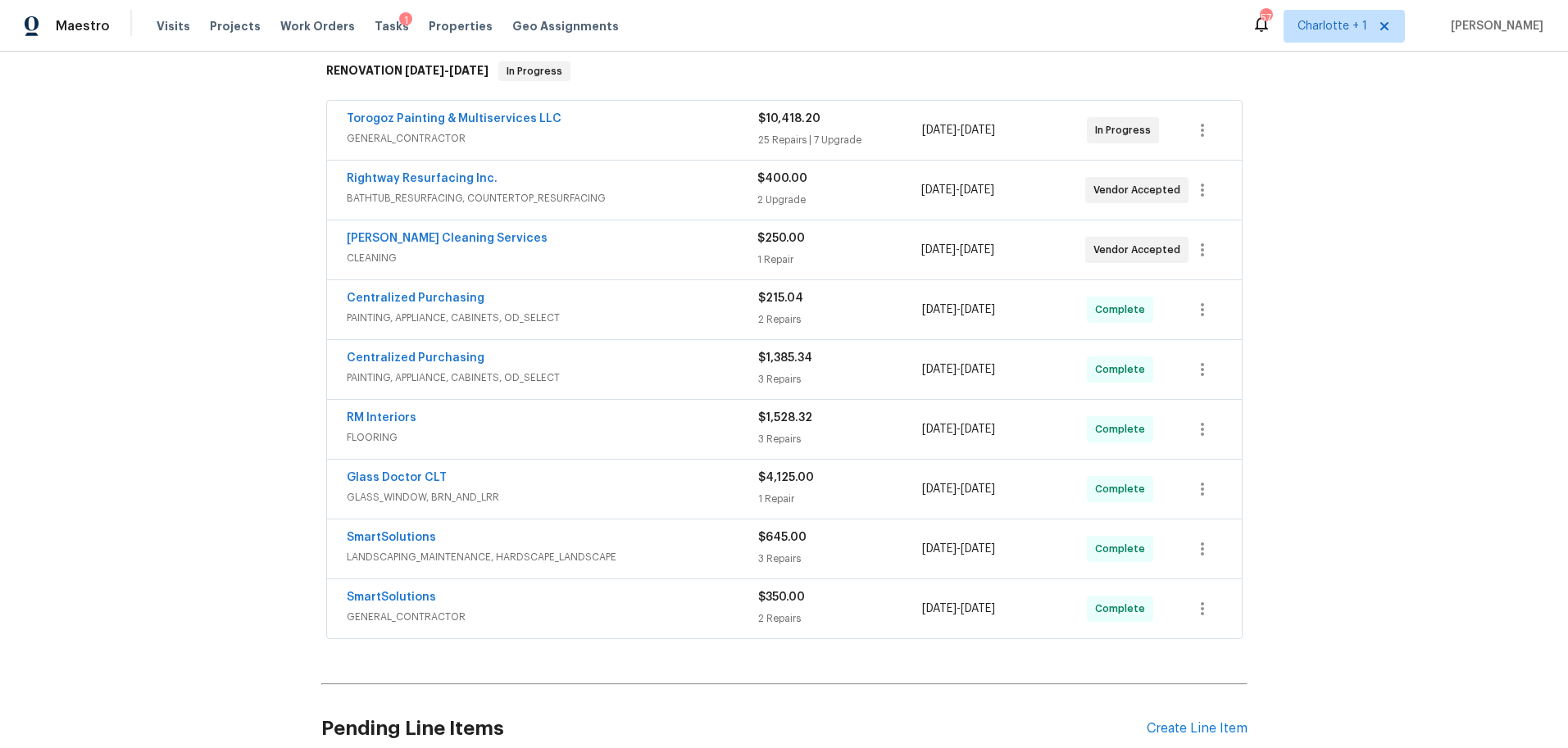
drag, startPoint x: 170, startPoint y: 410, endPoint x: 231, endPoint y: 420, distance: 62.4
click at [170, 410] on div "Back to all projects 3915 Cameron Run Ln, Matthews, NC 28105 4 Beds | 2 1/2 Bat…" at bounding box center [784, 400] width 1568 height 697
click at [534, 491] on span "GLASS_WINDOW, BRN_AND_LRR" at bounding box center [552, 497] width 411 height 16
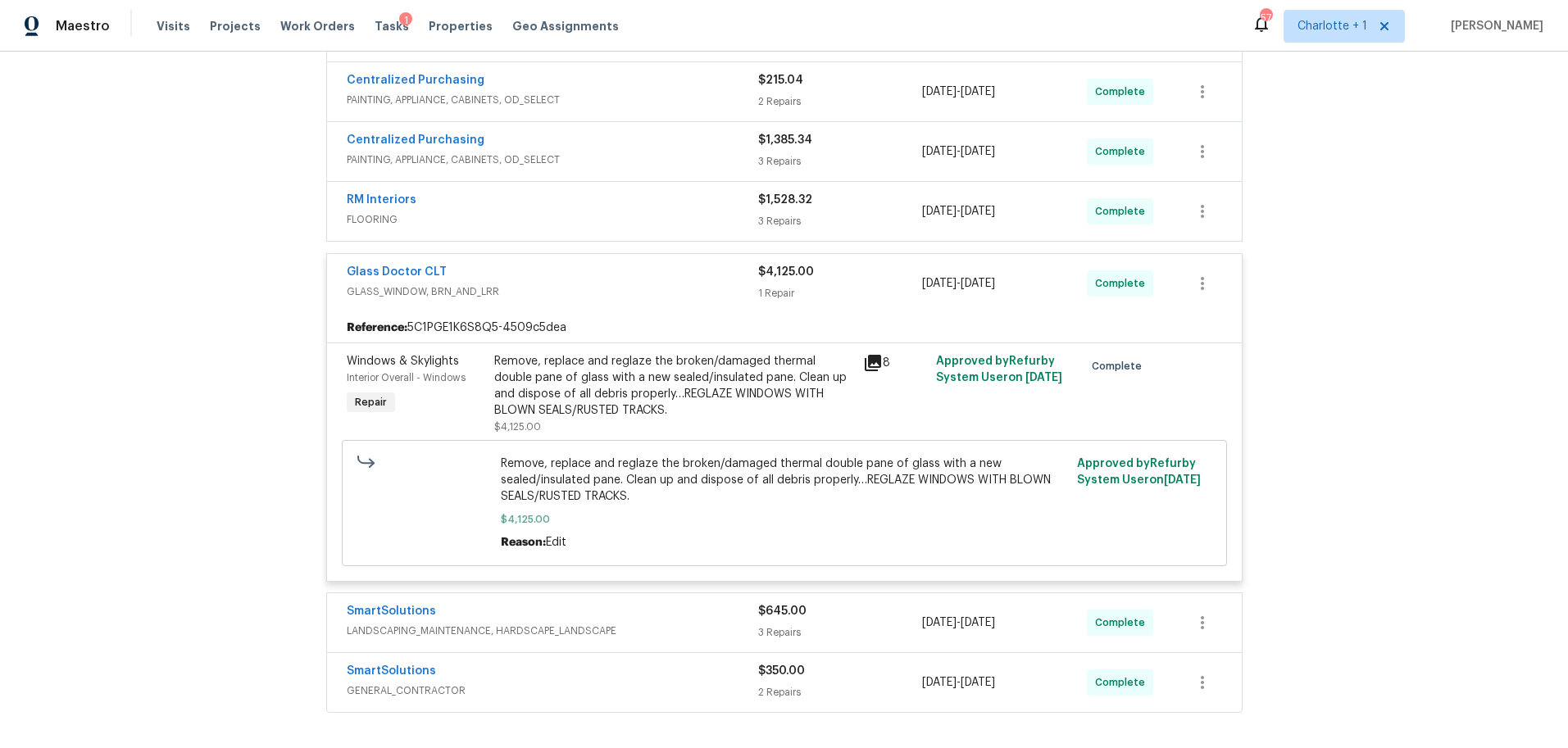
scroll to position [503, 0]
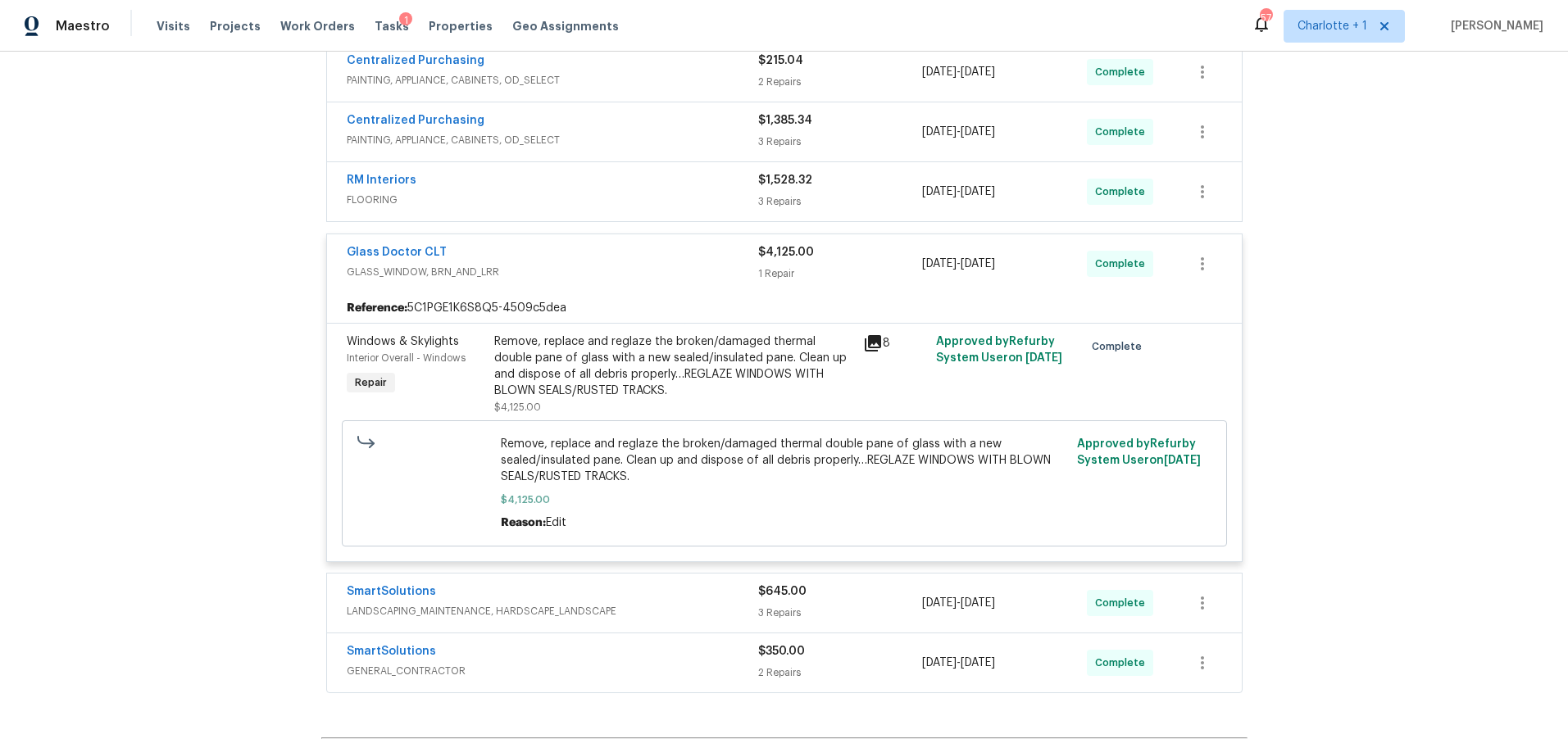
click at [587, 365] on div "Remove, replace and reglaze the broken/damaged thermal double pane of glass wit…" at bounding box center [673, 367] width 359 height 66
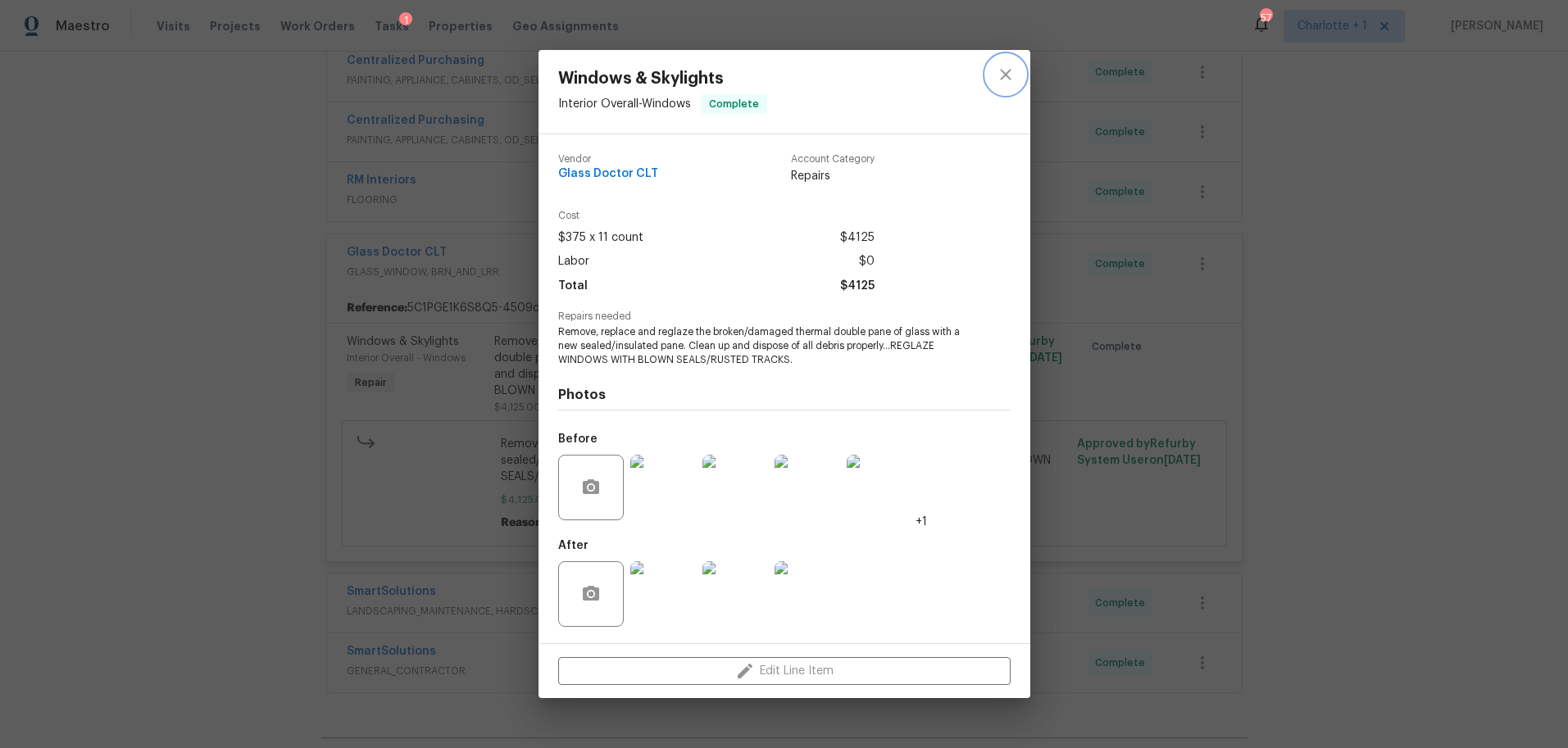
click at [1011, 66] on icon "close" at bounding box center [1006, 75] width 20 height 20
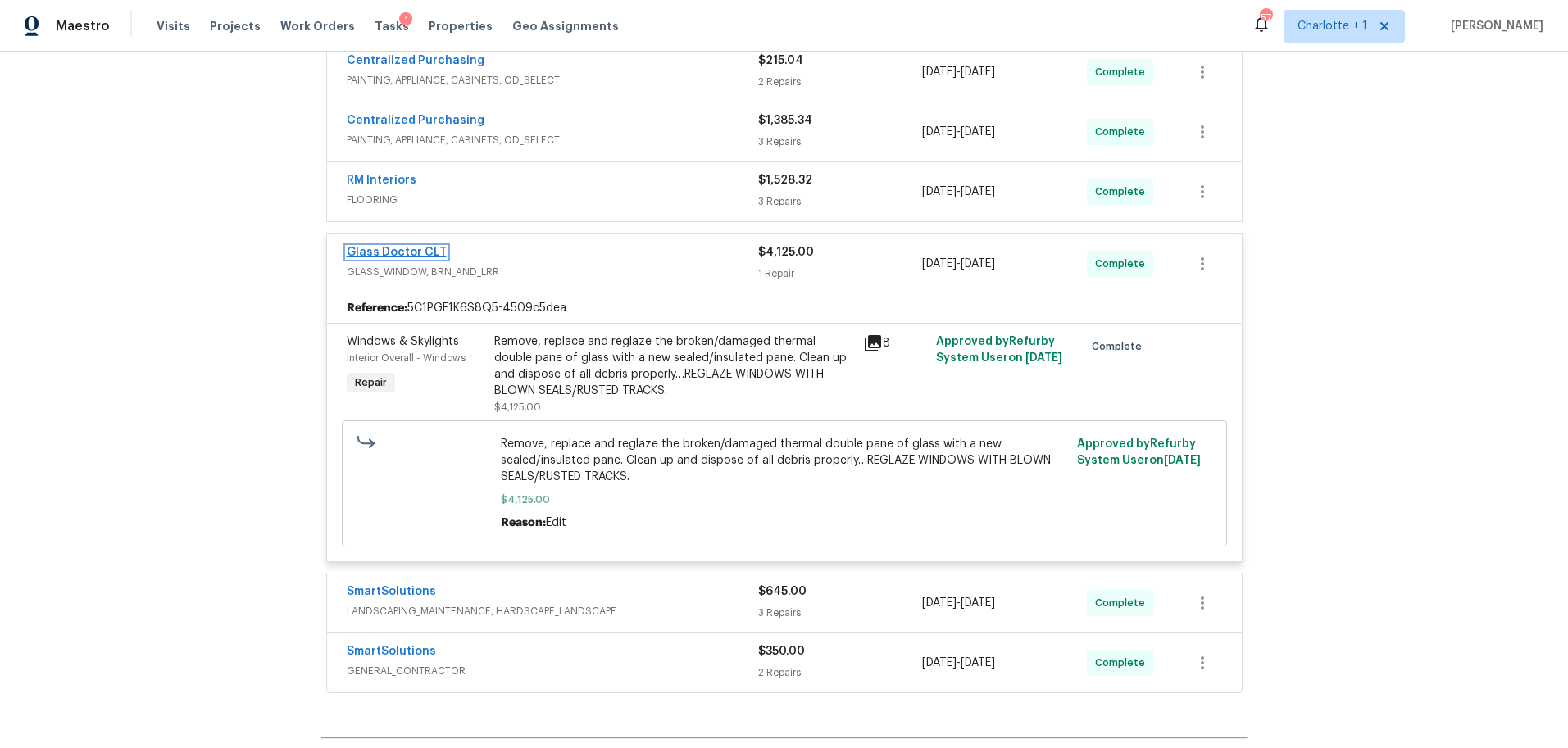
click at [415, 254] on link "Glass Doctor CLT" at bounding box center [397, 252] width 100 height 11
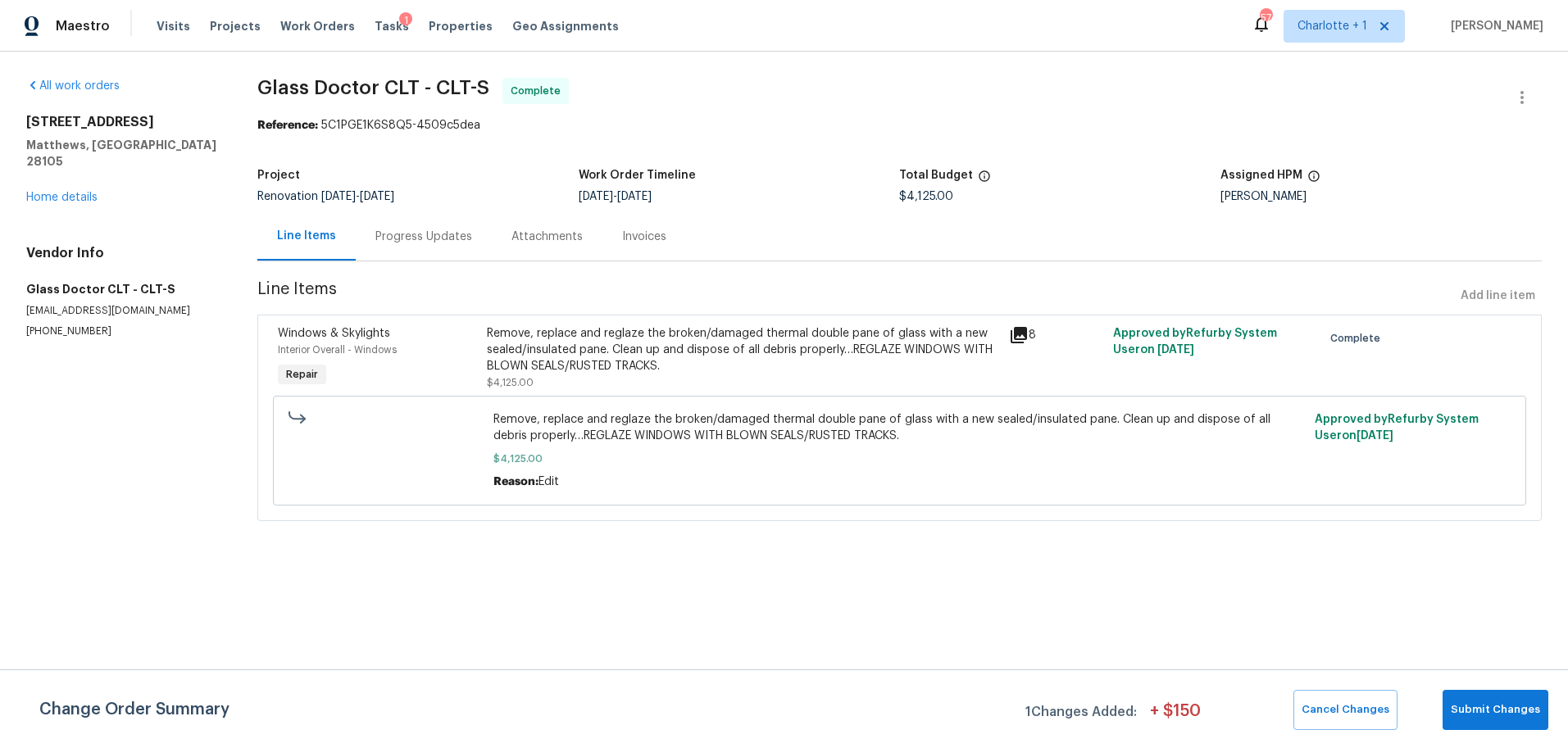
click at [407, 248] on div "Progress Updates" at bounding box center [424, 236] width 136 height 48
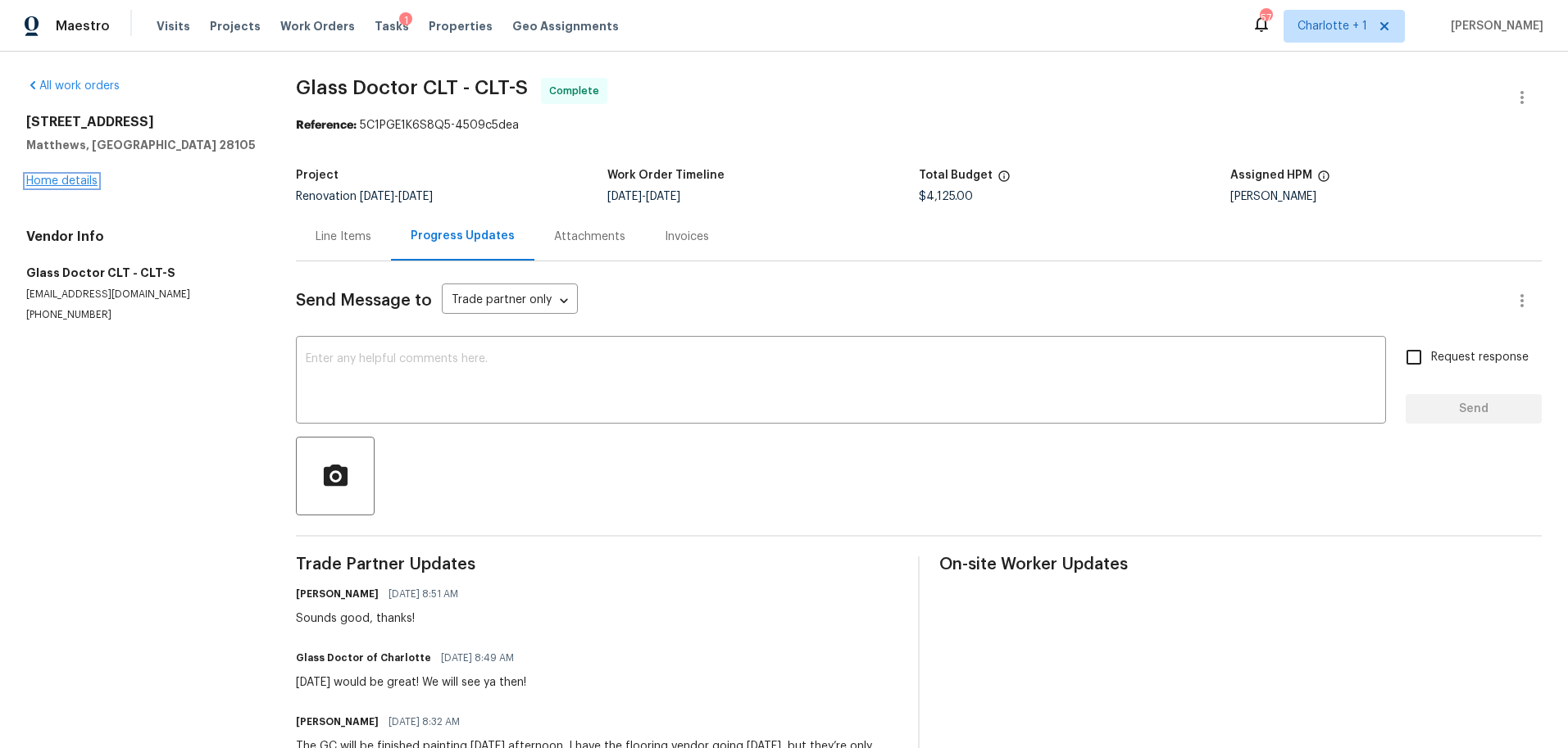
click at [79, 176] on link "Home details" at bounding box center [61, 180] width 71 height 11
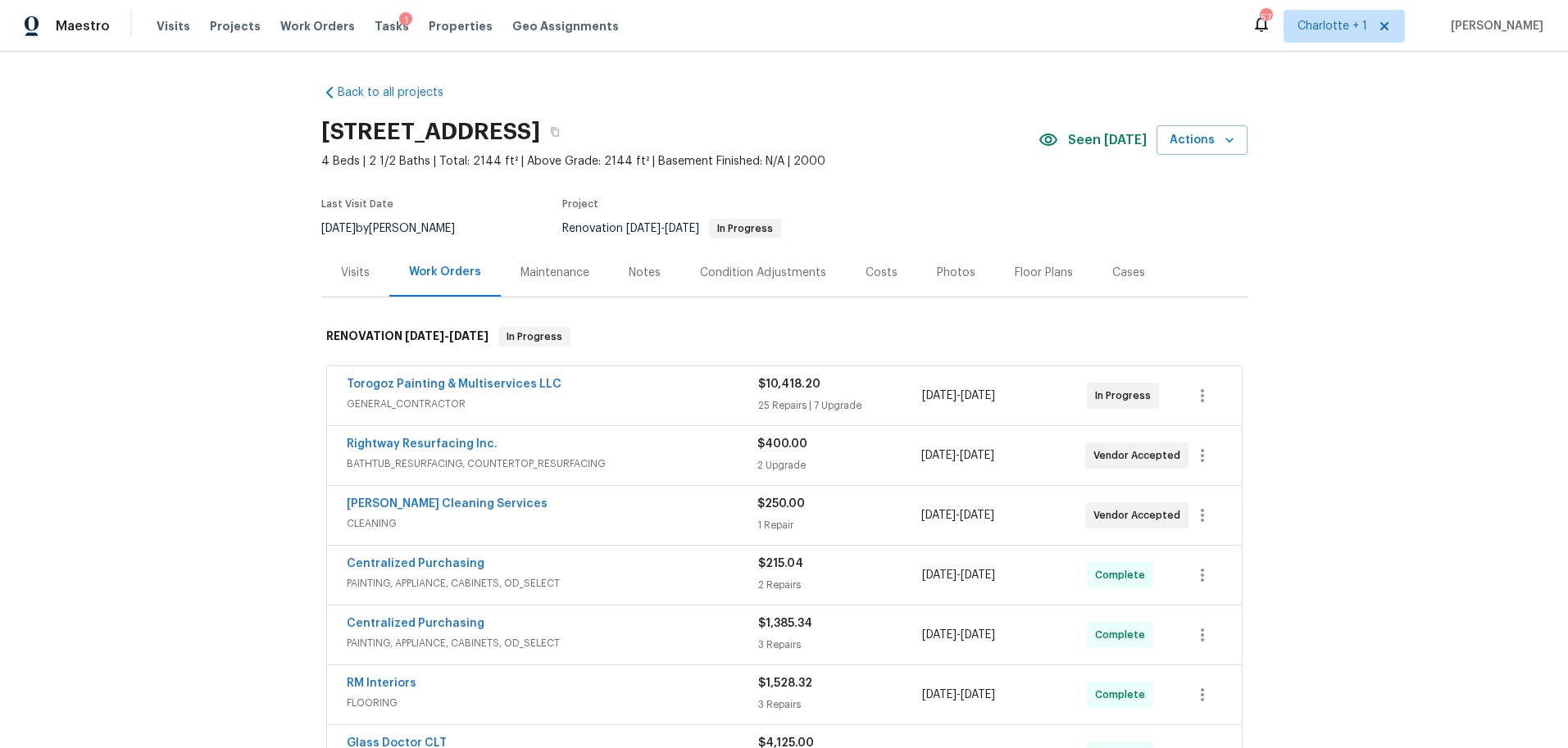
click at [1259, 215] on div "Back to all projects 3915 Cameron Run Ln, Matthews, NC 28105 4 Beds | 2 1/2 Bat…" at bounding box center [784, 400] width 1568 height 697
click at [865, 275] on div "Costs" at bounding box center [881, 273] width 32 height 16
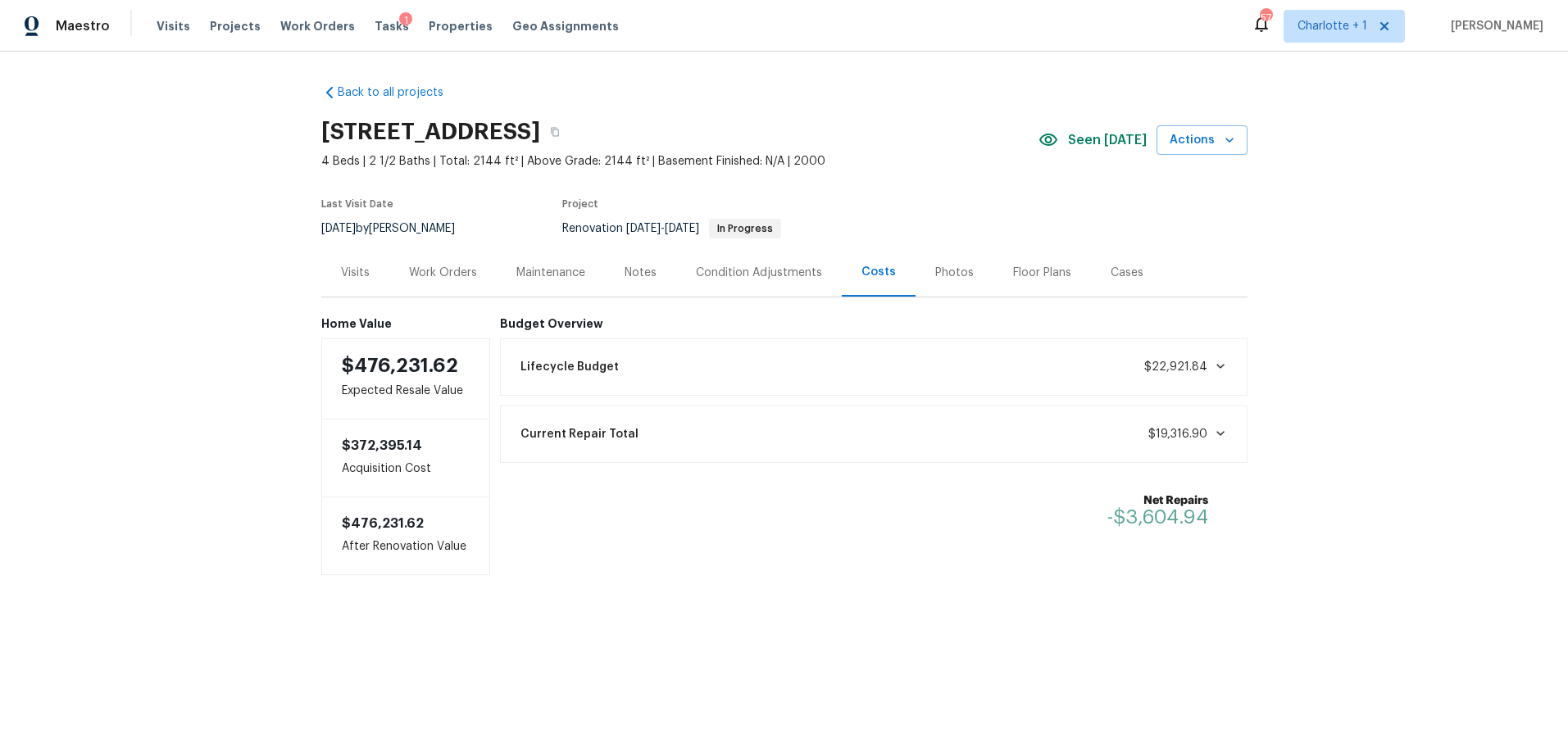
click at [427, 265] on div "Work Orders" at bounding box center [443, 273] width 68 height 16
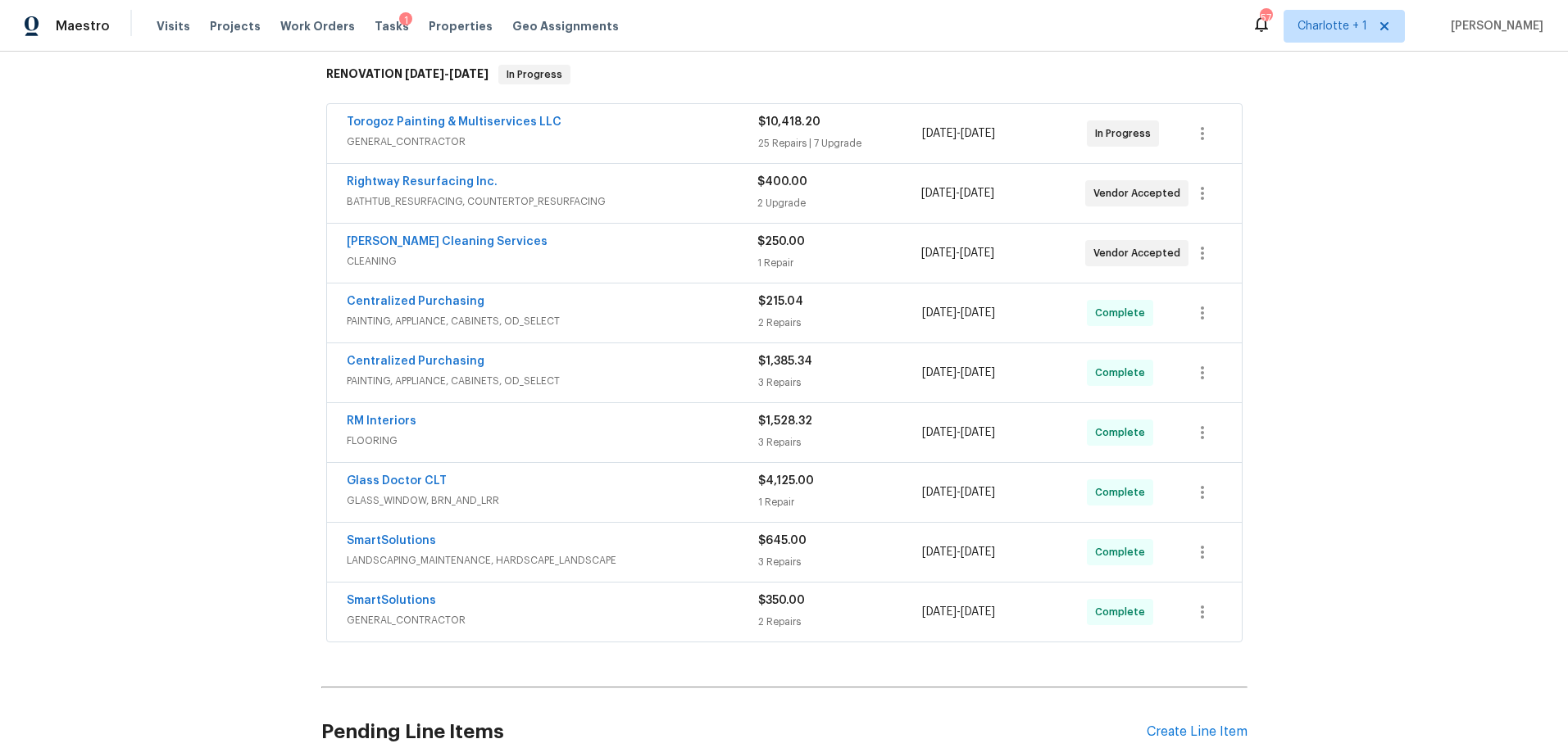
scroll to position [256, 0]
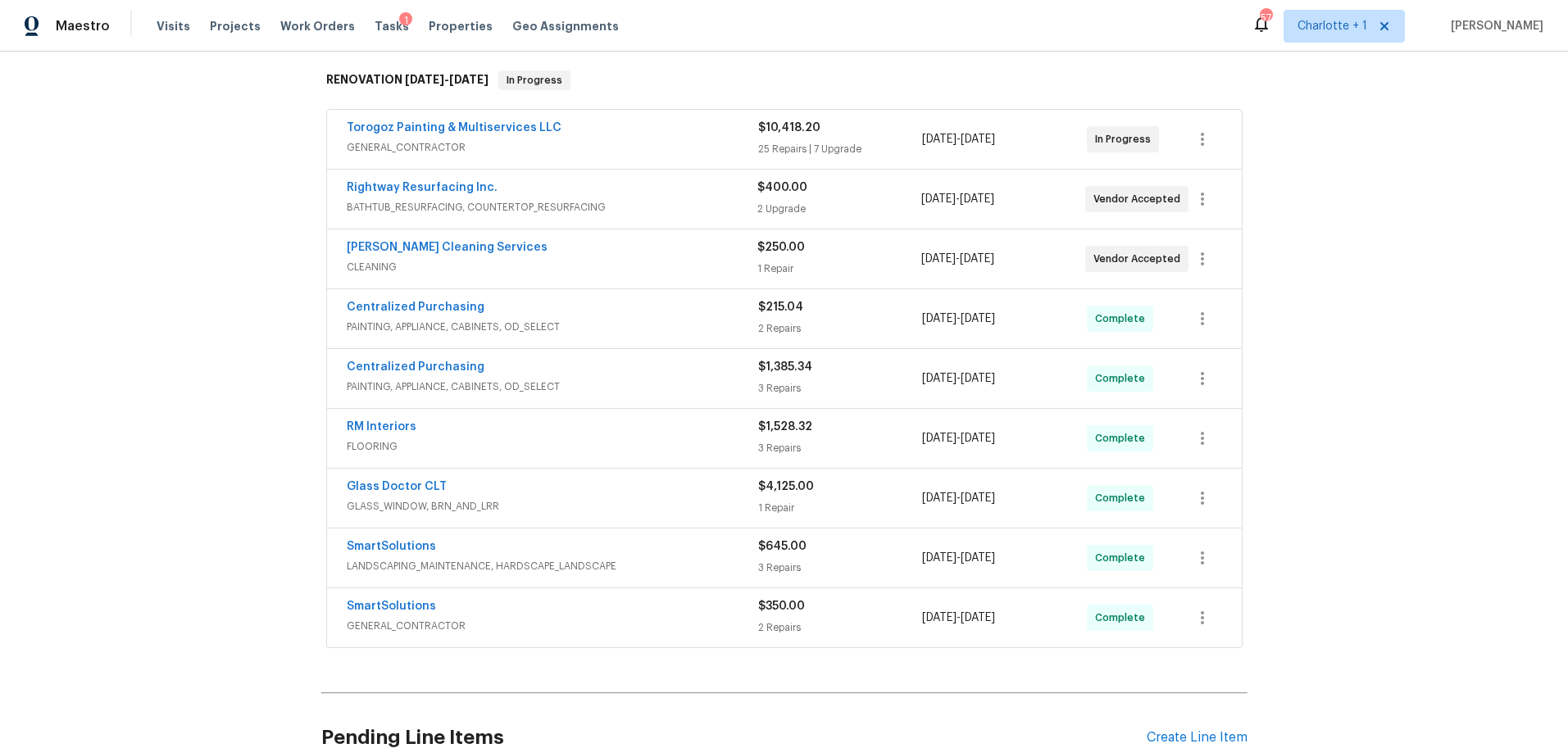
click at [663, 187] on div "Rightway Resurfacing Inc." at bounding box center [552, 189] width 411 height 20
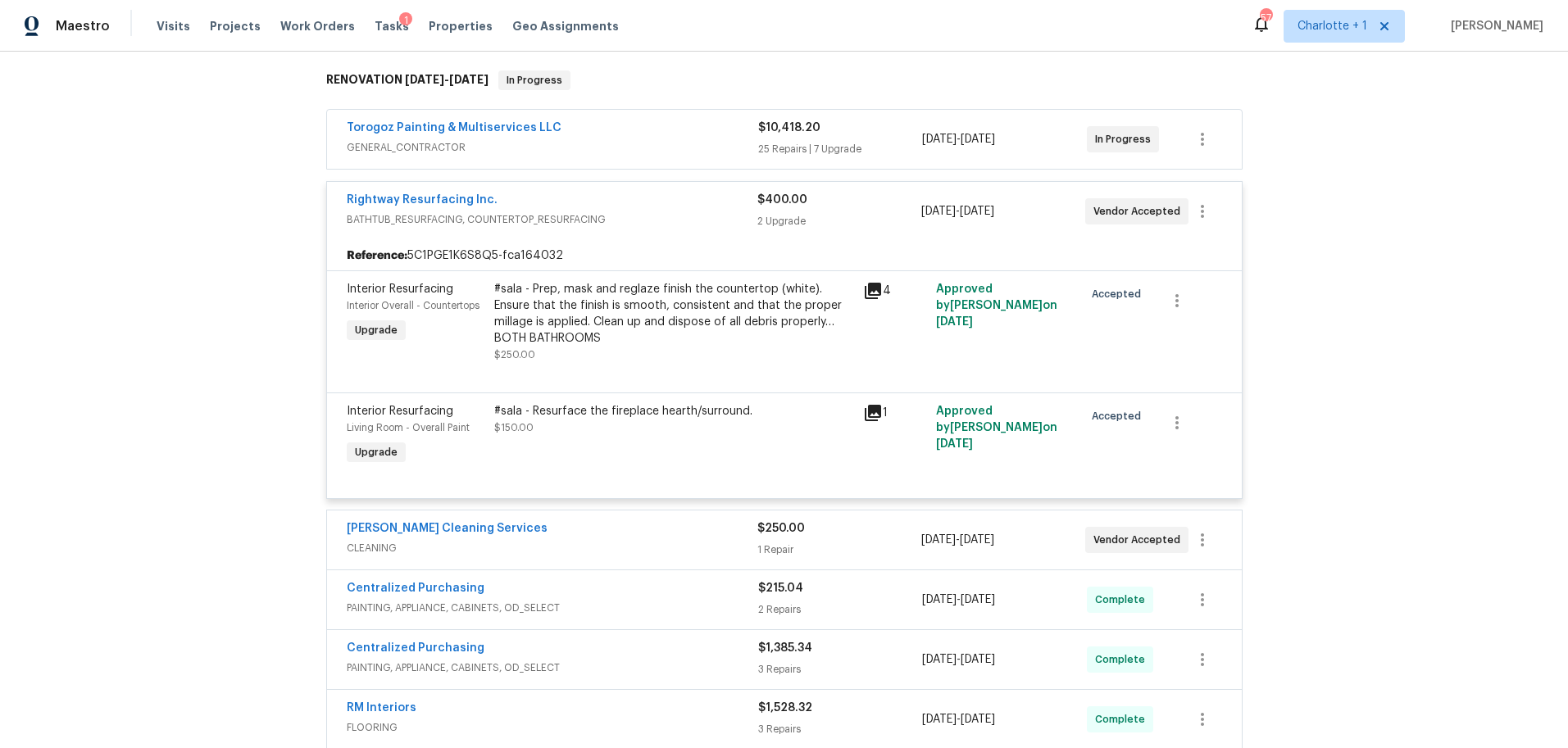
click at [682, 207] on div "Rightway Resurfacing Inc." at bounding box center [552, 202] width 411 height 20
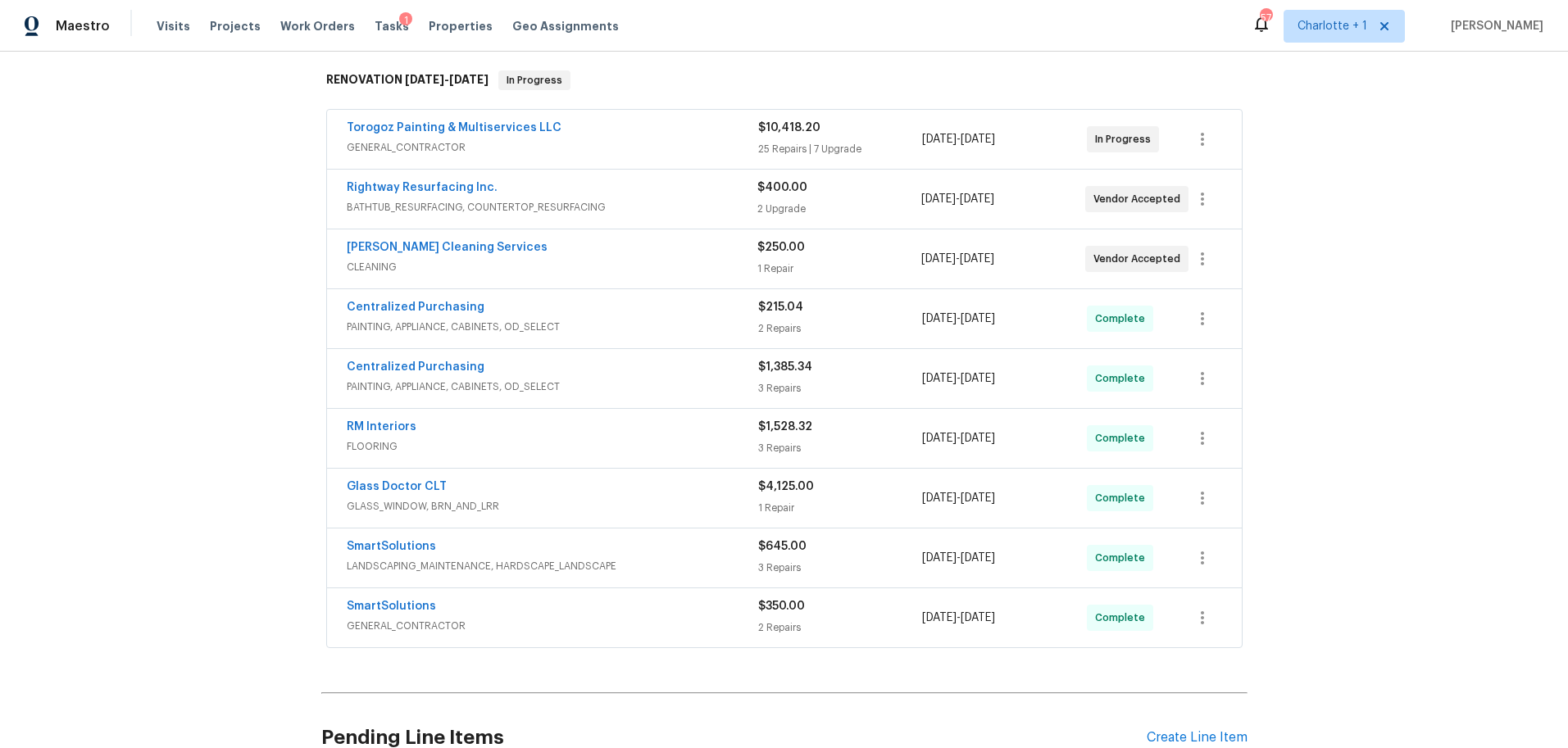
click at [625, 451] on span "FLOORING" at bounding box center [552, 446] width 411 height 16
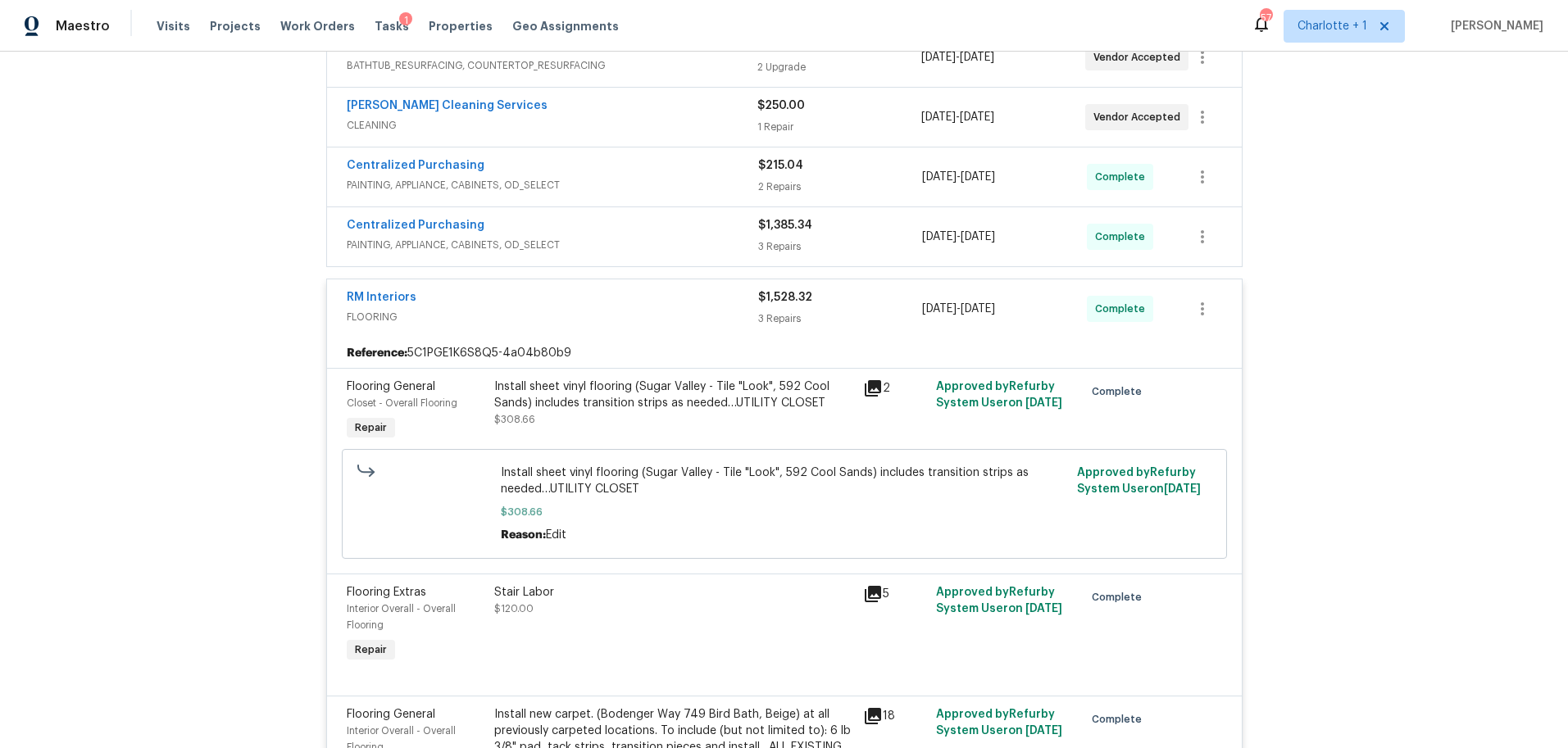
scroll to position [411, 0]
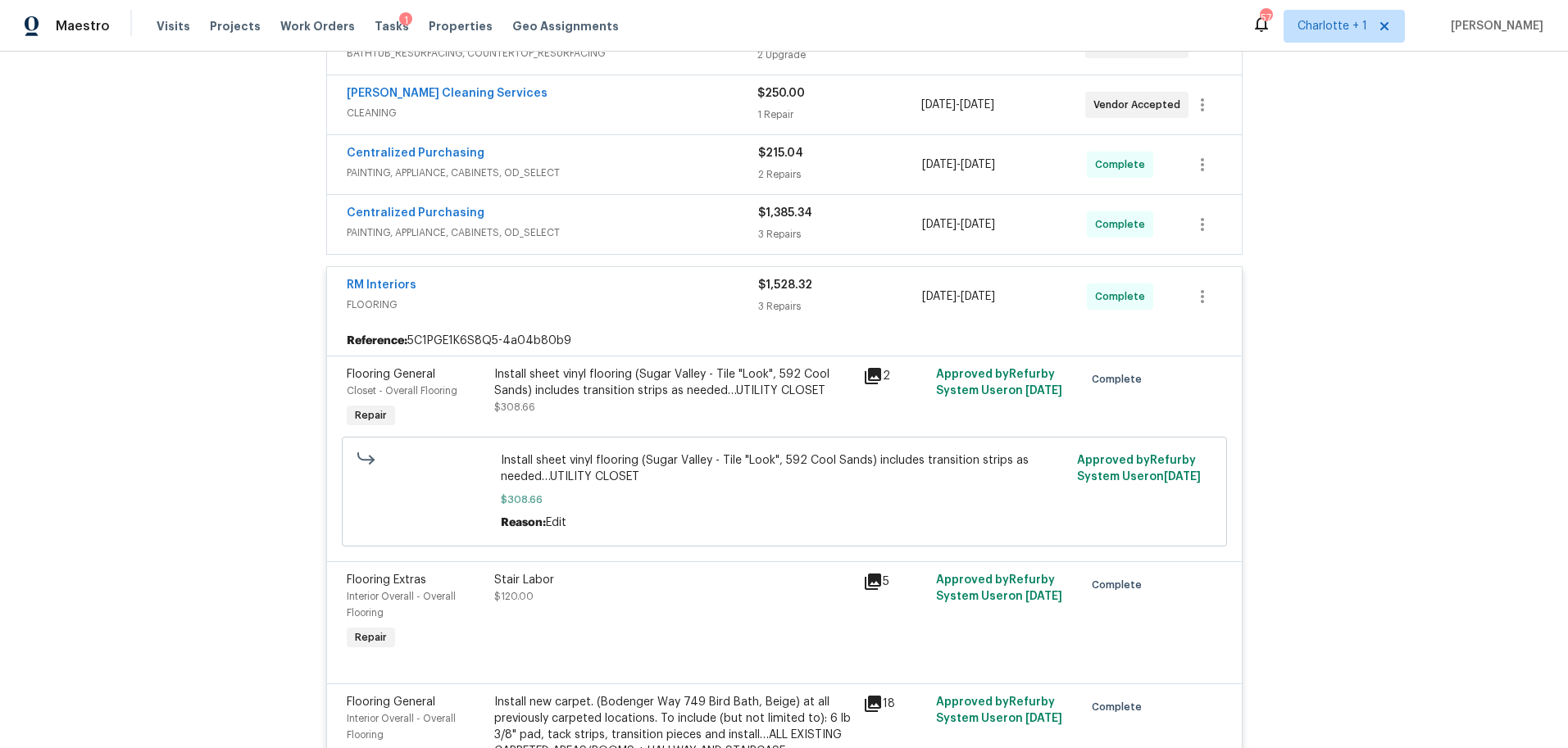
click at [620, 403] on div "Install sheet vinyl flooring (Sugar Valley - Tile "Look", 592 Cool Sands) inclu…" at bounding box center [673, 390] width 359 height 49
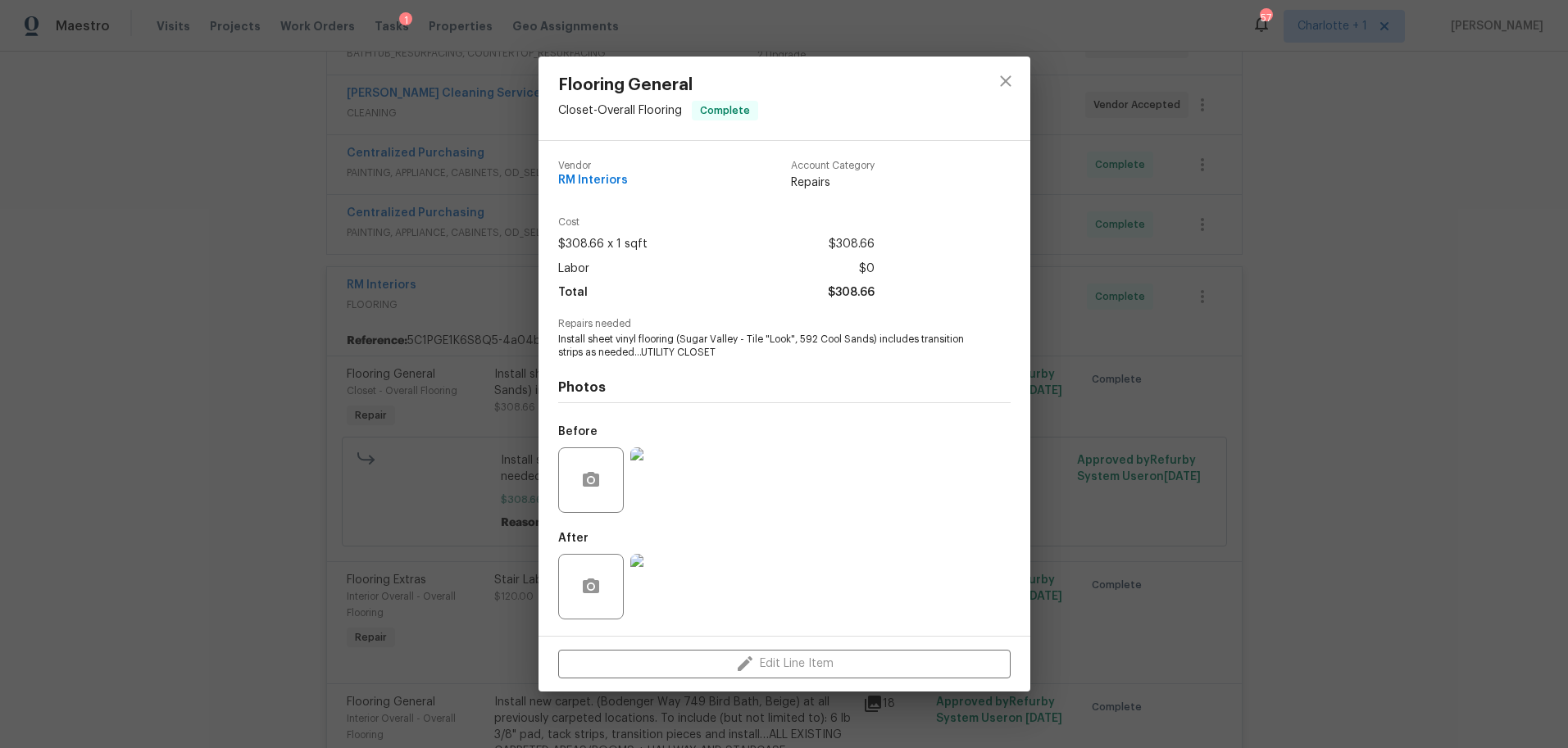
click at [674, 599] on img at bounding box center [663, 587] width 66 height 66
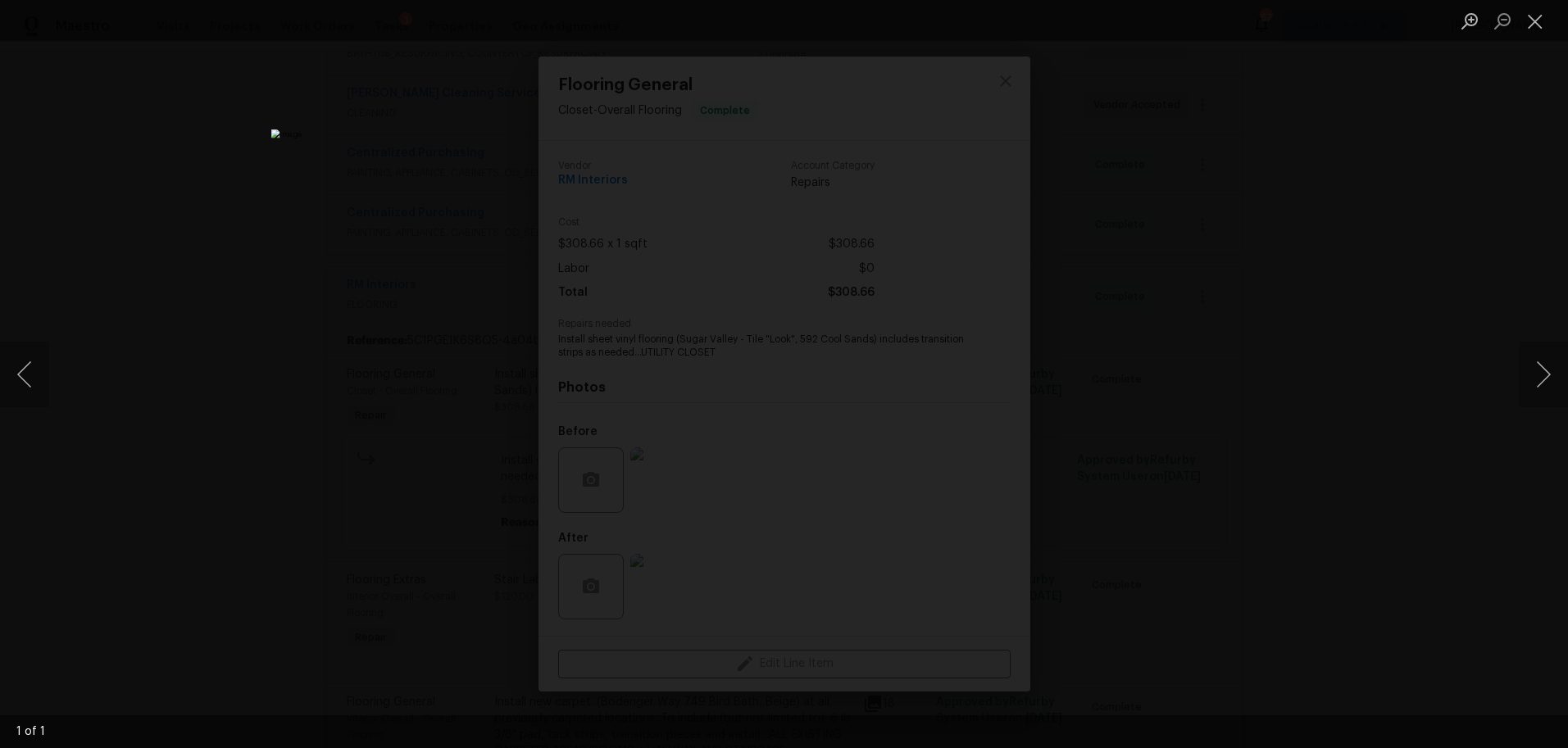
click at [1221, 283] on div "Lightbox" at bounding box center [784, 374] width 1568 height 748
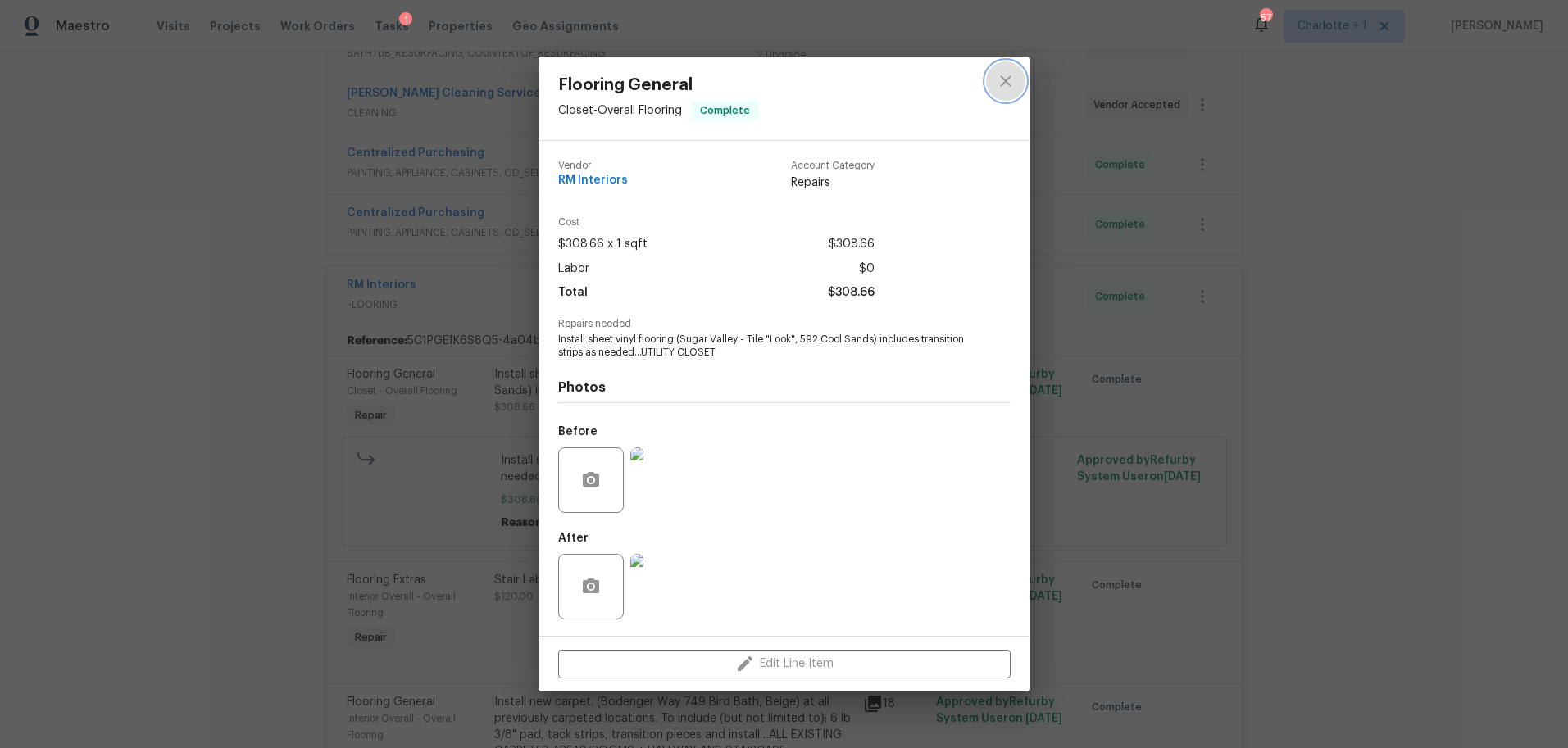
click at [1010, 87] on icon "close" at bounding box center [1006, 81] width 20 height 20
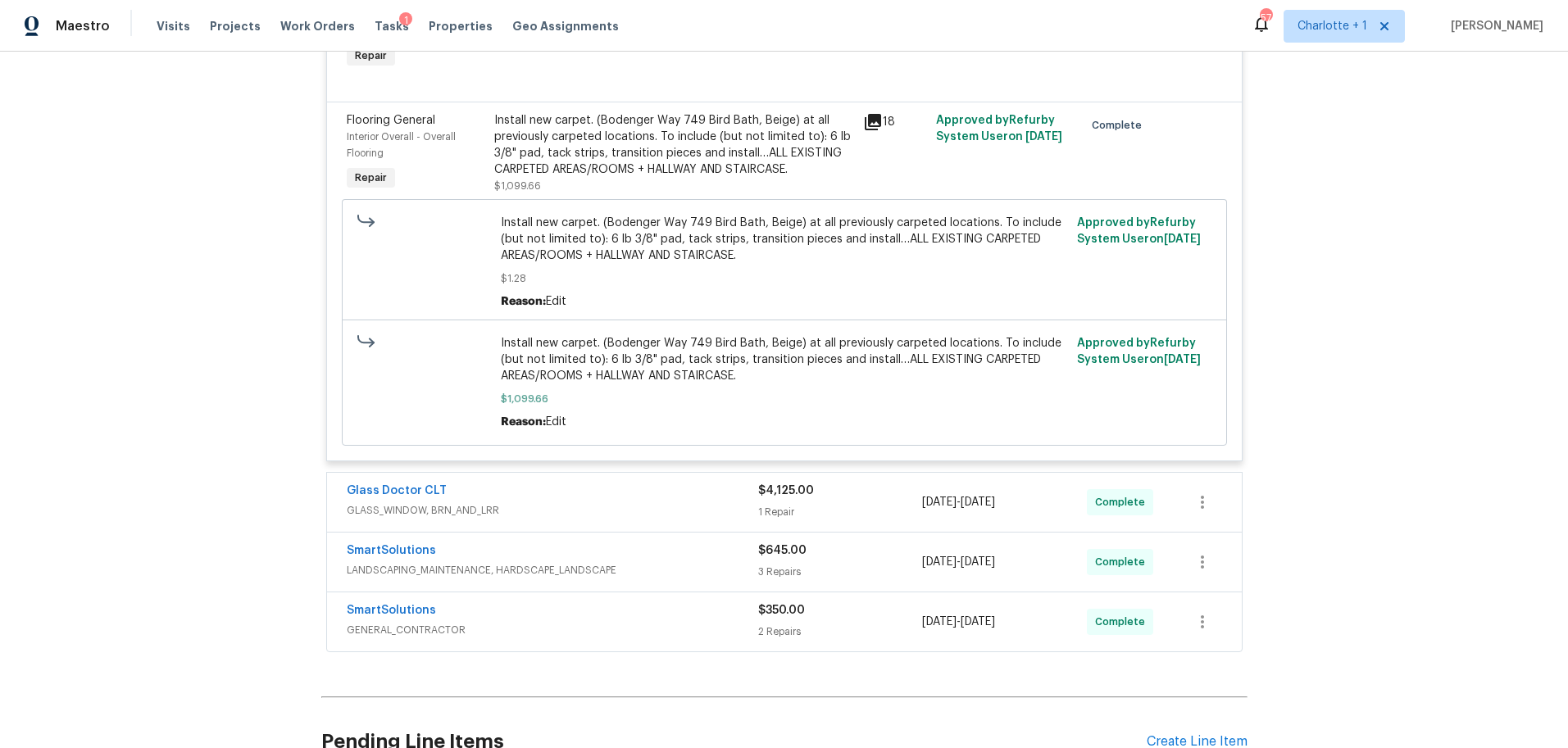
scroll to position [935, 0]
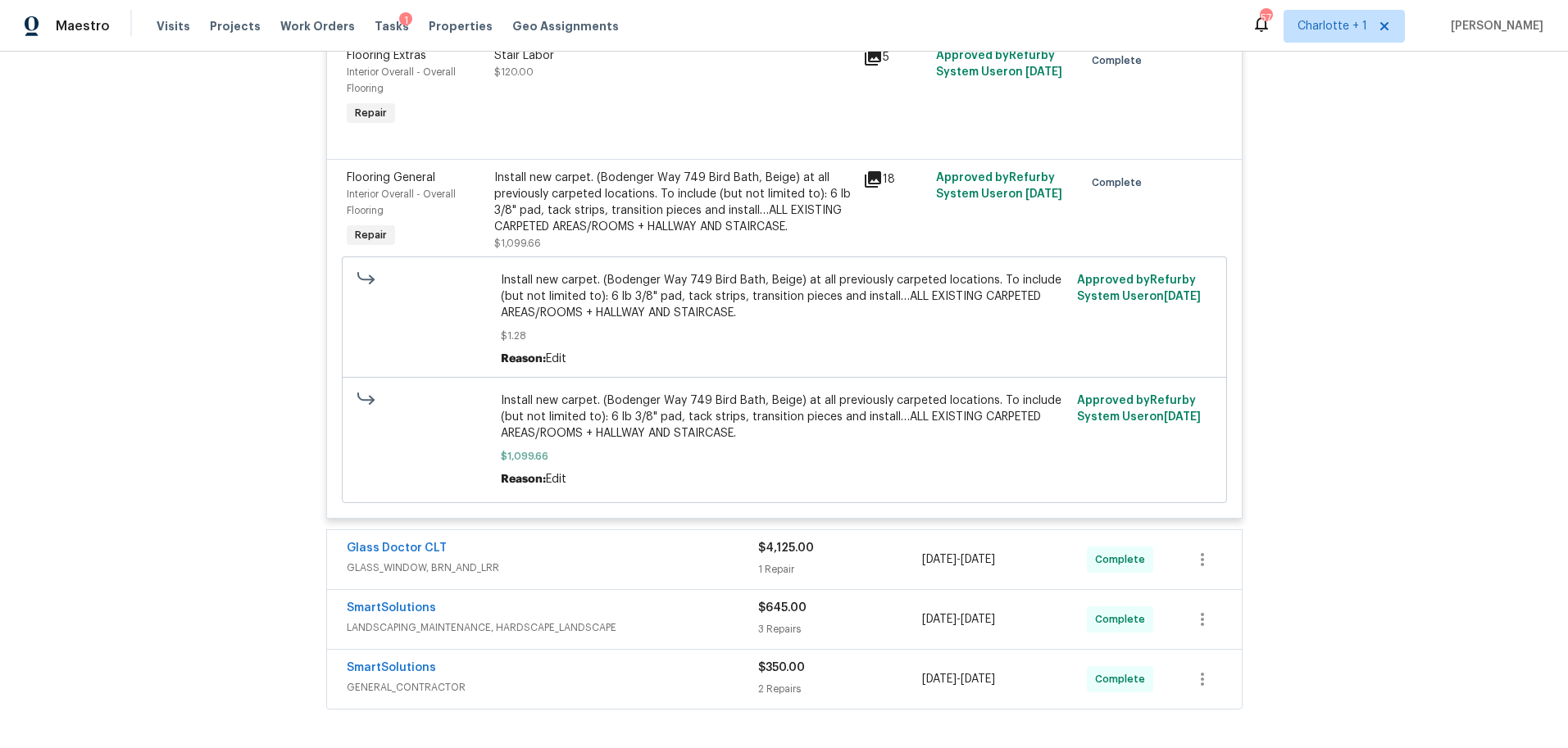
click at [642, 221] on div "Install new carpet. (Bodenger Way 749 Bird Bath, Beige) at all previously carpe…" at bounding box center [673, 203] width 359 height 66
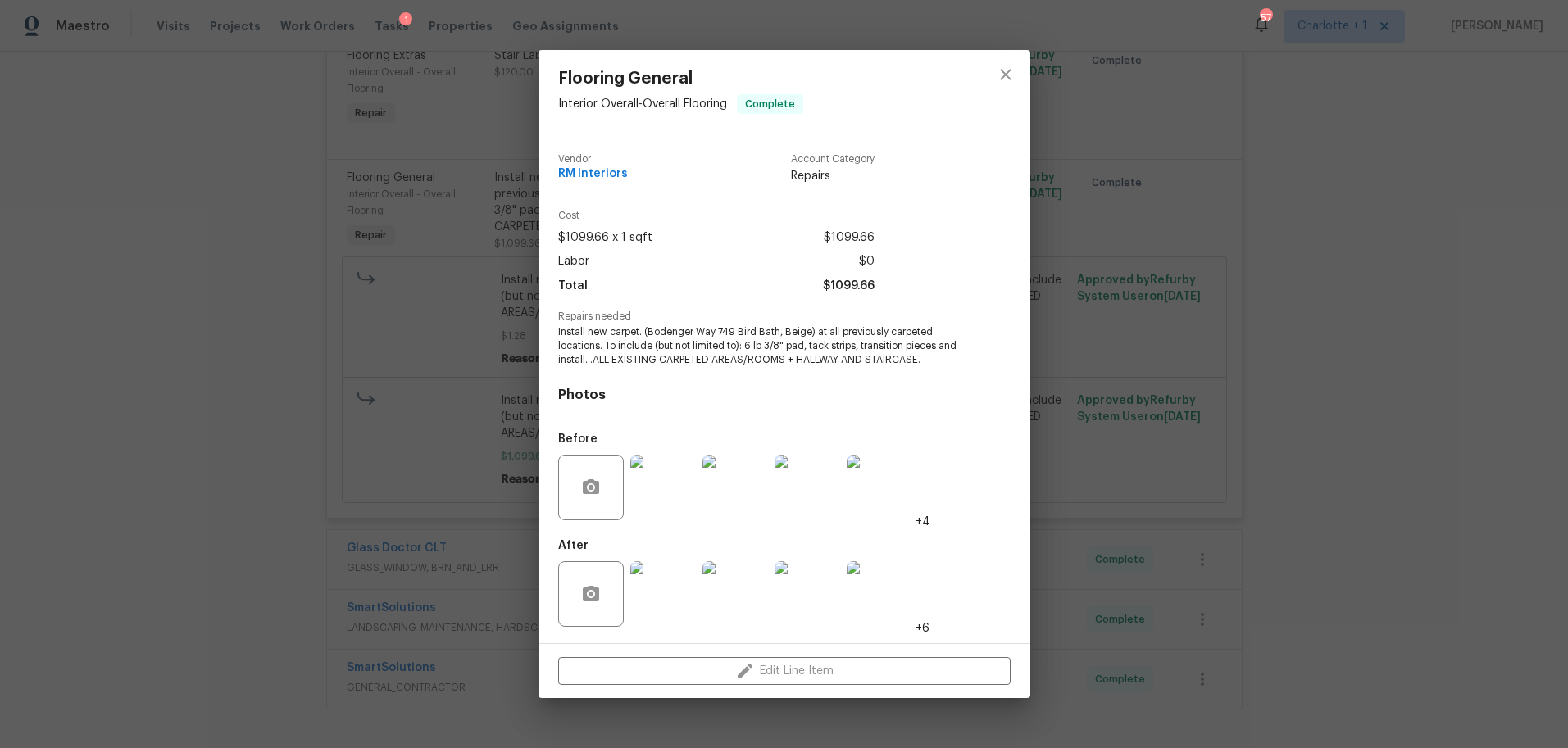
click at [701, 573] on div at bounding box center [735, 593] width 72 height 85
click at [674, 575] on img at bounding box center [663, 594] width 66 height 66
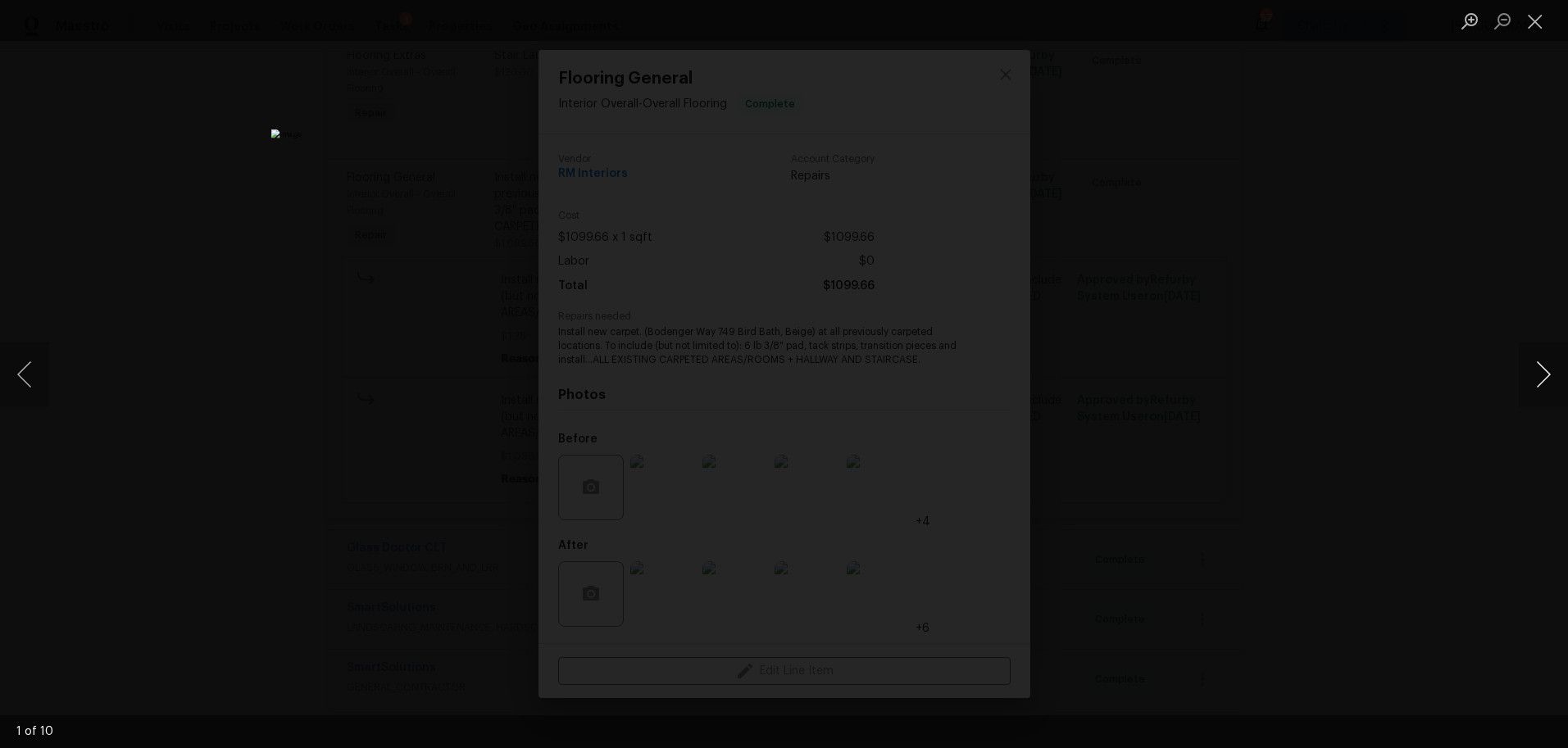
click at [1520, 379] on button "Next image" at bounding box center [1542, 375] width 49 height 66
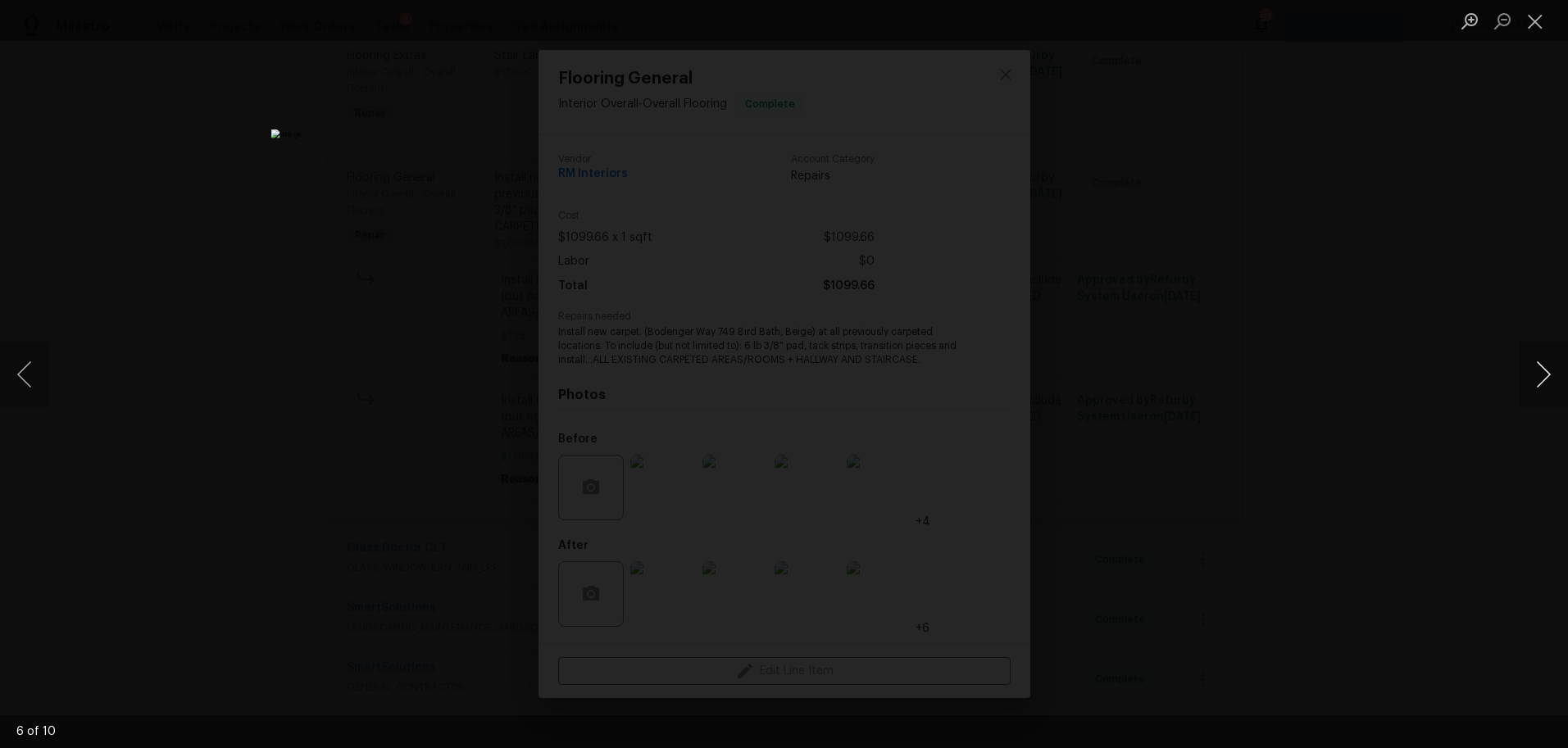
click at [1520, 379] on button "Next image" at bounding box center [1542, 375] width 49 height 66
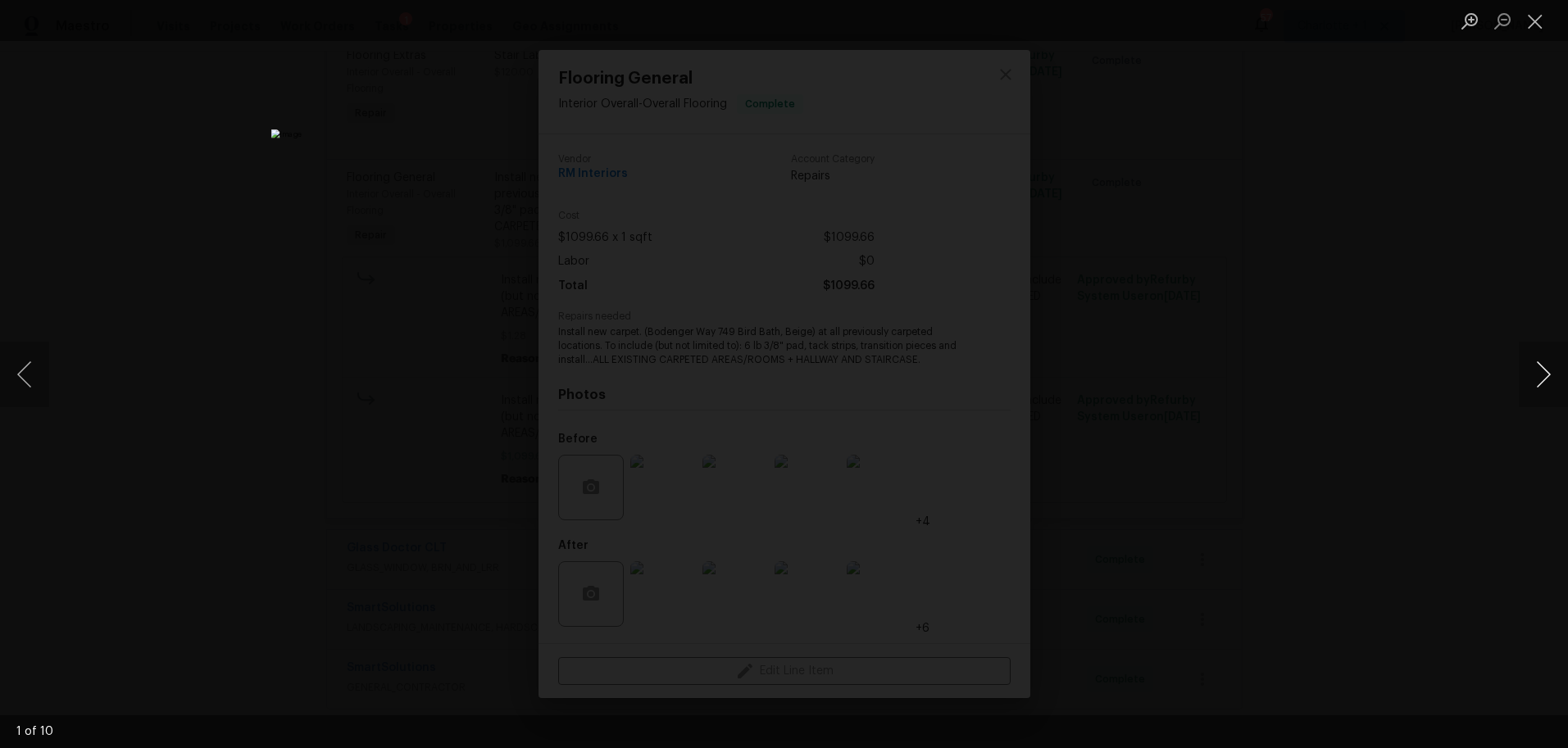
click at [1523, 380] on button "Next image" at bounding box center [1542, 375] width 49 height 66
drag, startPoint x: 1383, startPoint y: 252, endPoint x: 1362, endPoint y: 251, distance: 21.4
click at [1383, 252] on div "Lightbox" at bounding box center [784, 374] width 1568 height 748
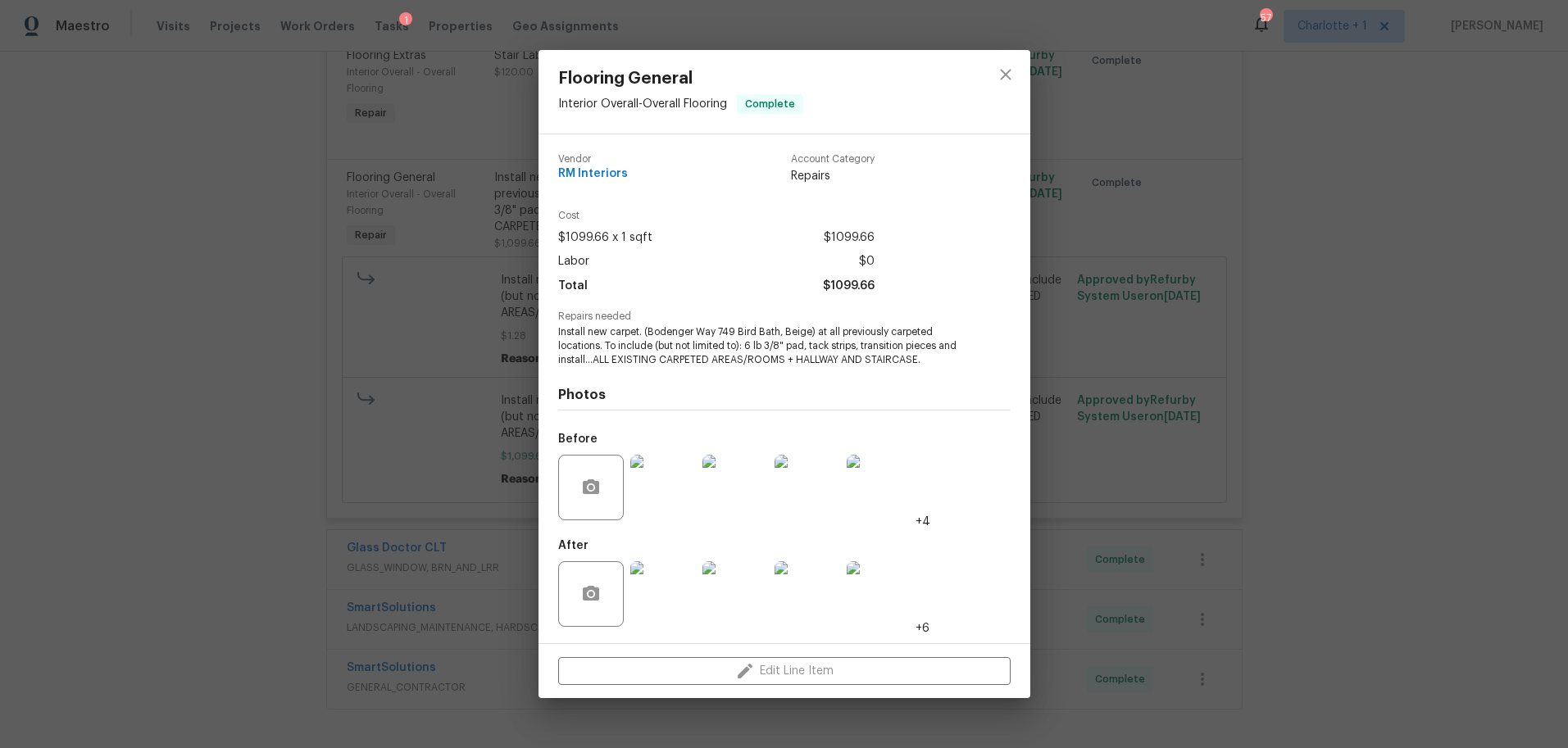
click at [1028, 60] on div at bounding box center [1005, 92] width 49 height 84
click at [1016, 66] on button "close" at bounding box center [1005, 74] width 39 height 39
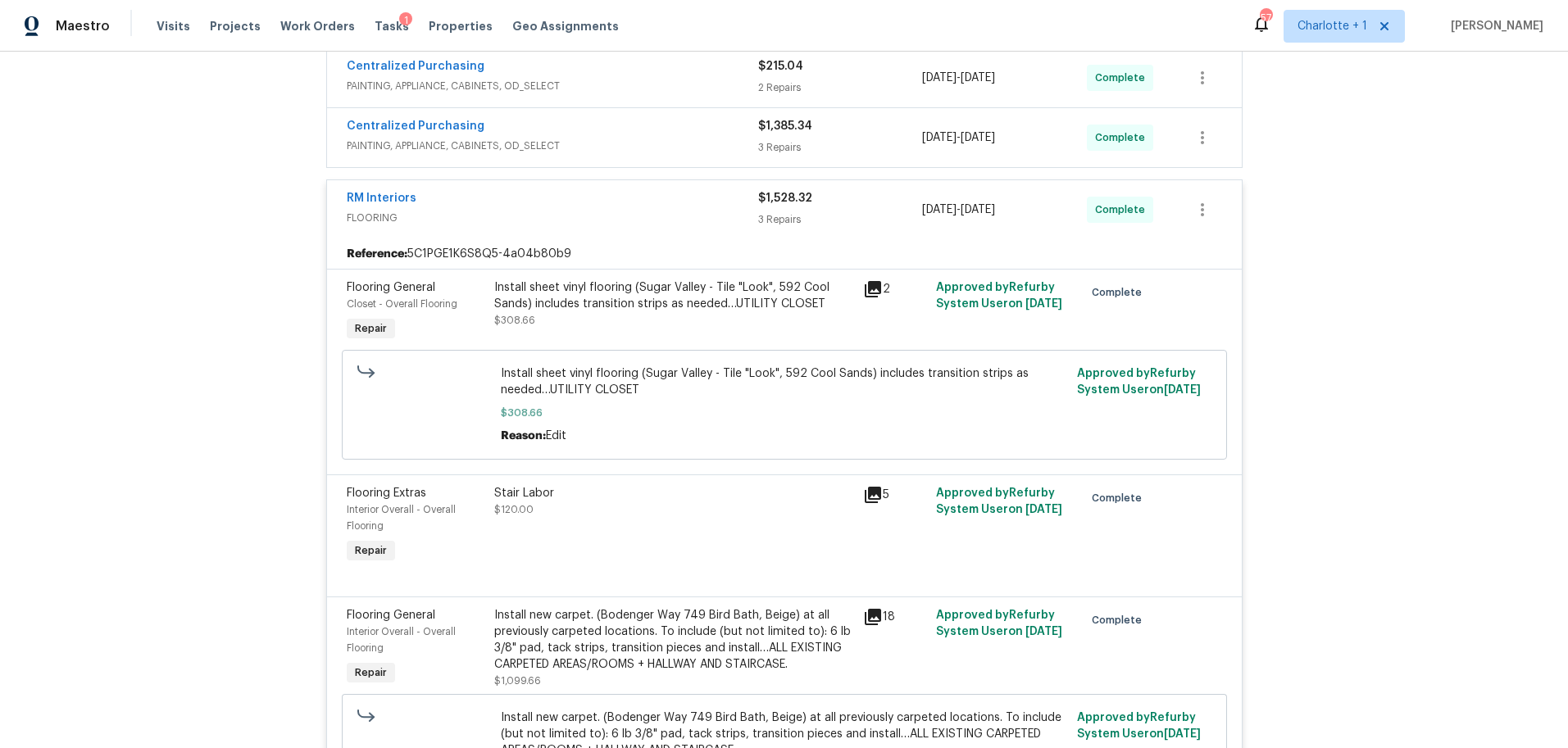
click at [575, 205] on div "RM Interiors" at bounding box center [552, 200] width 411 height 20
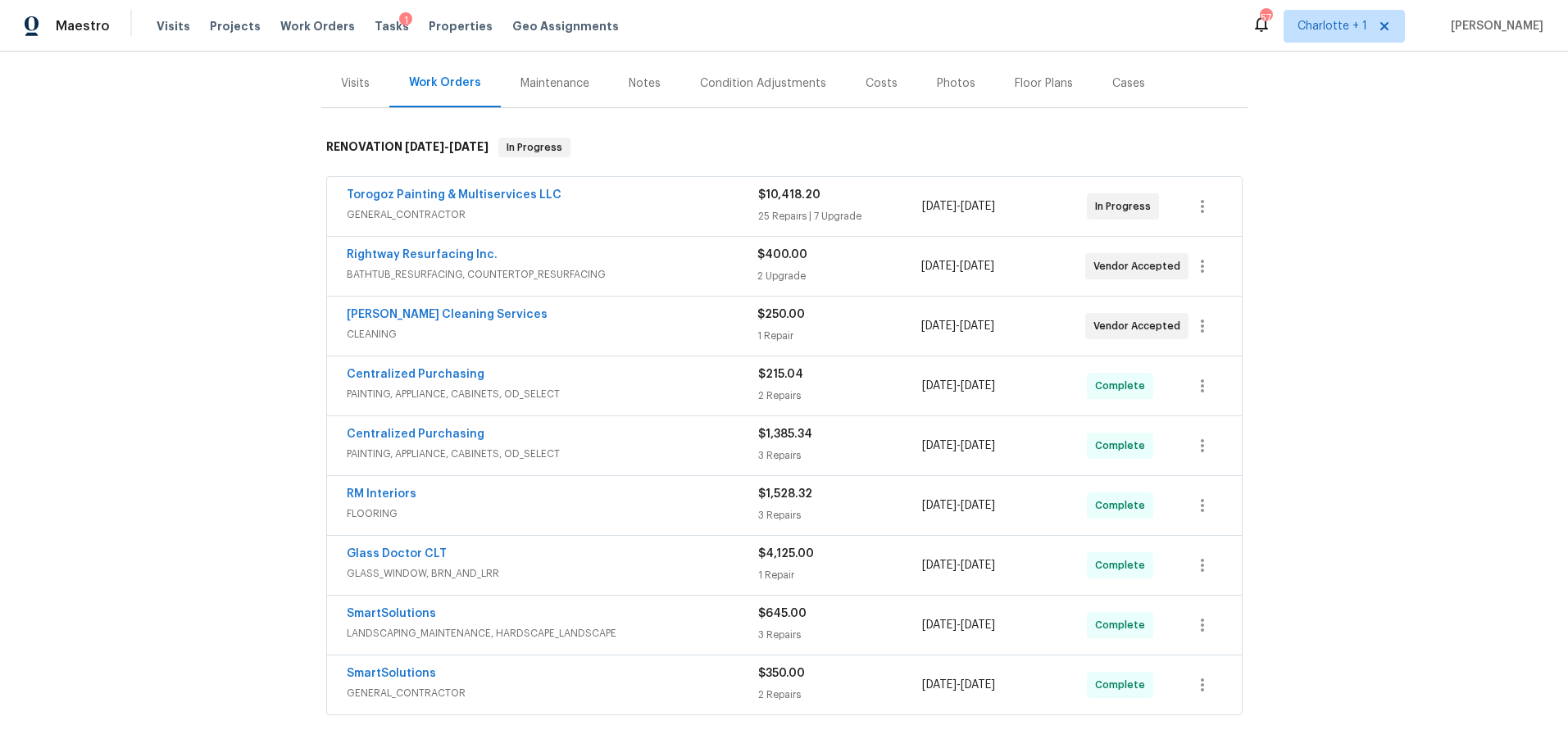
scroll to position [167, 0]
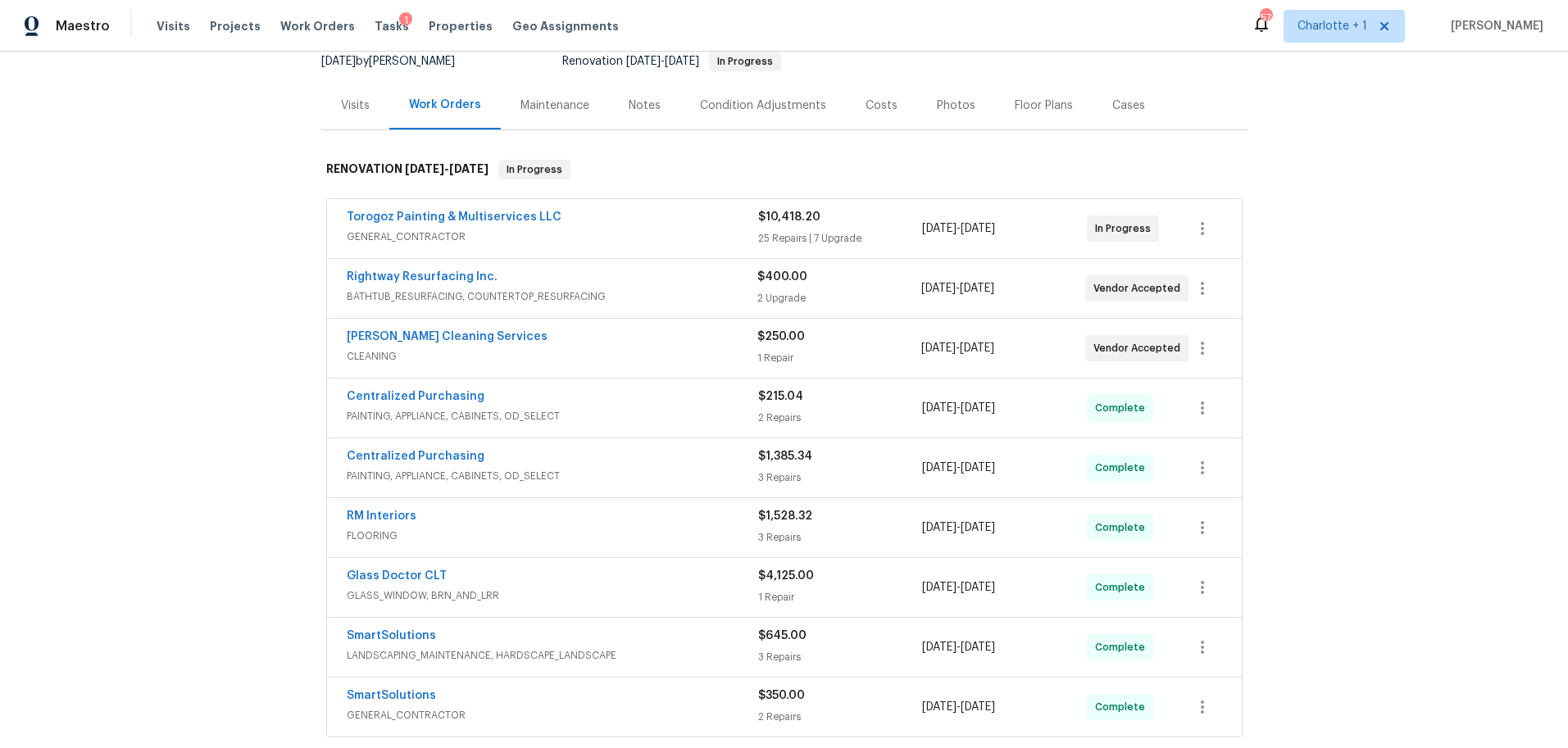
click at [625, 219] on div "Torogoz Painting & Multiservices LLC" at bounding box center [552, 219] width 411 height 20
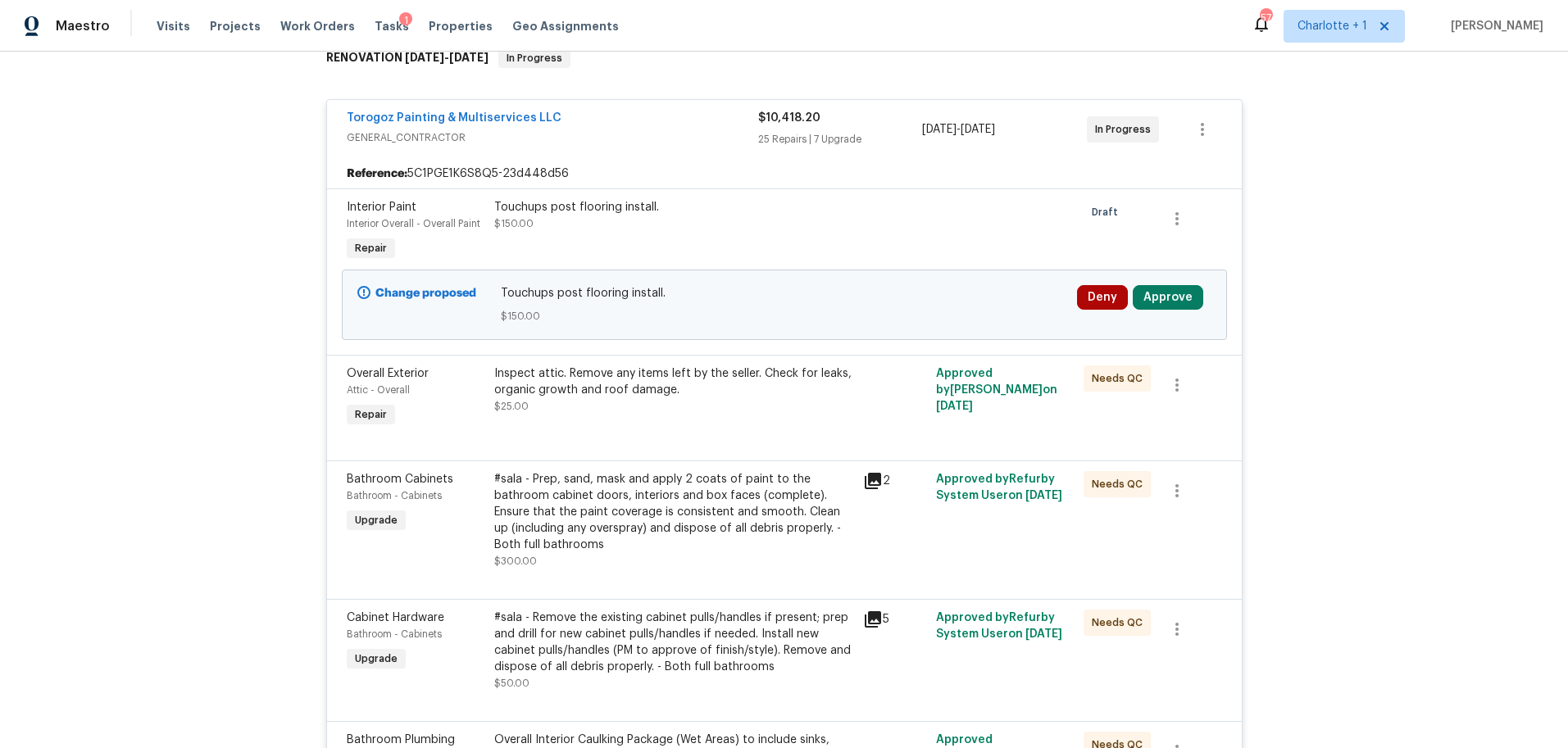
scroll to position [292, 0]
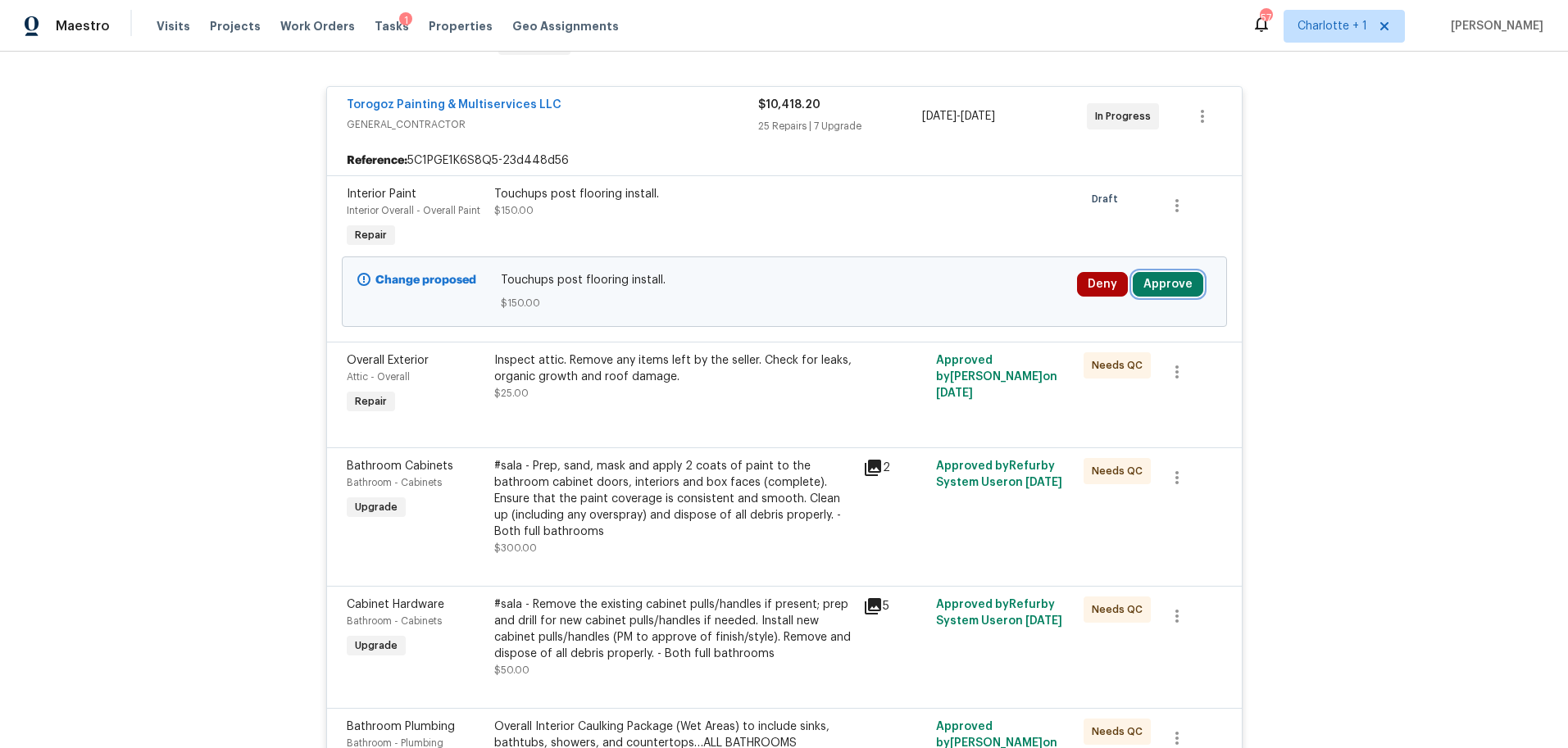
click at [1168, 274] on button "Approve" at bounding box center [1167, 284] width 70 height 25
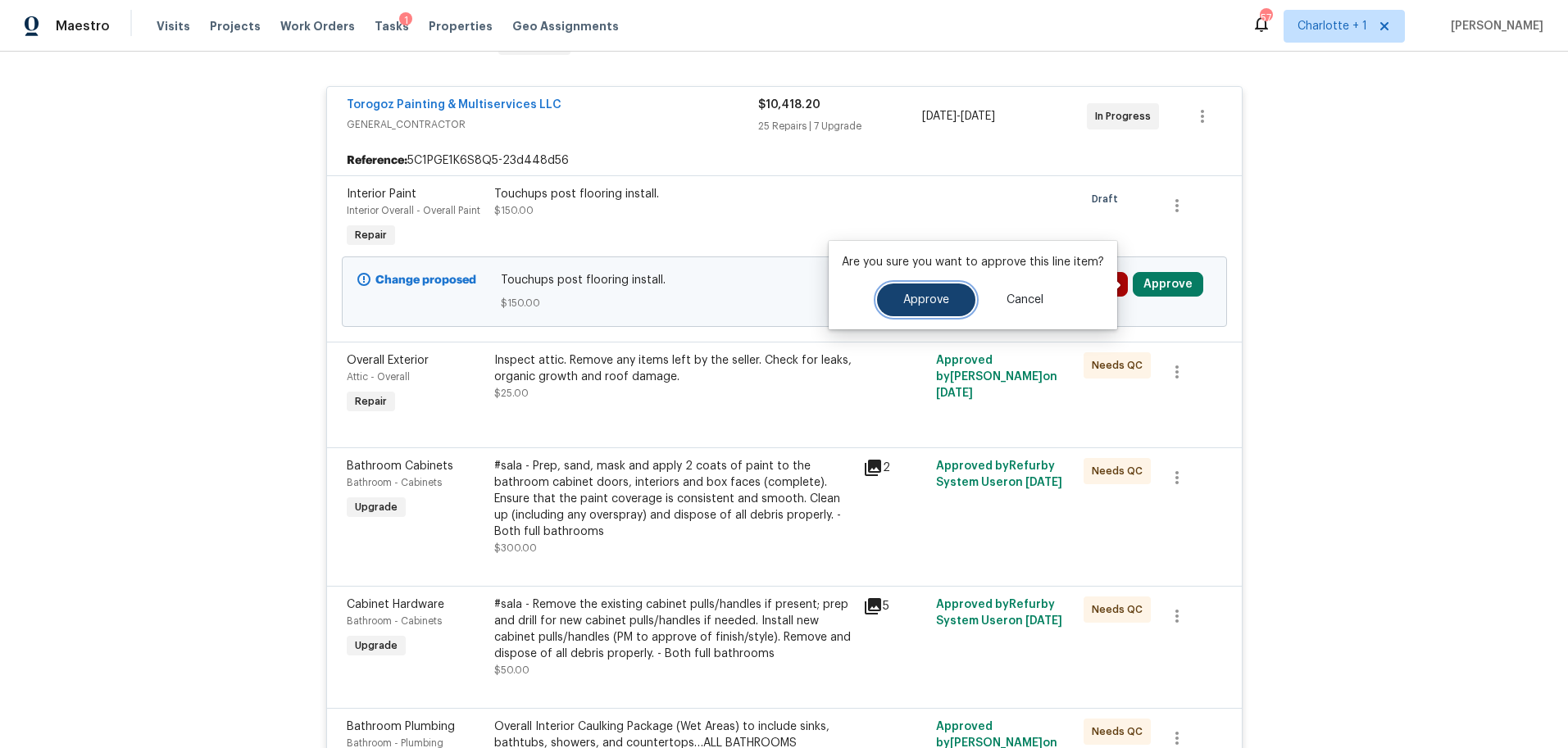
click at [930, 304] on span "Approve" at bounding box center [926, 300] width 46 height 12
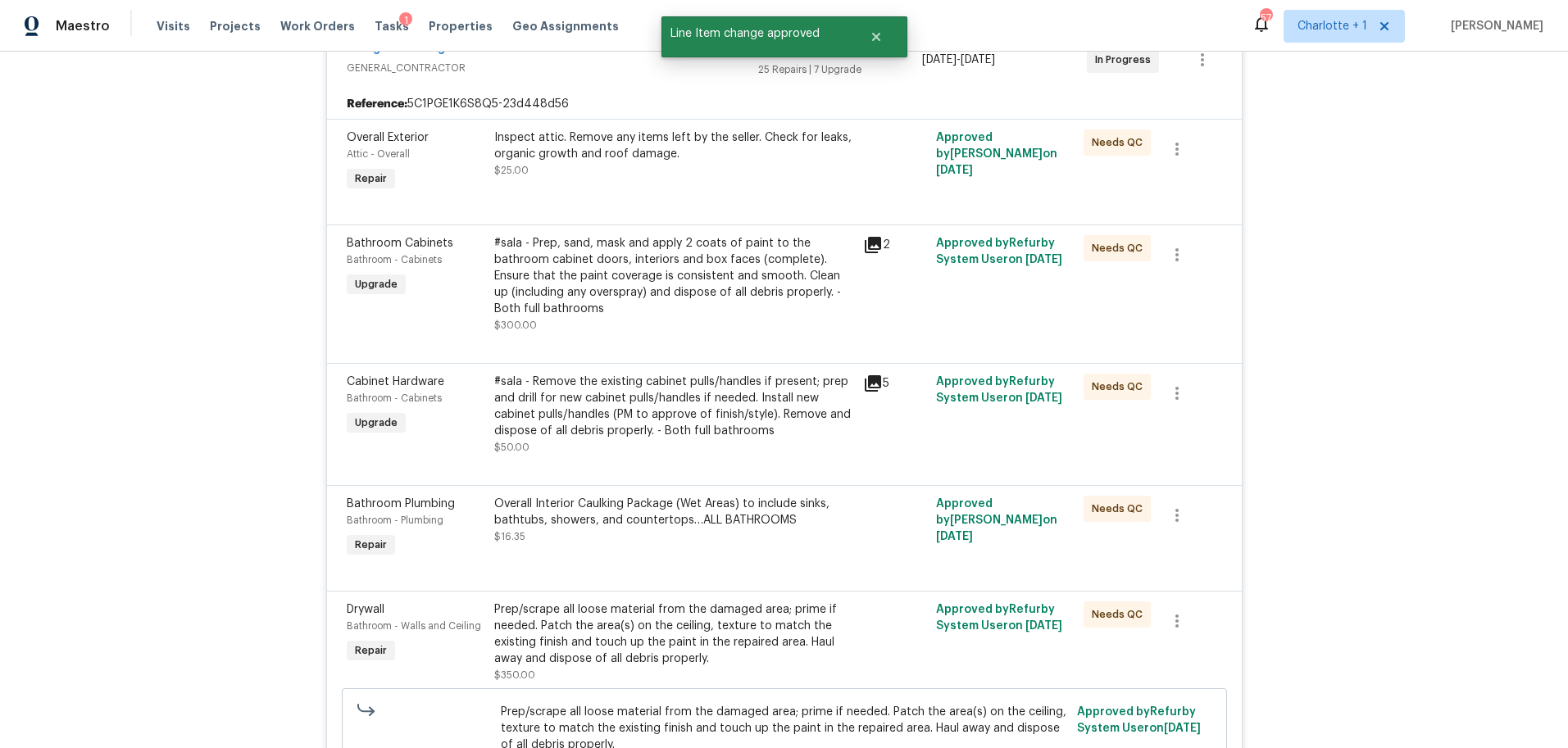
scroll to position [361, 0]
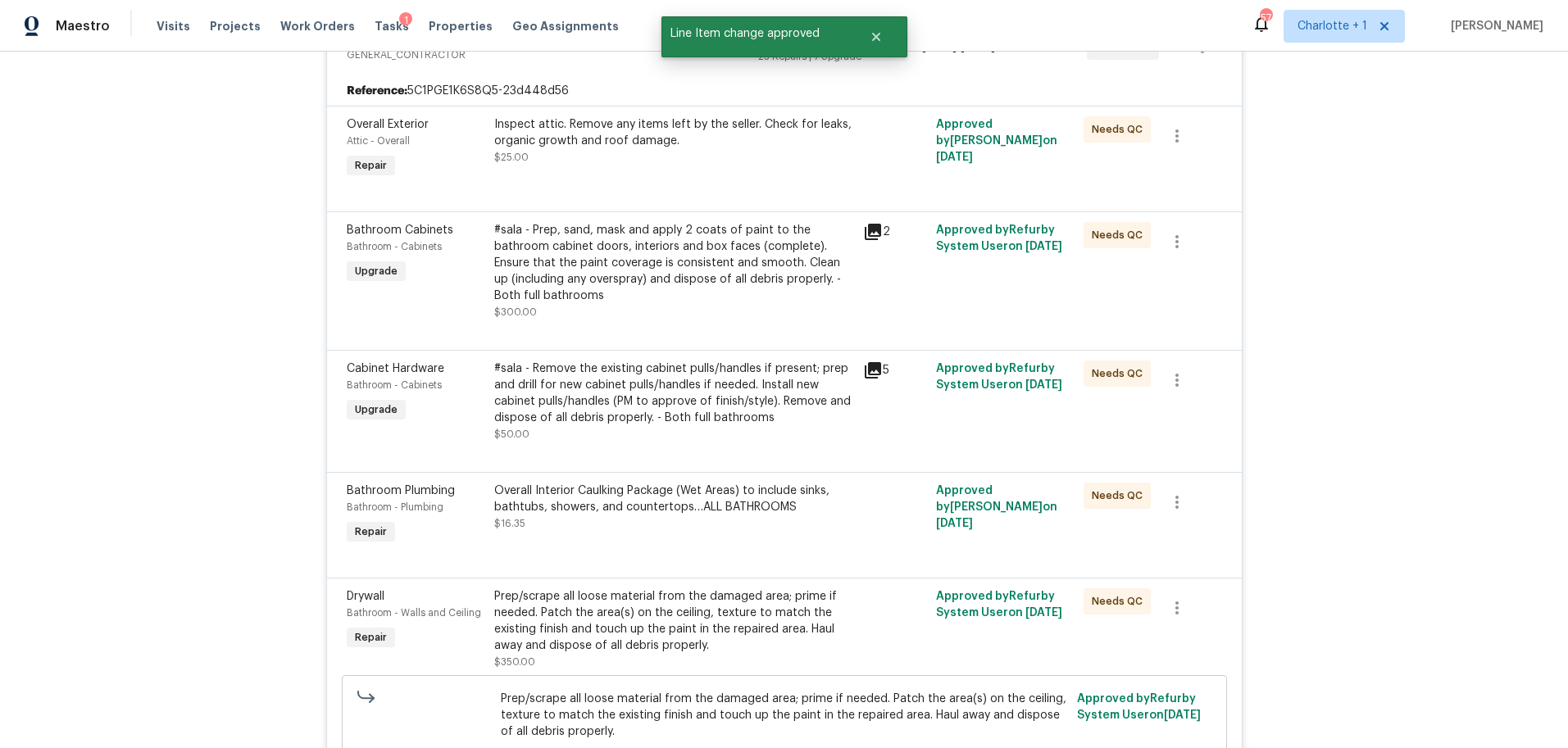
click at [615, 384] on div "#sala - Remove the existing cabinet pulls/handles if present; prep and drill fo…" at bounding box center [673, 394] width 359 height 66
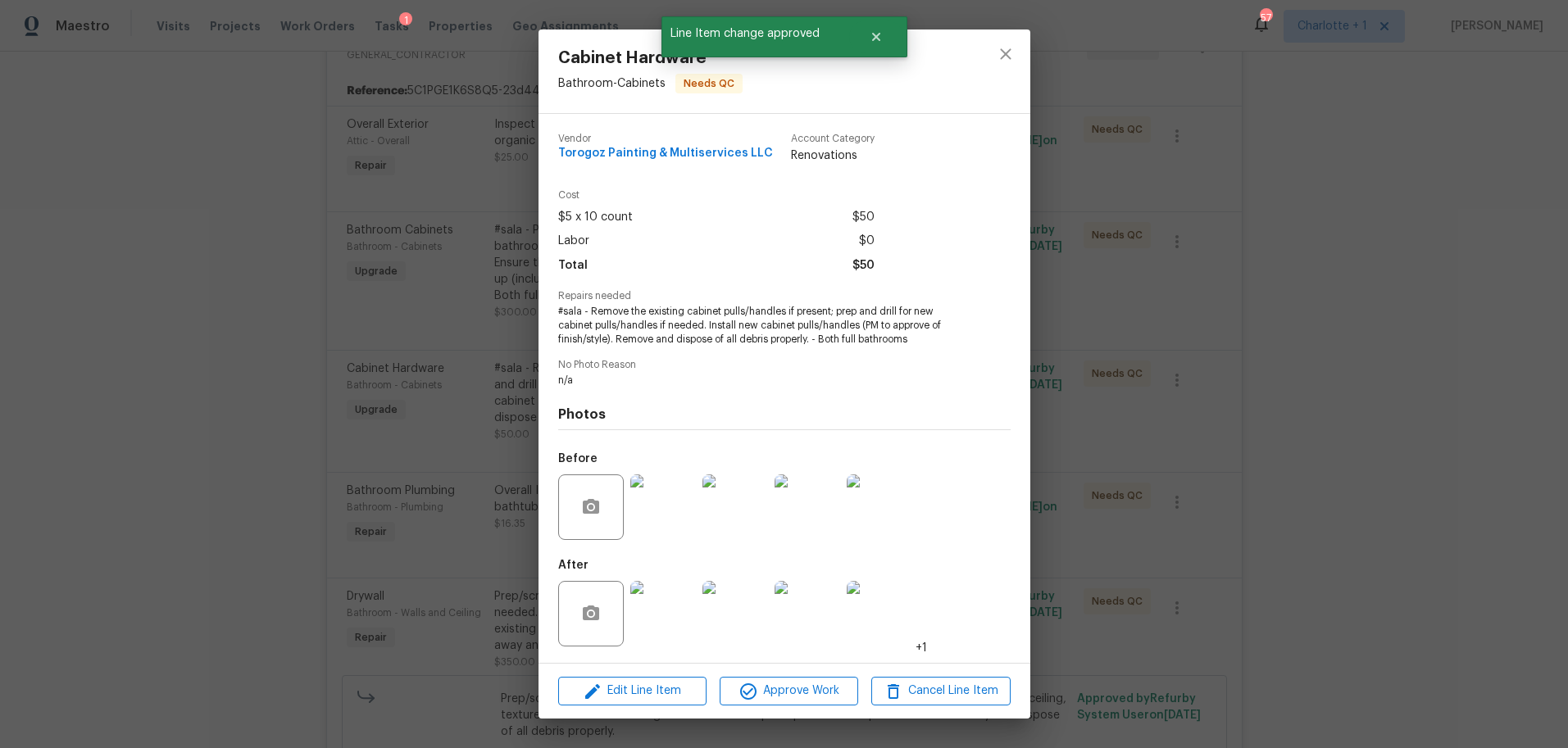
click at [657, 621] on img at bounding box center [663, 614] width 66 height 66
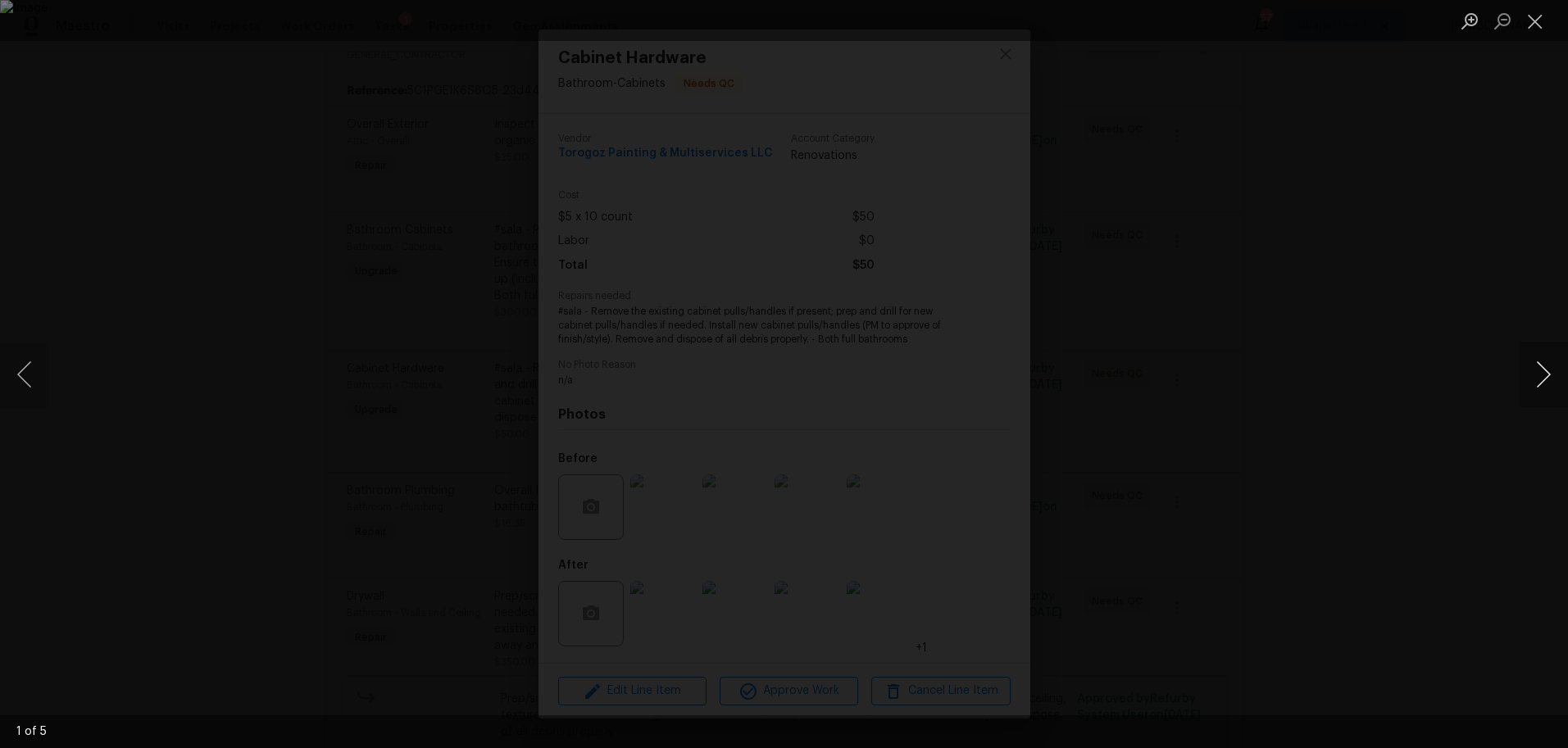
click at [1545, 374] on button "Next image" at bounding box center [1542, 375] width 49 height 66
click at [1408, 197] on div "Lightbox" at bounding box center [784, 374] width 1568 height 748
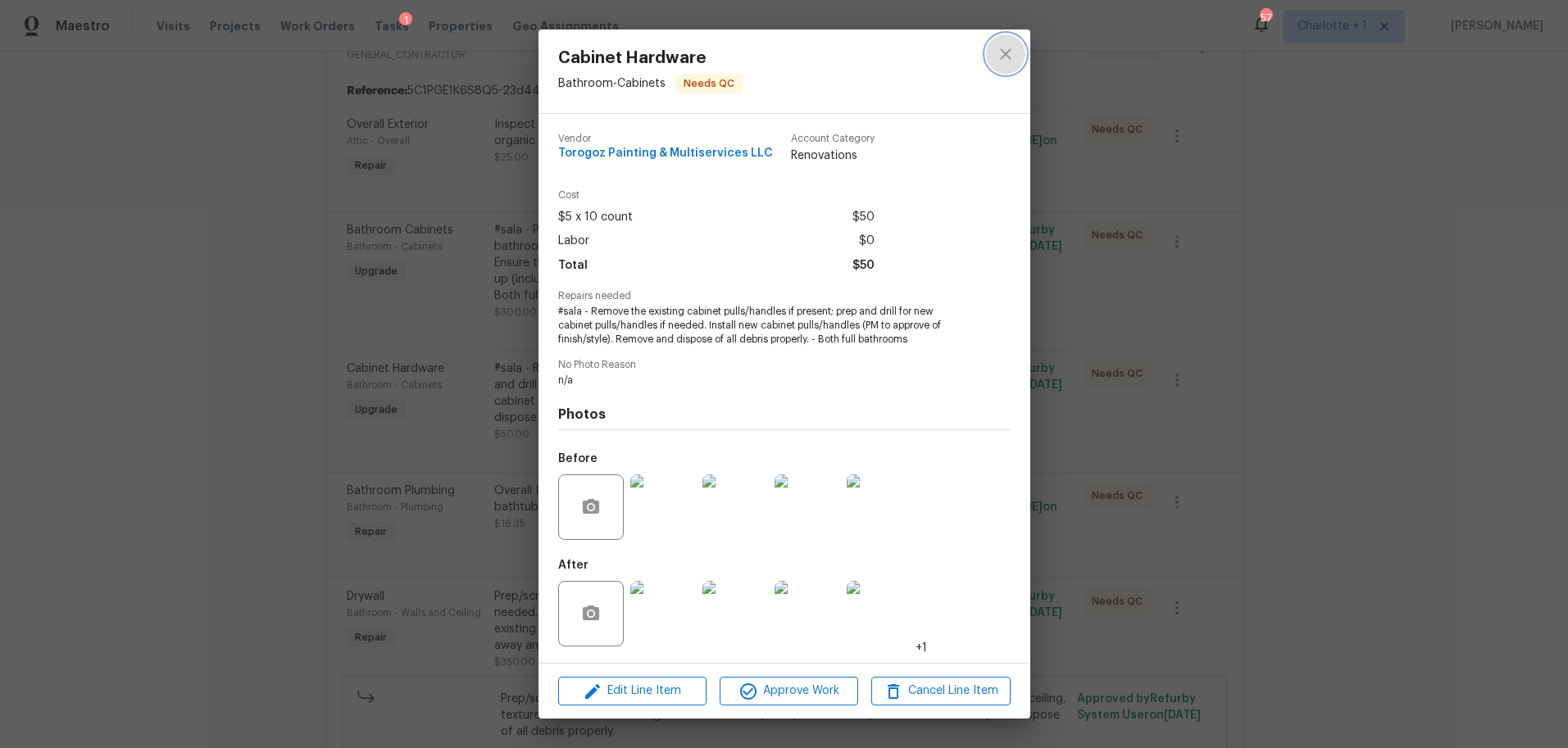
drag, startPoint x: 995, startPoint y: 56, endPoint x: 962, endPoint y: 70, distance: 35.6
click at [996, 55] on icon "close" at bounding box center [1006, 54] width 20 height 20
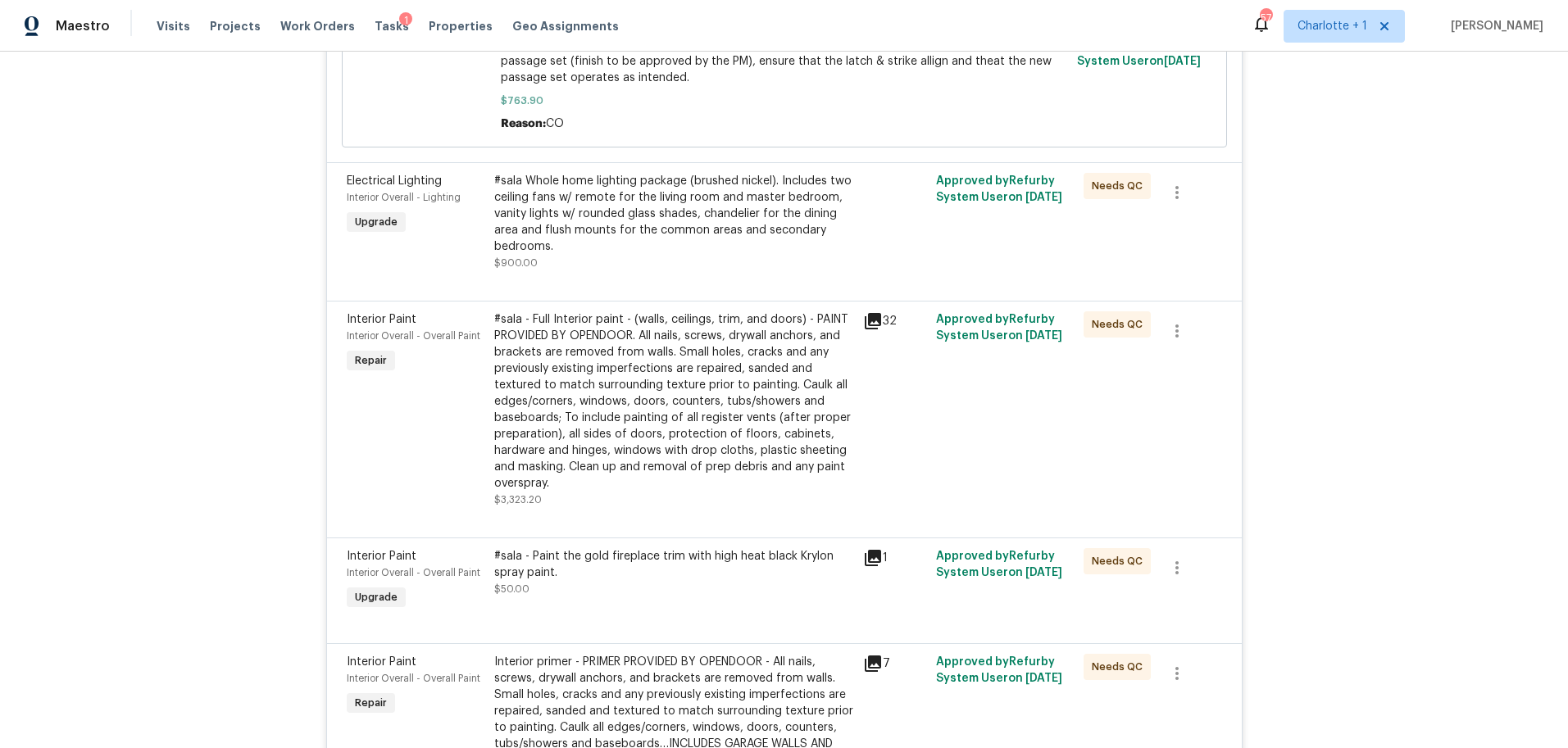
scroll to position [2810, 0]
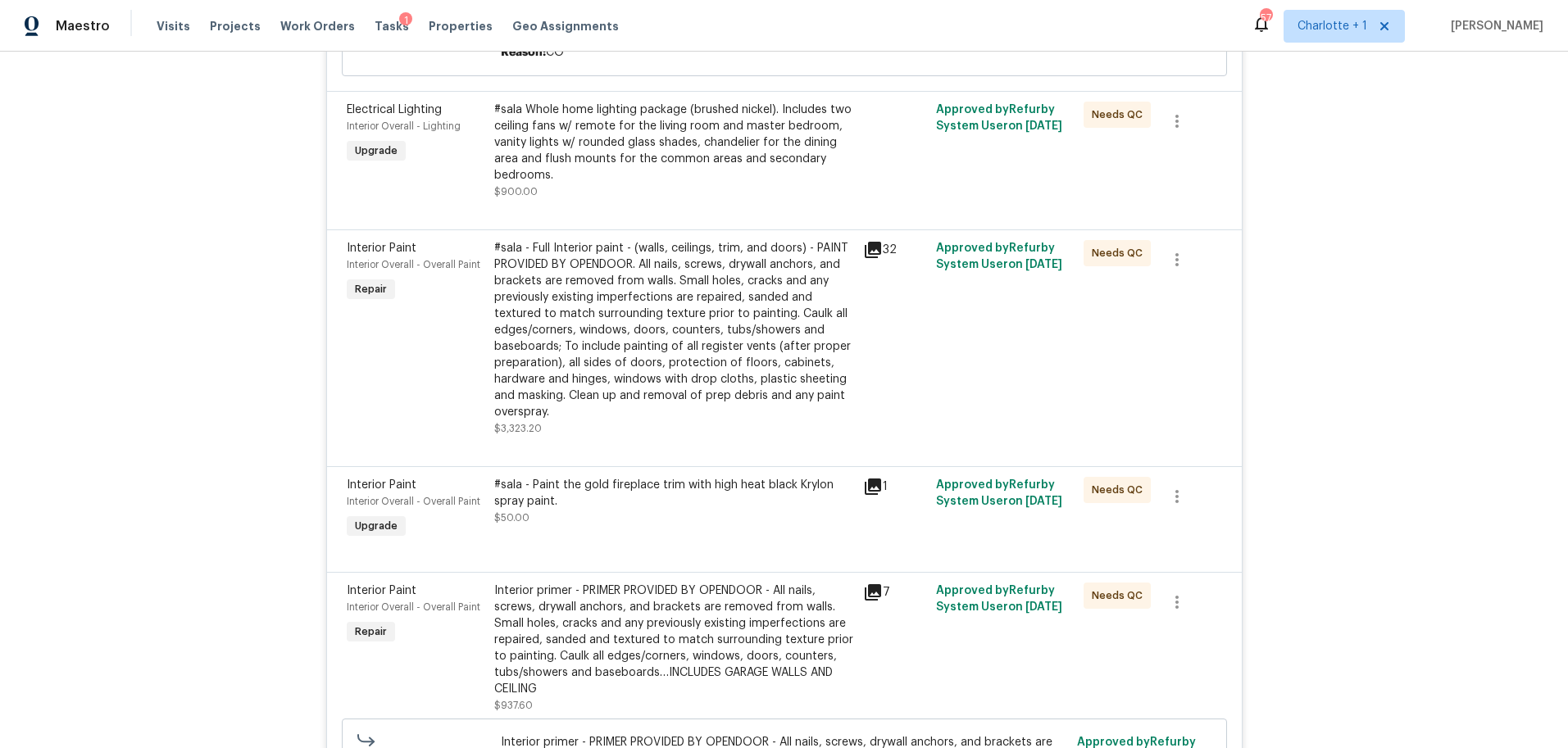
click at [607, 356] on div "#sala - Full Interior paint - (walls, ceilings, trim, and doors) - PAINT PROVID…" at bounding box center [673, 330] width 359 height 180
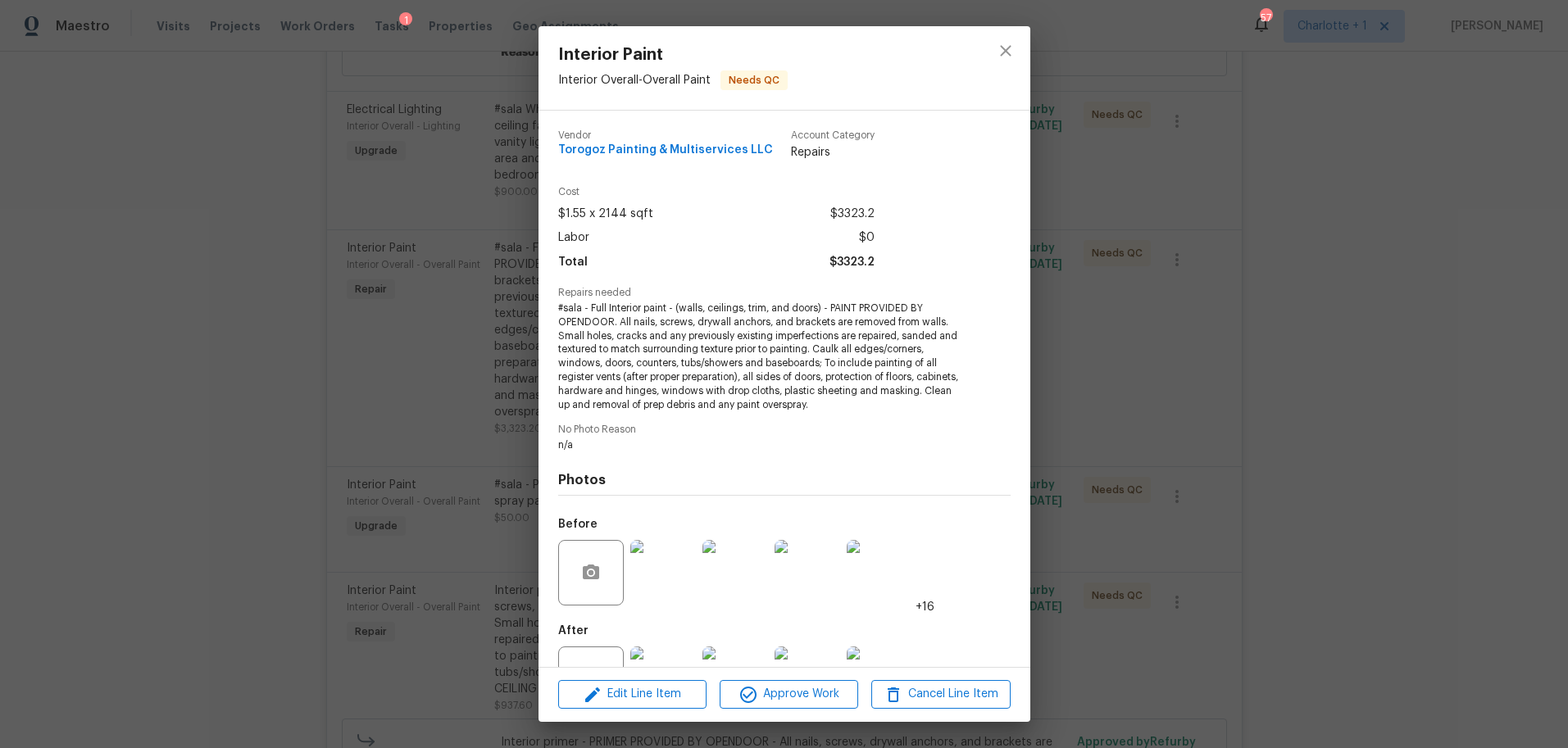
scroll to position [62, 0]
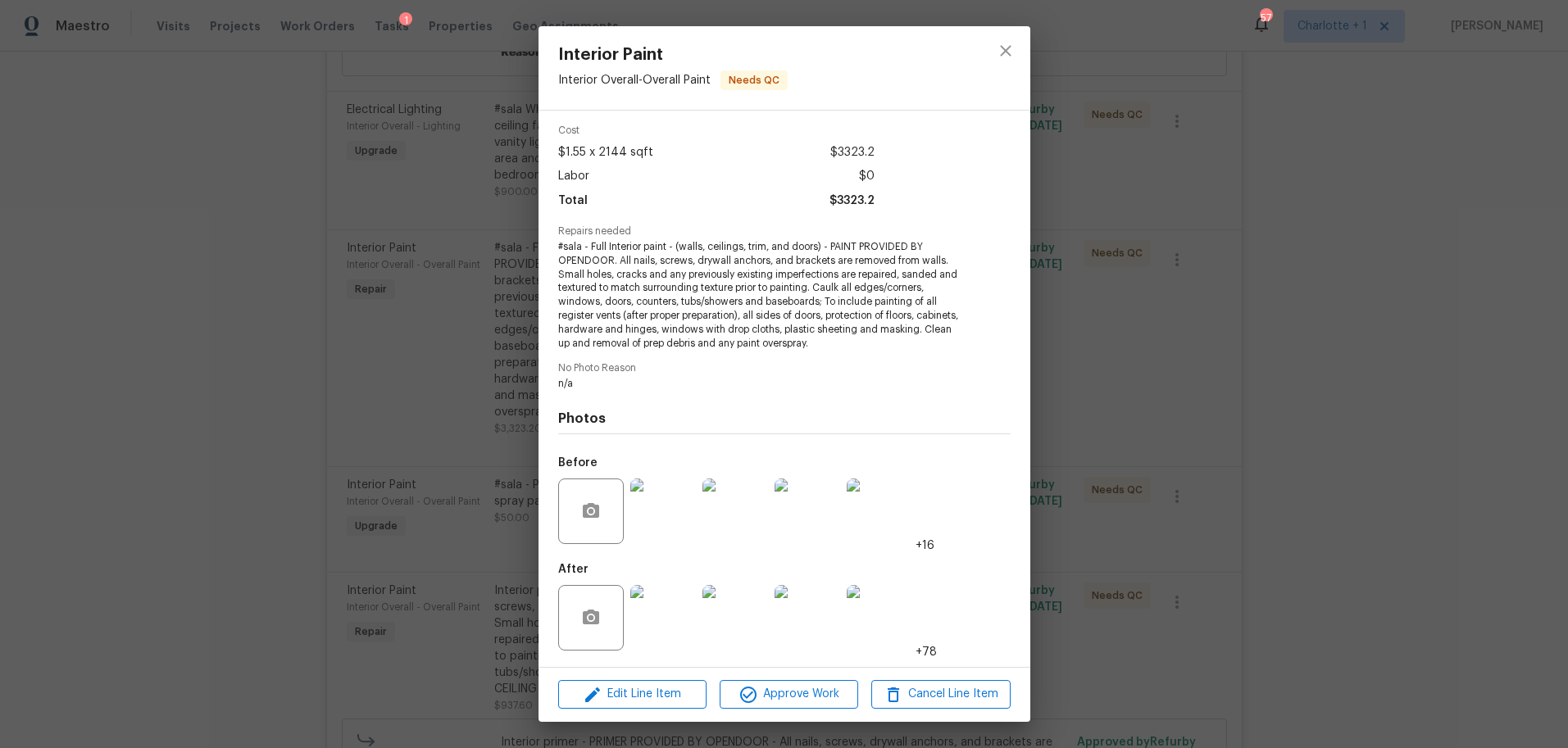
click at [660, 626] on img at bounding box center [663, 618] width 66 height 66
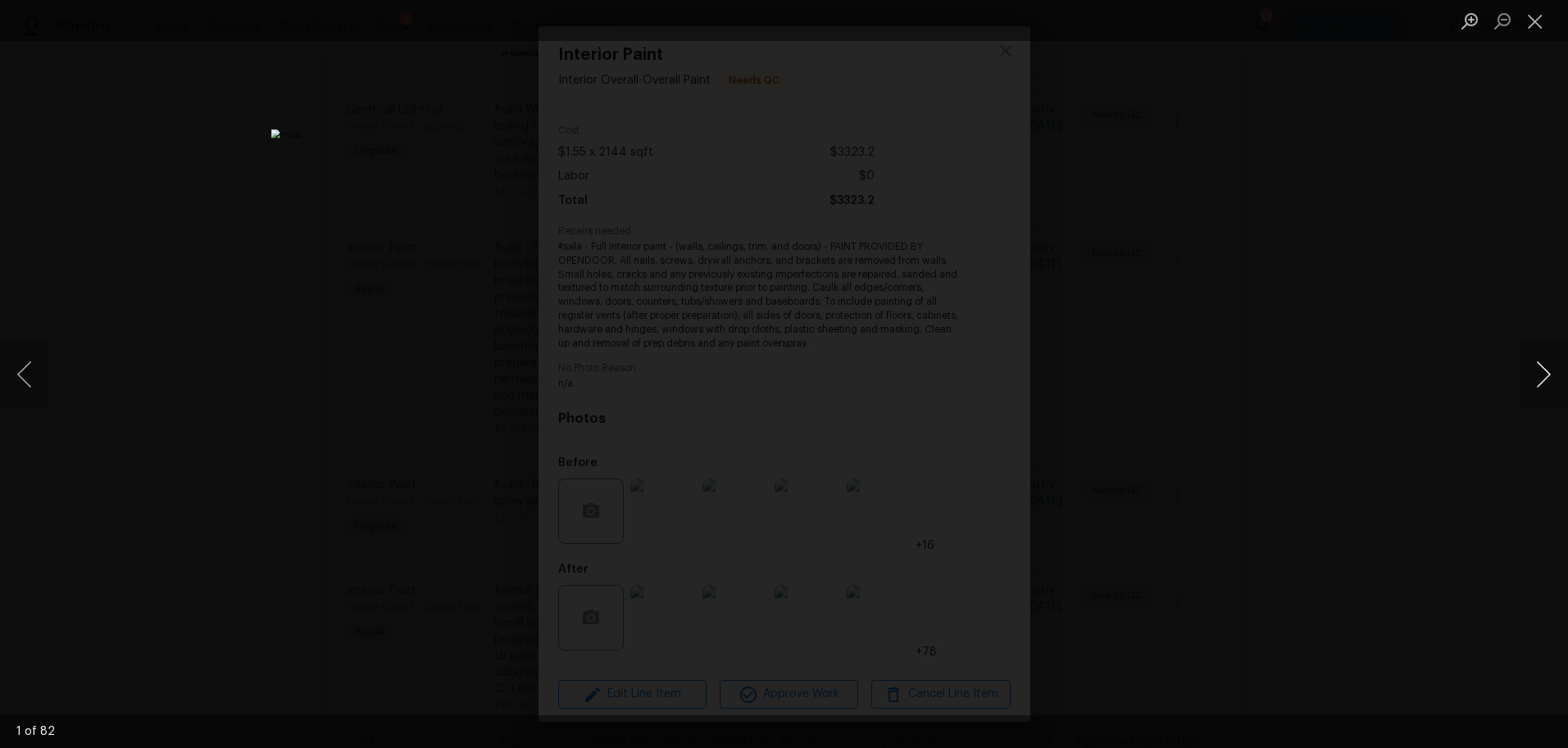
click at [1538, 374] on button "Next image" at bounding box center [1542, 375] width 49 height 66
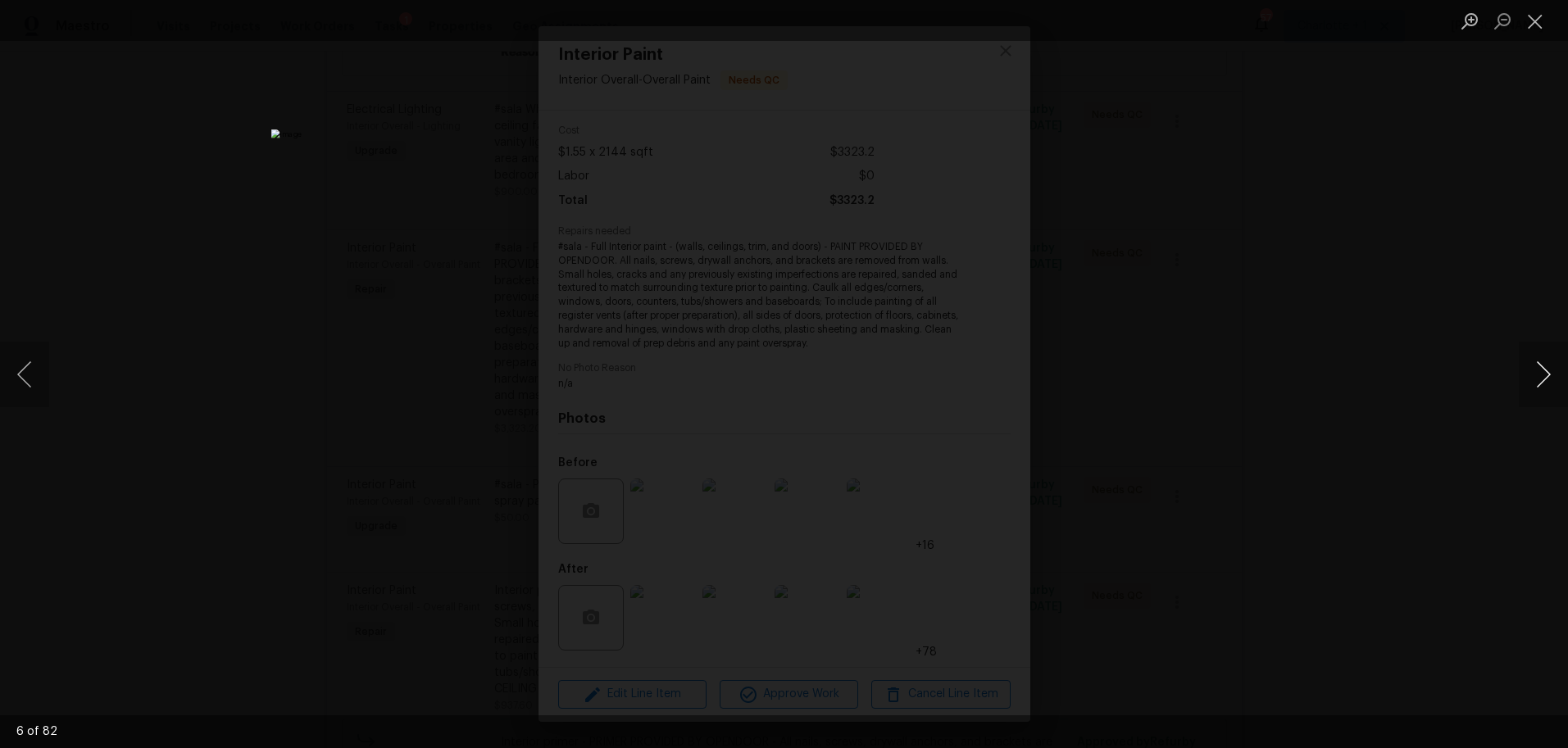
click at [1538, 374] on button "Next image" at bounding box center [1542, 375] width 49 height 66
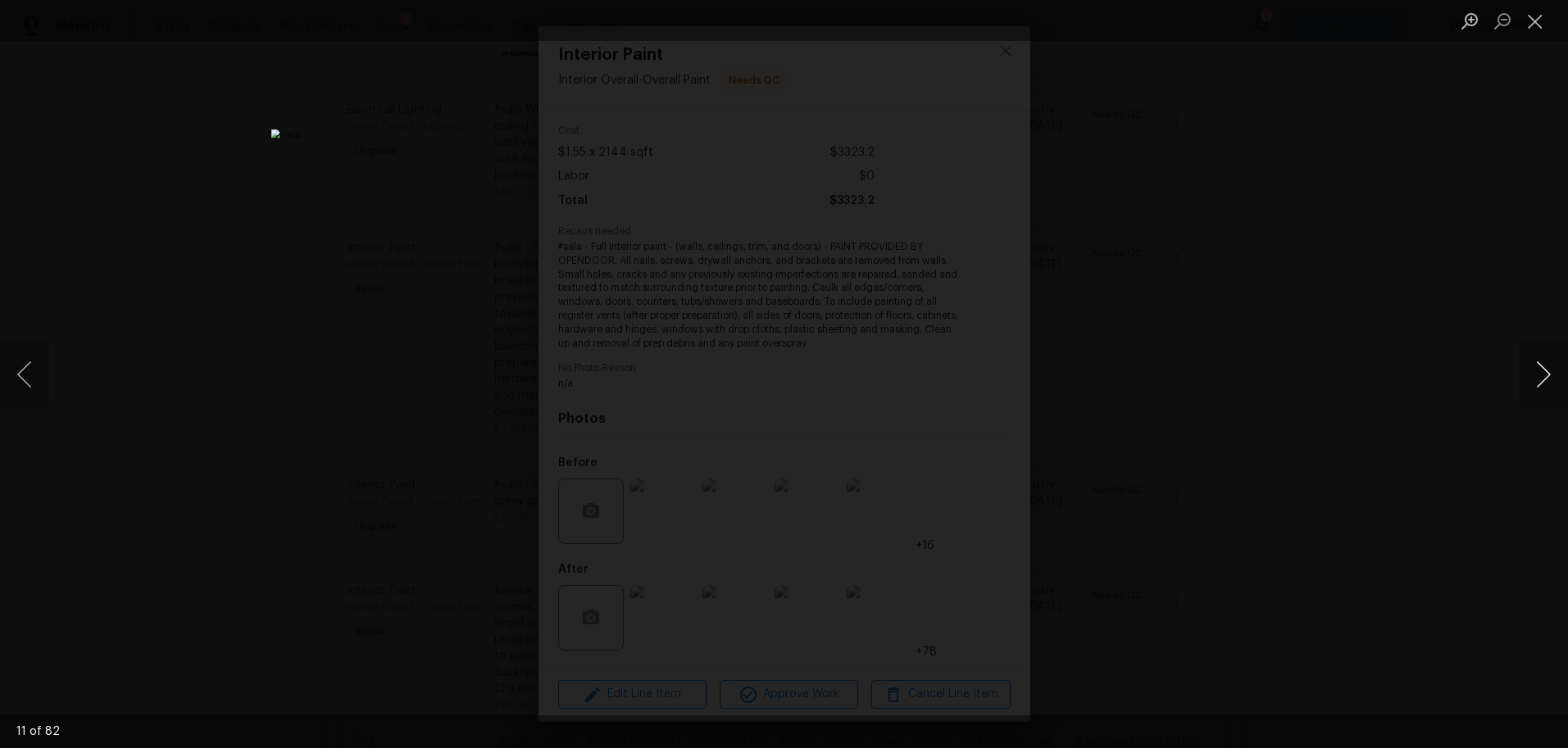
click at [1538, 374] on button "Next image" at bounding box center [1542, 375] width 49 height 66
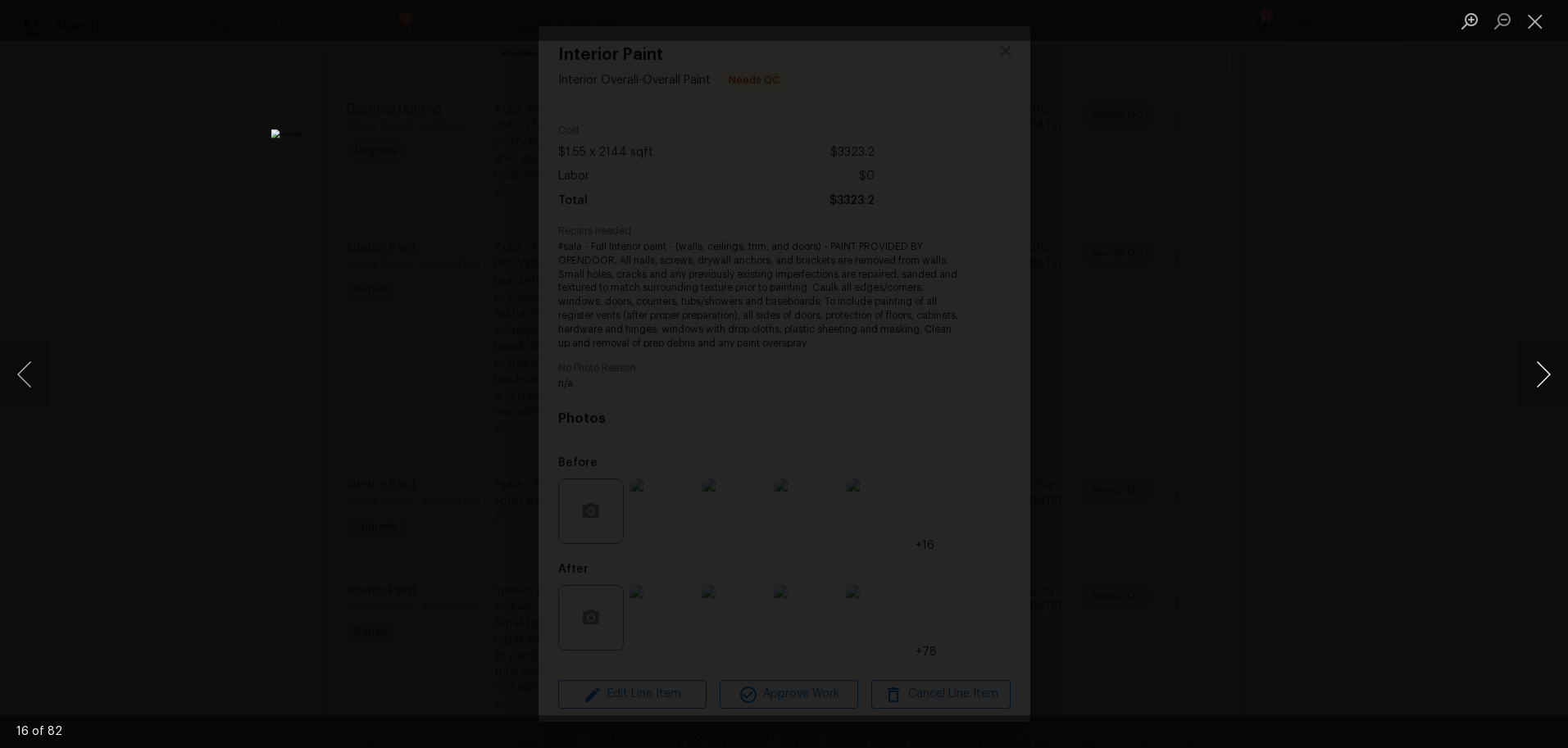
click at [1538, 374] on button "Next image" at bounding box center [1542, 375] width 49 height 66
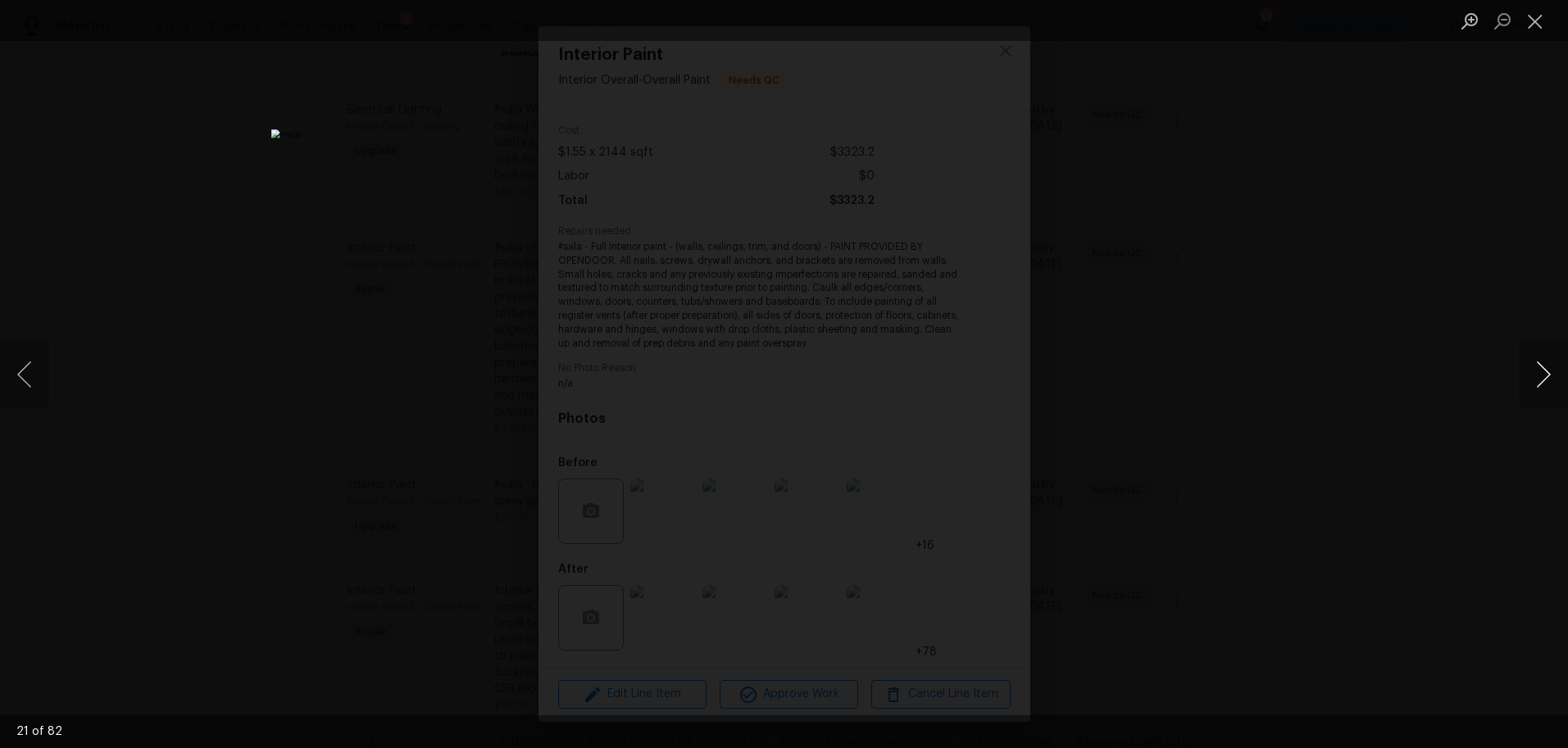
click at [1538, 393] on button "Next image" at bounding box center [1542, 375] width 49 height 66
click at [1536, 390] on button "Next image" at bounding box center [1542, 375] width 49 height 66
drag, startPoint x: 1536, startPoint y: 390, endPoint x: 1191, endPoint y: 528, distance: 372.2
click at [1200, 520] on div "23 of 82" at bounding box center [784, 374] width 1568 height 748
click at [1559, 377] on button "Next image" at bounding box center [1542, 375] width 49 height 66
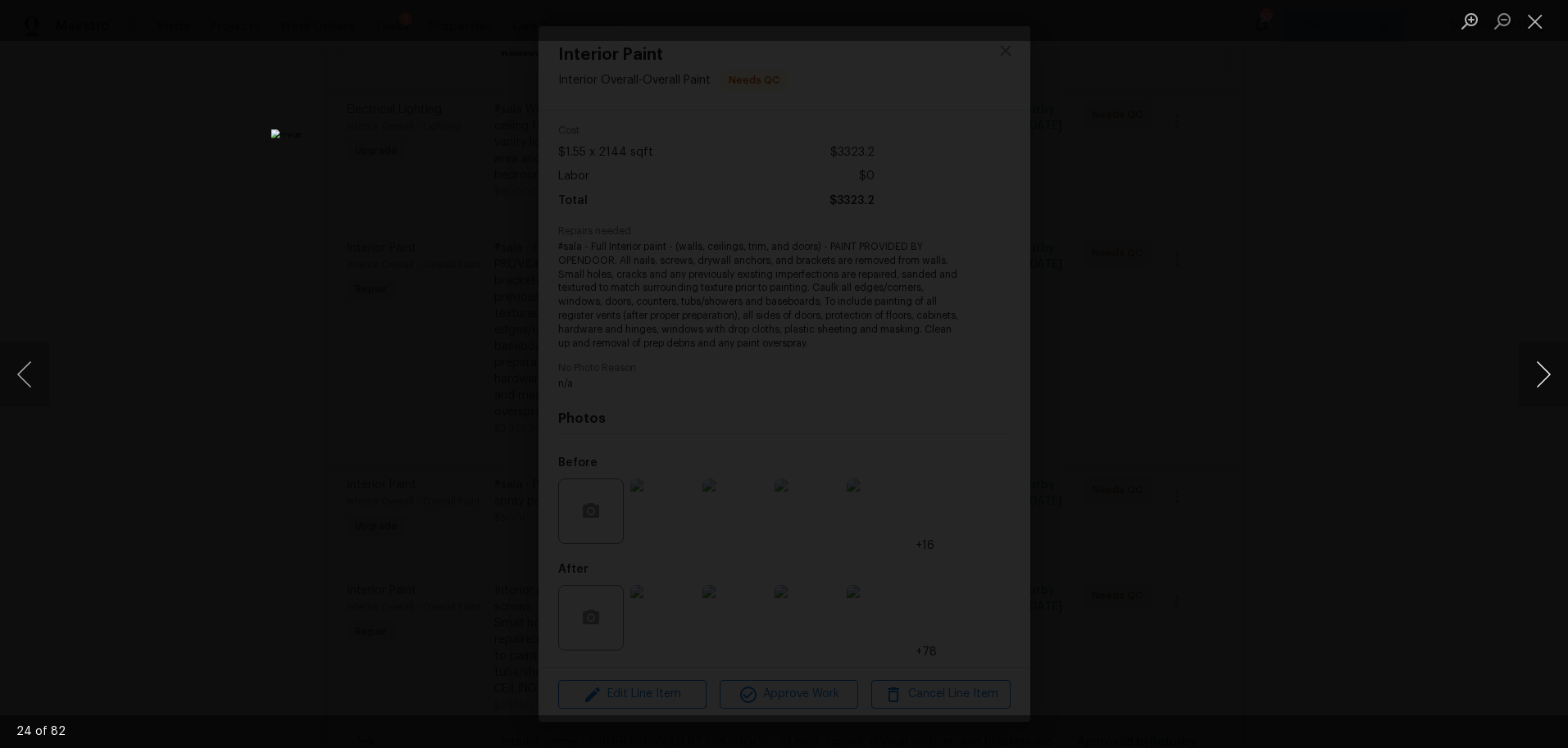
click at [1548, 377] on button "Next image" at bounding box center [1542, 375] width 49 height 66
click at [16, 376] on button "Previous image" at bounding box center [24, 375] width 49 height 66
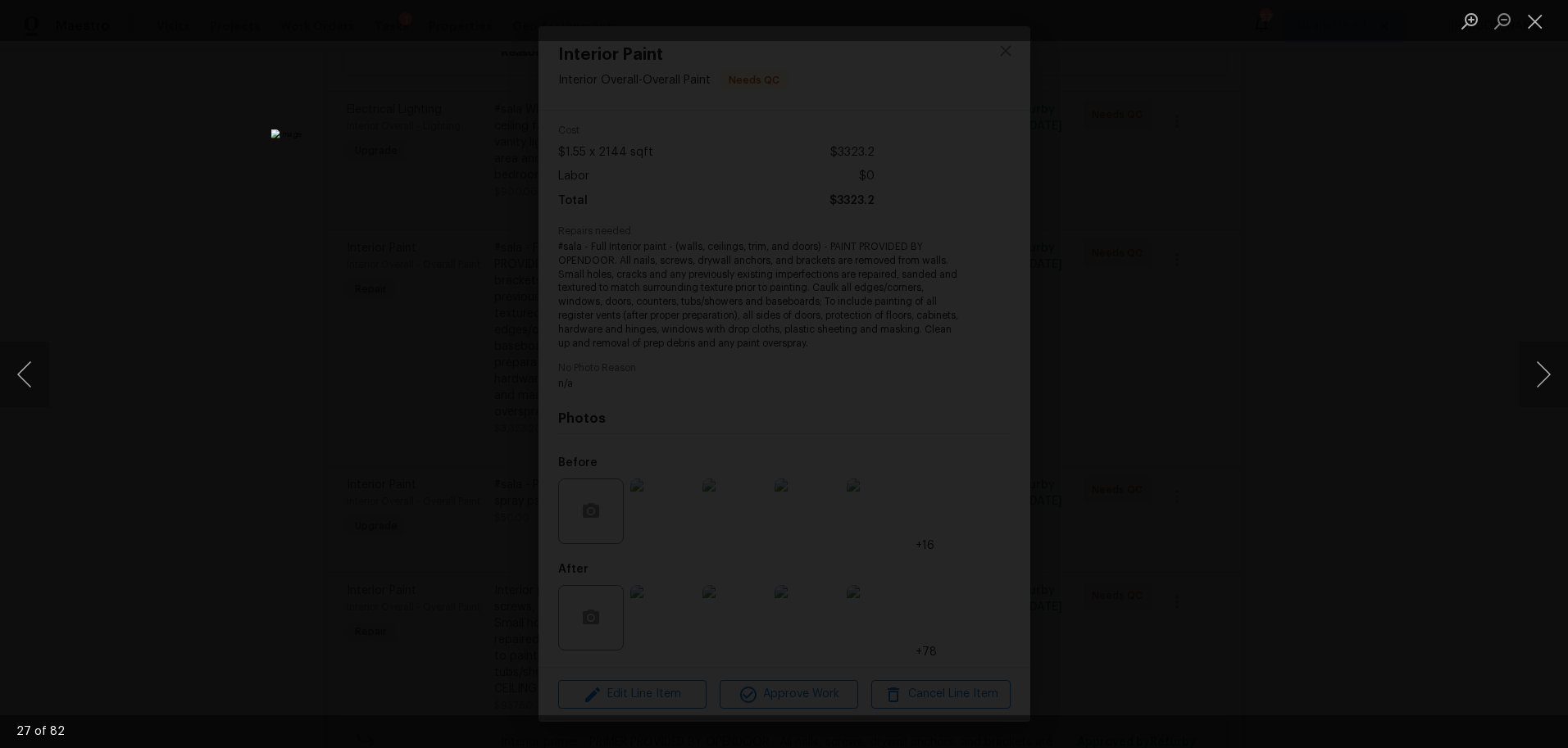
click at [1219, 301] on div "Lightbox" at bounding box center [784, 374] width 1568 height 748
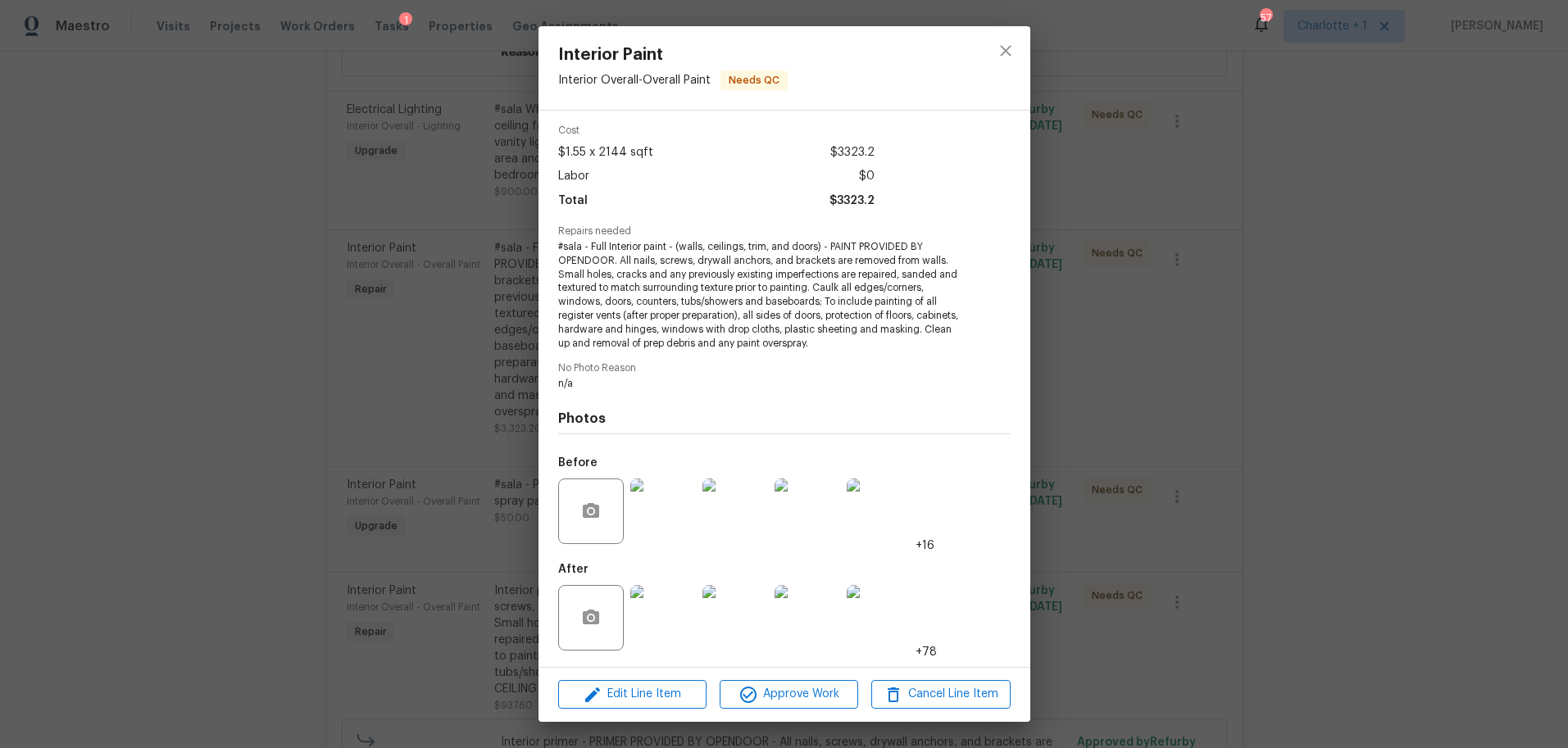
click at [143, 137] on div "Interior Paint Interior Overall - Overall Paint Needs QC Vendor Torogoz Paintin…" at bounding box center [784, 374] width 1568 height 748
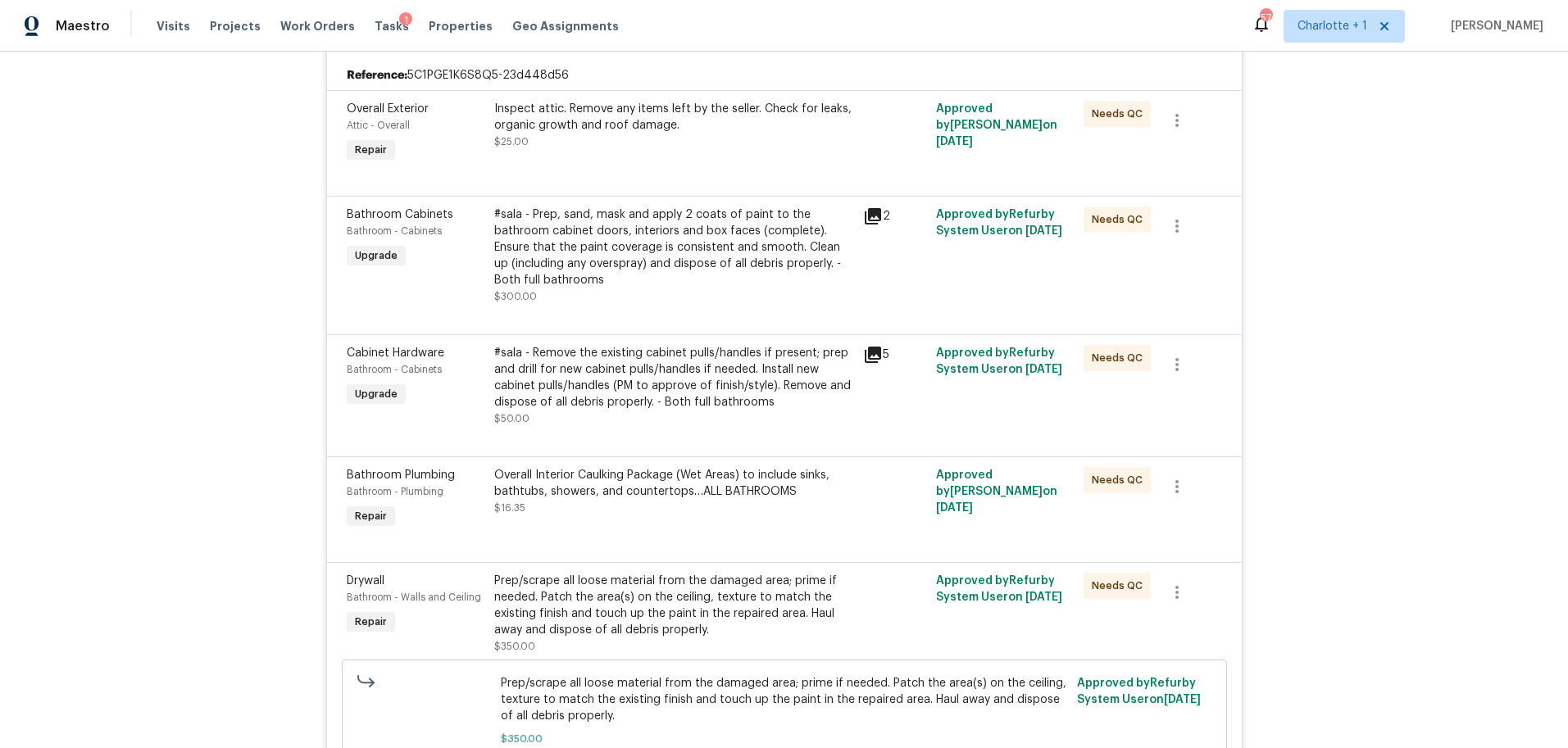
scroll to position [0, 0]
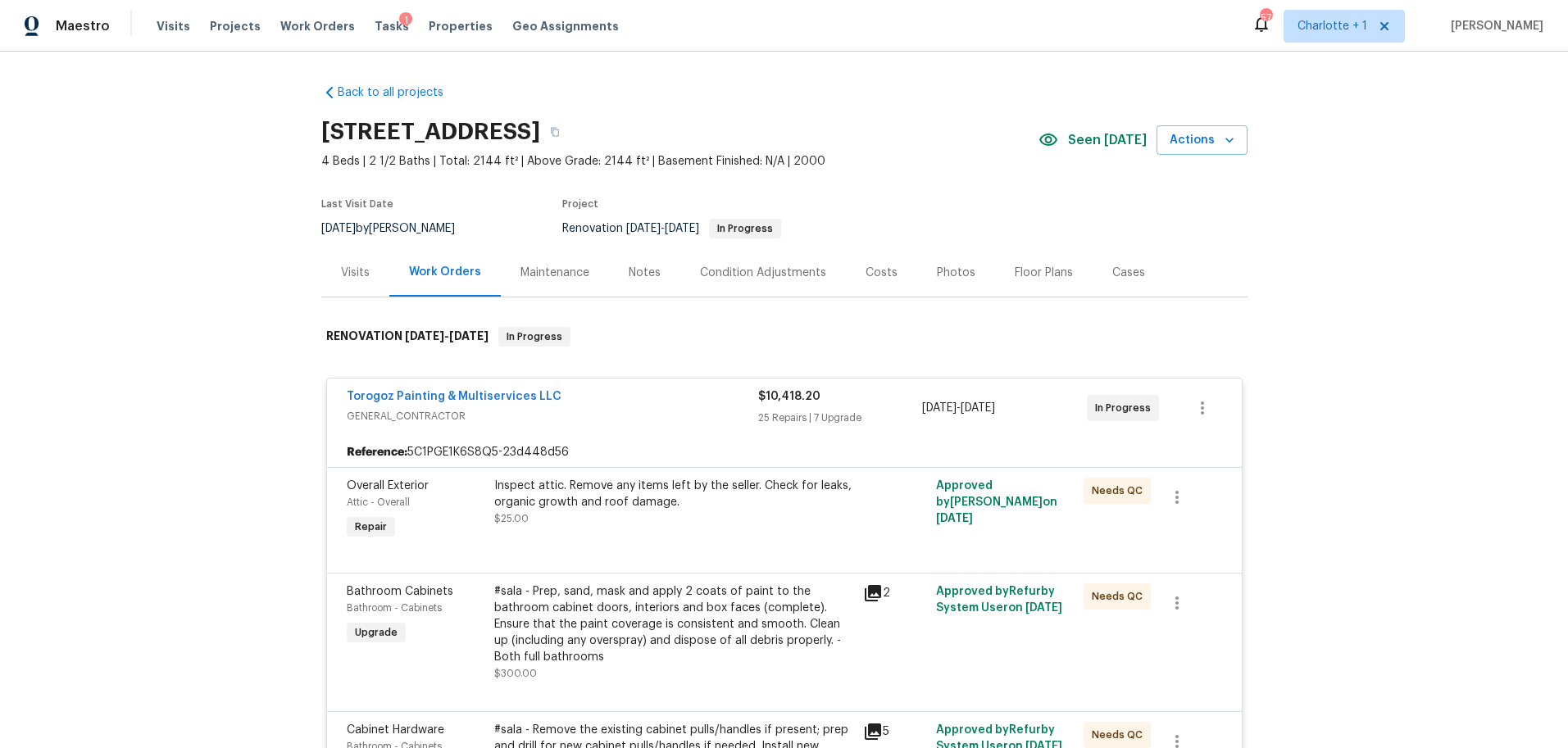
click at [941, 275] on div "Photos" at bounding box center [956, 273] width 39 height 16
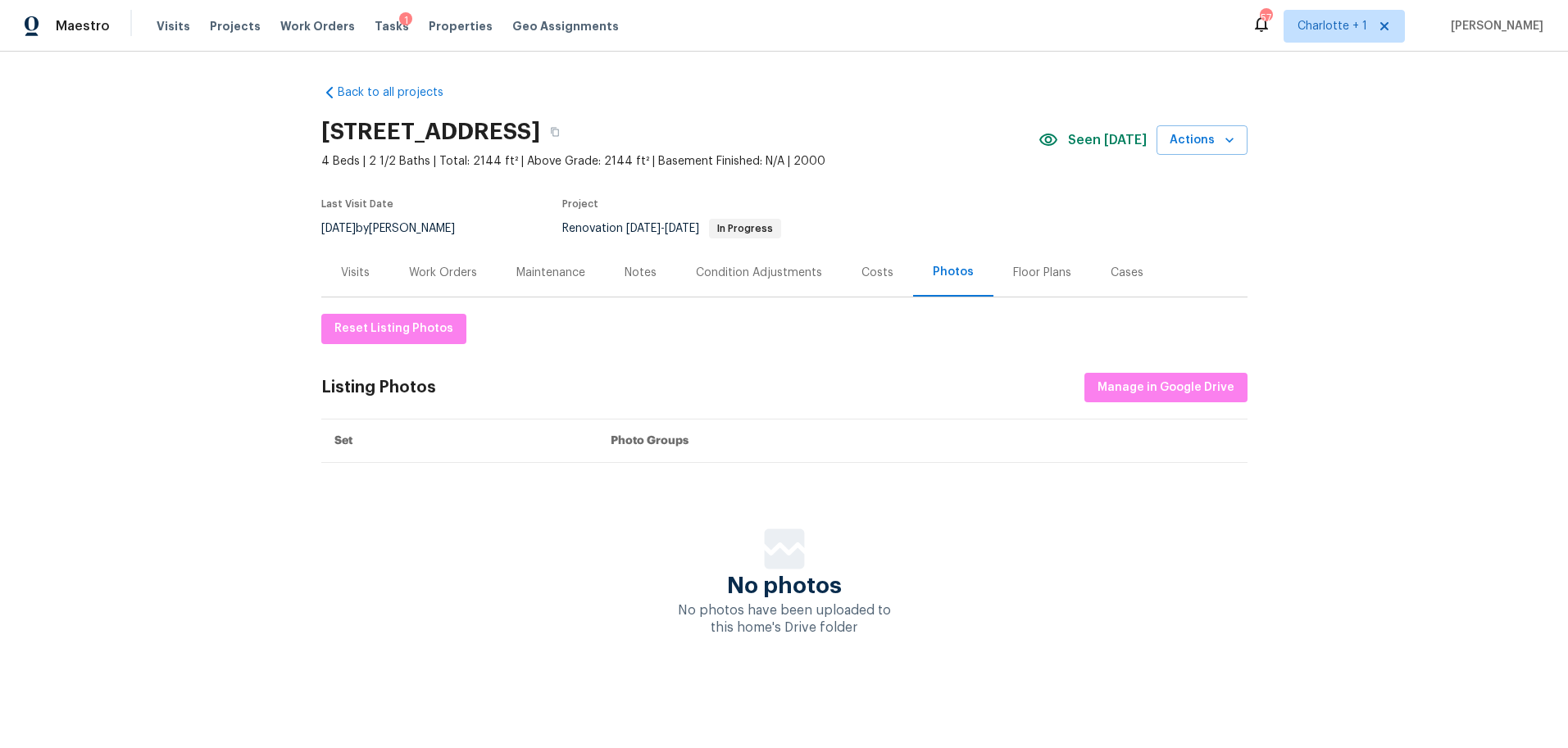
click at [861, 275] on div "Costs" at bounding box center [877, 273] width 32 height 16
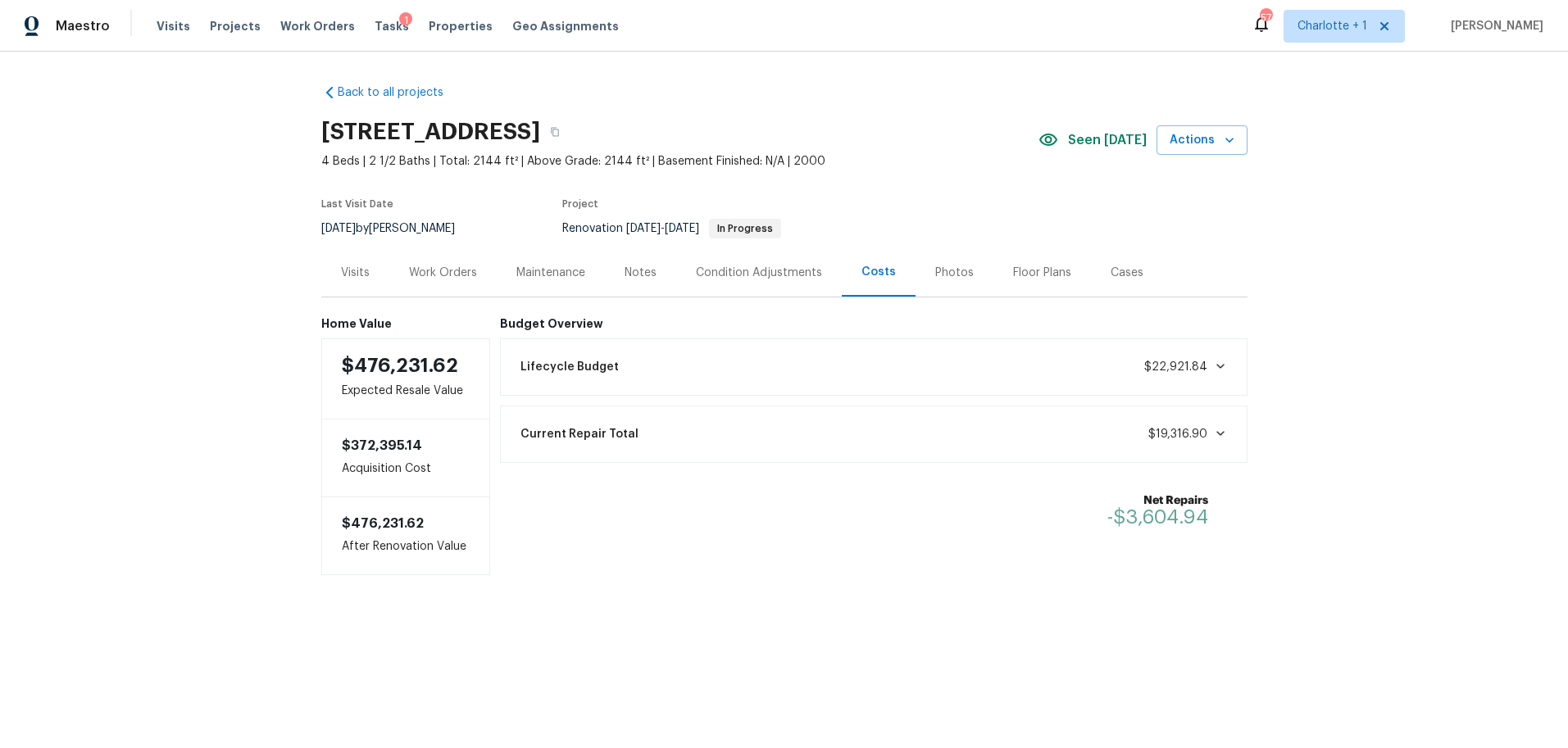
click at [1096, 430] on div "Current Repair Total $19,316.90" at bounding box center [874, 434] width 726 height 36
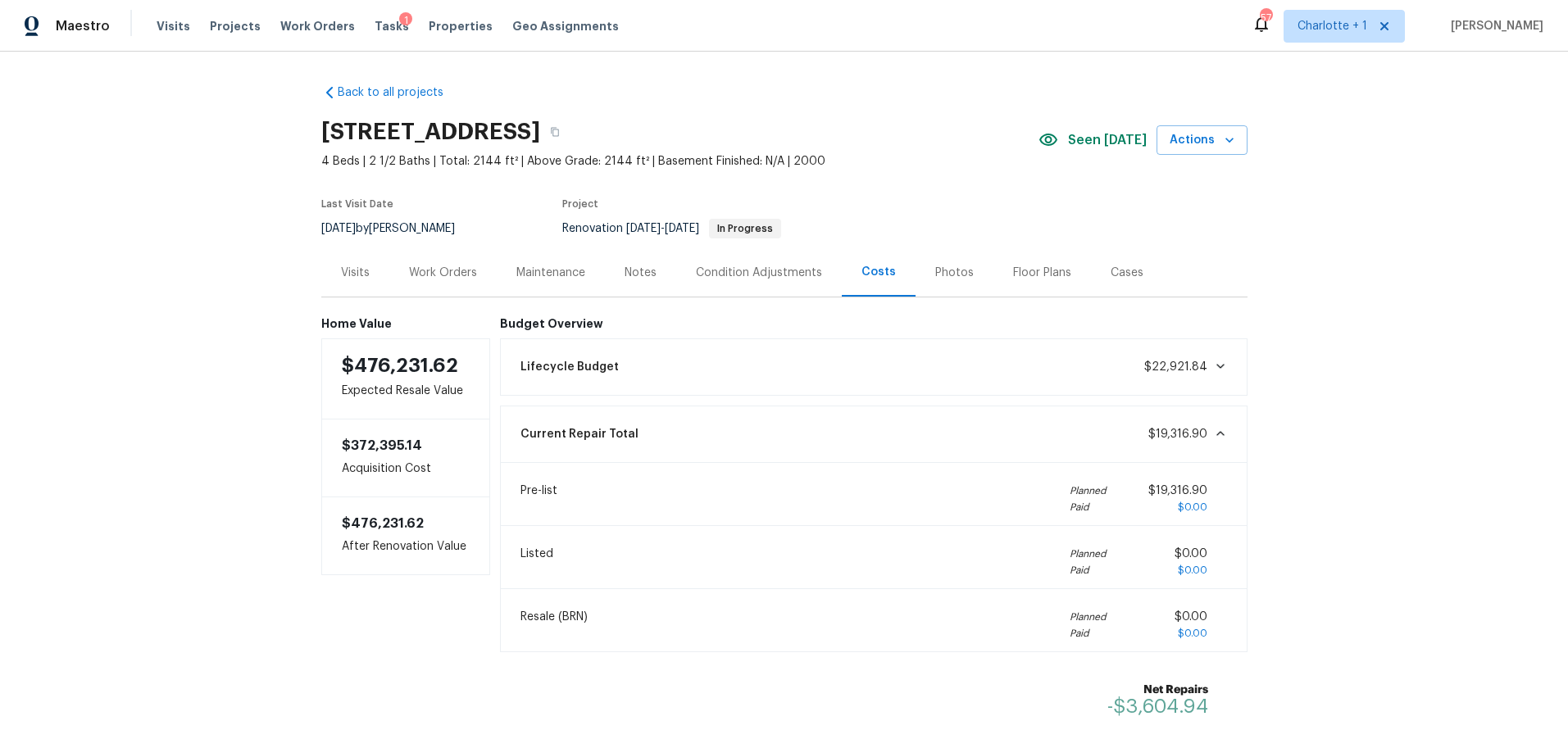
click at [1096, 430] on div "Current Repair Total $19,316.90" at bounding box center [874, 434] width 726 height 36
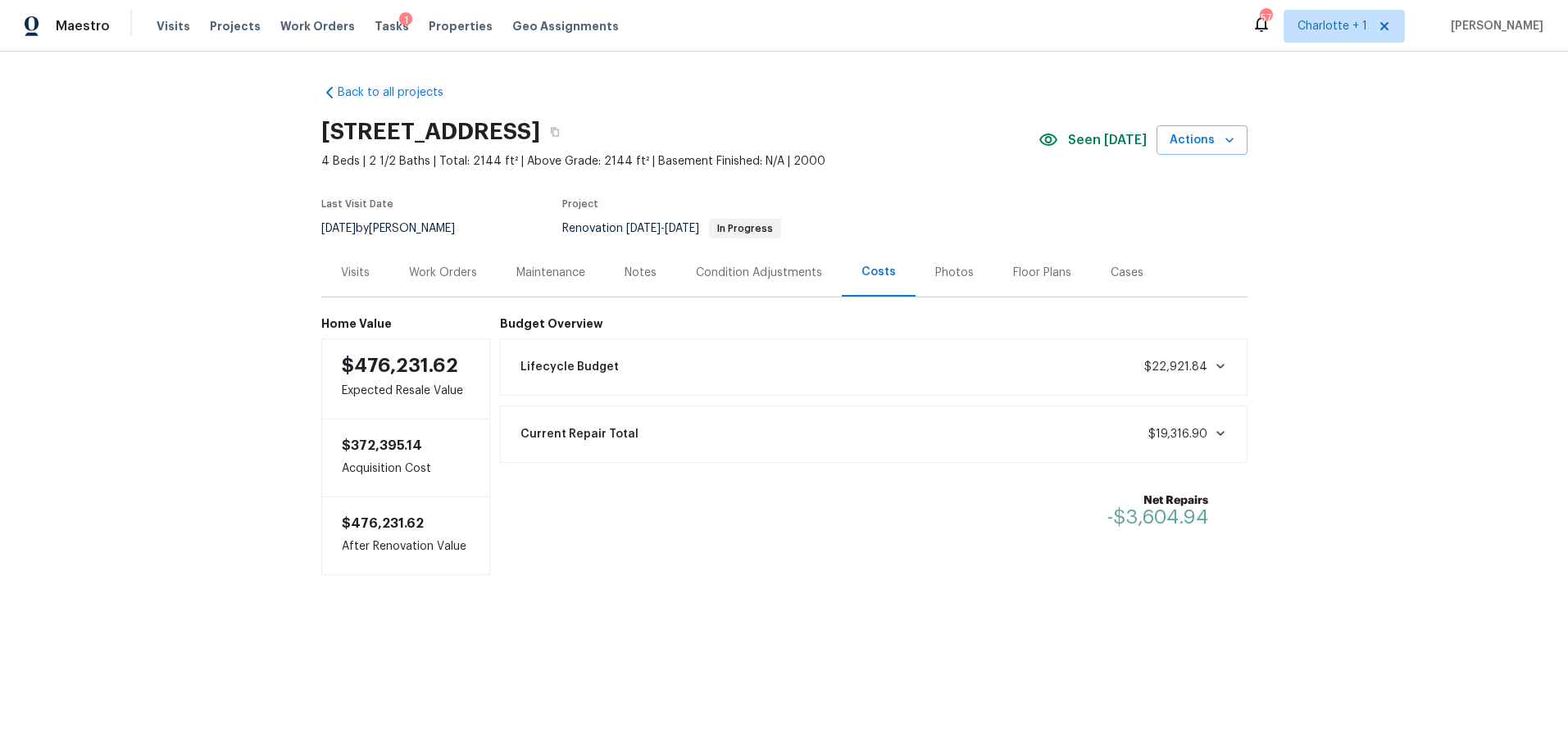
drag, startPoint x: 1410, startPoint y: 284, endPoint x: 1090, endPoint y: 246, distance: 322.6
click at [1409, 284] on div "Back to all projects 3915 Cameron Run Ln, Matthews, NC 28105 4 Beds | 2 1/2 Bat…" at bounding box center [784, 363] width 1568 height 622
drag, startPoint x: 195, startPoint y: 315, endPoint x: 807, endPoint y: 293, distance: 612.6
click at [196, 315] on div "Back to all projects 3915 Cameron Run Ln, Matthews, NC 28105 4 Beds | 2 1/2 Bat…" at bounding box center [784, 363] width 1568 height 622
drag, startPoint x: 1316, startPoint y: 233, endPoint x: 1226, endPoint y: 90, distance: 168.7
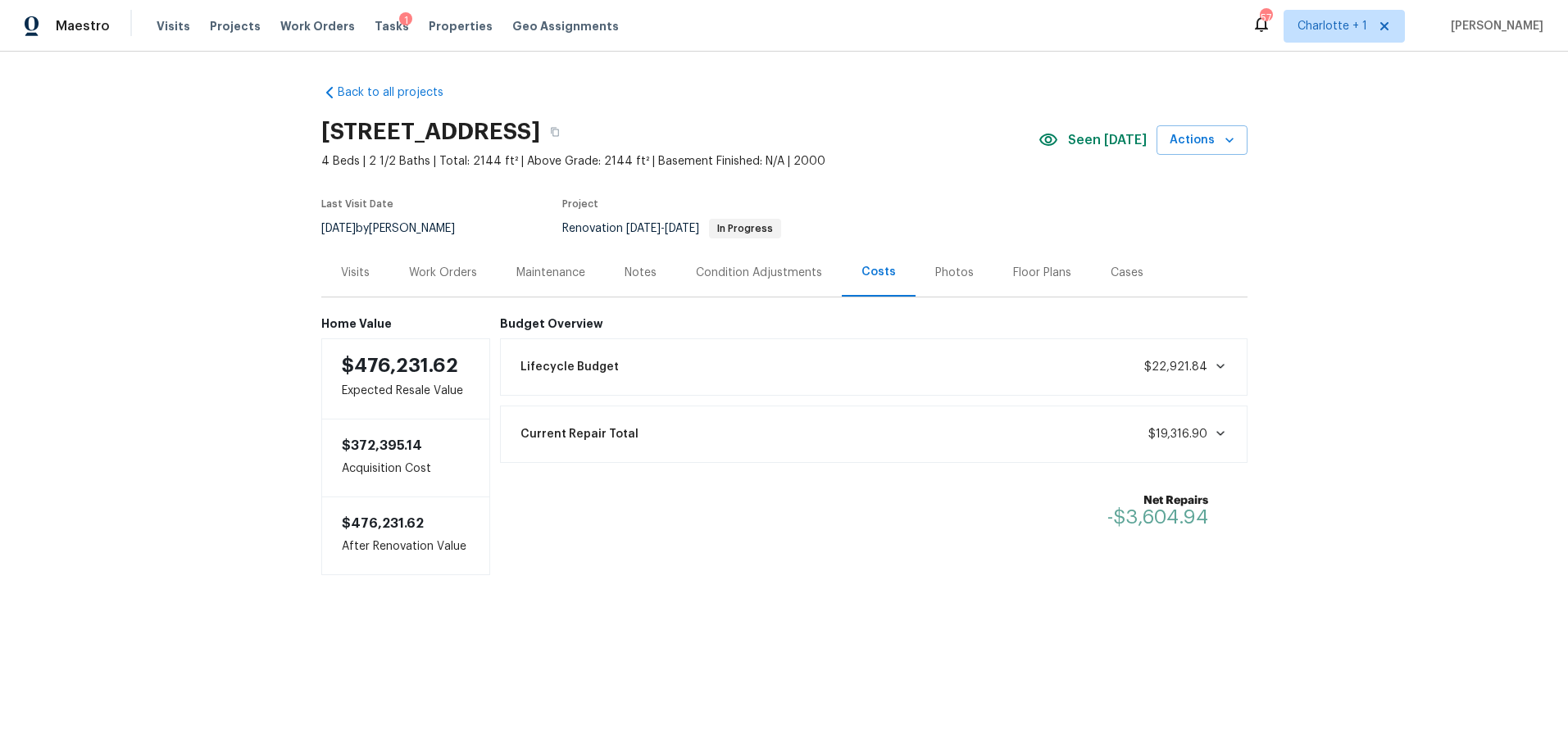
click at [1312, 226] on div "Back to all projects 3915 Cameron Run Ln, Matthews, NC 28105 4 Beds | 2 1/2 Bat…" at bounding box center [784, 363] width 1568 height 622
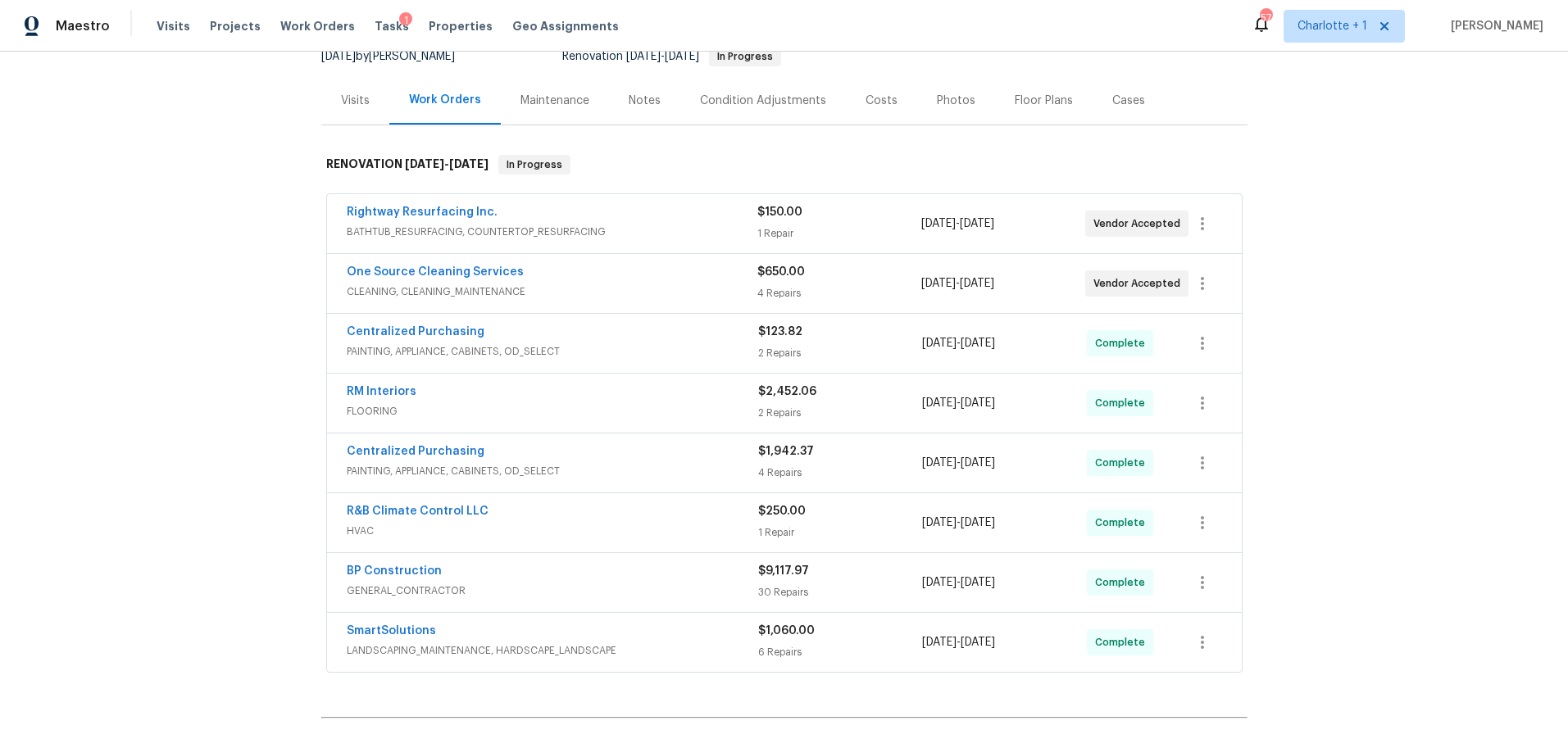
scroll to position [186, 0]
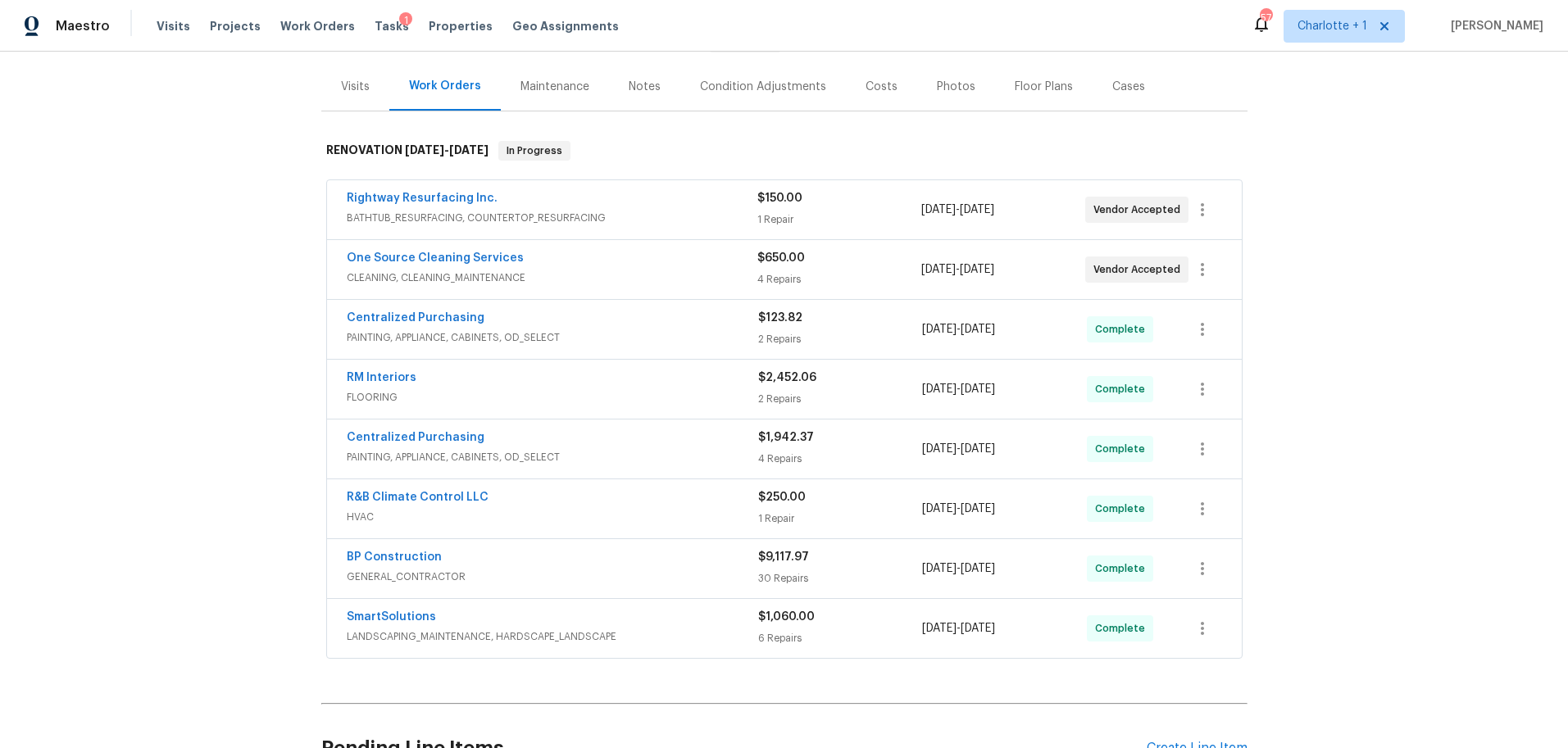
click at [625, 381] on div "RM Interiors" at bounding box center [552, 380] width 411 height 20
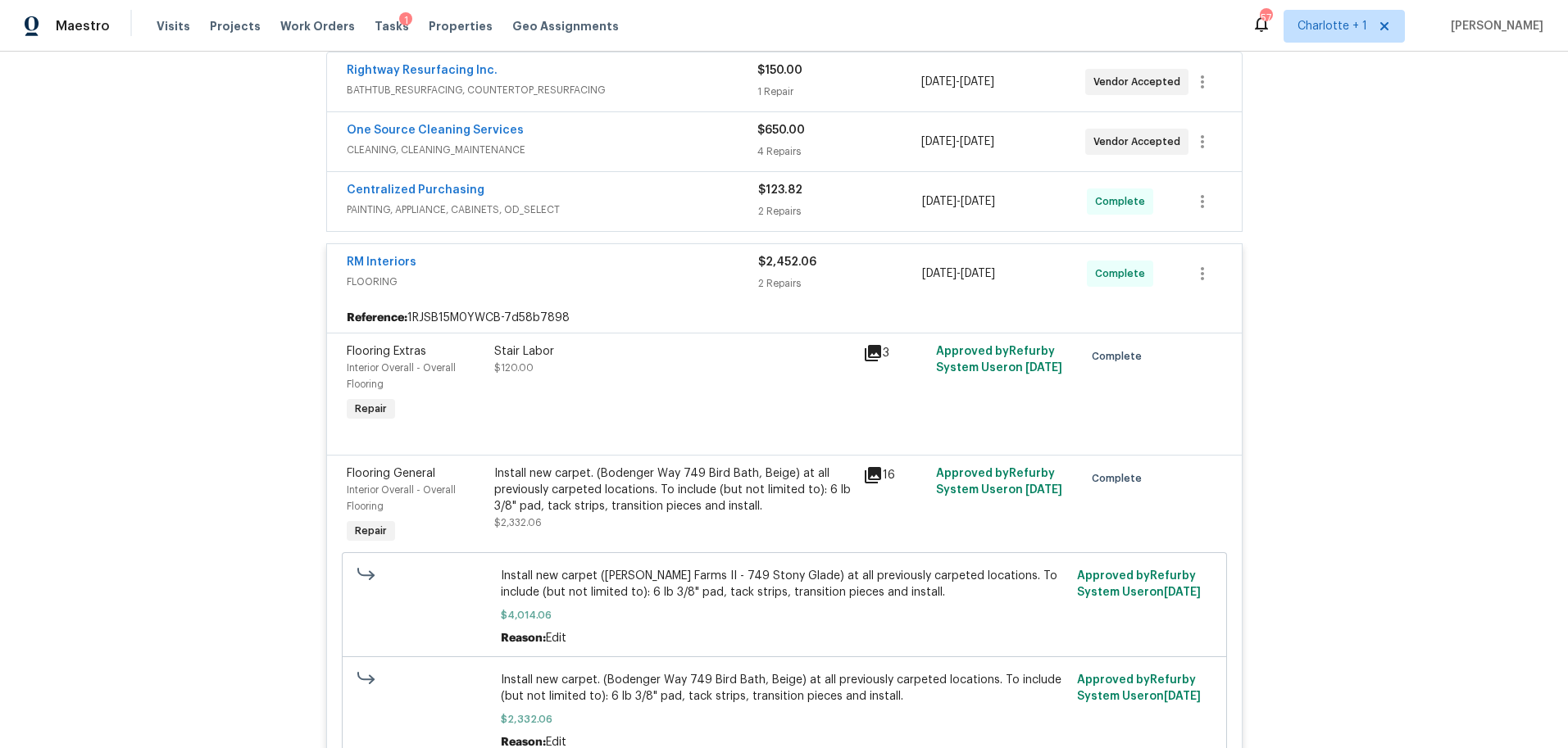
scroll to position [319, 0]
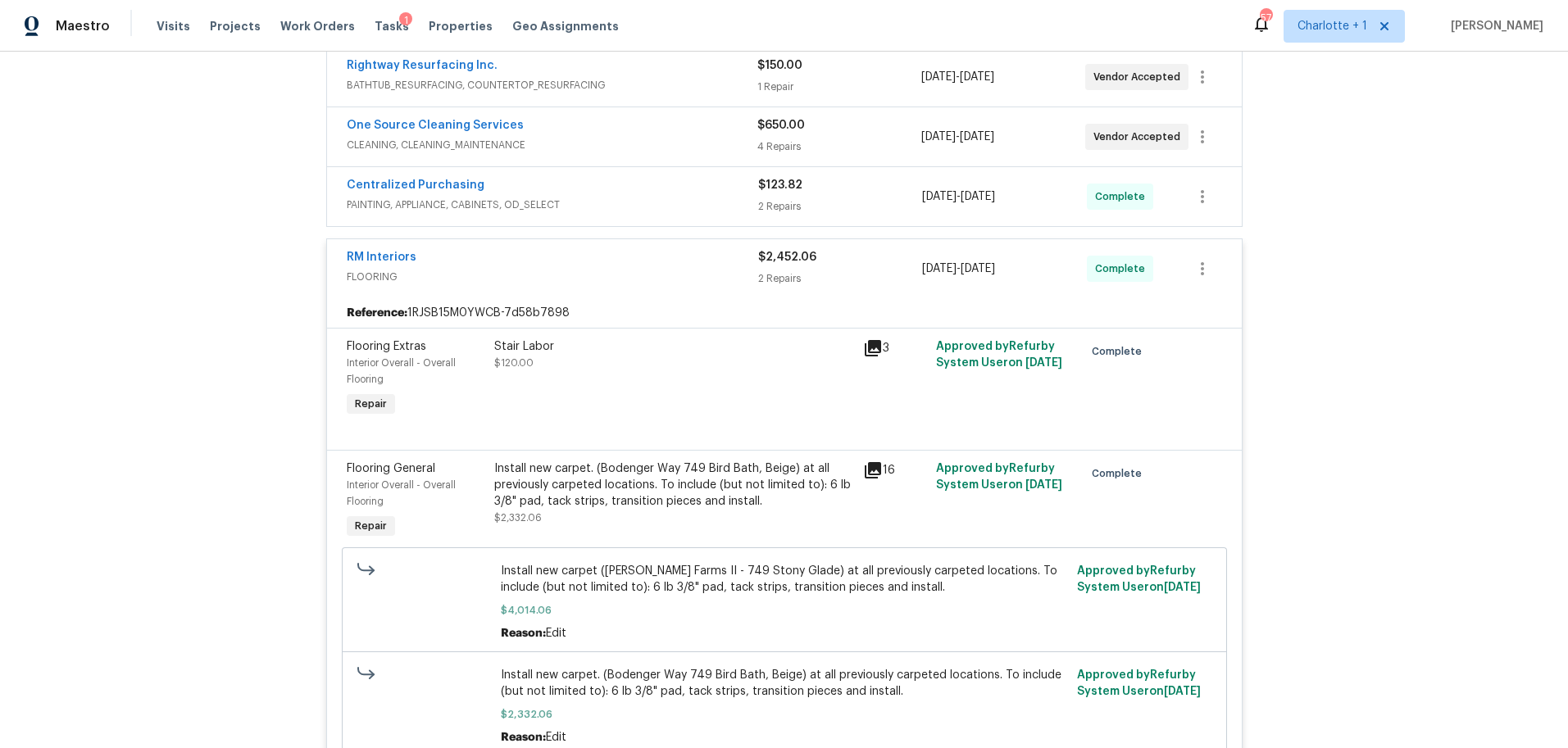
click at [587, 488] on div "Install new carpet. (Bodenger Way 749 Bird Bath, Beige) at all previously carpe…" at bounding box center [673, 485] width 359 height 49
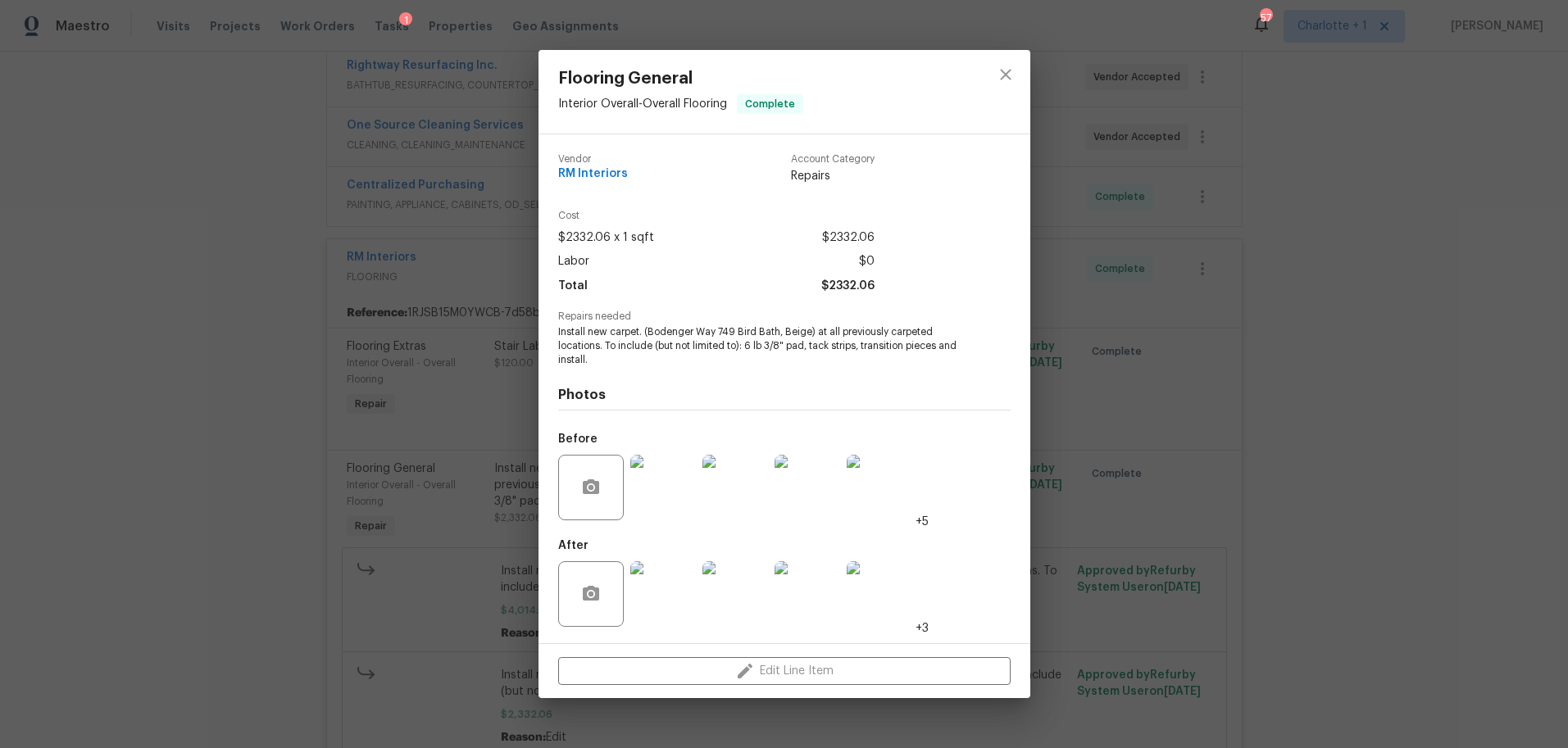
click at [682, 604] on img at bounding box center [663, 594] width 66 height 66
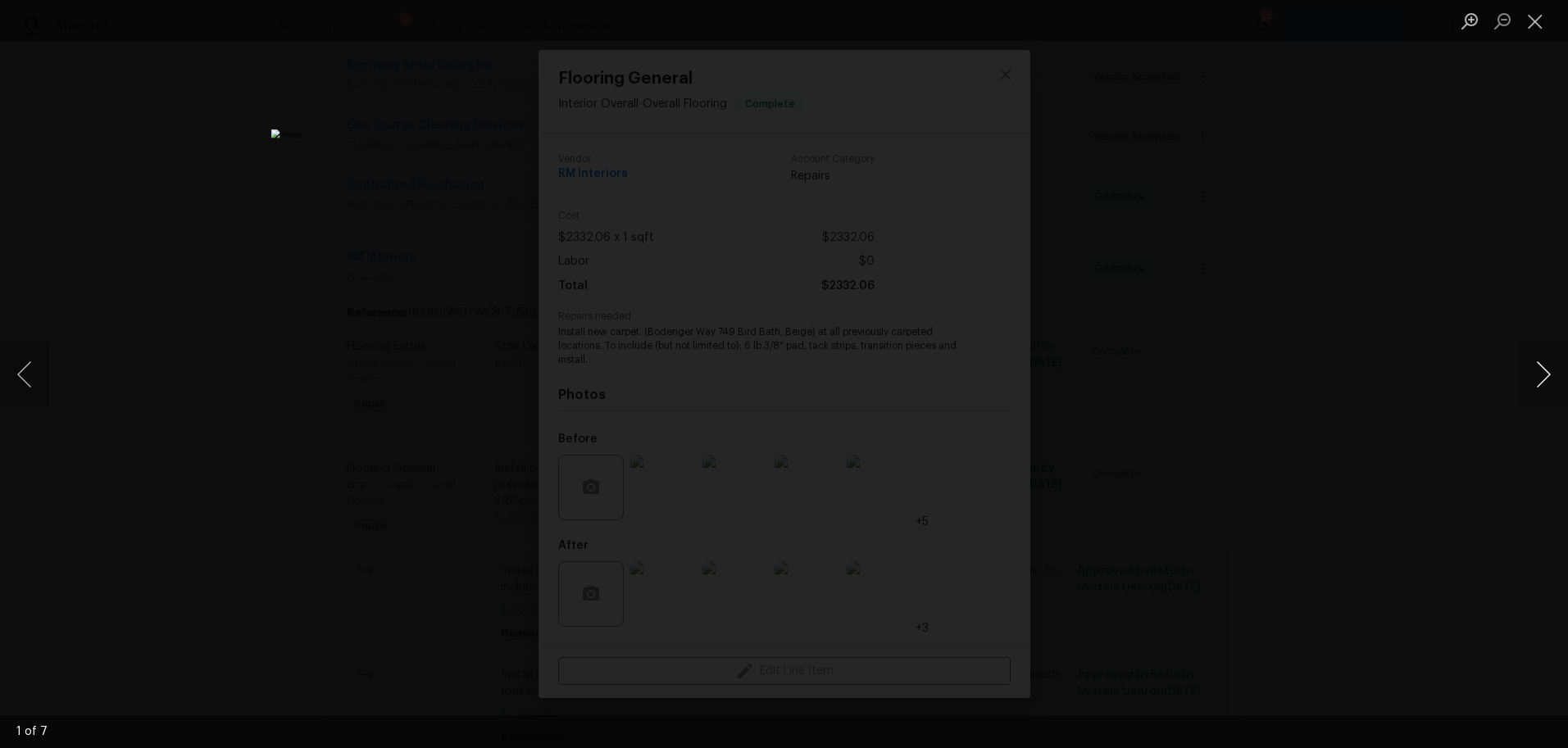
click at [1547, 375] on button "Next image" at bounding box center [1542, 375] width 49 height 66
click at [1547, 374] on button "Next image" at bounding box center [1542, 375] width 49 height 66
click at [1428, 284] on div "Lightbox" at bounding box center [784, 374] width 1568 height 748
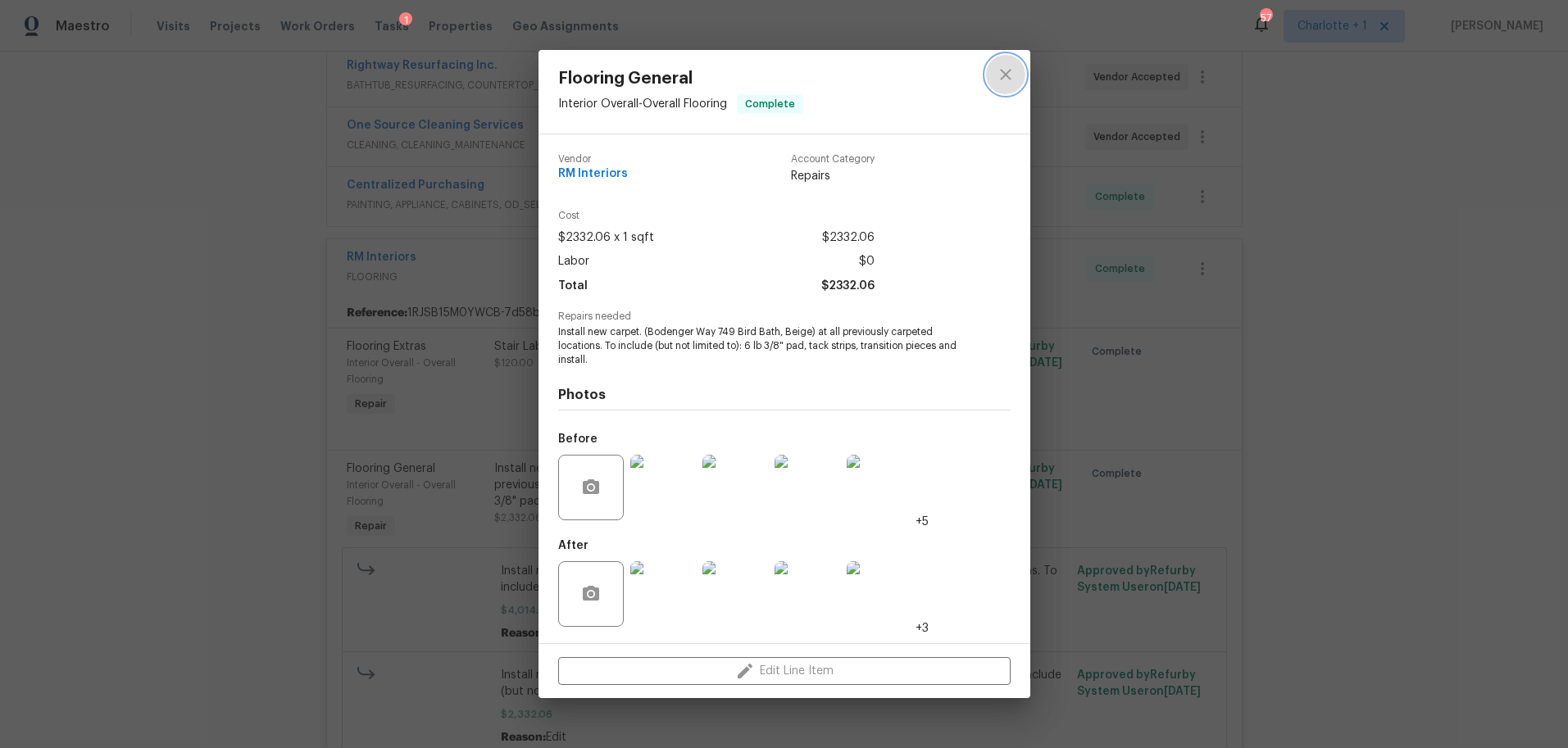
drag, startPoint x: 996, startPoint y: 75, endPoint x: 879, endPoint y: 99, distance: 118.8
click at [996, 75] on icon "close" at bounding box center [1006, 75] width 20 height 20
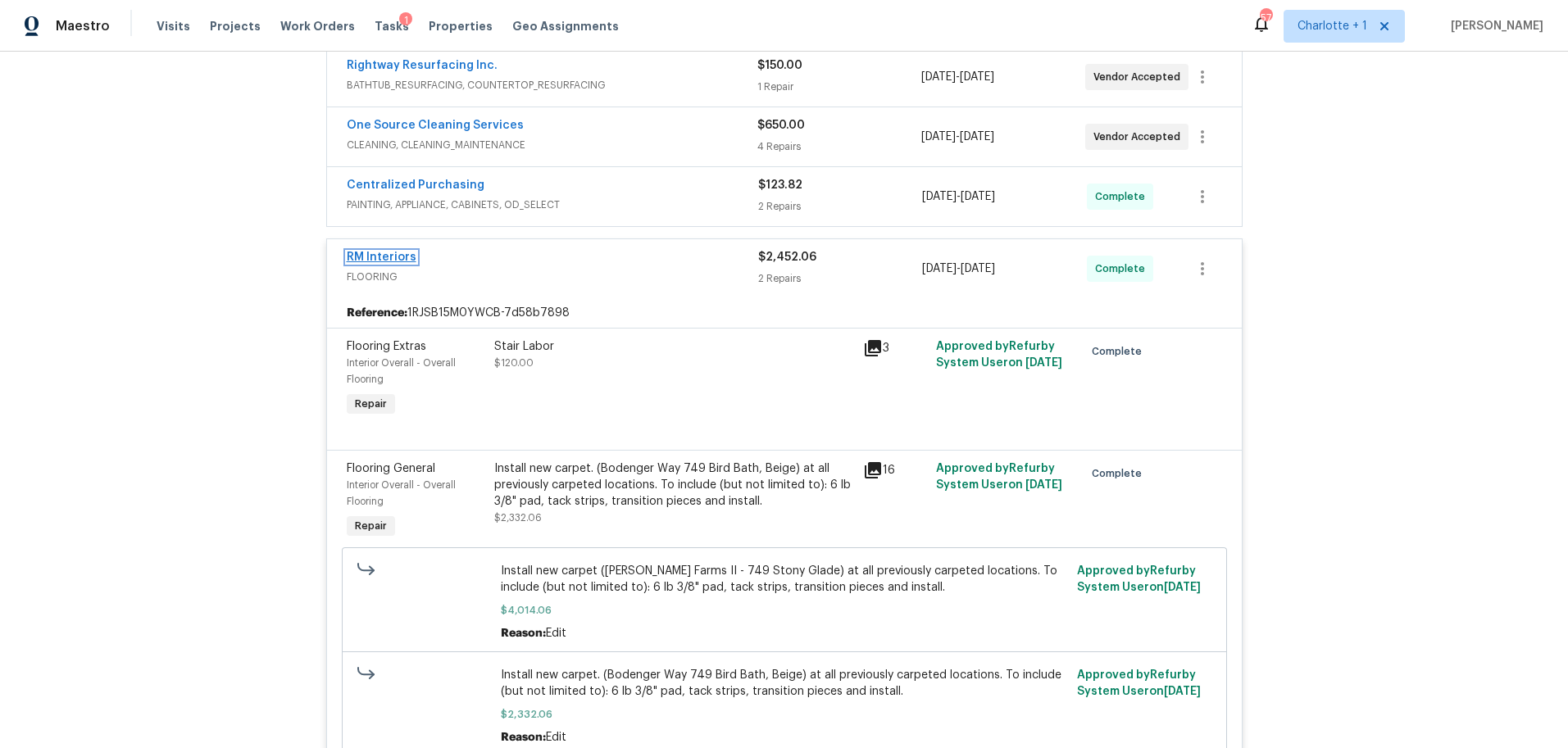
click at [381, 254] on link "RM Interiors" at bounding box center [382, 257] width 70 height 11
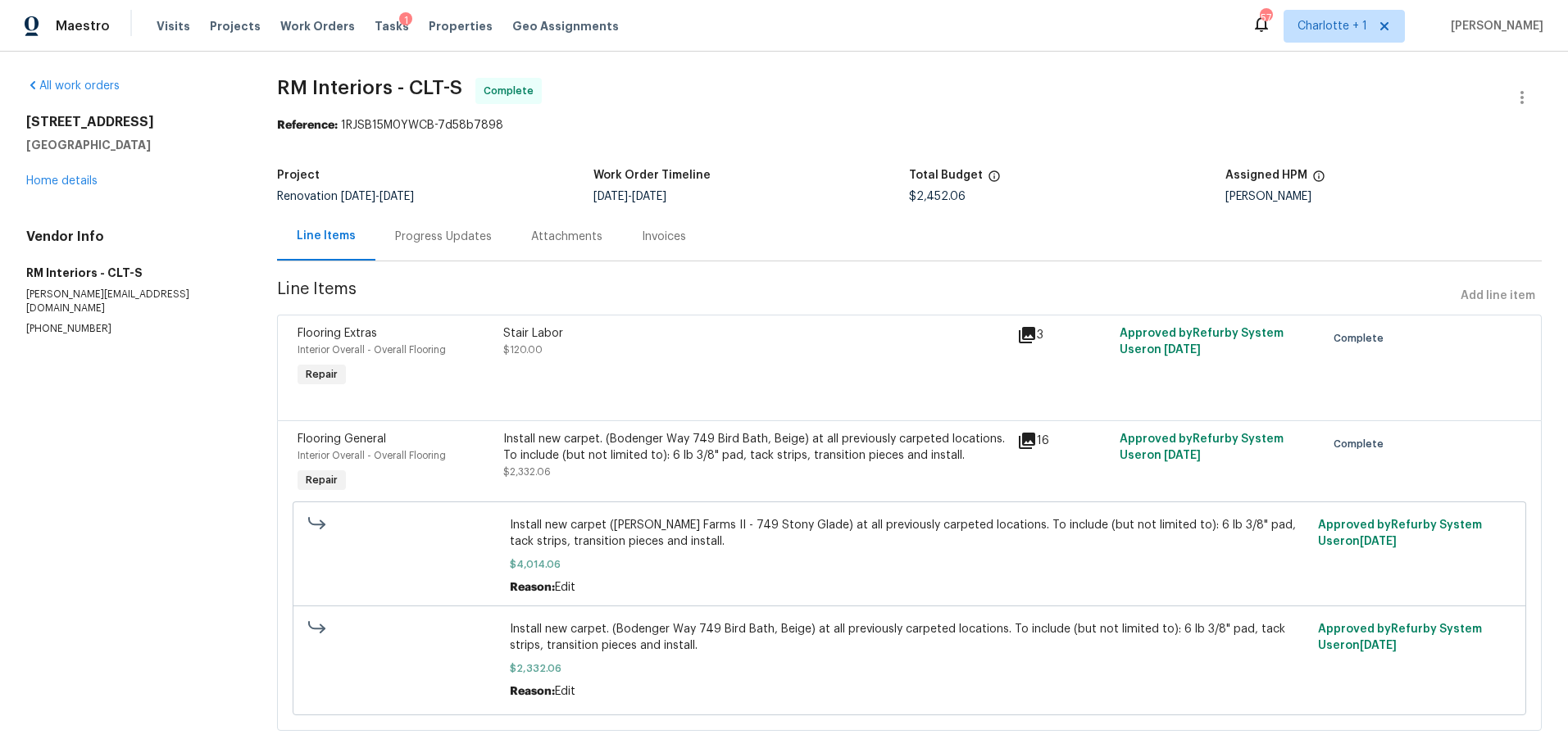
click at [428, 225] on div "Progress Updates" at bounding box center [443, 236] width 136 height 48
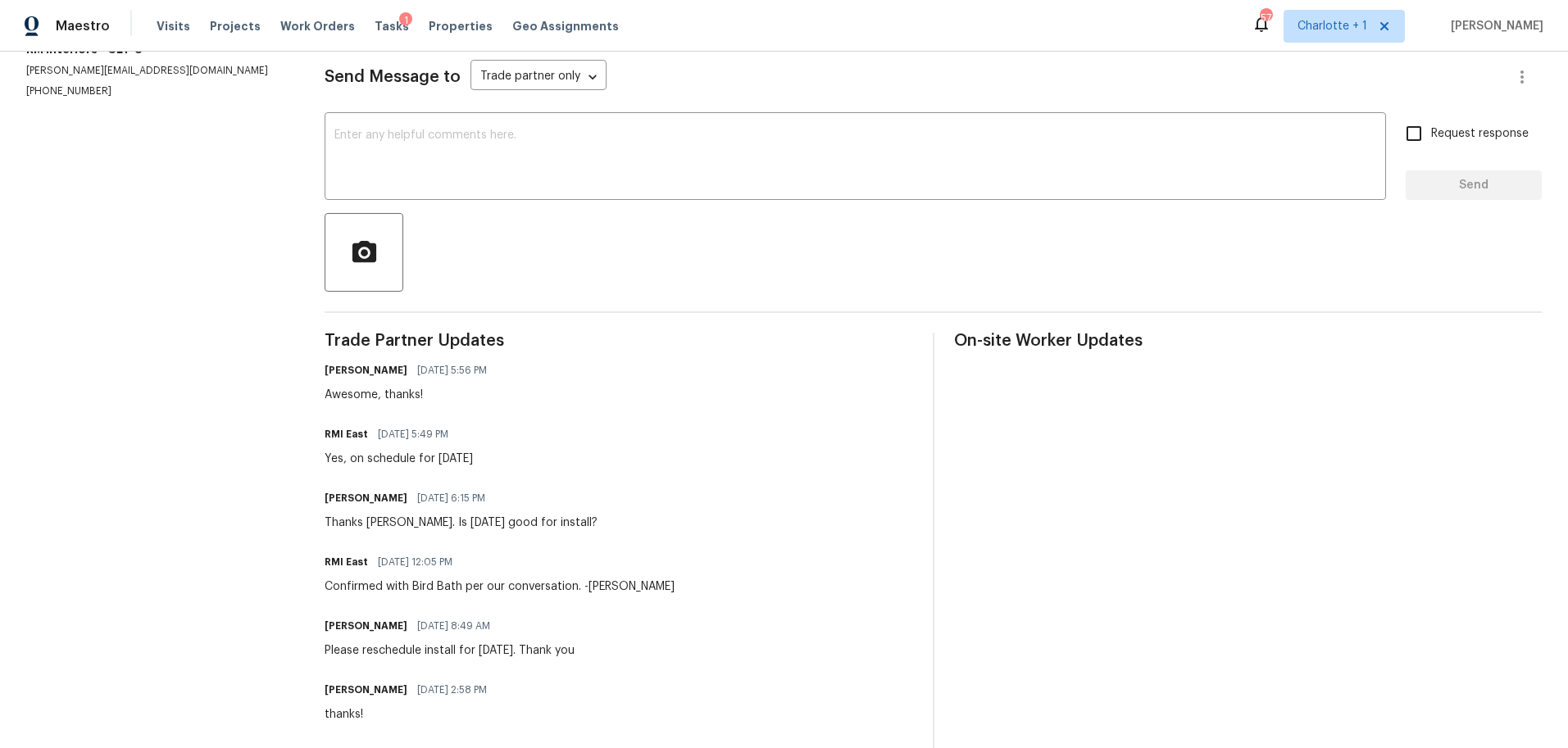
scroll to position [80, 0]
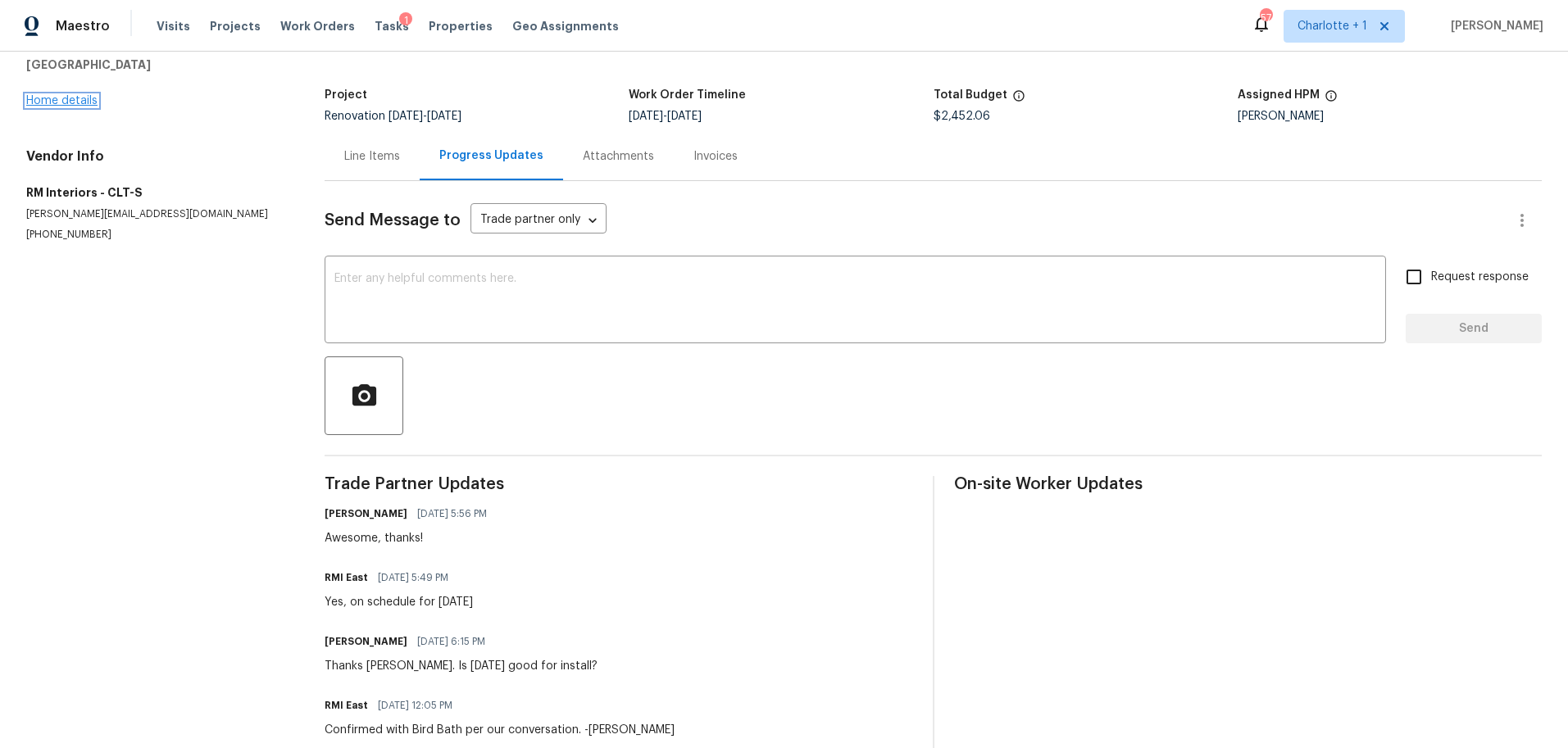
click at [37, 96] on link "Home details" at bounding box center [61, 100] width 71 height 11
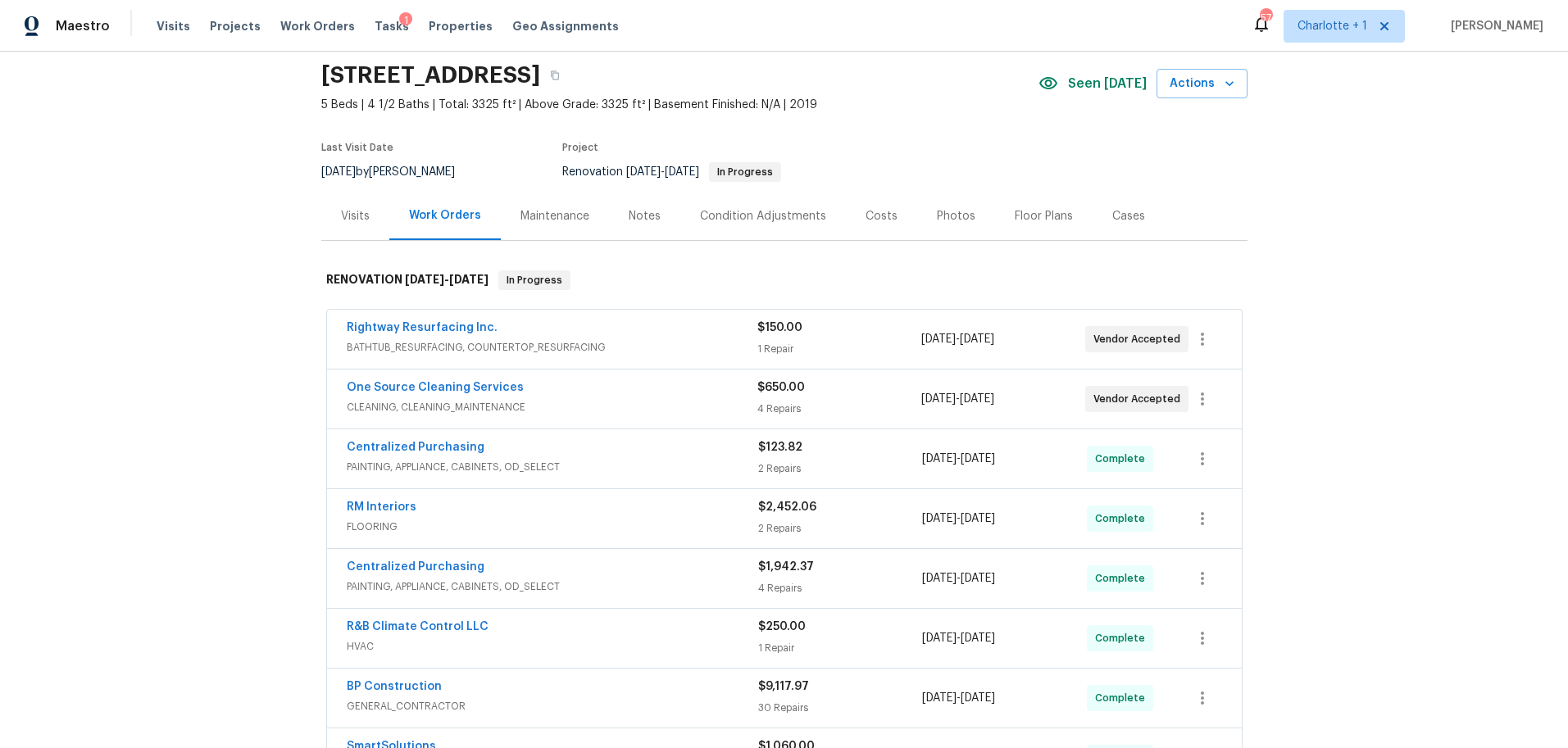
scroll to position [57, 0]
click at [597, 510] on div "RM Interiors" at bounding box center [552, 508] width 411 height 20
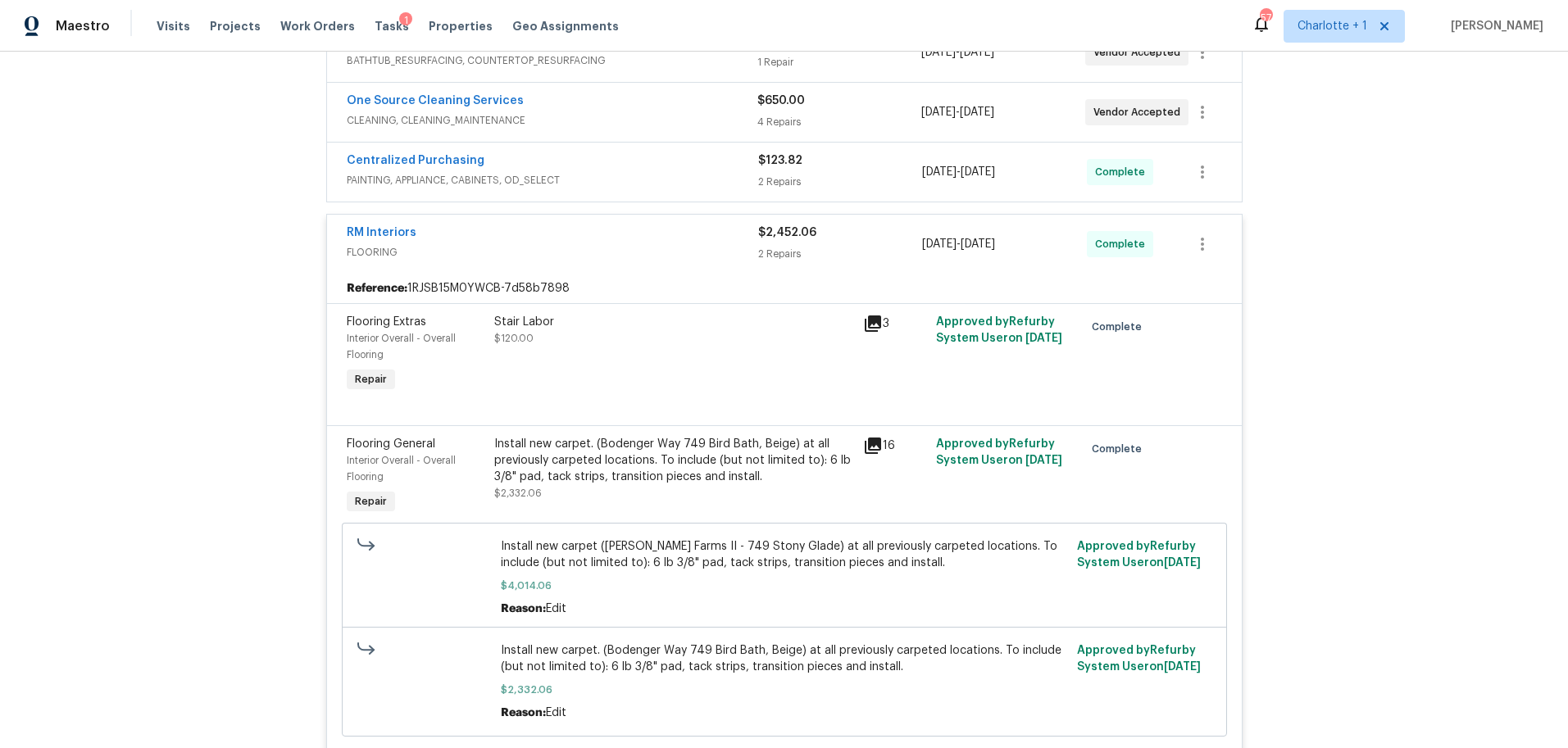
scroll to position [320, 0]
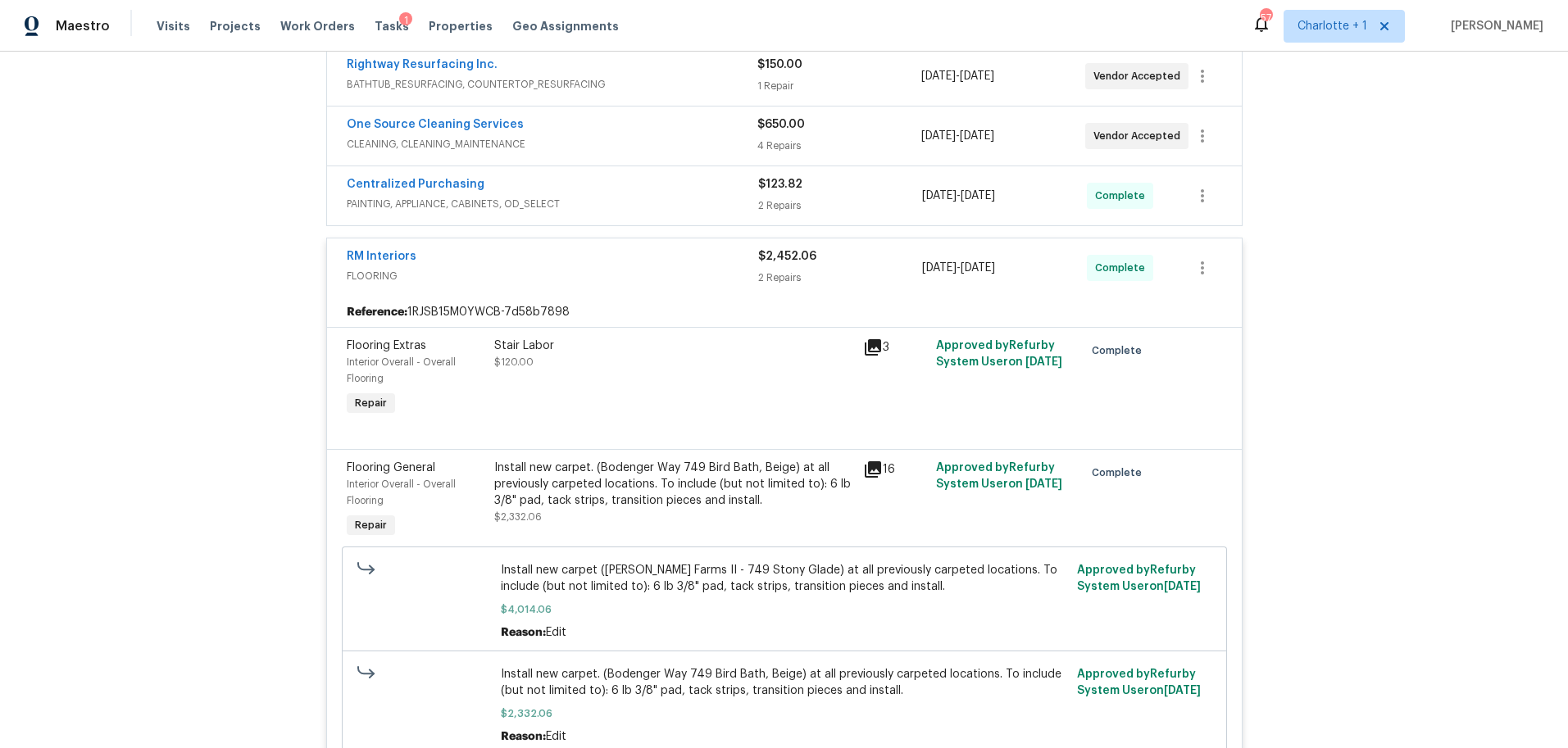
click at [646, 277] on span "FLOORING" at bounding box center [552, 276] width 411 height 16
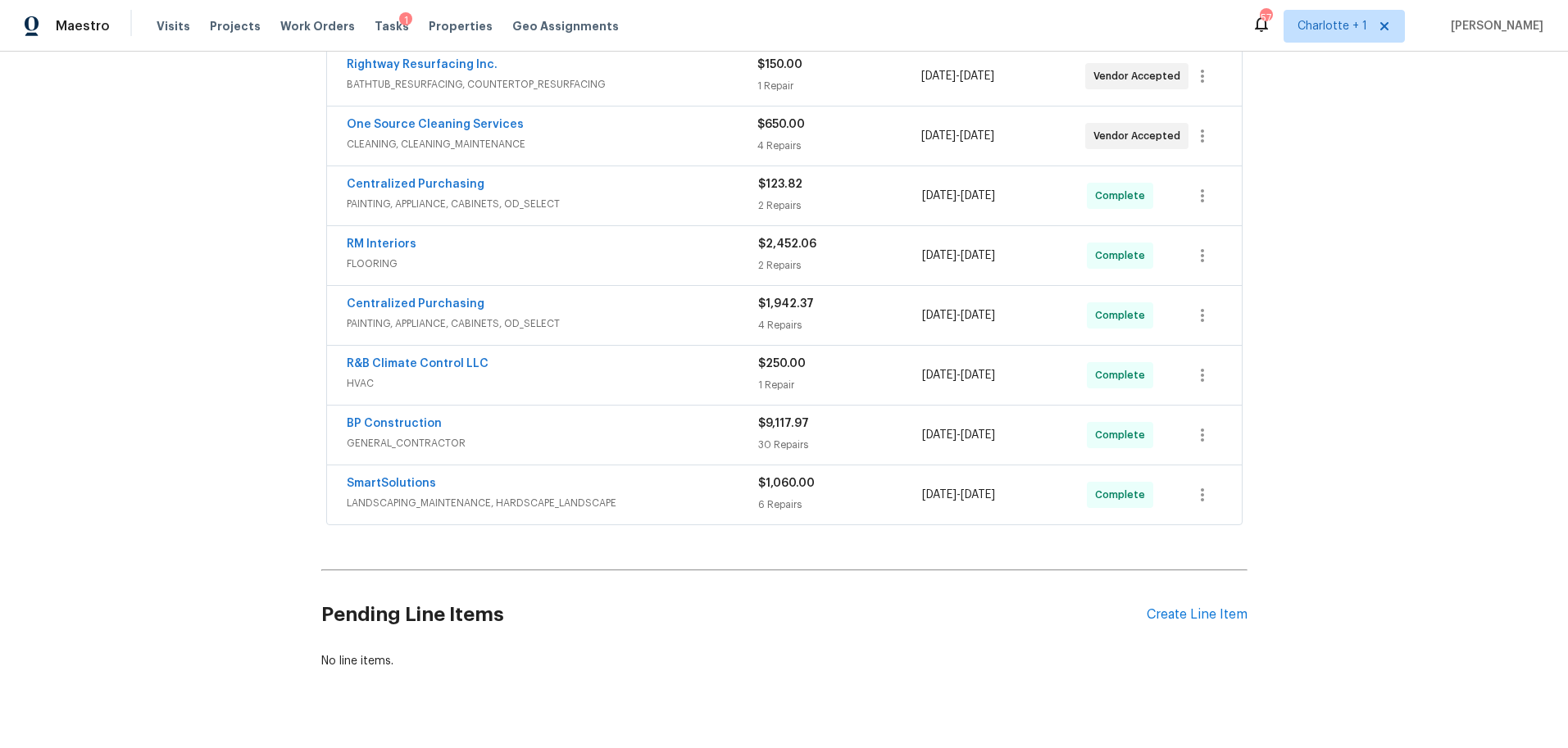
drag, startPoint x: 1338, startPoint y: 237, endPoint x: 1182, endPoint y: 243, distance: 156.6
click at [1338, 237] on div "Back to all projects [STREET_ADDRESS] 5 Beds | 4 1/2 Baths | Total: 3325 ft² | …" at bounding box center [784, 400] width 1568 height 697
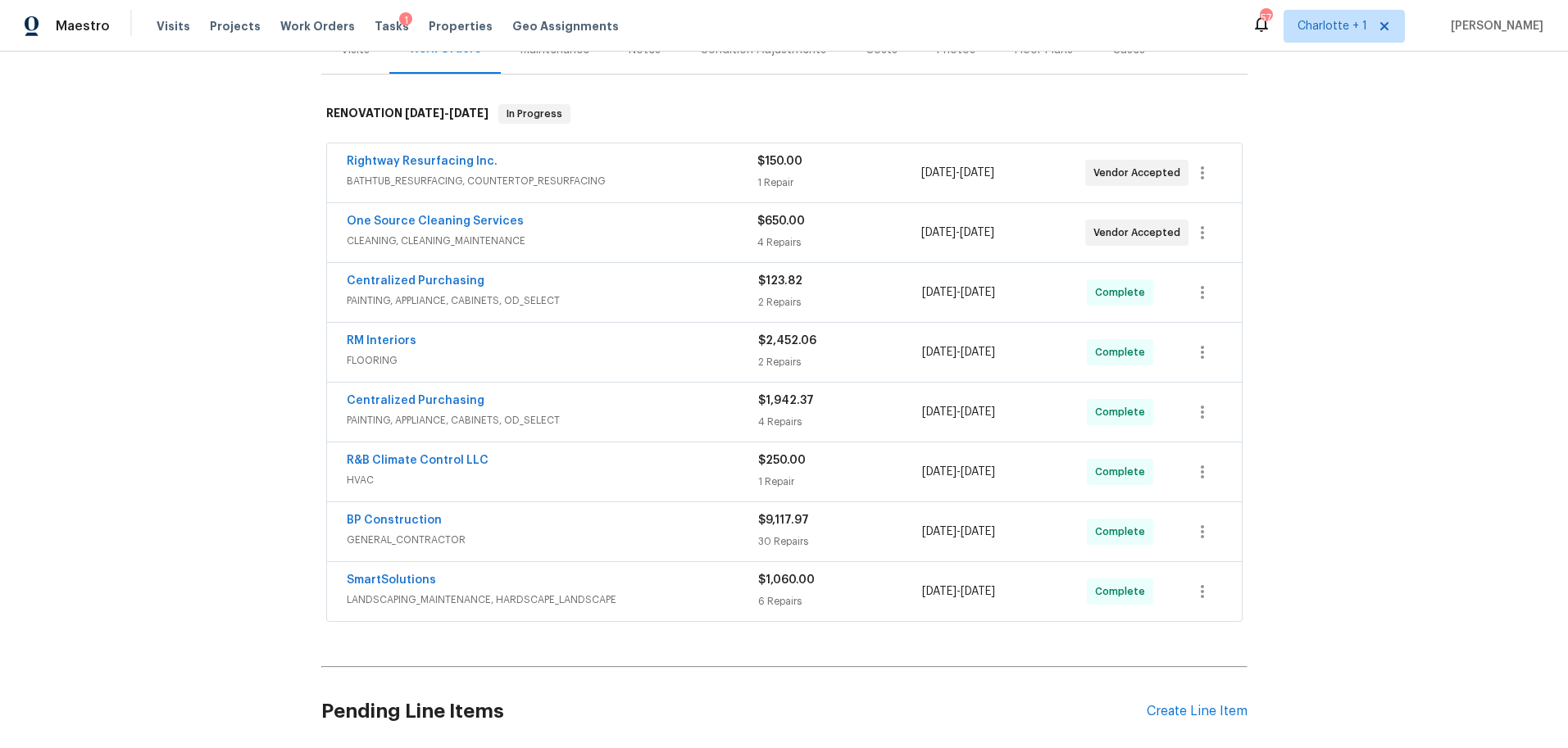
scroll to position [220, 0]
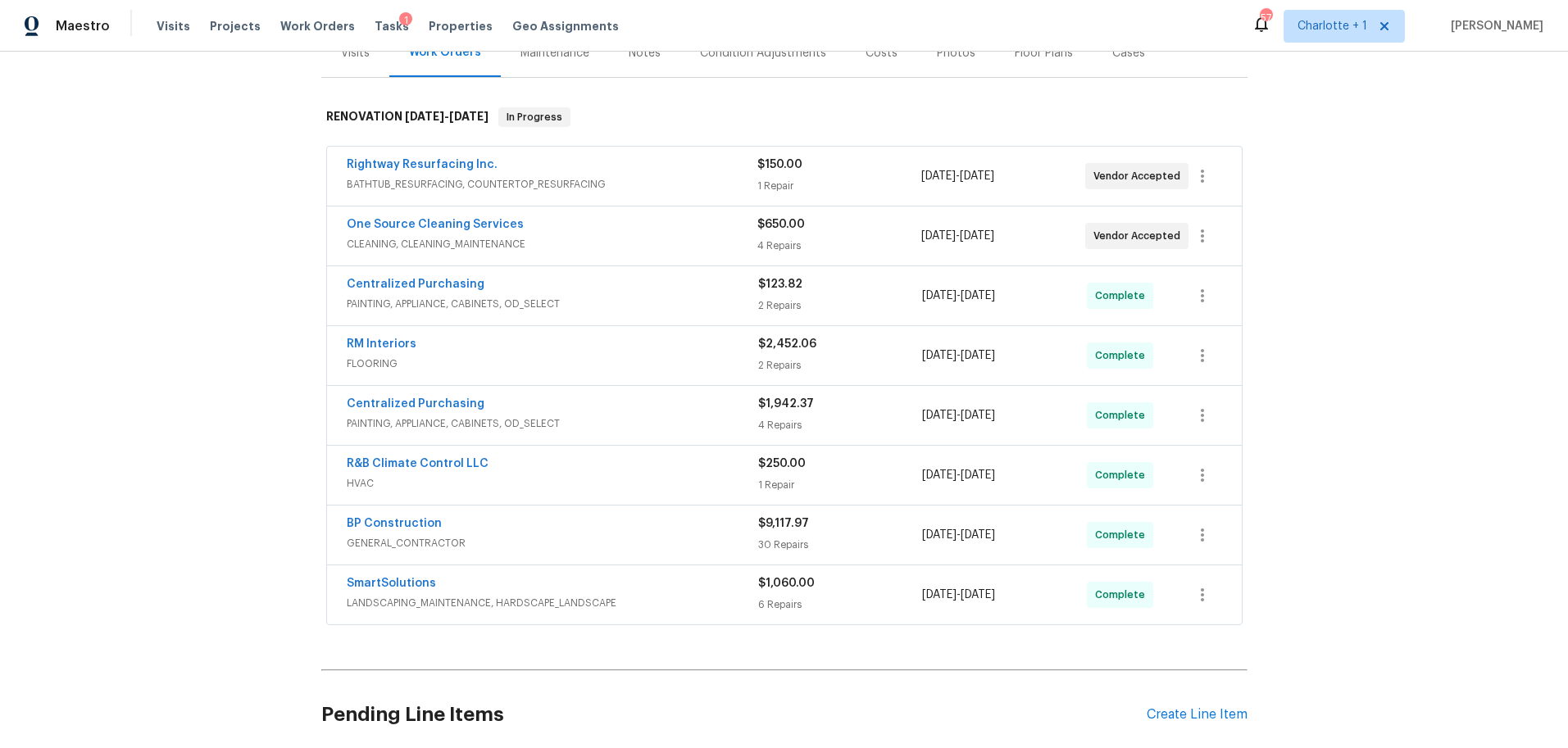
click at [641, 220] on div "One Source Cleaning Services" at bounding box center [552, 226] width 411 height 20
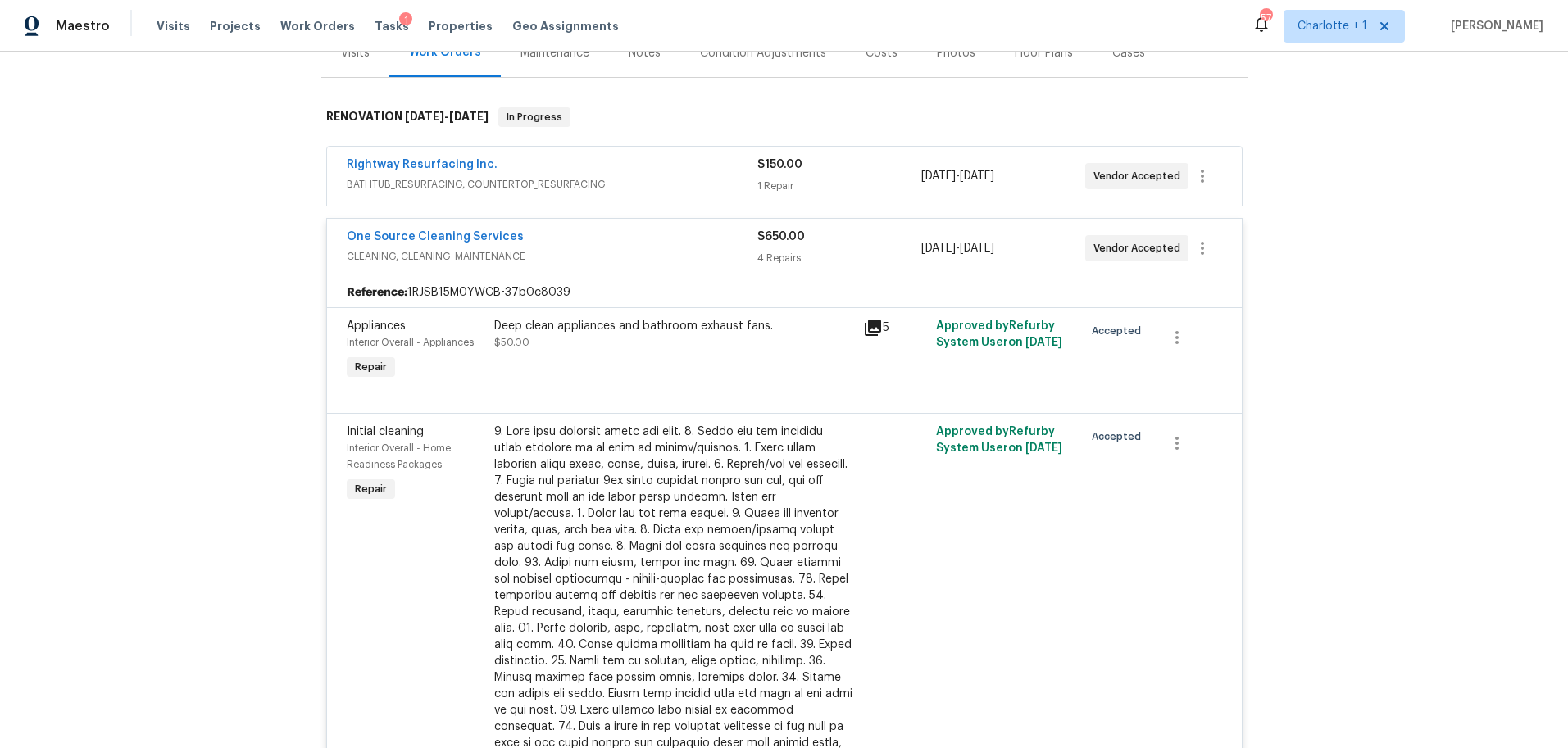
click at [866, 315] on div "5" at bounding box center [895, 350] width 74 height 75
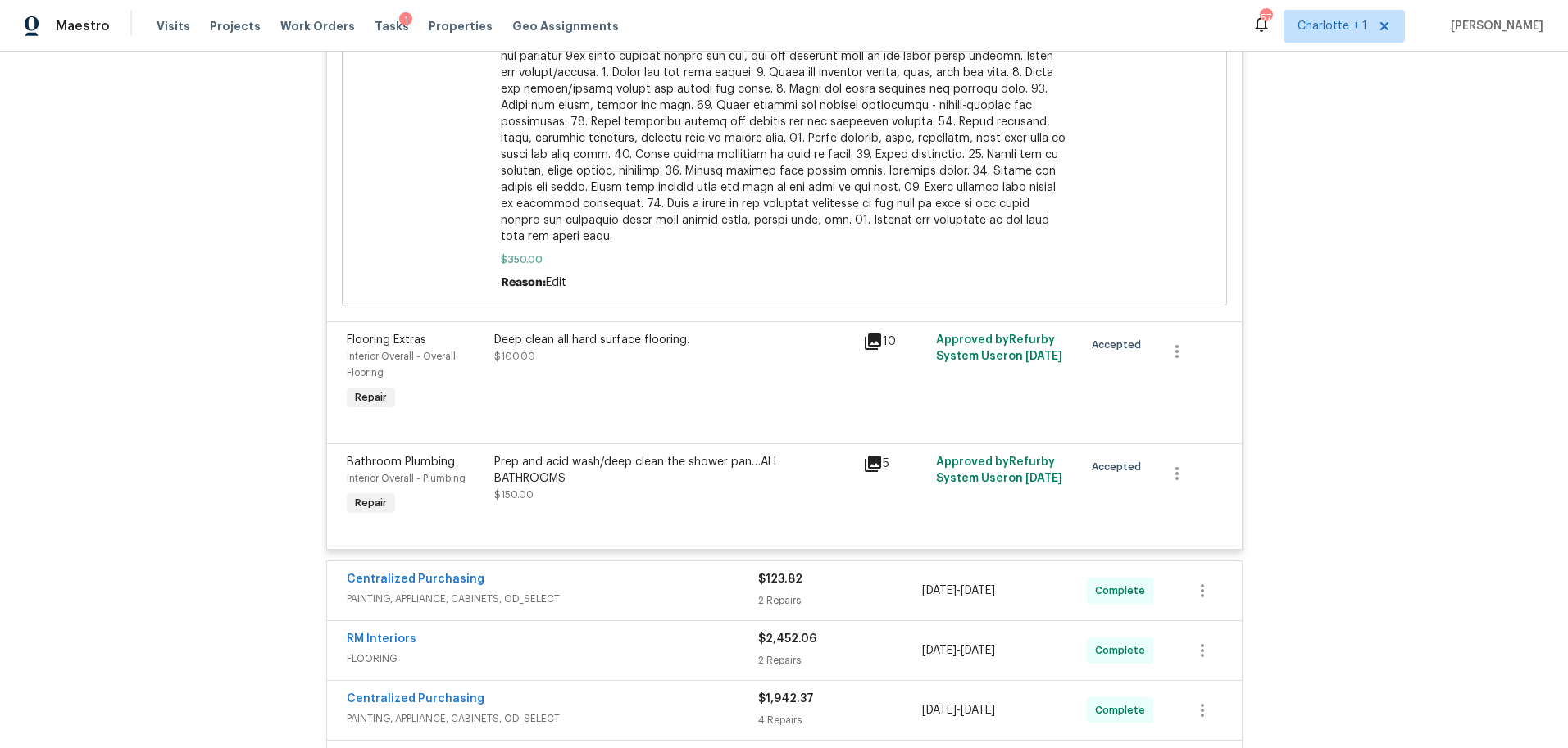
scroll to position [1028, 0]
click at [863, 329] on icon at bounding box center [873, 339] width 20 height 20
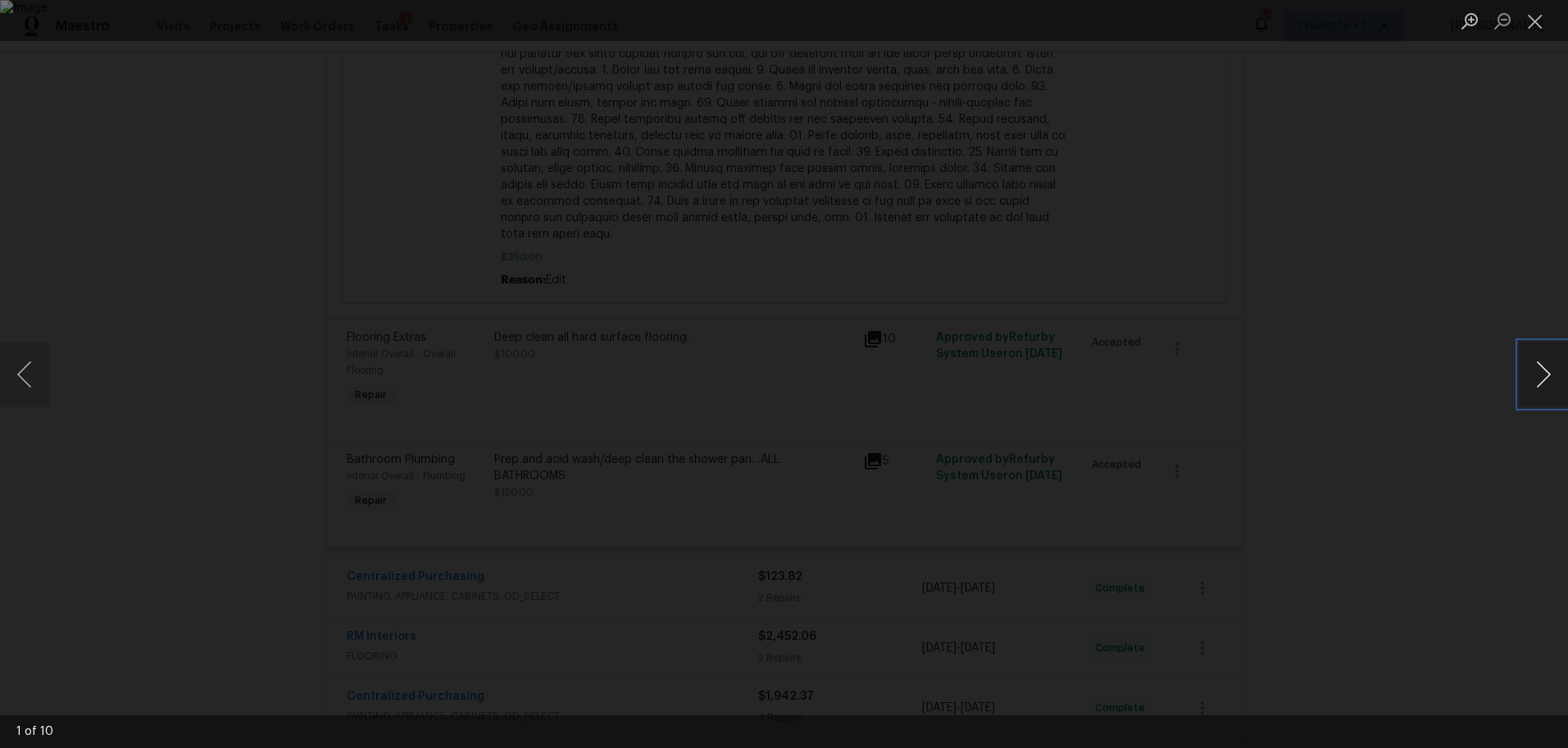
click at [1535, 368] on button "Next image" at bounding box center [1542, 375] width 49 height 66
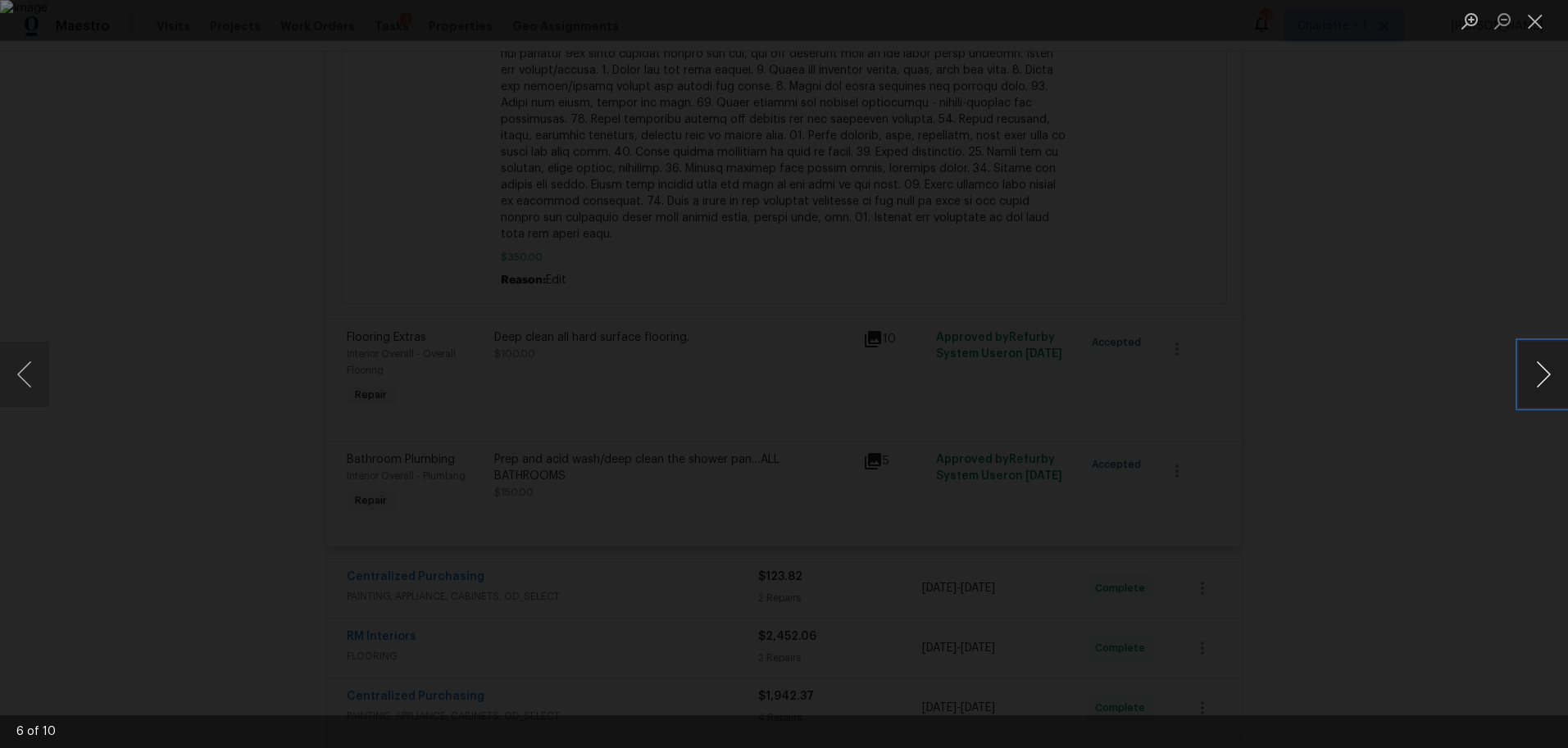
click at [1535, 368] on button "Next image" at bounding box center [1542, 375] width 49 height 66
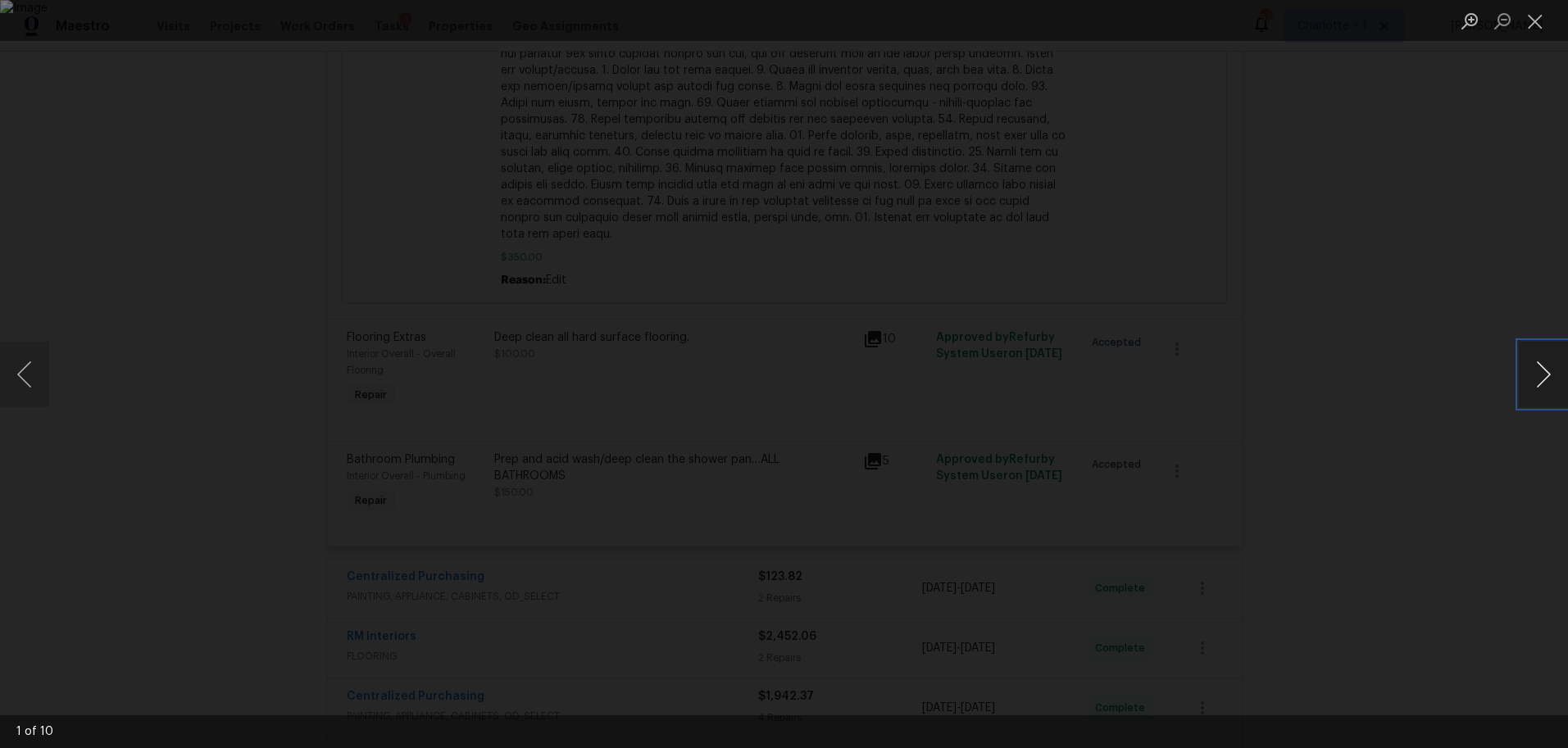
click at [1535, 368] on button "Next image" at bounding box center [1542, 375] width 49 height 66
drag, startPoint x: 1394, startPoint y: 160, endPoint x: 1347, endPoint y: 161, distance: 46.7
click at [1393, 160] on div "Lightbox" at bounding box center [784, 374] width 1568 height 748
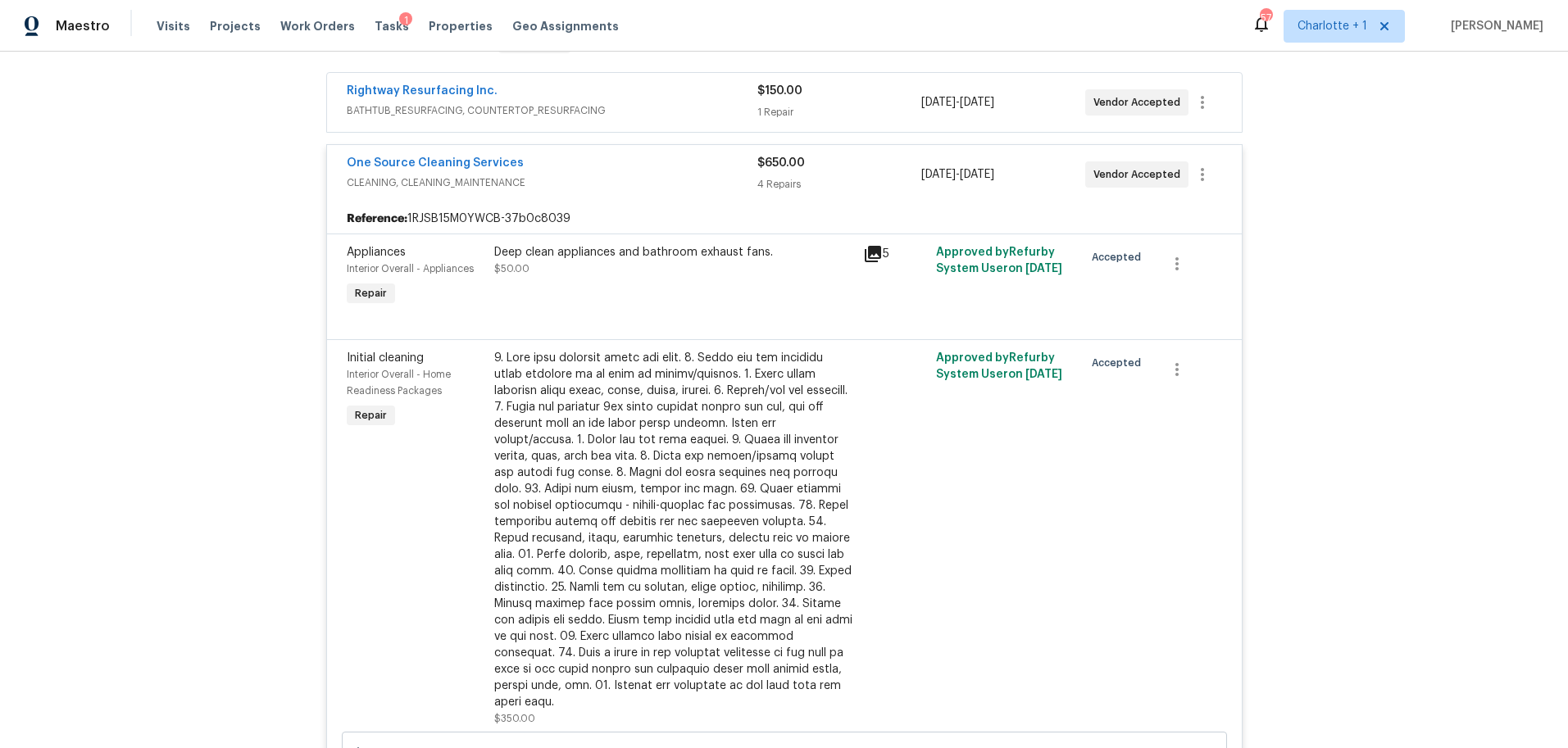
scroll to position [290, 0]
click at [629, 194] on div "One Source Cleaning Services CLEANING, CLEANING_MAINTENANCE" at bounding box center [552, 177] width 411 height 39
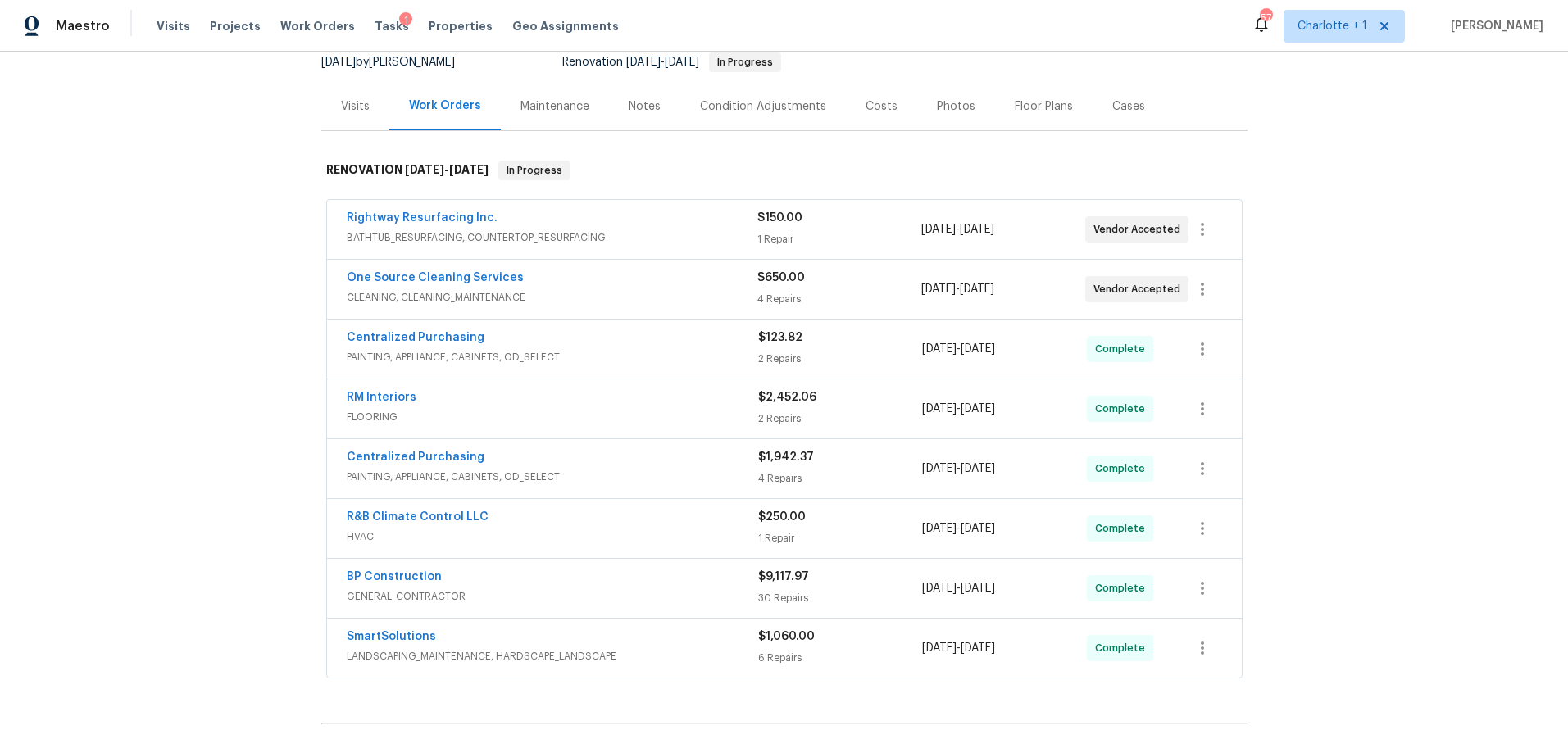
scroll to position [145, 0]
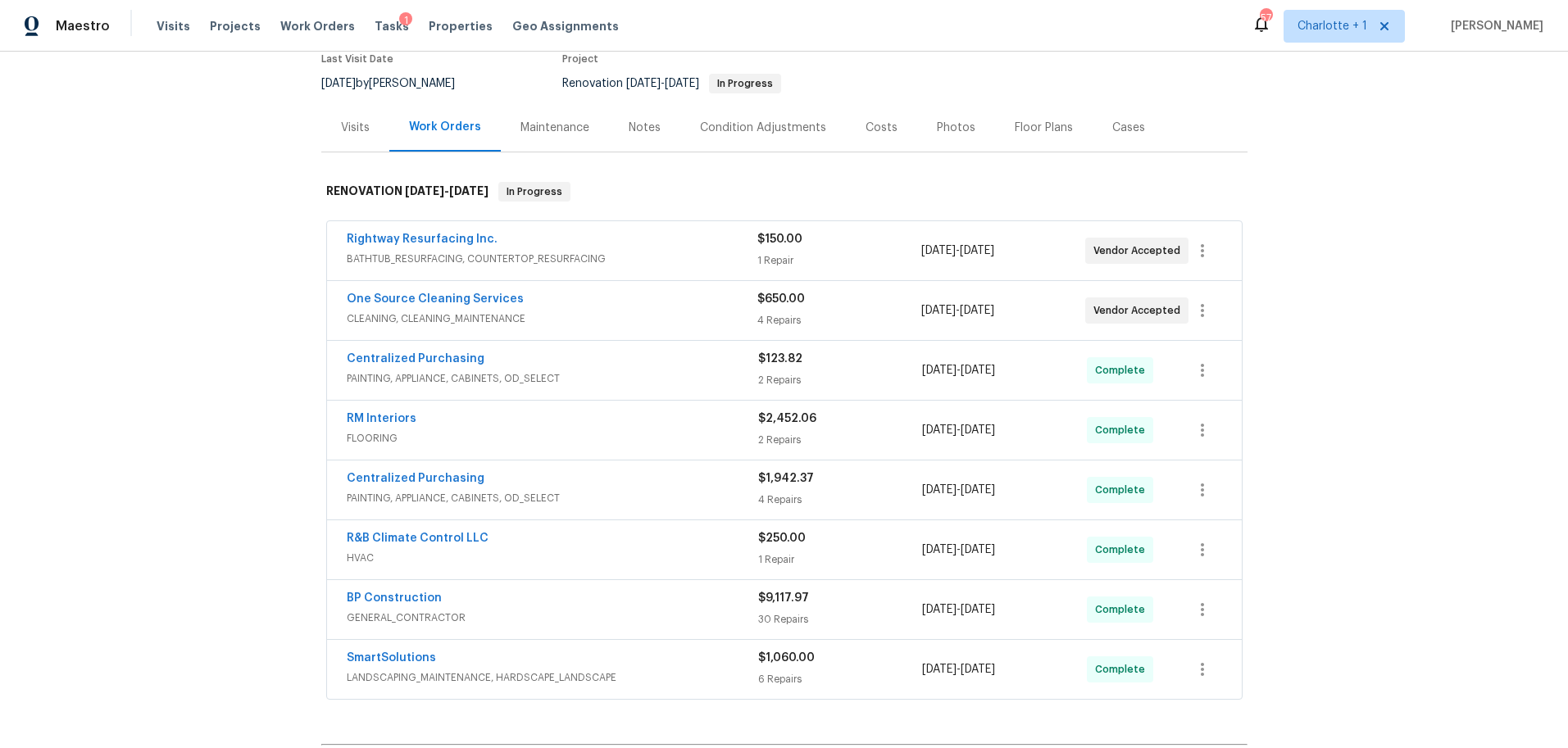
click at [846, 136] on div "Costs" at bounding box center [881, 127] width 71 height 48
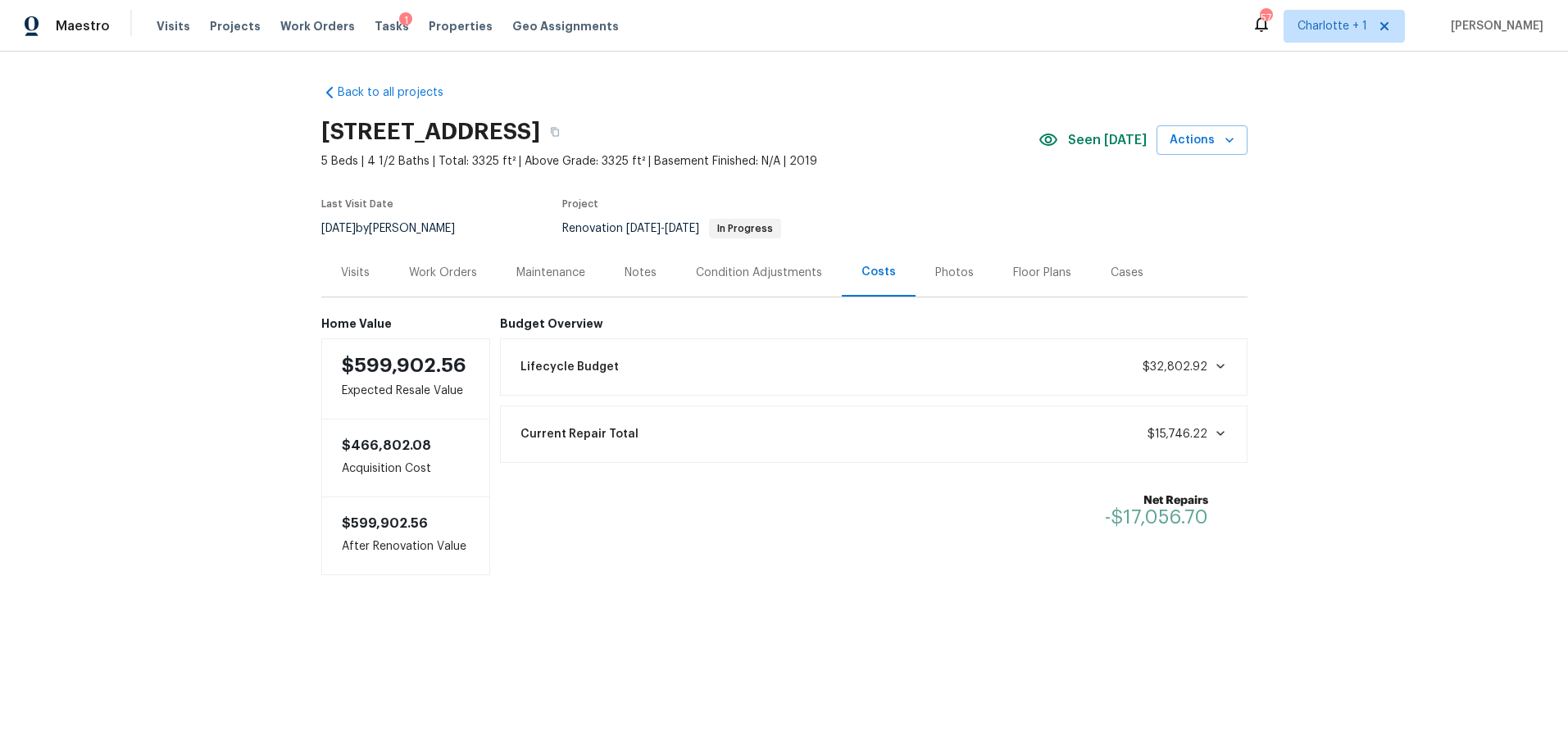
click at [433, 284] on div "Work Orders" at bounding box center [442, 272] width 107 height 48
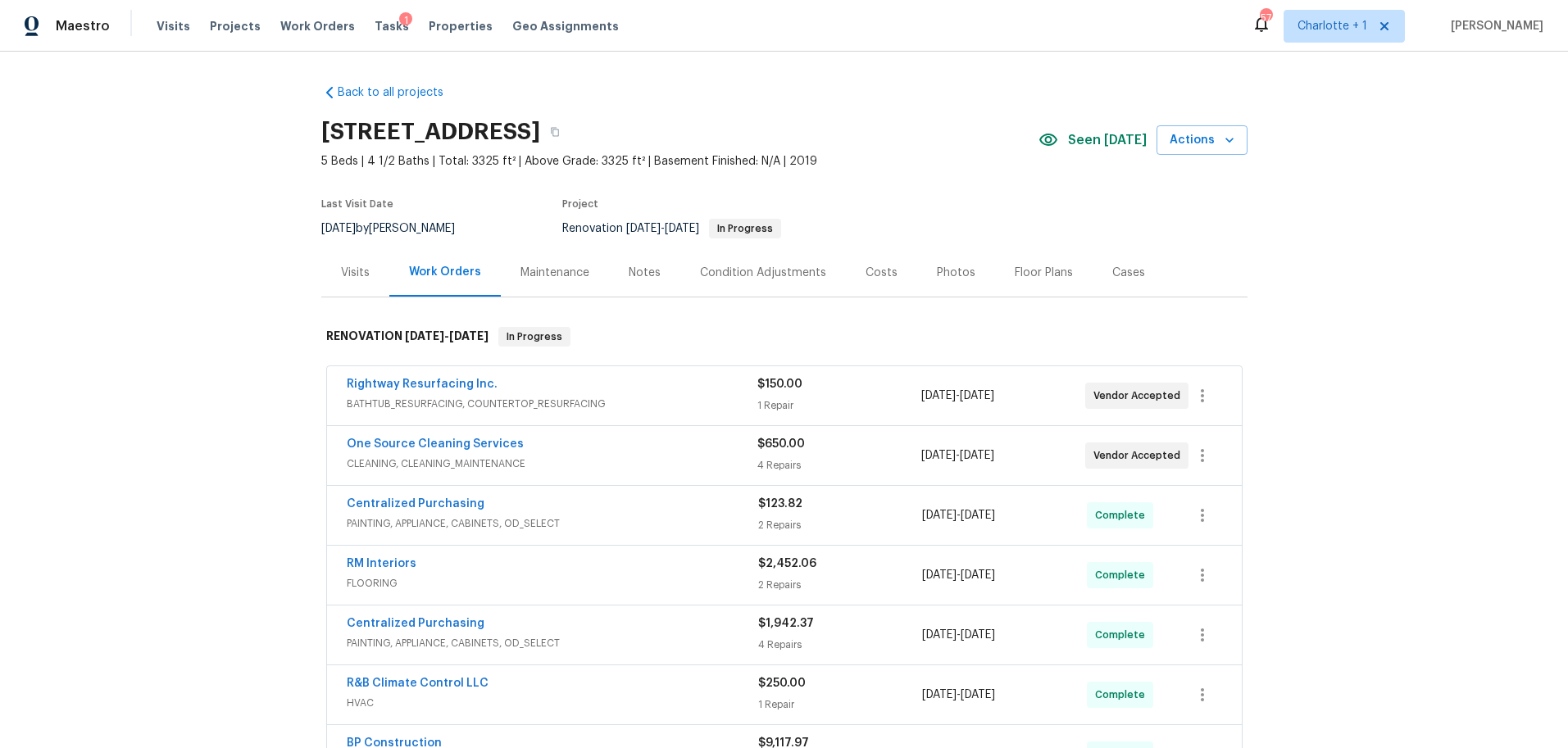
drag, startPoint x: 1293, startPoint y: 238, endPoint x: 1253, endPoint y: 279, distance: 58.0
click at [1293, 238] on div "Back to all projects [STREET_ADDRESS] 5 Beds | 4 1/2 Baths | Total: 3325 ft² | …" at bounding box center [784, 400] width 1568 height 697
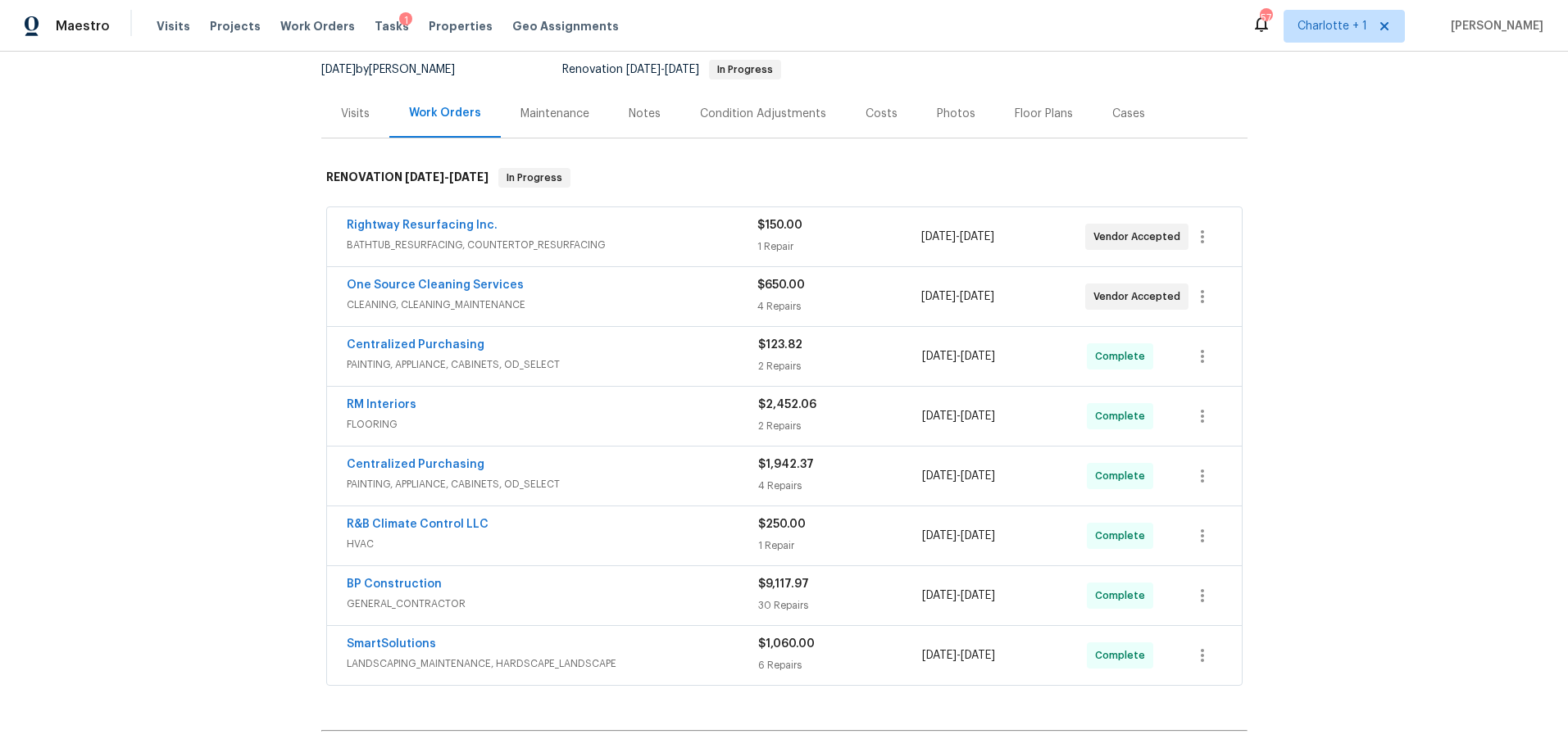
scroll to position [172, 0]
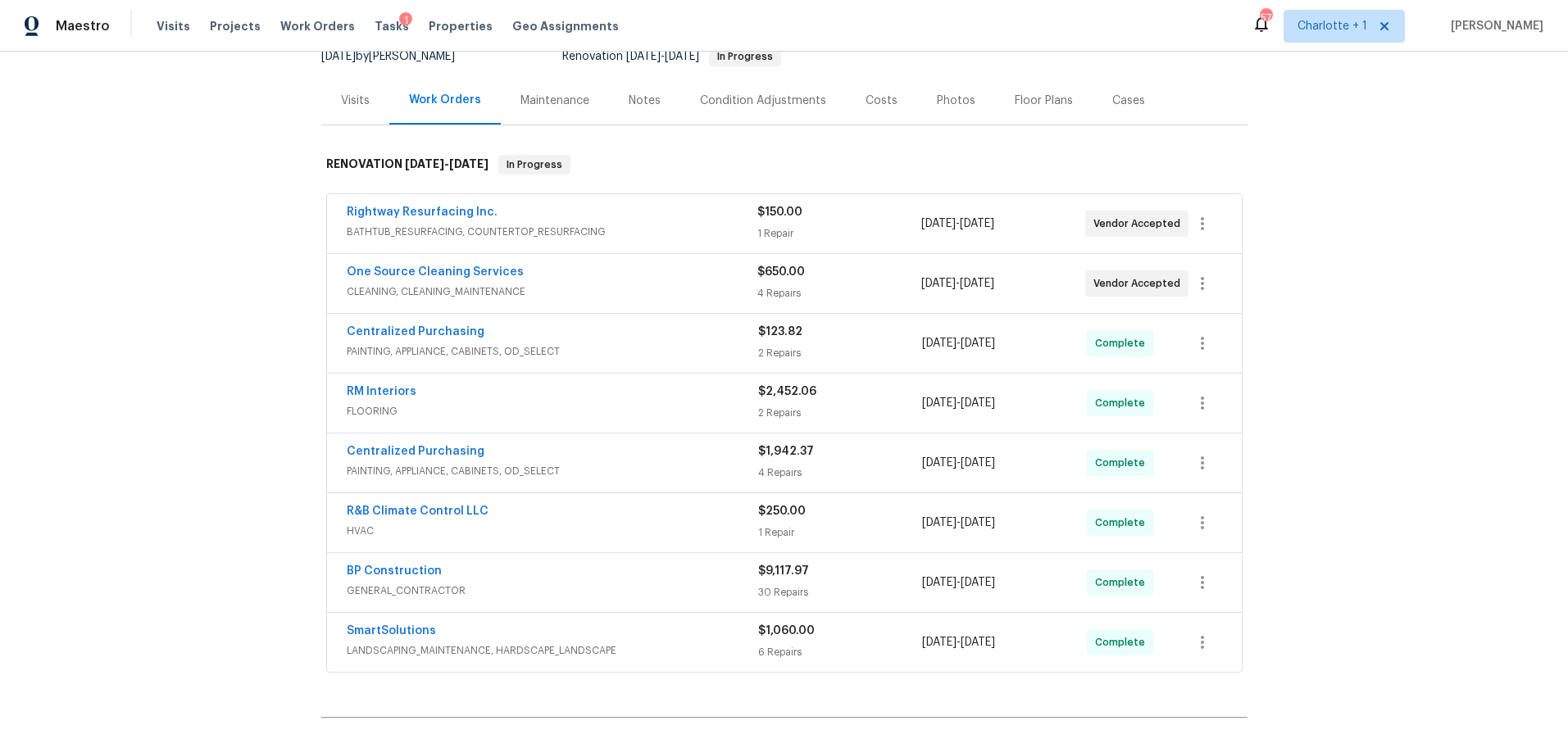
click at [651, 527] on span "HVAC" at bounding box center [552, 531] width 411 height 16
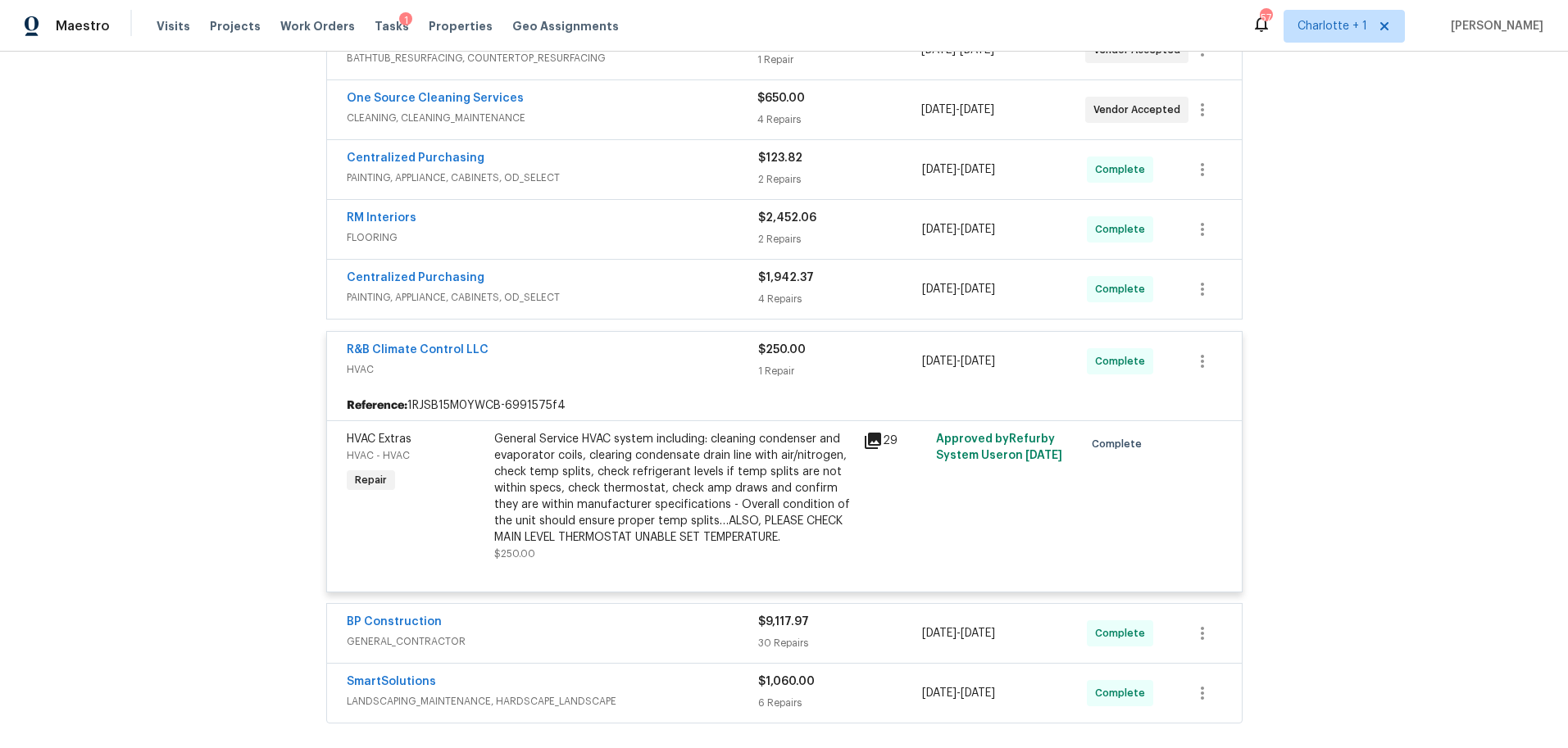
scroll to position [350, 0]
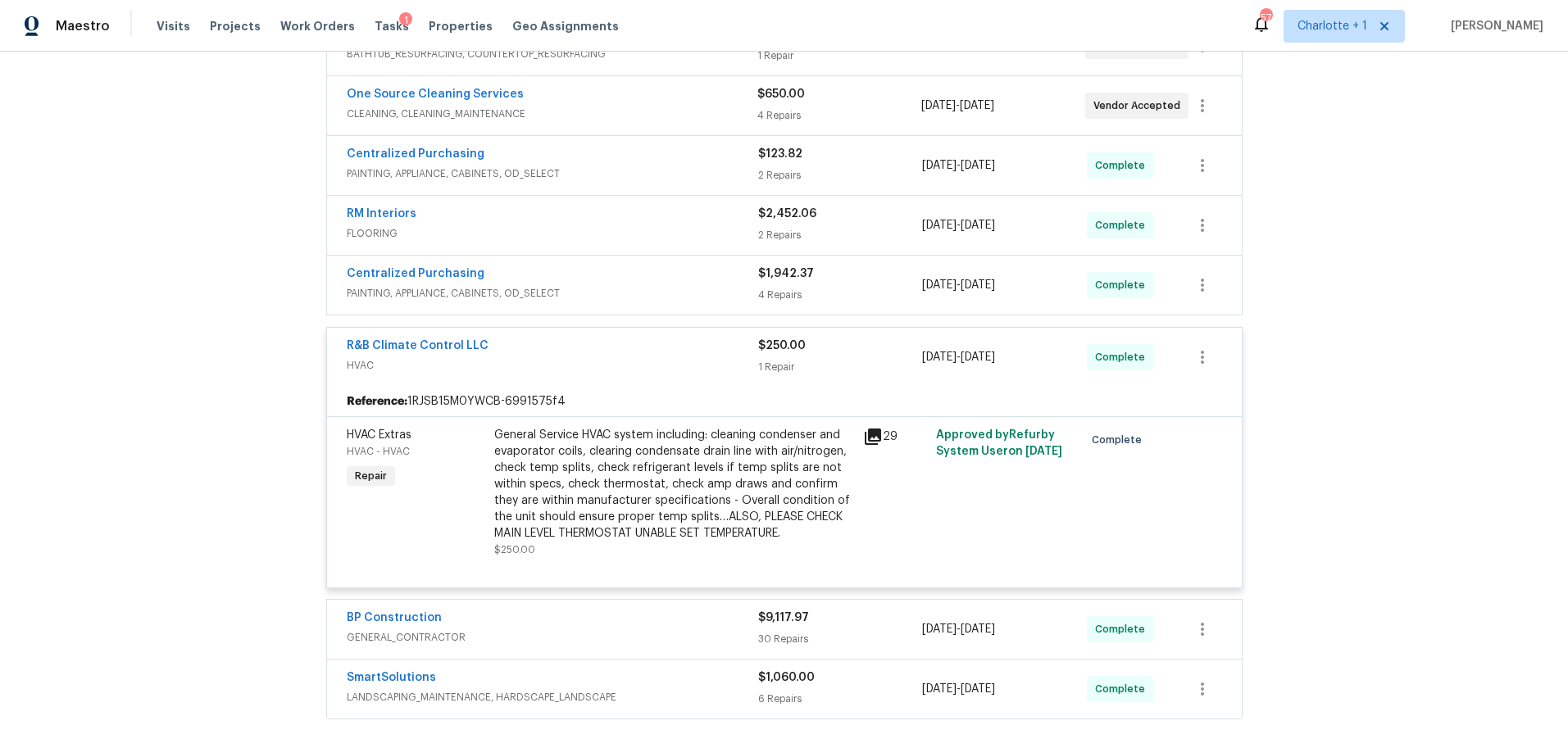
click at [627, 472] on div "General Service HVAC system including: cleaning condenser and evaporator coils,…" at bounding box center [673, 484] width 359 height 115
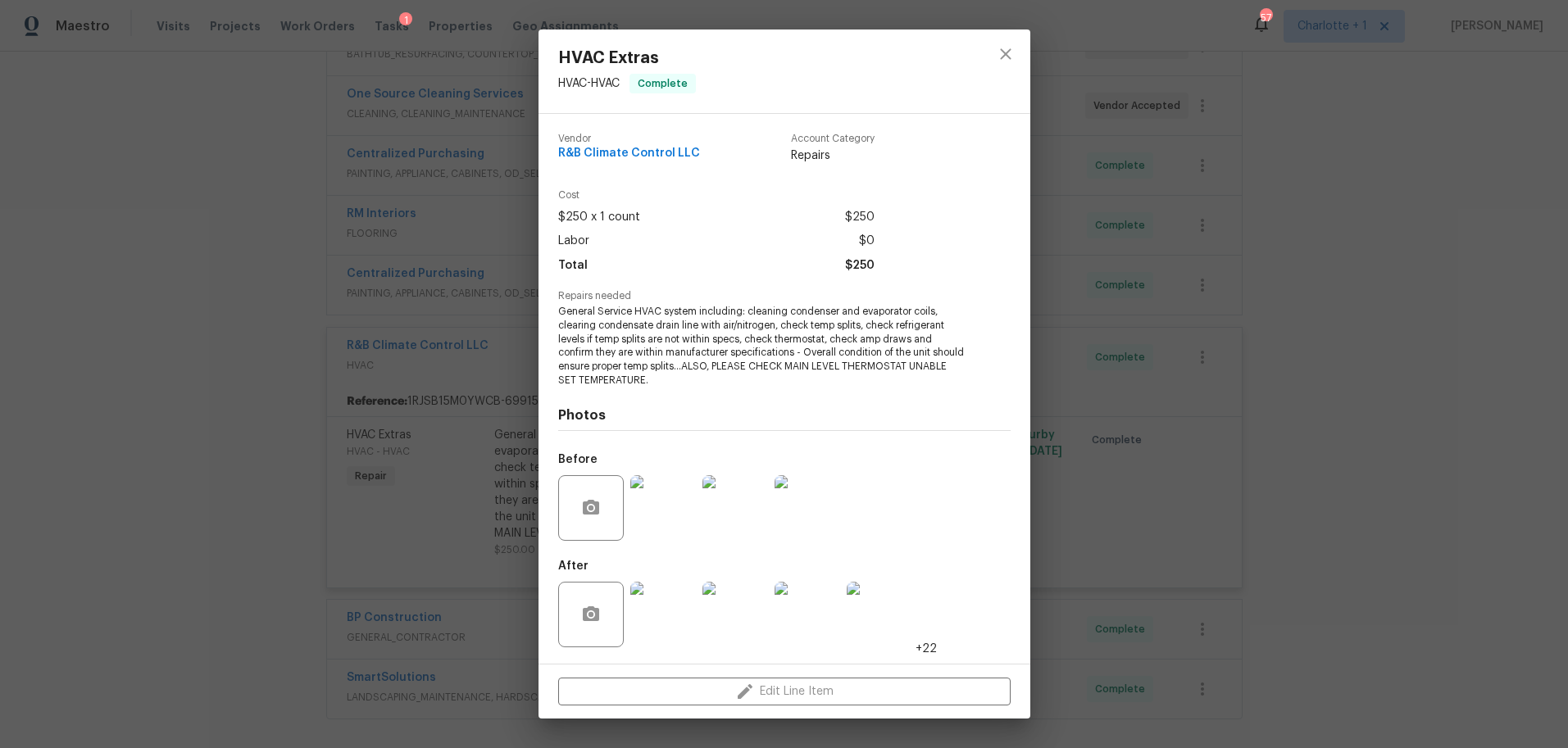
click at [660, 629] on img at bounding box center [663, 615] width 66 height 66
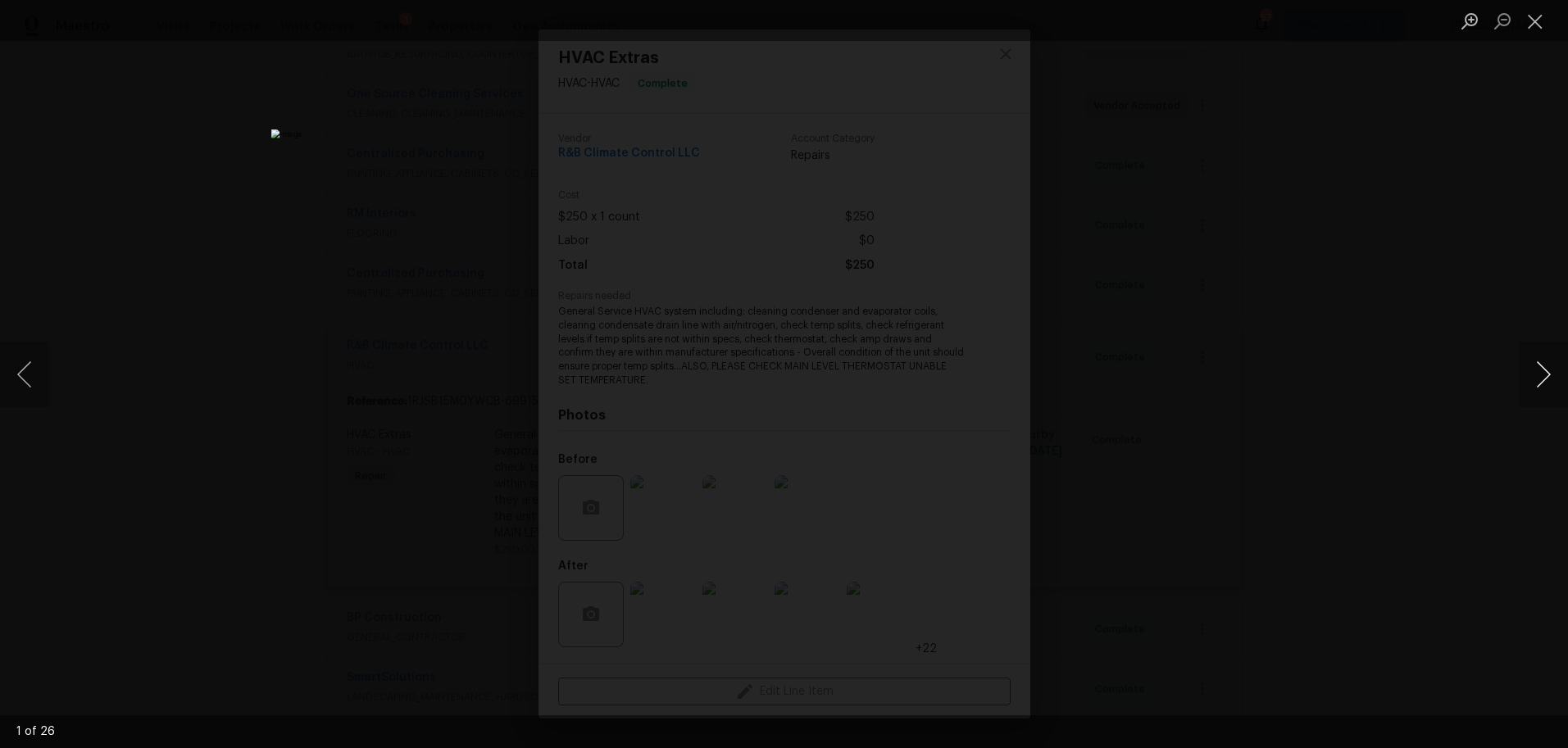
click at [1547, 370] on button "Next image" at bounding box center [1542, 375] width 49 height 66
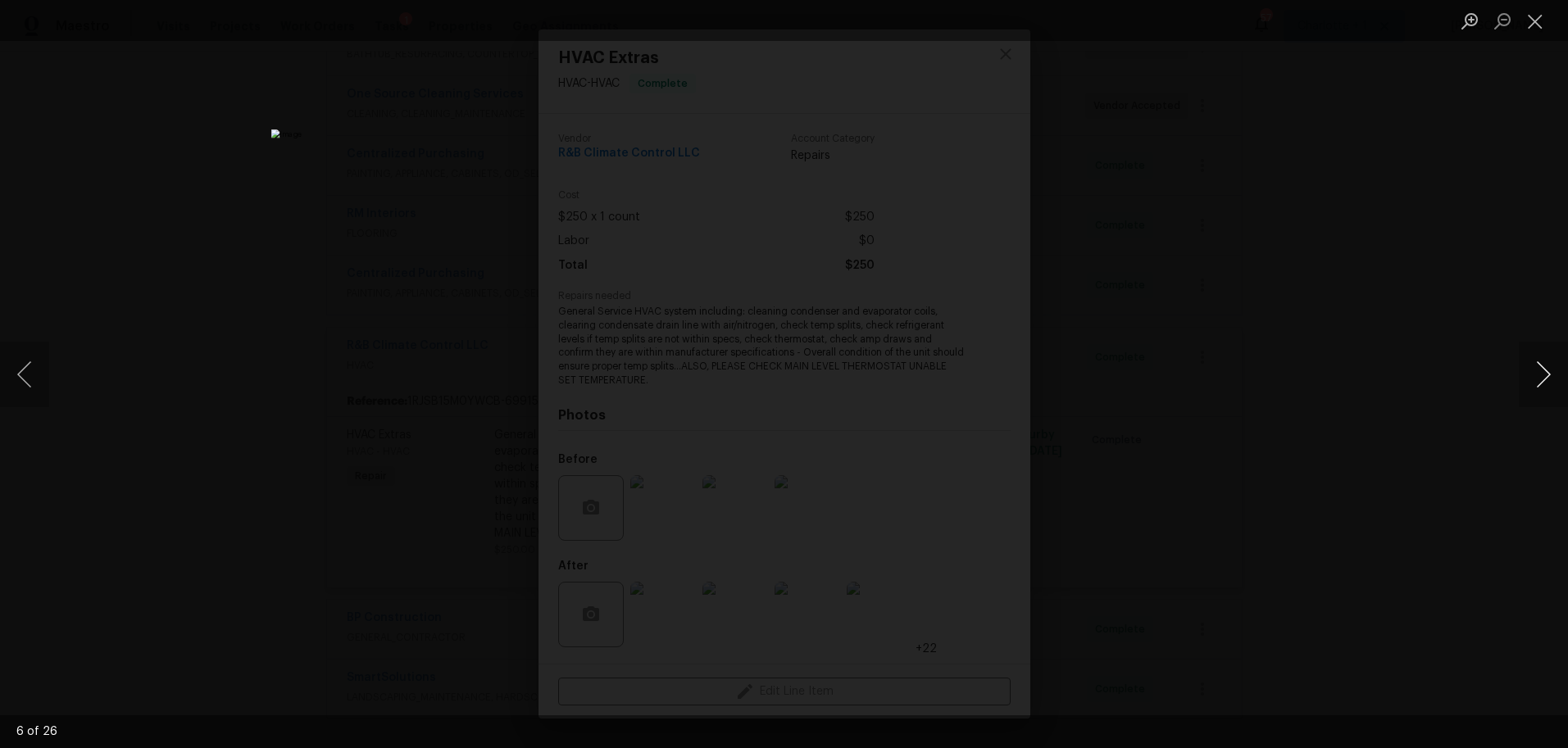
click at [1547, 370] on button "Next image" at bounding box center [1542, 375] width 49 height 66
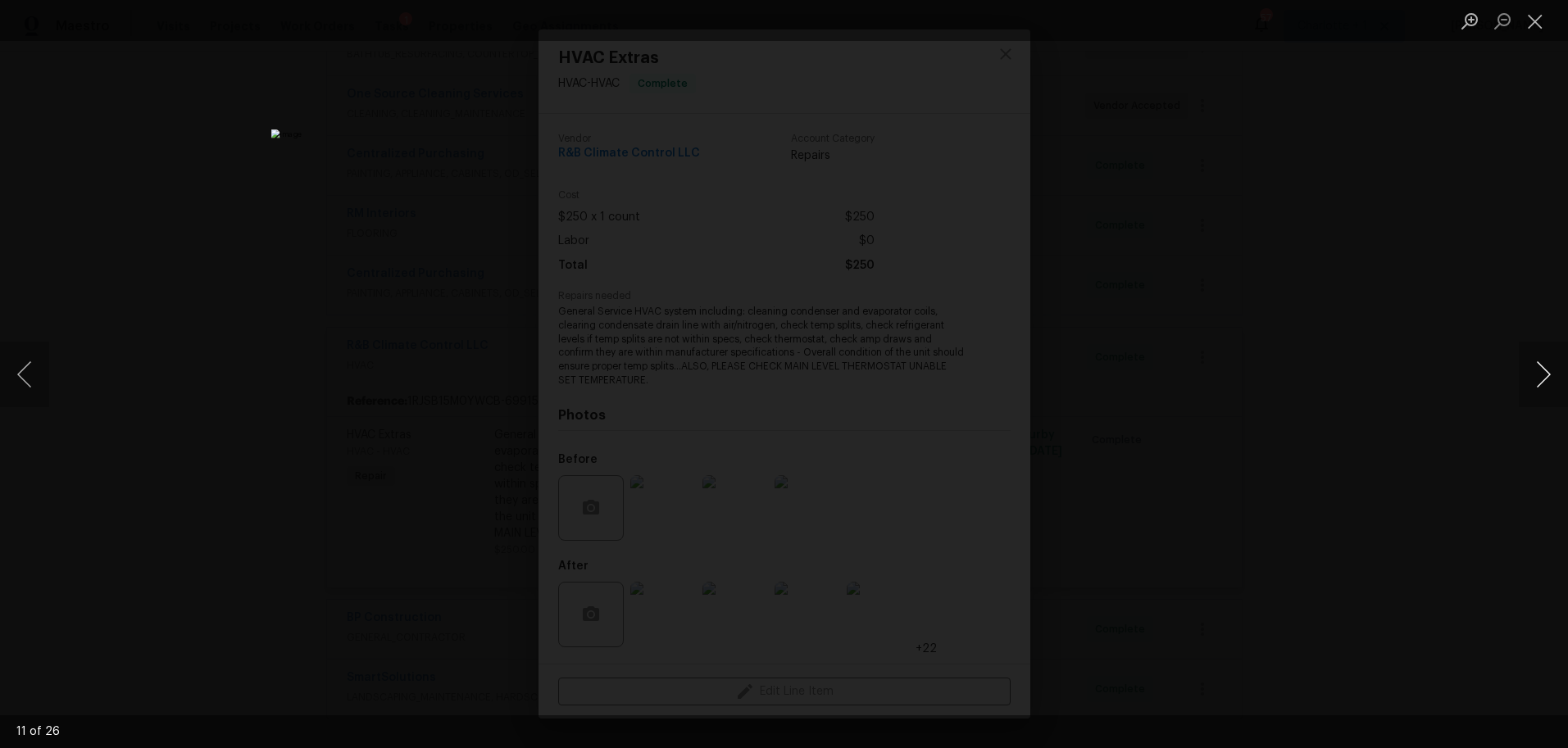
click at [1547, 370] on button "Next image" at bounding box center [1542, 375] width 49 height 66
drag, startPoint x: 1492, startPoint y: 258, endPoint x: 1110, endPoint y: 284, distance: 383.5
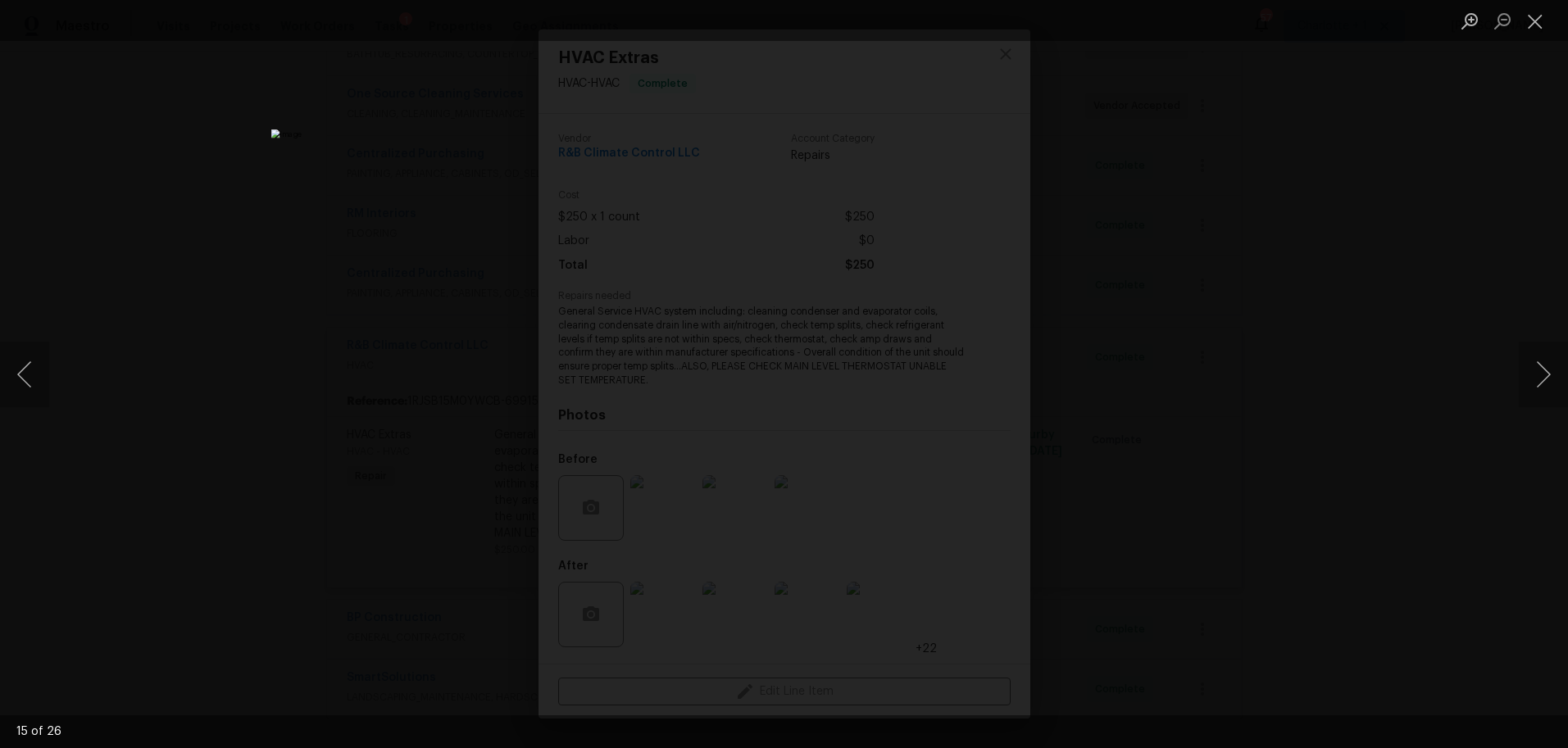
click at [1492, 258] on div "Lightbox" at bounding box center [784, 374] width 1568 height 748
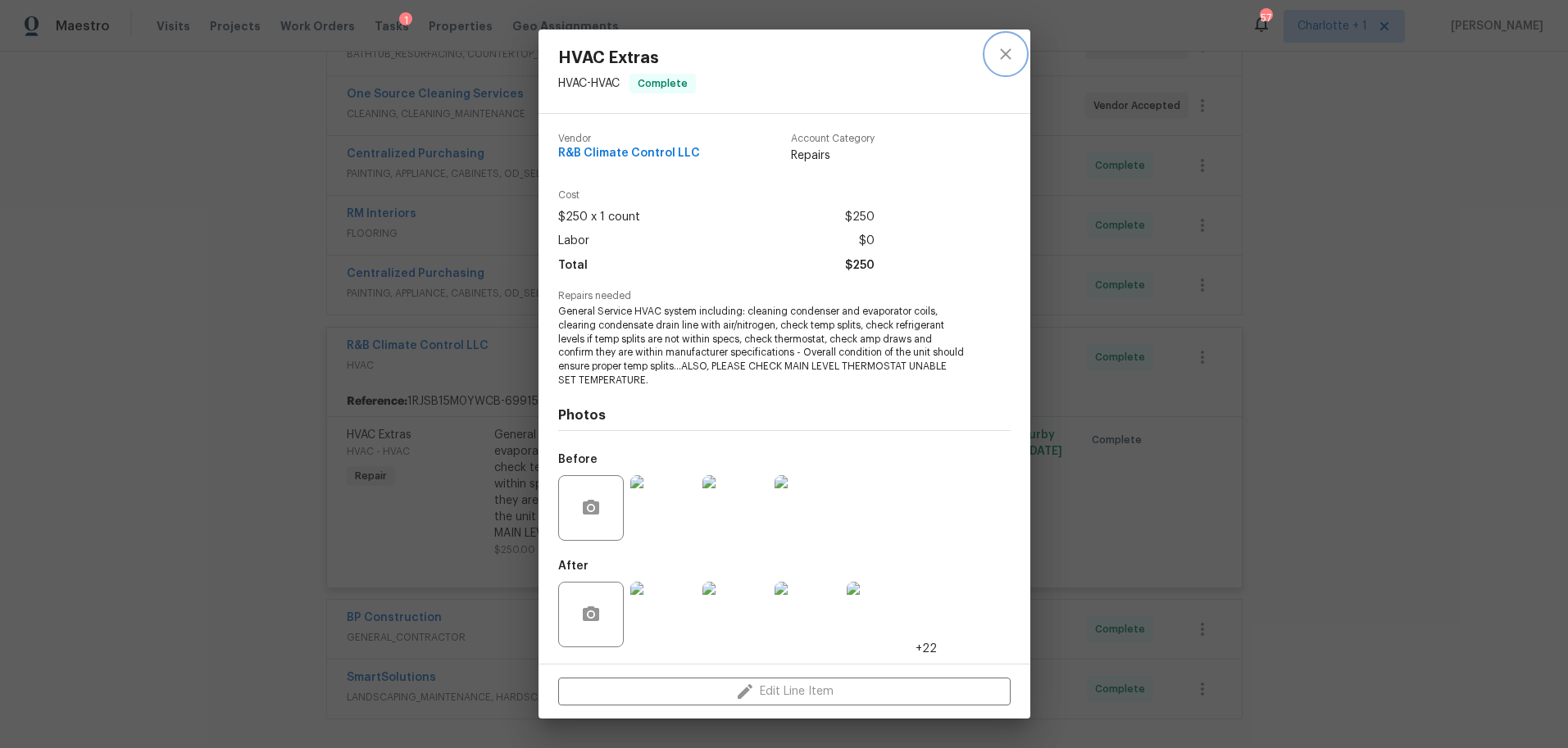
click at [1003, 43] on button "close" at bounding box center [1005, 53] width 39 height 39
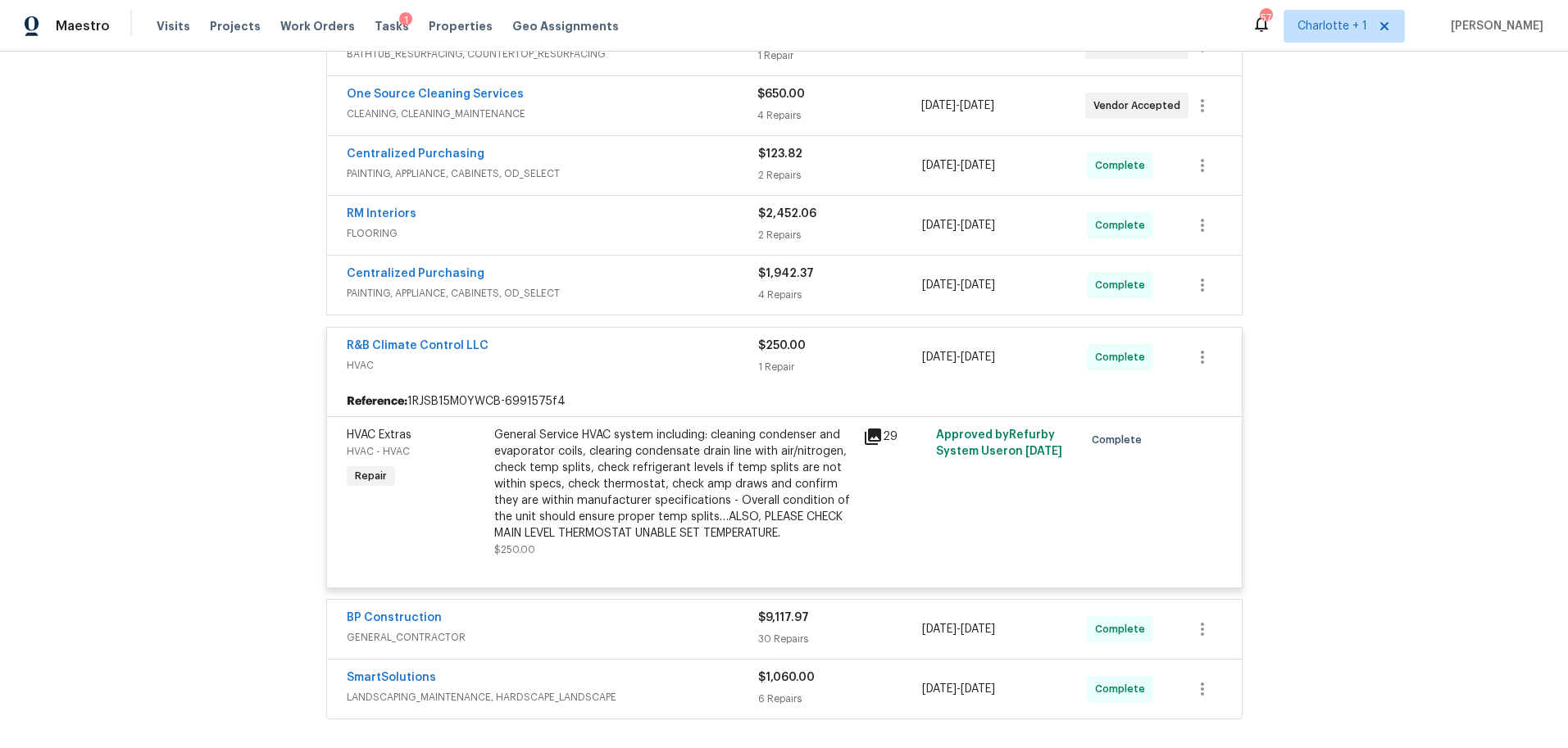
click at [647, 352] on div "R&B Climate Control LLC" at bounding box center [552, 348] width 411 height 20
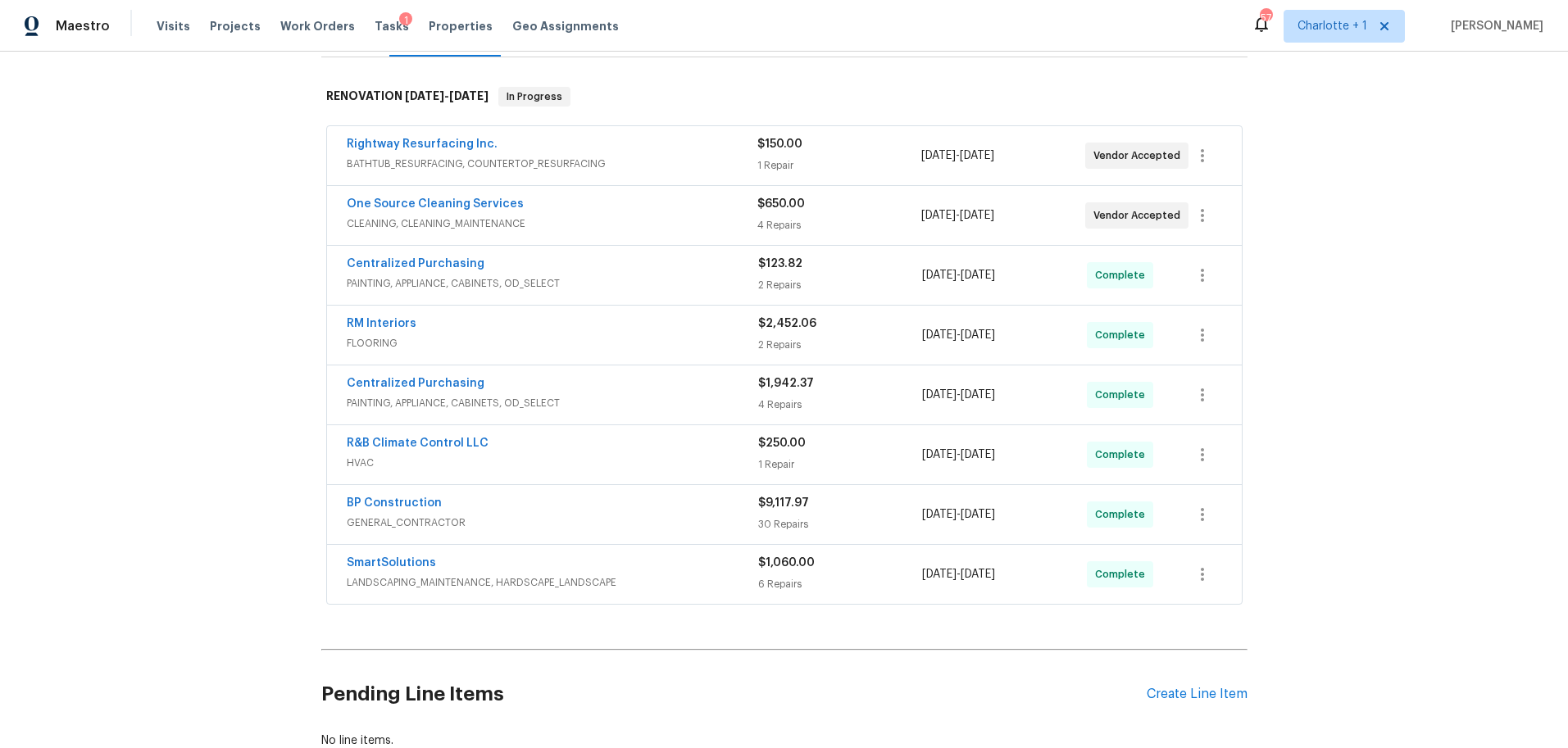
scroll to position [0, 0]
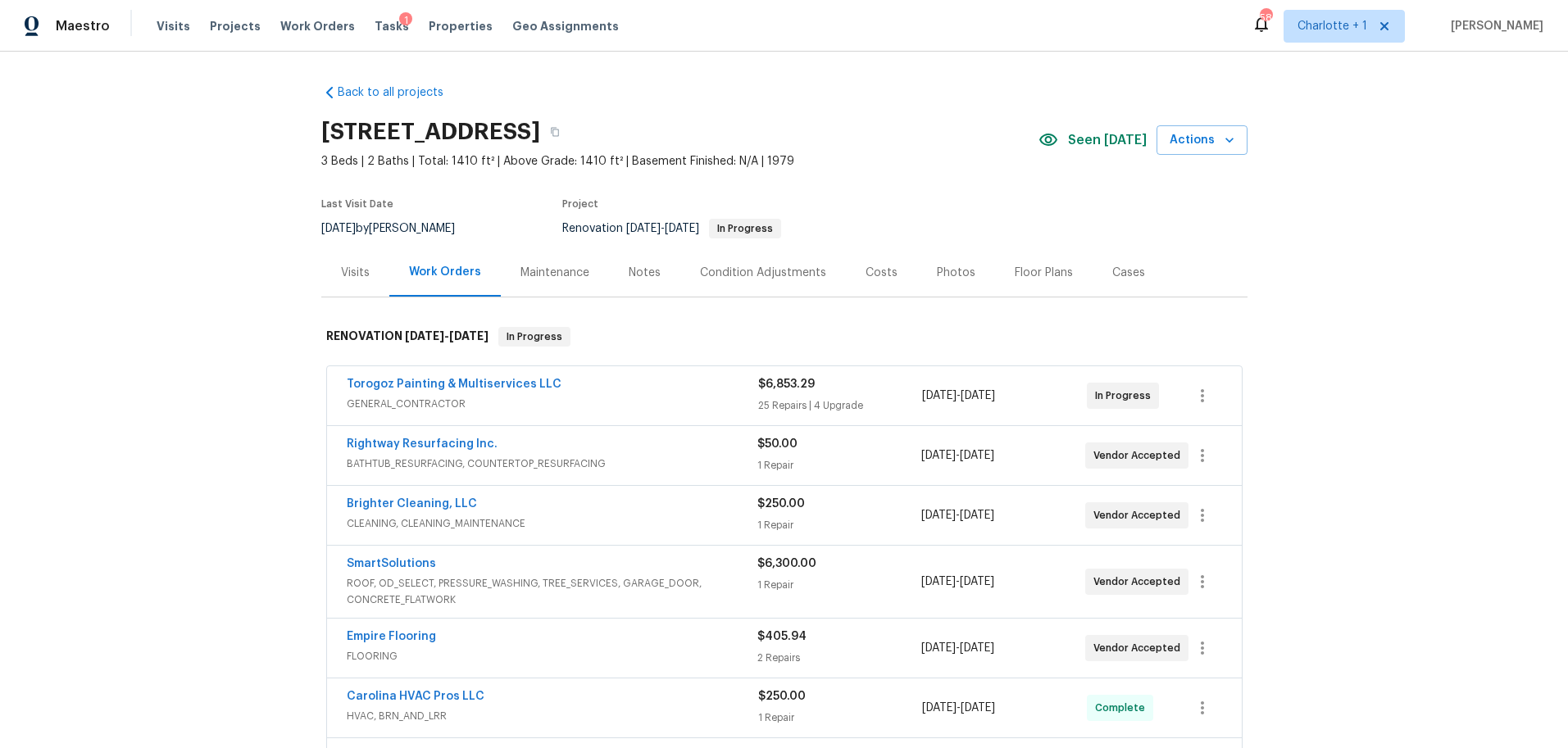
drag, startPoint x: 240, startPoint y: 346, endPoint x: 230, endPoint y: 340, distance: 11.4
click at [239, 346] on div "Back to all projects 8001 Briardale Dr, Charlotte, NC 28212 3 Beds | 2 Baths | …" at bounding box center [784, 400] width 1568 height 697
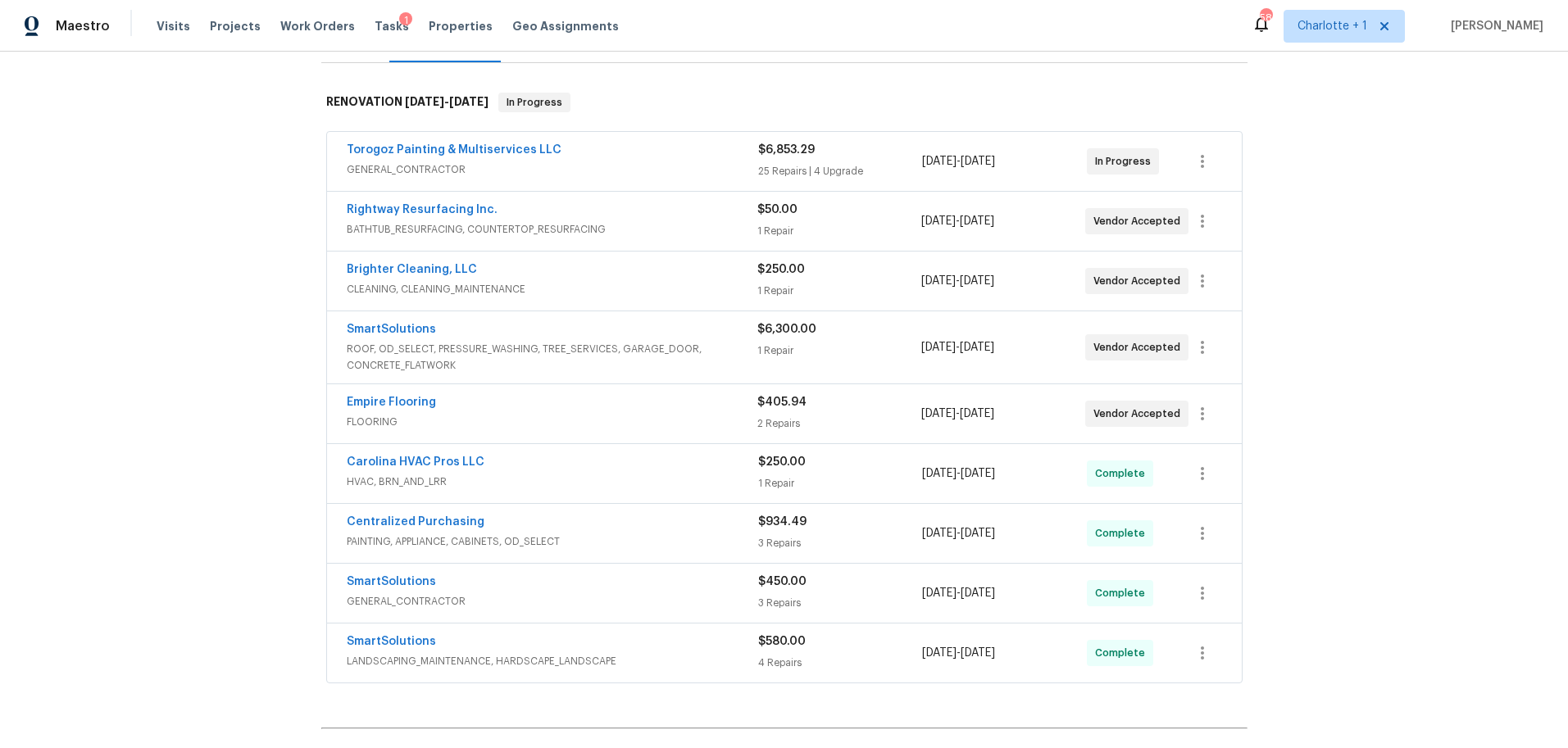
scroll to position [235, 0]
click at [730, 343] on span "ROOF, OD_SELECT, PRESSURE_WASHING, TREE_SERVICES, GARAGE_DOOR, CONCRETE_FLATWORK" at bounding box center [552, 356] width 411 height 33
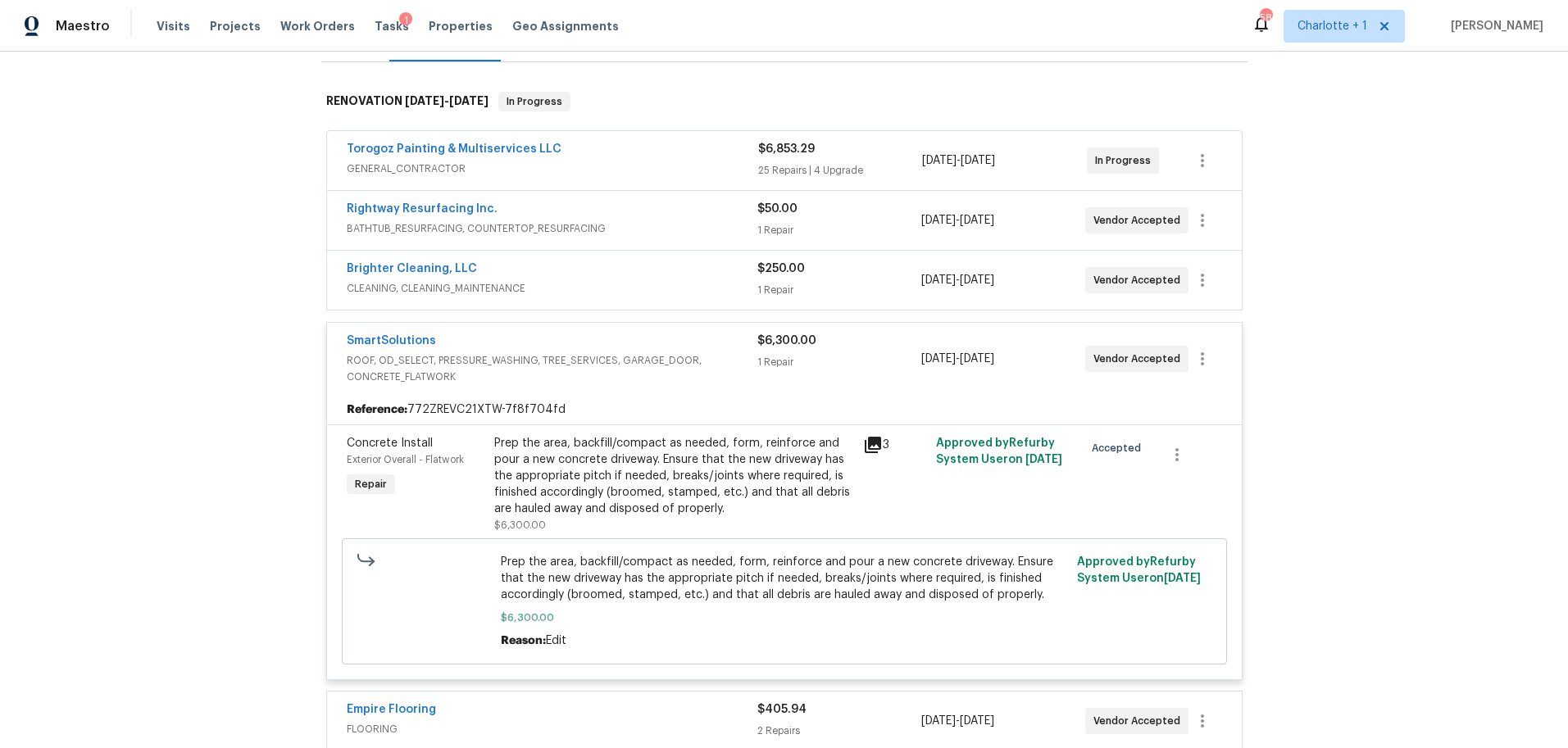
click at [800, 476] on div "Prep the area, backfill/compact as needed, form, reinforce and pour a new concr…" at bounding box center [673, 476] width 359 height 82
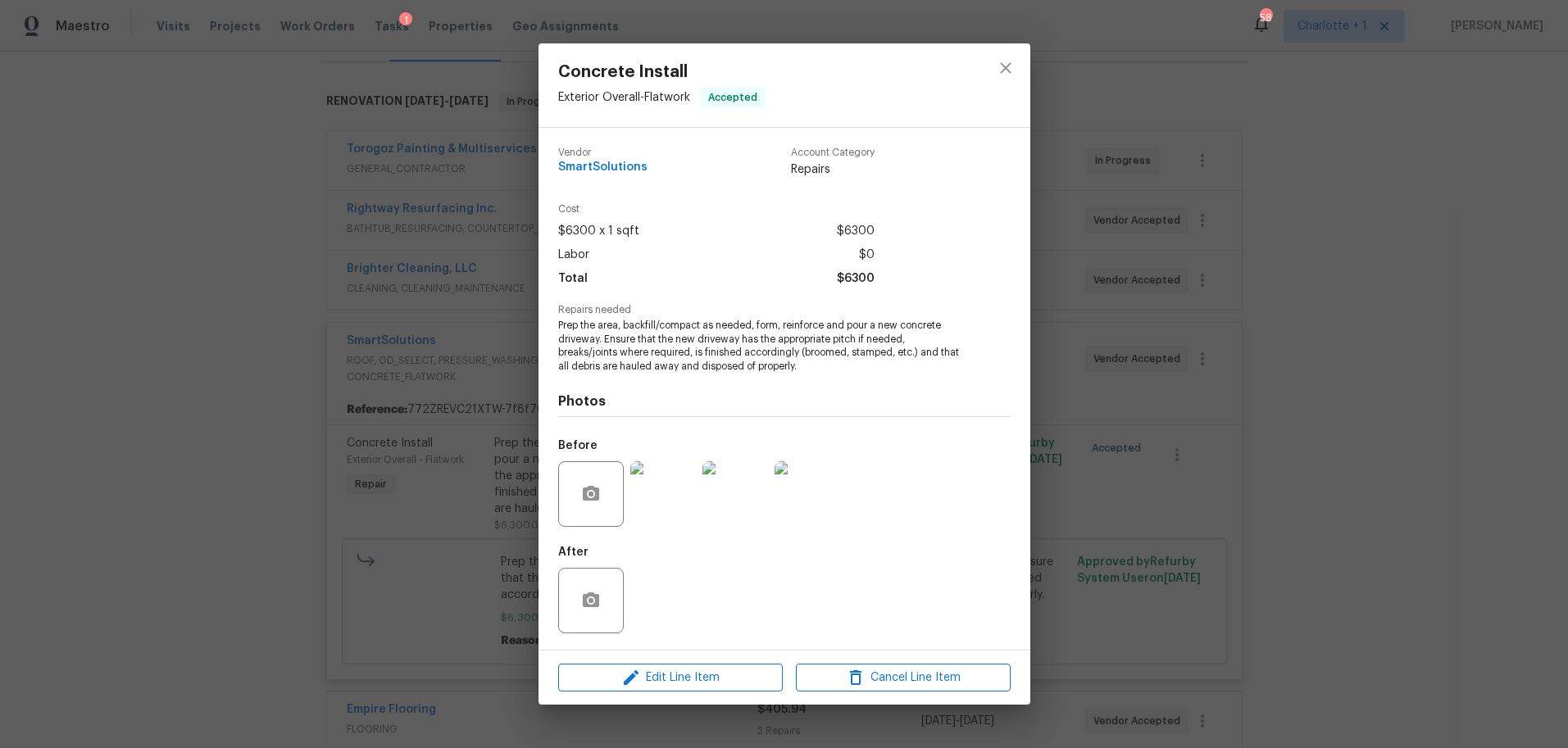
click at [665, 499] on img at bounding box center [663, 494] width 66 height 66
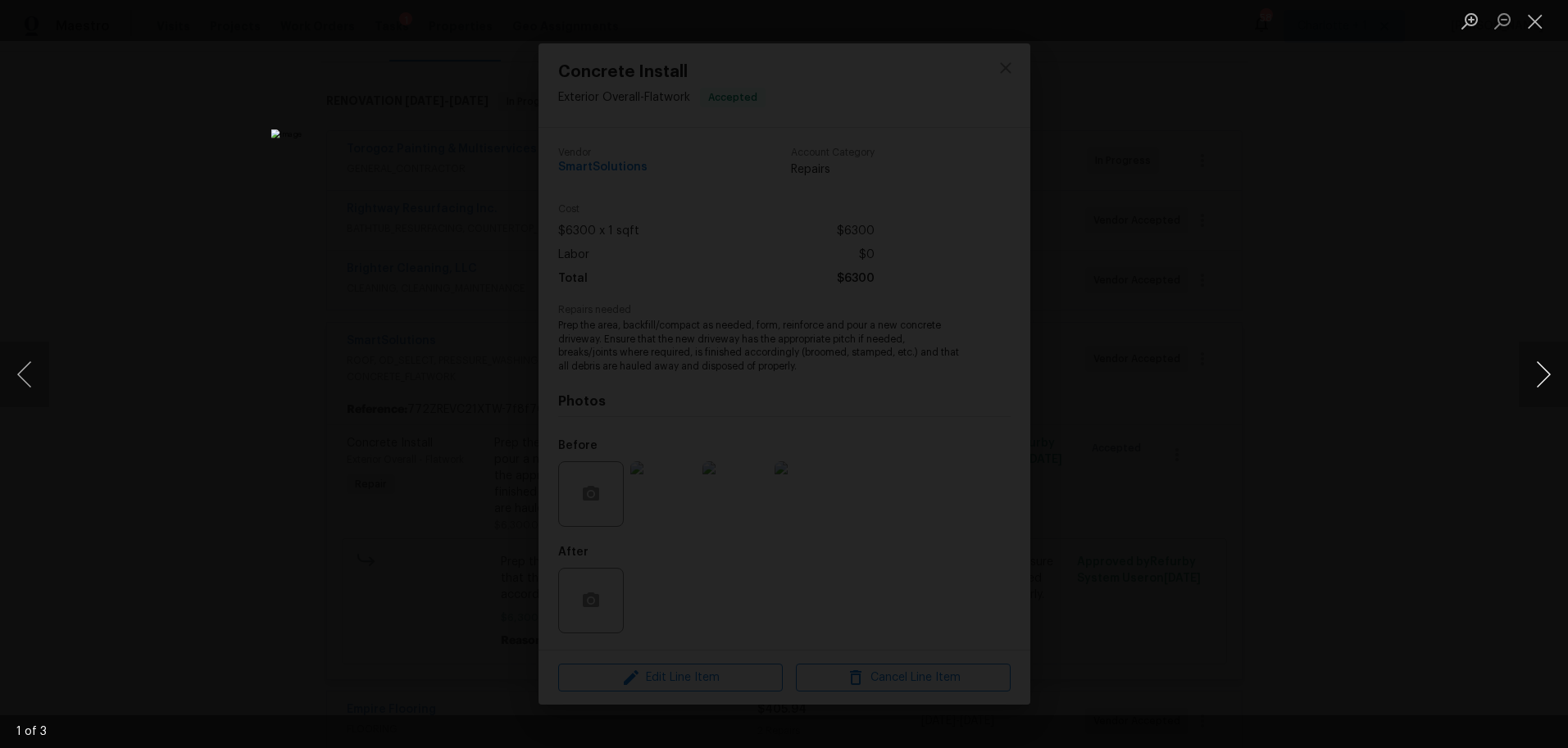
click at [1536, 374] on button "Next image" at bounding box center [1542, 375] width 49 height 66
click at [38, 385] on button "Previous image" at bounding box center [24, 375] width 49 height 66
click at [1541, 377] on button "Next image" at bounding box center [1542, 375] width 49 height 66
drag, startPoint x: 1412, startPoint y: 341, endPoint x: 1287, endPoint y: 269, distance: 144.6
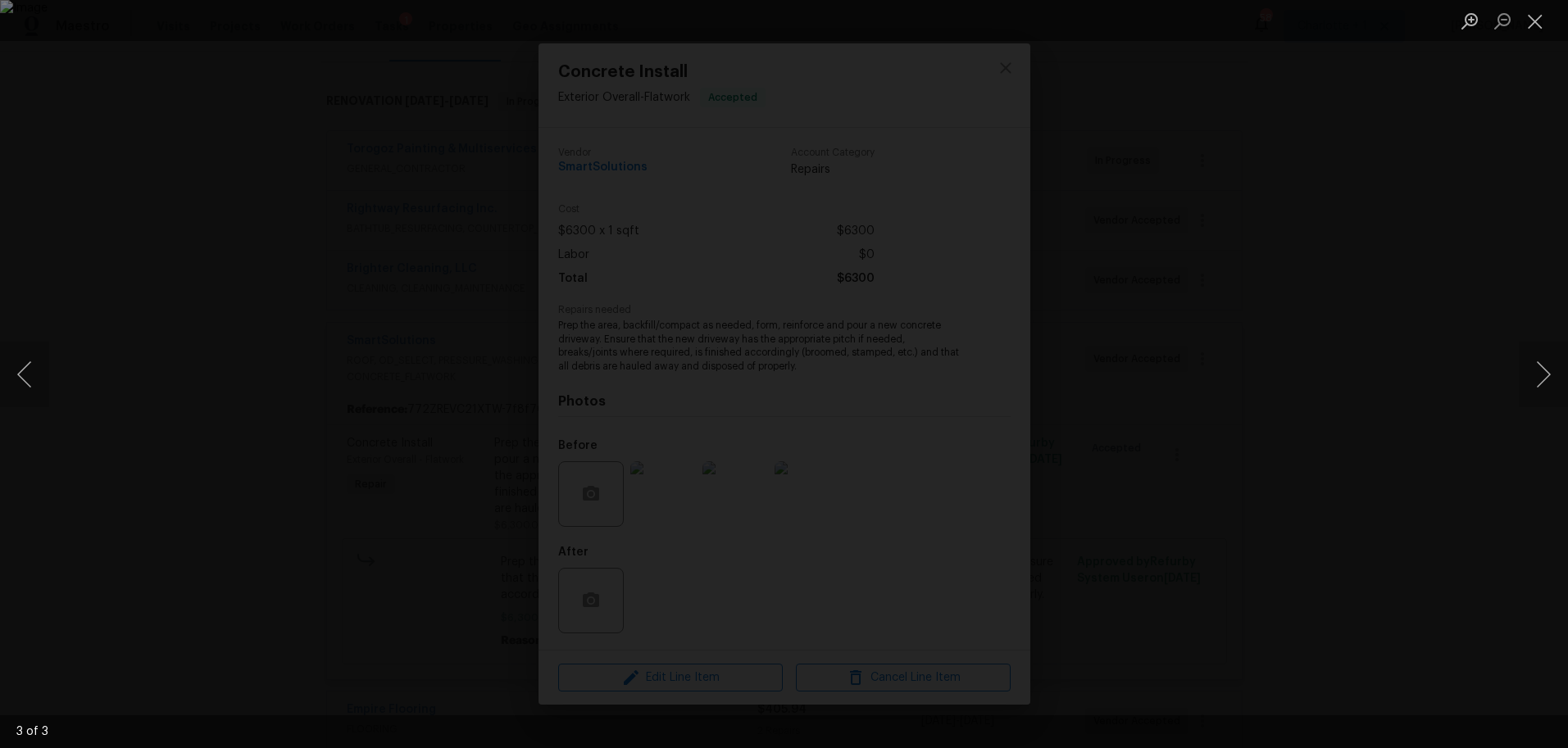
click at [1409, 341] on div "Lightbox" at bounding box center [784, 374] width 1568 height 748
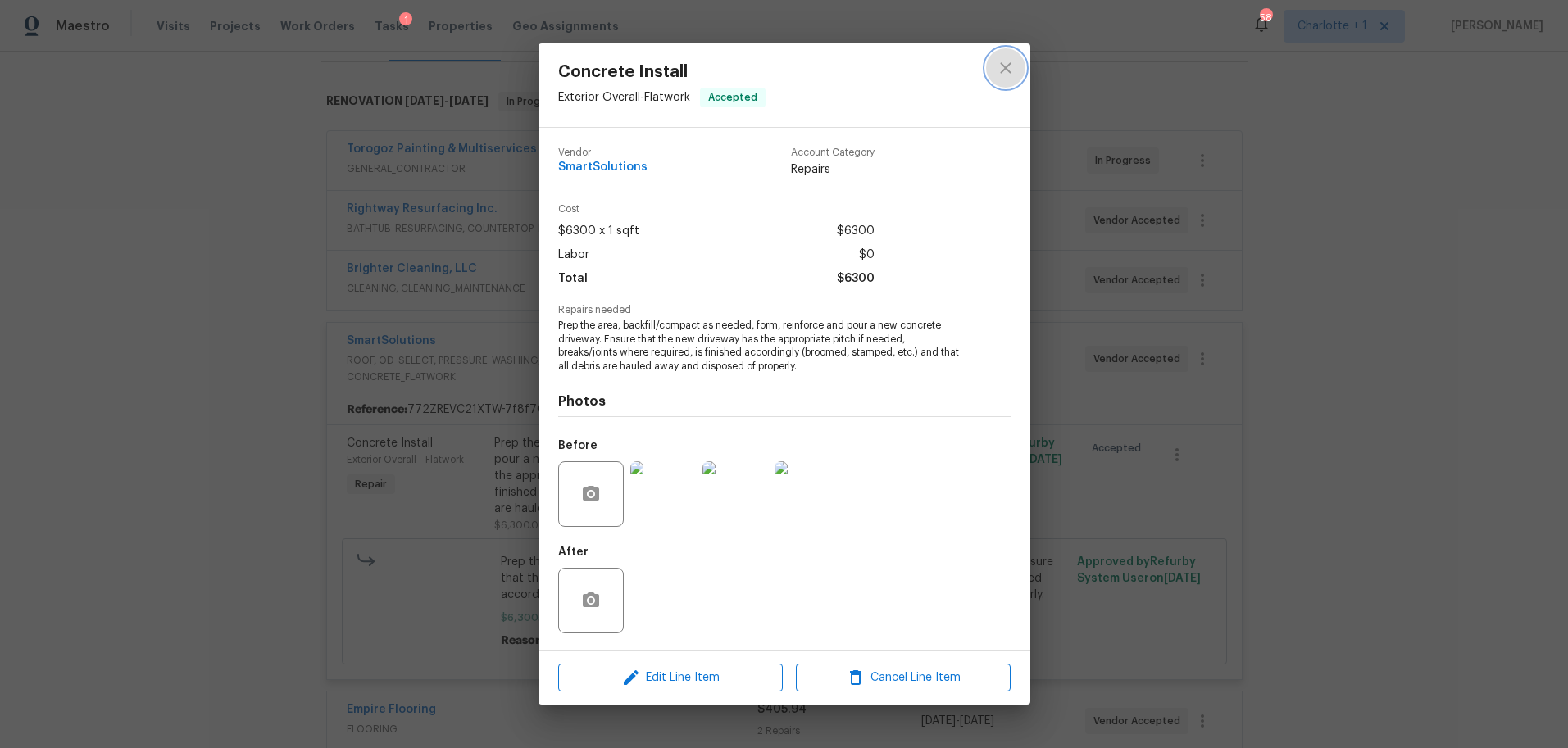
click at [1022, 67] on button "close" at bounding box center [1005, 67] width 39 height 39
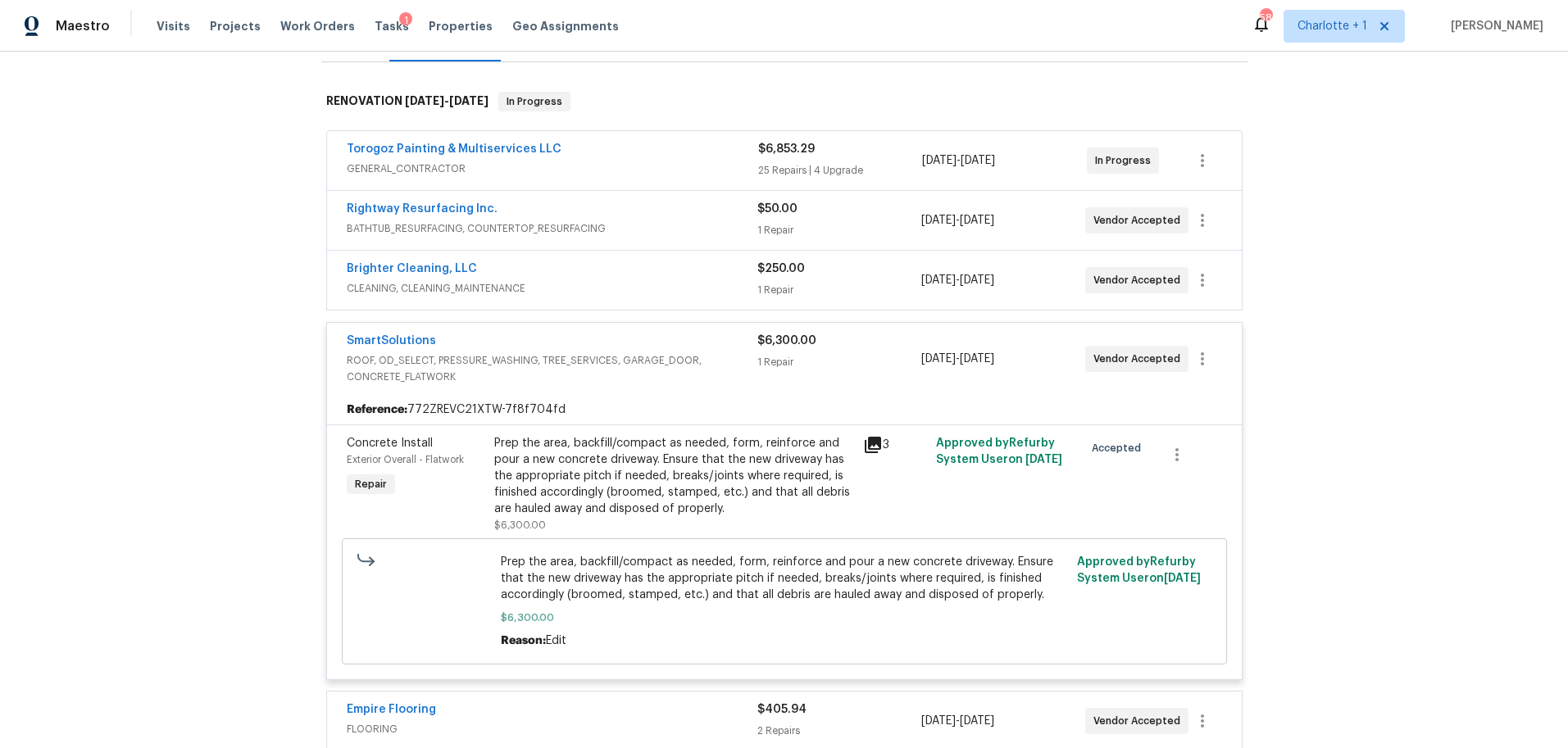
click at [562, 372] on span "ROOF, OD_SELECT, PRESSURE_WASHING, TREE_SERVICES, GARAGE_DOOR, CONCRETE_FLATWORK" at bounding box center [552, 368] width 411 height 33
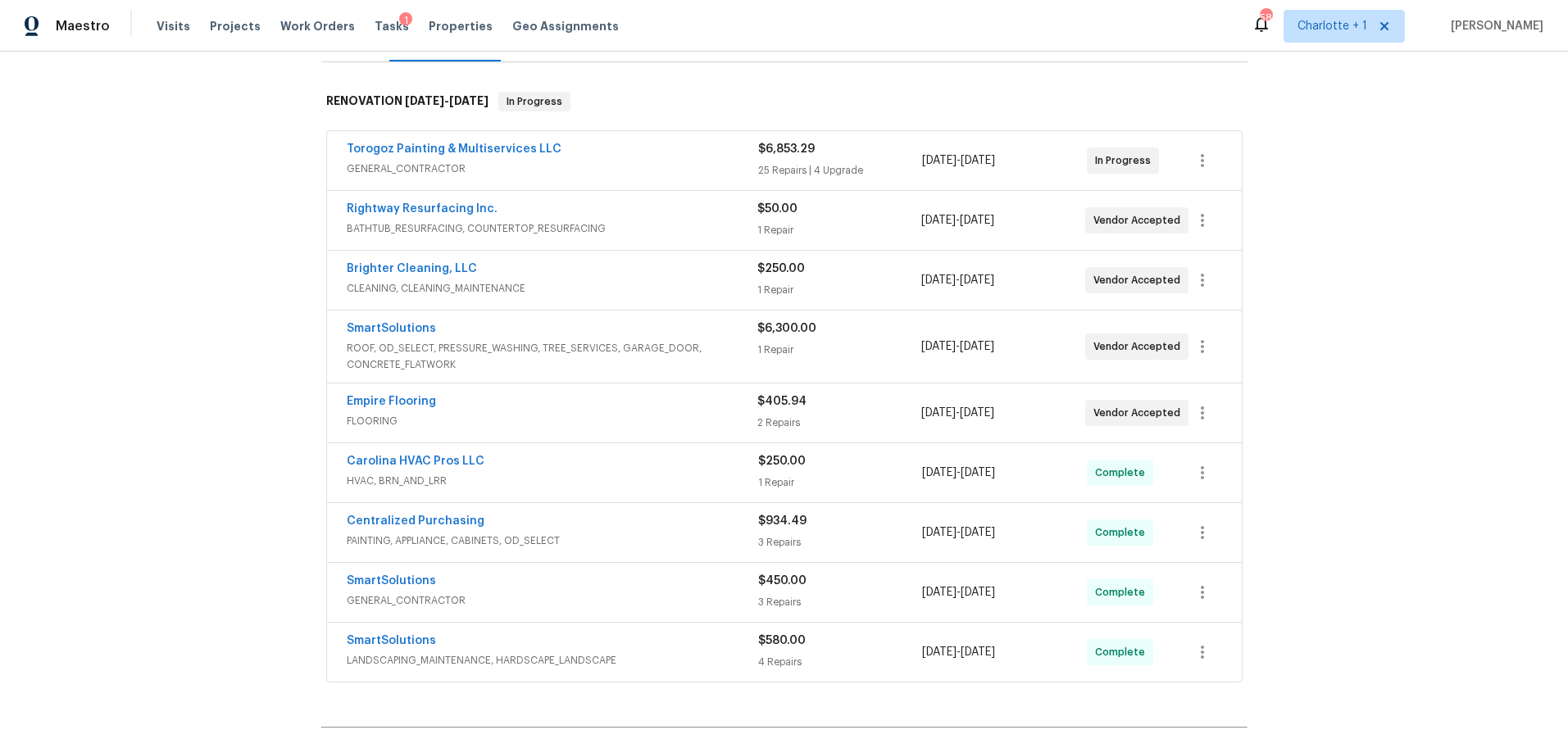
click at [611, 408] on div "Empire Flooring" at bounding box center [552, 403] width 411 height 20
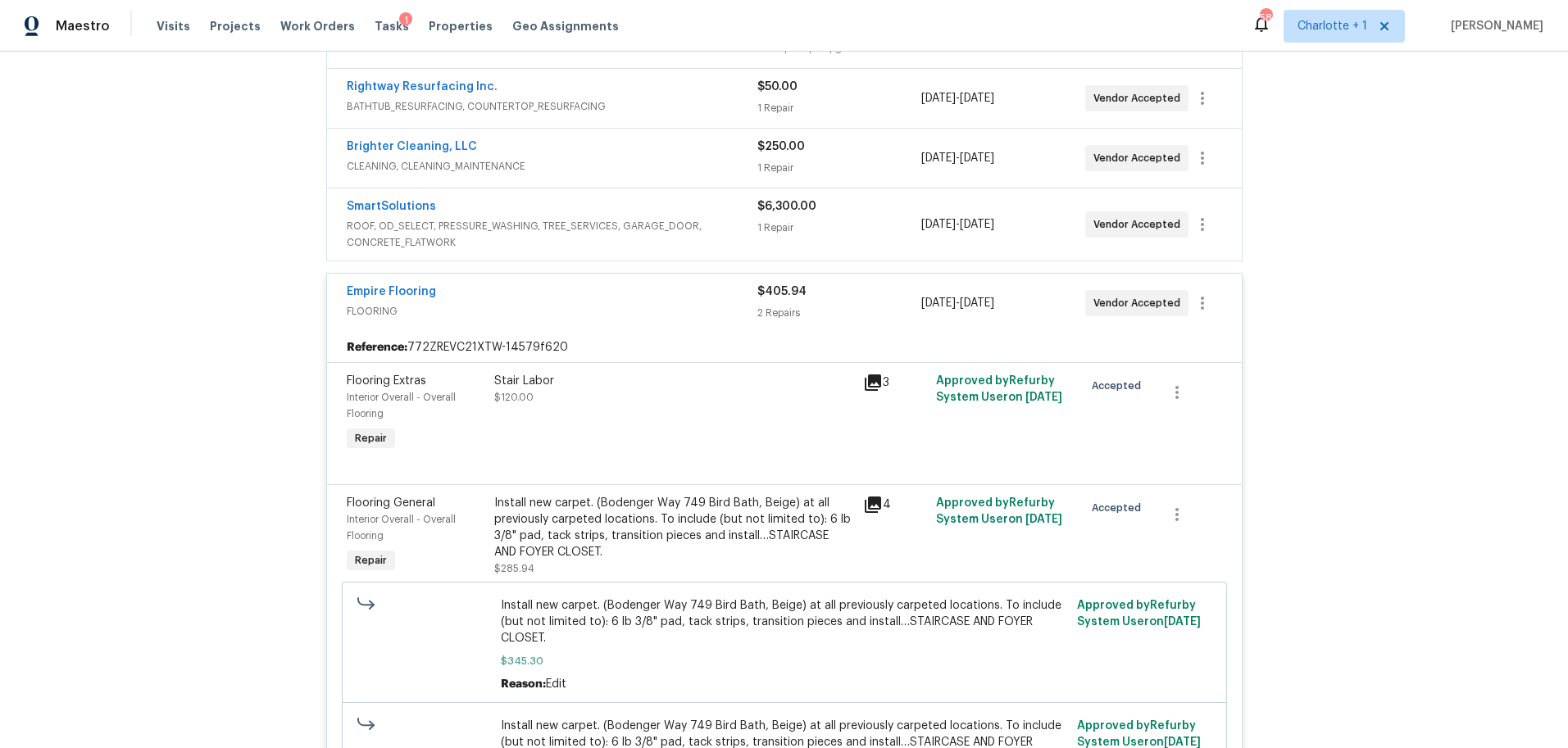
scroll to position [358, 0]
click at [702, 522] on div "Install new carpet. (Bodenger Way 749 Bird Bath, Beige) at all previously carpe…" at bounding box center [673, 527] width 359 height 66
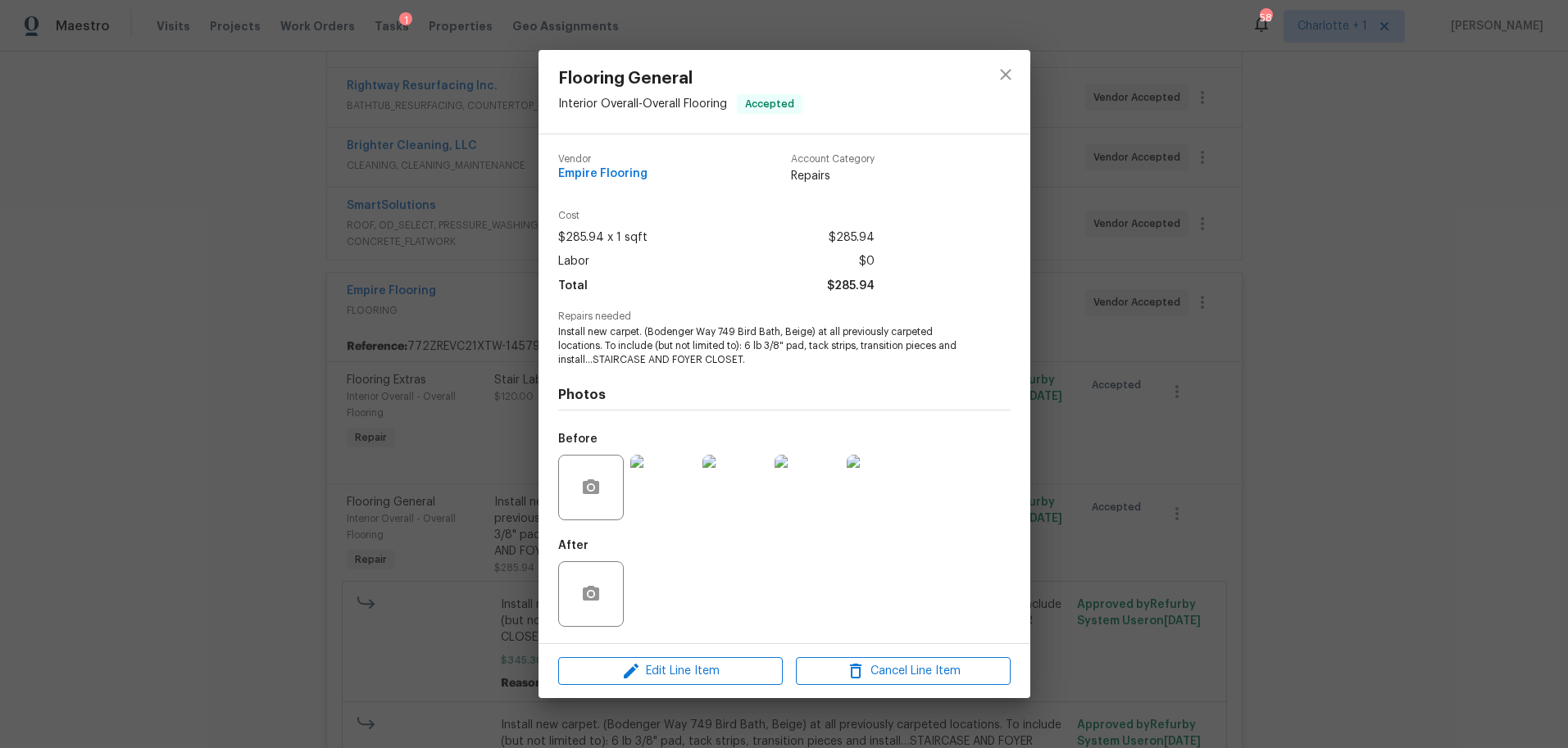
click at [656, 498] on img at bounding box center [663, 488] width 66 height 66
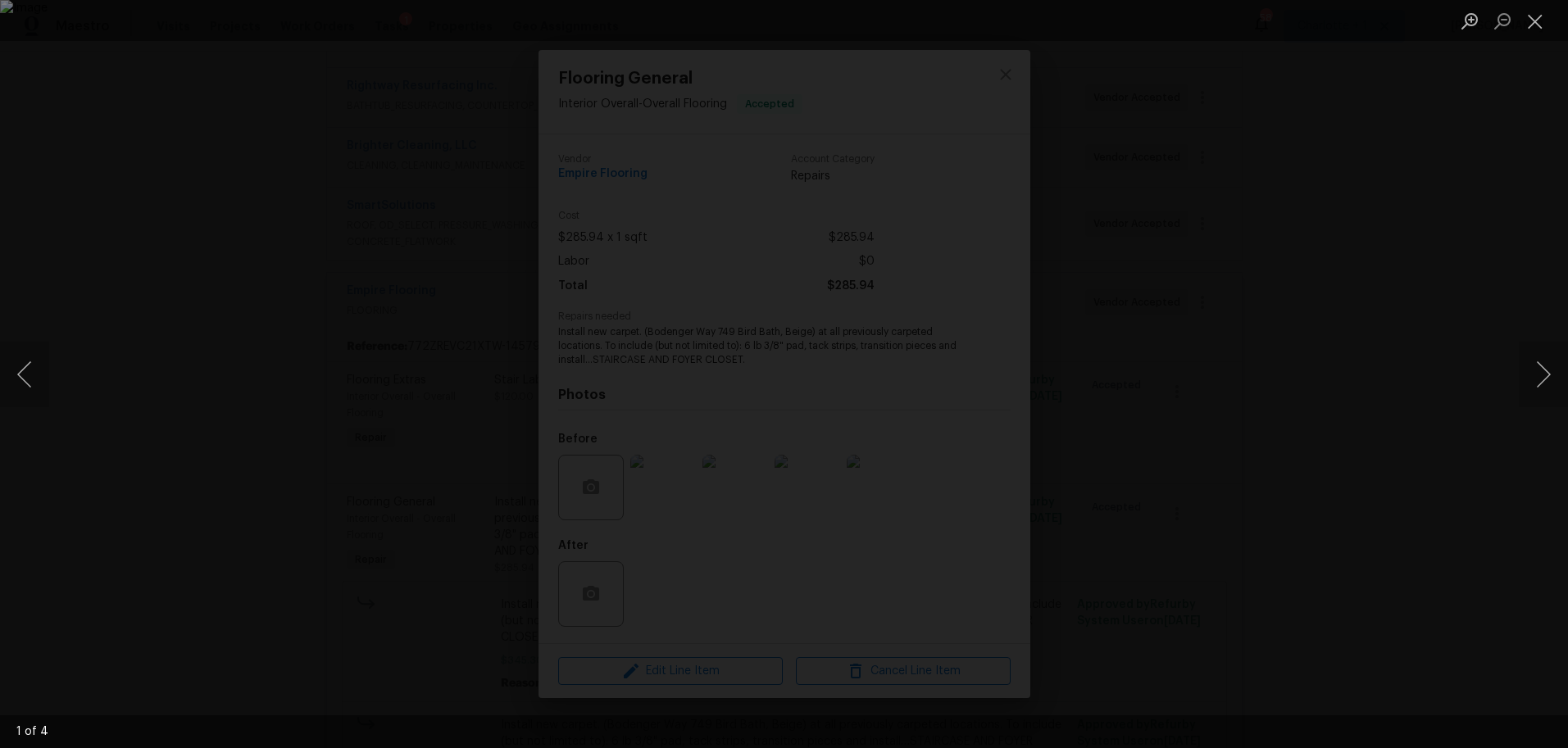
click at [1460, 238] on div "Lightbox" at bounding box center [784, 374] width 1568 height 748
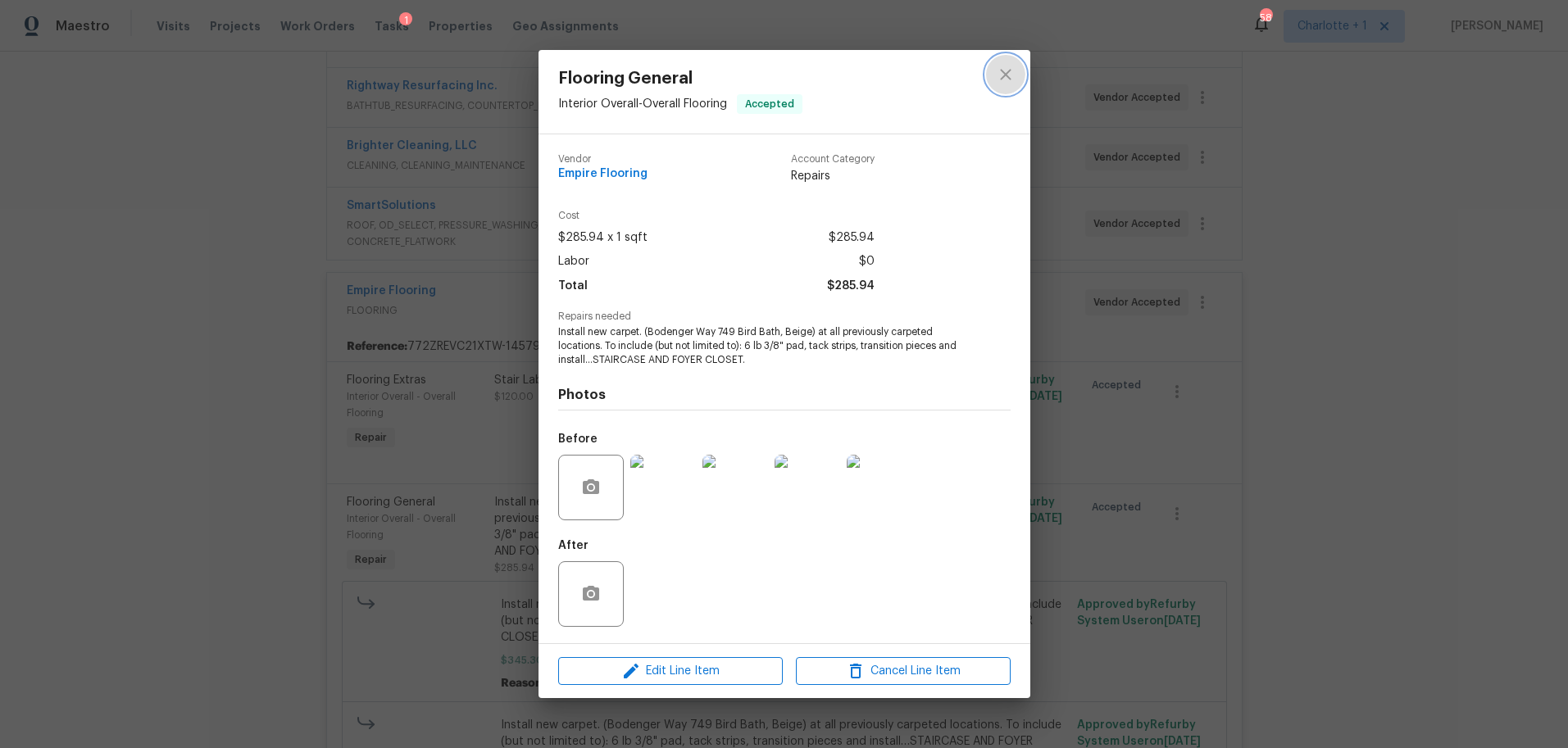
click at [1002, 81] on icon "close" at bounding box center [1006, 75] width 20 height 20
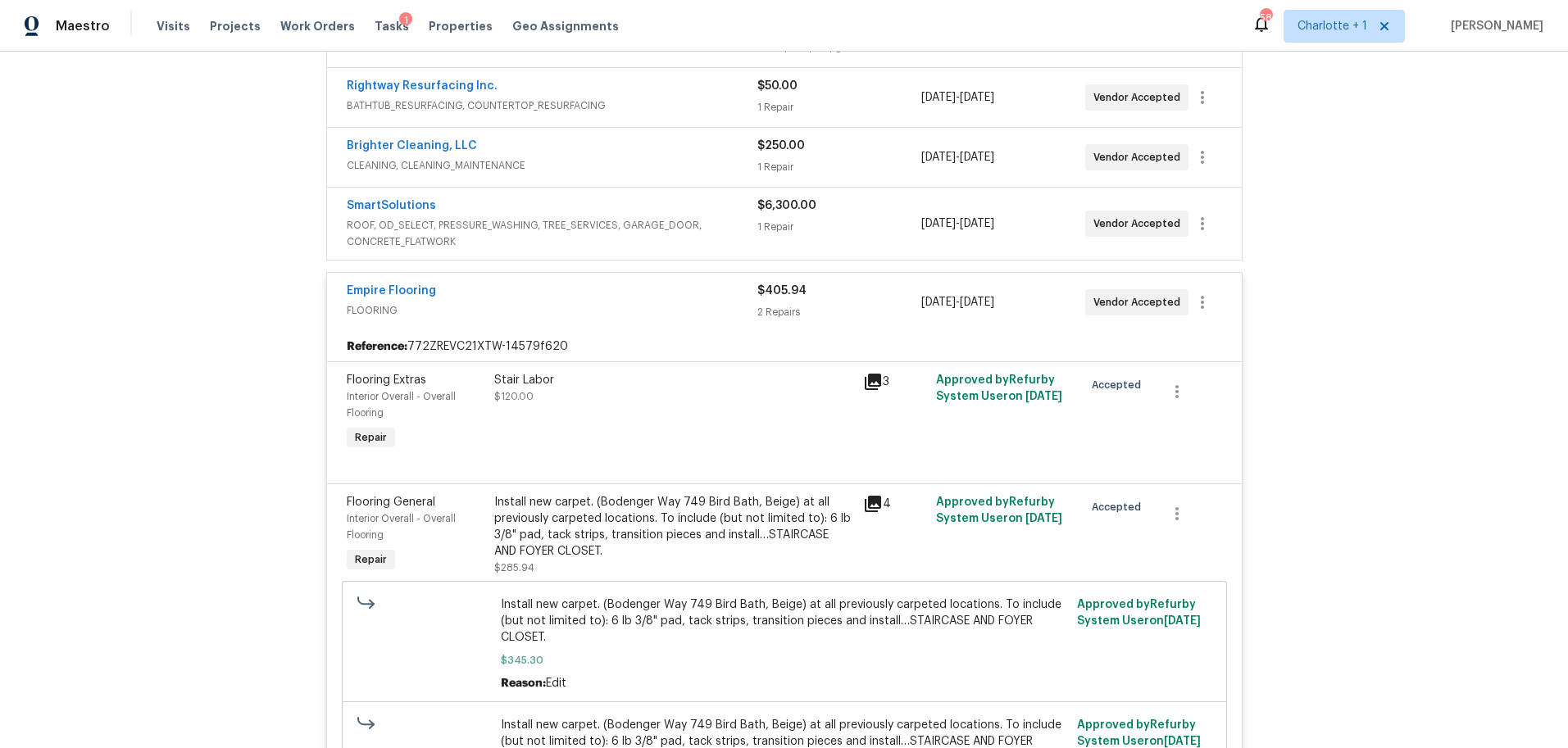
click at [645, 302] on span "FLOORING" at bounding box center [552, 310] width 411 height 16
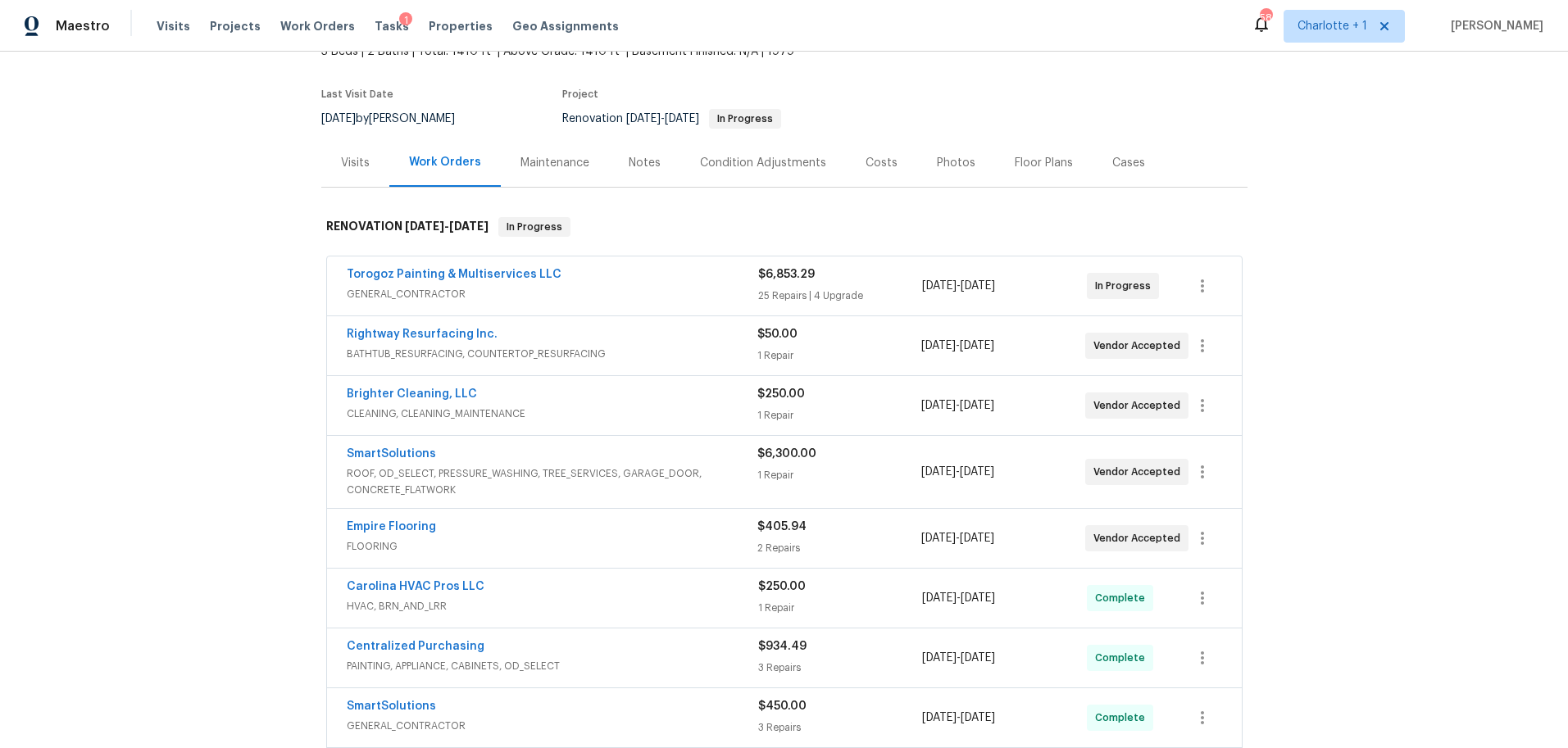
scroll to position [98, 0]
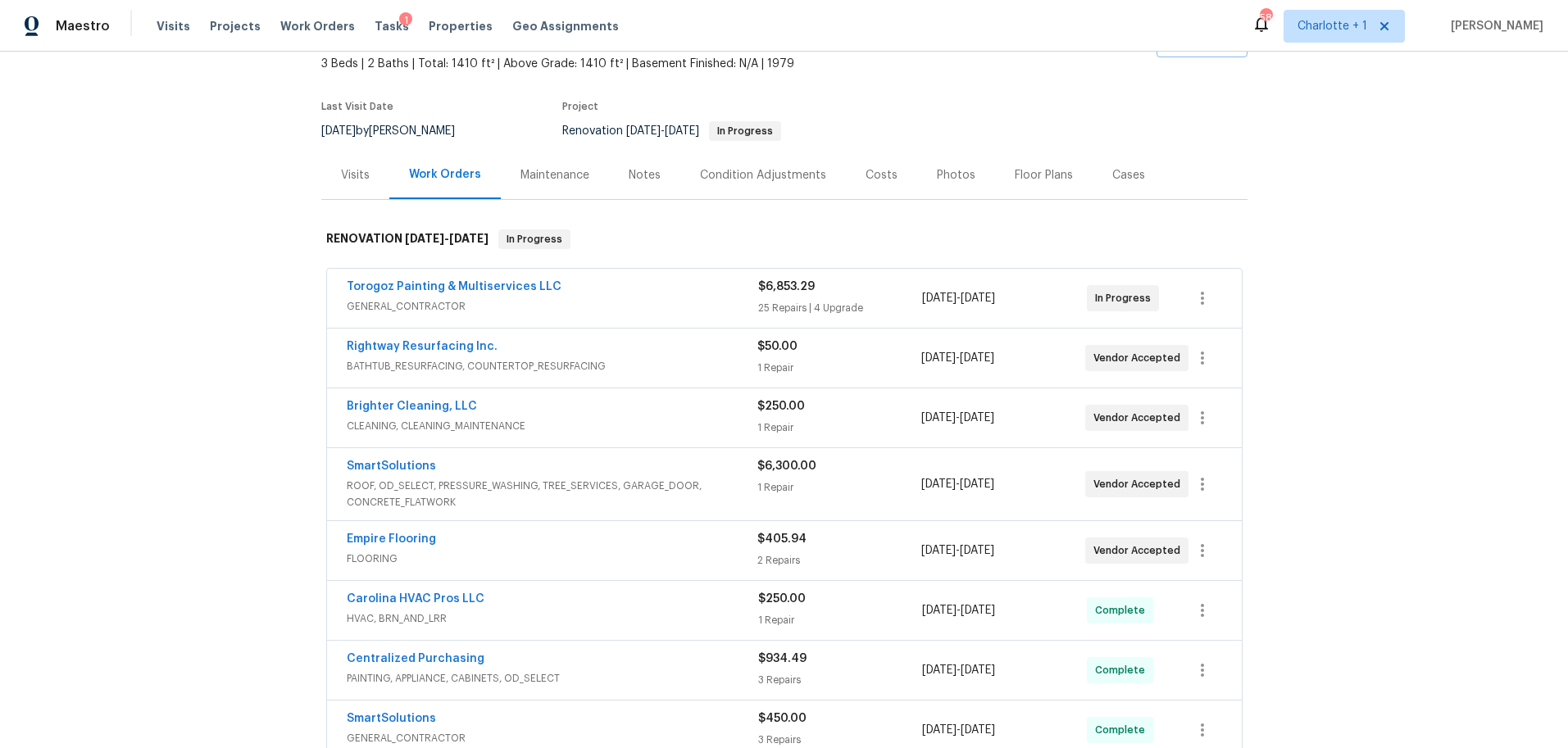
click at [656, 298] on span "GENERAL_CONTRACTOR" at bounding box center [552, 306] width 411 height 16
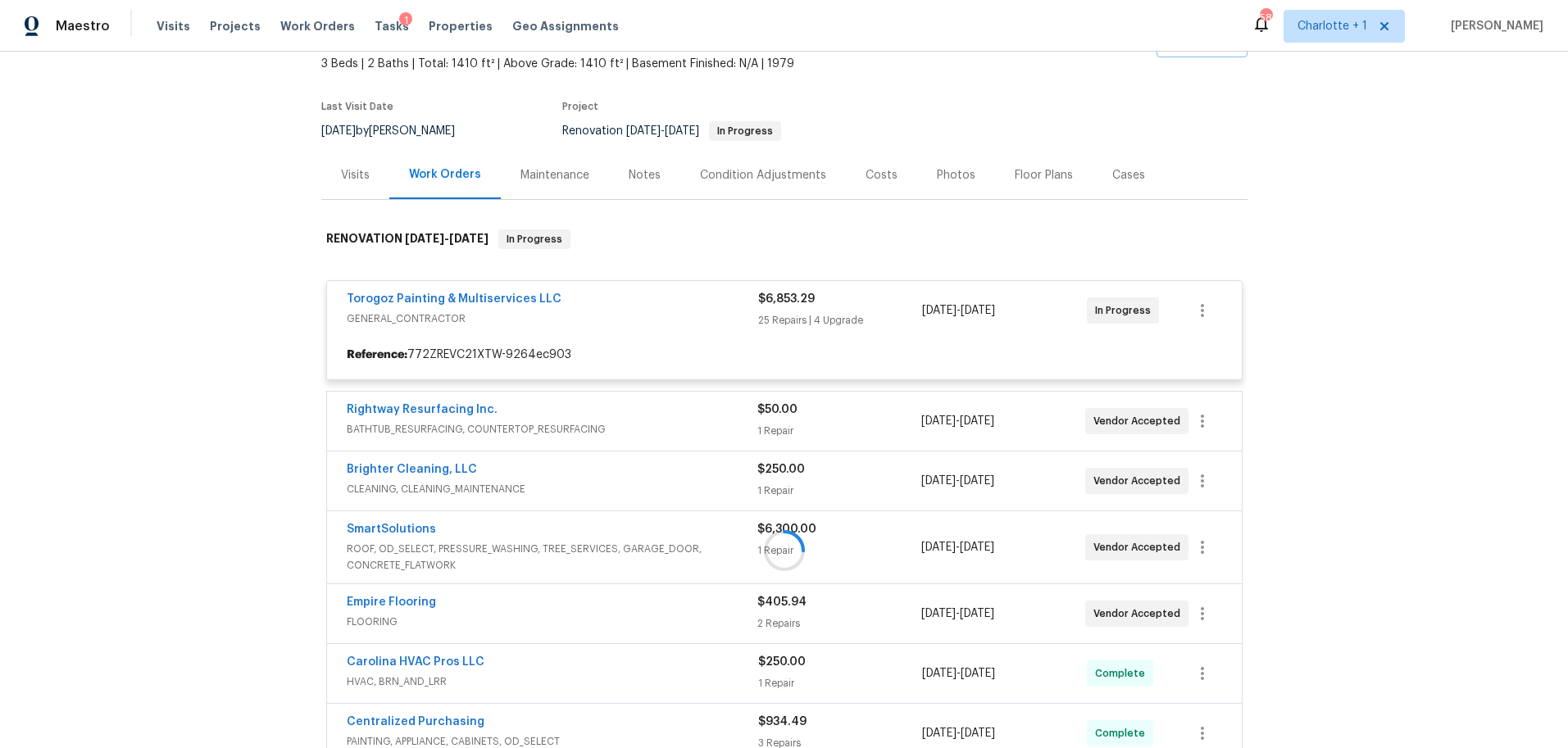
click at [658, 321] on div at bounding box center [784, 550] width 926 height 675
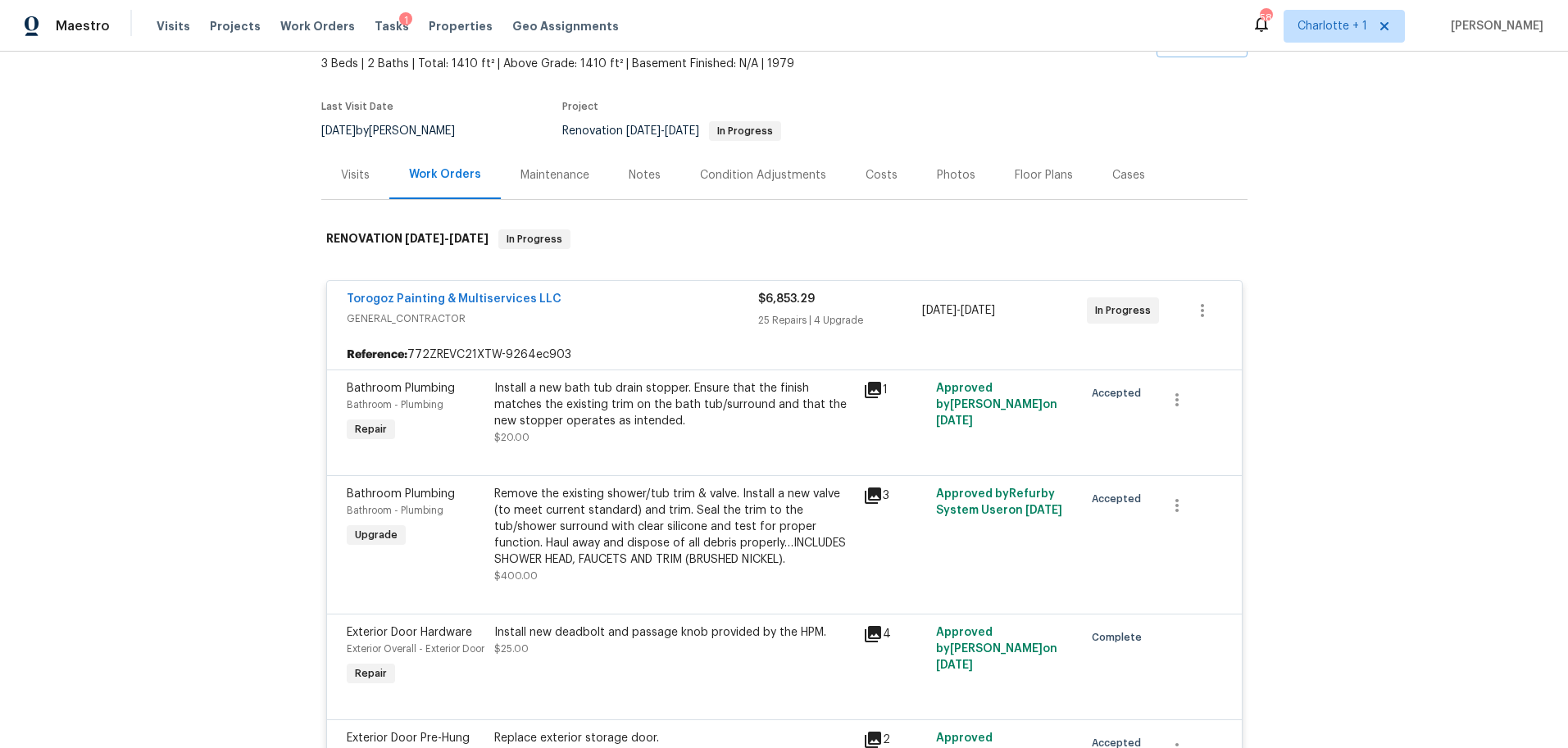
click at [657, 321] on span "GENERAL_CONTRACTOR" at bounding box center [552, 319] width 411 height 16
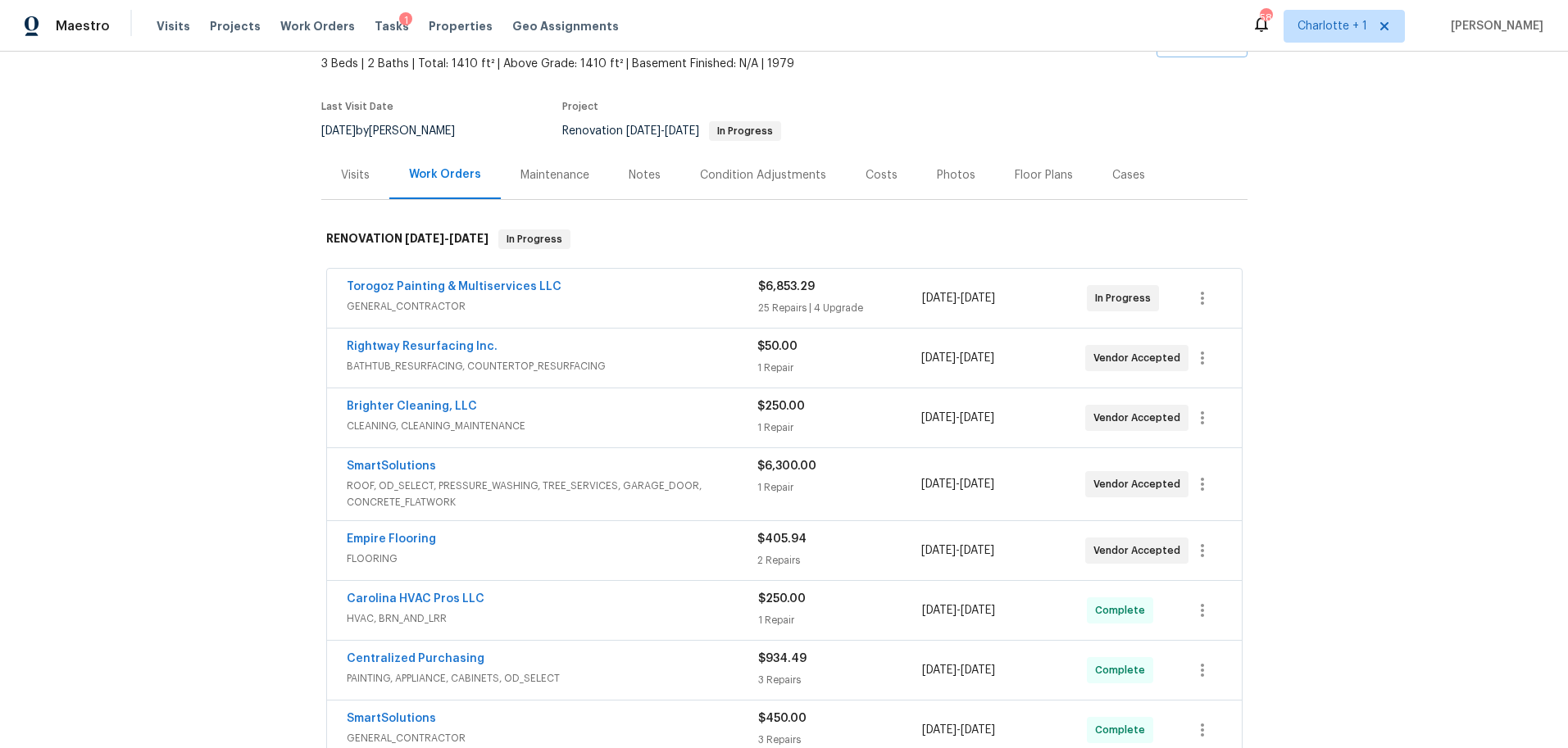
drag, startPoint x: 1303, startPoint y: 185, endPoint x: 1283, endPoint y: 179, distance: 20.7
click at [1303, 185] on div "Back to all projects 8001 Briardale Dr, Charlotte, NC 28212 3 Beds | 2 Baths | …" at bounding box center [784, 400] width 1568 height 697
click at [1104, 103] on section "8001 Briardale Dr, Charlotte, NC 28212 3 Beds | 2 Baths | Total: 1410 ft² | Abo…" at bounding box center [784, 82] width 926 height 138
click at [327, 293] on div "Torogoz Painting & Multiservices LLC GENERAL_CONTRACTOR $6,853.29 25 Repairs | …" at bounding box center [784, 298] width 915 height 59
click at [1364, 152] on div "Back to all projects 8001 Briardale Dr, Charlotte, NC 28212 3 Beds | 2 Baths | …" at bounding box center [784, 400] width 1568 height 697
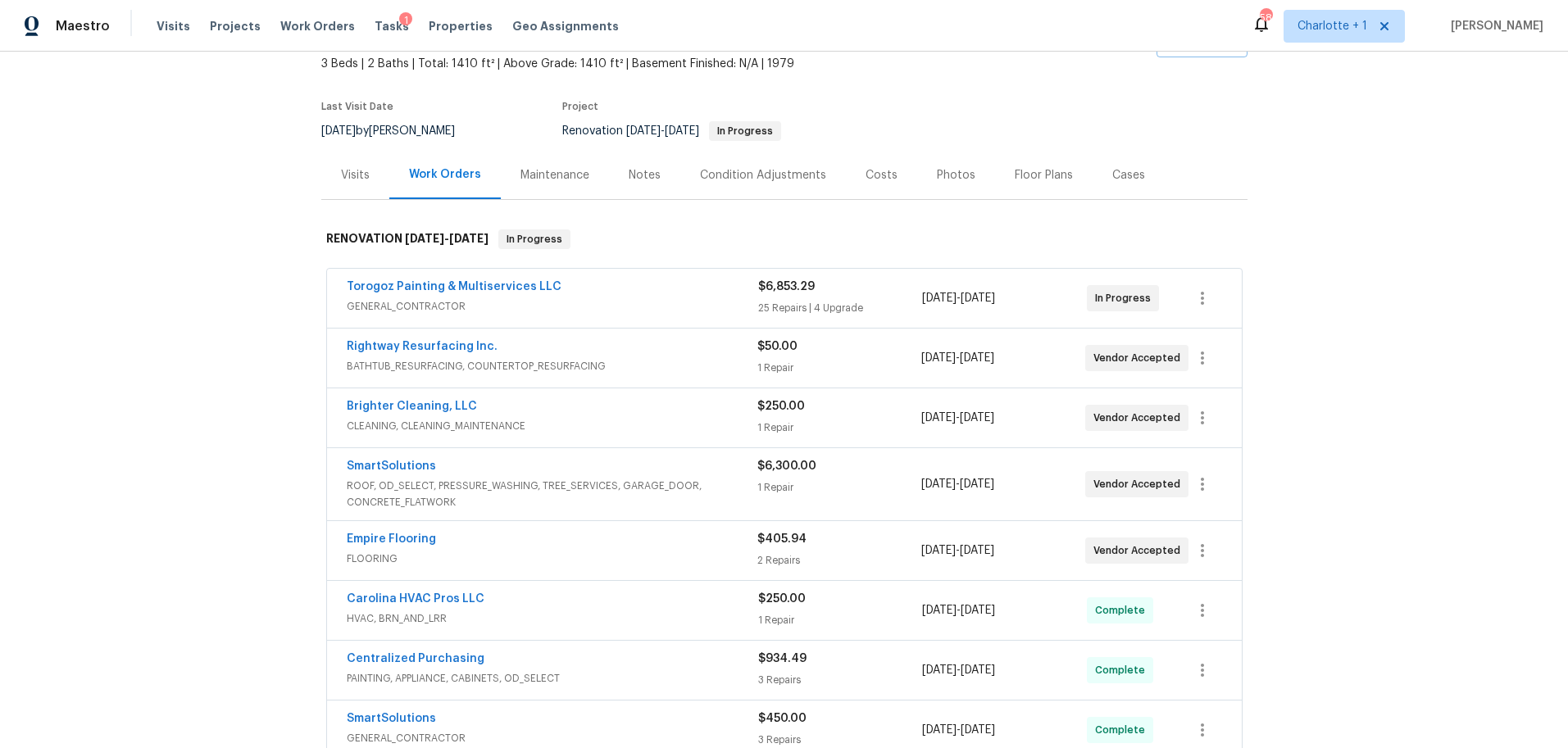
scroll to position [98, 0]
click at [1376, 144] on div "Back to all projects 8001 Briardale Dr, Charlotte, NC 28212 3 Beds | 2 Baths | …" at bounding box center [784, 400] width 1568 height 697
click at [871, 168] on div "Costs" at bounding box center [881, 174] width 32 height 16
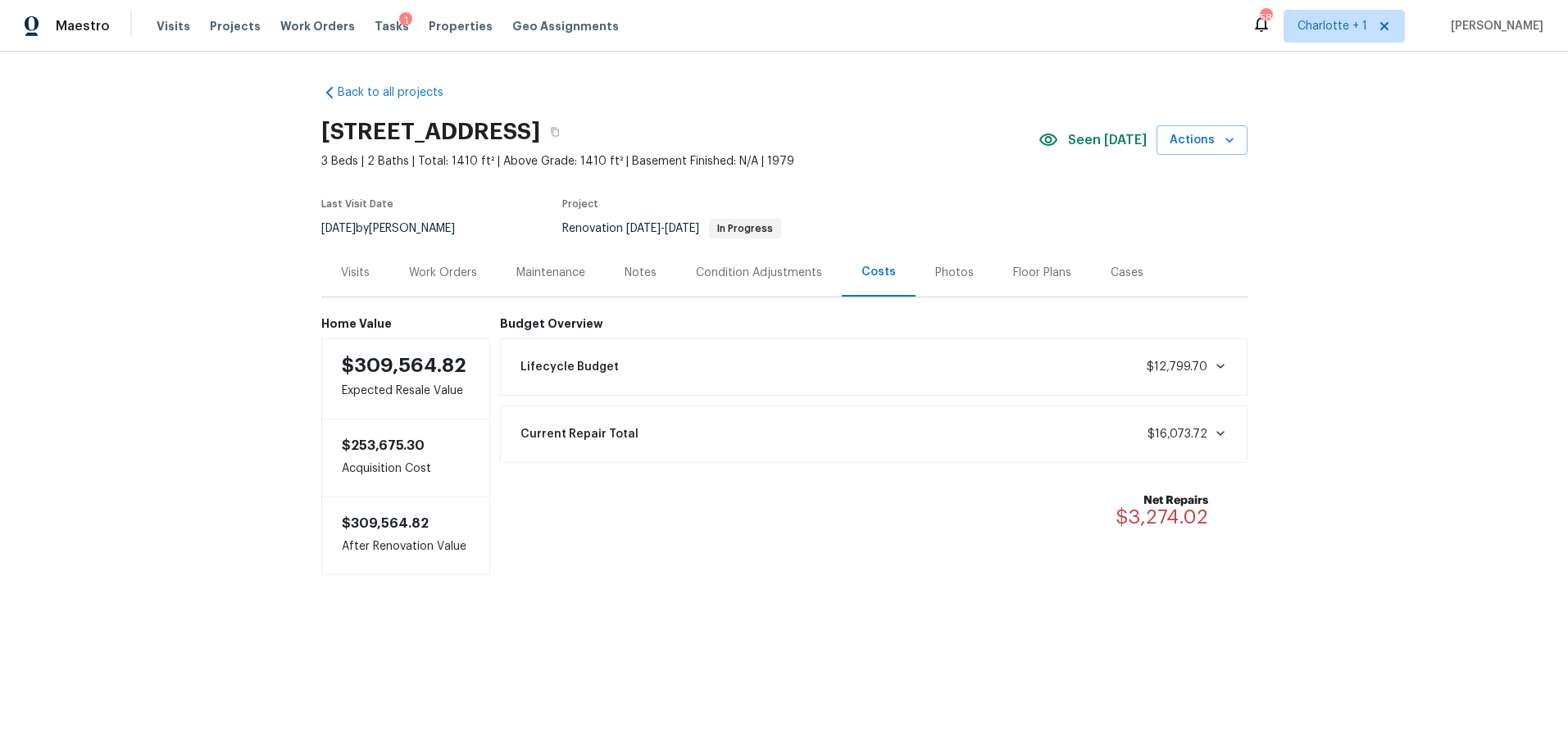
click at [207, 417] on div "Back to all projects 8001 Briardale Dr, Charlotte, NC 28212 3 Beds | 2 Baths | …" at bounding box center [784, 363] width 1568 height 622
drag, startPoint x: 1414, startPoint y: 275, endPoint x: 1375, endPoint y: 79, distance: 200.6
click at [1410, 270] on div "Back to all projects 8001 Briardale Dr, Charlotte, NC 28212 3 Beds | 2 Baths | …" at bounding box center [784, 363] width 1568 height 622
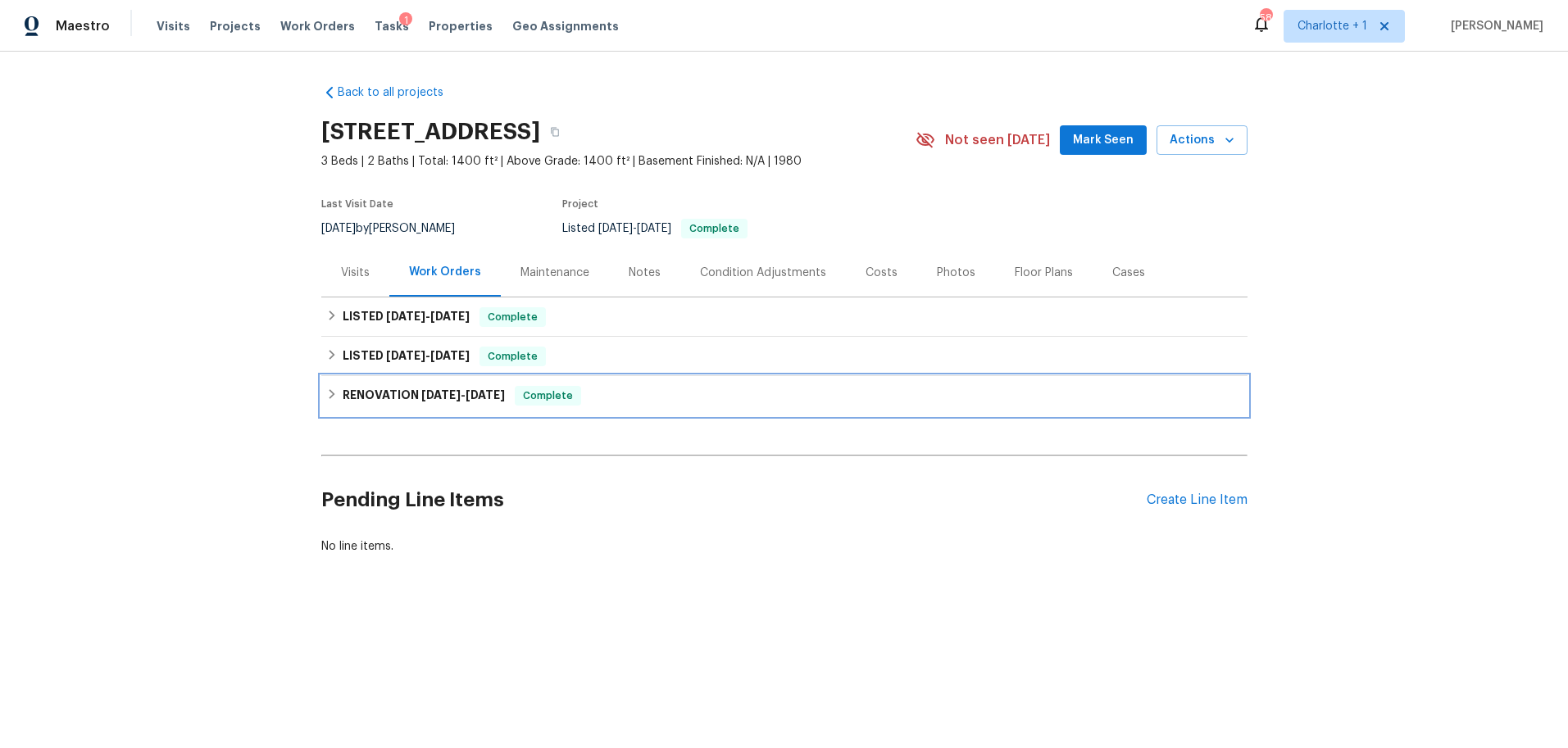
click at [399, 390] on h6 "RENOVATION [DATE] - [DATE]" at bounding box center [424, 396] width 162 height 20
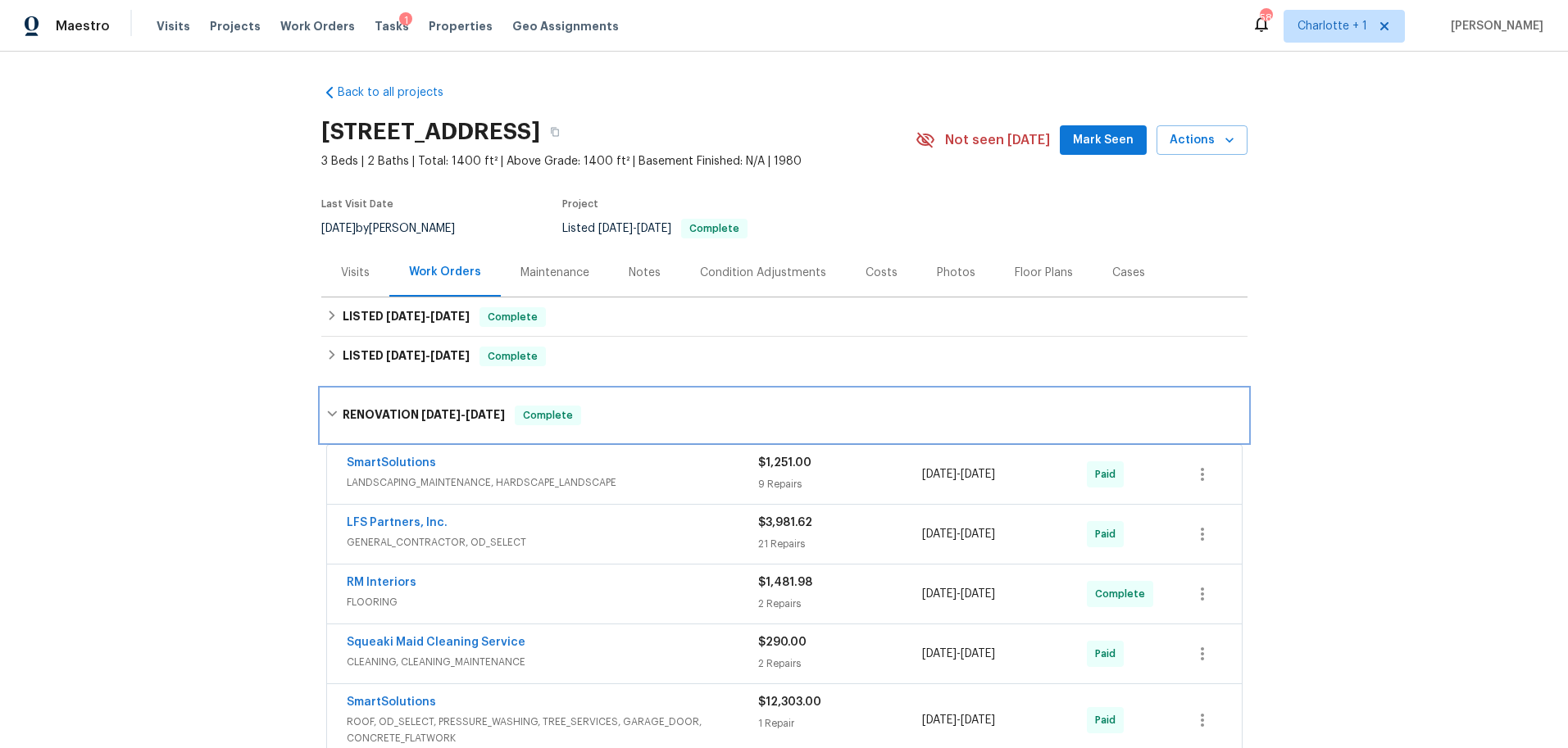
click at [358, 402] on div "RENOVATION [DATE] - [DATE] Complete" at bounding box center [784, 415] width 926 height 52
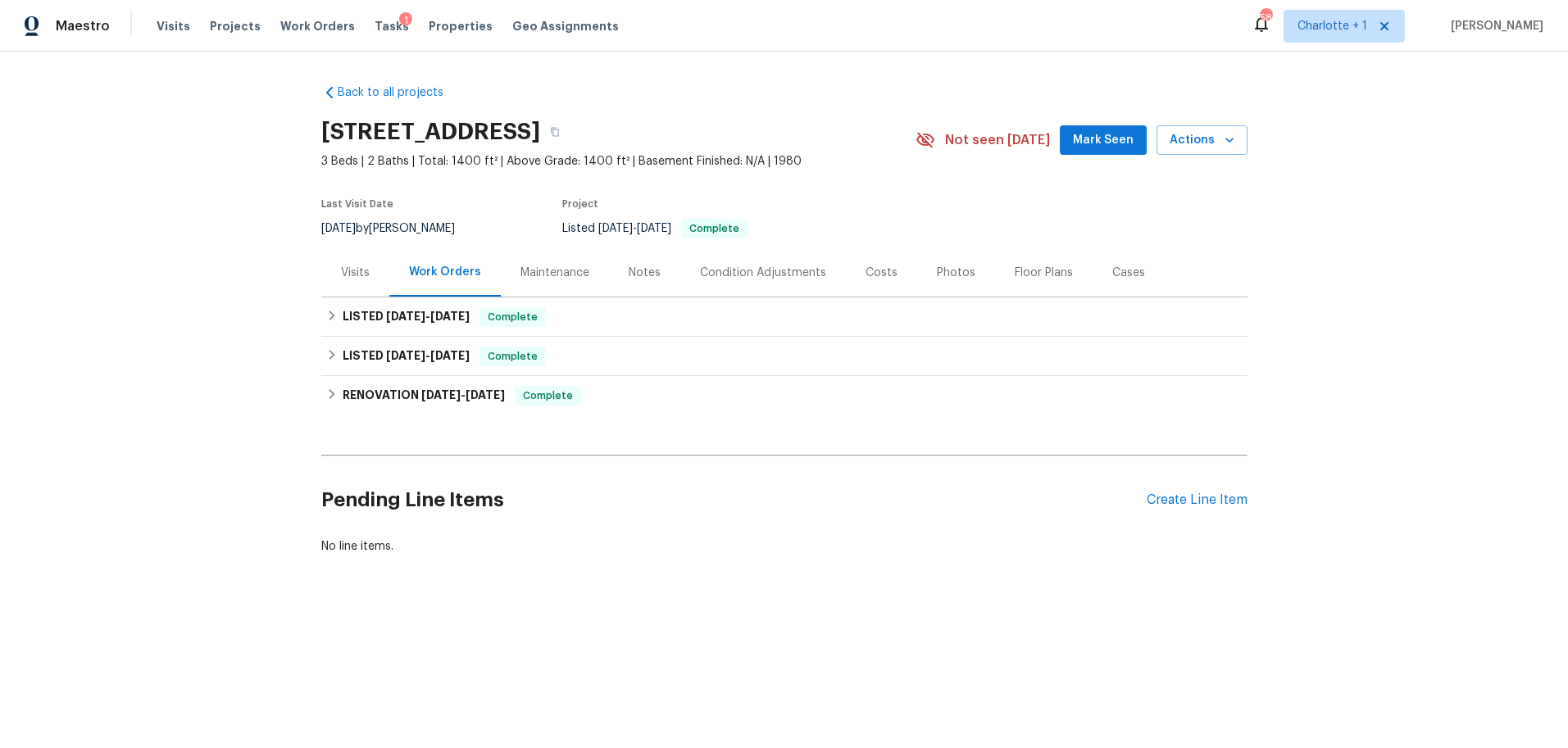
click at [624, 283] on div "Notes" at bounding box center [644, 272] width 71 height 48
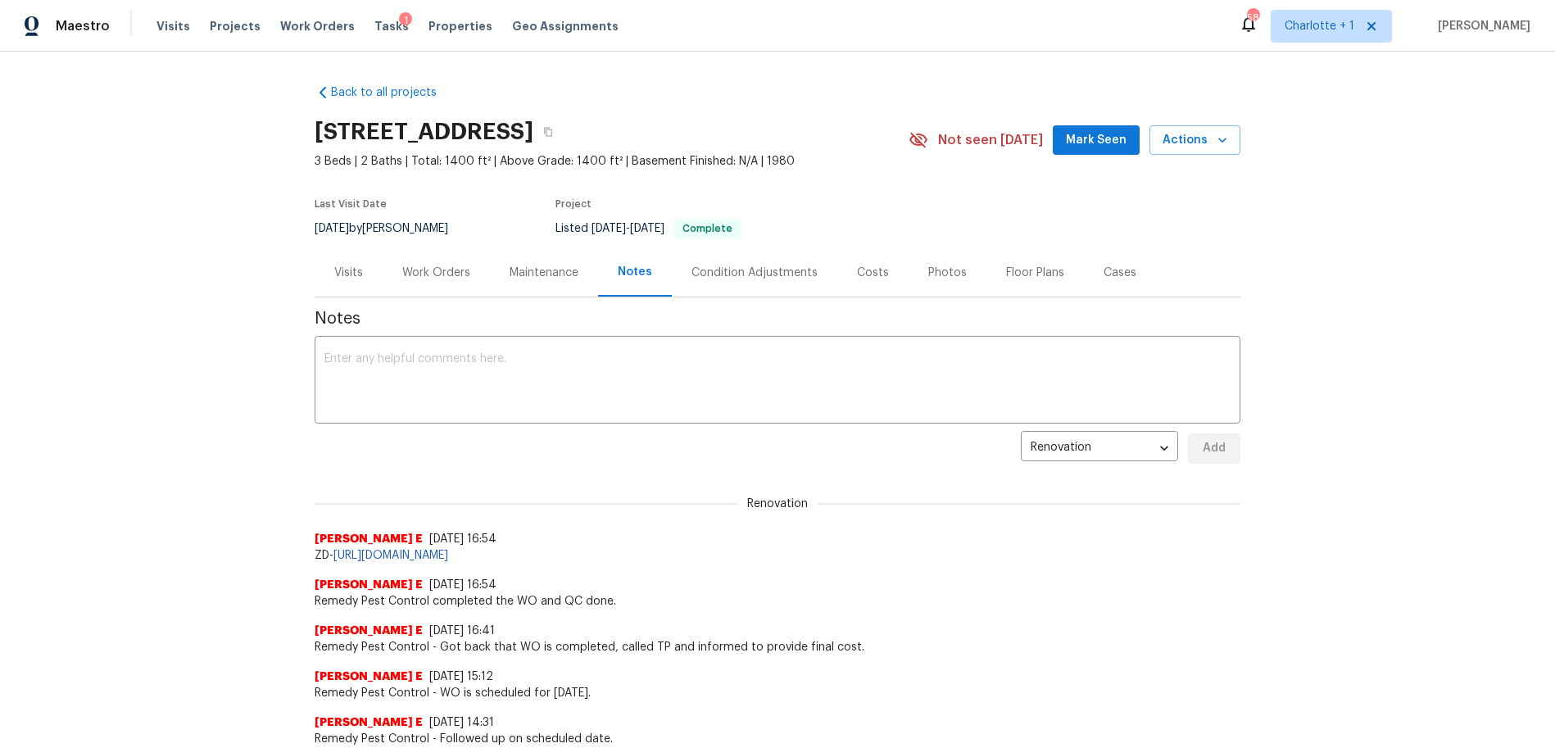
click at [857, 271] on div "Costs" at bounding box center [873, 273] width 32 height 16
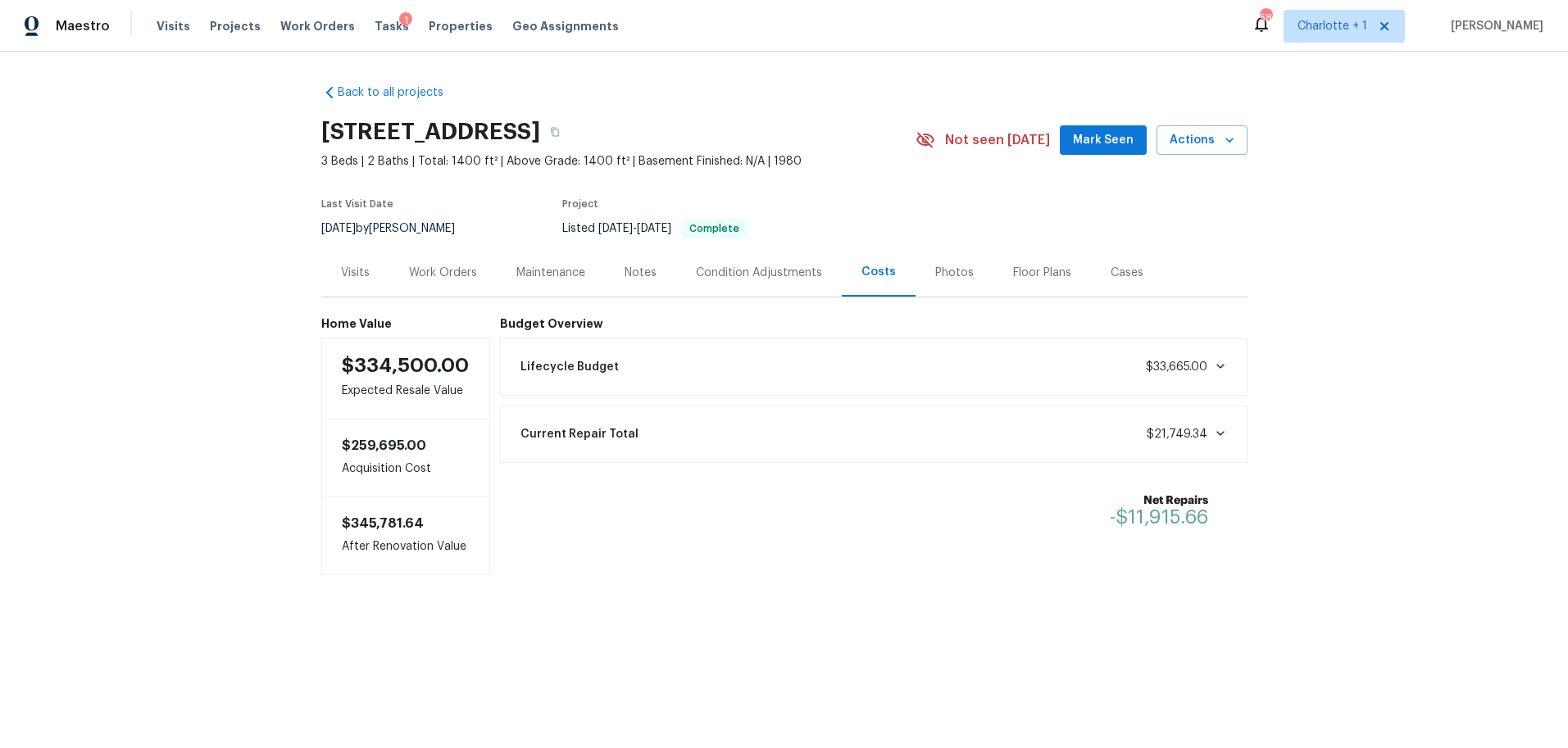
click at [427, 276] on div "Work Orders" at bounding box center [443, 273] width 68 height 16
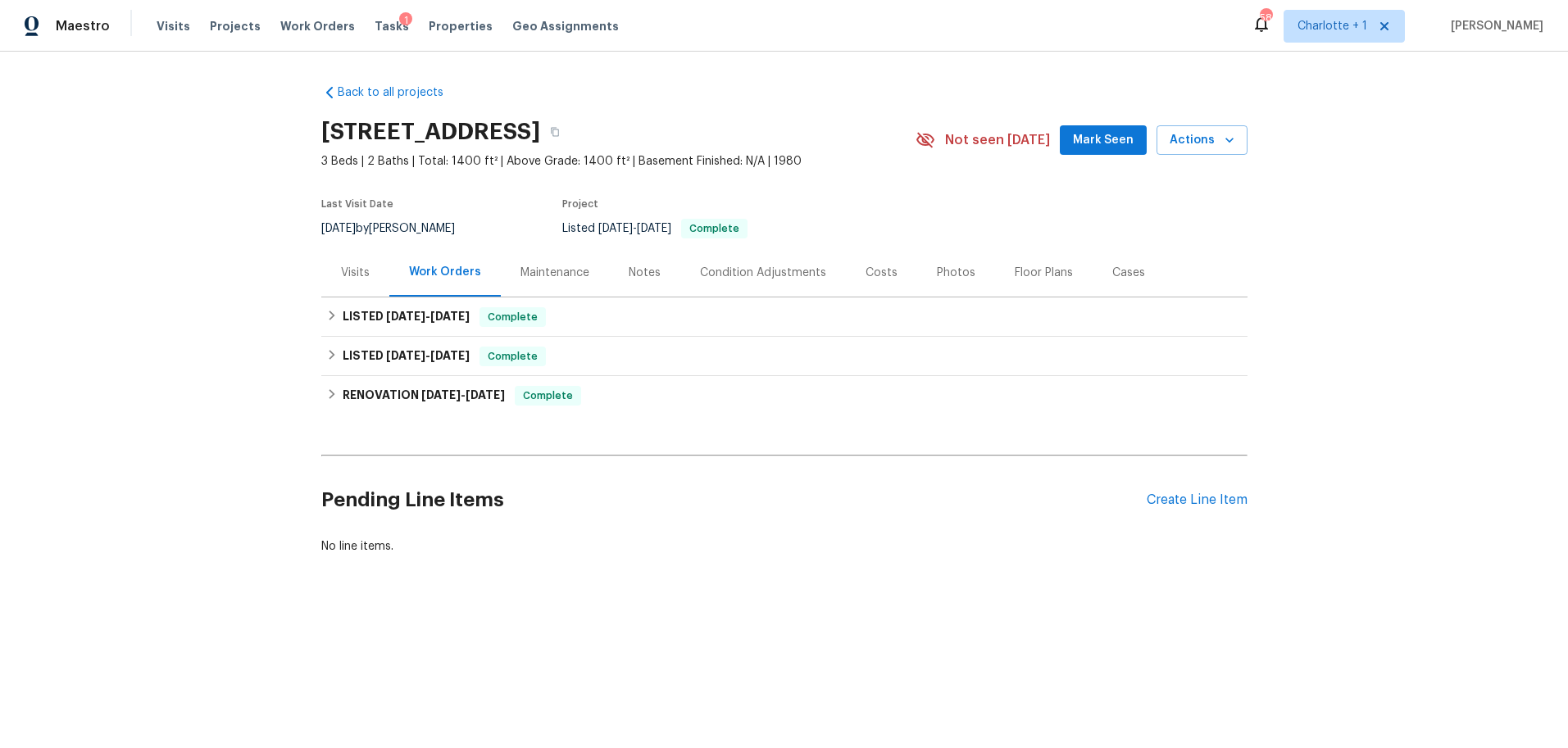
click at [944, 274] on div "Photos" at bounding box center [956, 273] width 39 height 16
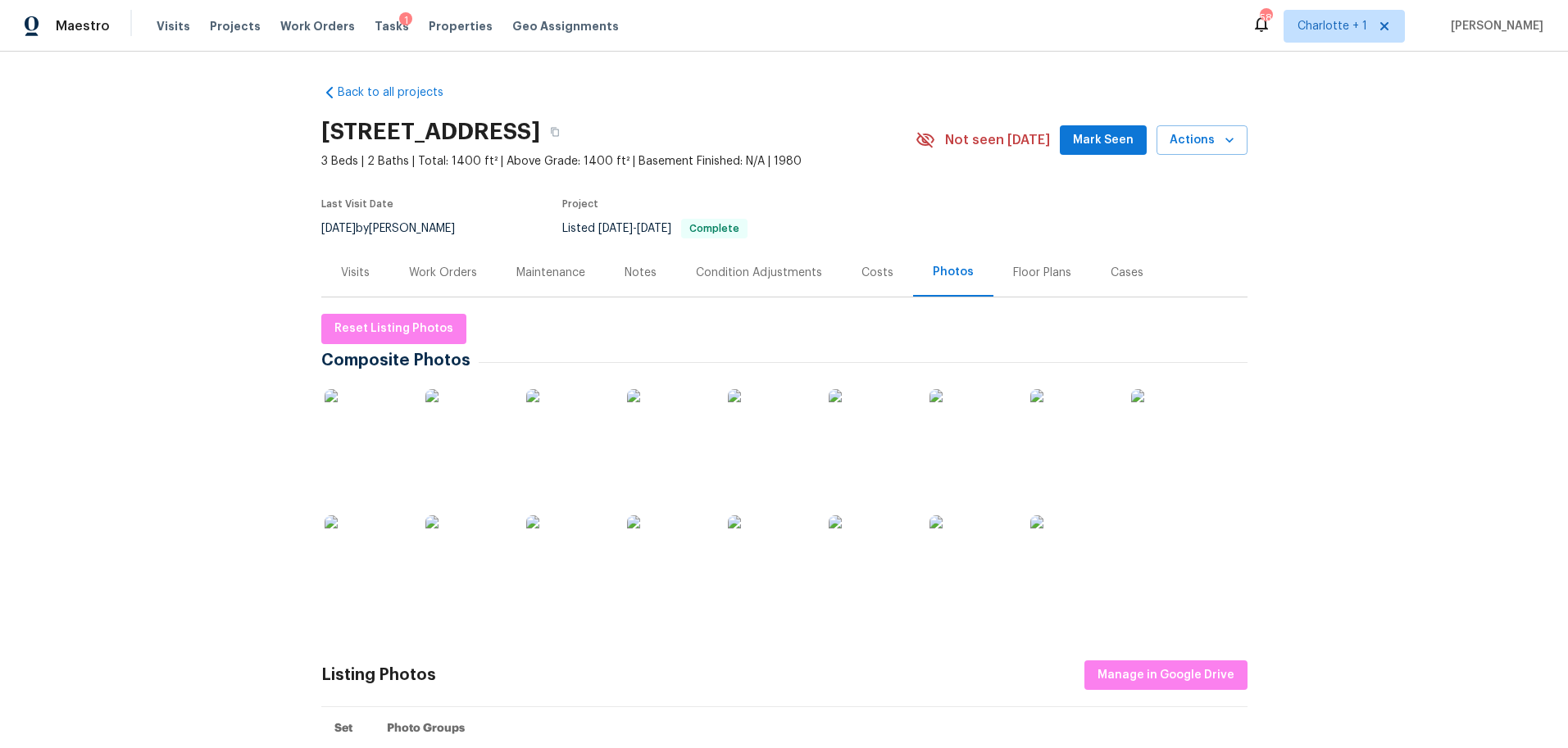
click at [438, 430] on img at bounding box center [466, 430] width 82 height 82
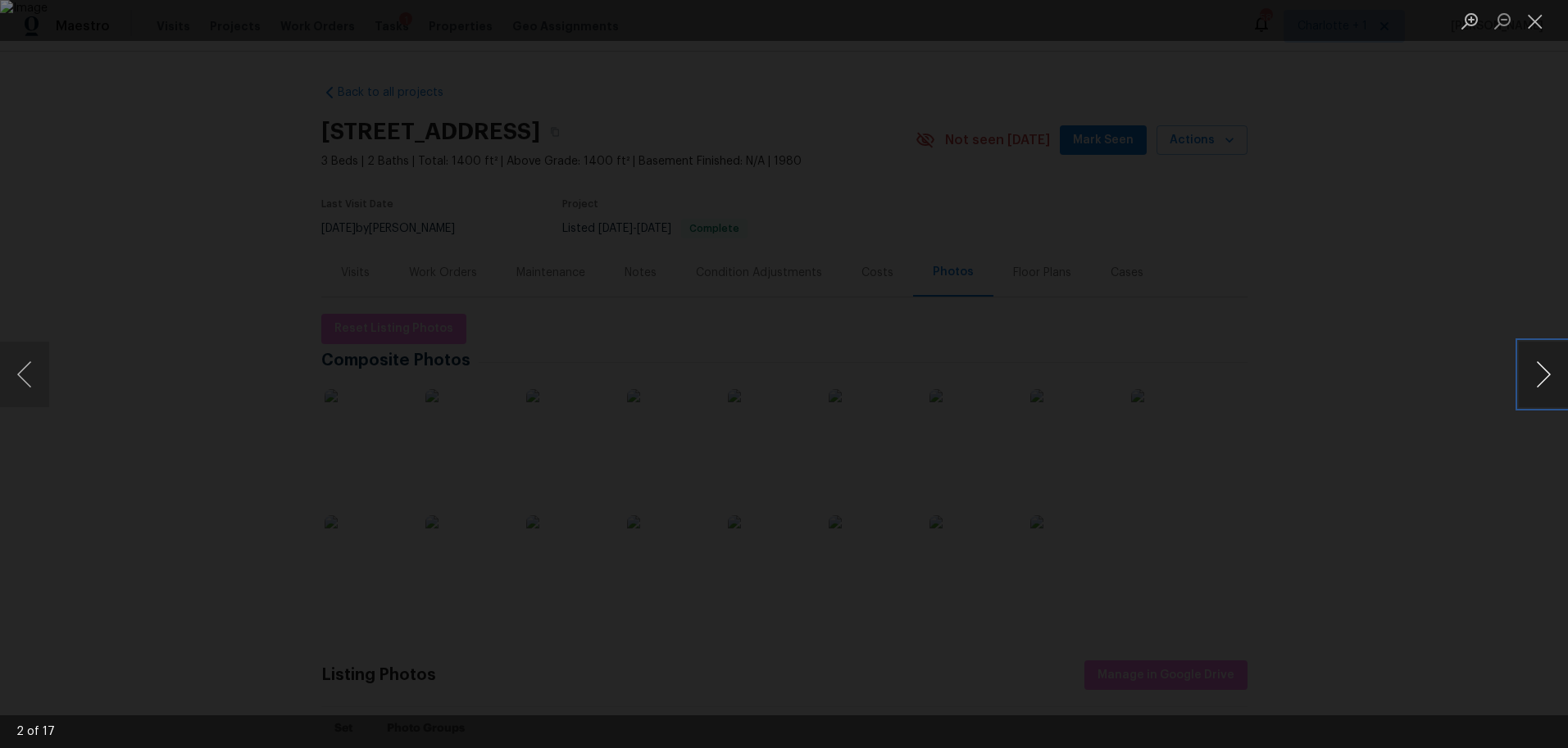
click at [1532, 374] on button "Next image" at bounding box center [1542, 375] width 49 height 66
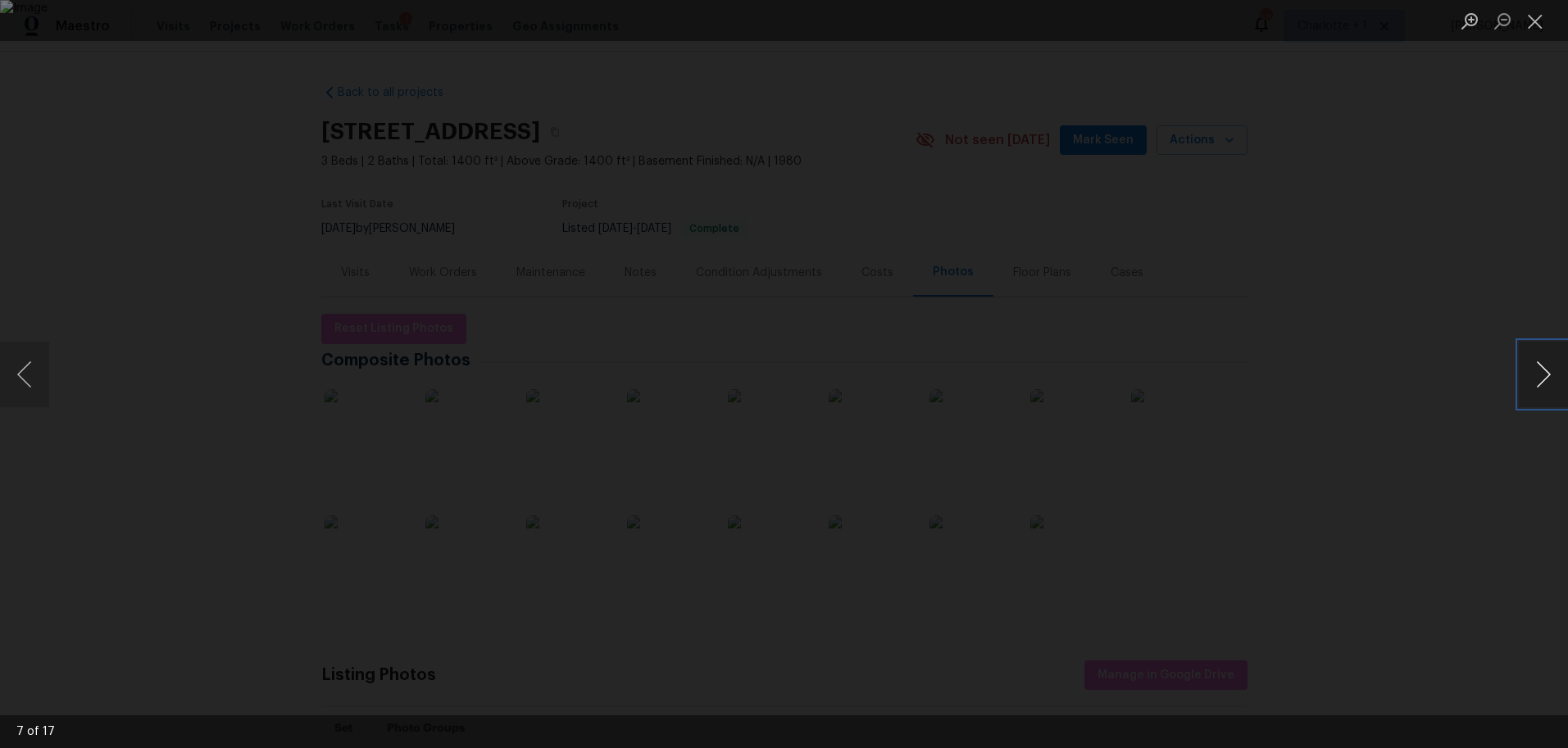
click at [1532, 374] on button "Next image" at bounding box center [1542, 375] width 49 height 66
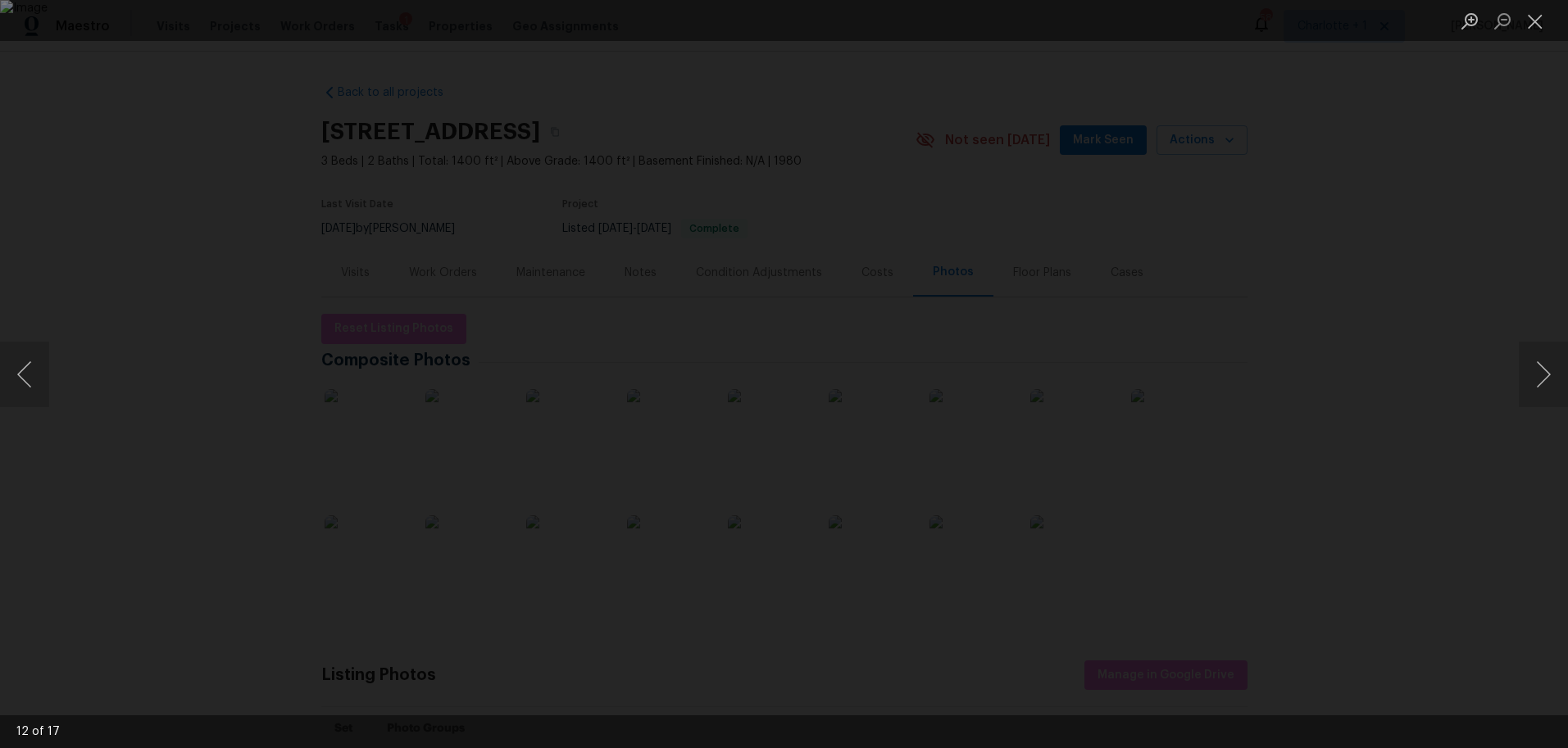
drag, startPoint x: 1216, startPoint y: 130, endPoint x: 1346, endPoint y: 94, distance: 135.2
click at [1216, 130] on div "Lightbox" at bounding box center [784, 374] width 1568 height 748
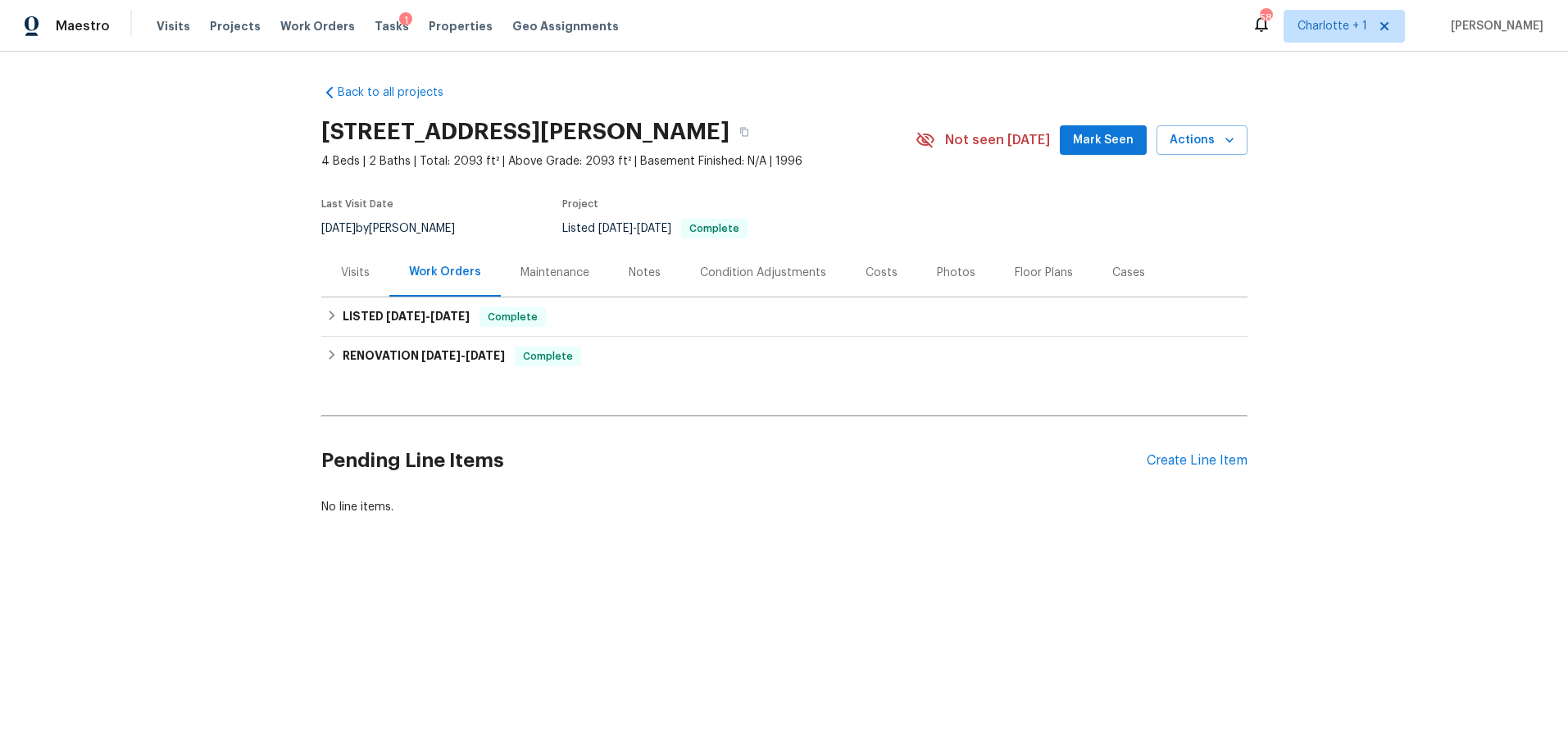
click at [942, 283] on div "Photos" at bounding box center [956, 272] width 78 height 48
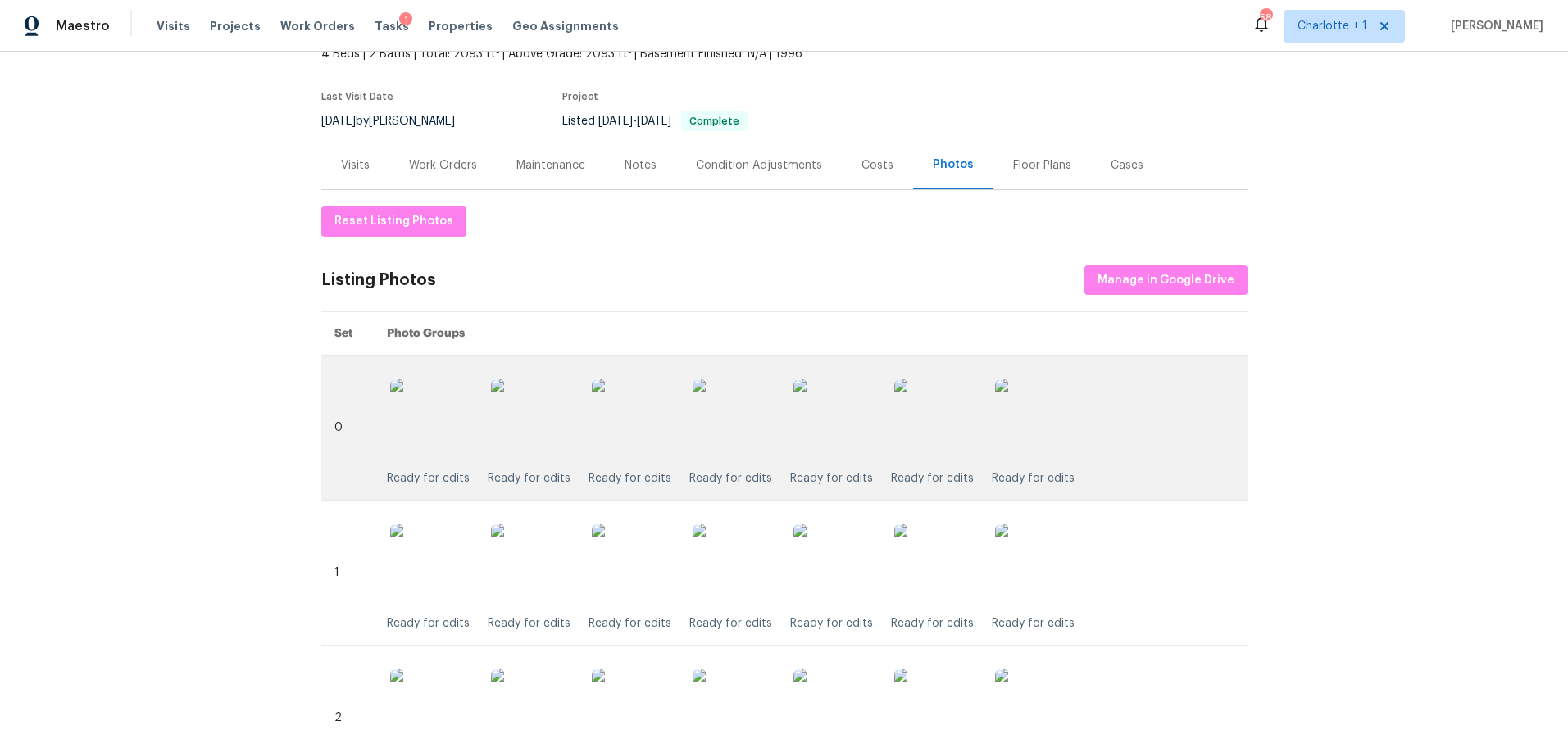
scroll to position [110, 0]
click at [716, 415] on img at bounding box center [733, 417] width 82 height 82
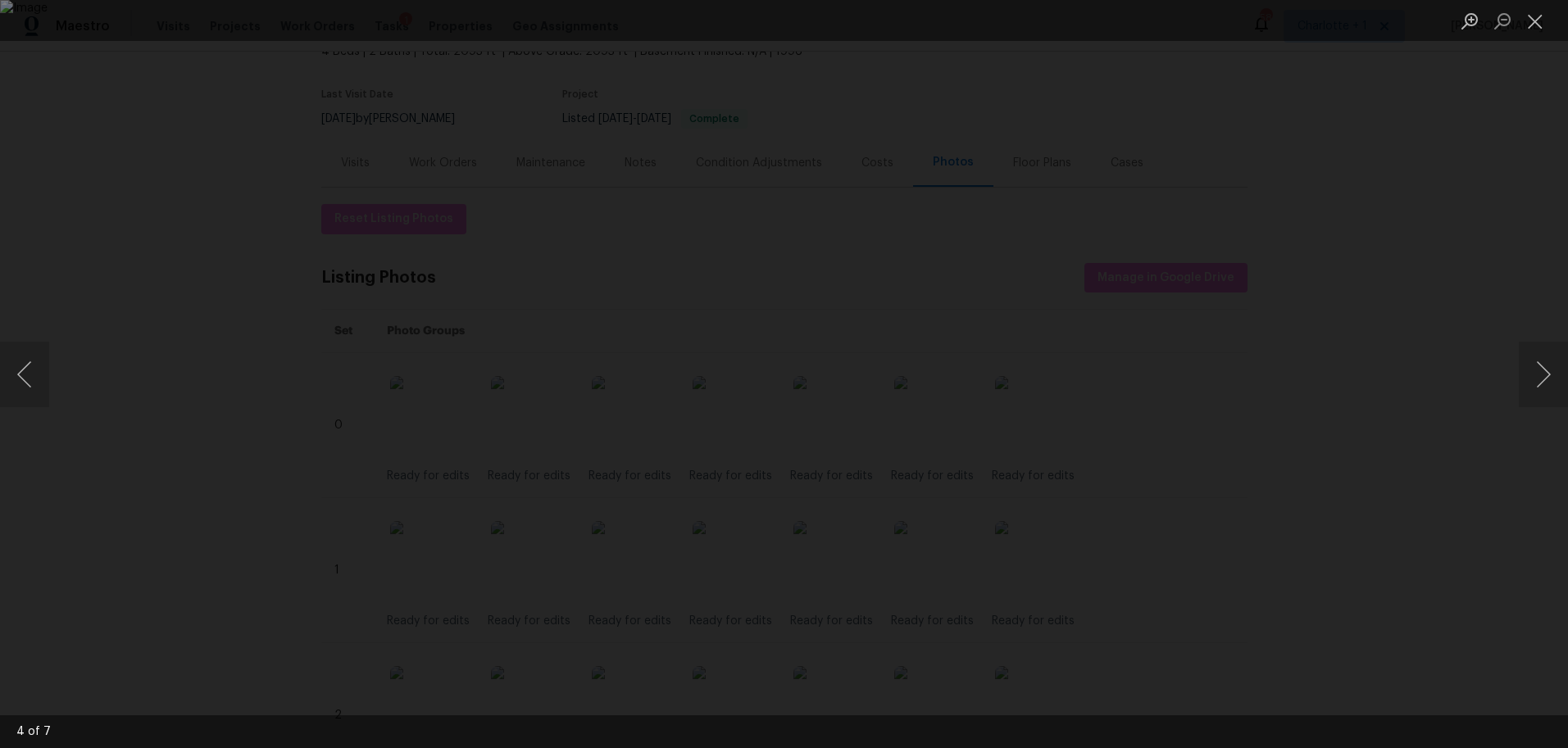
click at [1223, 244] on div "Lightbox" at bounding box center [784, 374] width 1568 height 748
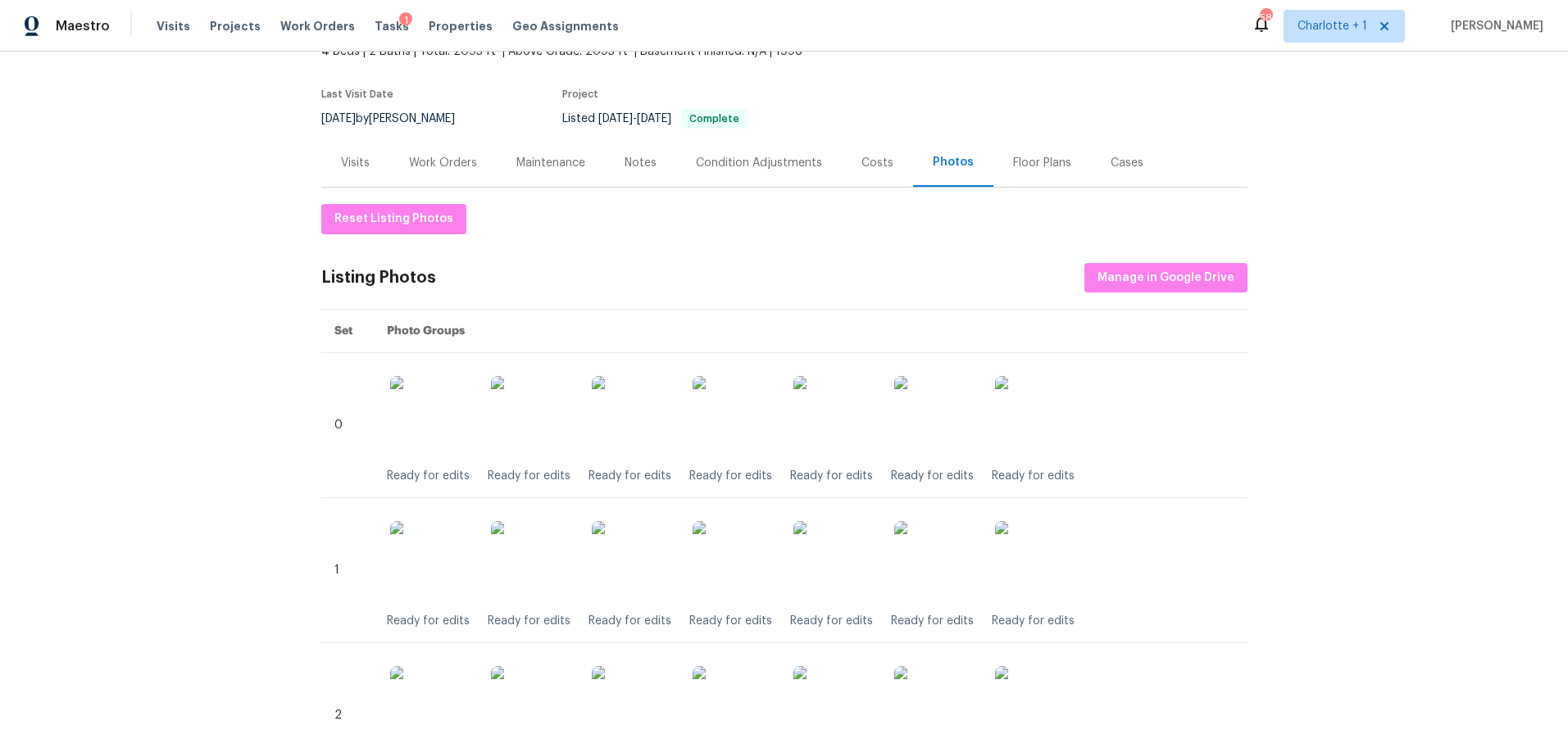
click at [358, 159] on div "Visits" at bounding box center [355, 163] width 29 height 16
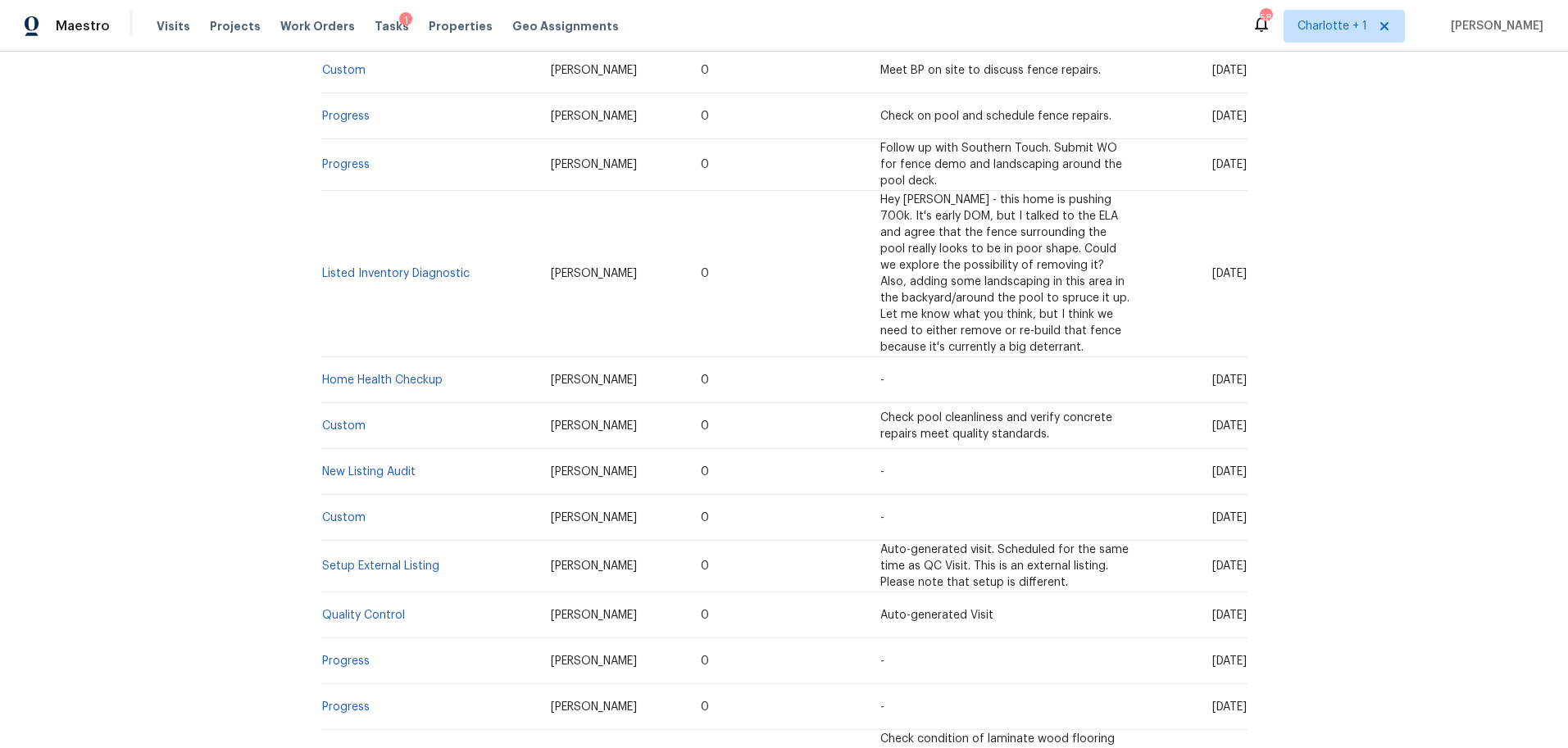
scroll to position [512, 0]
click at [374, 464] on link "New Listing Audit" at bounding box center [368, 469] width 93 height 11
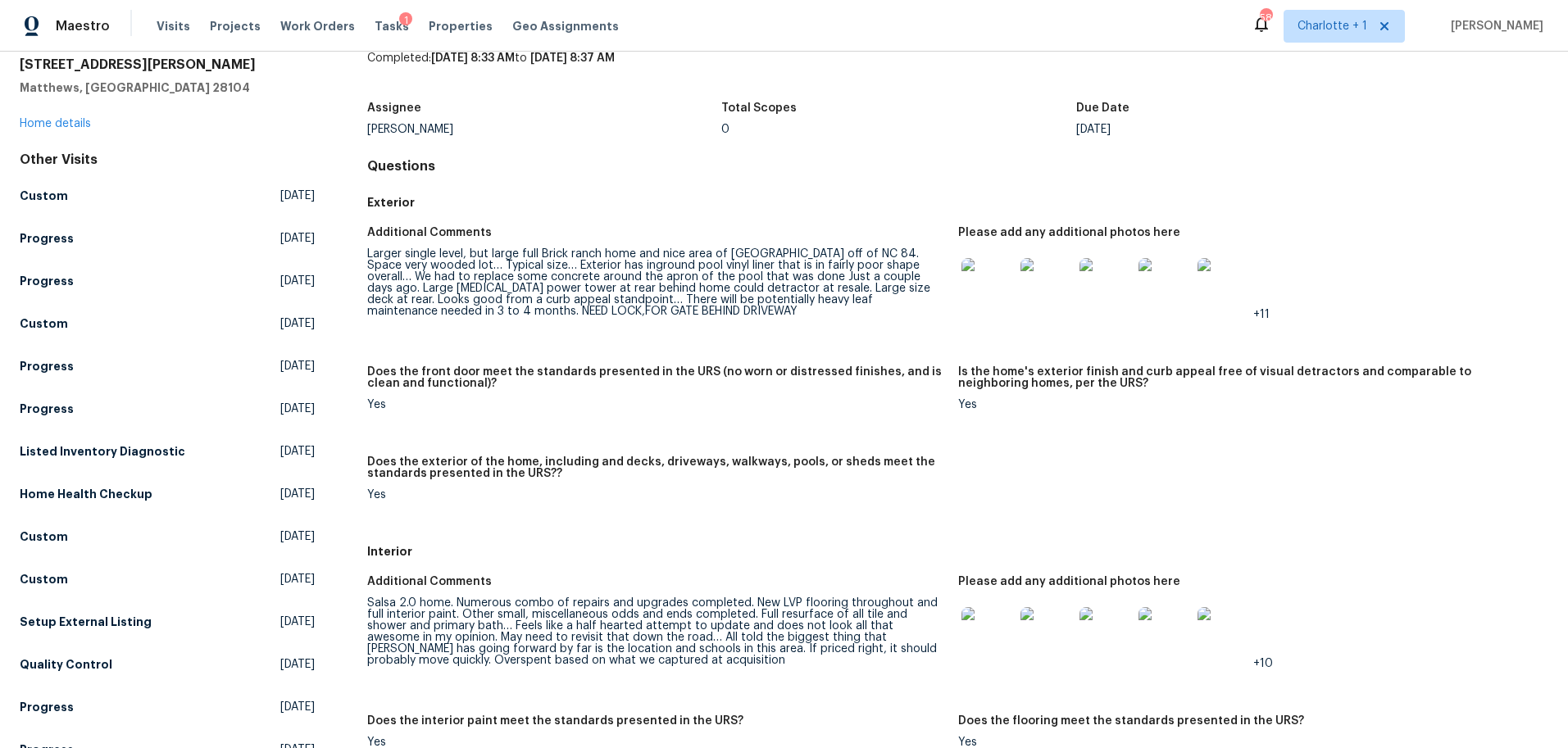
scroll to position [126, 0]
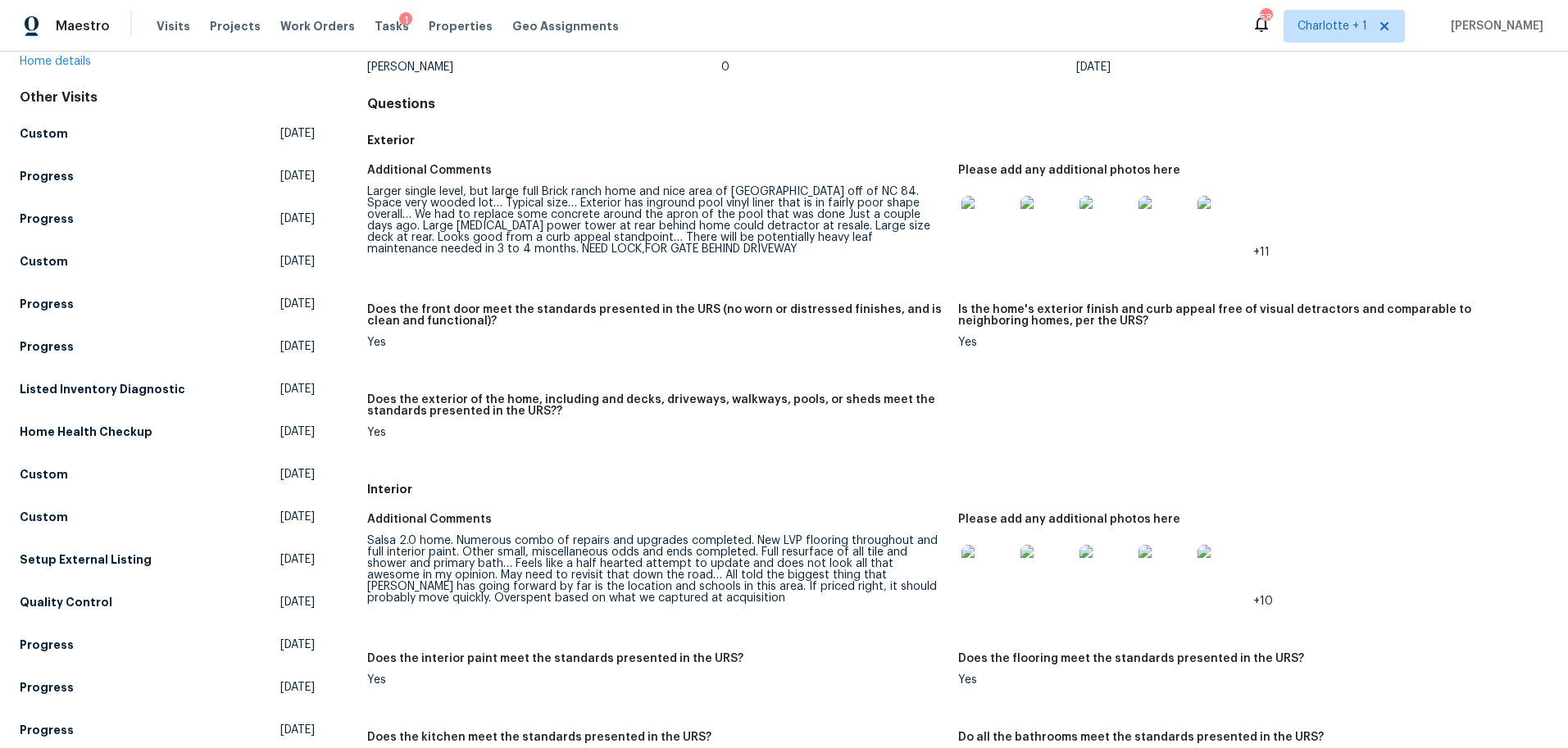
click at [973, 217] on img at bounding box center [987, 222] width 52 height 52
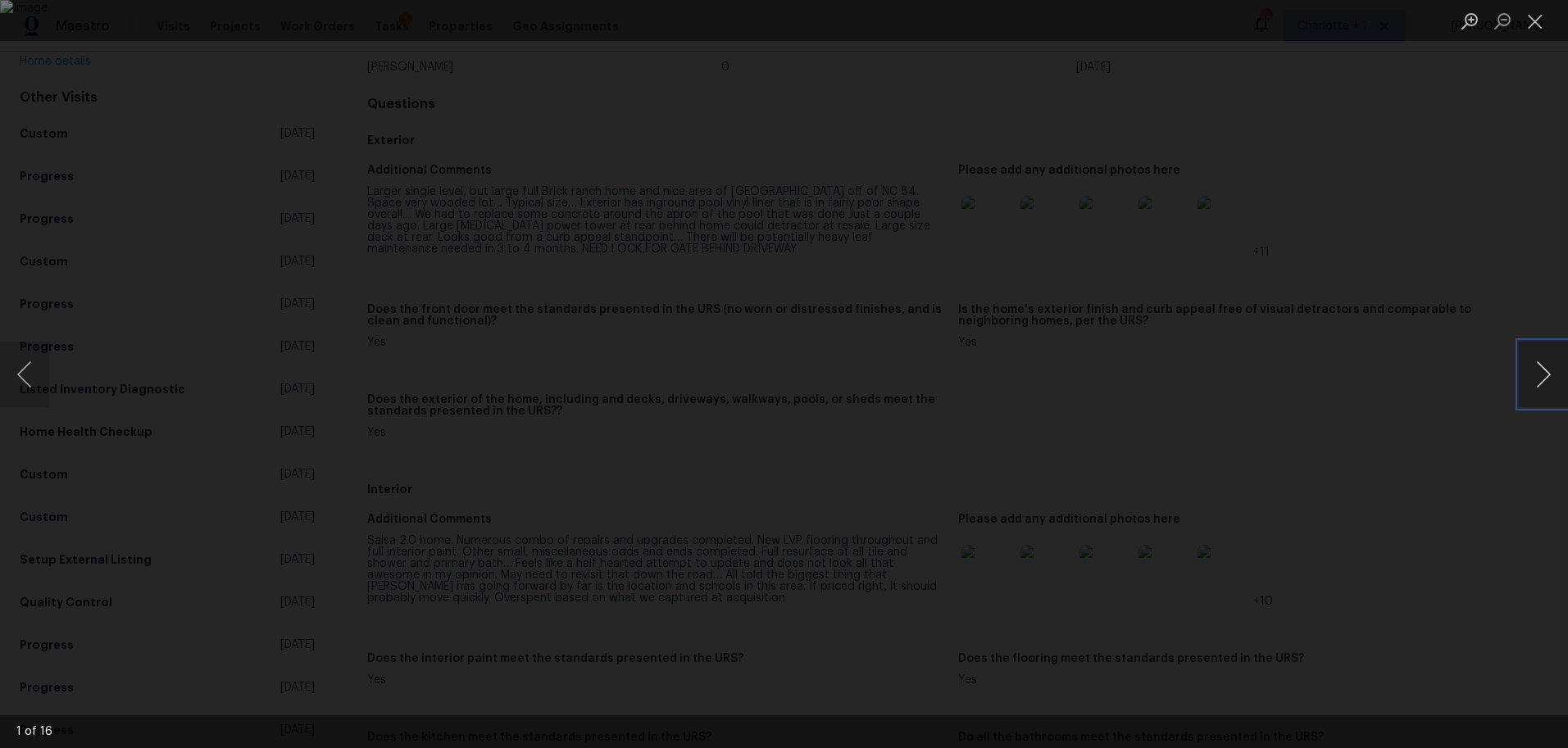
click at [1540, 366] on button "Next image" at bounding box center [1542, 375] width 49 height 66
click at [1516, 374] on div "Lightbox" at bounding box center [784, 374] width 1568 height 748
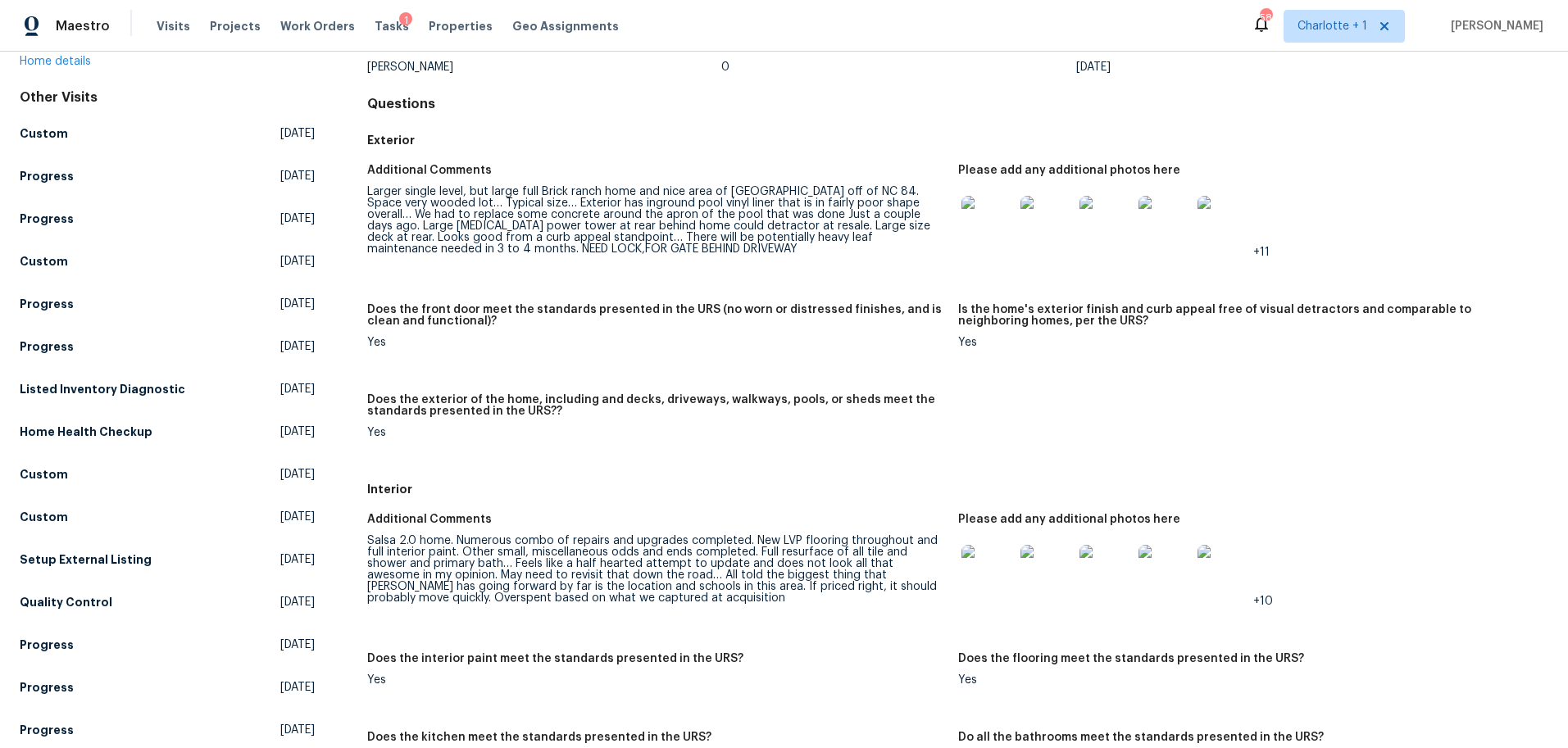
click at [1122, 219] on img at bounding box center [1105, 222] width 52 height 52
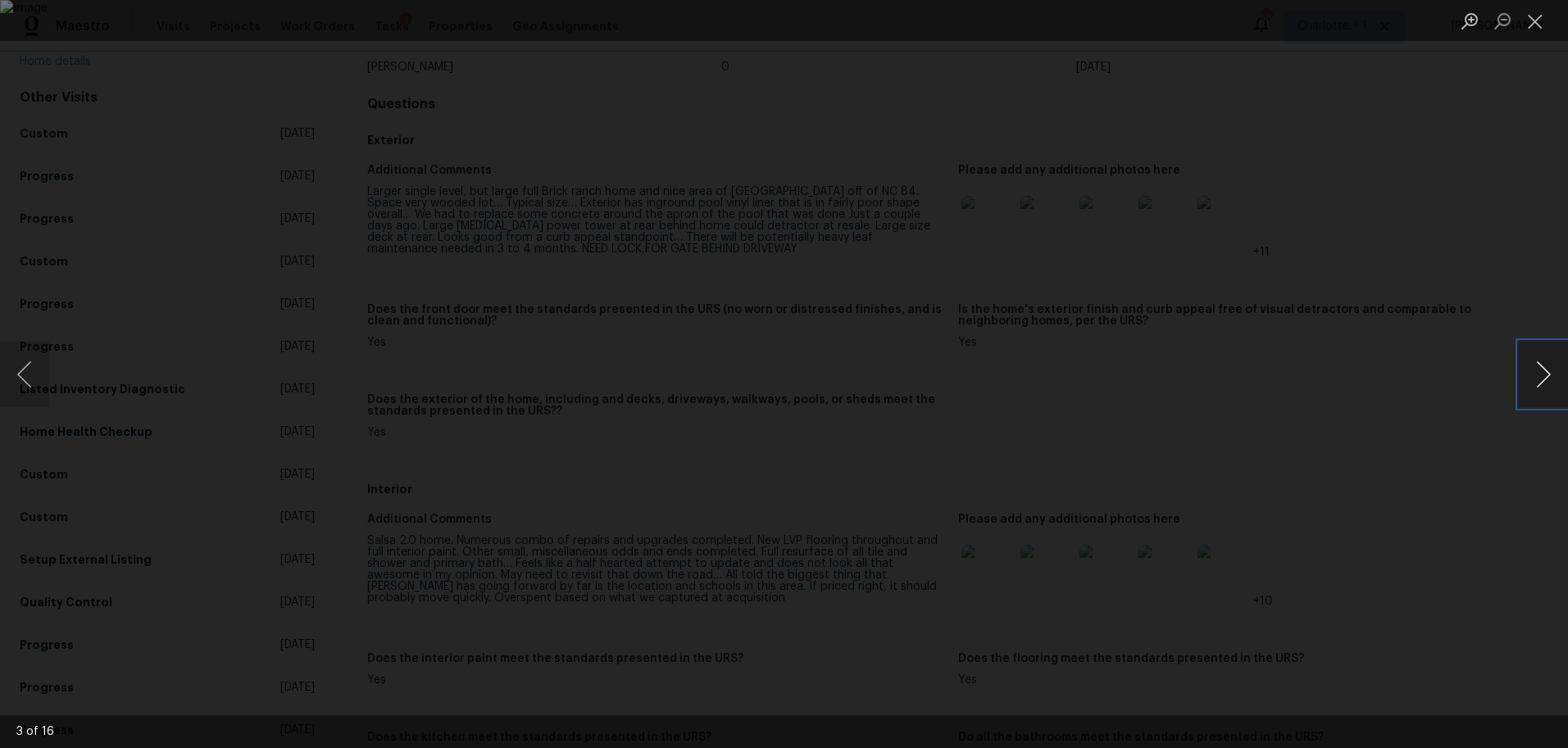
click at [1533, 379] on button "Next image" at bounding box center [1542, 375] width 49 height 66
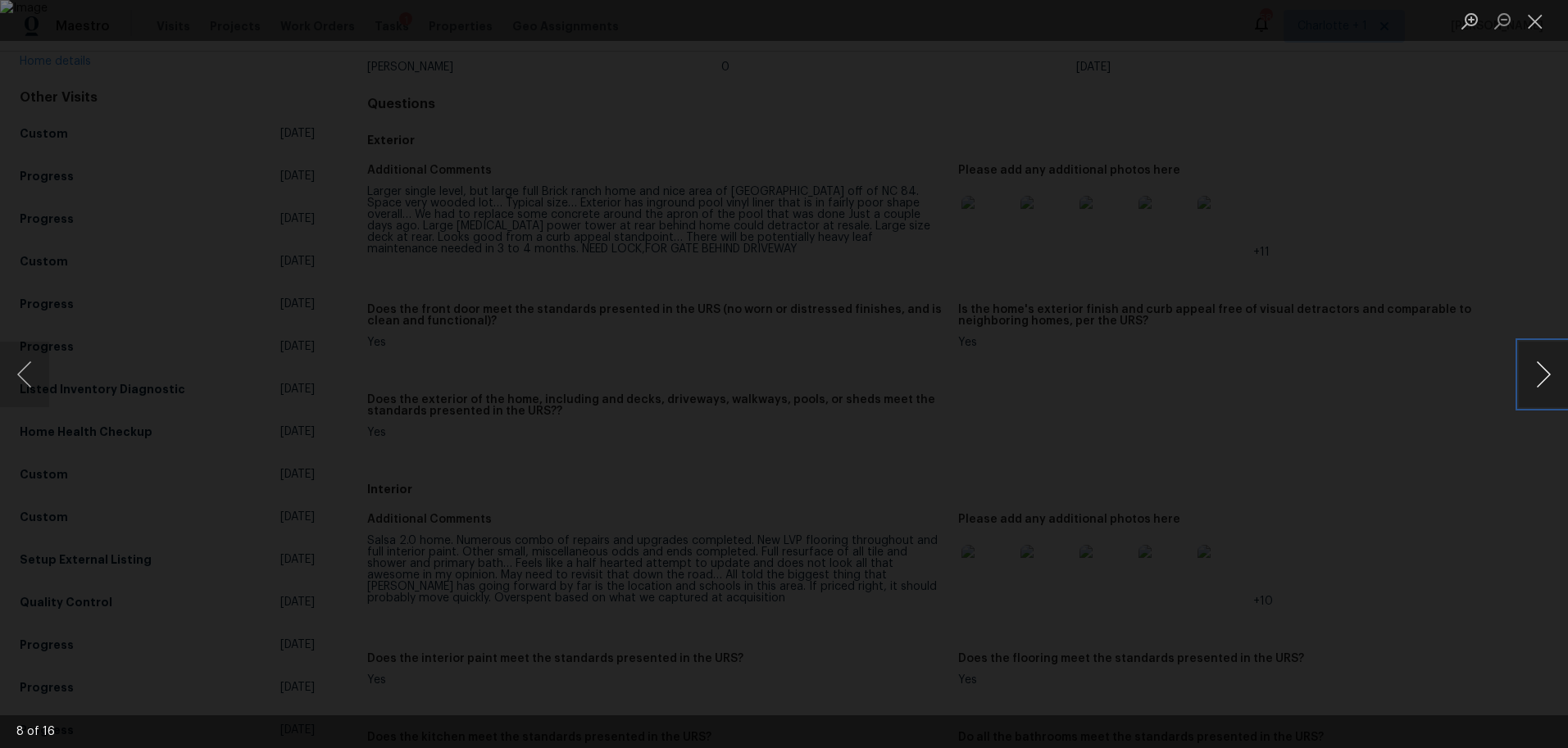
click at [1532, 378] on button "Next image" at bounding box center [1542, 375] width 49 height 66
drag, startPoint x: 1353, startPoint y: 94, endPoint x: 1344, endPoint y: 97, distance: 9.3
click at [1350, 95] on div "Lightbox" at bounding box center [784, 374] width 1568 height 748
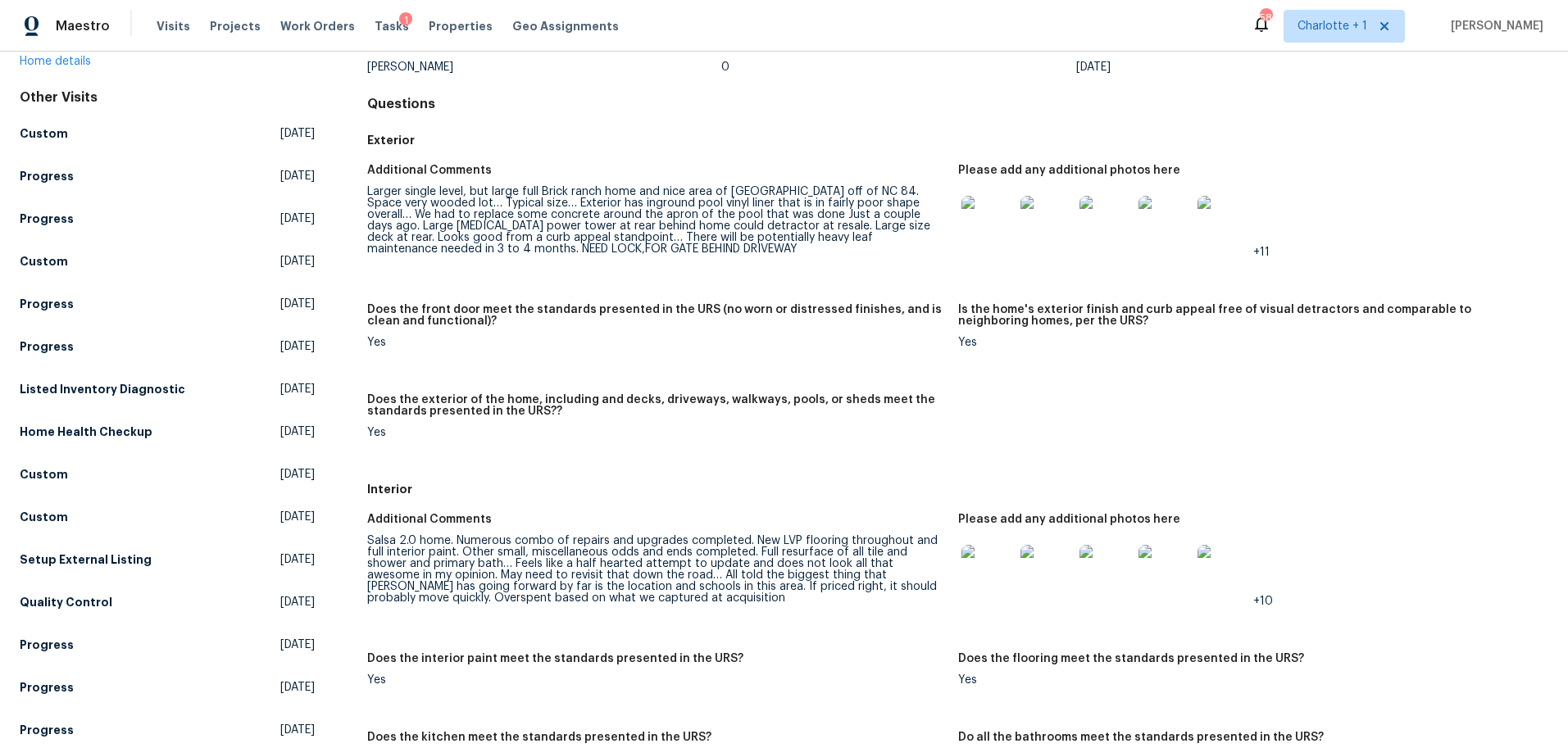
scroll to position [0, 0]
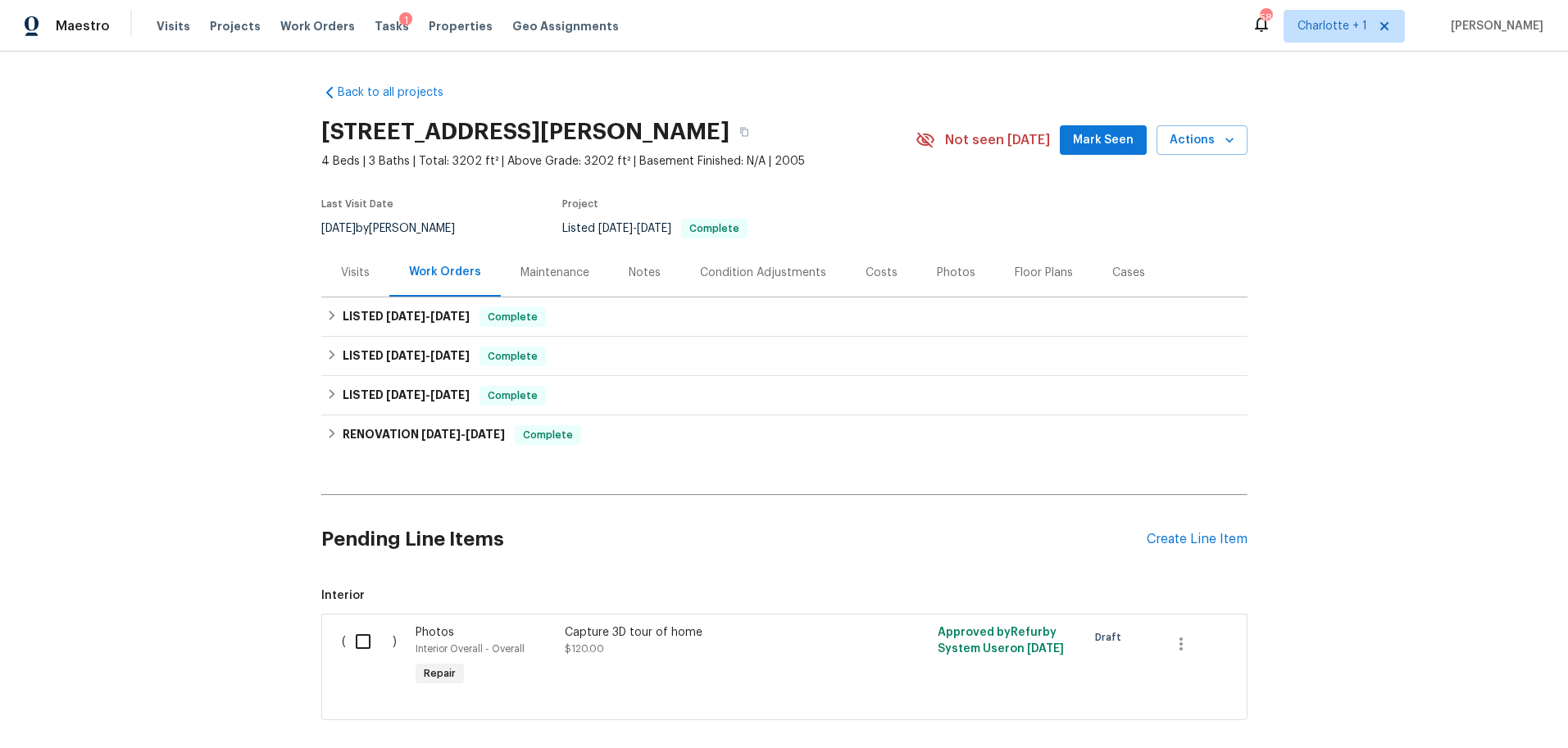
click at [952, 280] on div "Photos" at bounding box center [956, 273] width 39 height 16
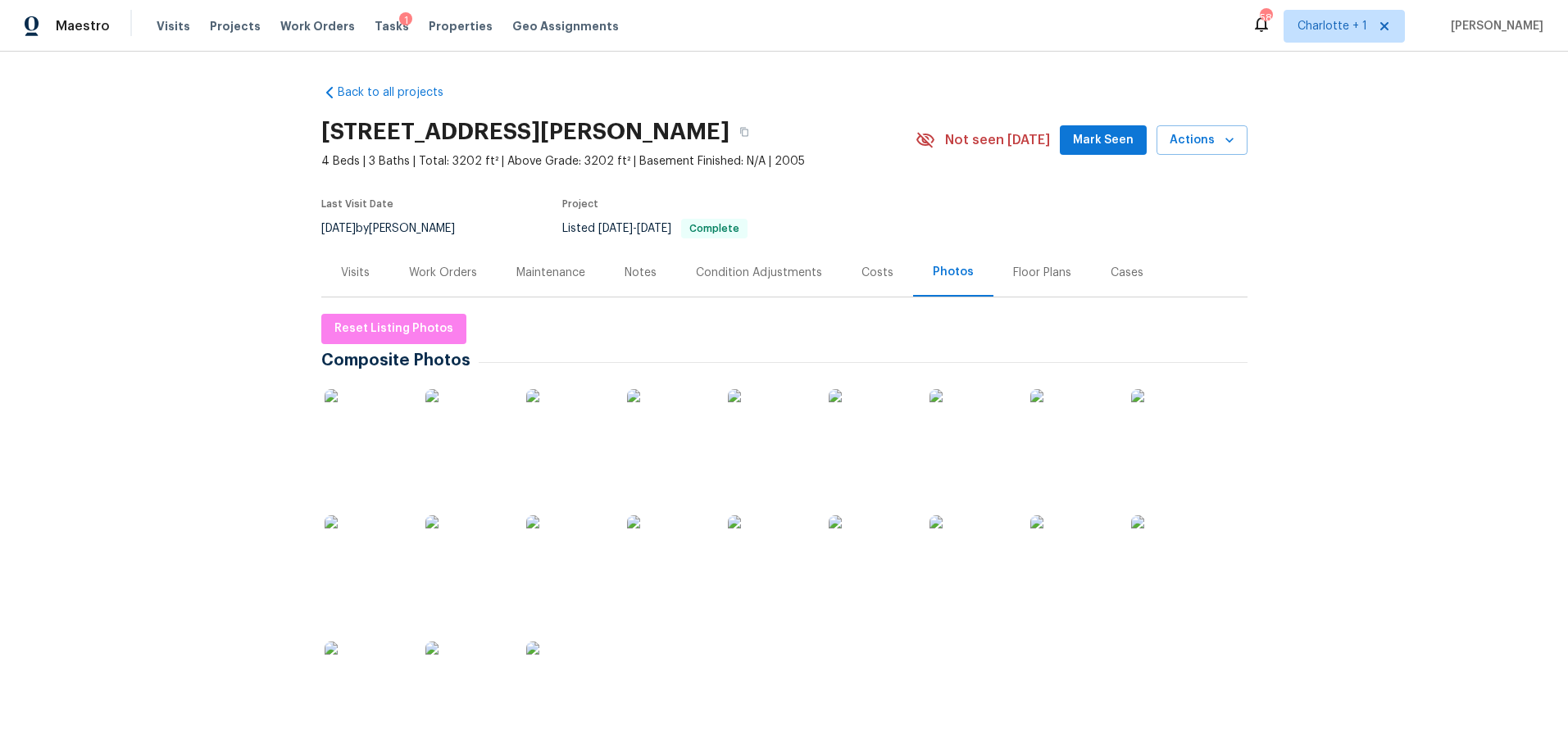
click at [380, 427] on img at bounding box center [366, 430] width 82 height 82
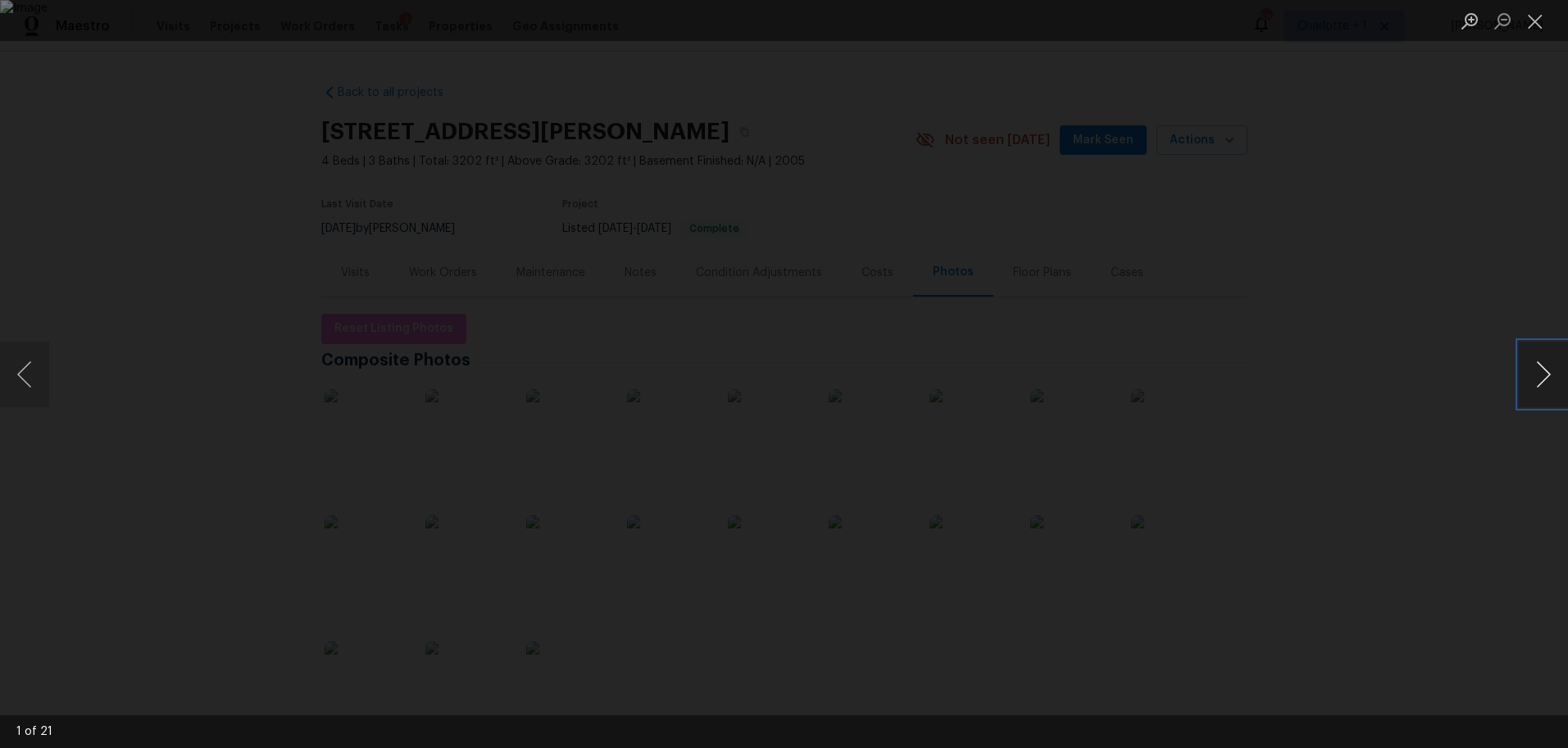
click at [1549, 376] on button "Next image" at bounding box center [1542, 375] width 49 height 66
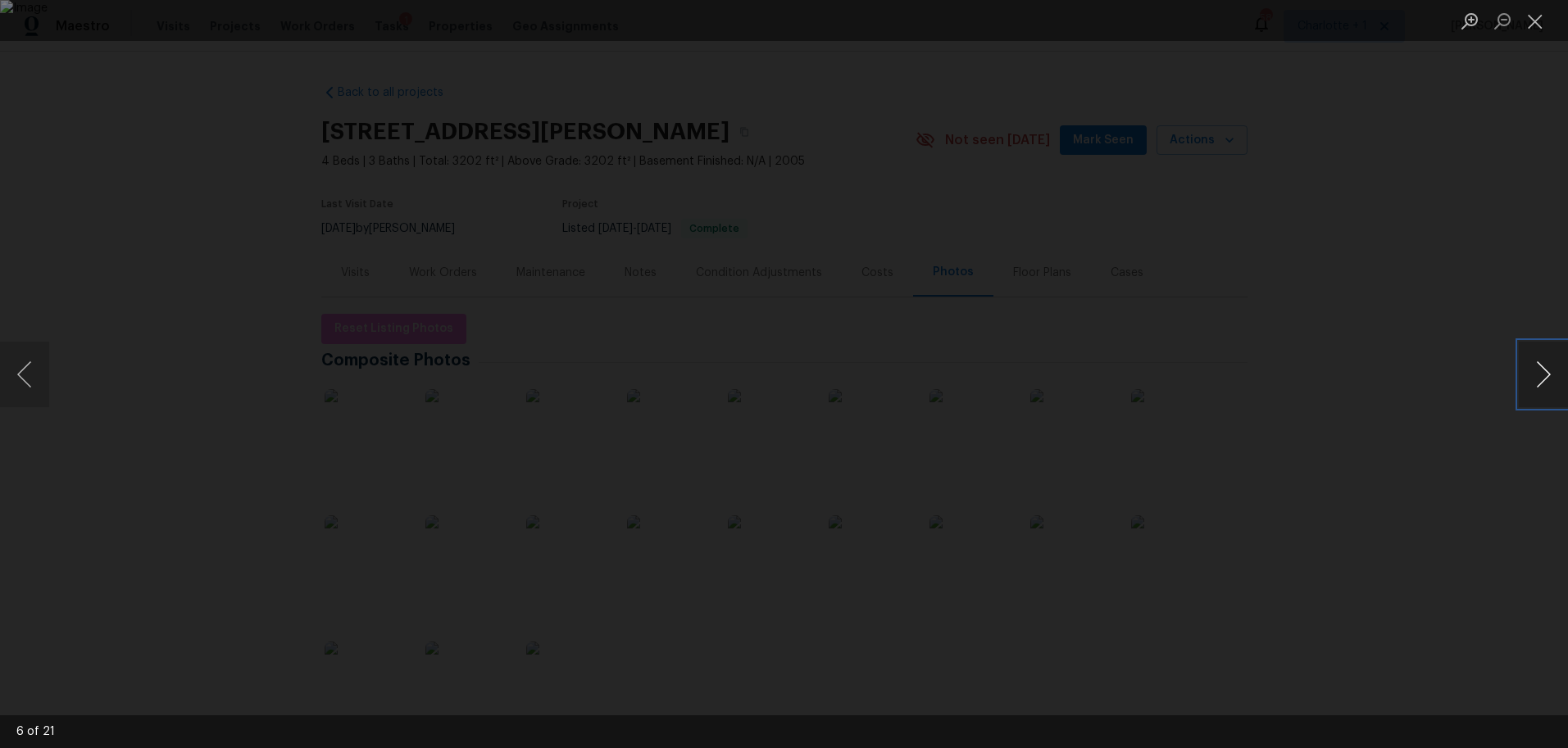
click at [1545, 376] on button "Next image" at bounding box center [1542, 375] width 49 height 66
click at [1288, 207] on div "Lightbox" at bounding box center [784, 374] width 1568 height 748
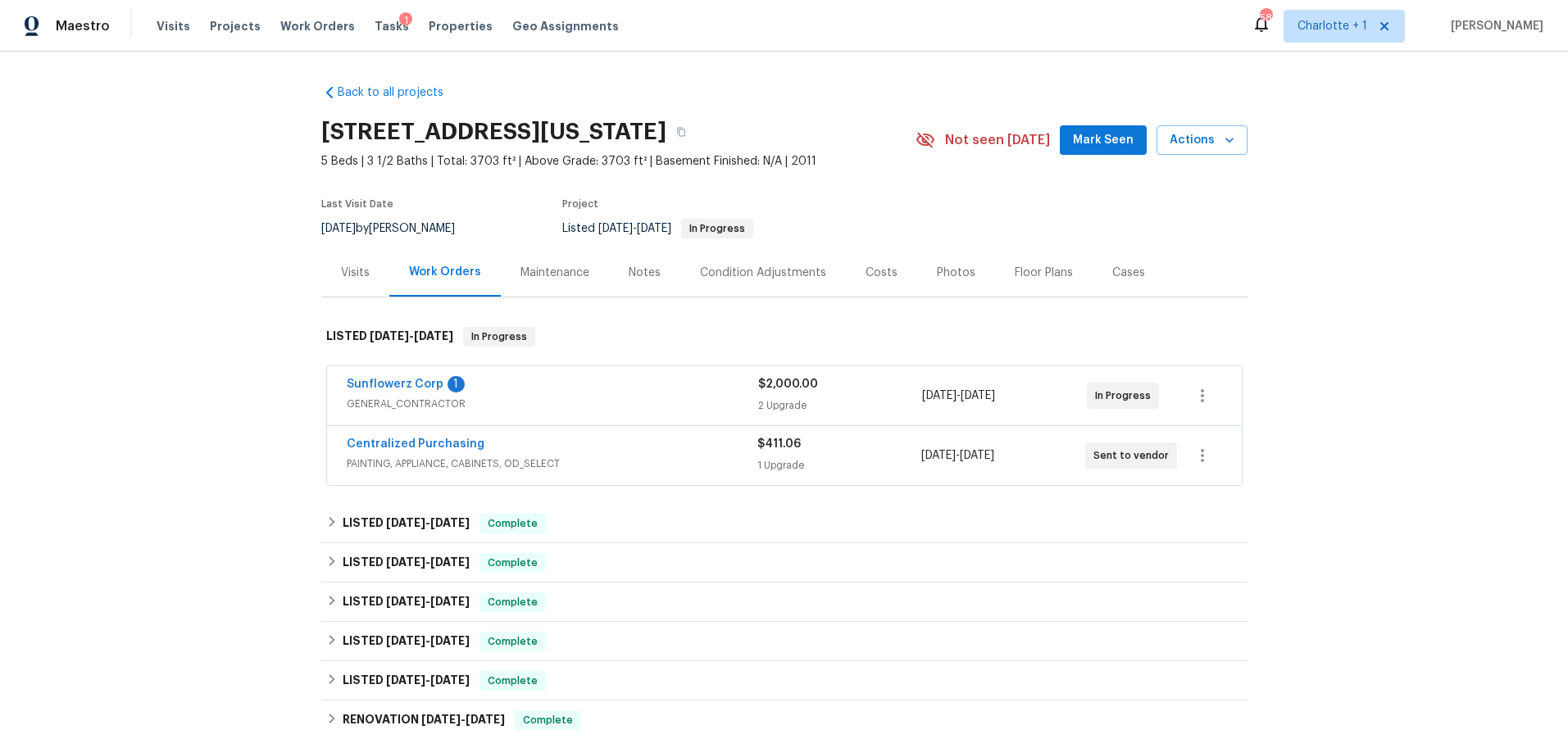
click at [619, 386] on div "Sunflowerz Corp 1" at bounding box center [552, 386] width 411 height 20
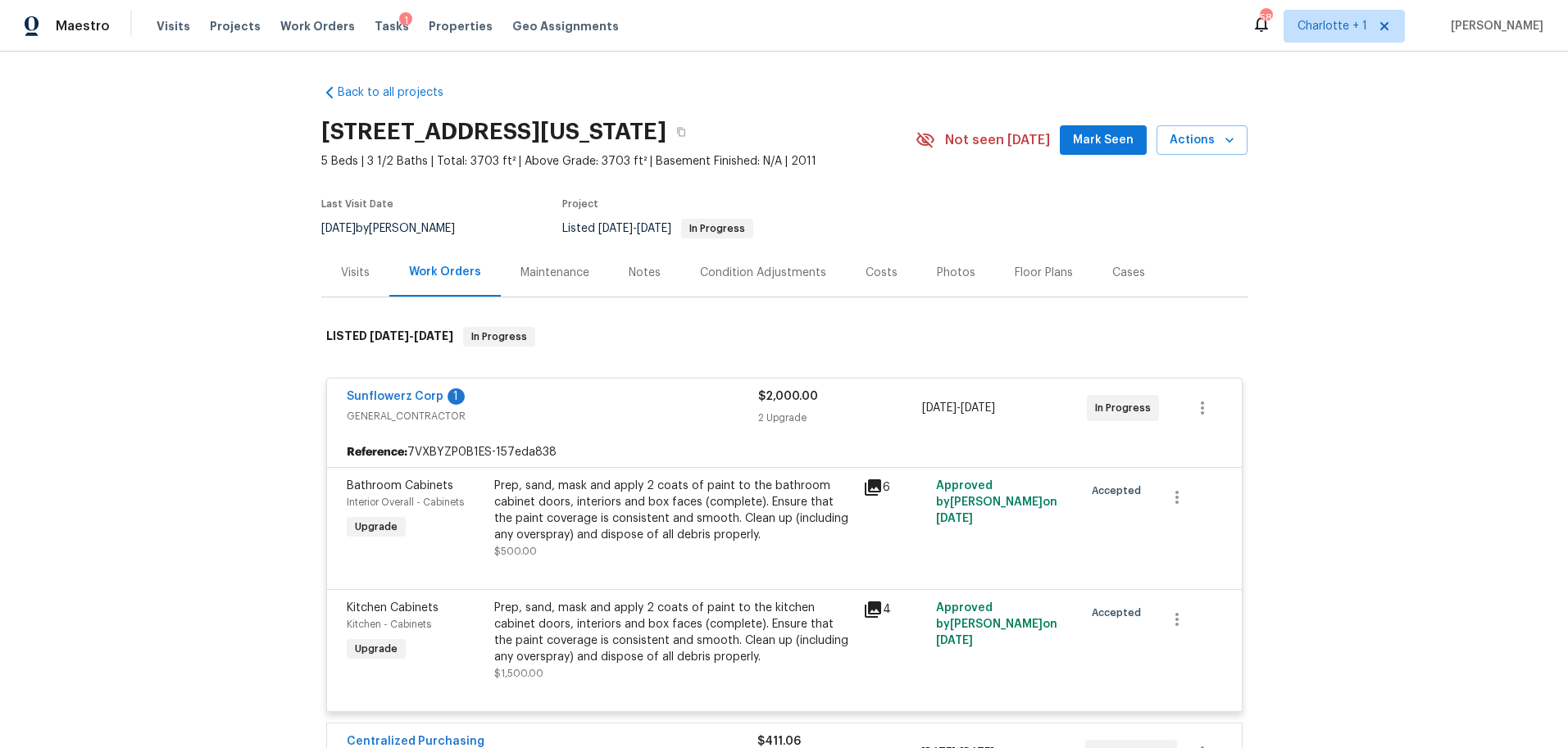
click at [608, 515] on div "Prep, sand, mask and apply 2 coats of paint to the bathroom cabinet doors, inte…" at bounding box center [673, 511] width 359 height 66
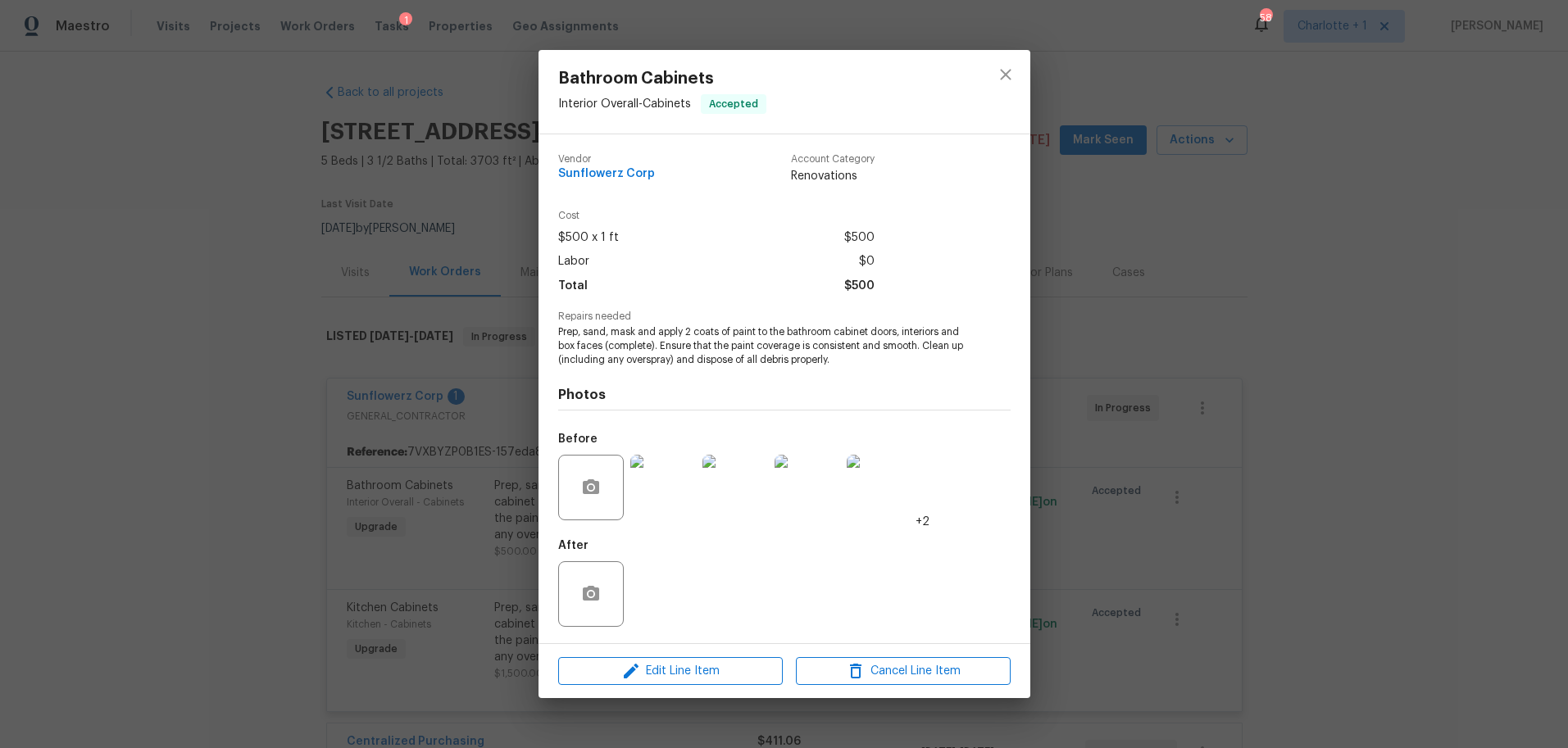
click at [651, 492] on img at bounding box center [663, 488] width 66 height 66
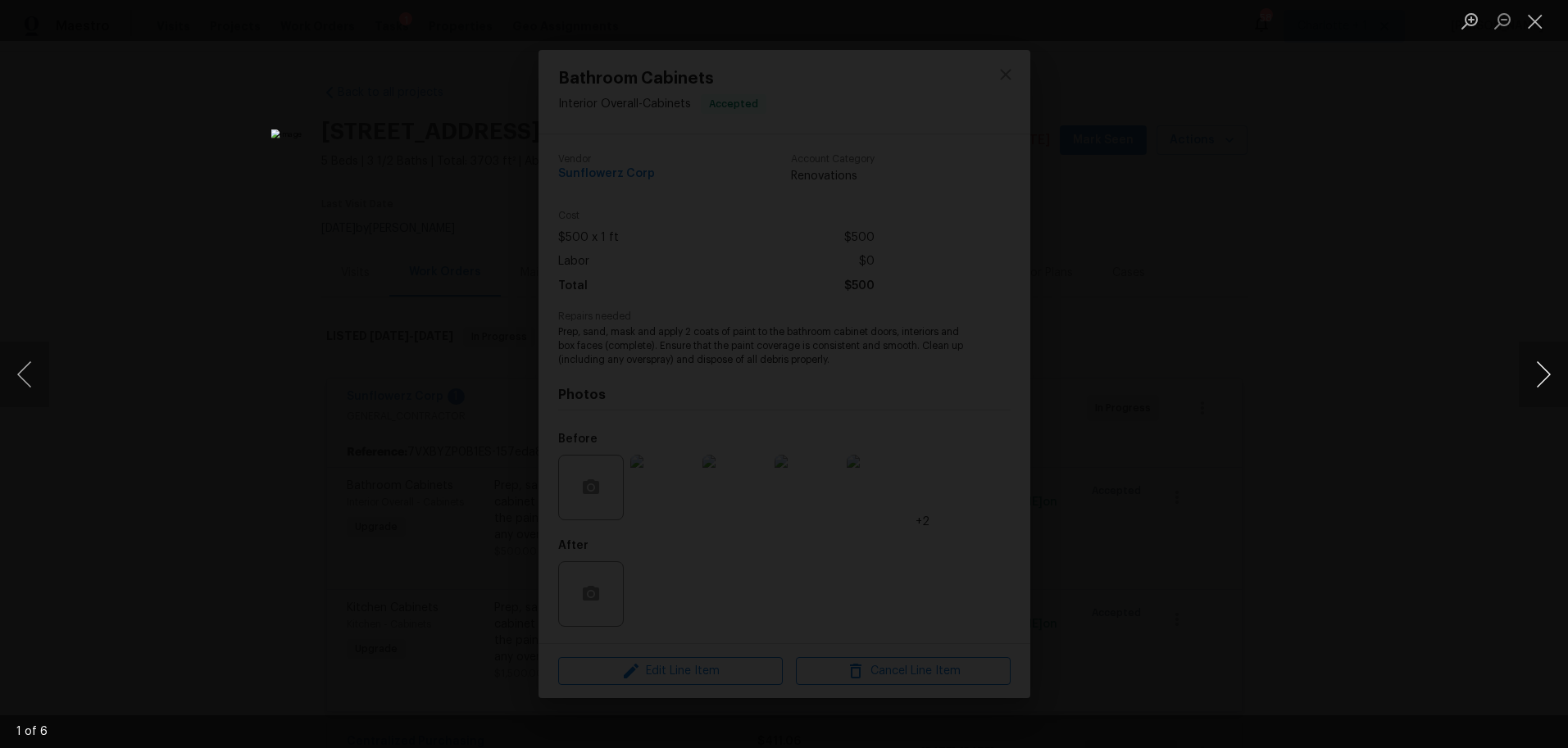
click at [1542, 384] on button "Next image" at bounding box center [1542, 375] width 49 height 66
drag, startPoint x: 1436, startPoint y: 325, endPoint x: 1296, endPoint y: 326, distance: 140.9
click at [1435, 326] on div "Lightbox" at bounding box center [784, 374] width 1568 height 748
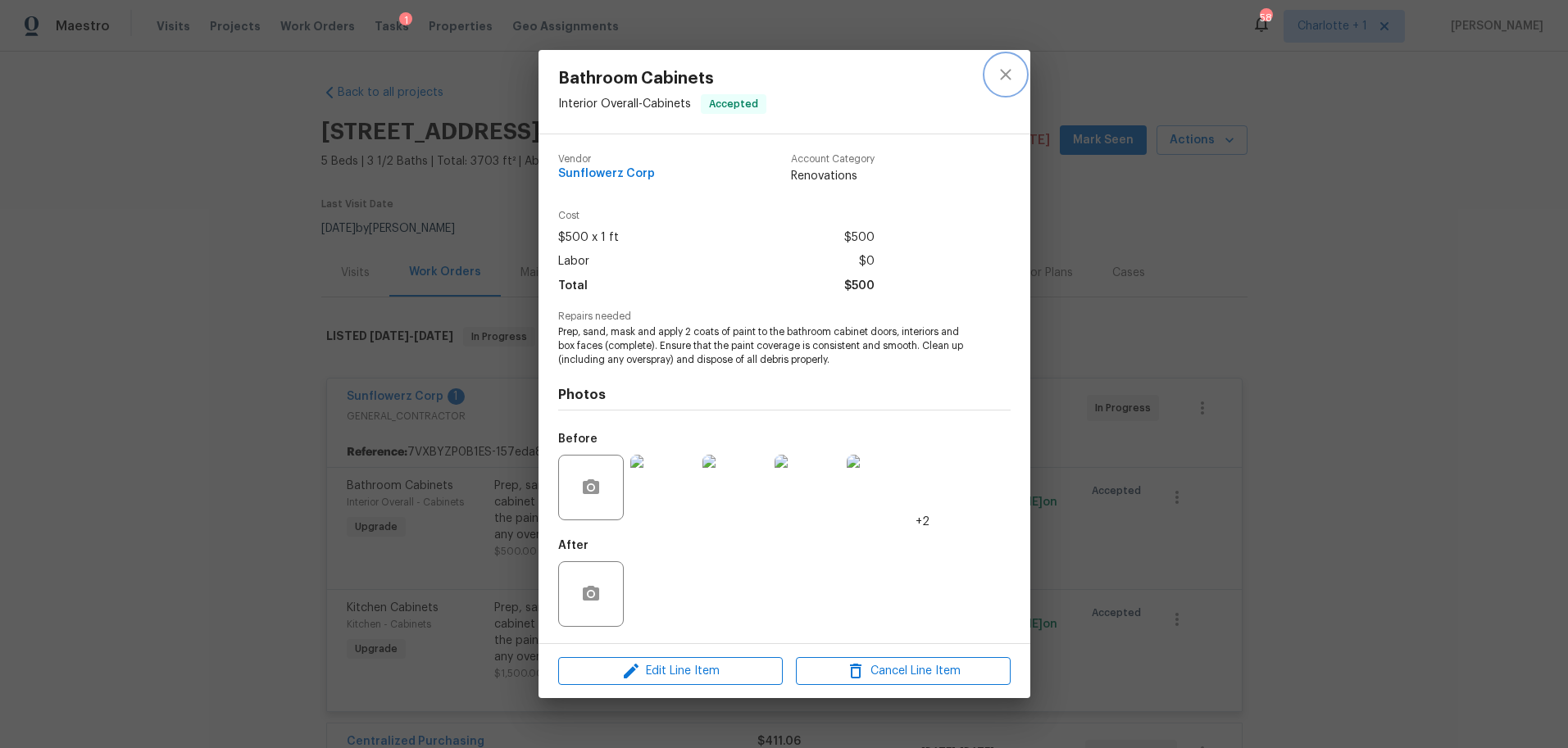
click at [1004, 61] on button "close" at bounding box center [1005, 74] width 39 height 39
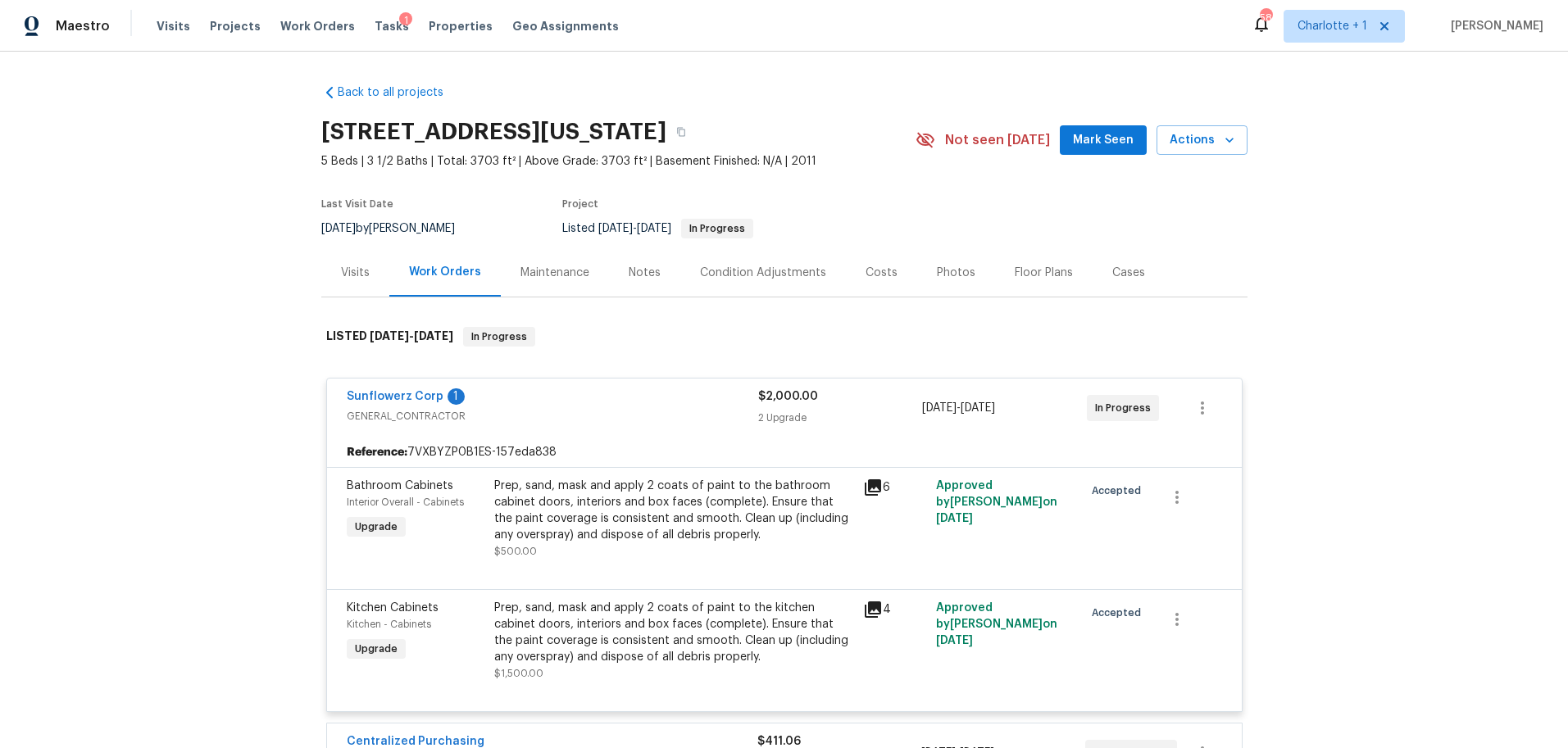
click at [568, 585] on div "Bathroom Cabinets Interior Overall - Cabinets Upgrade Prep, sand, mask and appl…" at bounding box center [784, 528] width 915 height 122
click at [560, 605] on div "Prep, sand, mask and apply 2 coats of paint to the kitchen cabinet doors, inter…" at bounding box center [673, 633] width 359 height 66
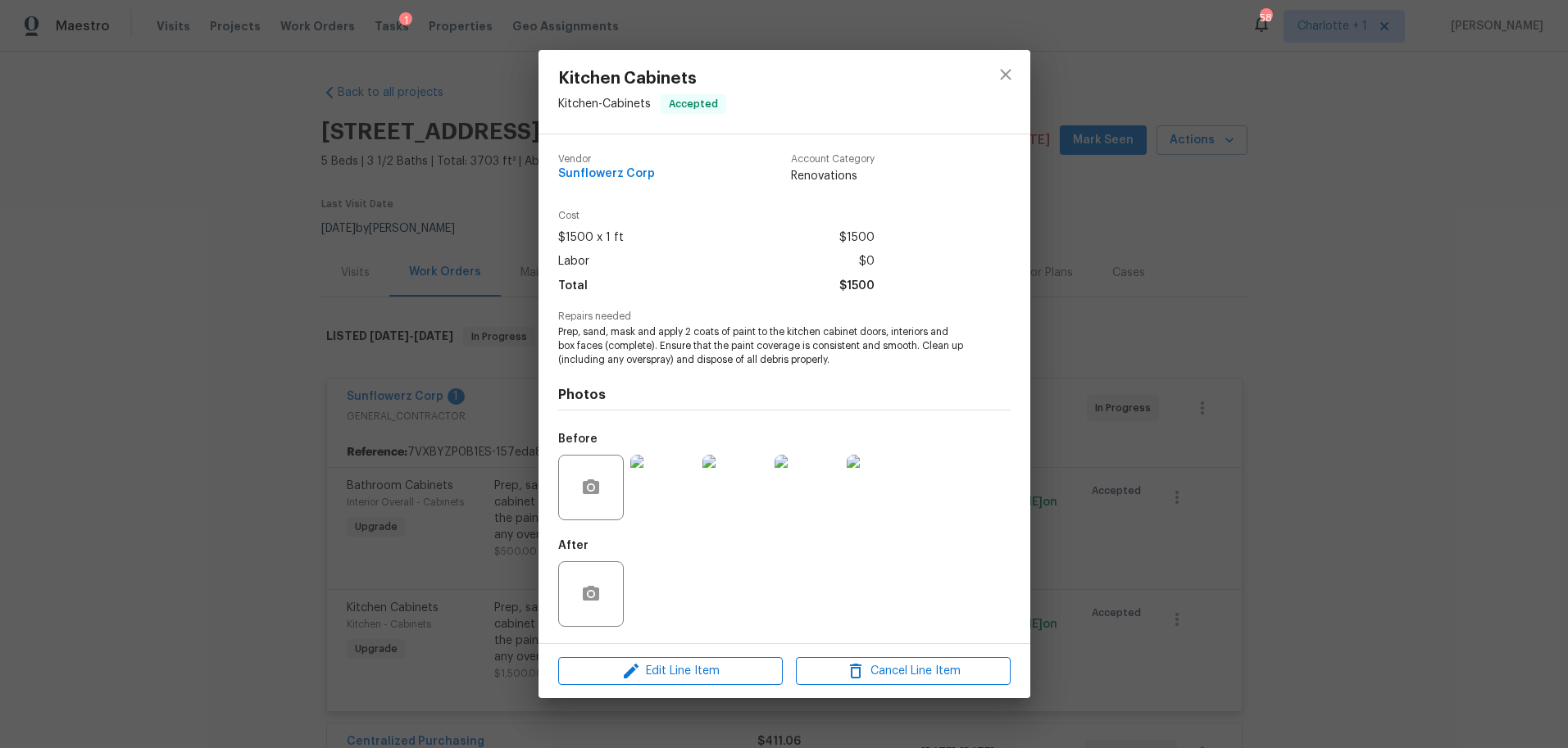
click at [666, 471] on img at bounding box center [663, 488] width 66 height 66
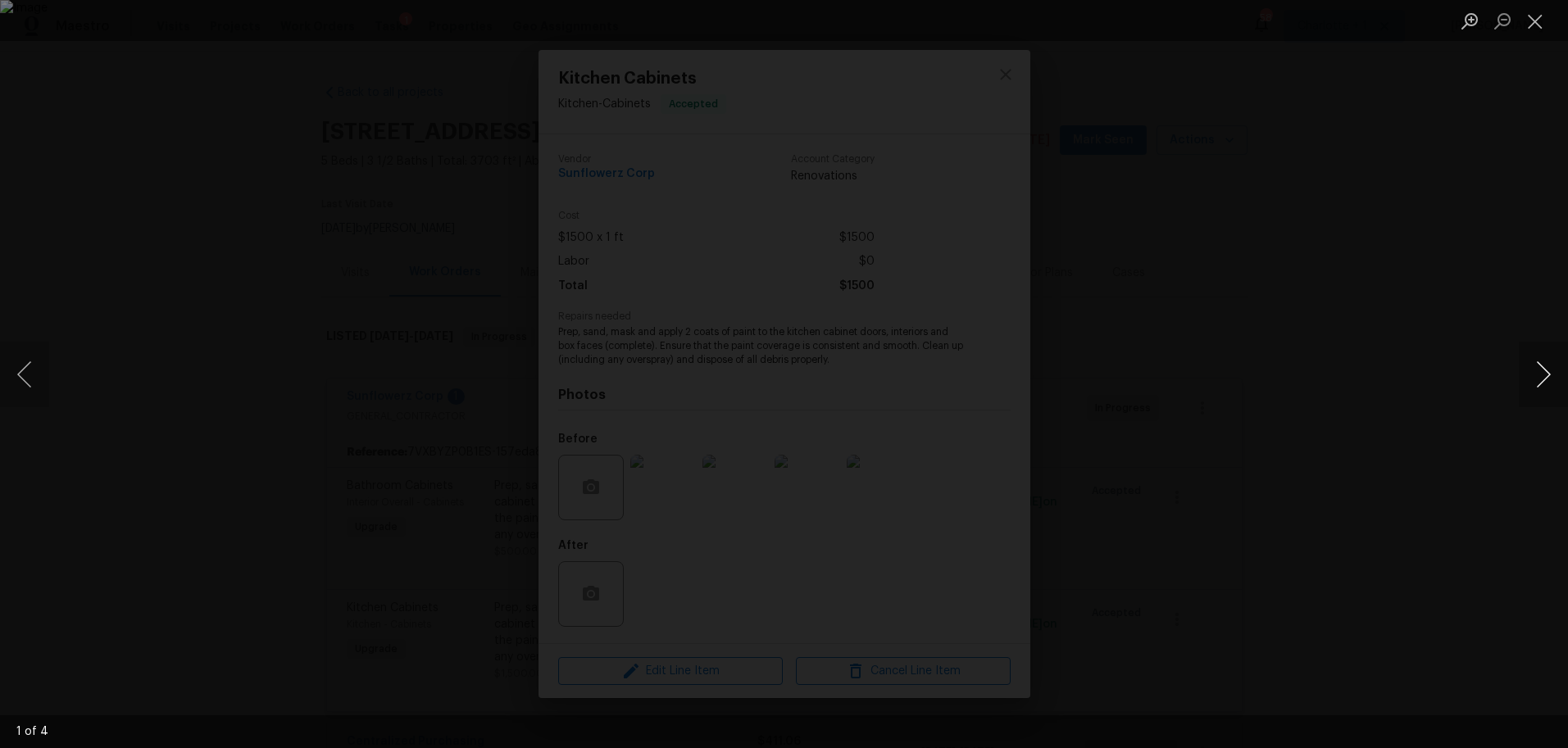
click at [1543, 364] on button "Next image" at bounding box center [1542, 375] width 49 height 66
click at [1543, 365] on button "Next image" at bounding box center [1542, 375] width 49 height 66
click at [1279, 296] on div "Lightbox" at bounding box center [784, 374] width 1568 height 748
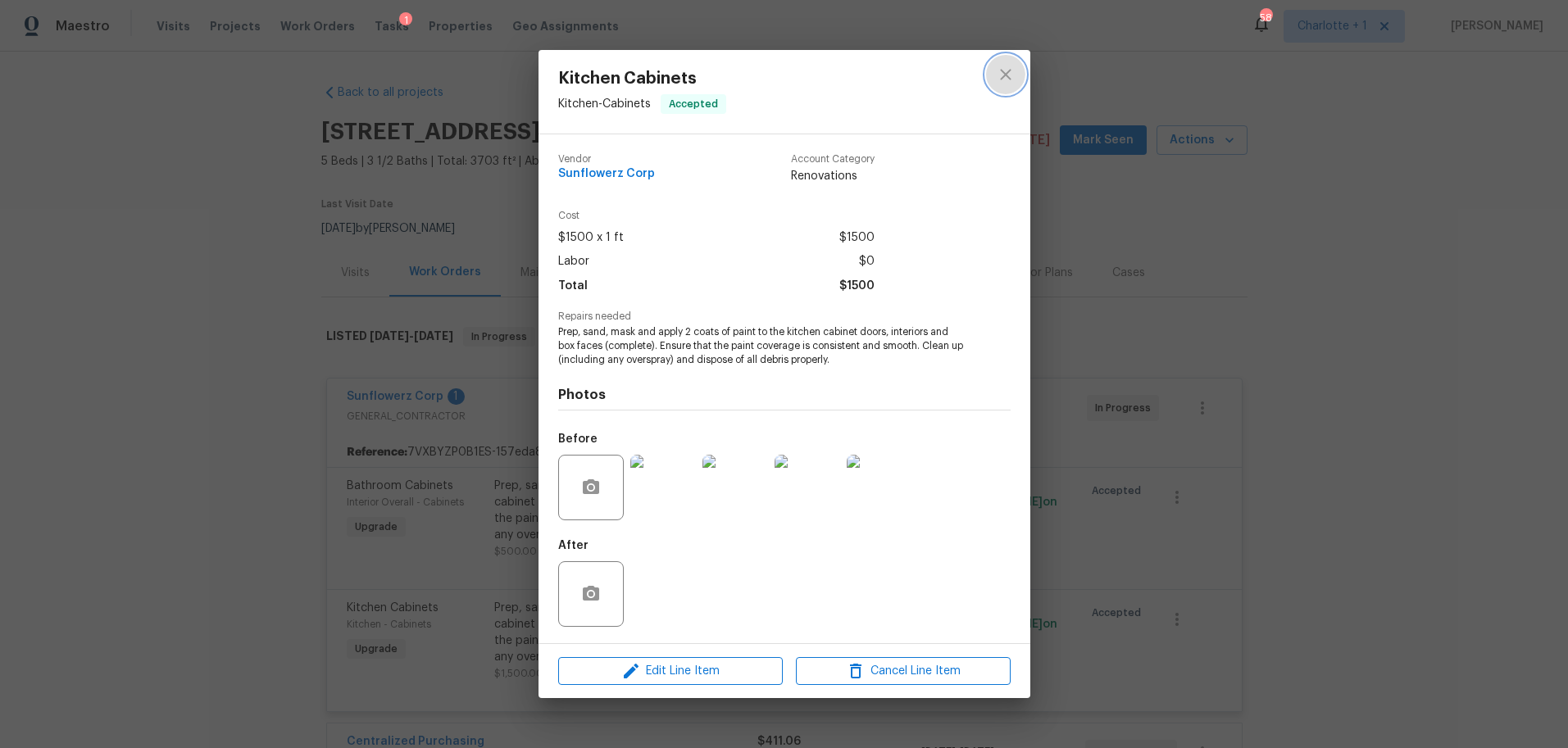
click at [1000, 73] on icon "close" at bounding box center [1006, 75] width 20 height 20
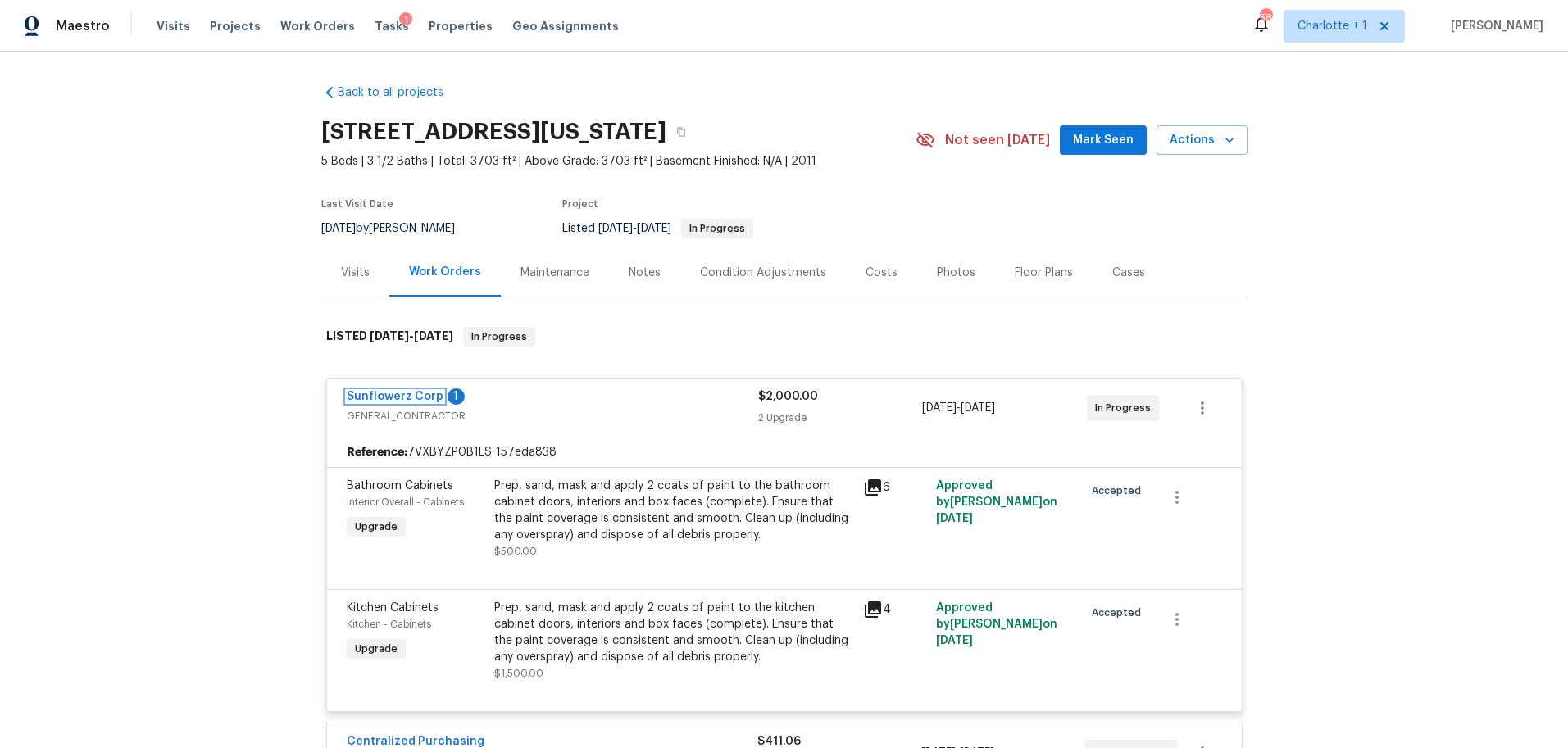
click at [389, 402] on link "Sunflowerz Corp" at bounding box center [395, 396] width 97 height 11
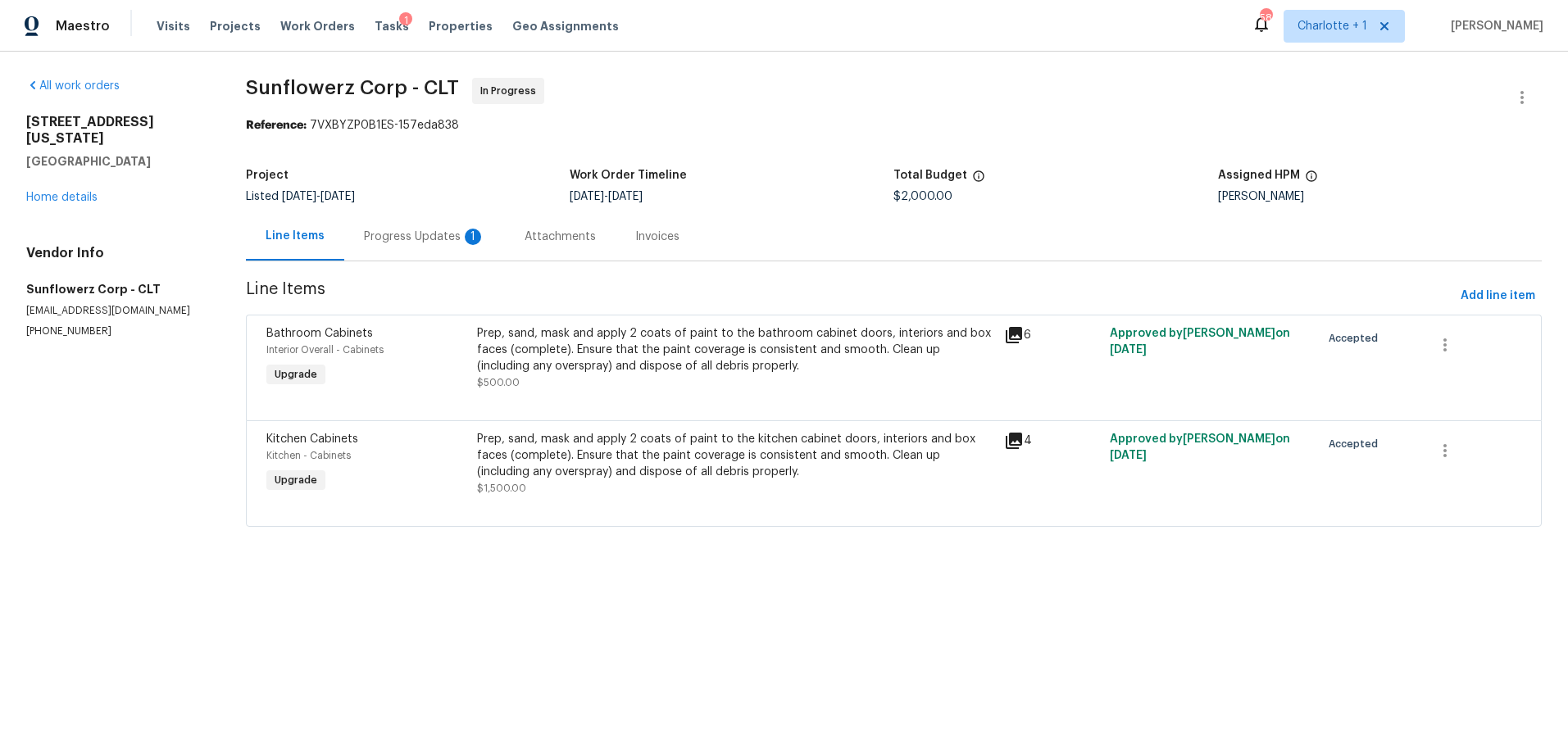
click at [420, 225] on div "Progress Updates 1" at bounding box center [424, 236] width 161 height 48
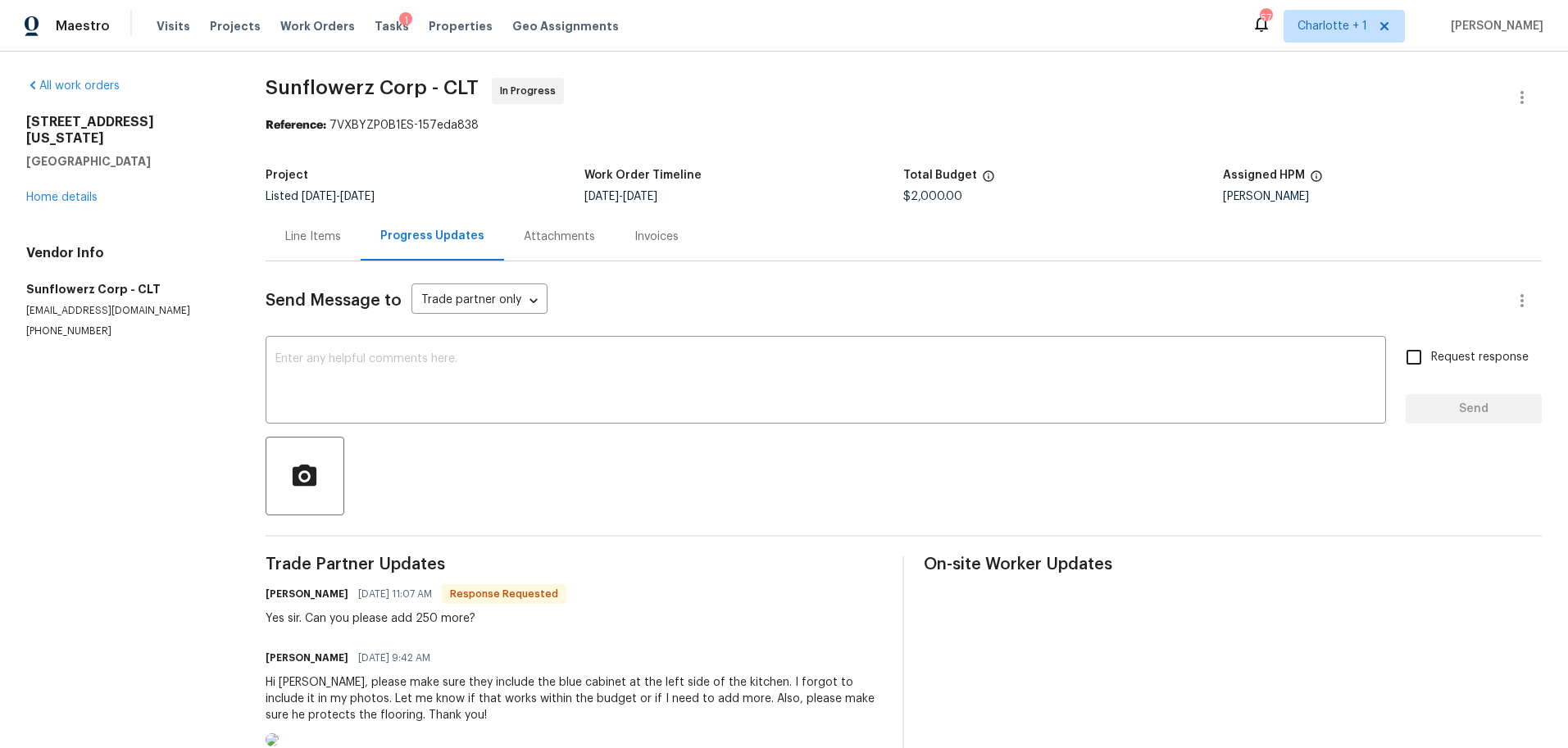
scroll to position [140, 0]
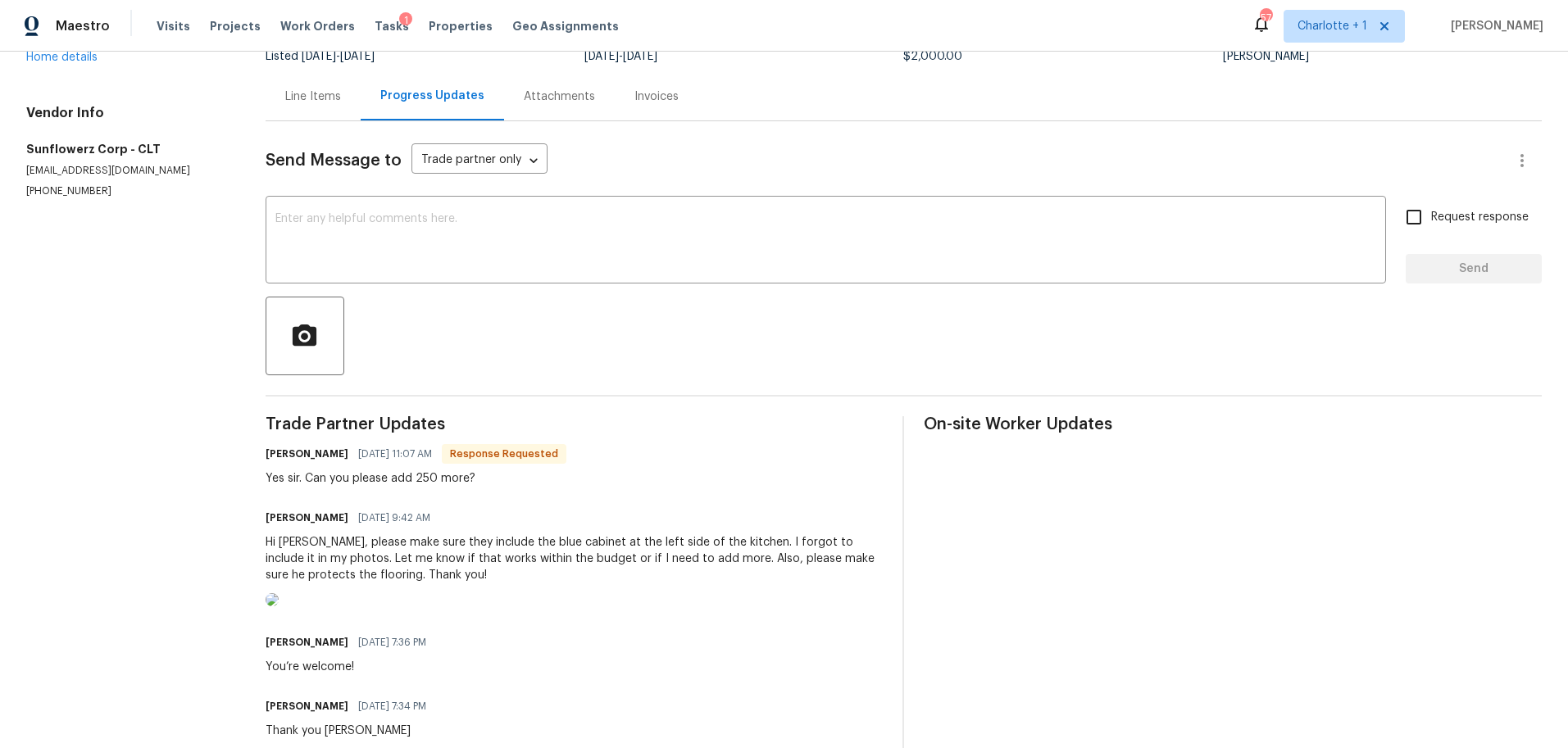
drag, startPoint x: 138, startPoint y: 533, endPoint x: 415, endPoint y: 101, distance: 513.7
click at [150, 505] on section "All work orders [STREET_ADDRESS][US_STATE] Home details Vendor Info Sunflowerz …" at bounding box center [126, 388] width 200 height 901
